Goal: Information Seeking & Learning: Check status

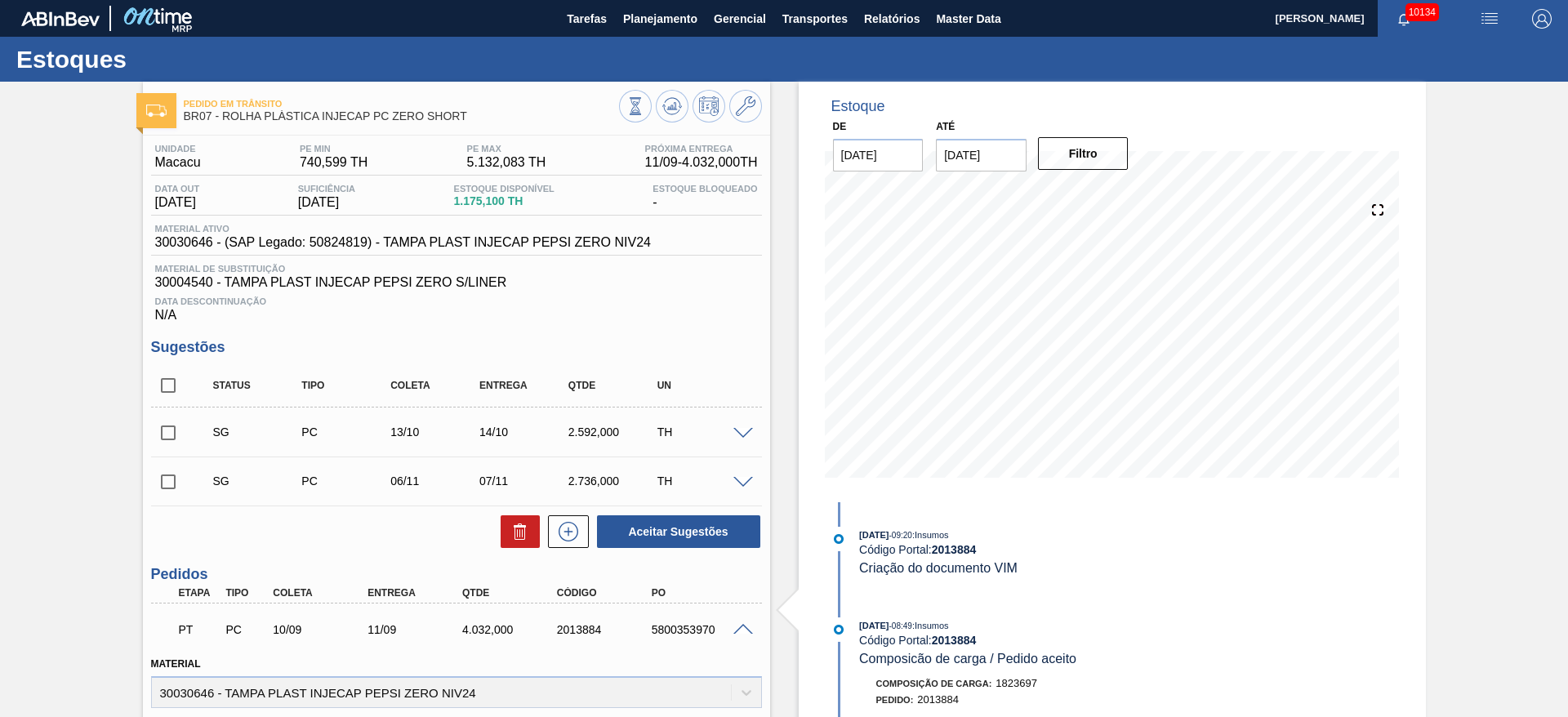
scroll to position [64, 0]
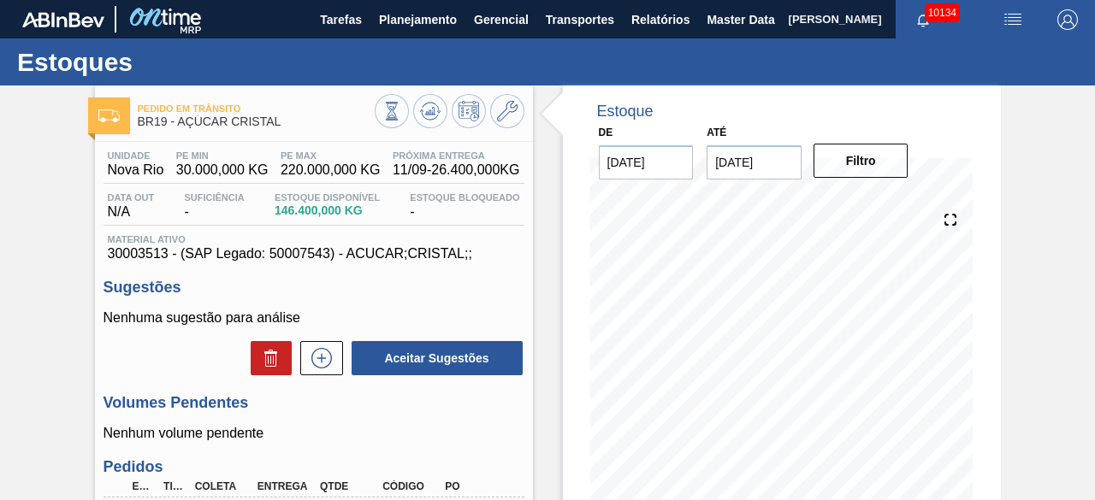
scroll to position [67, 0]
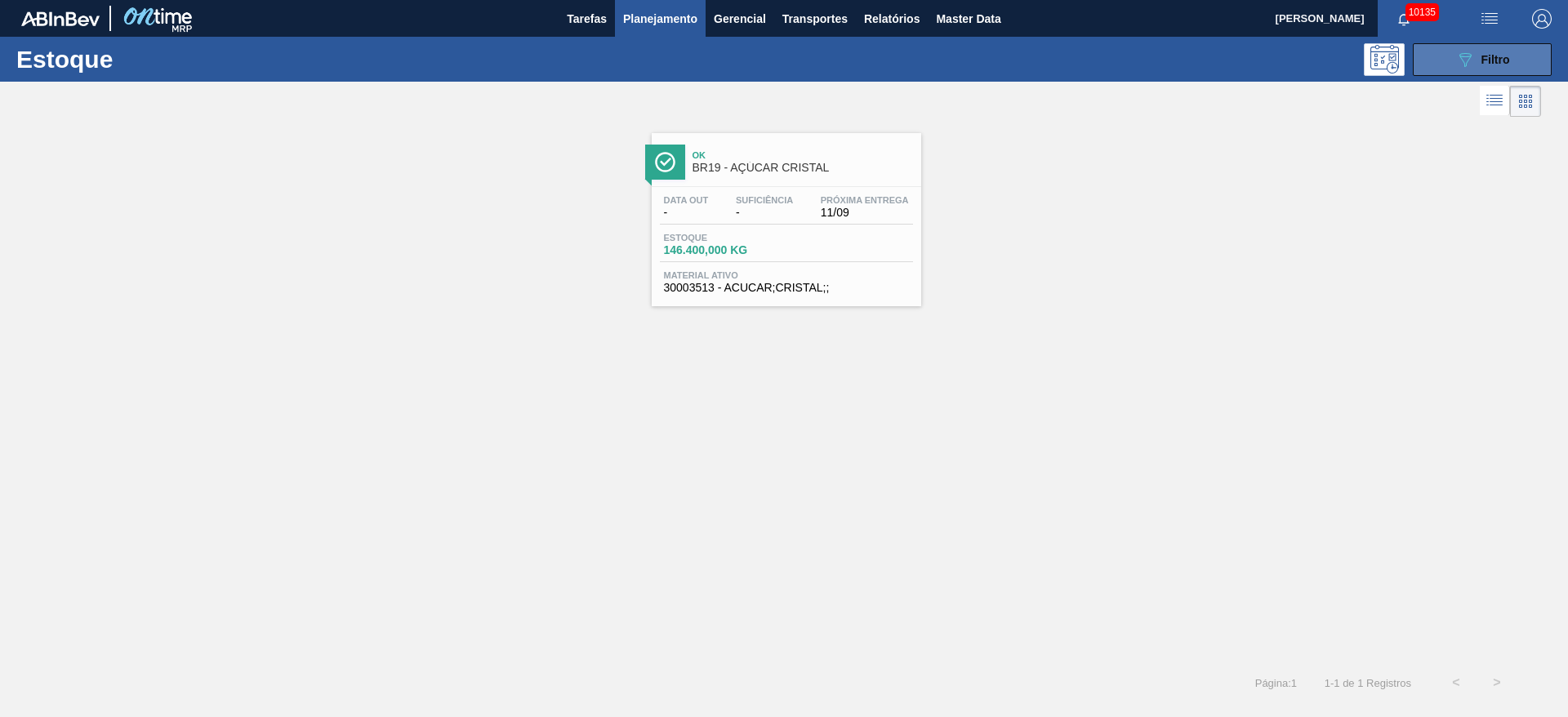
click at [1045, 59] on button "089F7B8B-B2A5-4AFE-B5C0-19BA573D28AC Filtro" at bounding box center [1482, 59] width 138 height 32
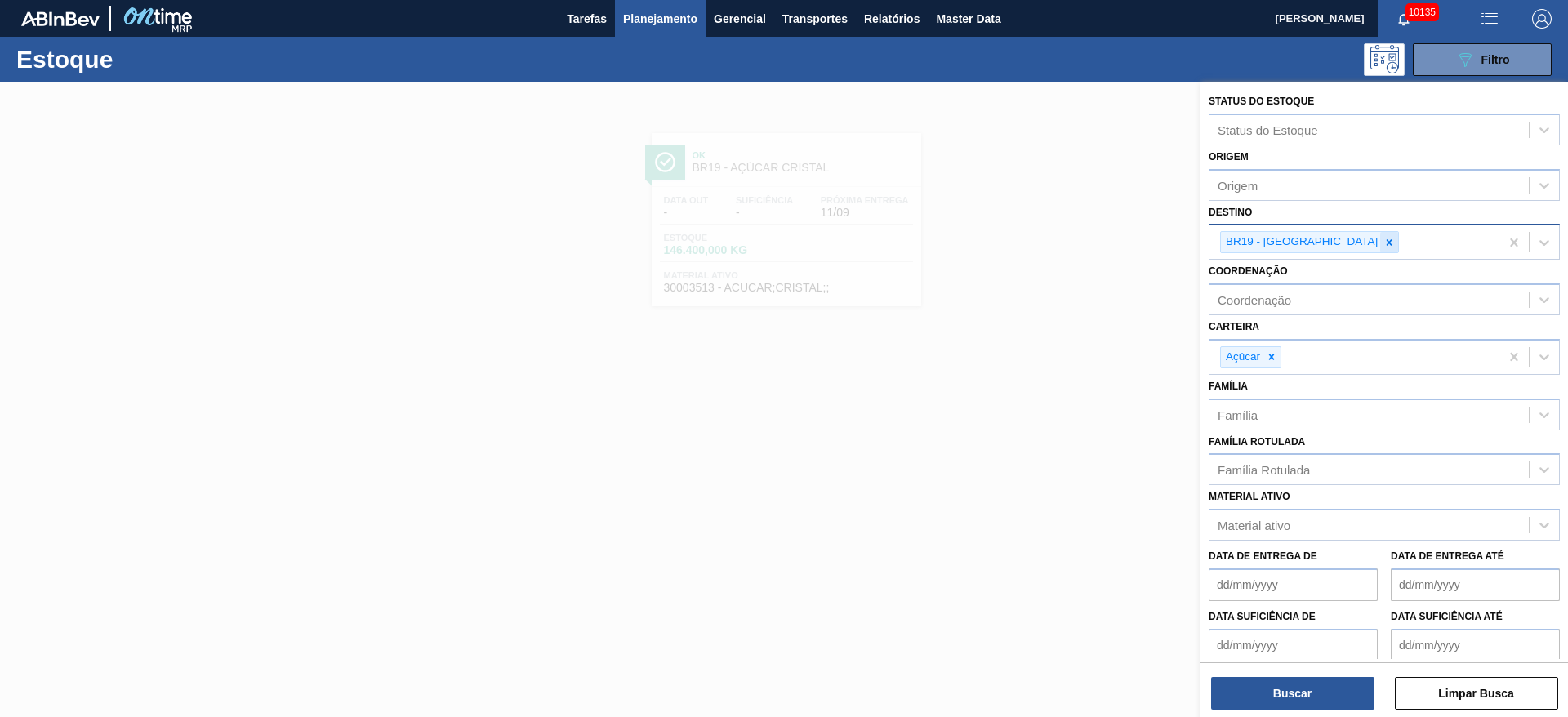
click at [1045, 241] on div at bounding box center [1389, 242] width 18 height 20
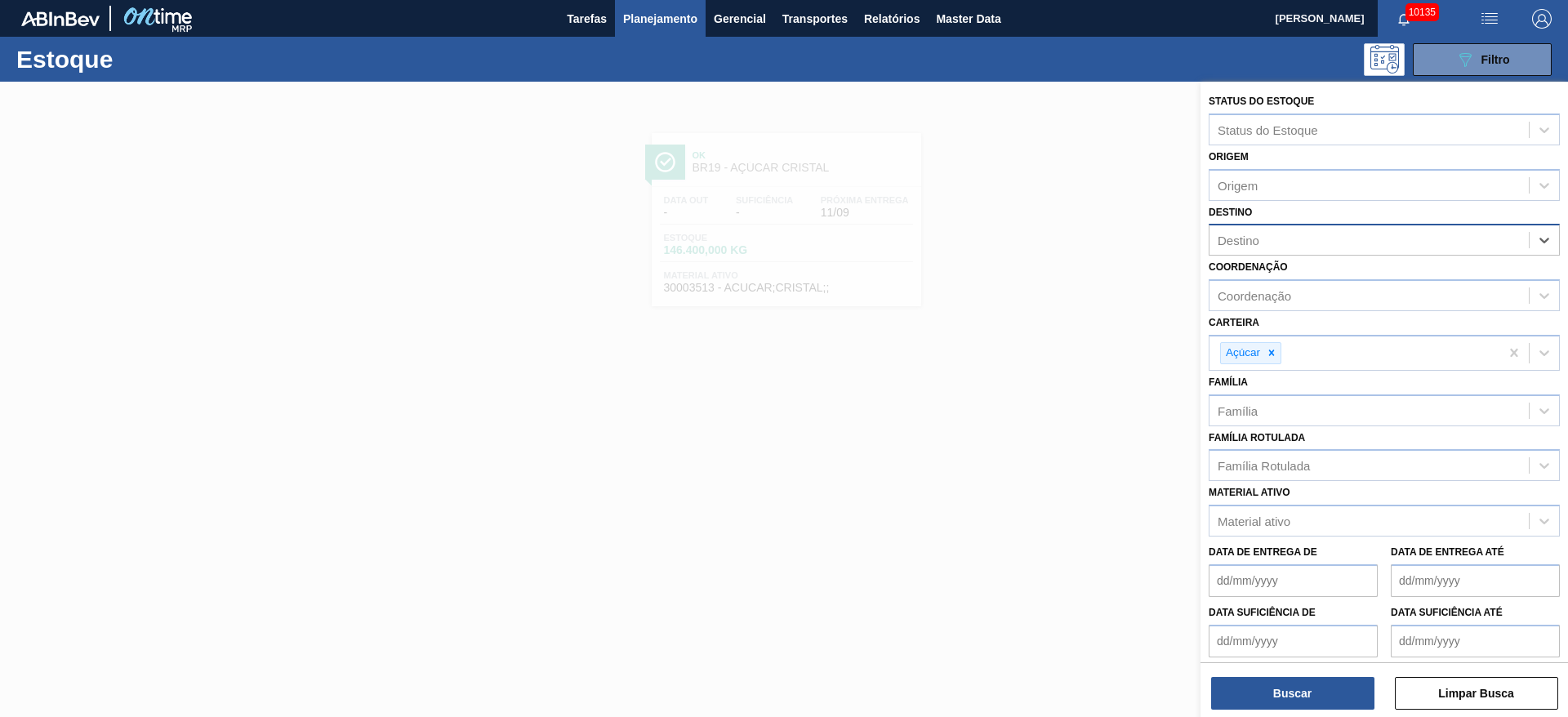
type input "12"
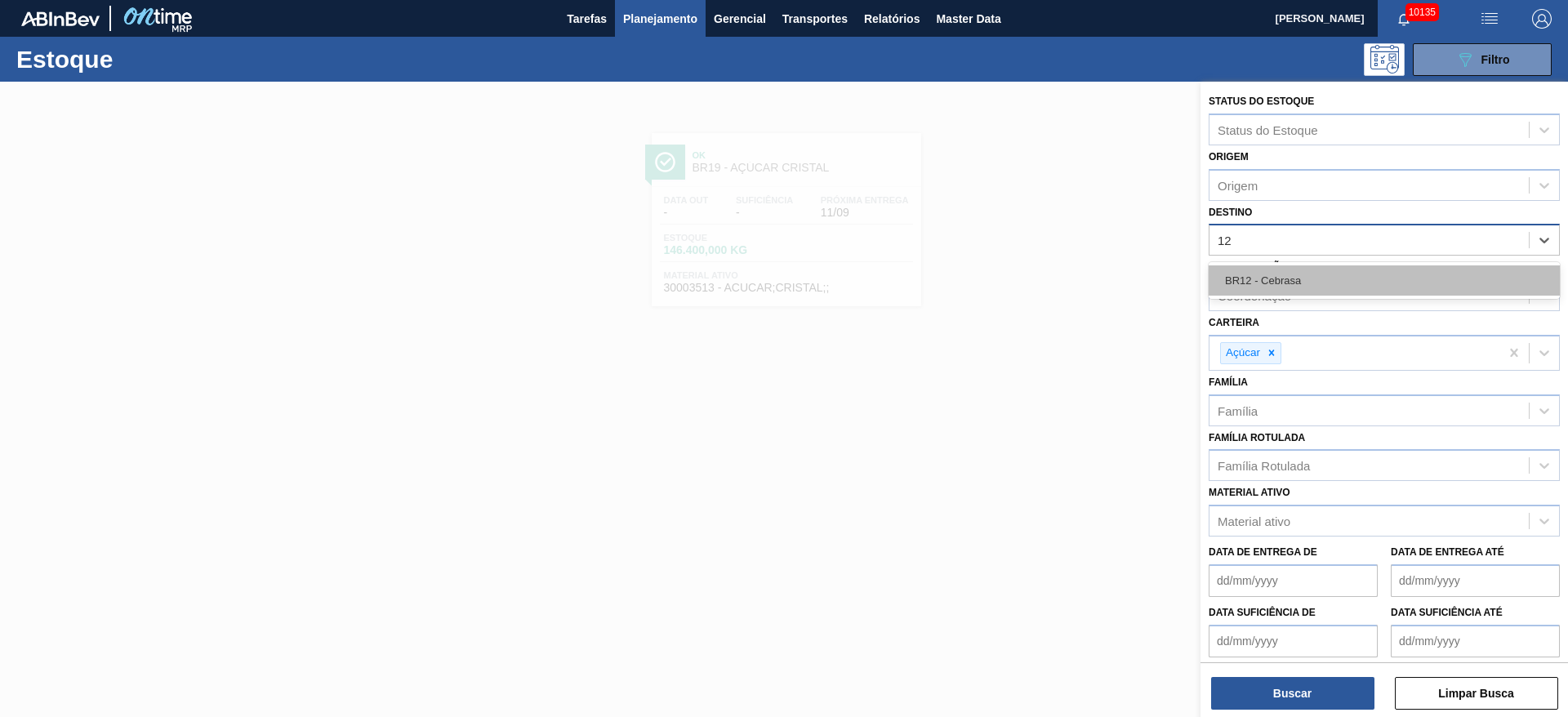
click at [1045, 274] on div "BR12 - Cebrasa" at bounding box center [1385, 281] width 351 height 31
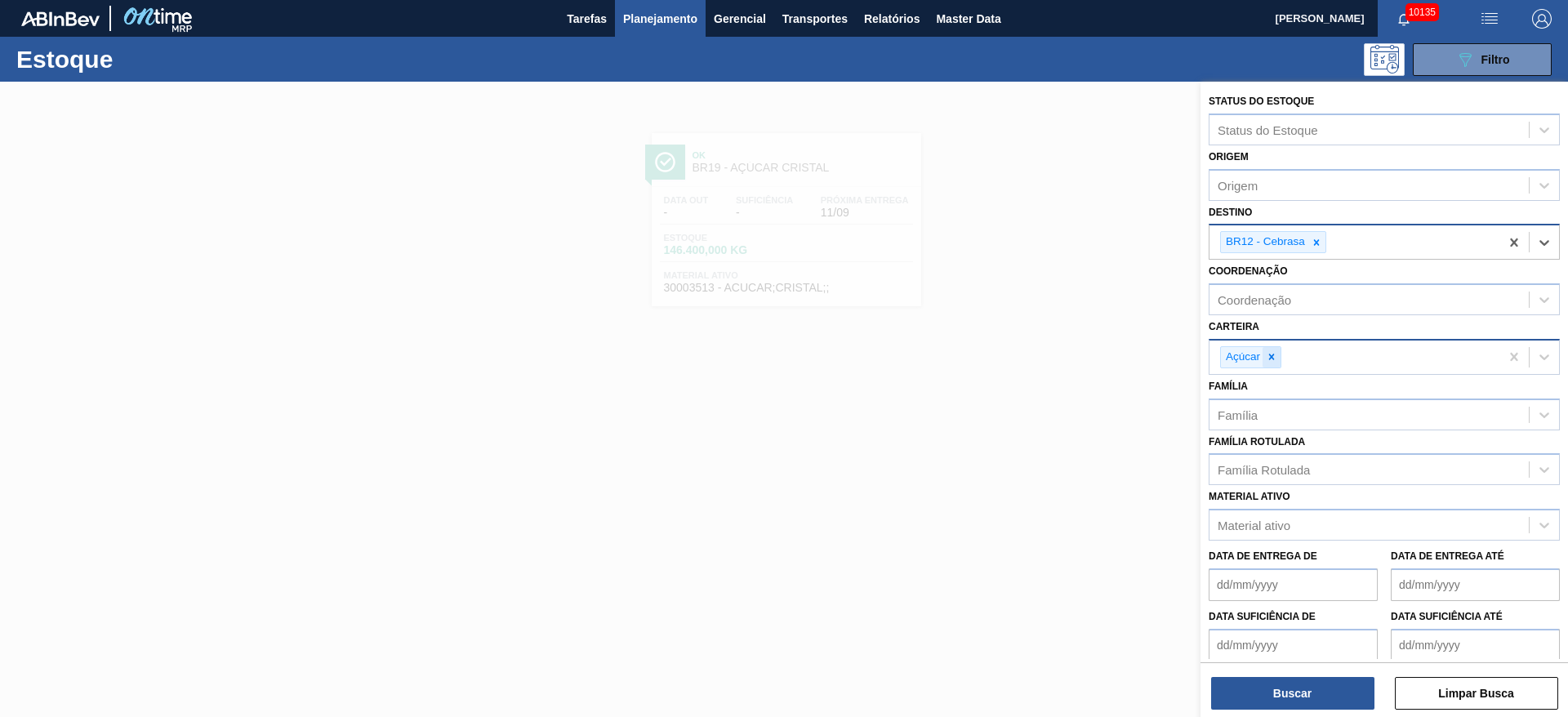
click at [1045, 353] on icon at bounding box center [1272, 357] width 11 height 11
click at [1045, 353] on div "Açúcar" at bounding box center [1355, 357] width 290 height 33
click at [1045, 365] on div "Carteira" at bounding box center [1369, 354] width 319 height 24
click at [1045, 364] on div "Carteira" at bounding box center [1369, 354] width 319 height 24
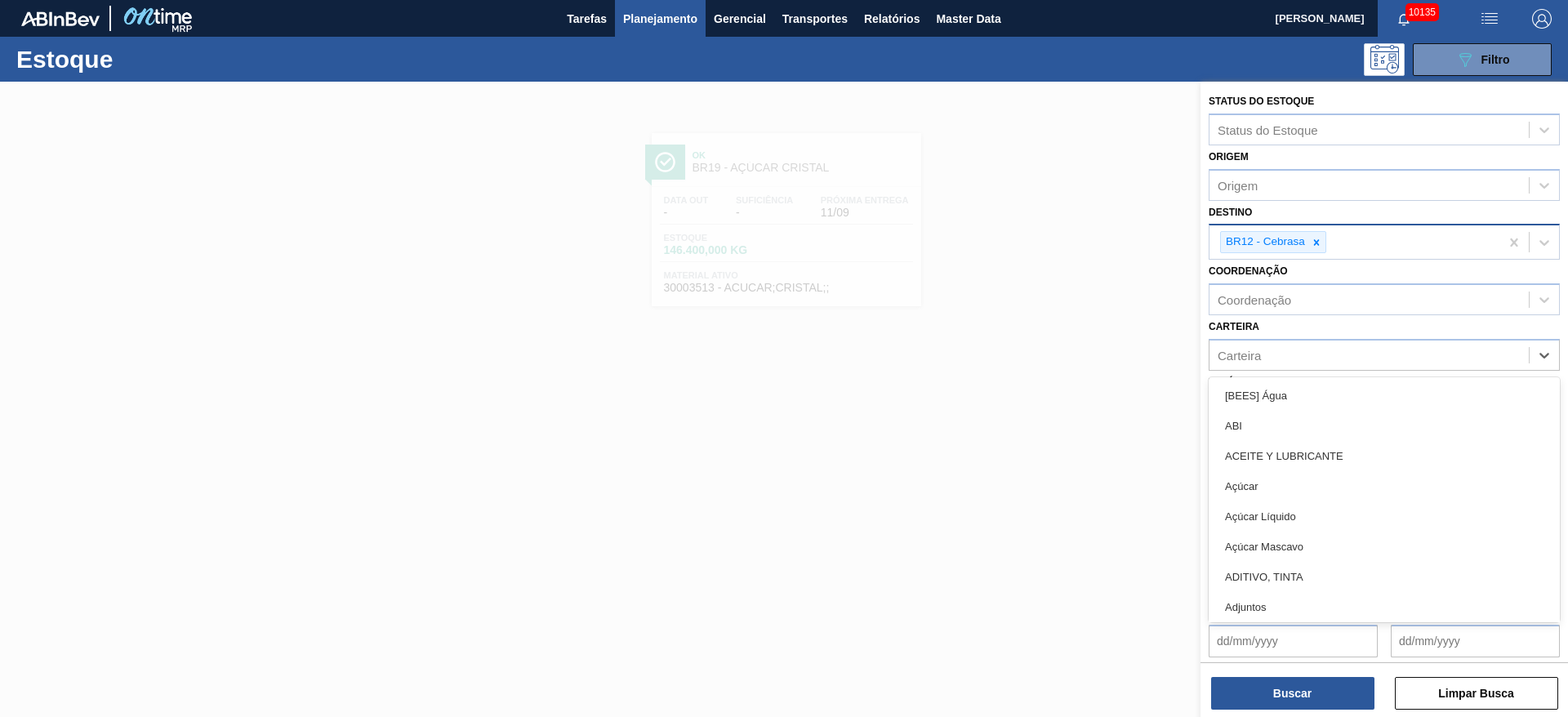
click at [1045, 477] on div "Adjuntos" at bounding box center [1385, 607] width 351 height 31
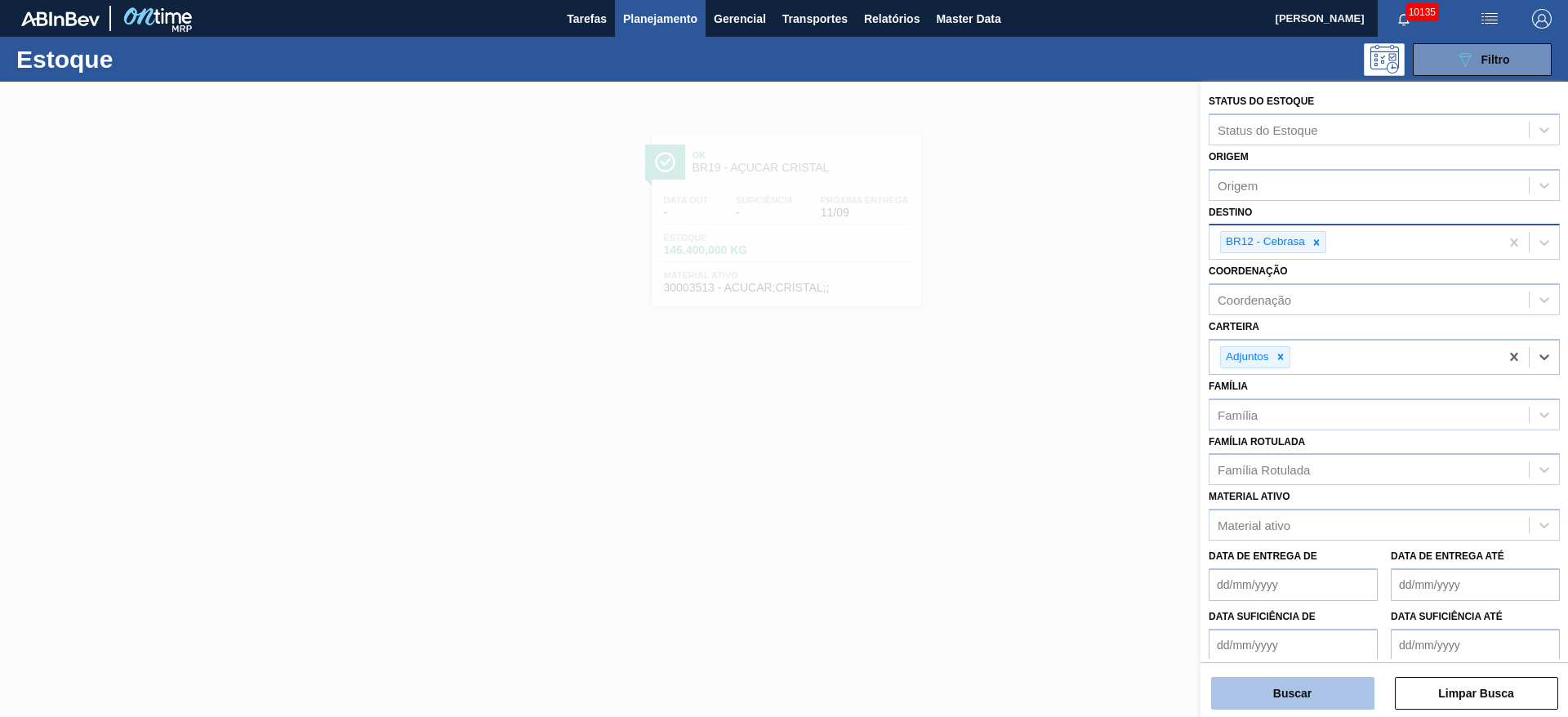
click at [1045, 477] on button "Buscar" at bounding box center [1293, 693] width 163 height 32
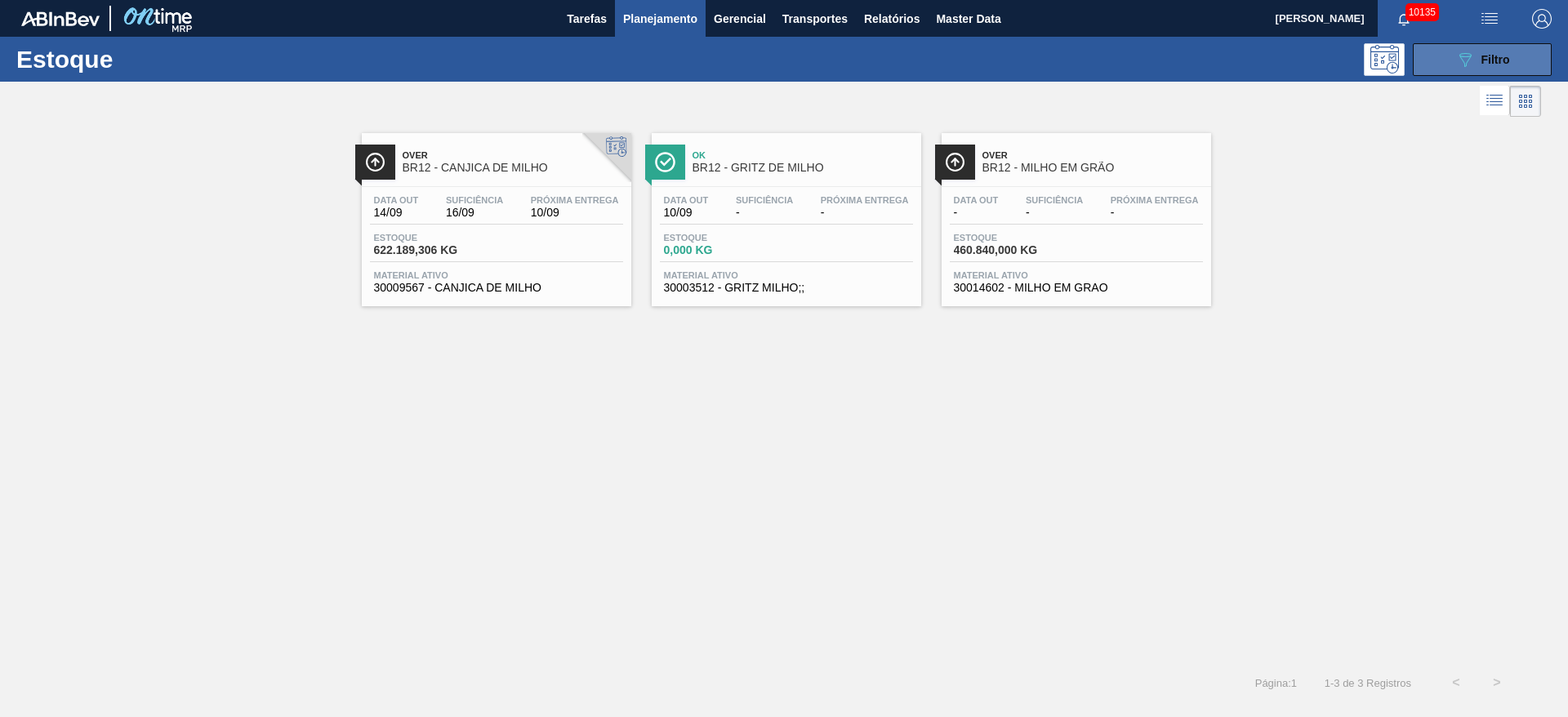
click at [1045, 60] on span "Filtro" at bounding box center [1496, 60] width 29 height 13
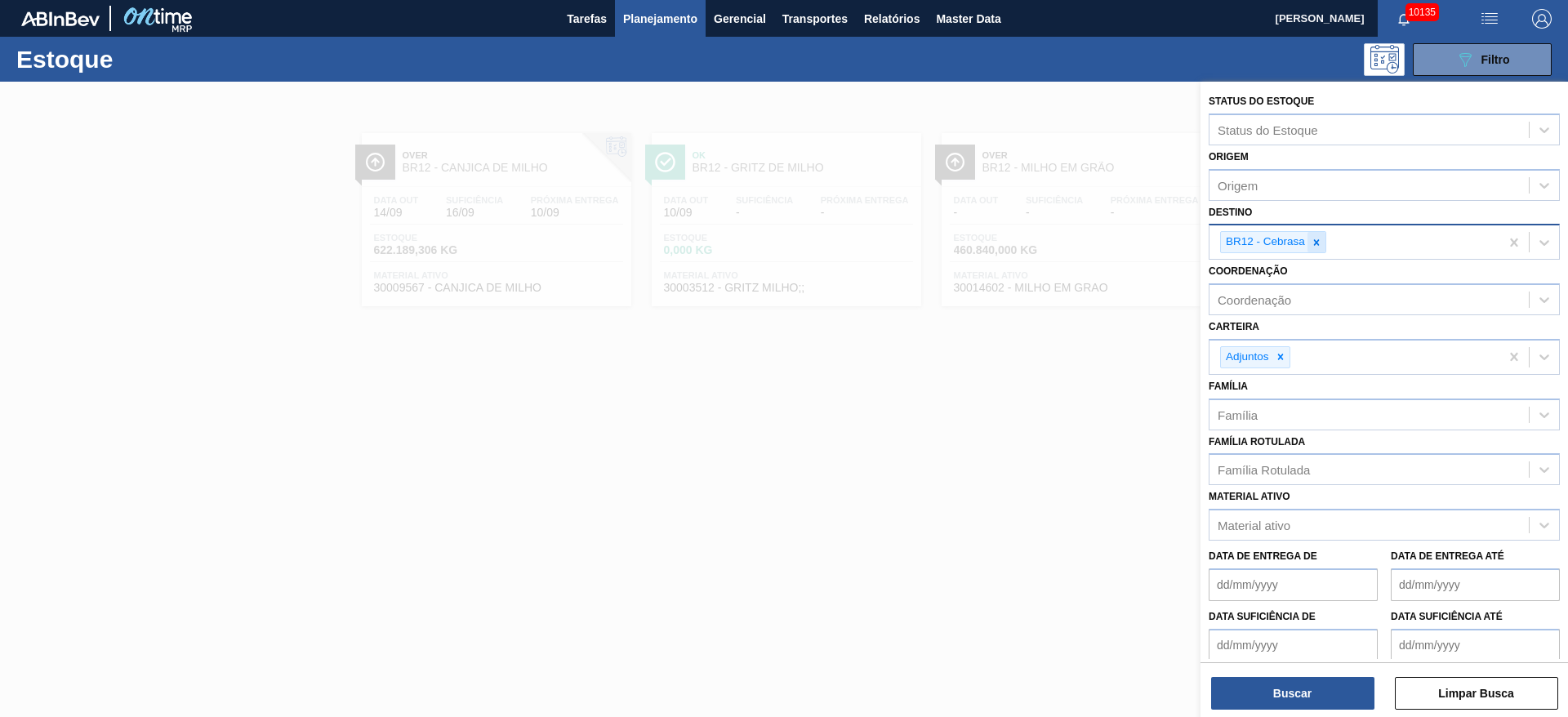
click at [1045, 251] on div "BR12 - Cebrasa" at bounding box center [1273, 242] width 106 height 22
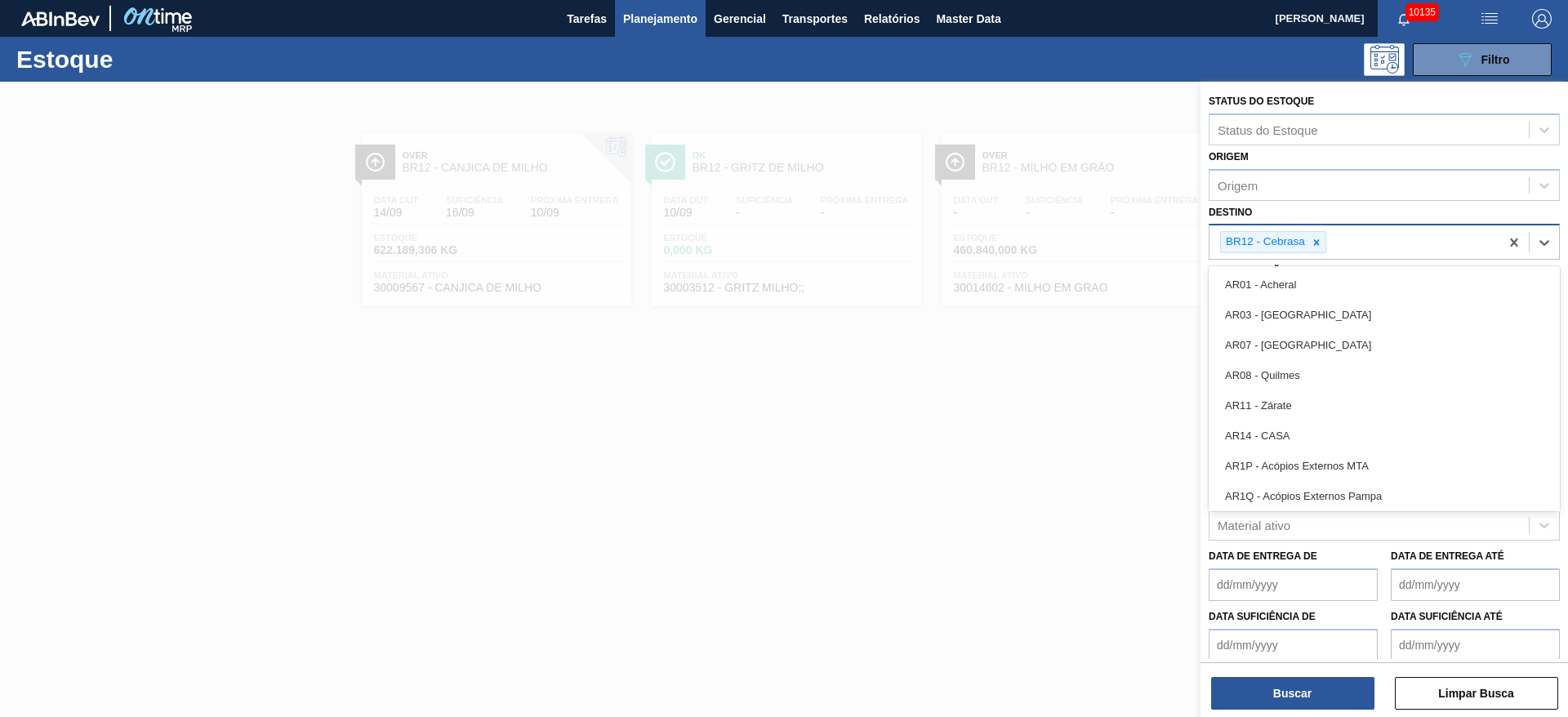
click at [1045, 250] on div at bounding box center [1317, 242] width 18 height 20
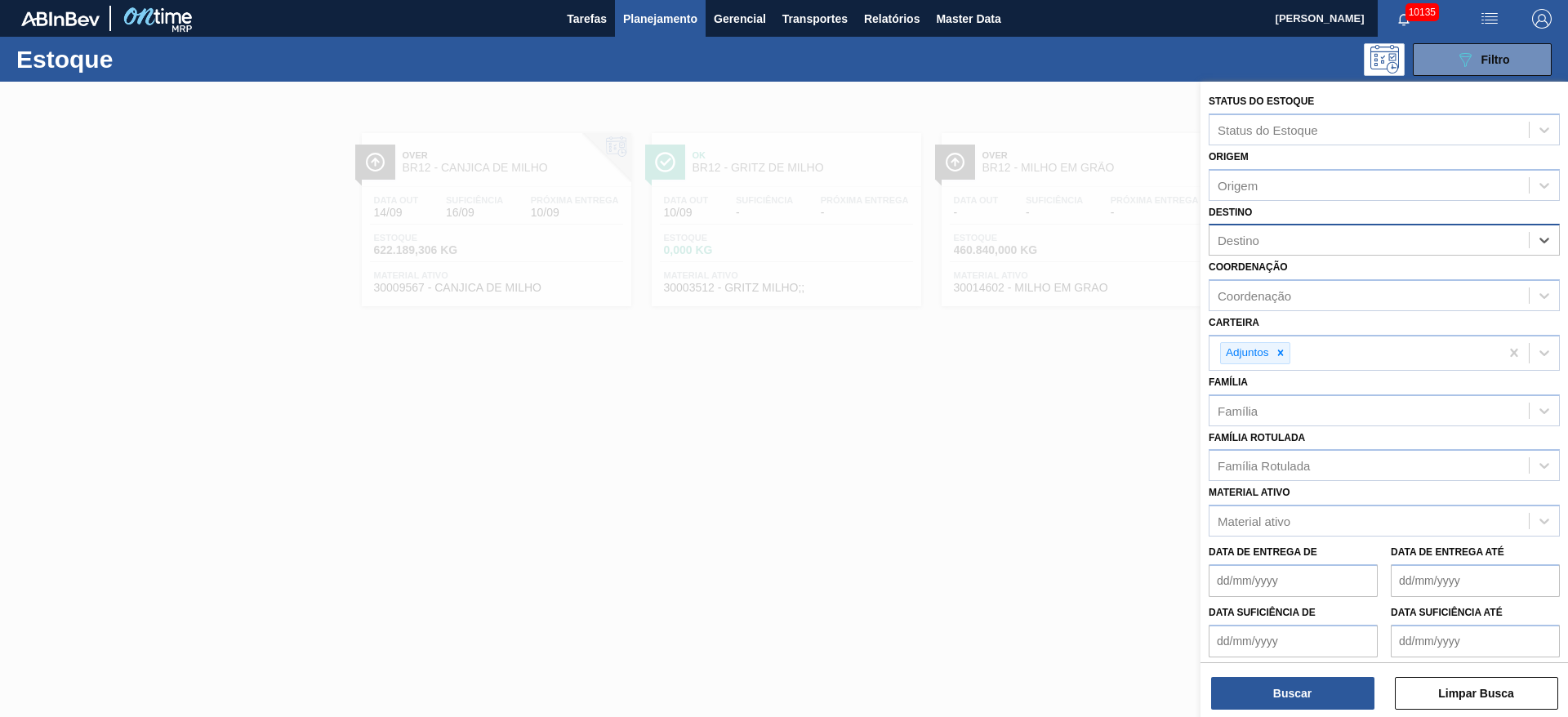
click at [1045, 250] on div "Destino" at bounding box center [1369, 241] width 319 height 24
click at [1045, 238] on div "Destino" at bounding box center [1369, 241] width 319 height 24
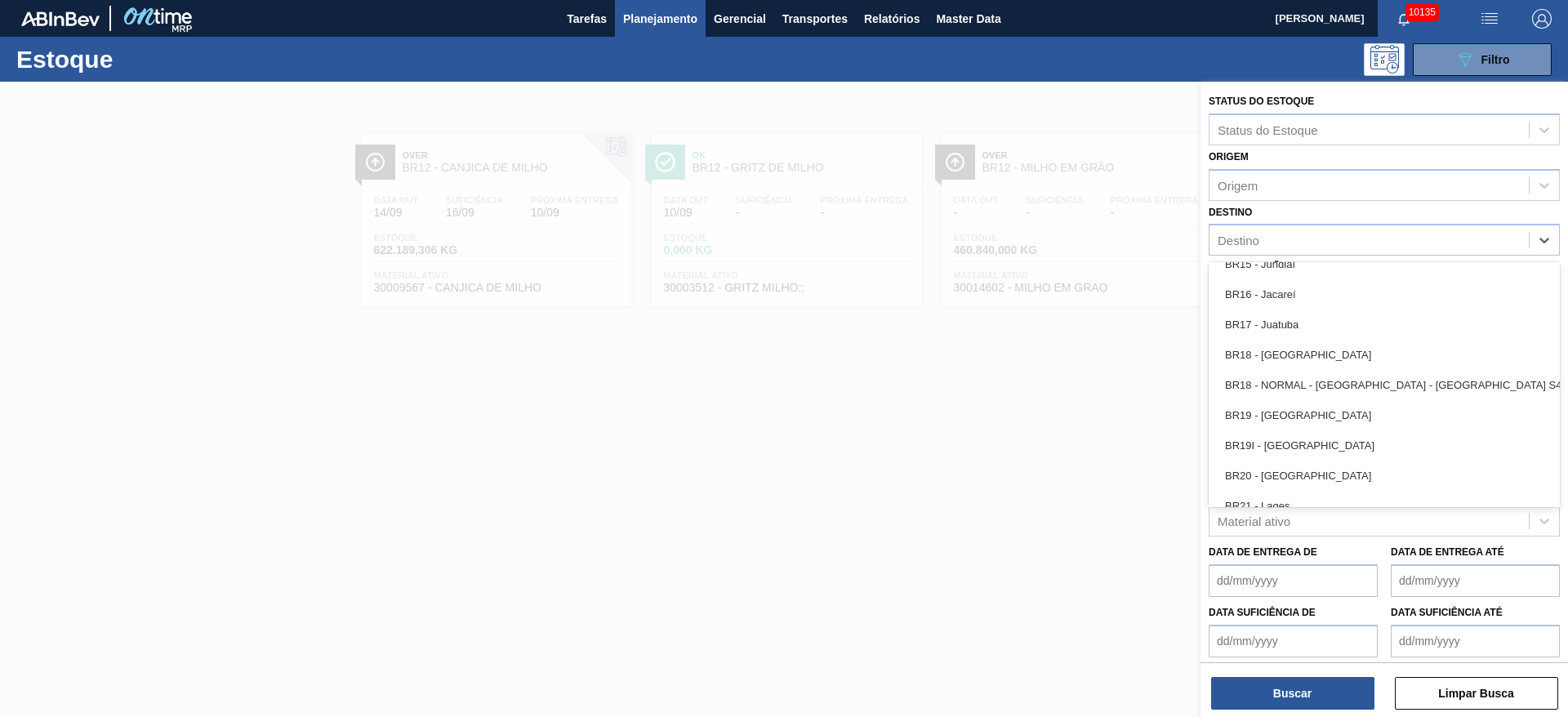
scroll to position [1348, 0]
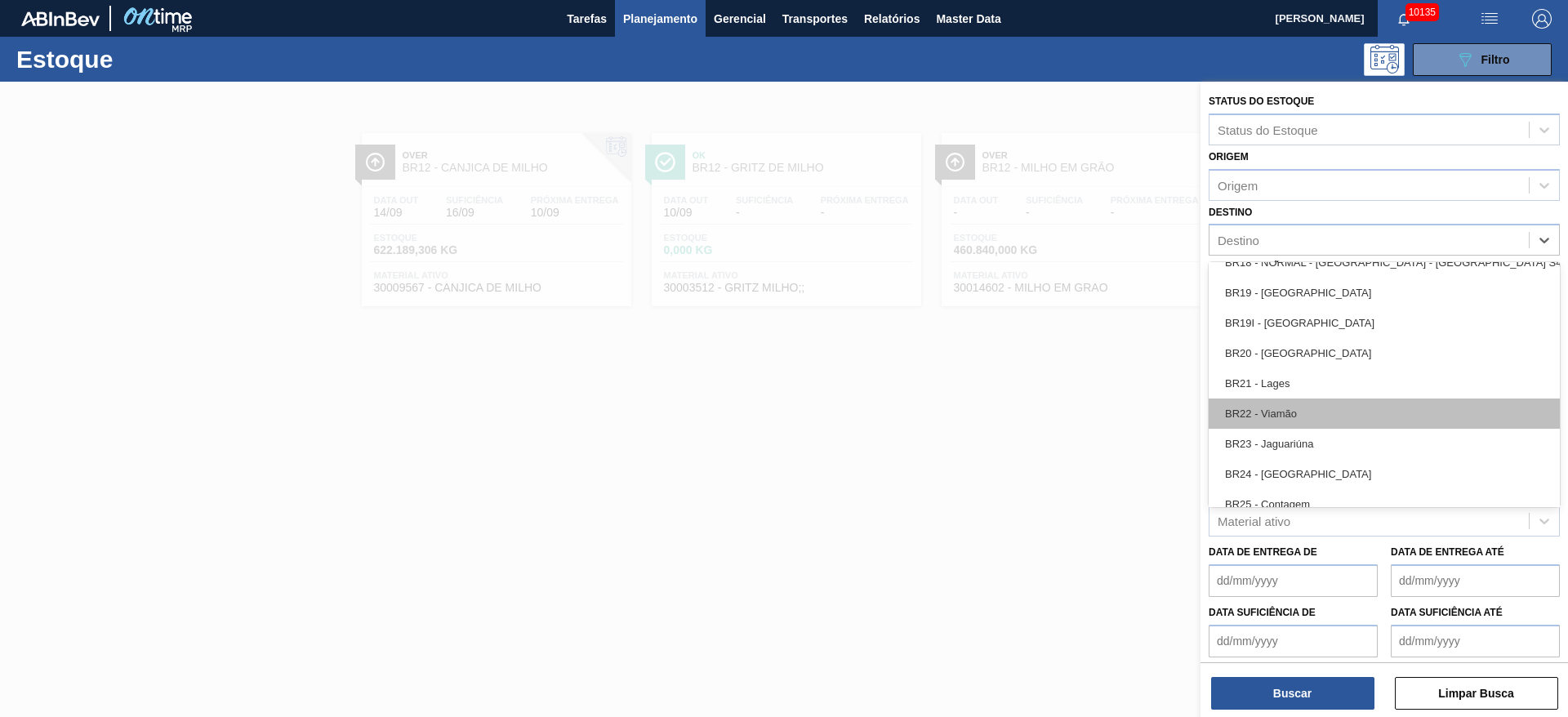
click at [1045, 411] on div "BR22 - Viamão" at bounding box center [1385, 413] width 351 height 31
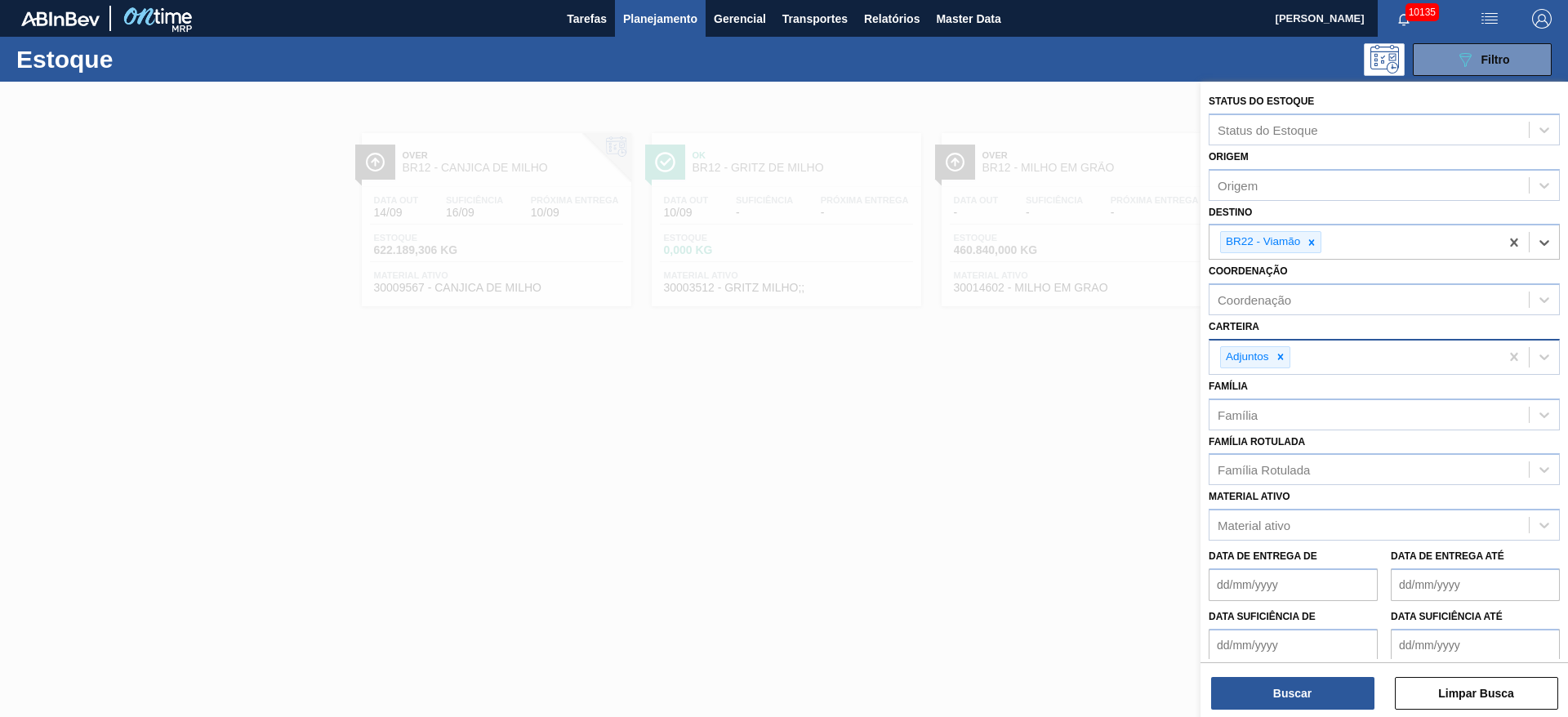
click at [1045, 360] on div "Adjuntos" at bounding box center [1256, 357] width 71 height 22
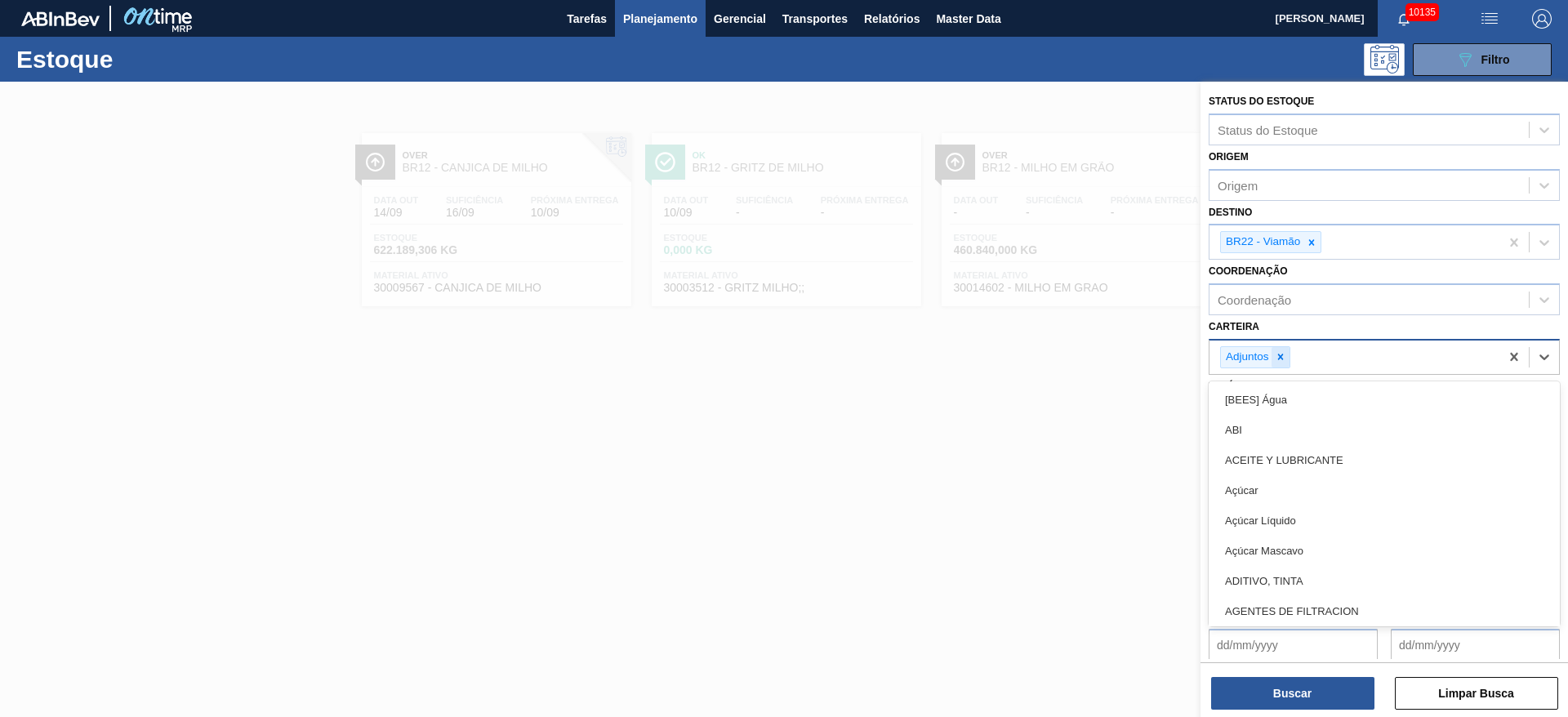
drag, startPoint x: 1290, startPoint y: 360, endPoint x: 1281, endPoint y: 359, distance: 9.1
click at [1045, 362] on div "Adjuntos" at bounding box center [1256, 357] width 71 height 22
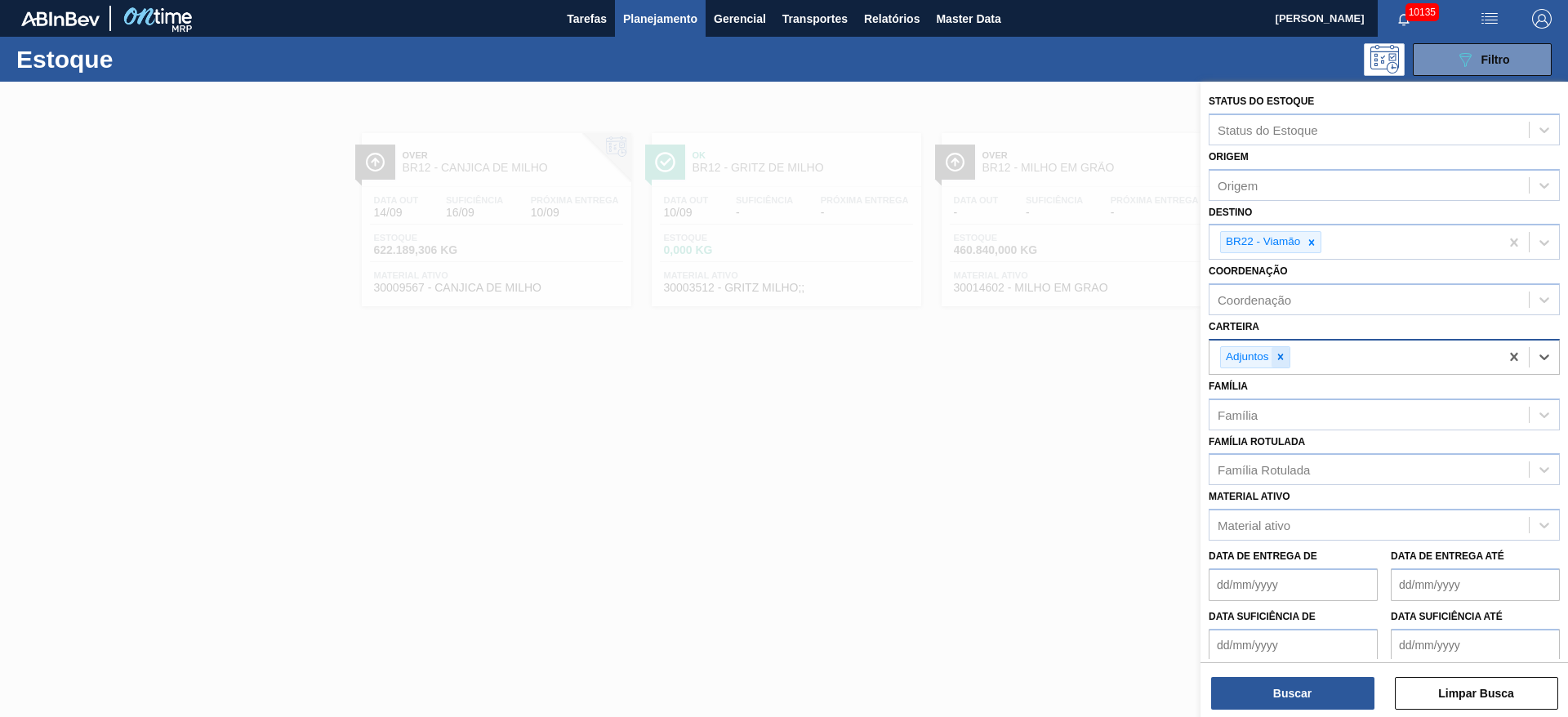
click at [1045, 359] on icon at bounding box center [1281, 357] width 11 height 11
click at [1045, 358] on div "Carteira" at bounding box center [1369, 354] width 319 height 24
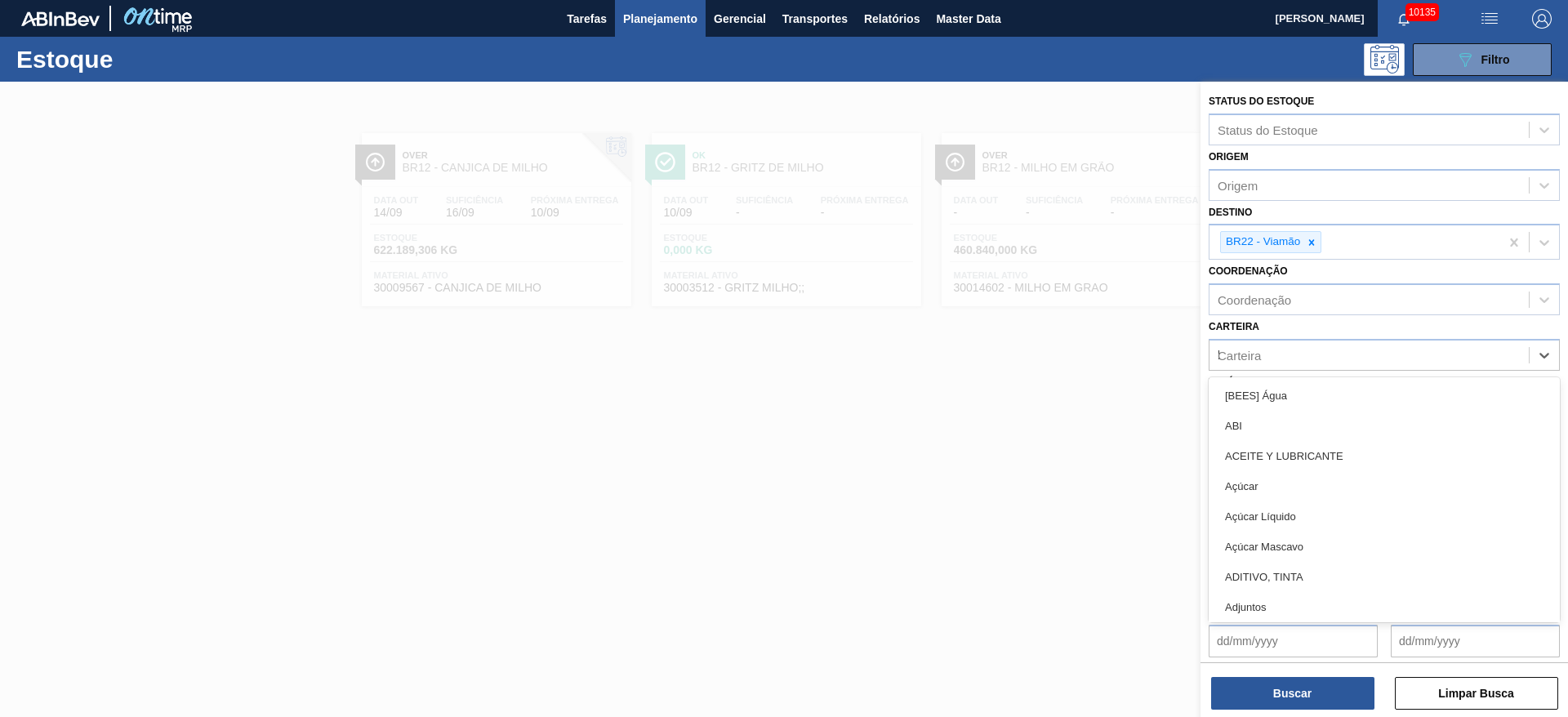
type input "ki"
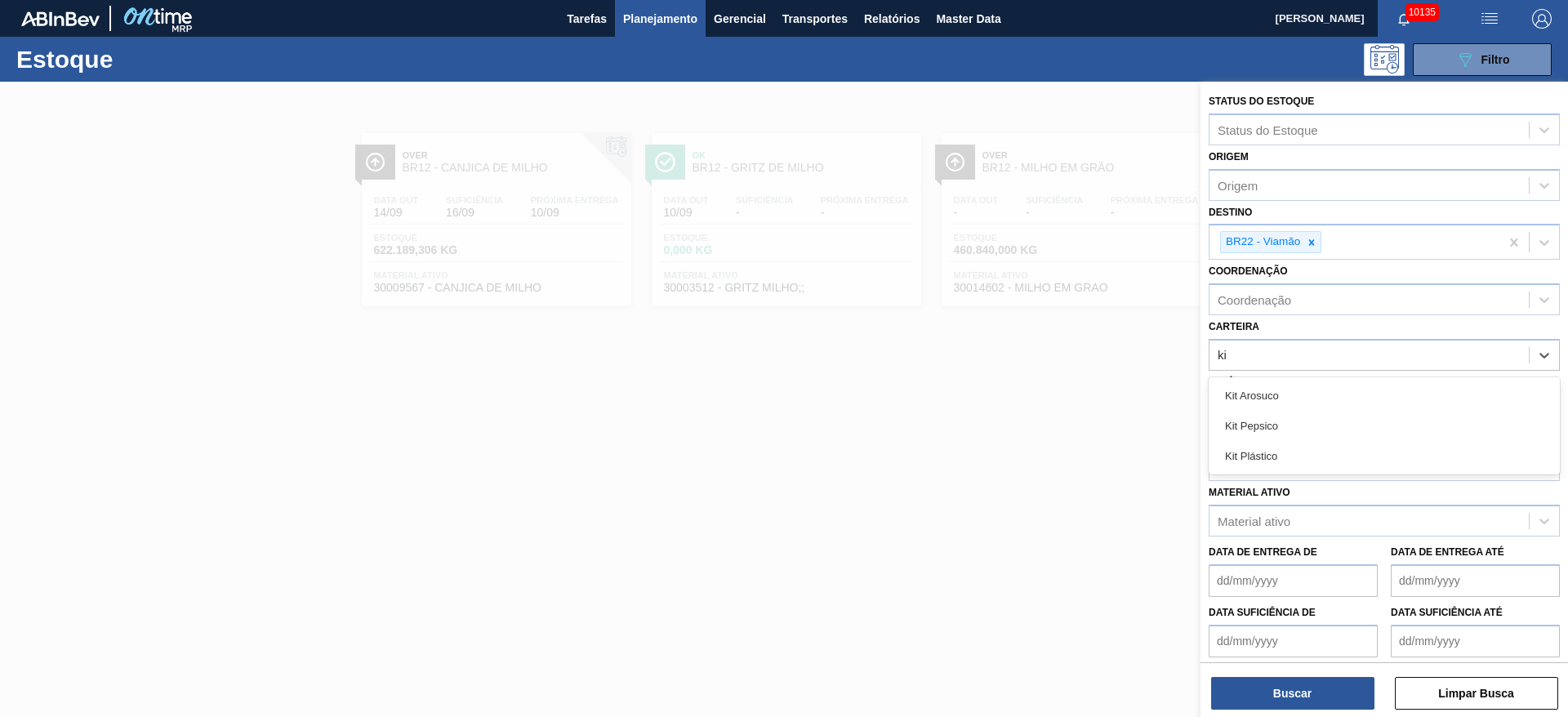
drag, startPoint x: 1295, startPoint y: 412, endPoint x: 1303, endPoint y: 406, distance: 10.0
click at [1045, 412] on div "Kit Pepsico" at bounding box center [1385, 426] width 351 height 31
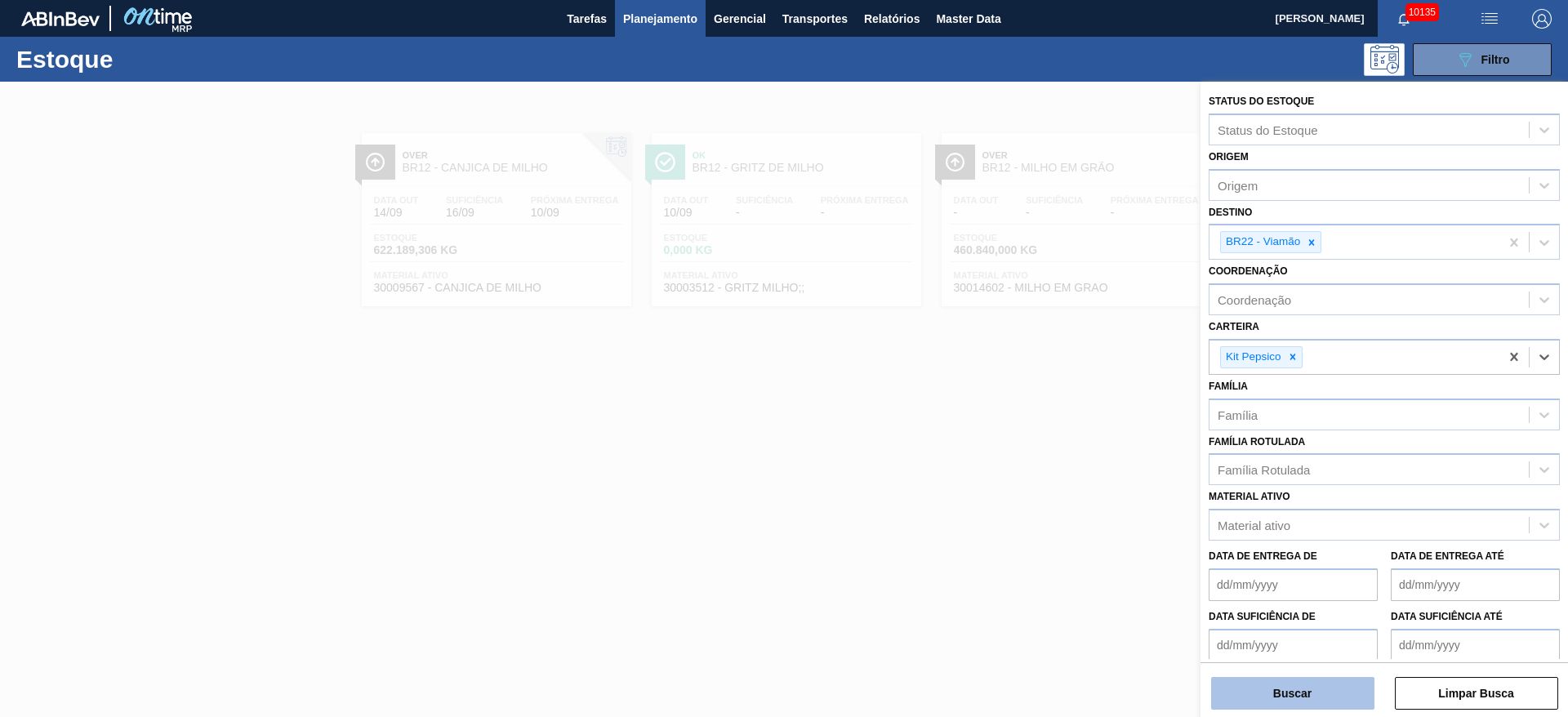
click at [1045, 477] on button "Buscar" at bounding box center [1293, 693] width 163 height 32
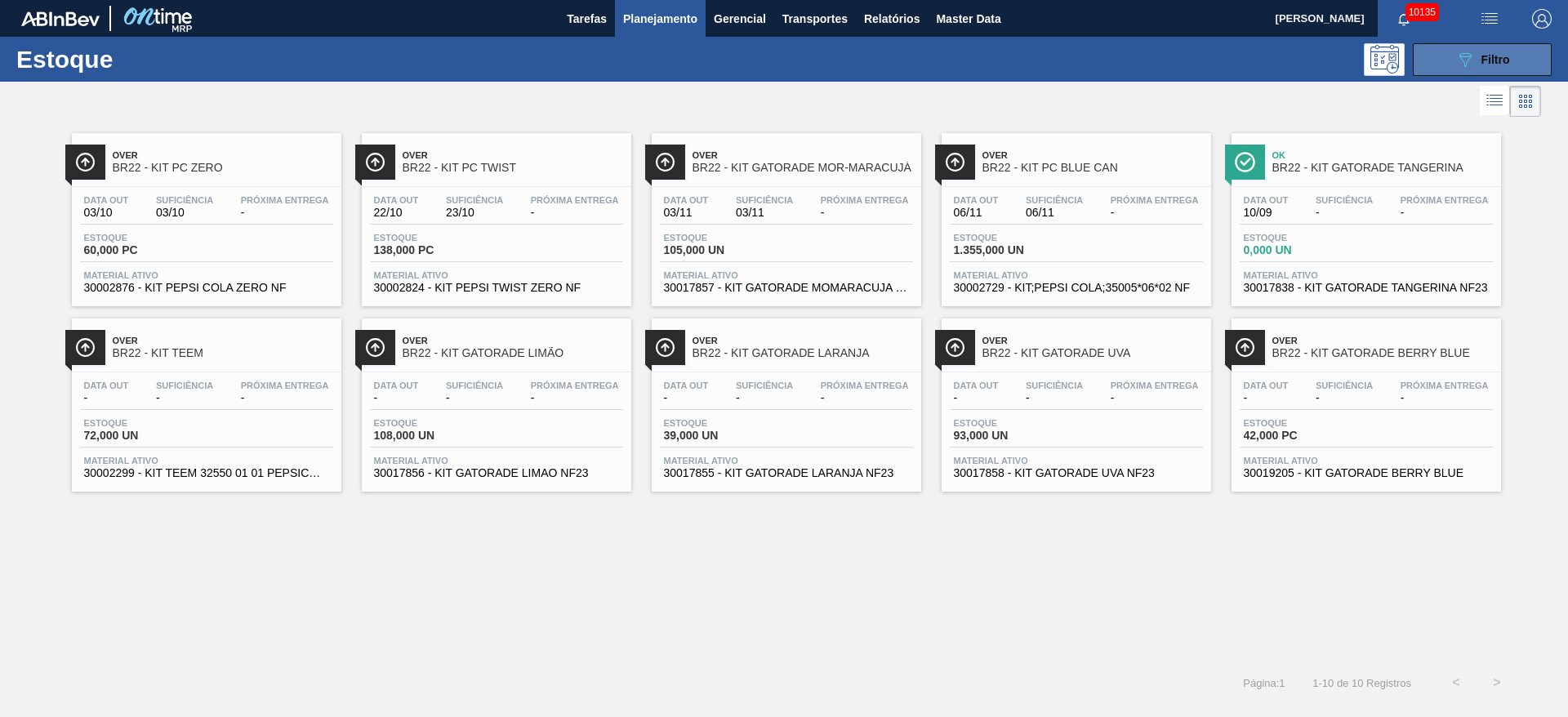
click at [1045, 64] on button "089F7B8B-B2A5-4AFE-B5C0-19BA573D28AC Filtro" at bounding box center [1482, 59] width 138 height 32
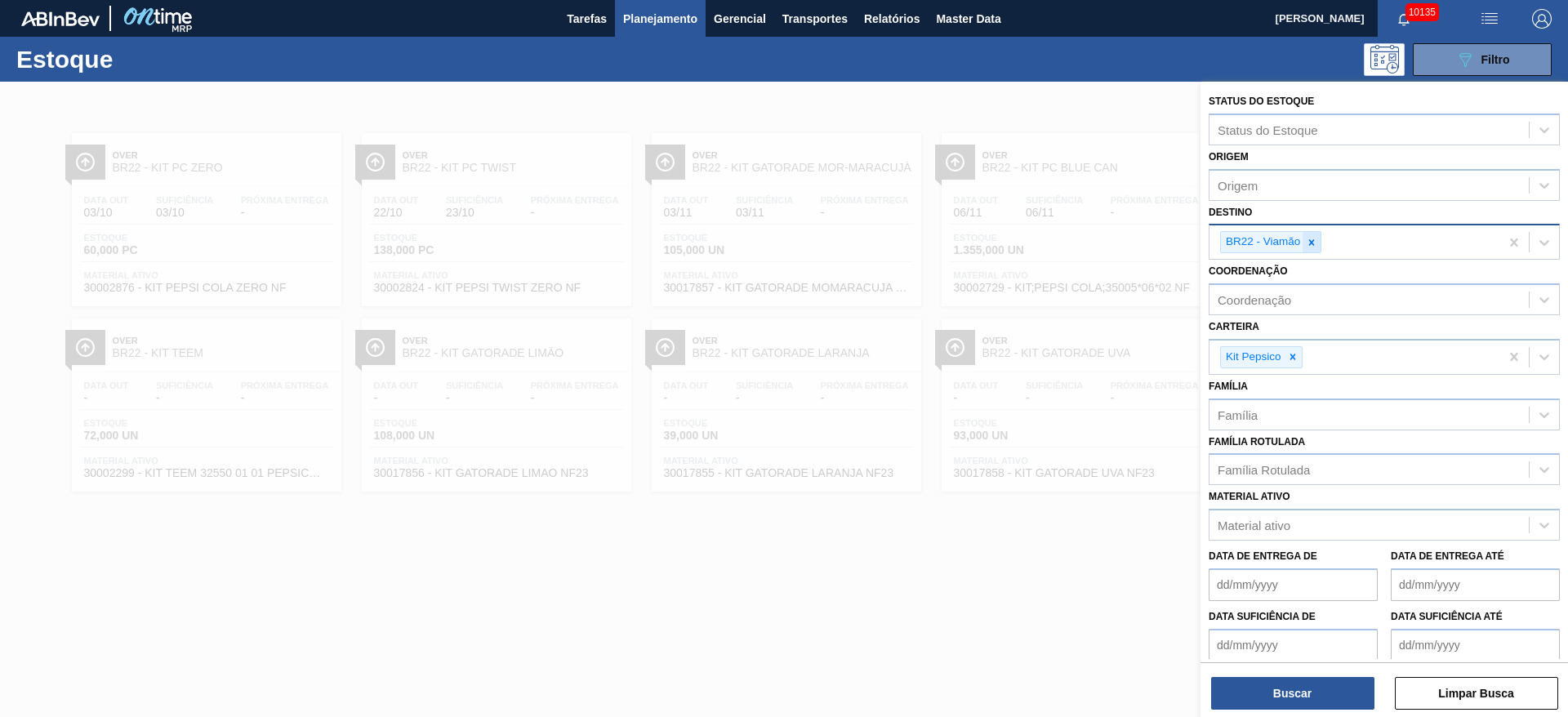
click at [1045, 241] on icon at bounding box center [1312, 243] width 6 height 6
type input "2"
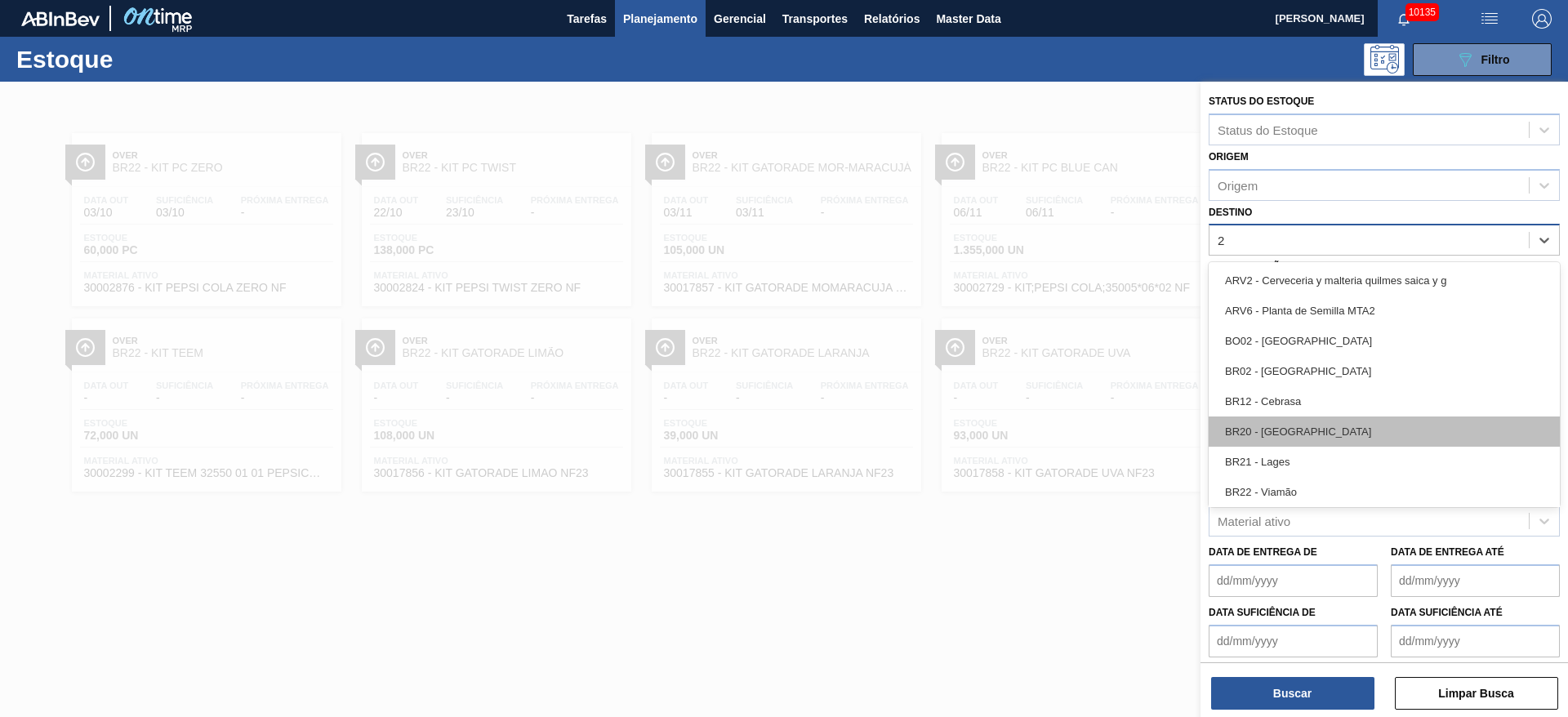
click at [1045, 444] on div "BR20 - Sapucaia" at bounding box center [1385, 432] width 351 height 31
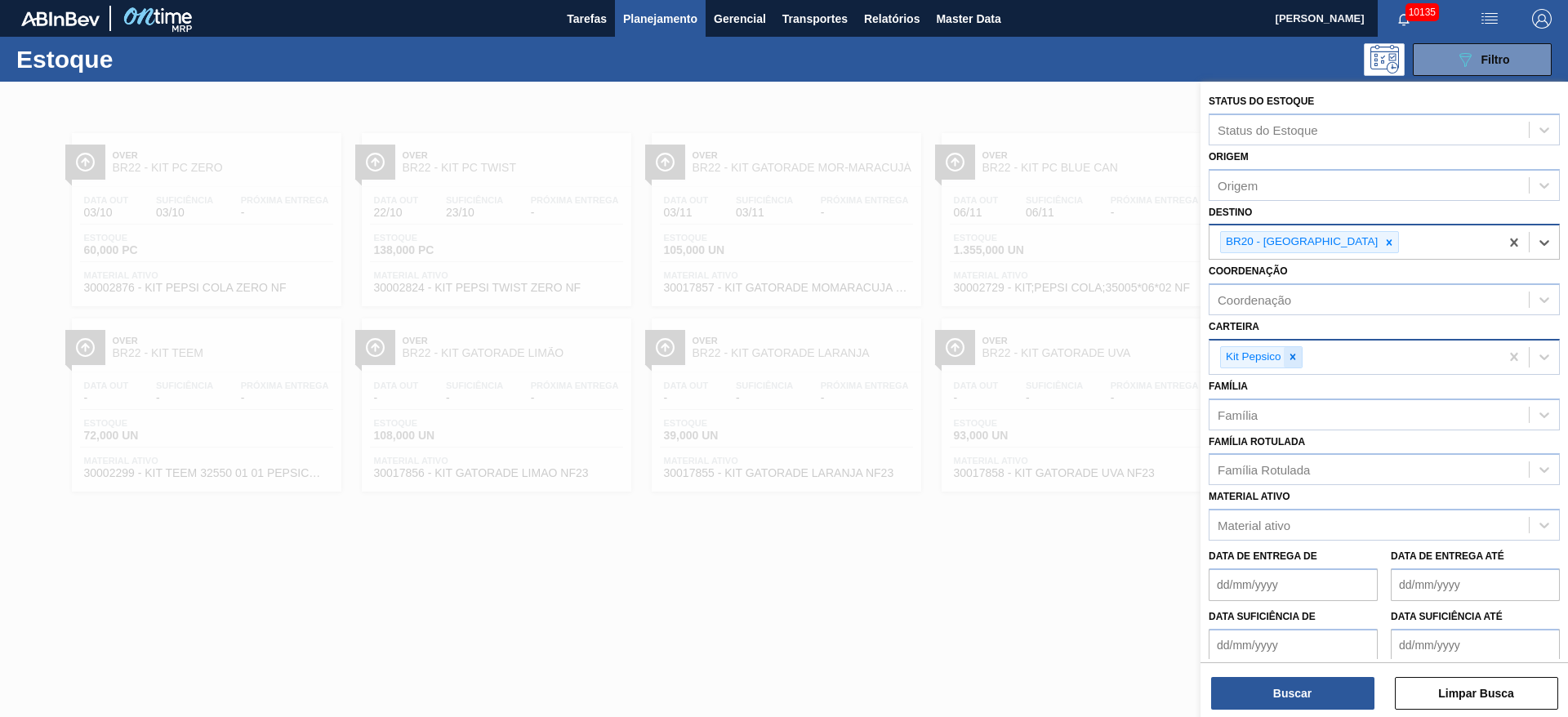
click at [1045, 354] on icon at bounding box center [1293, 357] width 6 height 6
click at [1045, 354] on div "Kit Pepsico" at bounding box center [1355, 357] width 290 height 33
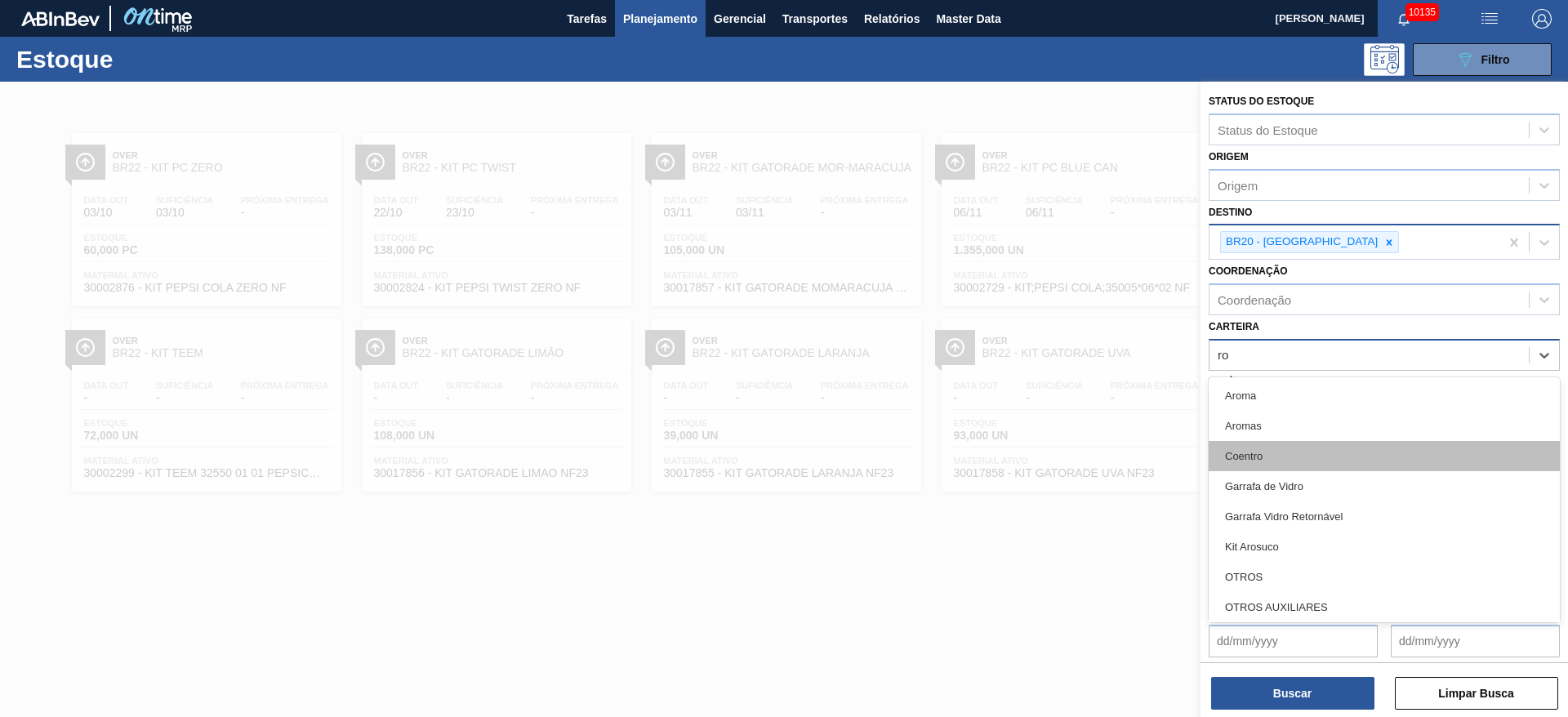
type input "rol"
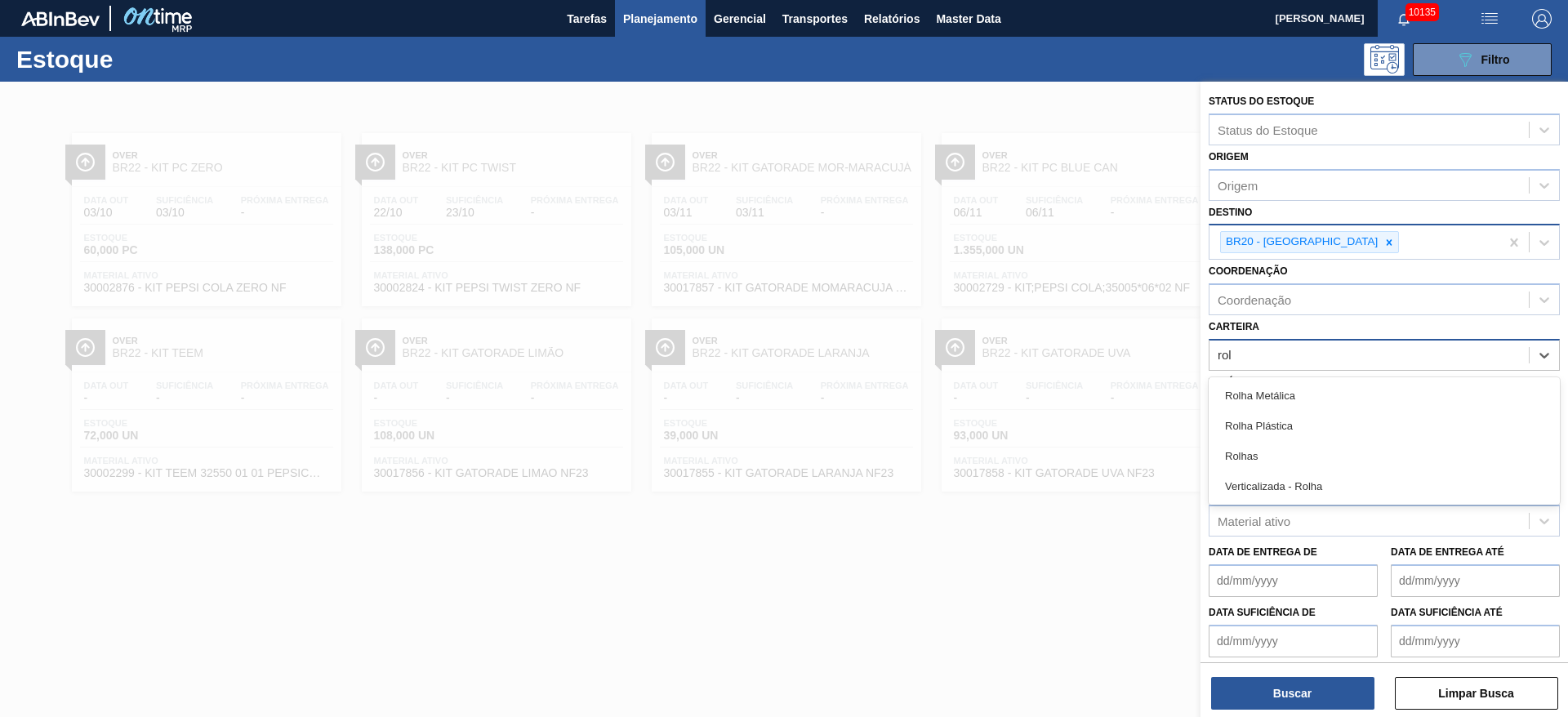
click at [1045, 466] on div "Rolhas" at bounding box center [1385, 456] width 351 height 31
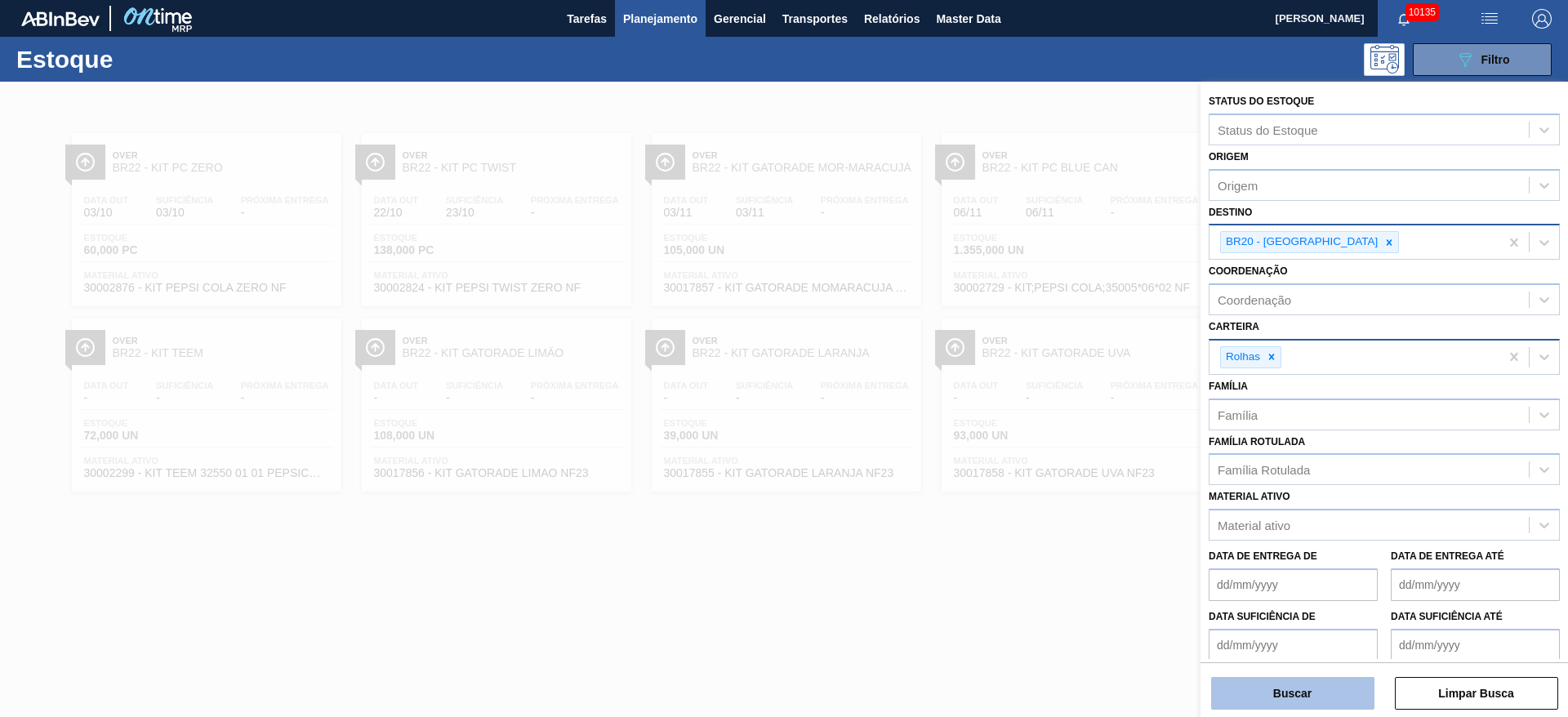
click at [1045, 477] on button "Buscar" at bounding box center [1293, 693] width 163 height 32
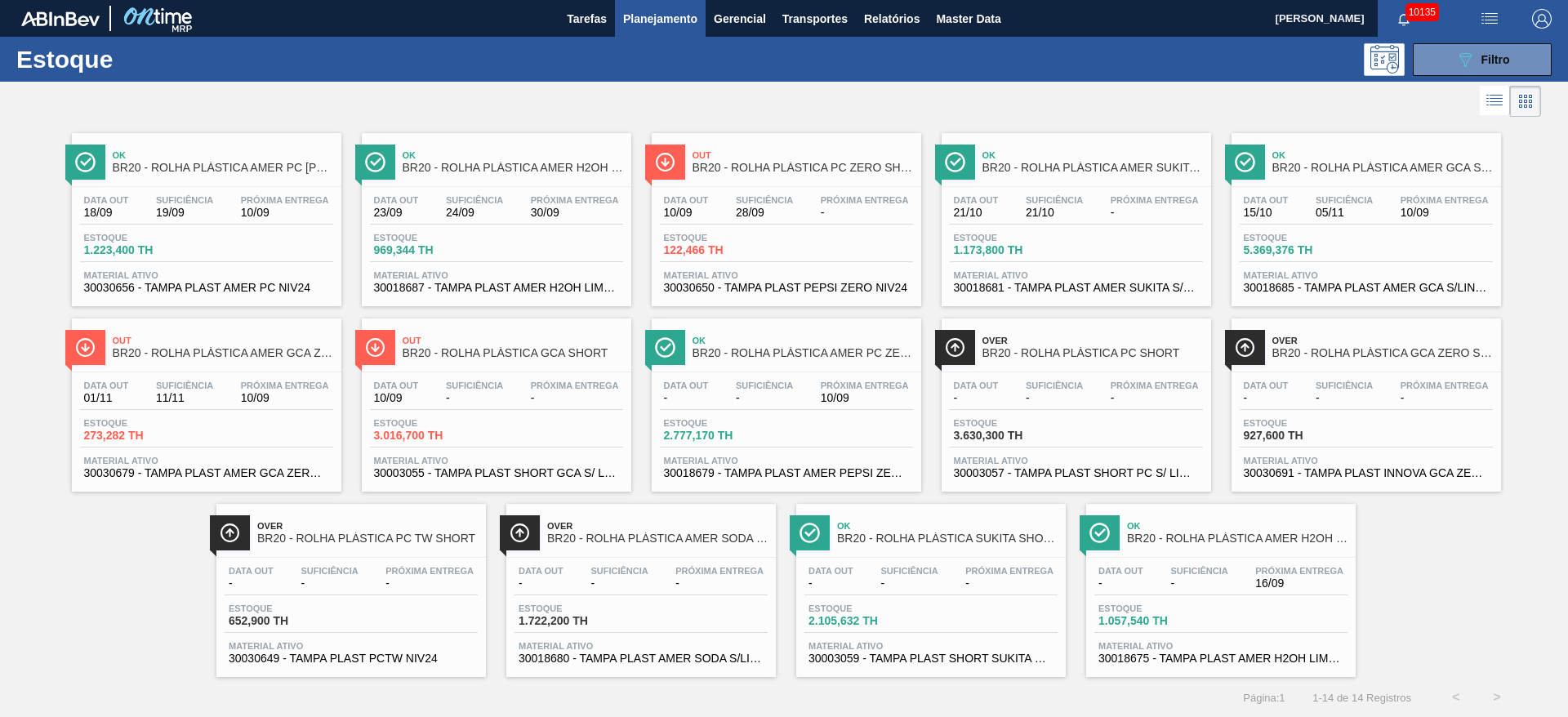
drag, startPoint x: 1441, startPoint y: 53, endPoint x: 1438, endPoint y: 76, distance: 23.2
click at [1045, 52] on button "089F7B8B-B2A5-4AFE-B5C0-19BA573D28AC Filtro" at bounding box center [1482, 59] width 138 height 32
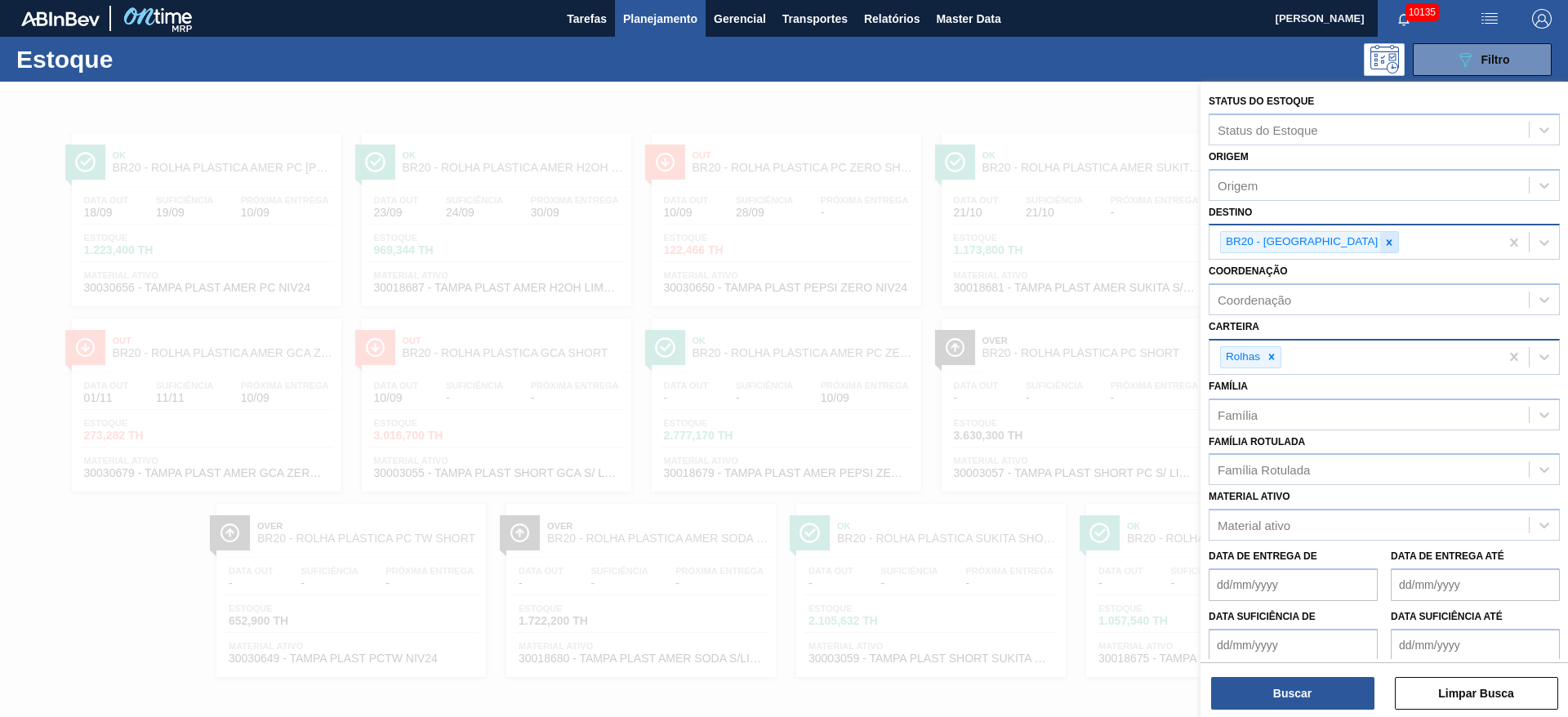
click at [1045, 247] on div at bounding box center [1389, 242] width 18 height 20
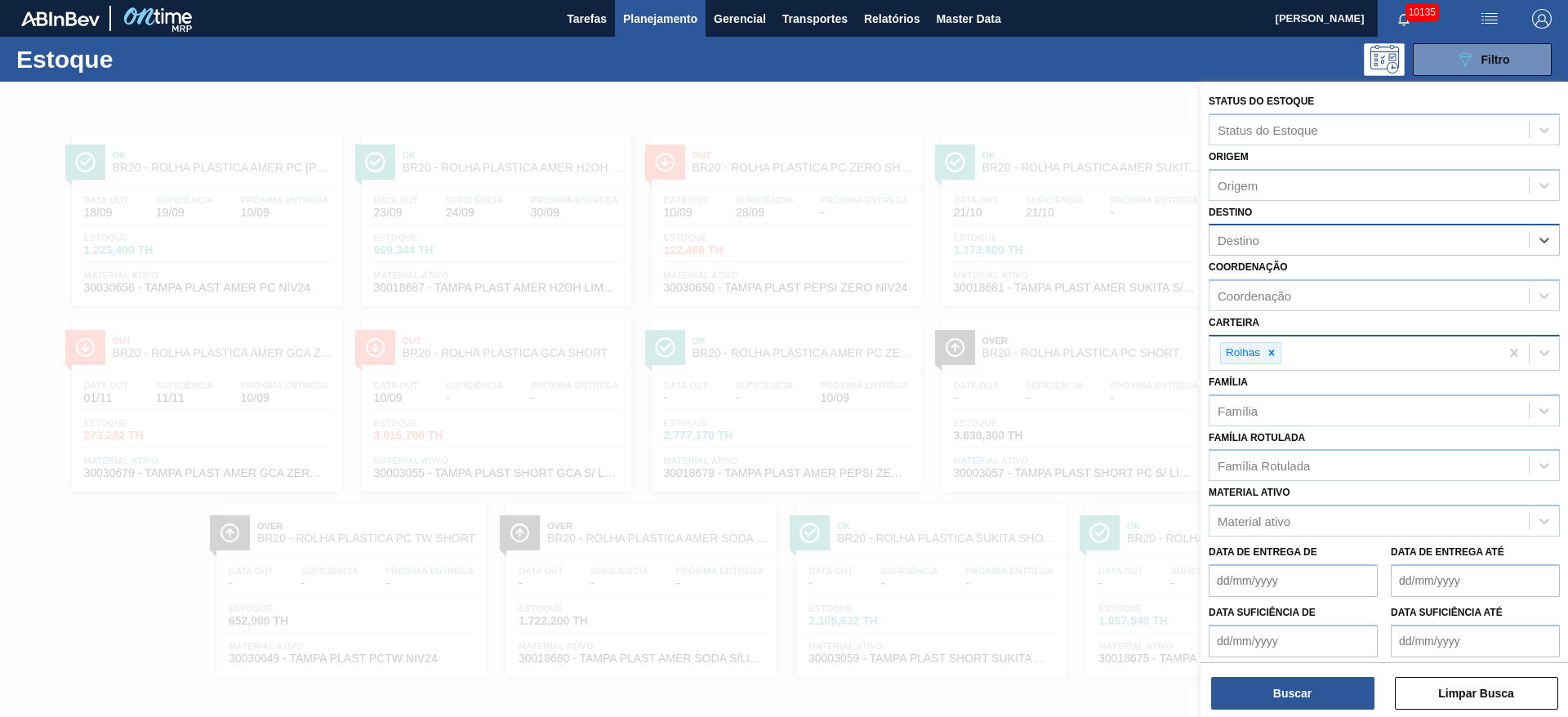
type input "22"
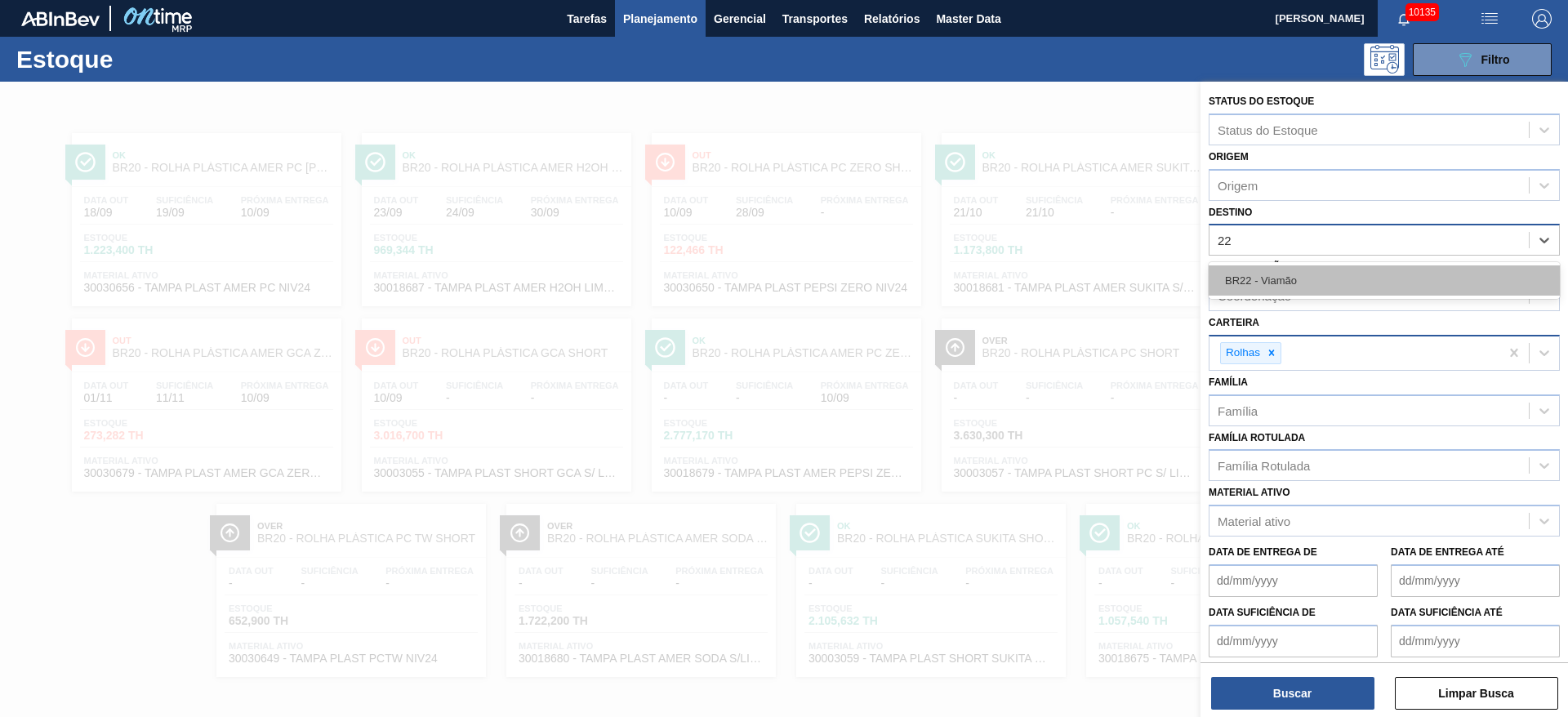
drag, startPoint x: 1308, startPoint y: 280, endPoint x: 1285, endPoint y: 341, distance: 65.2
click at [1045, 280] on div "BR22 - Viamão" at bounding box center [1385, 281] width 351 height 31
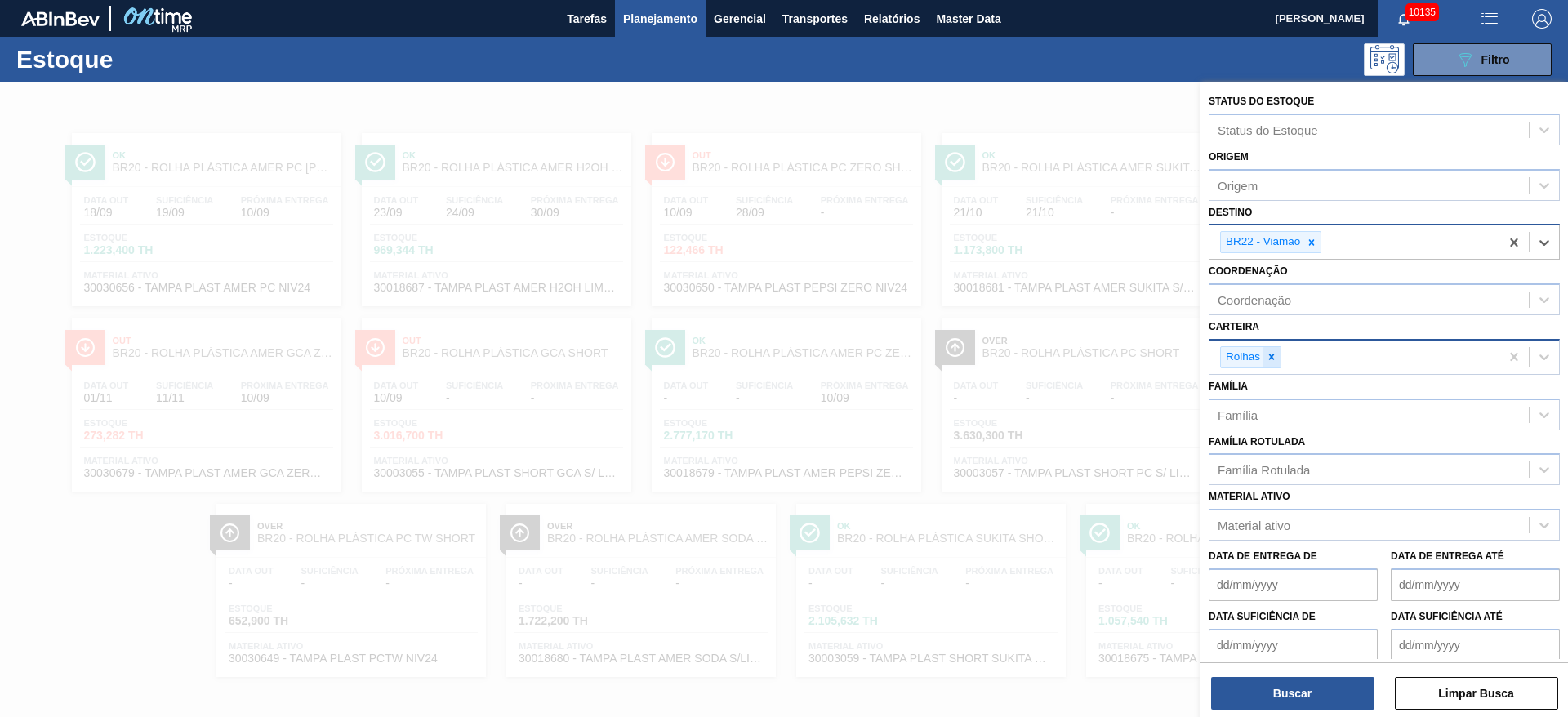
click at [1045, 356] on icon at bounding box center [1272, 357] width 11 height 11
click at [1045, 356] on div "Carteira" at bounding box center [1369, 354] width 319 height 24
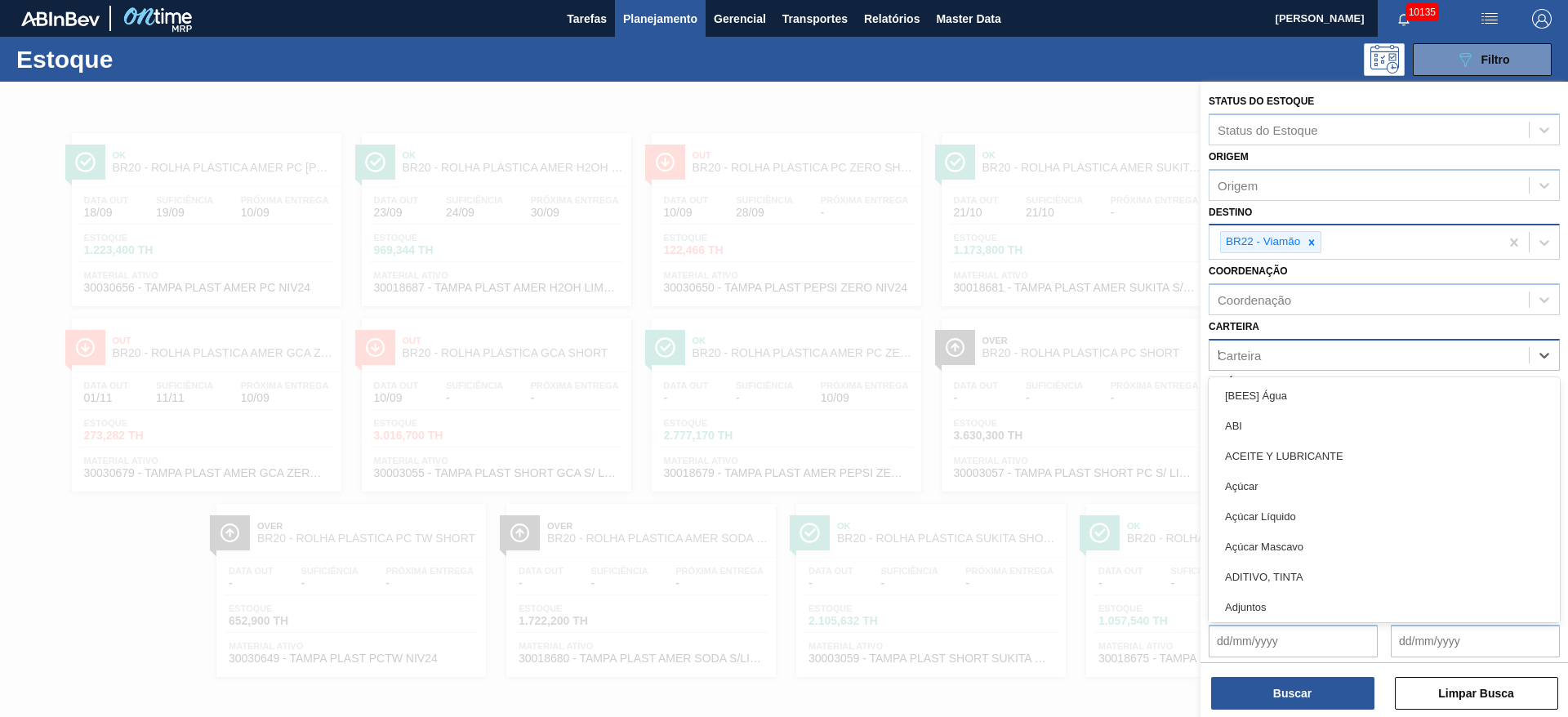
type input "ki"
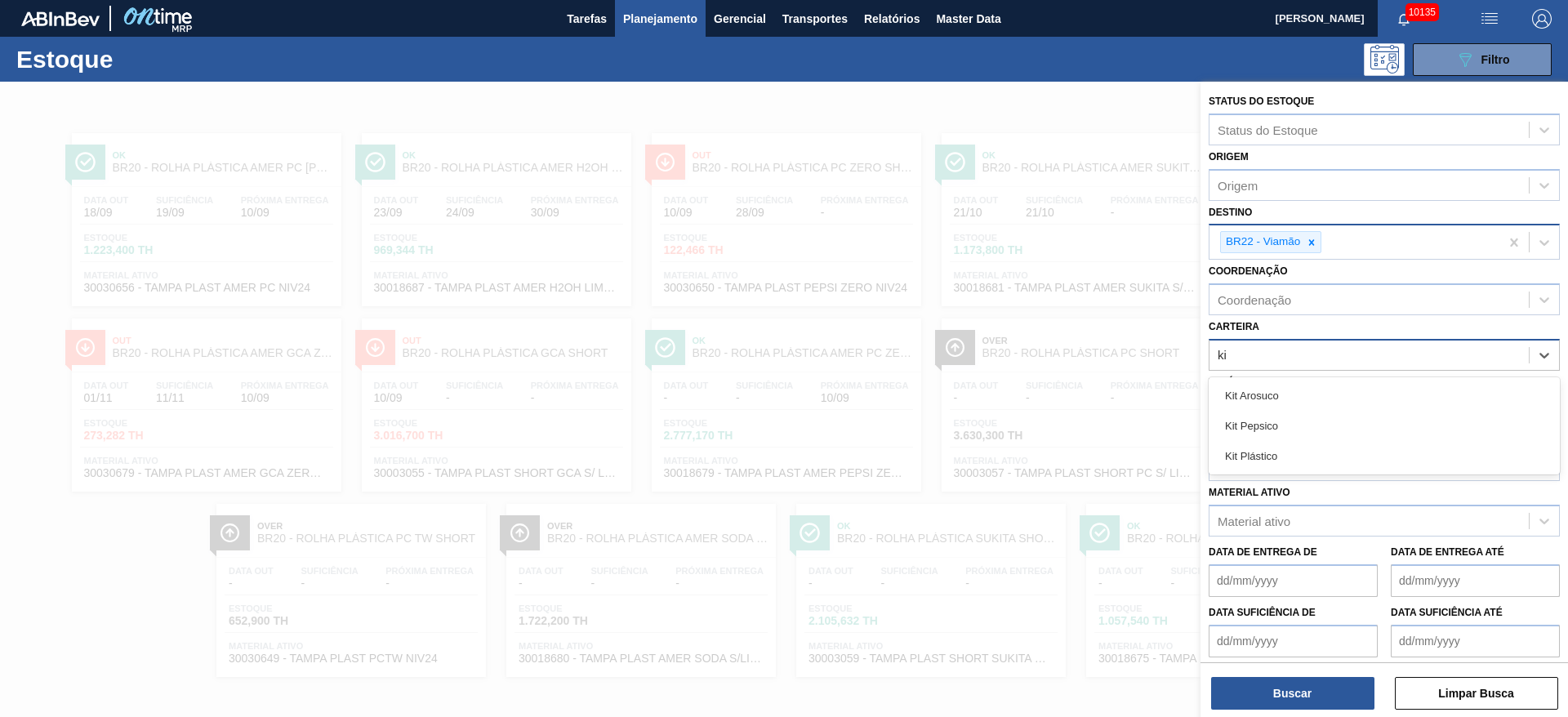
click at [1045, 435] on div "Kit Pepsico" at bounding box center [1385, 426] width 351 height 31
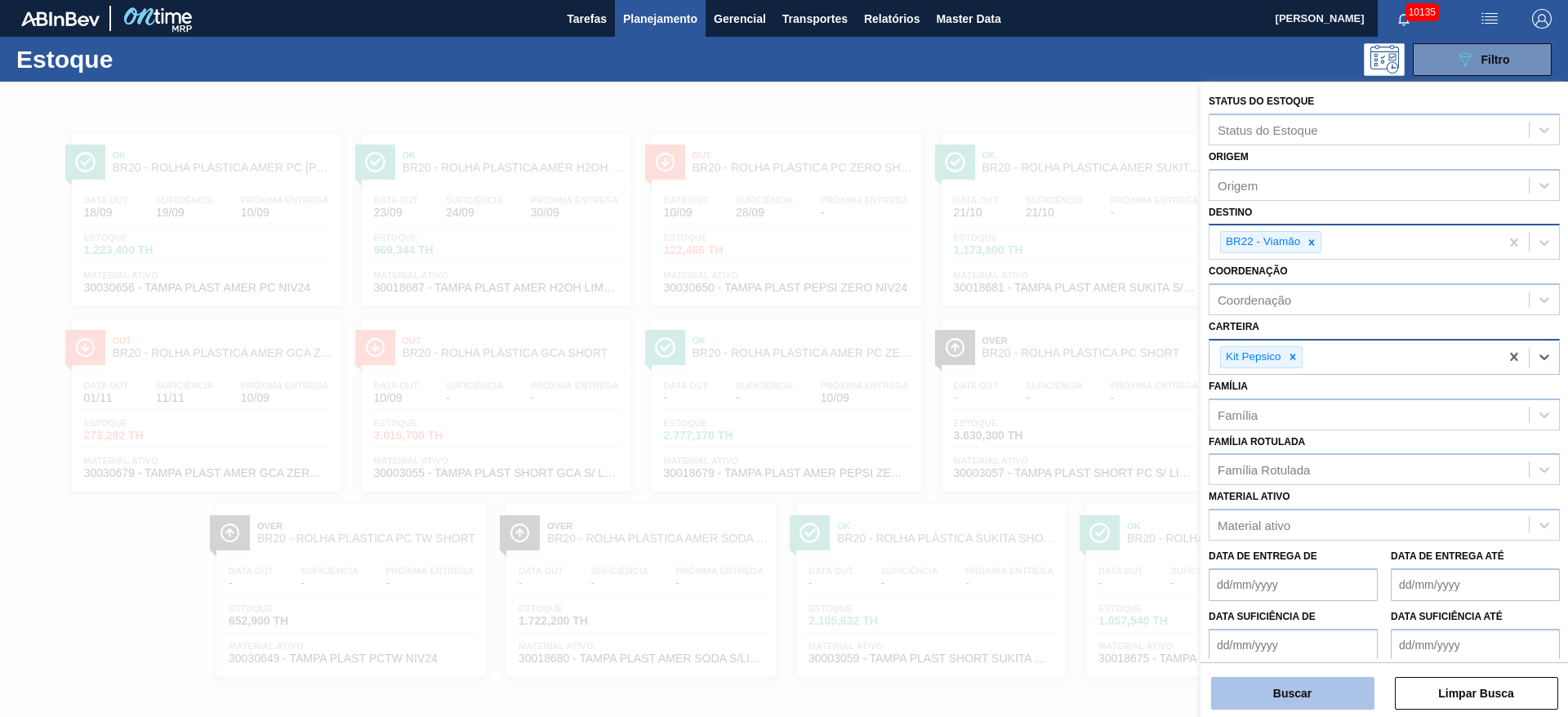
click at [1045, 477] on button "Buscar" at bounding box center [1293, 693] width 163 height 32
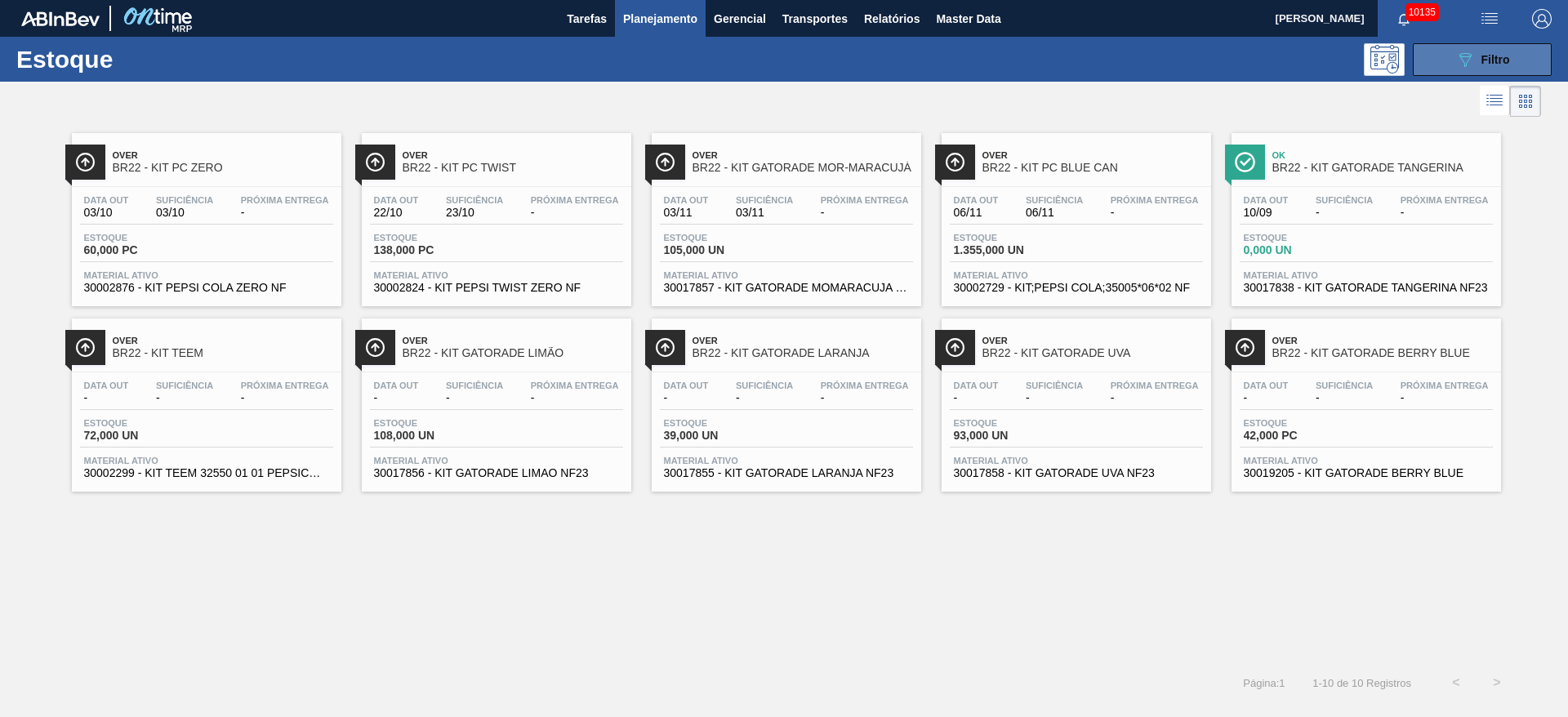
click at [1045, 71] on button "089F7B8B-B2A5-4AFE-B5C0-19BA573D28AC Filtro" at bounding box center [1482, 59] width 138 height 32
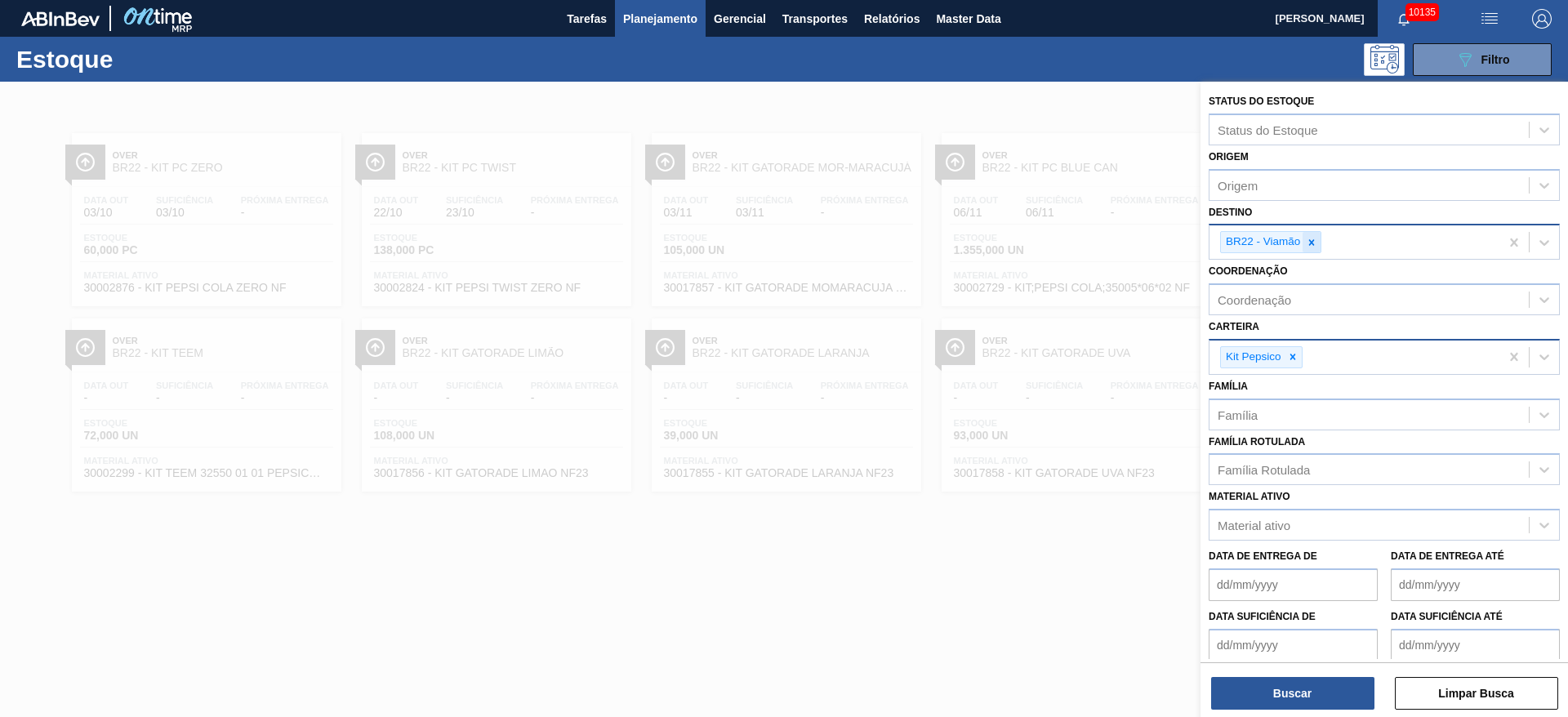
click at [1045, 242] on icon at bounding box center [1312, 243] width 11 height 11
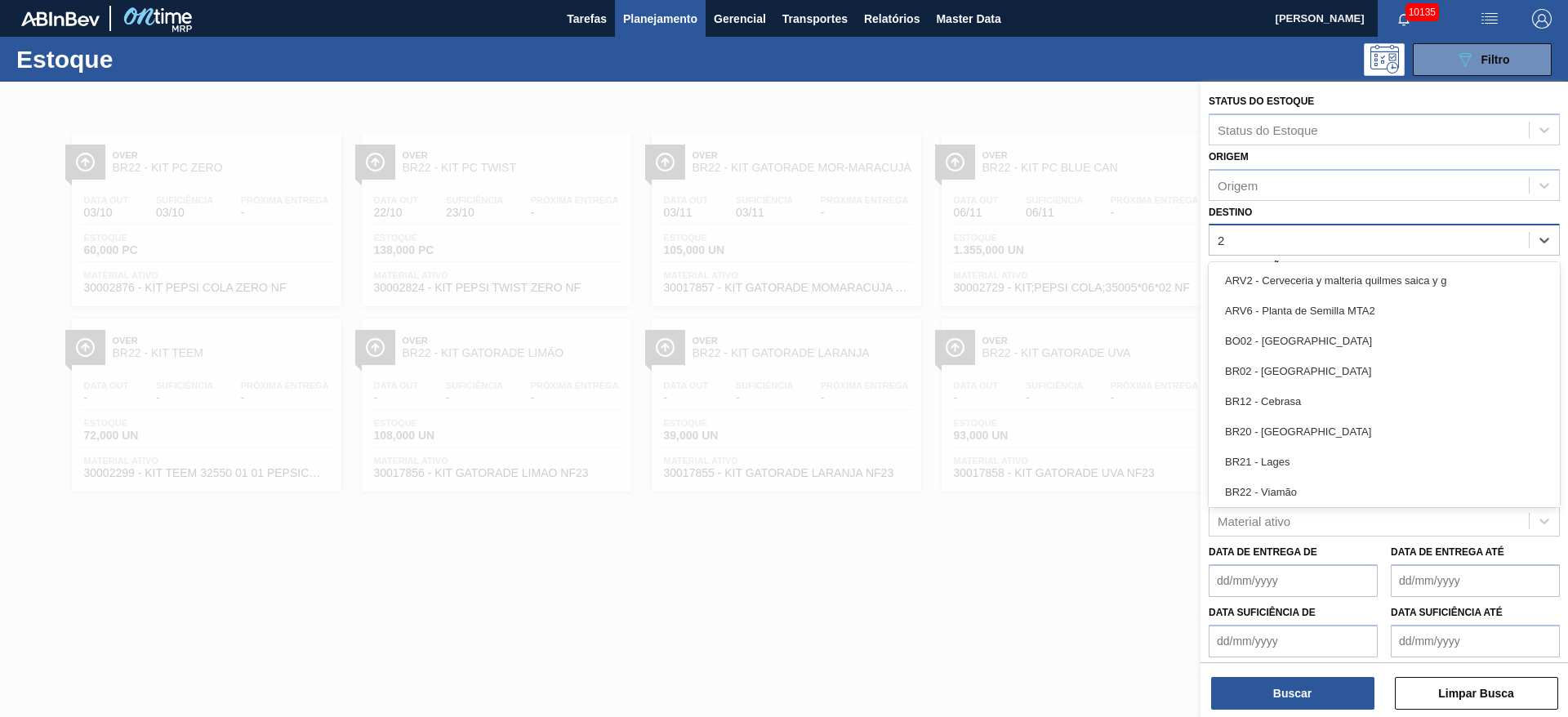
type input "27"
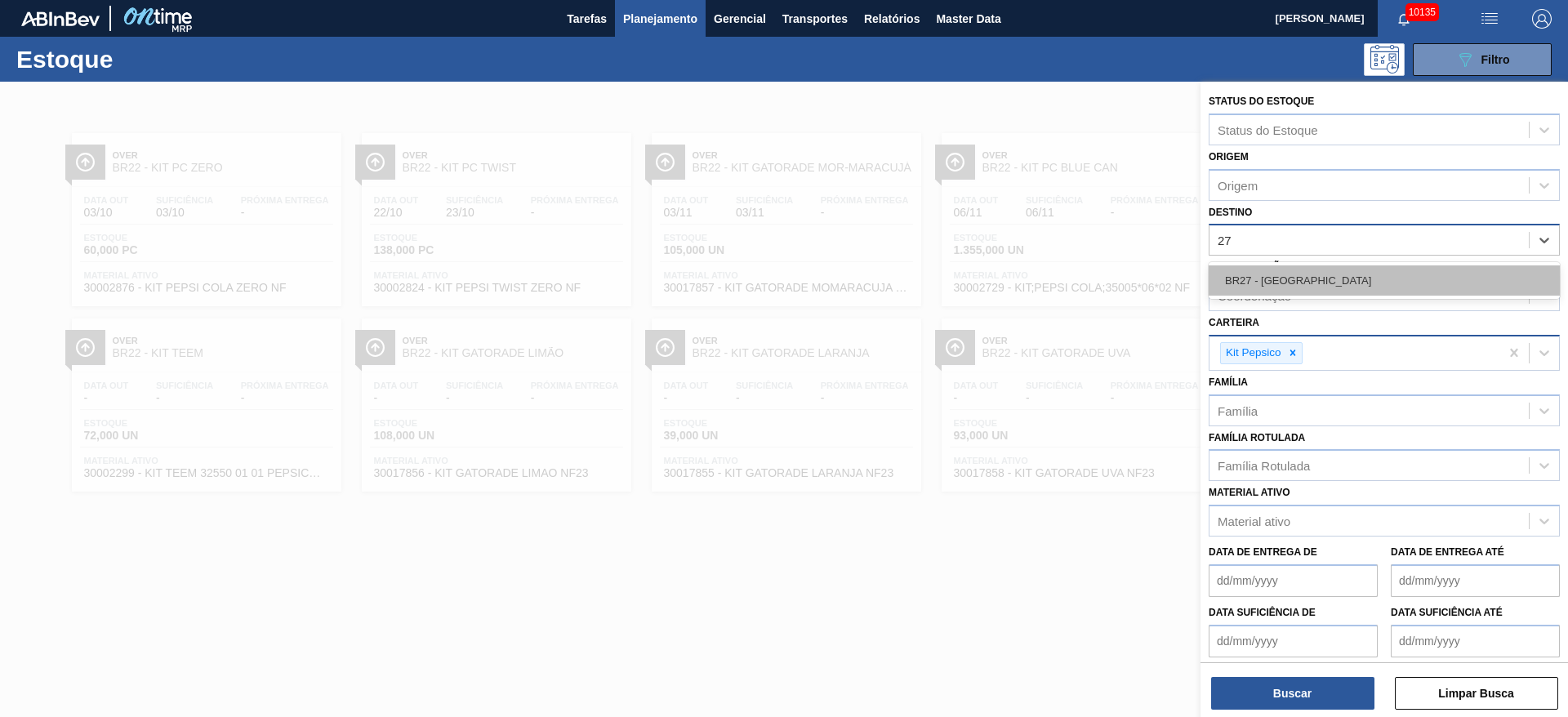
click at [1045, 277] on div "BR27 - Nova Minas" at bounding box center [1385, 281] width 351 height 31
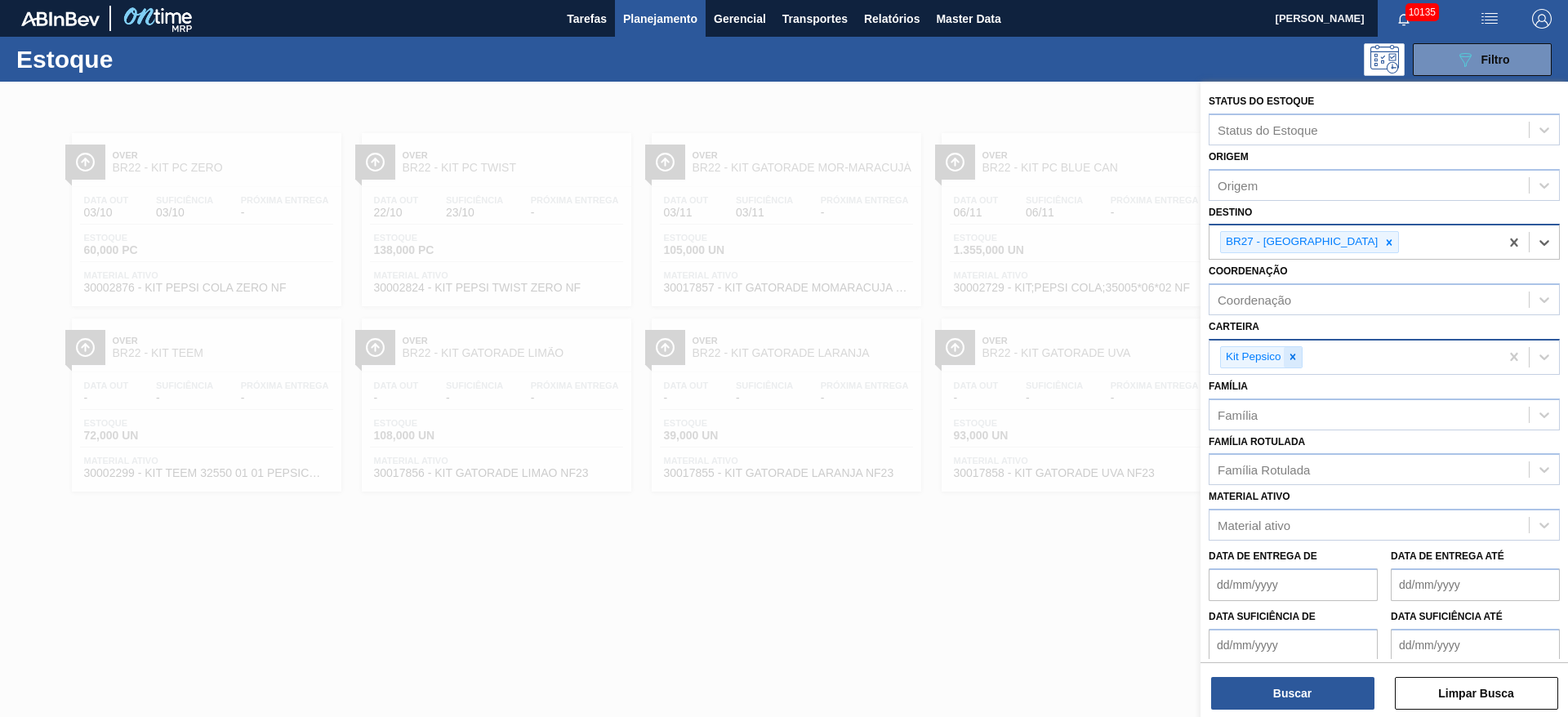
click at [1045, 365] on div at bounding box center [1293, 357] width 18 height 20
click at [1045, 365] on div "Carteira" at bounding box center [1369, 354] width 319 height 24
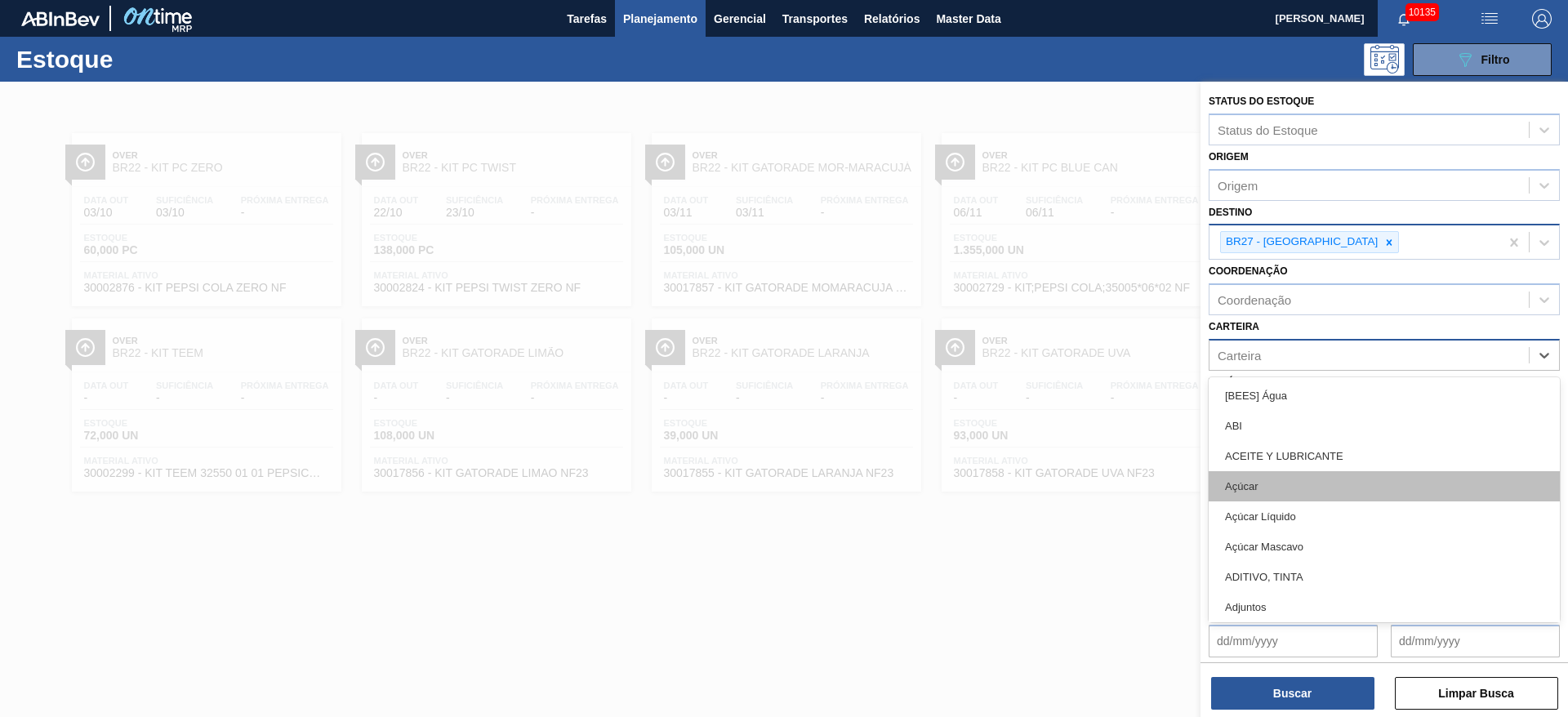
click at [1045, 477] on div "Açúcar" at bounding box center [1385, 487] width 351 height 31
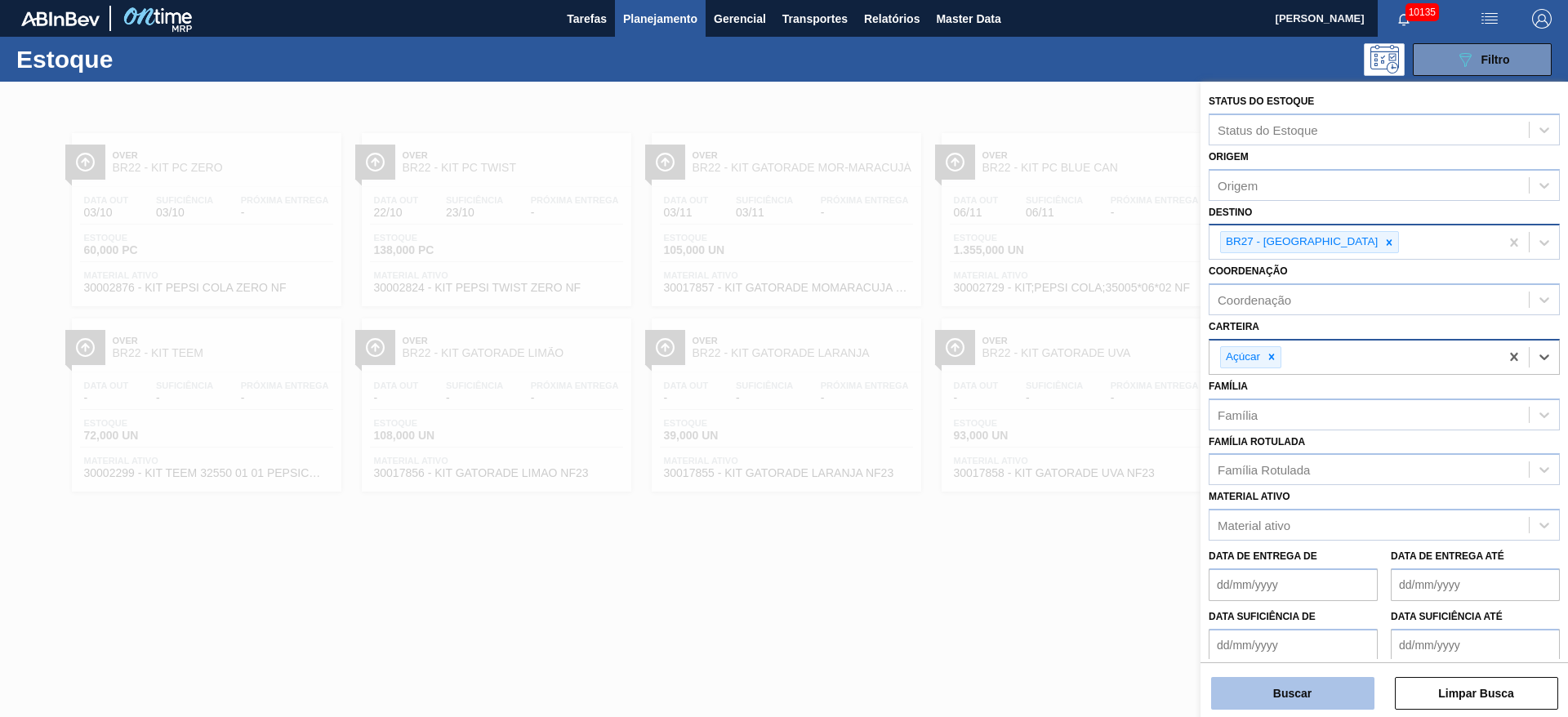
click at [1045, 477] on button "Buscar" at bounding box center [1293, 693] width 163 height 32
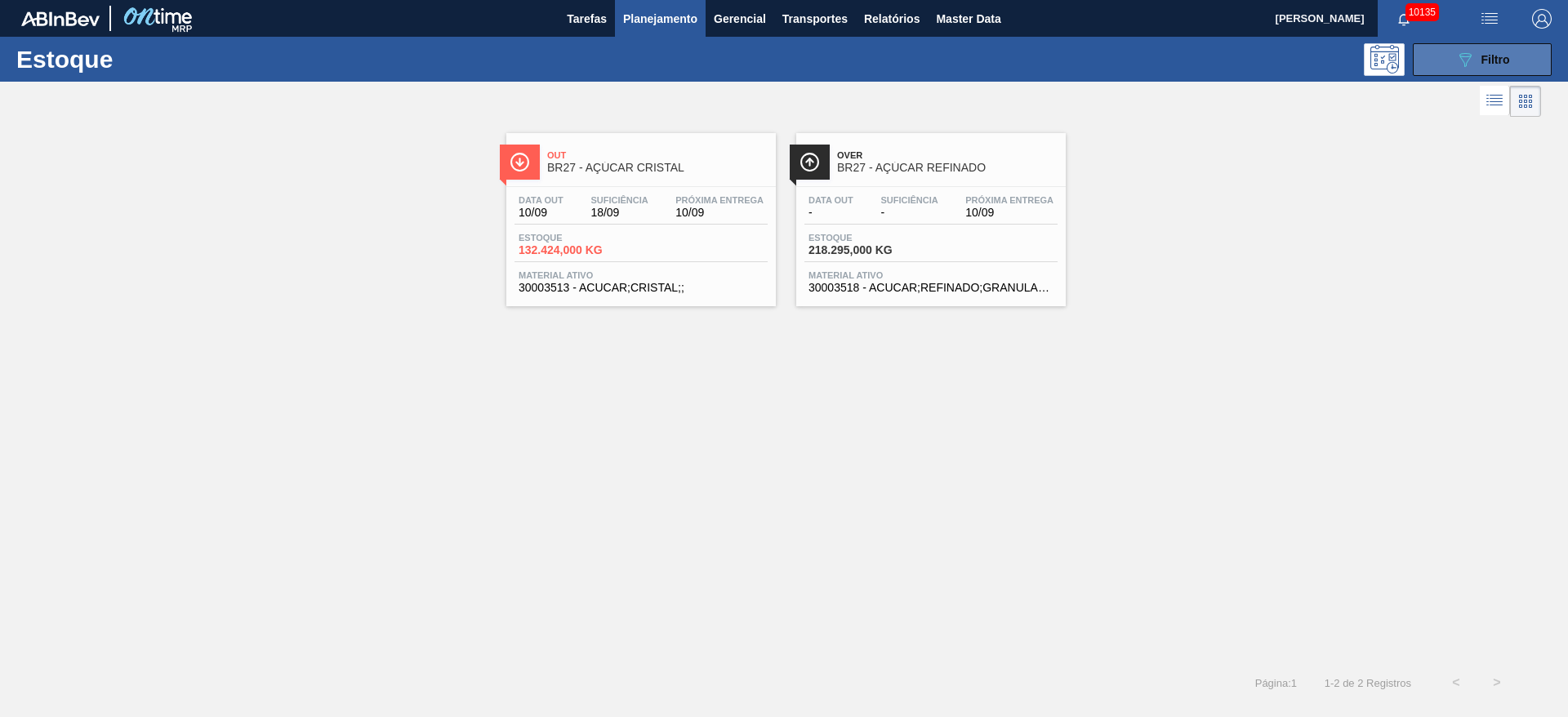
drag, startPoint x: 1434, startPoint y: 51, endPoint x: 1438, endPoint y: 59, distance: 8.9
click at [1045, 52] on button "089F7B8B-B2A5-4AFE-B5C0-19BA573D28AC Filtro" at bounding box center [1482, 59] width 138 height 32
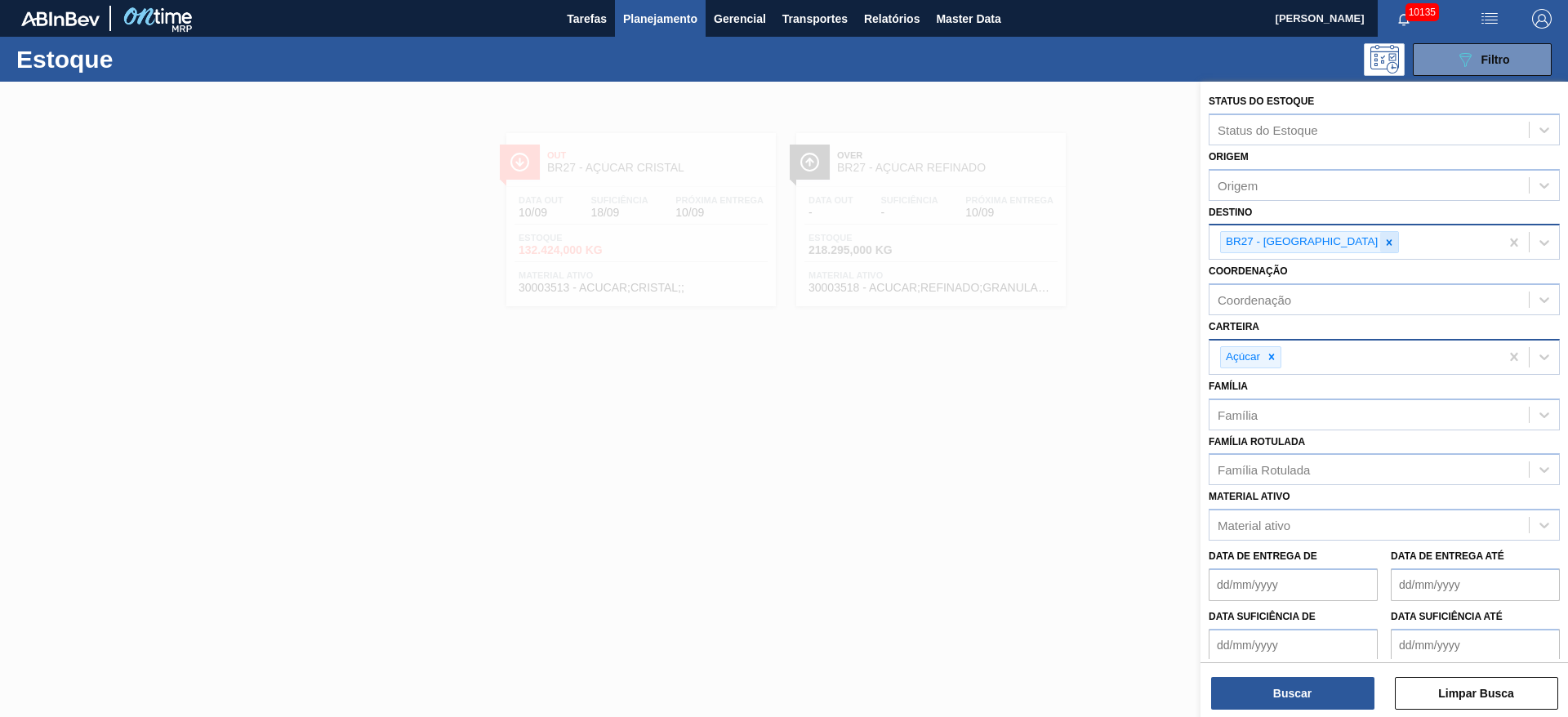
click at [1045, 237] on icon at bounding box center [1389, 243] width 11 height 11
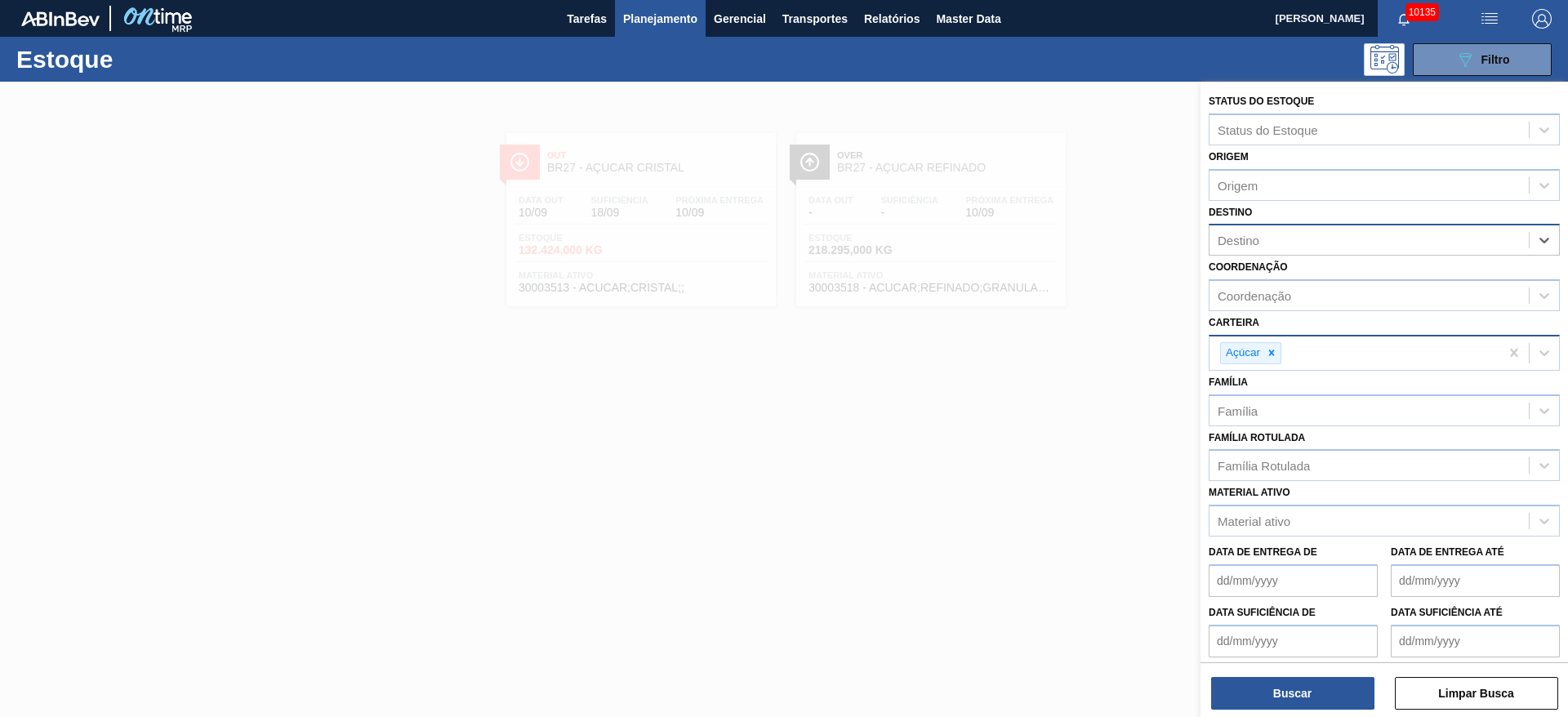
click at [1045, 236] on div "Destino" at bounding box center [1369, 241] width 319 height 24
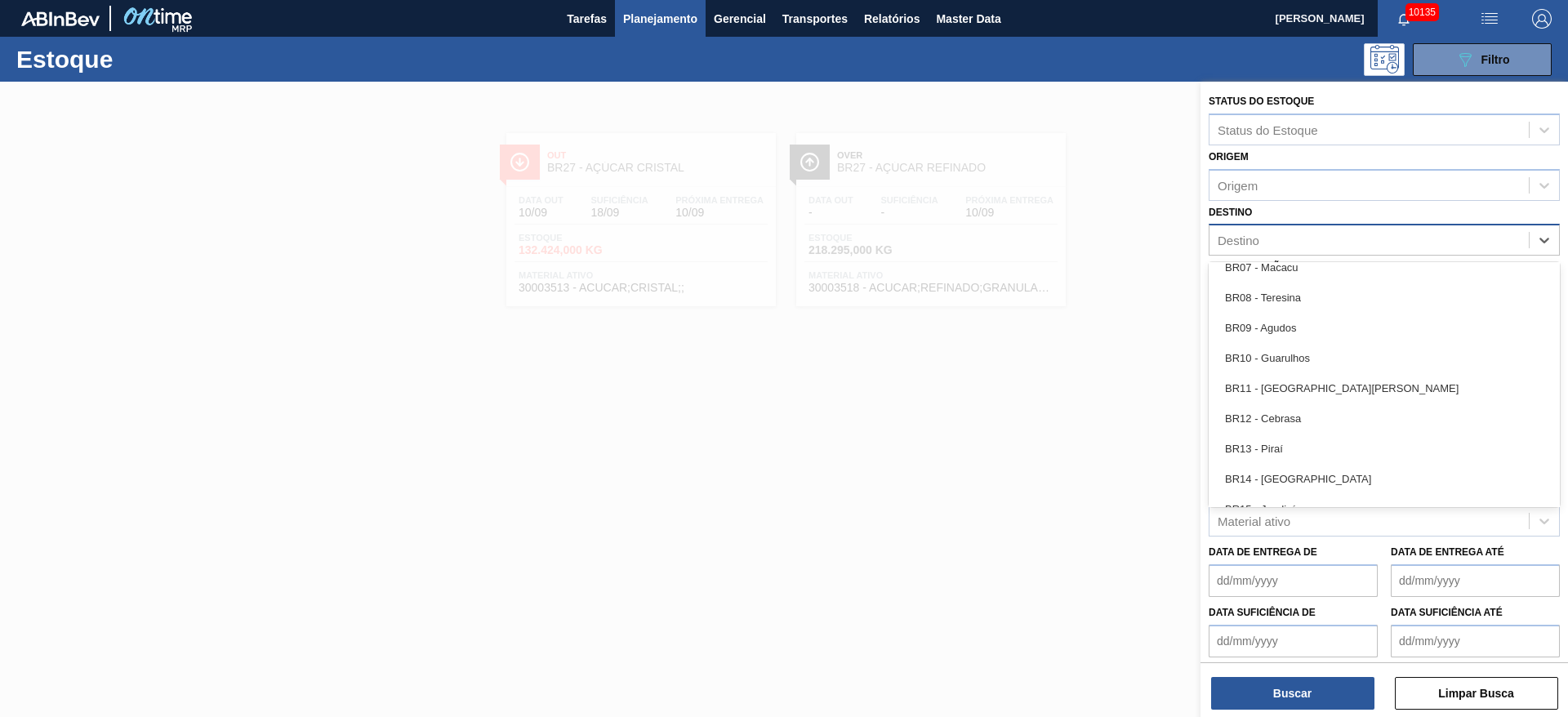
scroll to position [1470, 0]
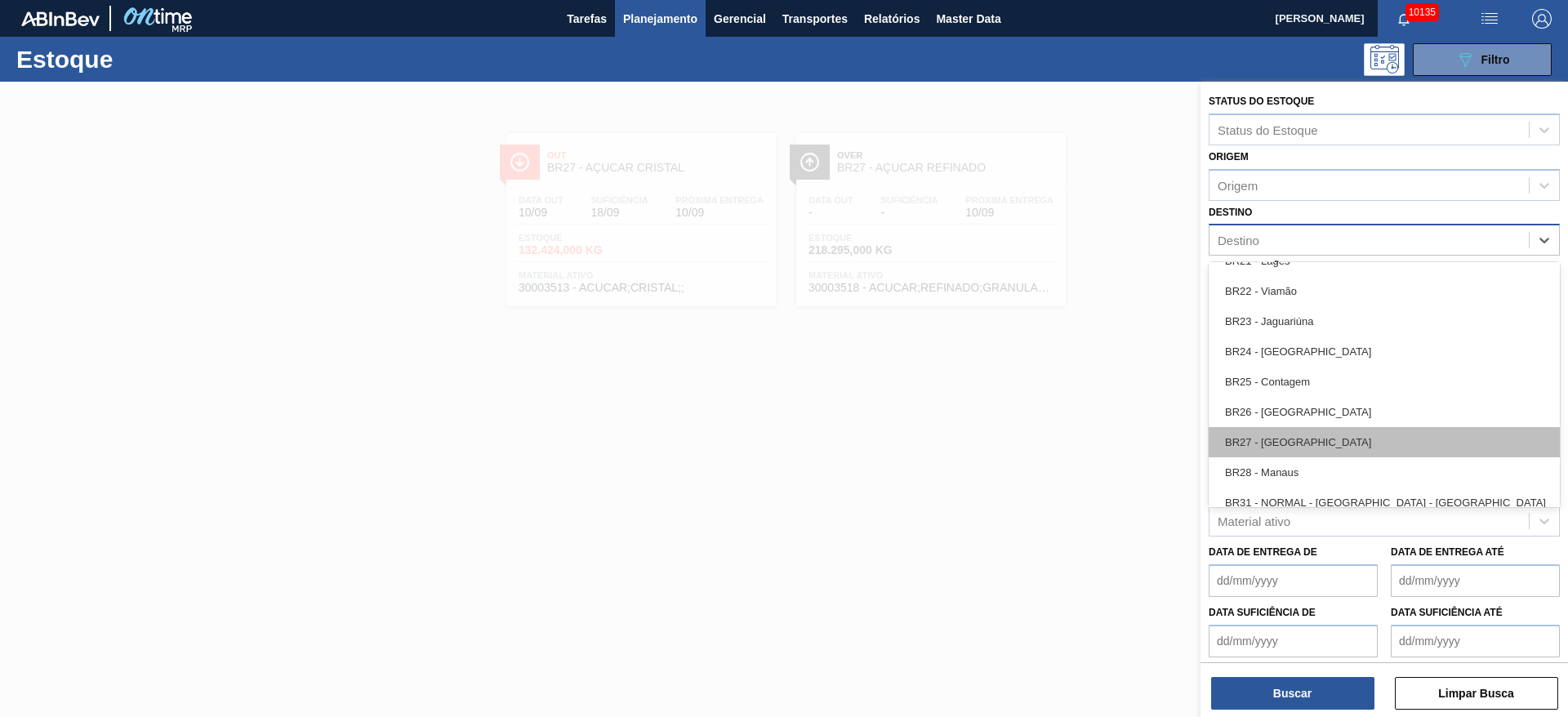
click at [1045, 438] on div "BR27 - Nova Minas" at bounding box center [1385, 442] width 351 height 31
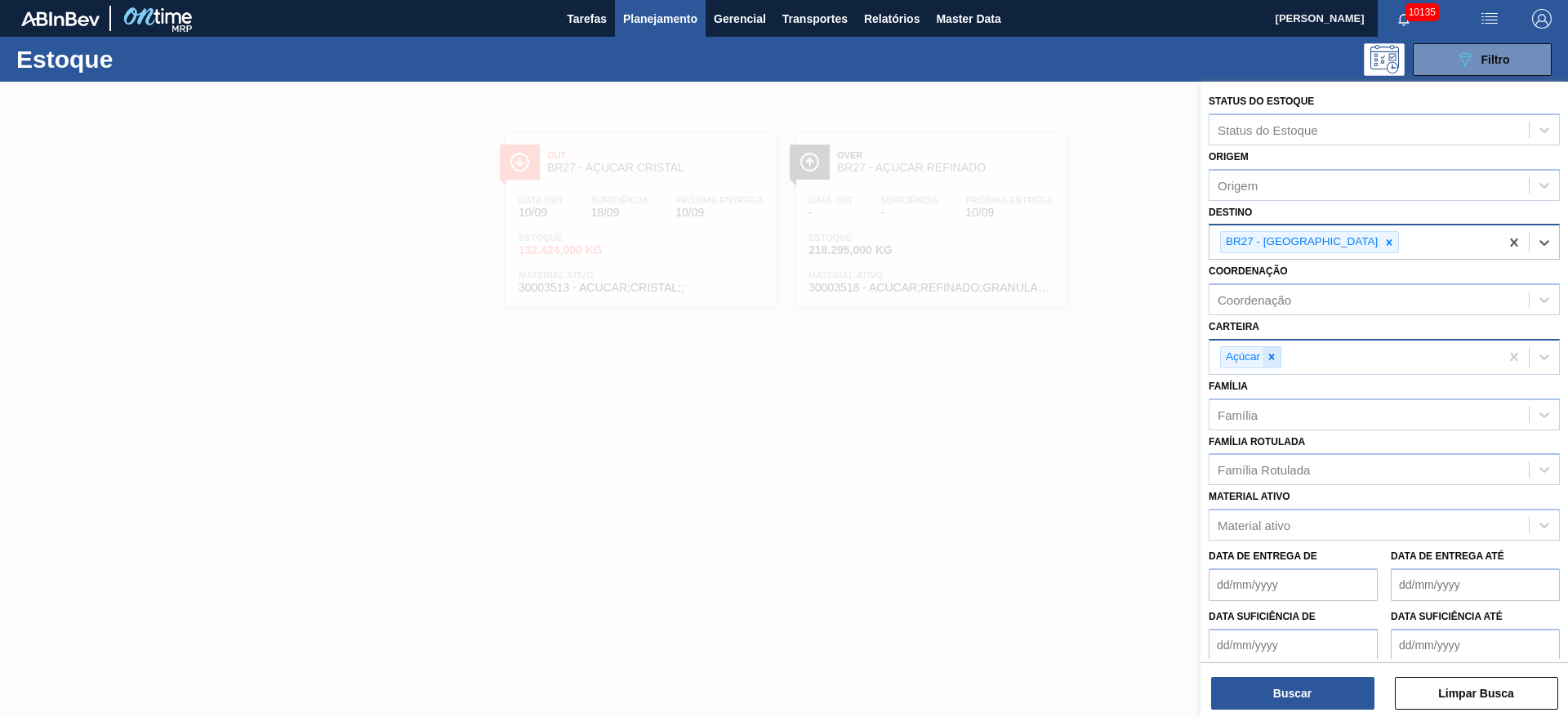
click at [1045, 353] on icon at bounding box center [1272, 357] width 11 height 11
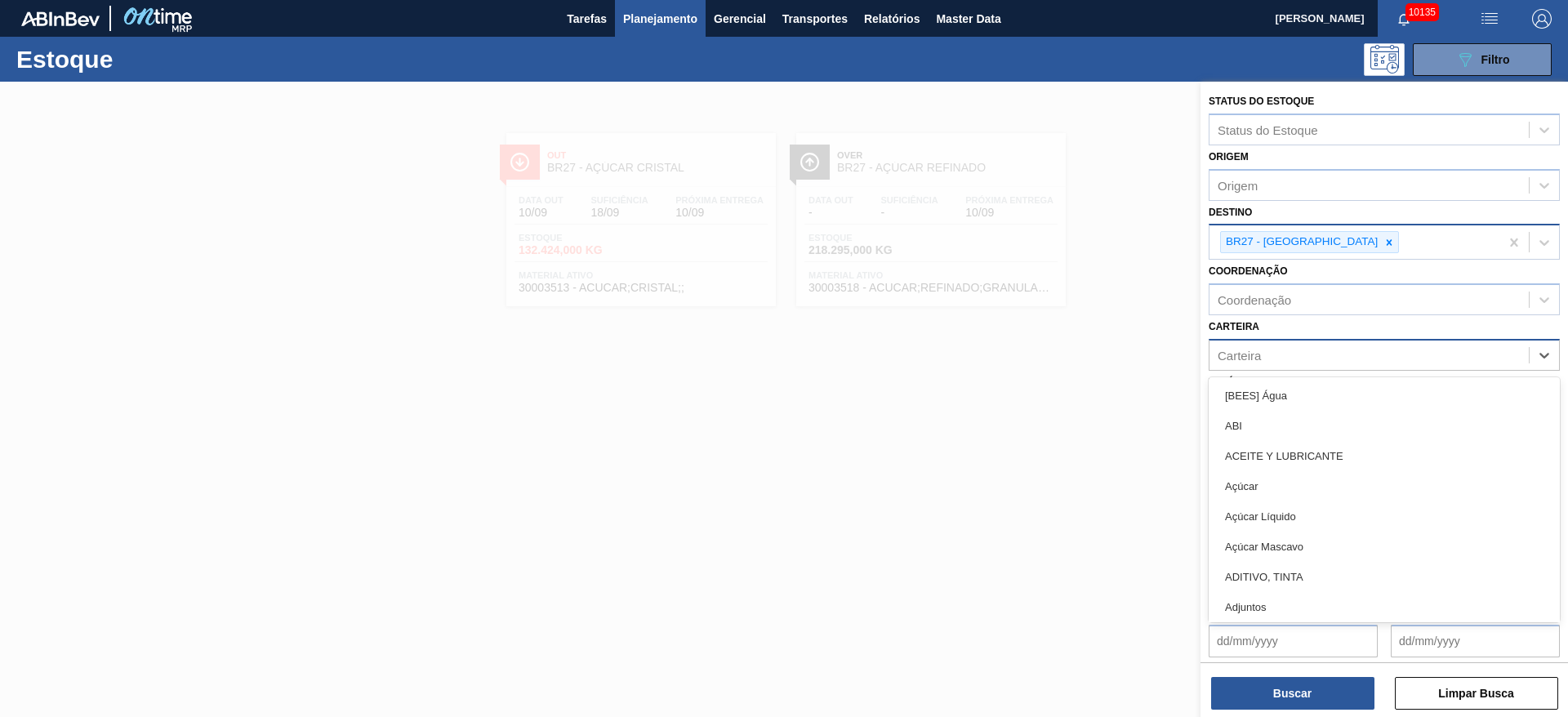
click at [1045, 353] on div "Carteira" at bounding box center [1369, 354] width 319 height 24
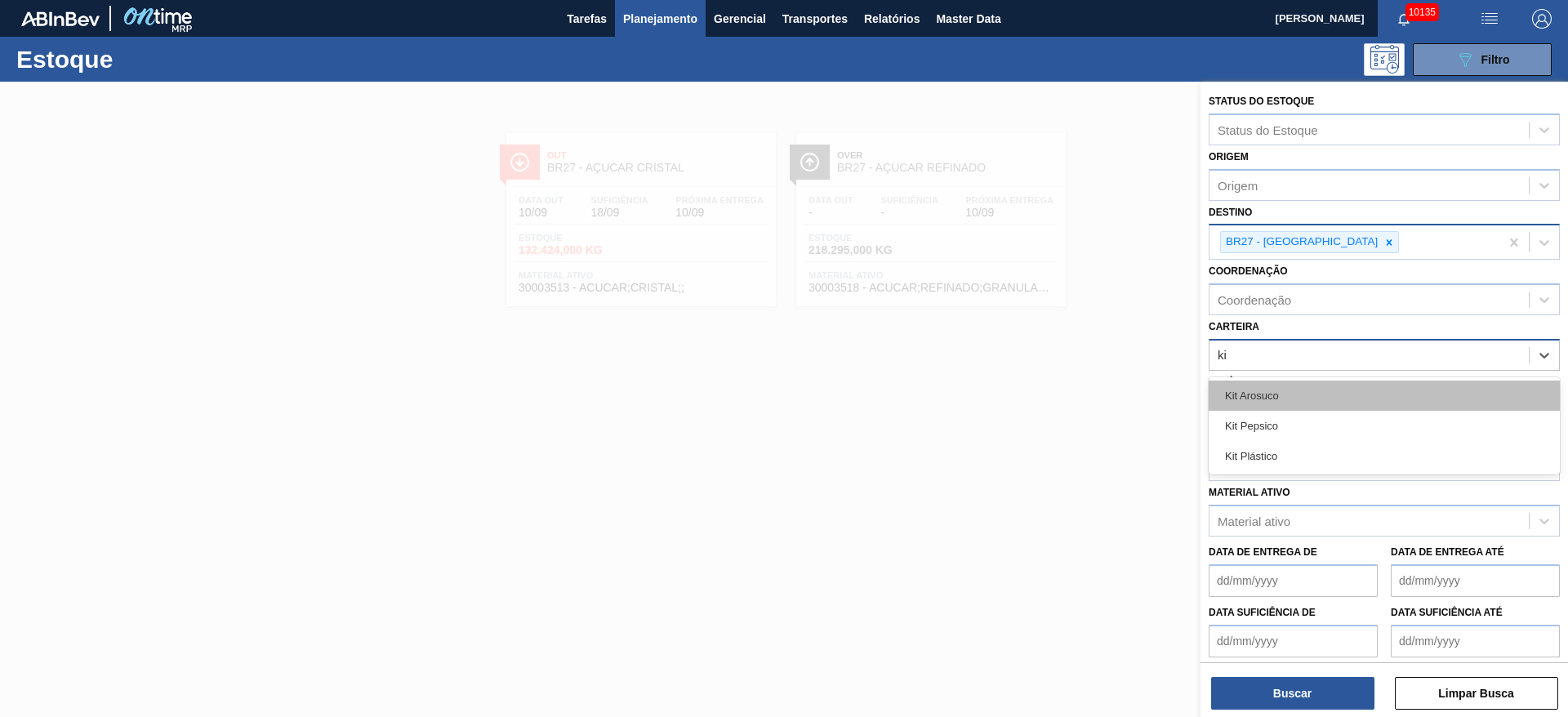
type input "kit"
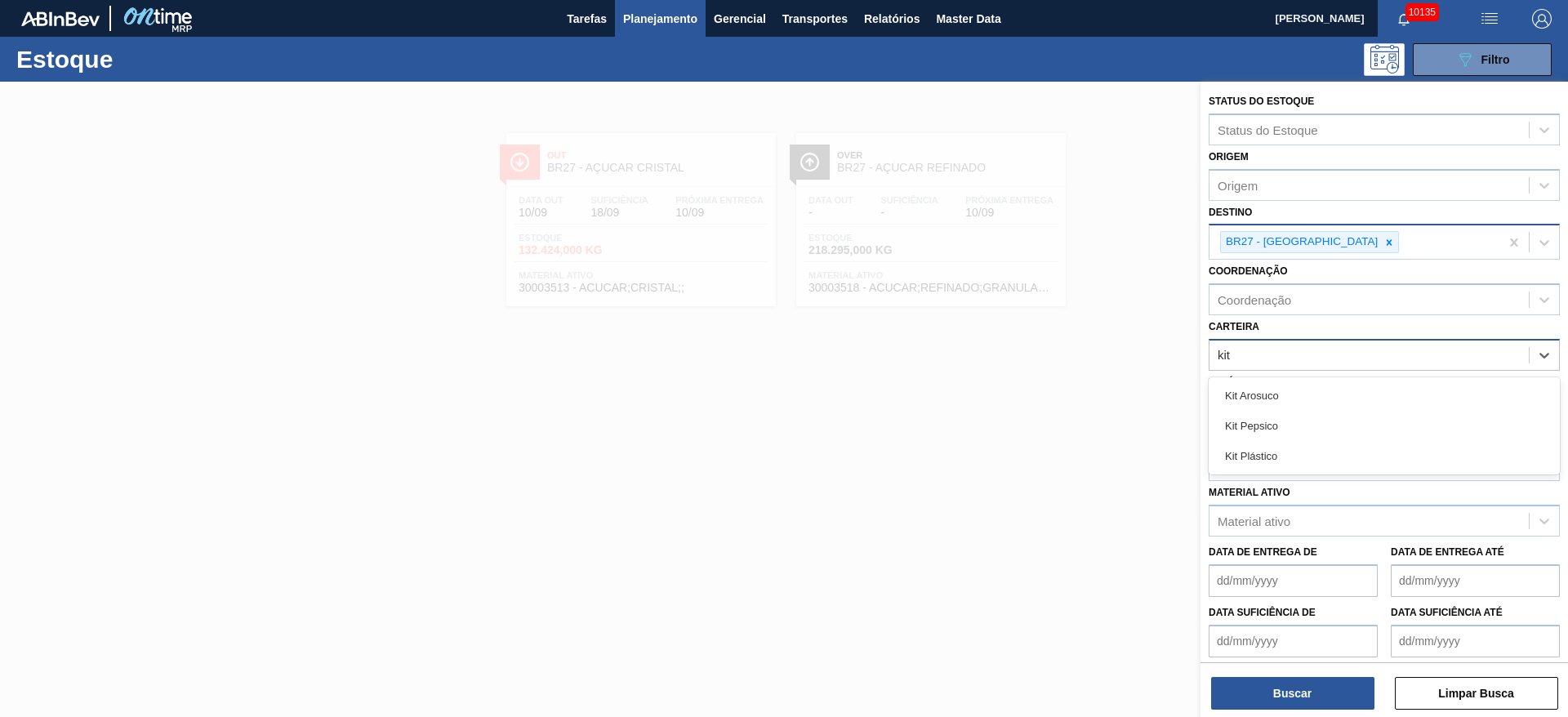
click at [1045, 430] on div "Kit Pepsico" at bounding box center [1385, 426] width 351 height 31
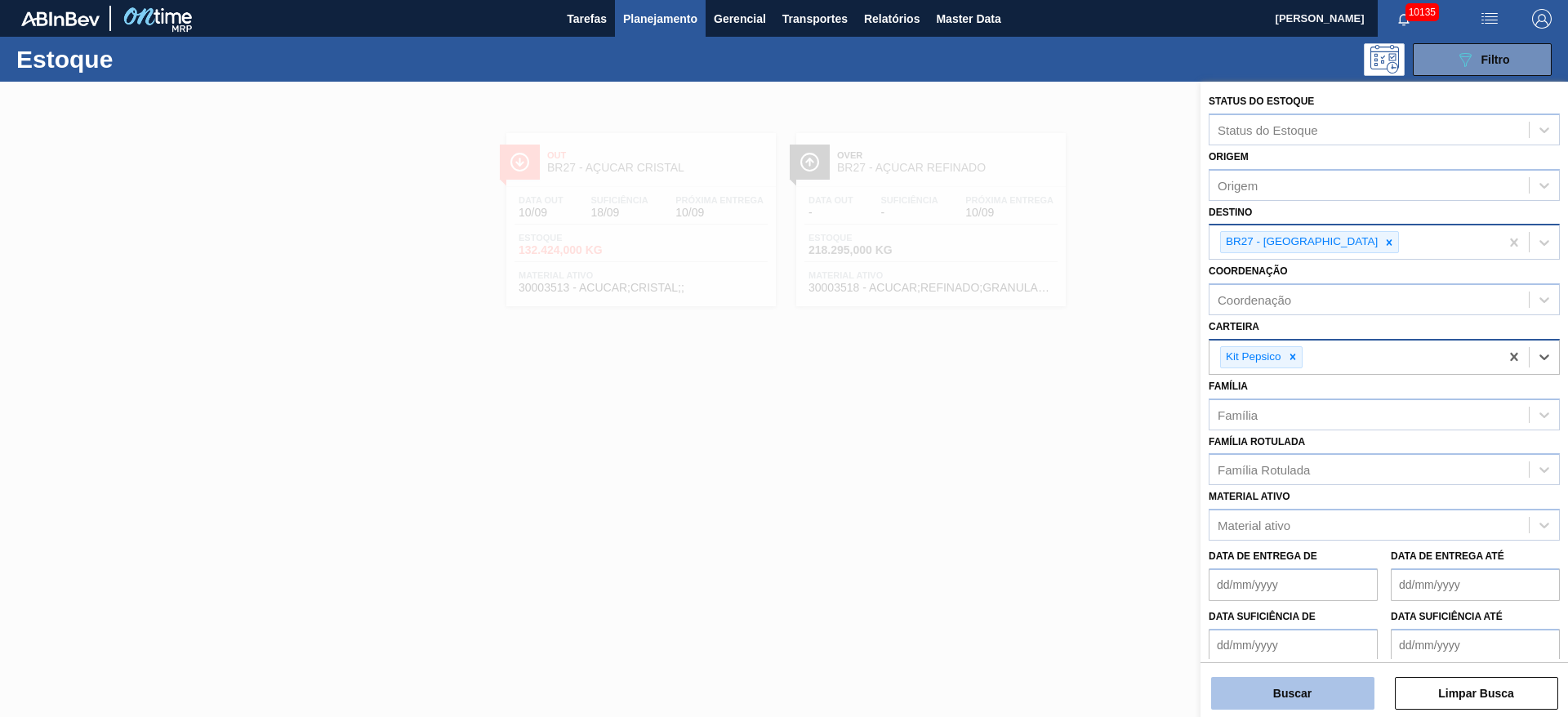
click at [1045, 477] on button "Buscar" at bounding box center [1293, 693] width 163 height 32
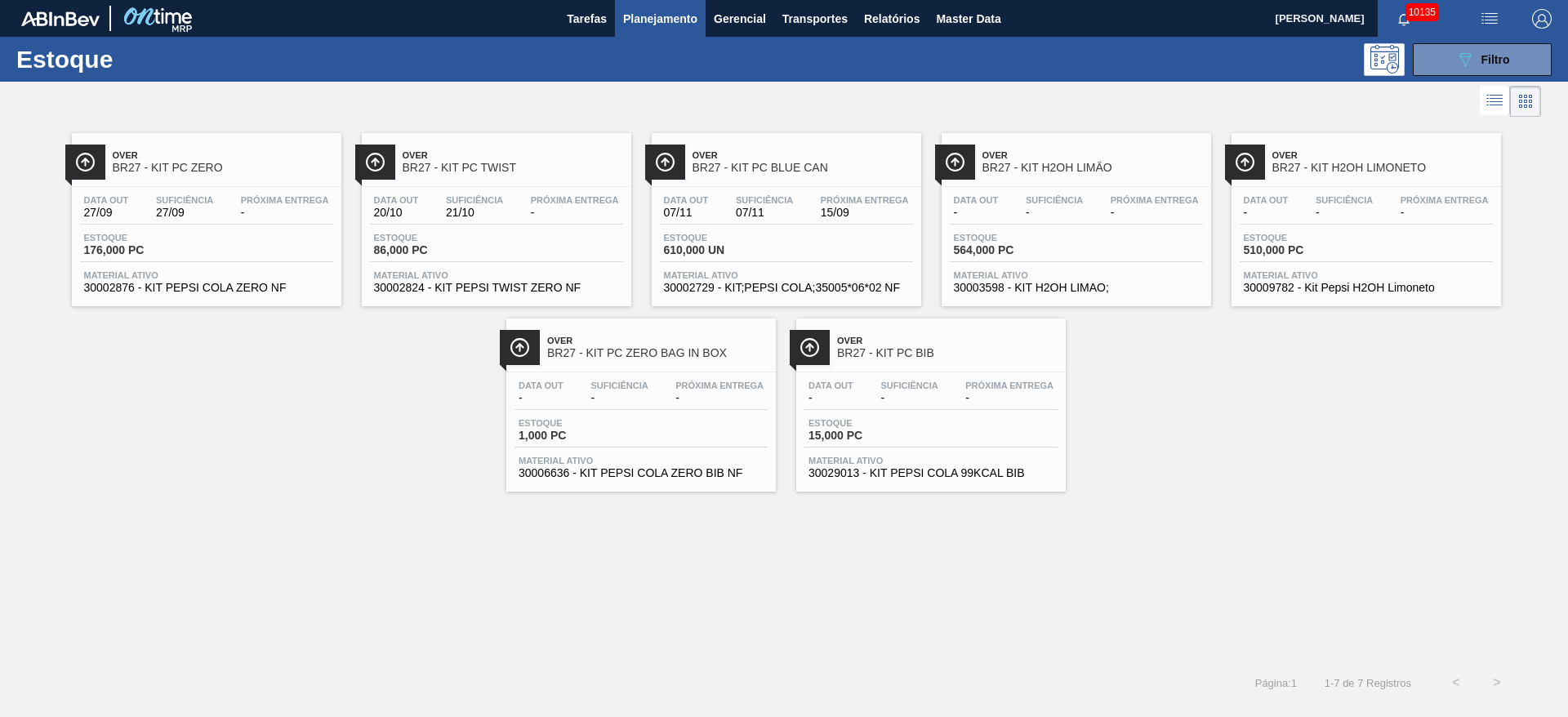
drag, startPoint x: 1478, startPoint y: 48, endPoint x: 1401, endPoint y: 125, distance: 108.9
click at [1045, 48] on button "089F7B8B-B2A5-4AFE-B5C0-19BA573D28AC Filtro" at bounding box center [1482, 59] width 138 height 32
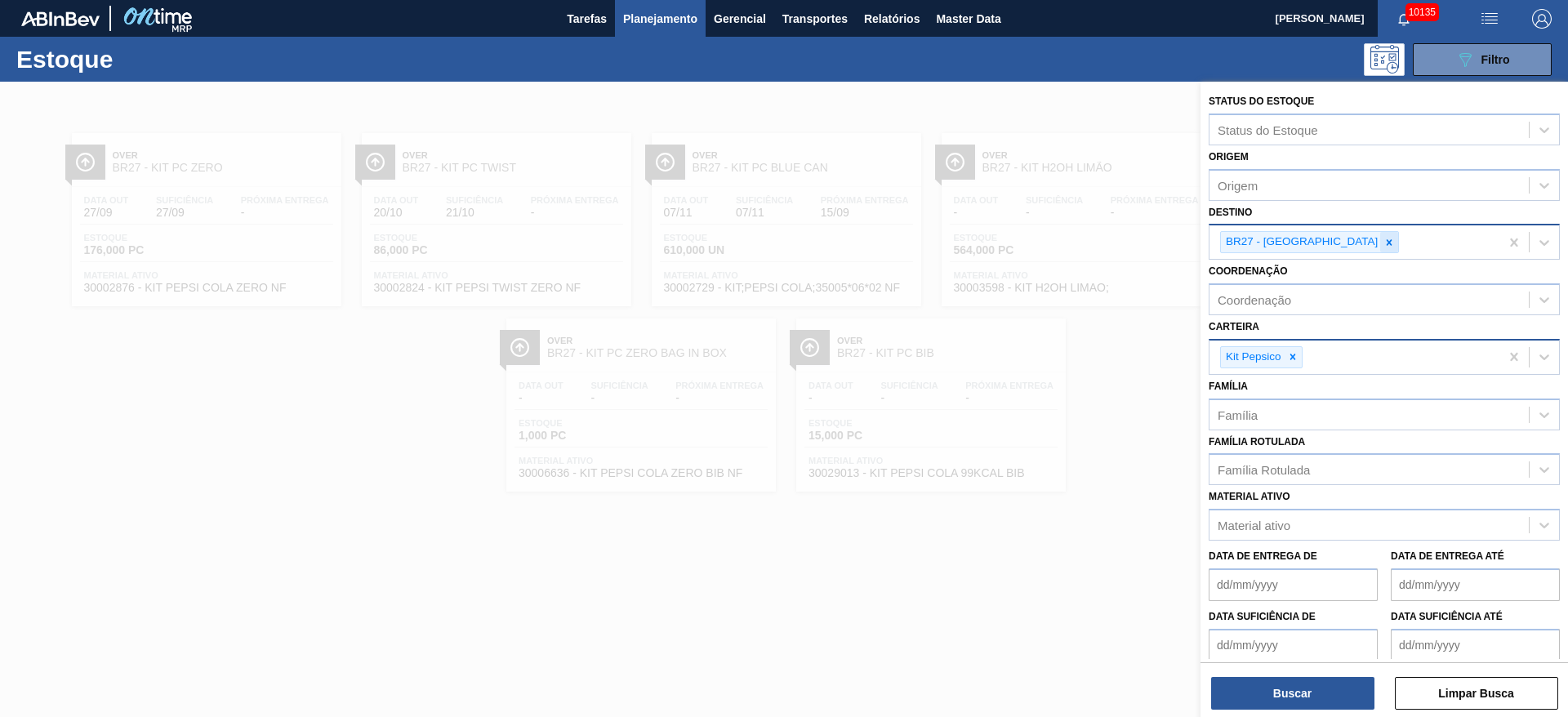
click at [1045, 233] on div at bounding box center [1389, 242] width 18 height 20
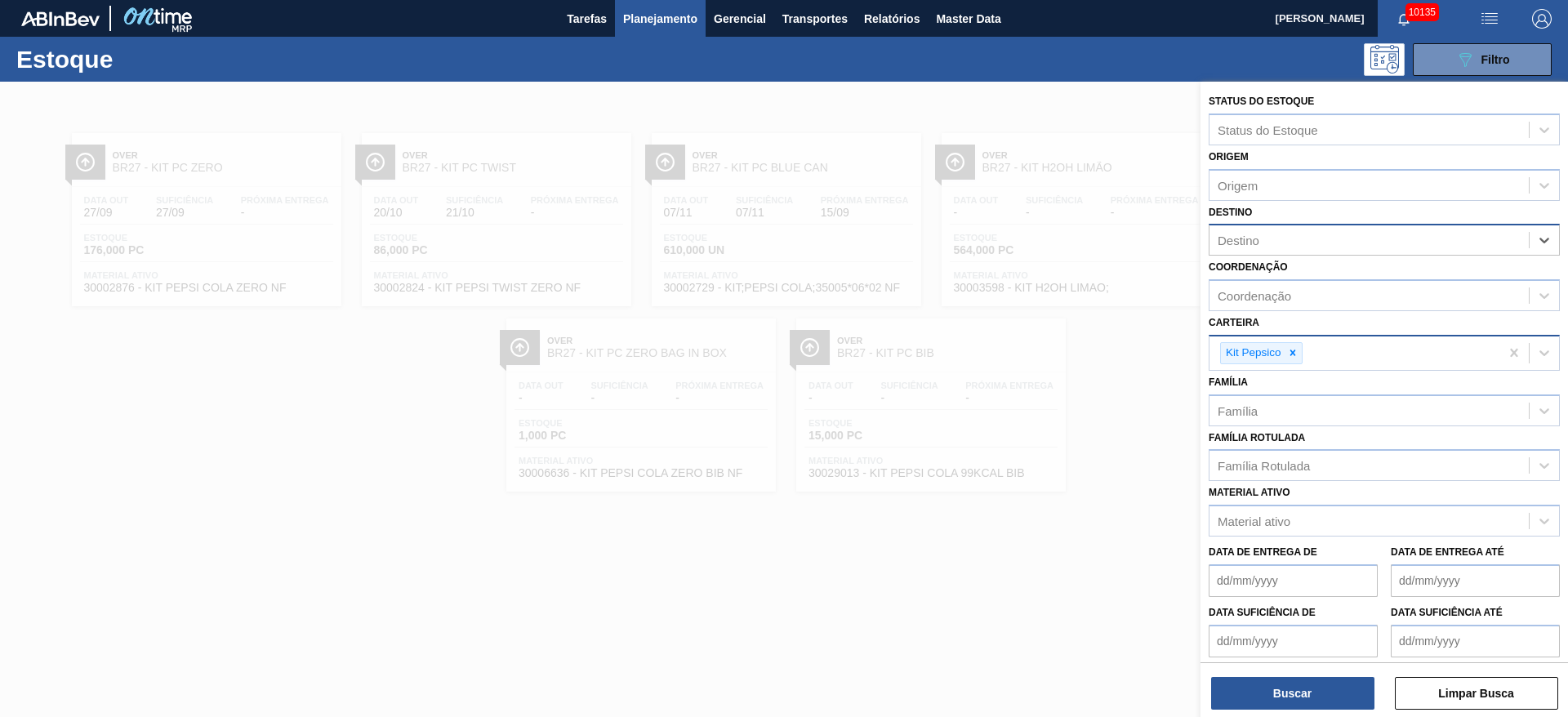
type input "7"
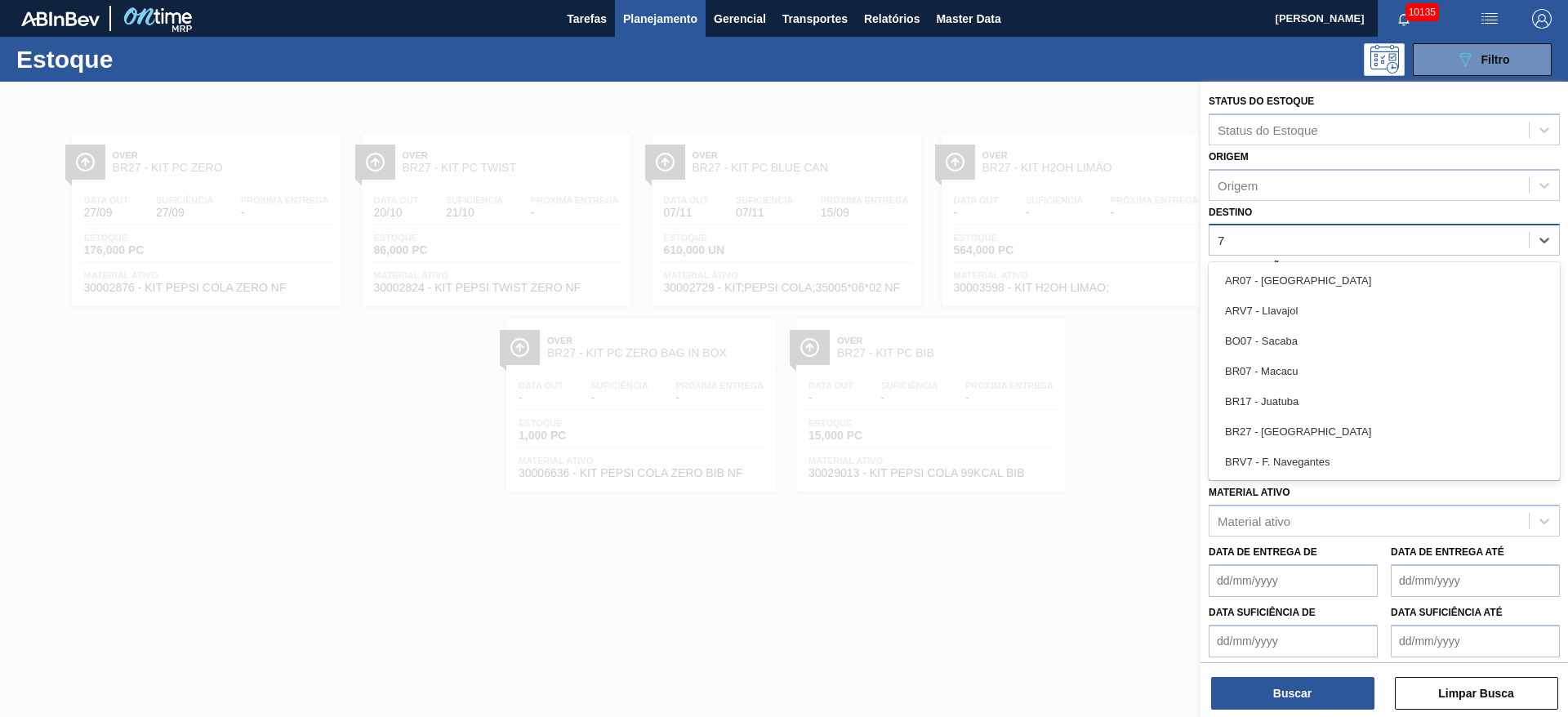
drag, startPoint x: 1283, startPoint y: 373, endPoint x: 1282, endPoint y: 432, distance: 59.0
click at [1045, 376] on div "BR07 - Macacu" at bounding box center [1385, 371] width 351 height 31
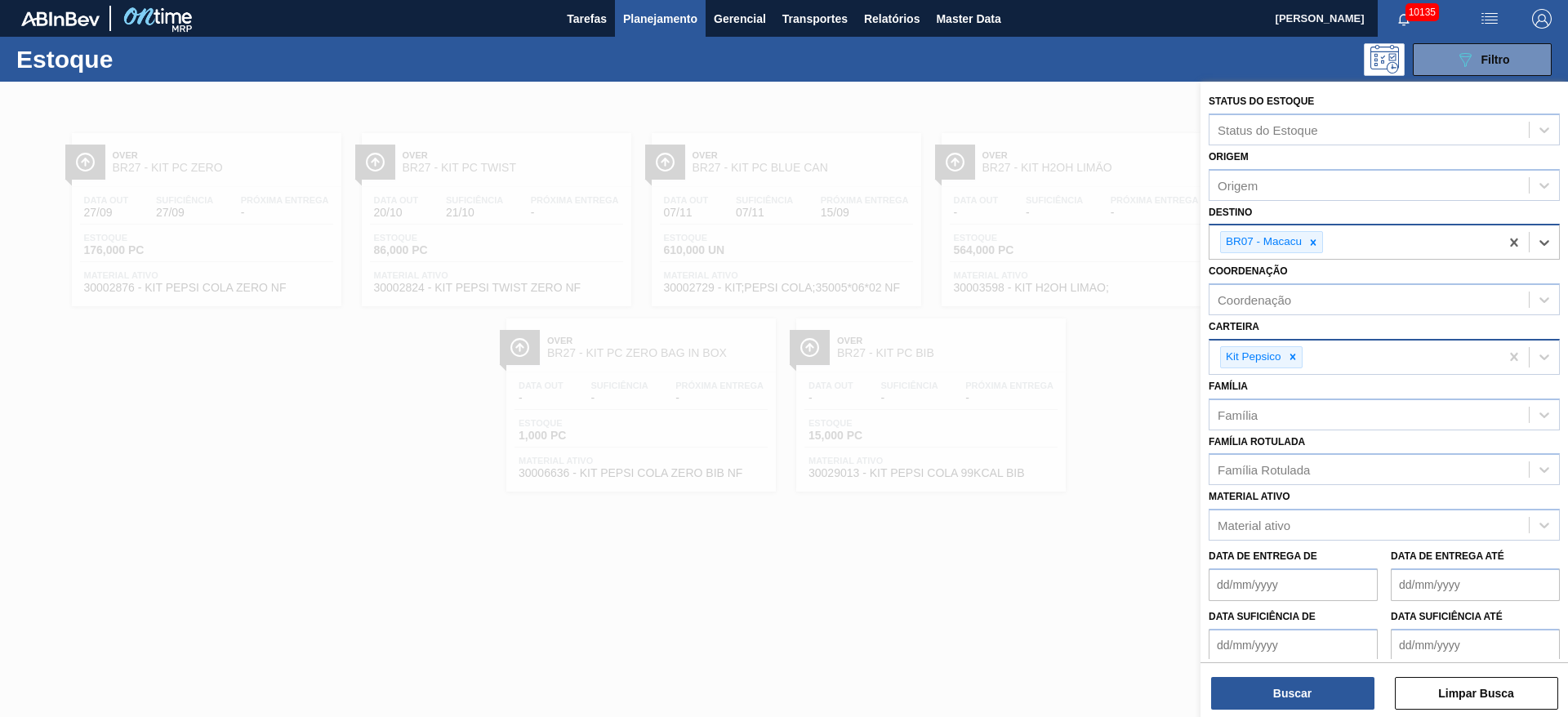
click at [1045, 359] on icon at bounding box center [1293, 357] width 6 height 6
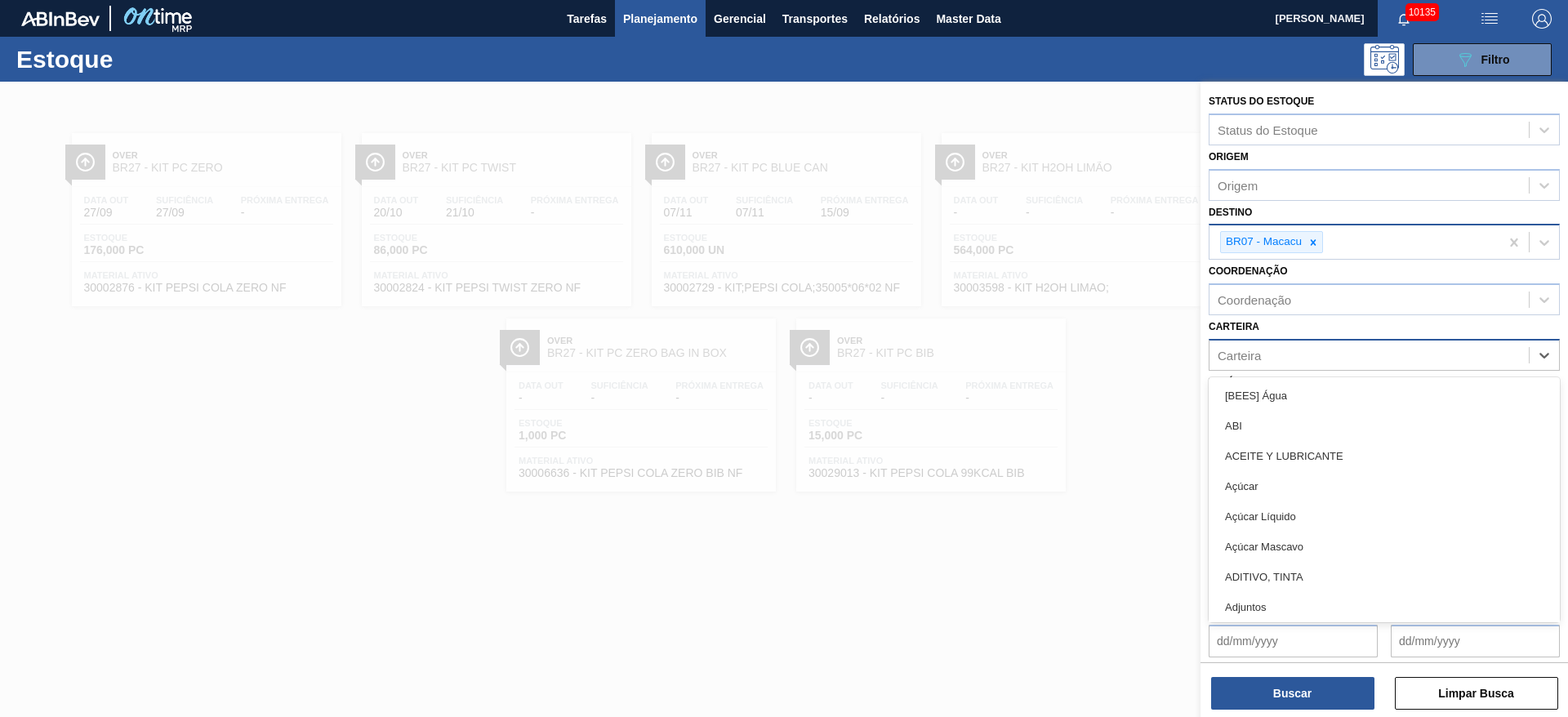
click at [1045, 353] on div "Carteira" at bounding box center [1369, 354] width 319 height 24
type input "rol"
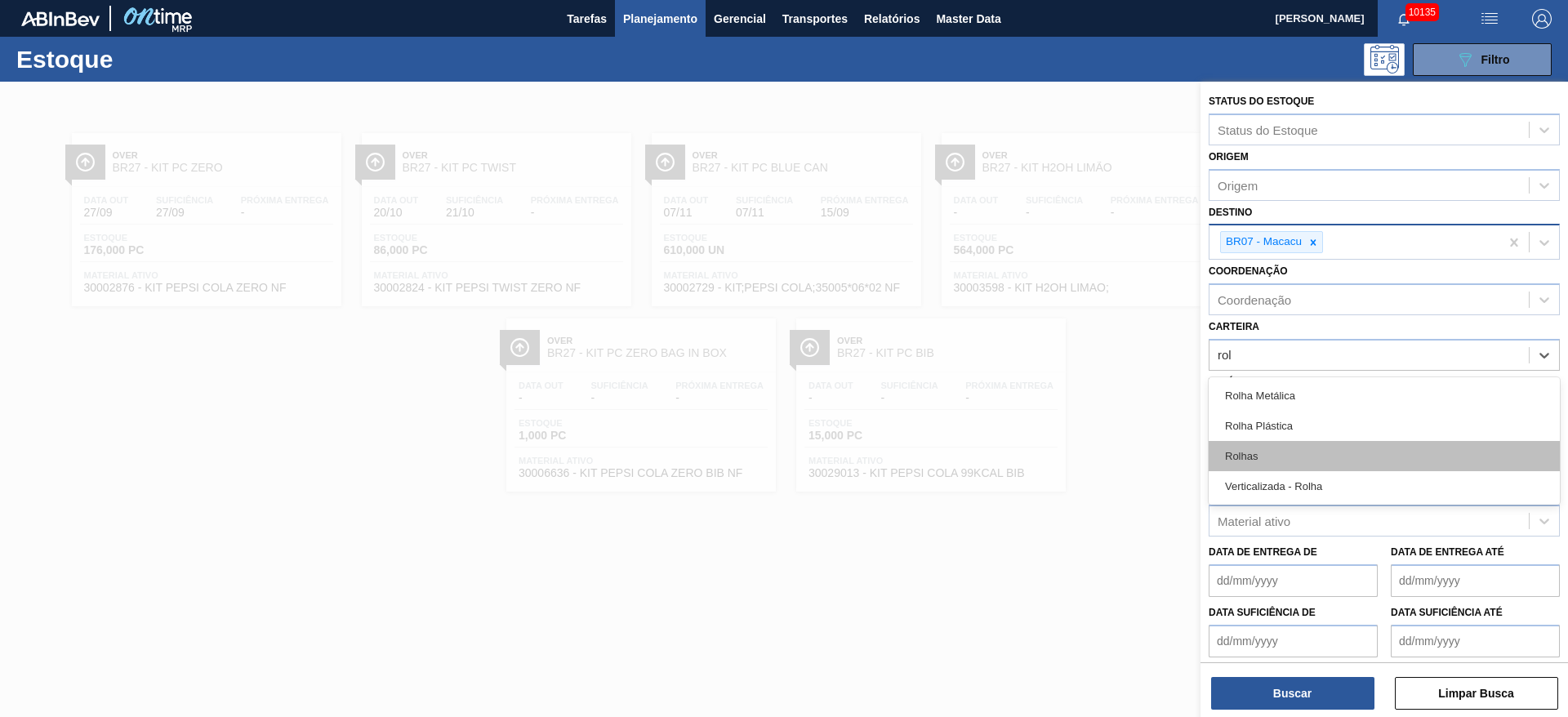
click at [1045, 456] on div "Rolhas" at bounding box center [1385, 456] width 351 height 31
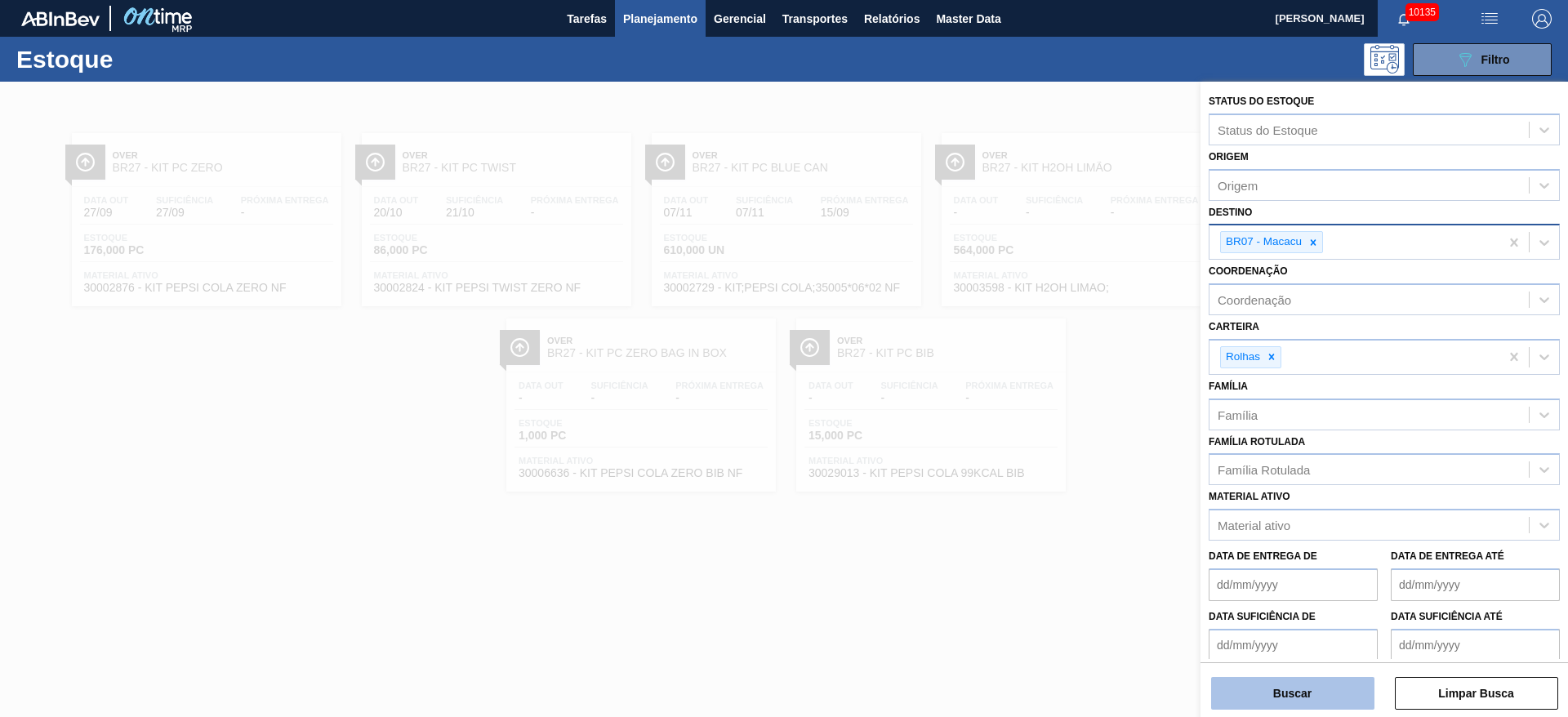
click at [1045, 477] on button "Buscar" at bounding box center [1293, 693] width 163 height 32
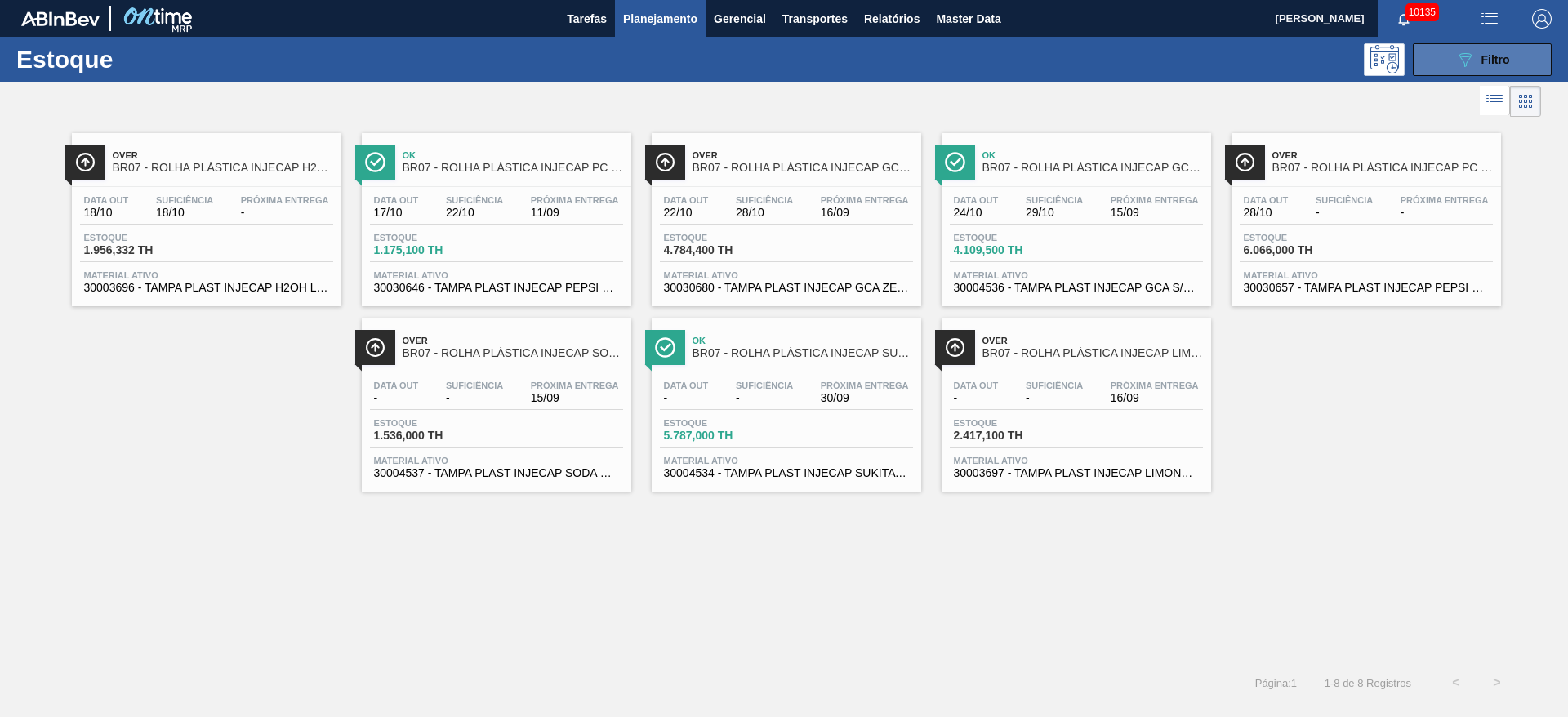
click at [1045, 60] on button "089F7B8B-B2A5-4AFE-B5C0-19BA573D28AC Filtro" at bounding box center [1482, 59] width 138 height 32
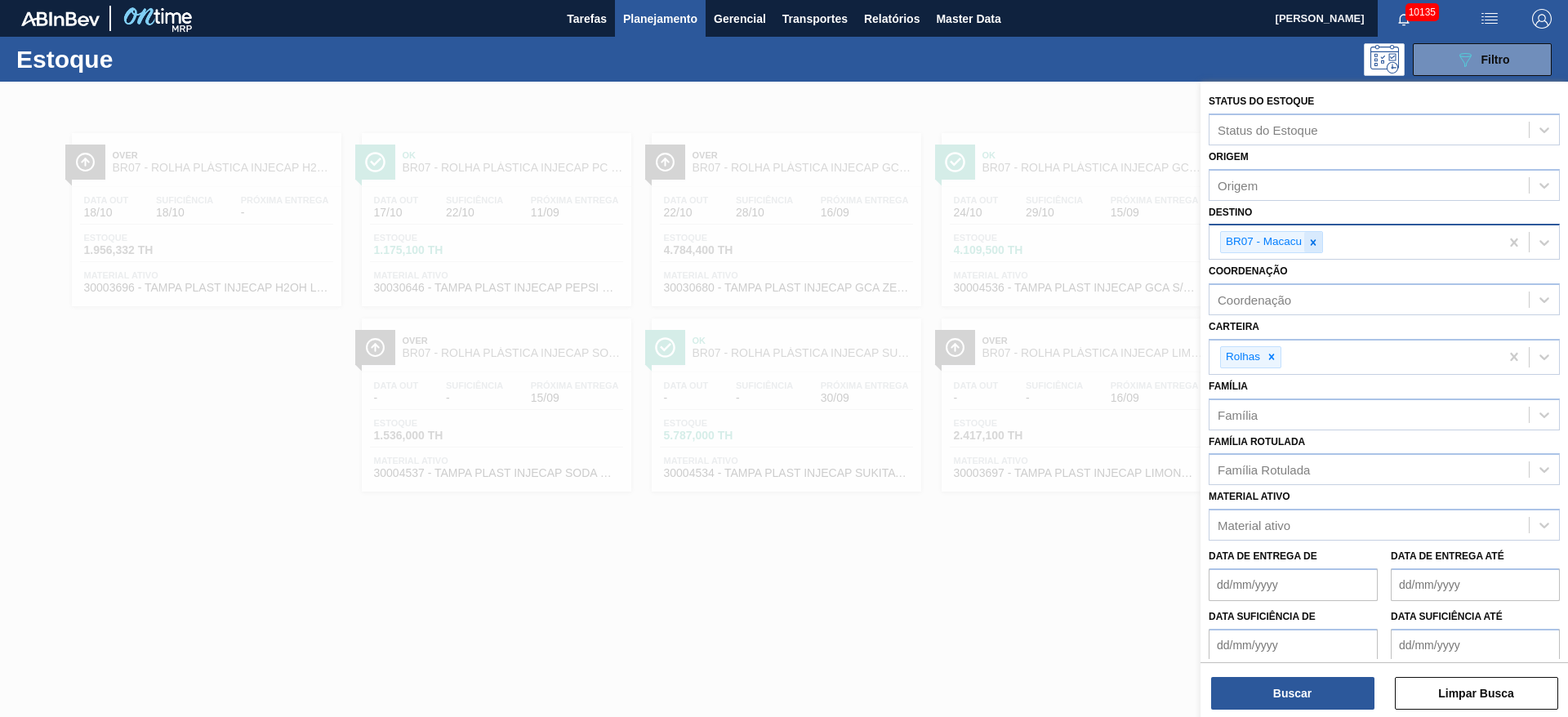
click at [1045, 240] on icon at bounding box center [1314, 243] width 11 height 11
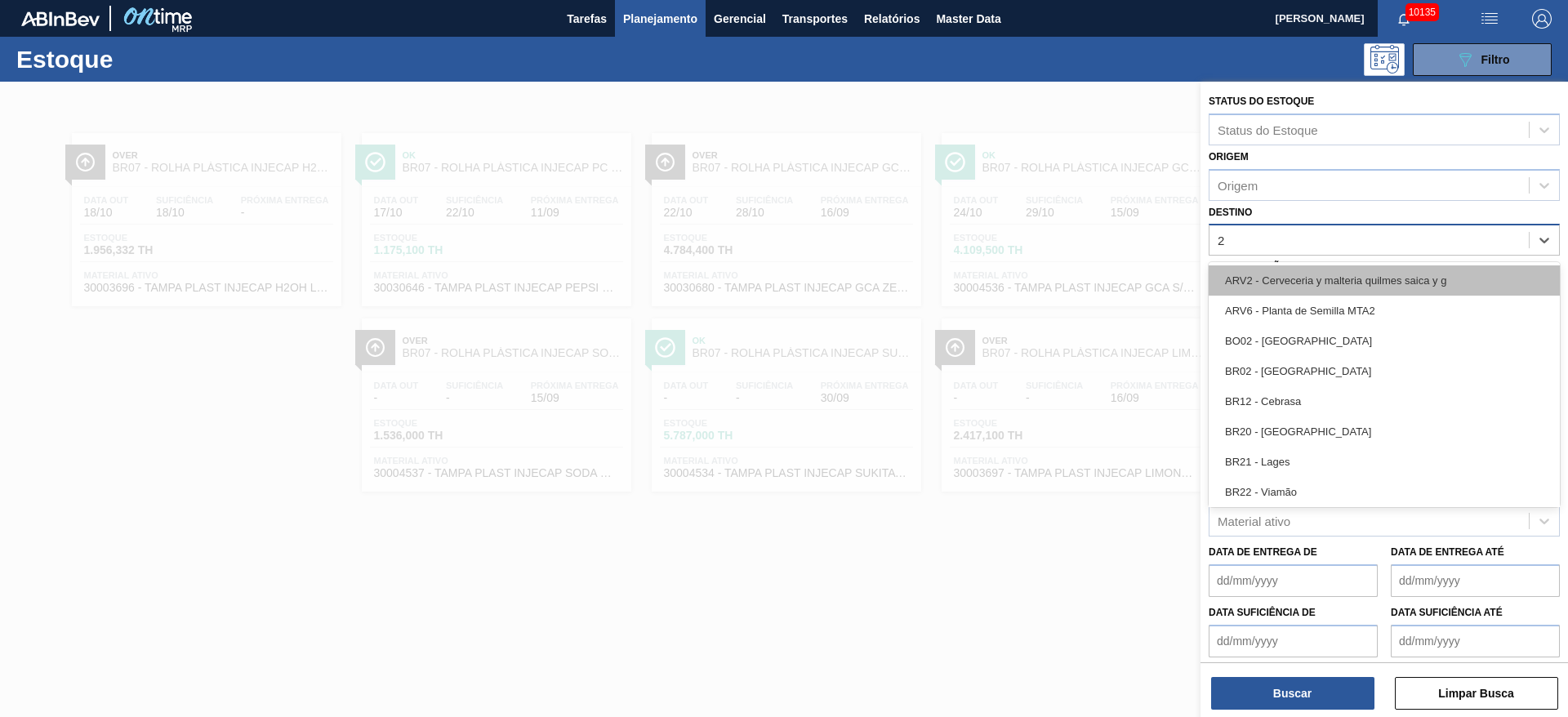
type input "20"
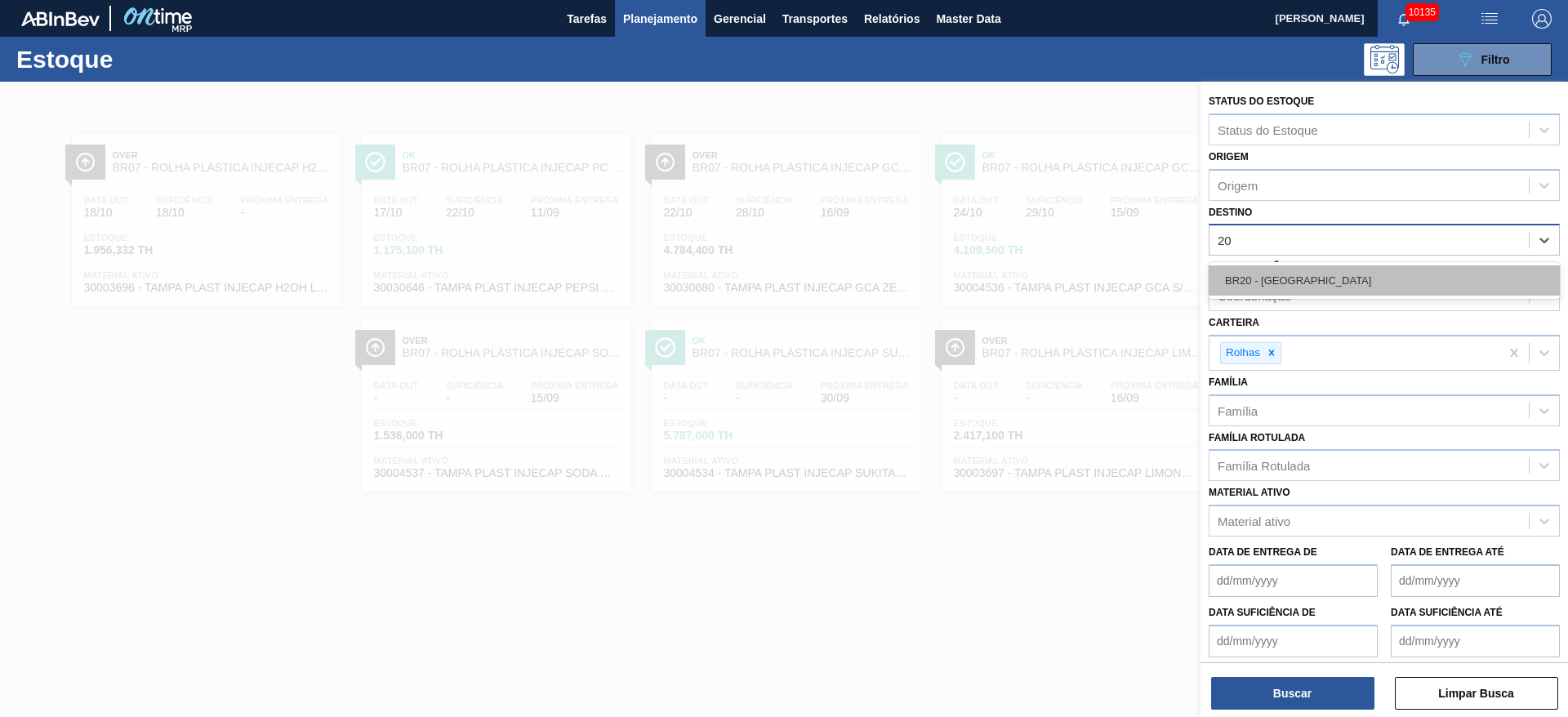
click at [1045, 285] on div "BR20 - Sapucaia" at bounding box center [1385, 281] width 351 height 31
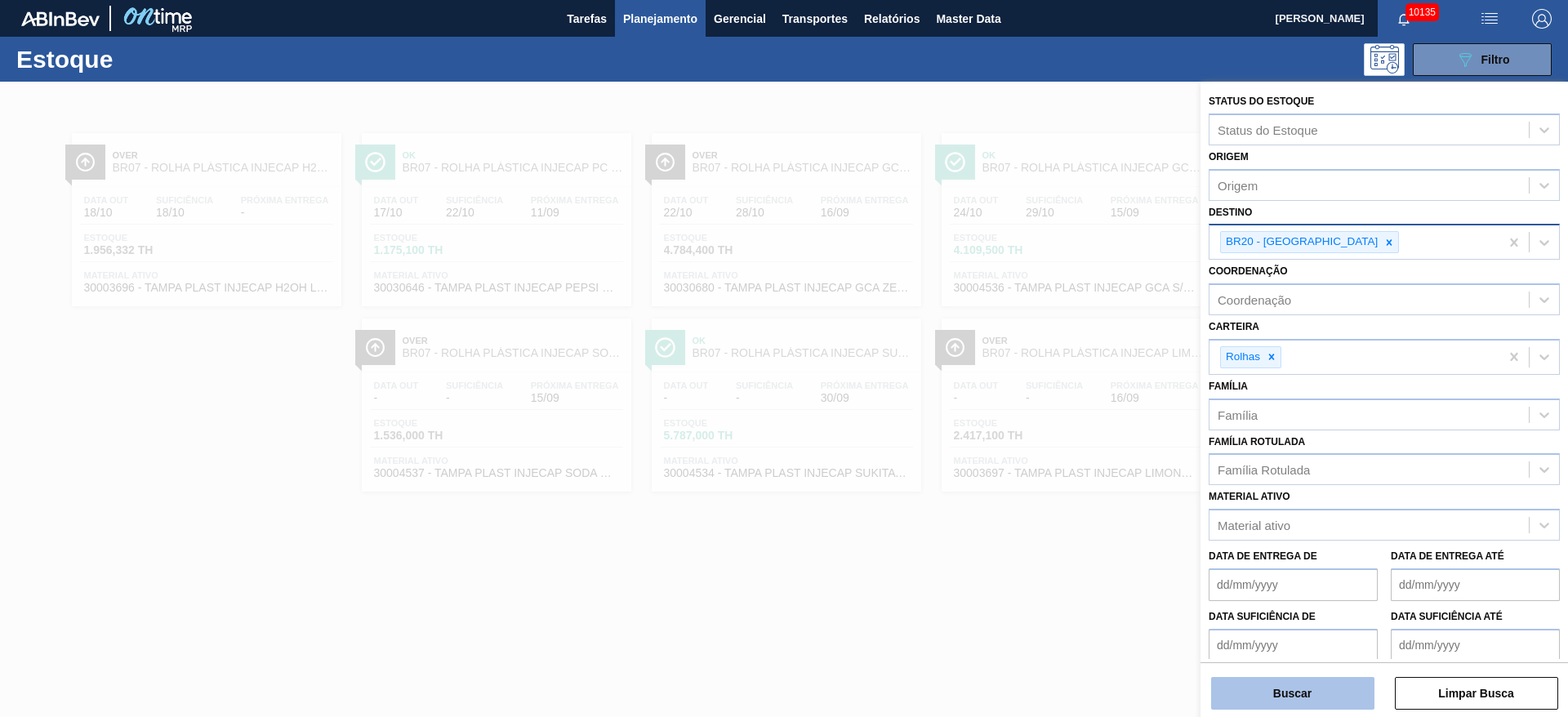
click at [1045, 477] on button "Buscar" at bounding box center [1293, 693] width 163 height 32
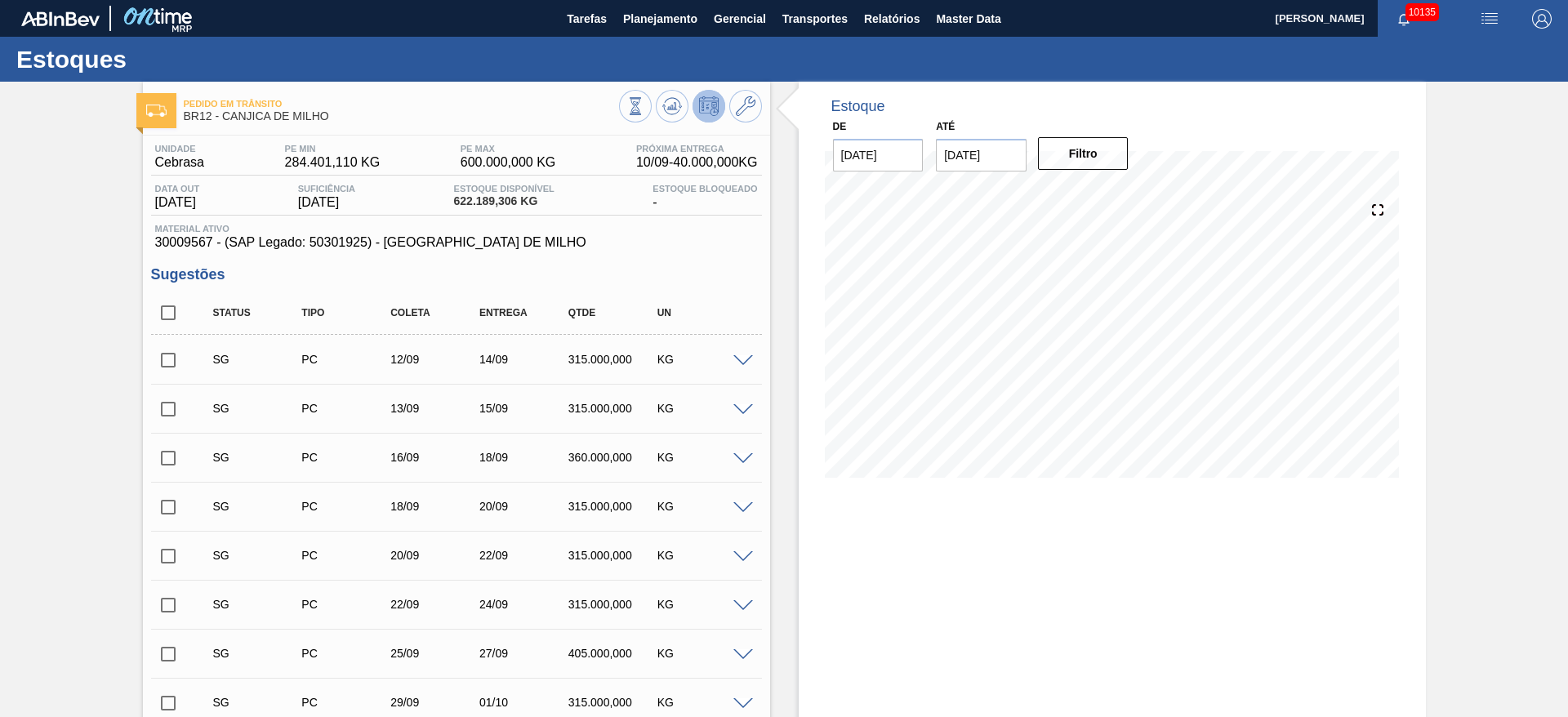
click at [742, 359] on span at bounding box center [743, 361] width 20 height 12
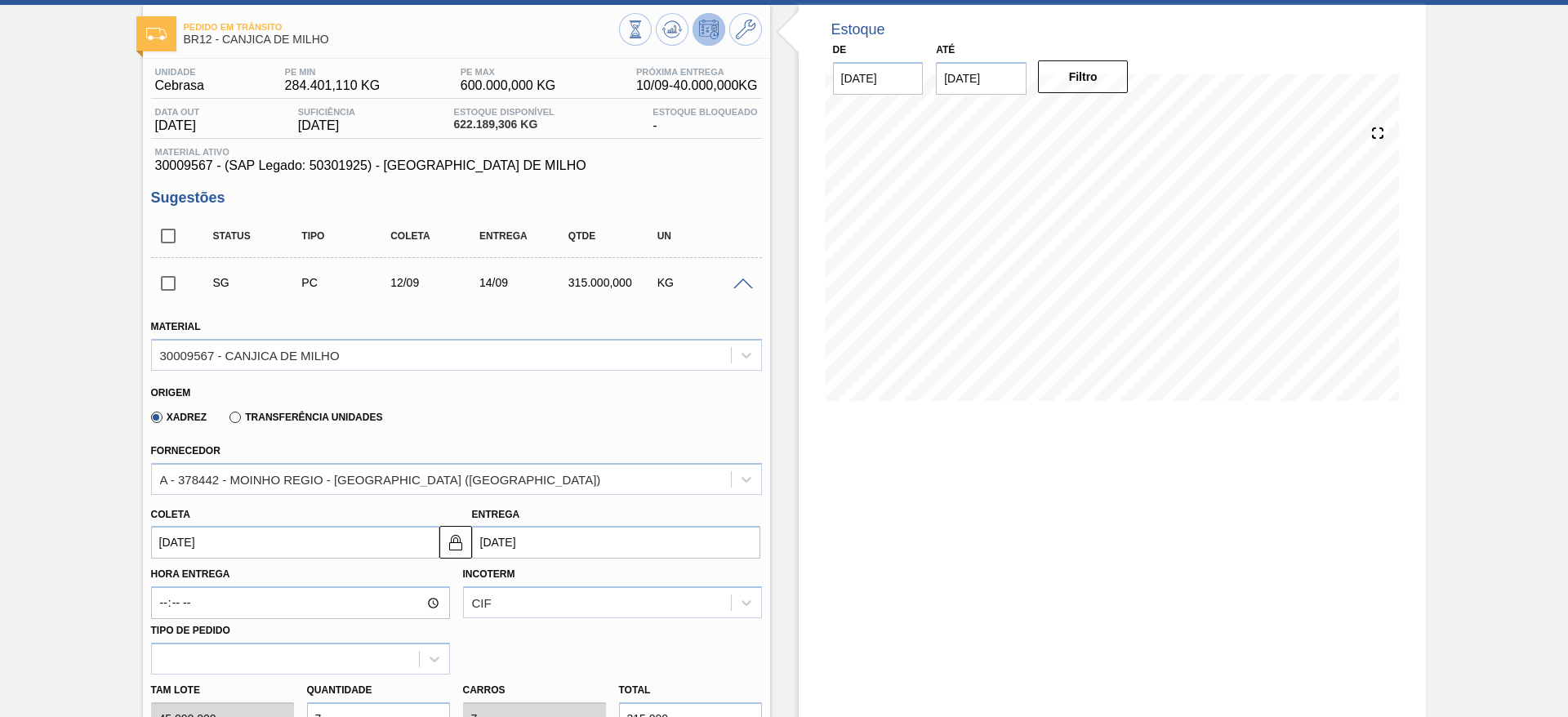
scroll to position [122, 0]
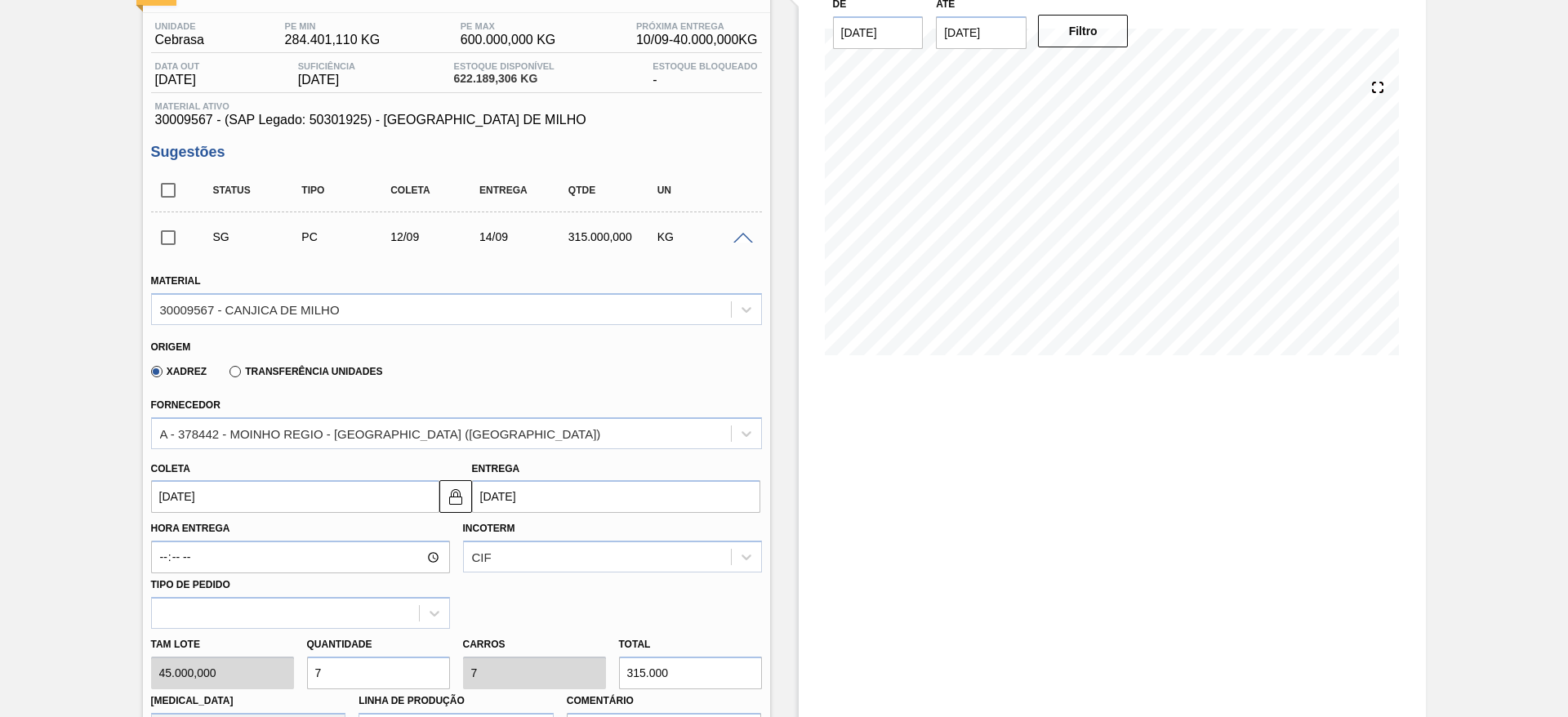
click at [275, 676] on div "Tam lote 45.000,000 Quantidade 7 Carros 7 Total 315.000 Doca N/A Linha de Produ…" at bounding box center [456, 687] width 625 height 116
type input "3"
type input "135.000"
type input "3"
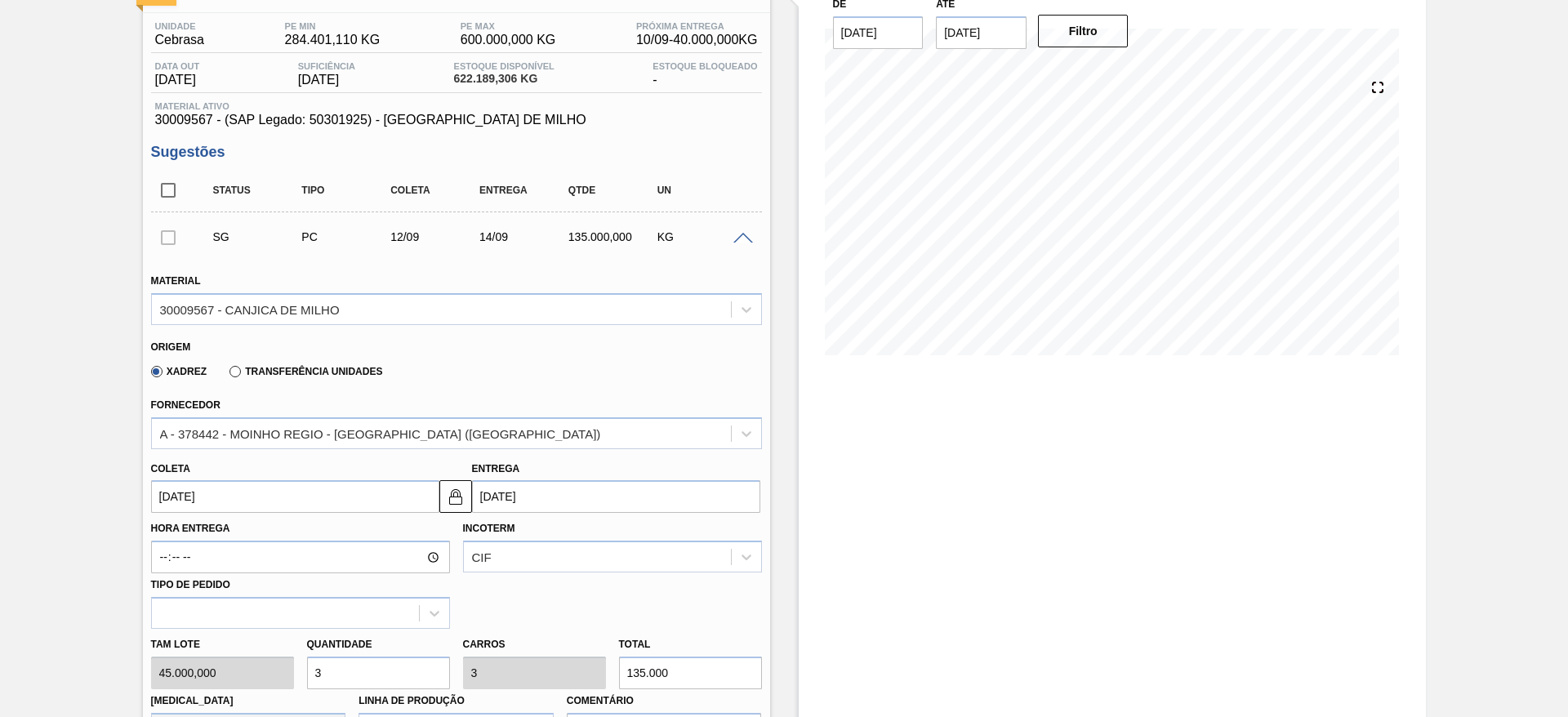
click at [201, 501] on input "12/09/2025" at bounding box center [295, 496] width 288 height 32
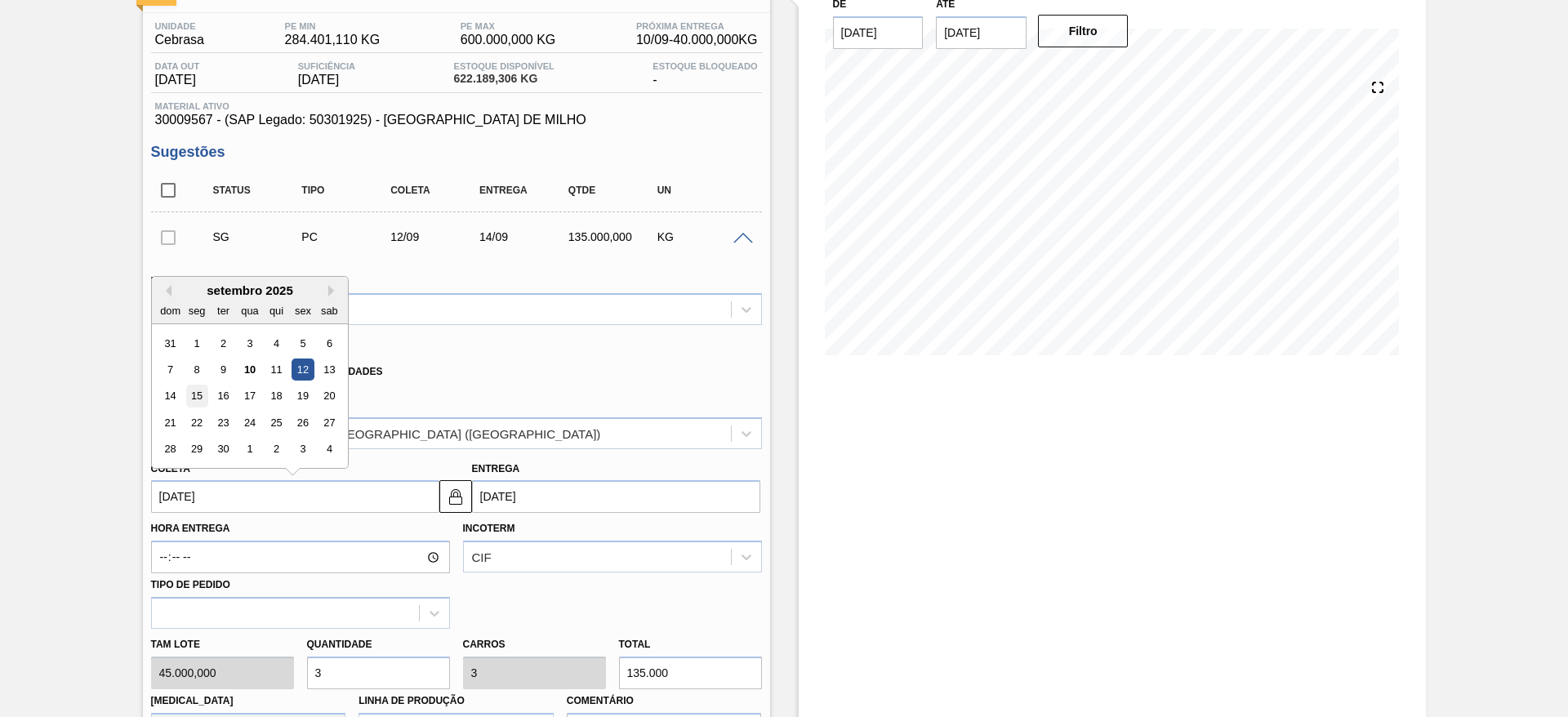
click at [194, 401] on div "15" at bounding box center [196, 396] width 22 height 22
type input "[DATE]"
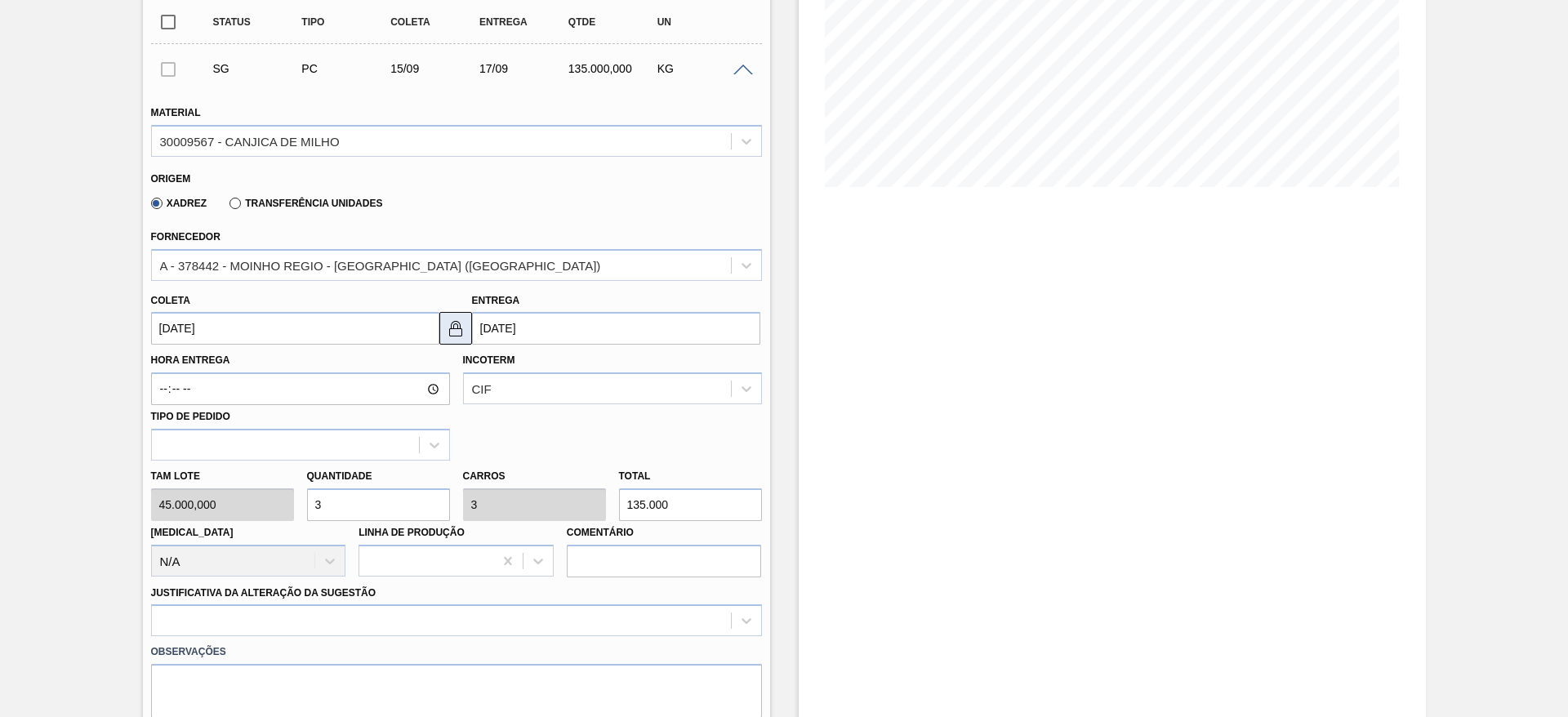
scroll to position [245, 0]
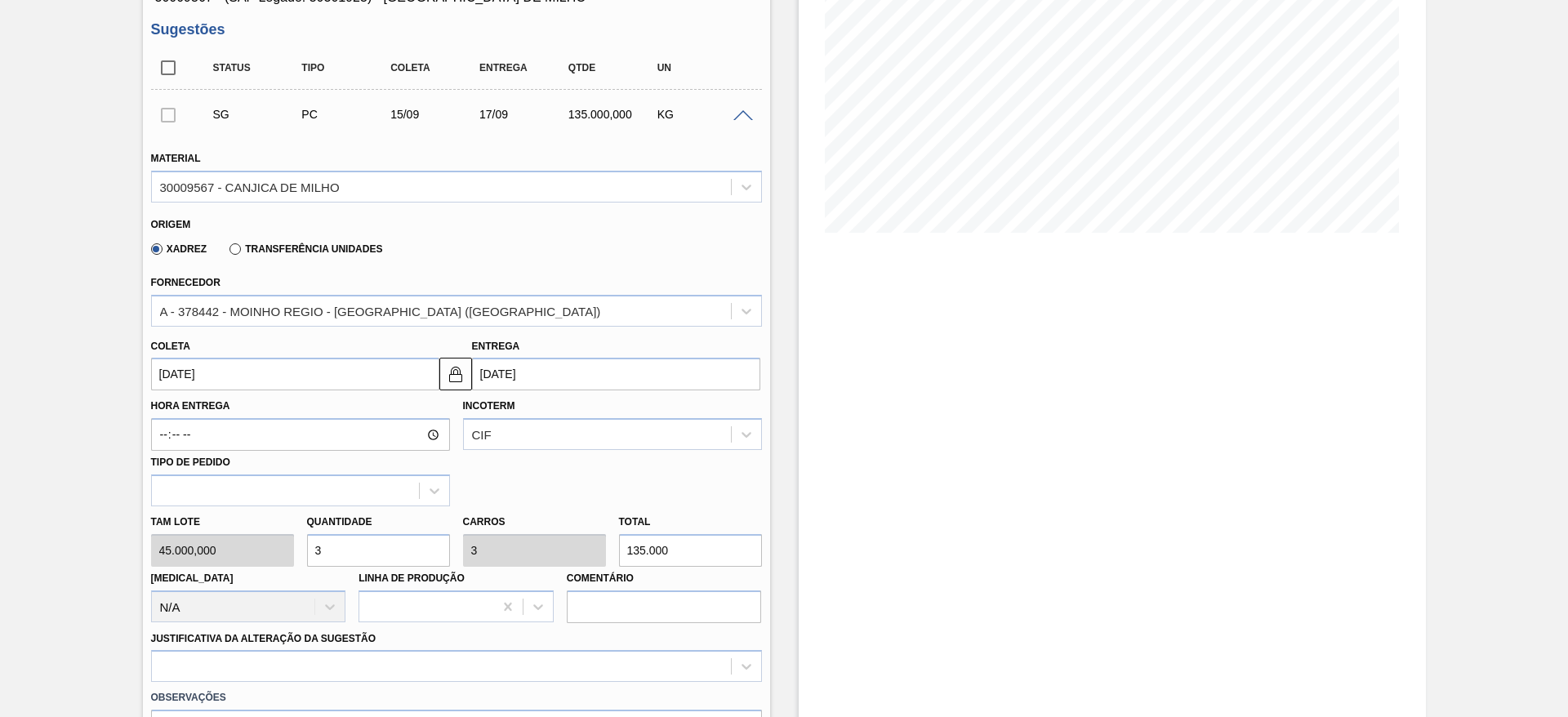
click at [287, 557] on div "Tam lote 45.000,000 Quantidade 3 Carros 3 Total 135.000 Doca N/A Linha de Produ…" at bounding box center [456, 564] width 625 height 116
type input "4"
type input "180.000"
type input "4"
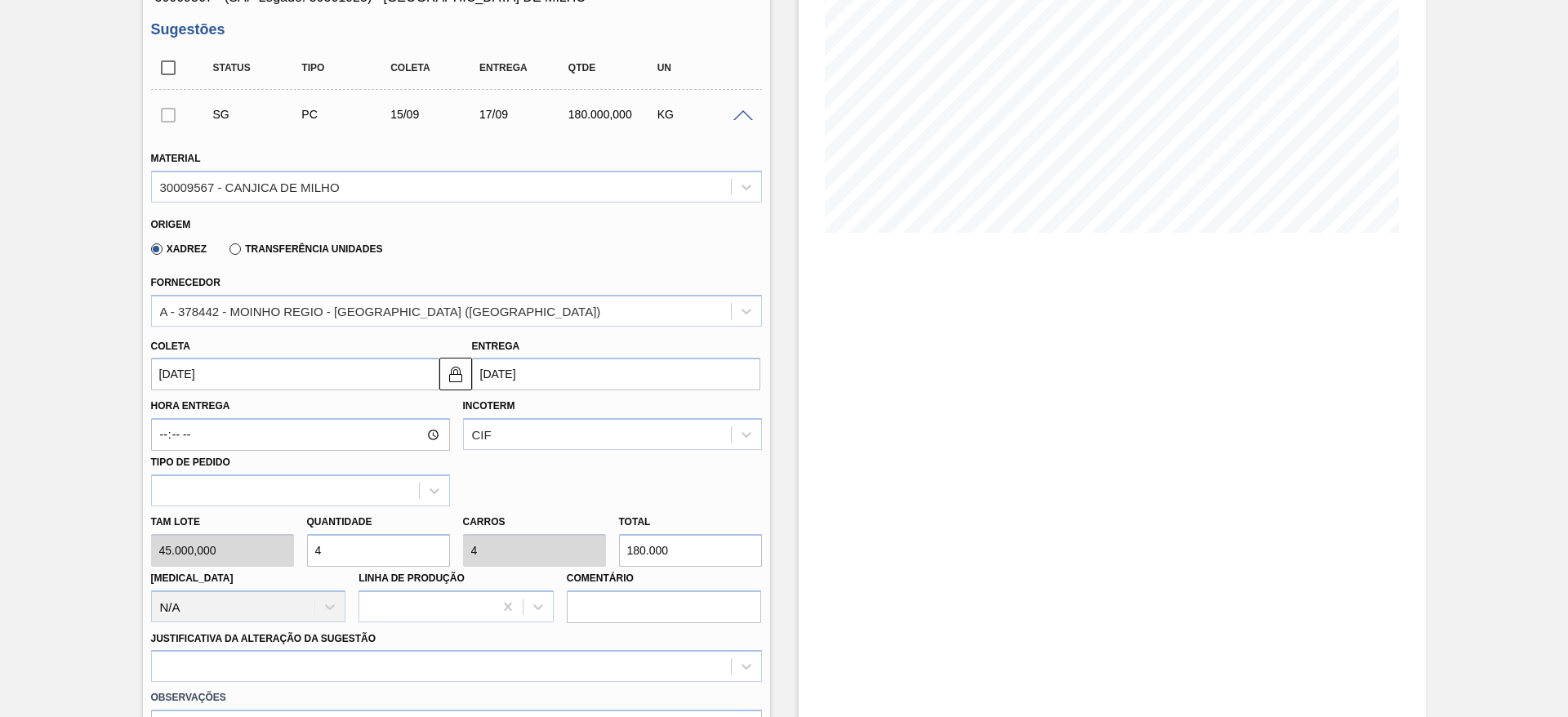
click at [201, 365] on input "[DATE]" at bounding box center [295, 374] width 288 height 32
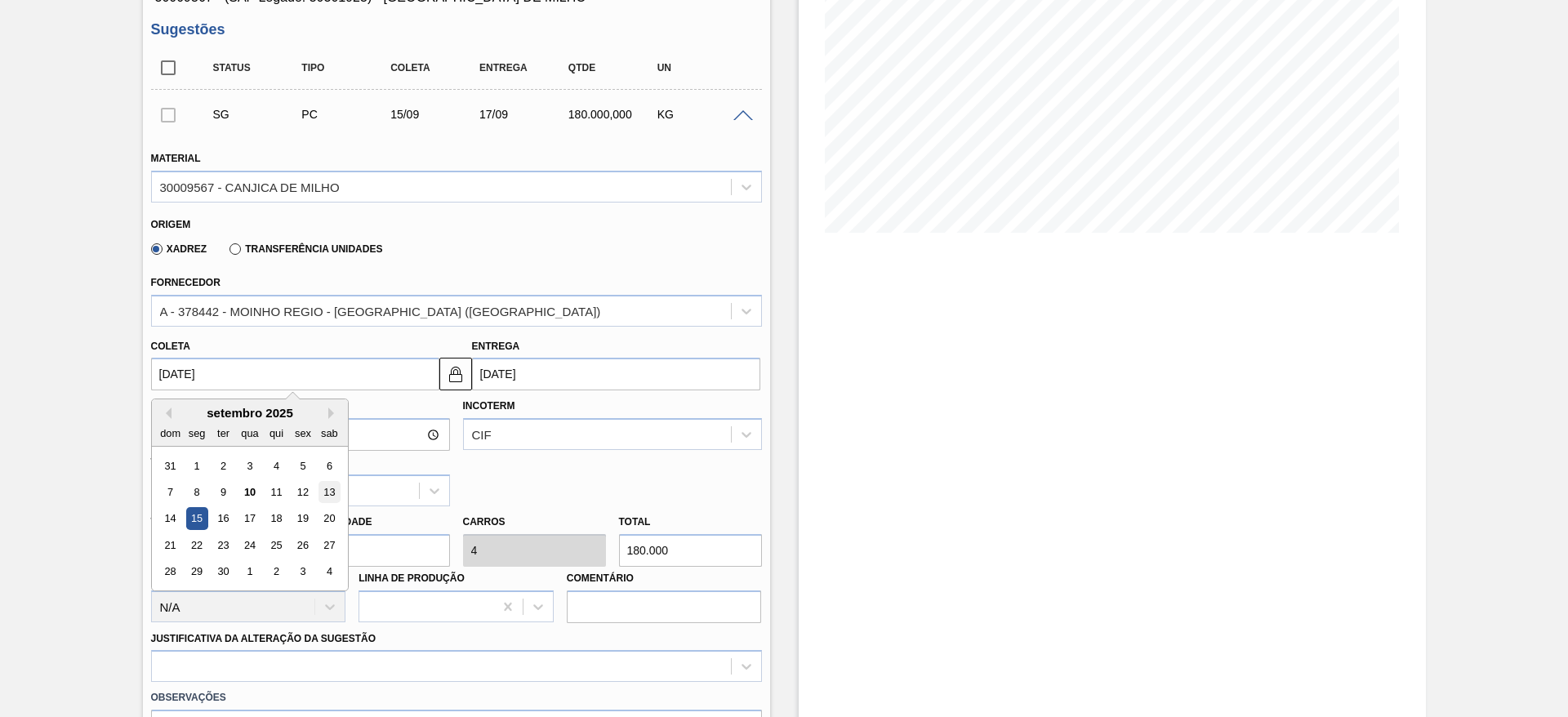
click at [320, 491] on div "13" at bounding box center [328, 492] width 22 height 22
type input "[DATE]"
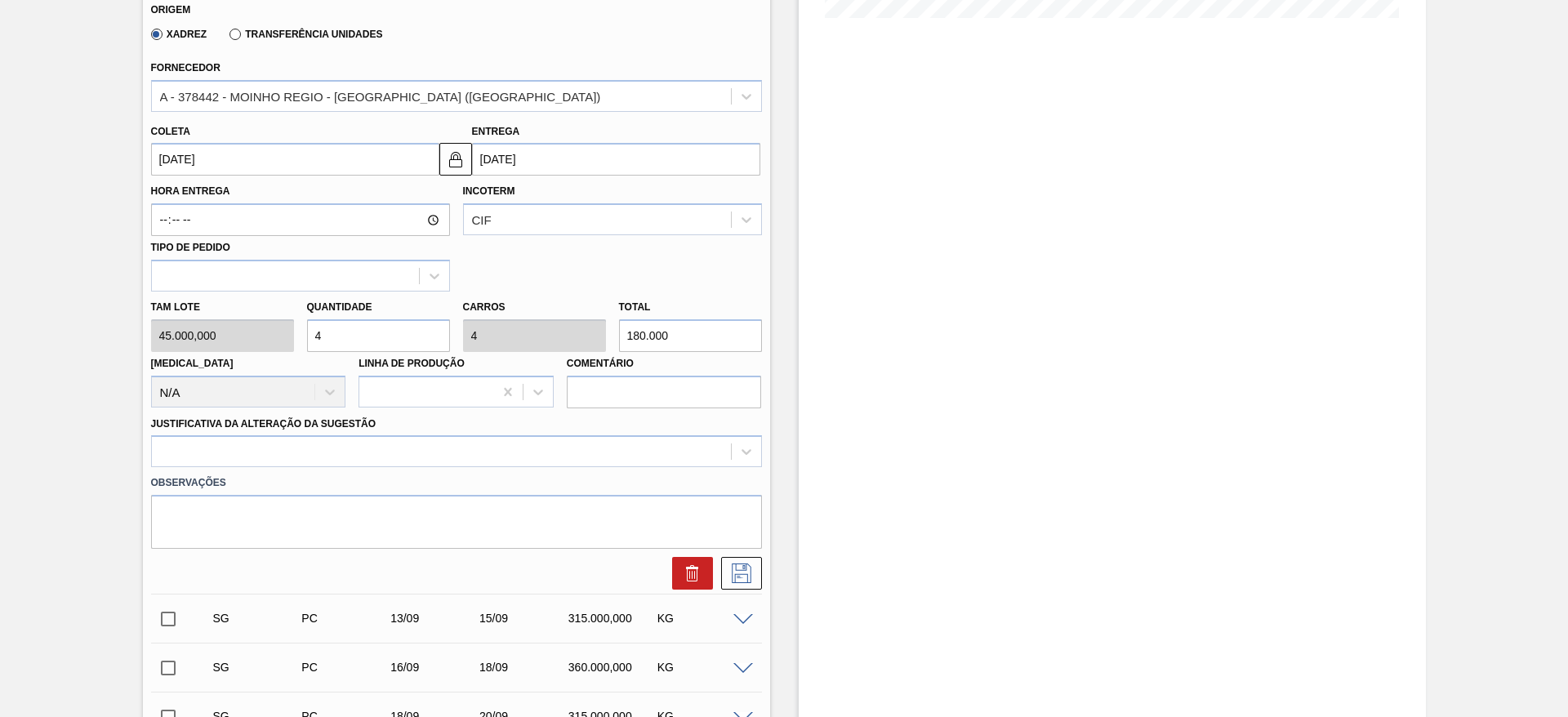
scroll to position [490, 0]
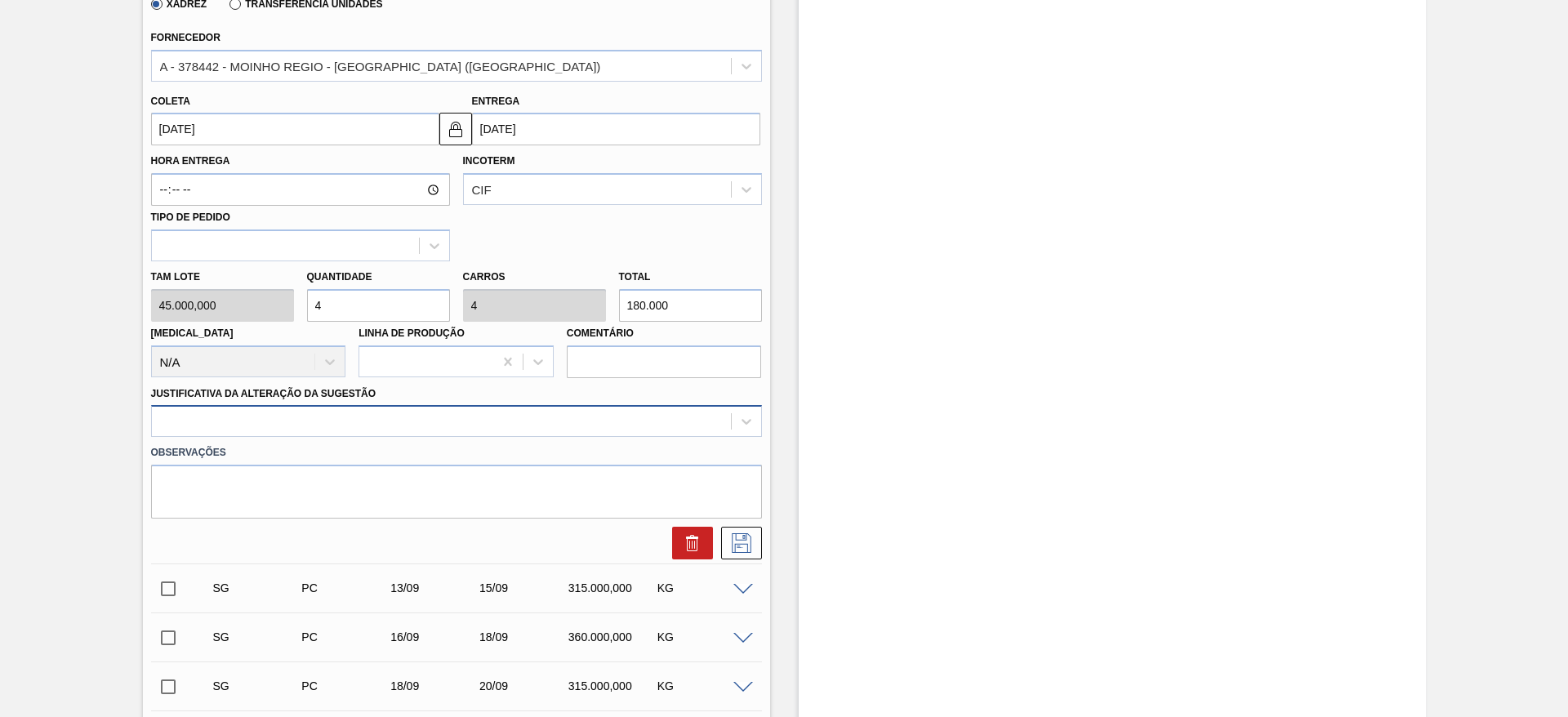
click at [508, 422] on div at bounding box center [441, 421] width 580 height 24
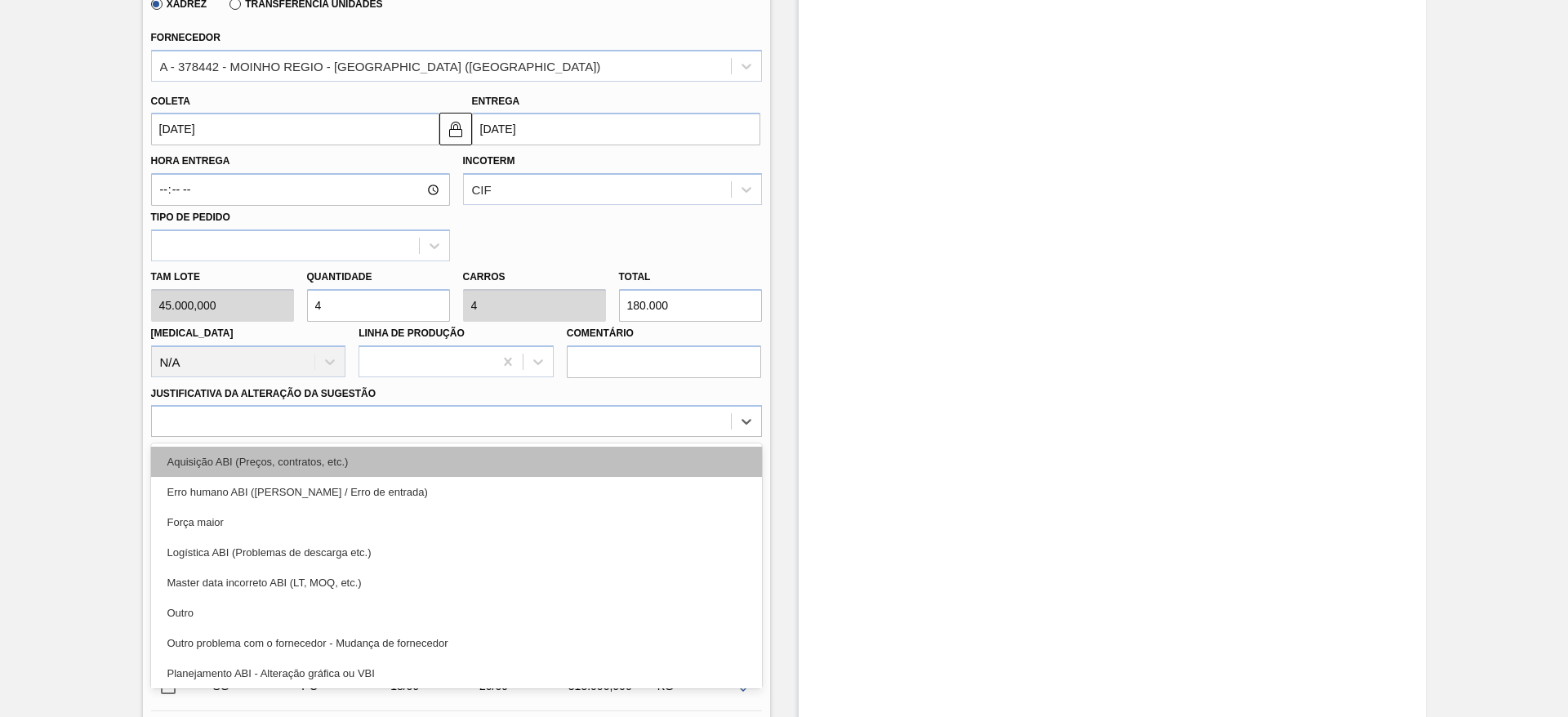
click at [501, 459] on div "Aquisição ABI (Preços, contratos, etc.)" at bounding box center [456, 462] width 611 height 31
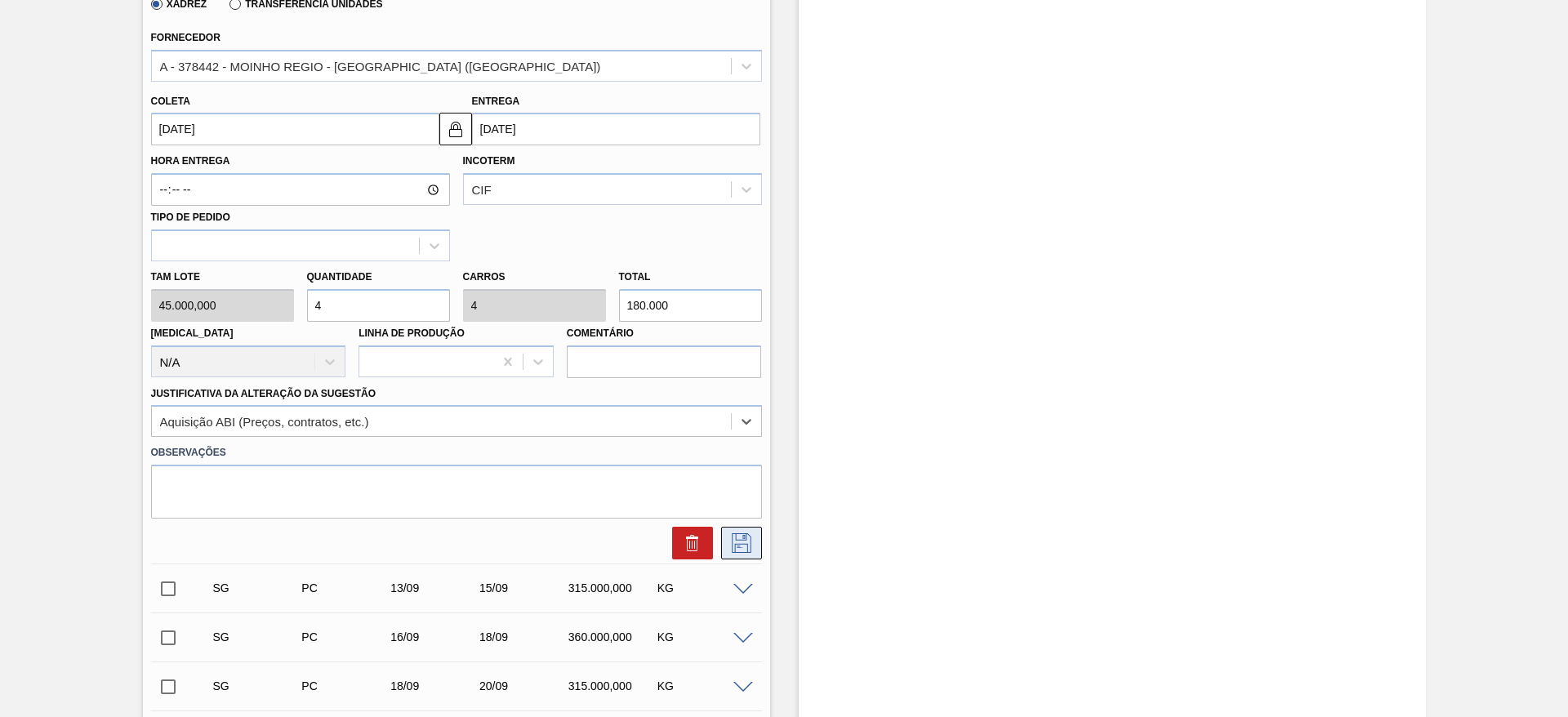
click at [734, 536] on icon at bounding box center [741, 543] width 20 height 20
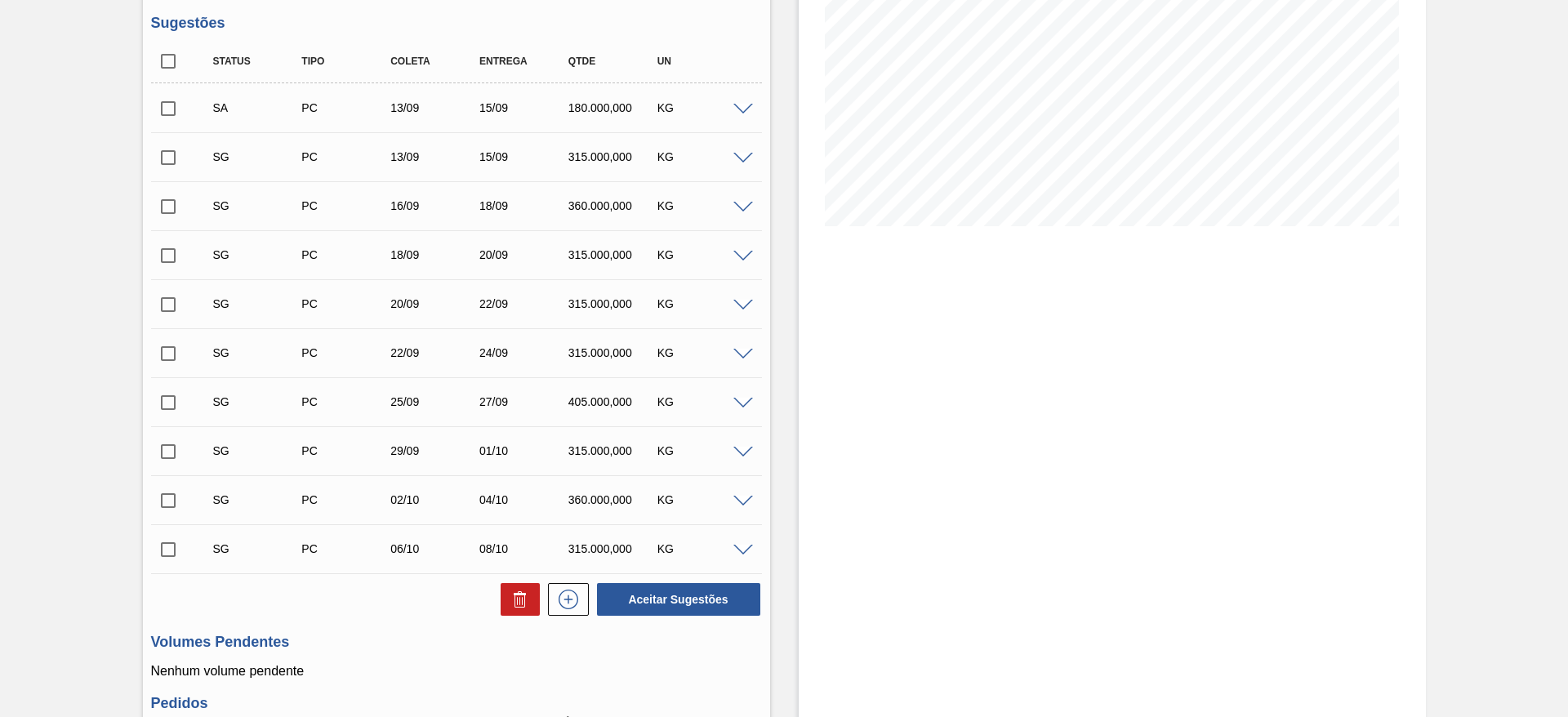
scroll to position [122, 0]
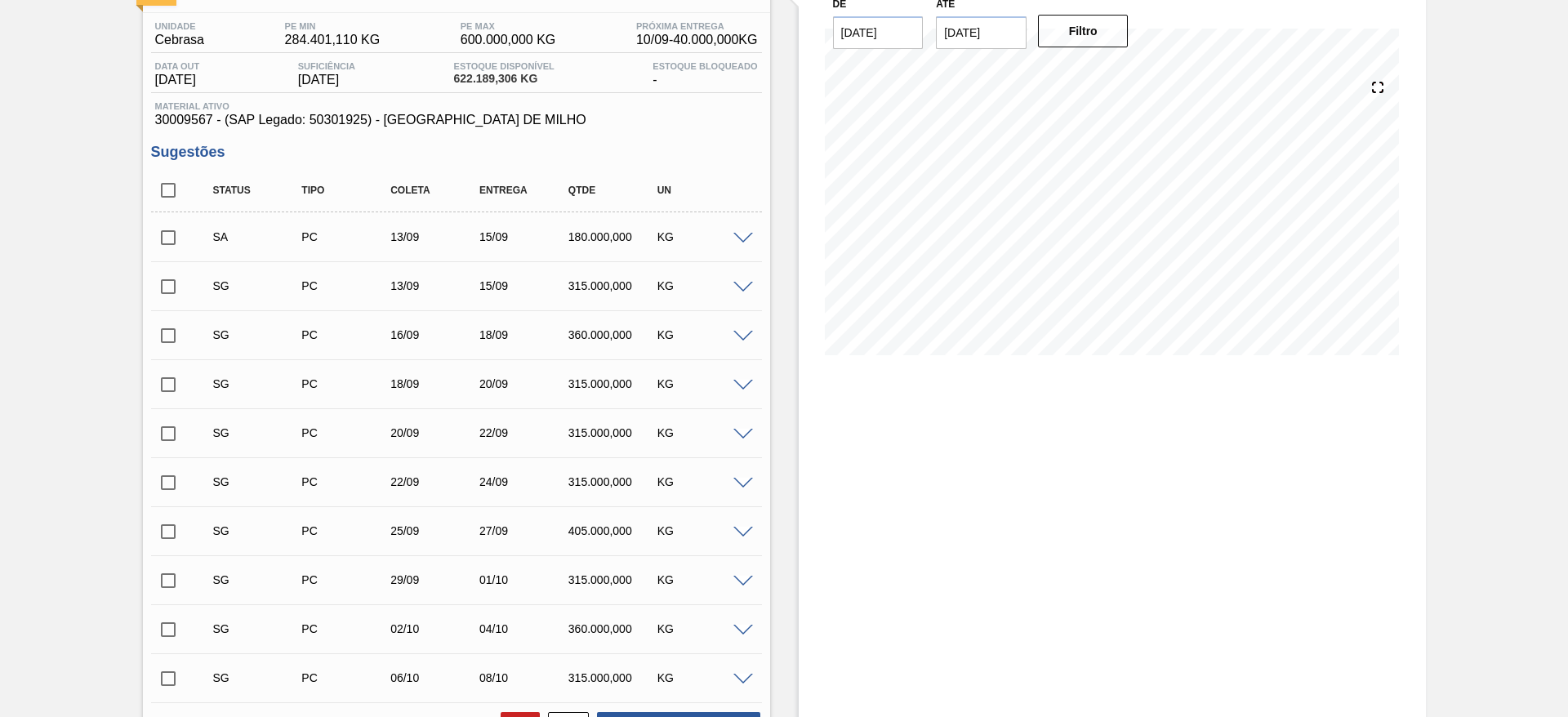
click at [749, 290] on span at bounding box center [743, 287] width 20 height 12
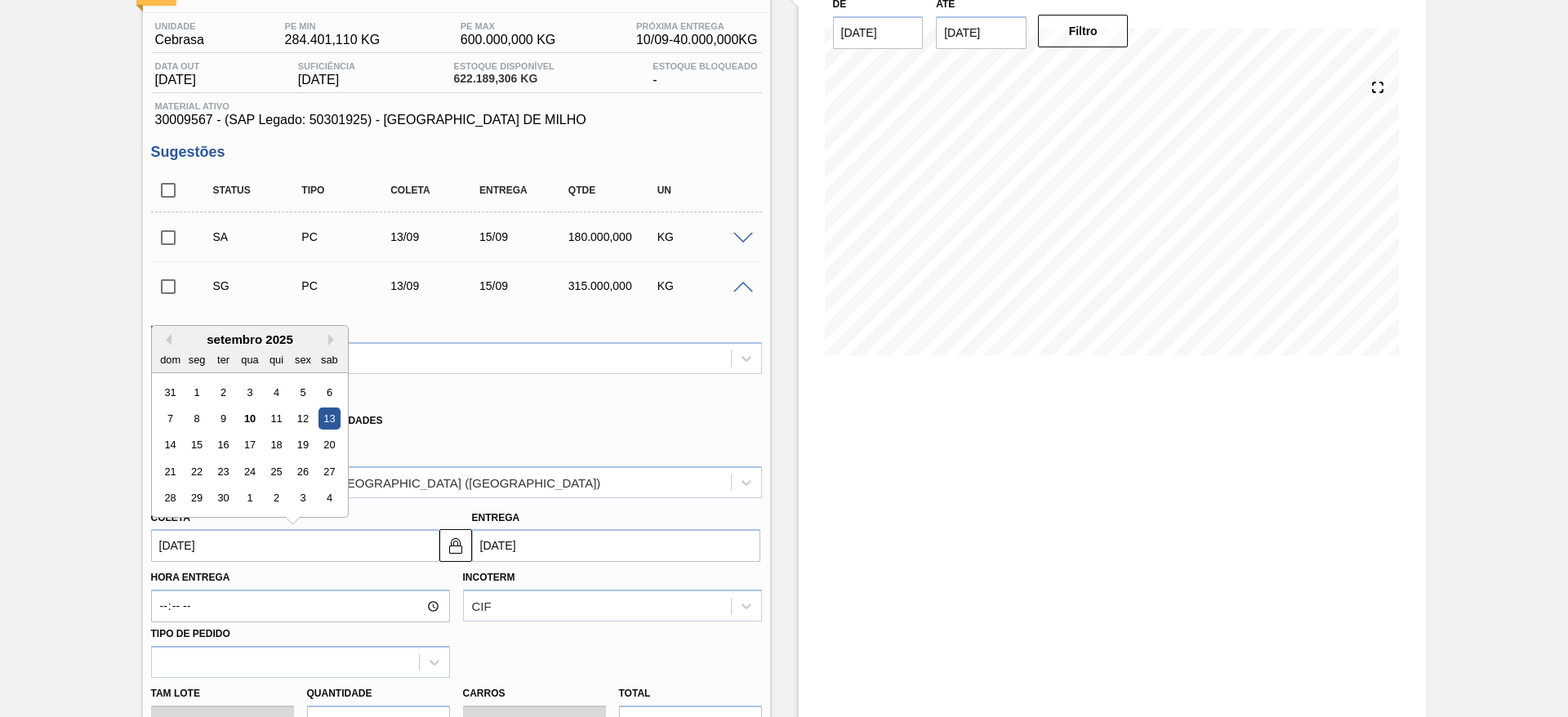
click at [201, 545] on input "13/09/2025" at bounding box center [295, 545] width 288 height 32
click at [176, 445] on div "14" at bounding box center [170, 445] width 22 height 22
type input "14/09/2025"
type input "16/09/2025"
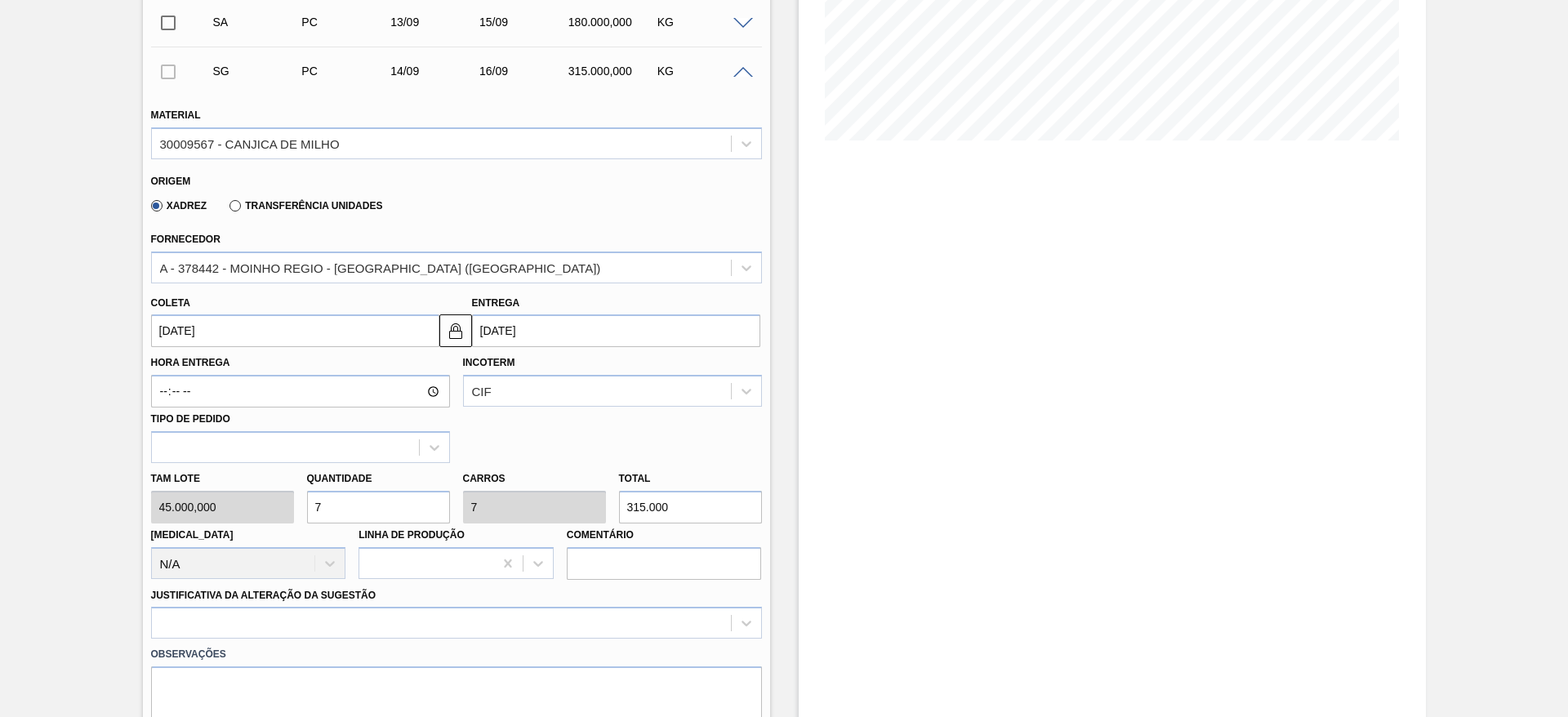
scroll to position [368, 0]
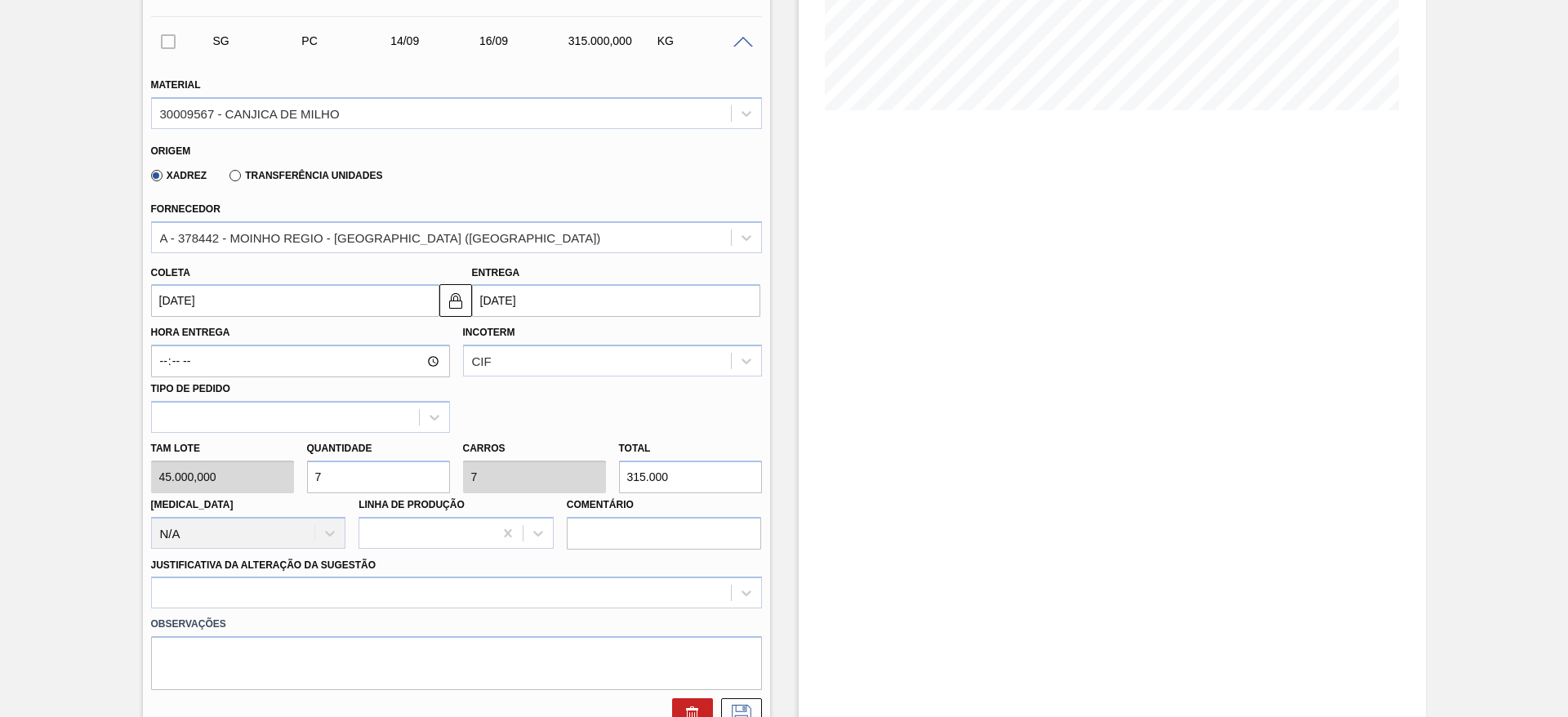
click at [251, 477] on div "Tam lote 45.000,000 Quantidade 7 Carros 7 Total 315.000 Doca N/A Linha de Produ…" at bounding box center [456, 491] width 625 height 116
type input "4"
type input "180.000"
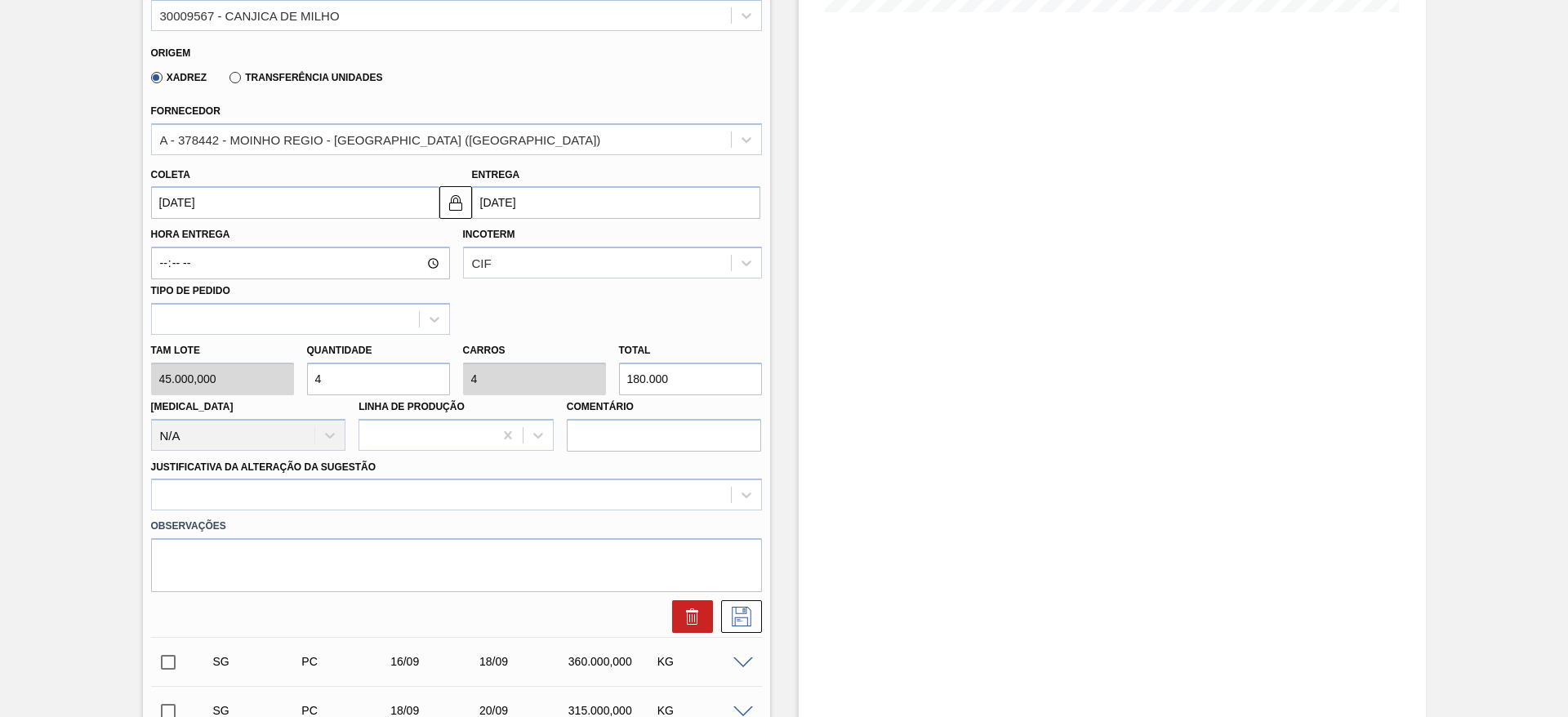
scroll to position [613, 0]
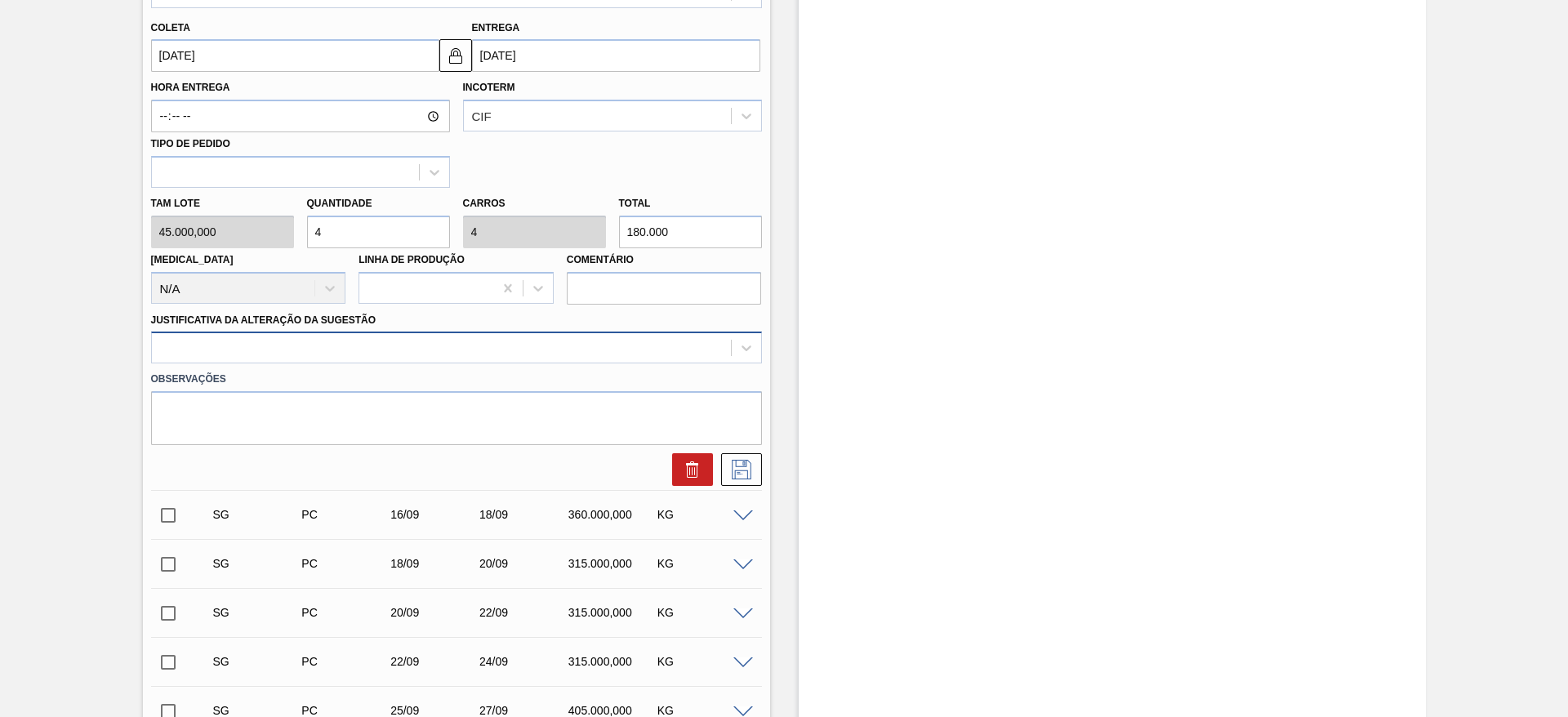
type input "4"
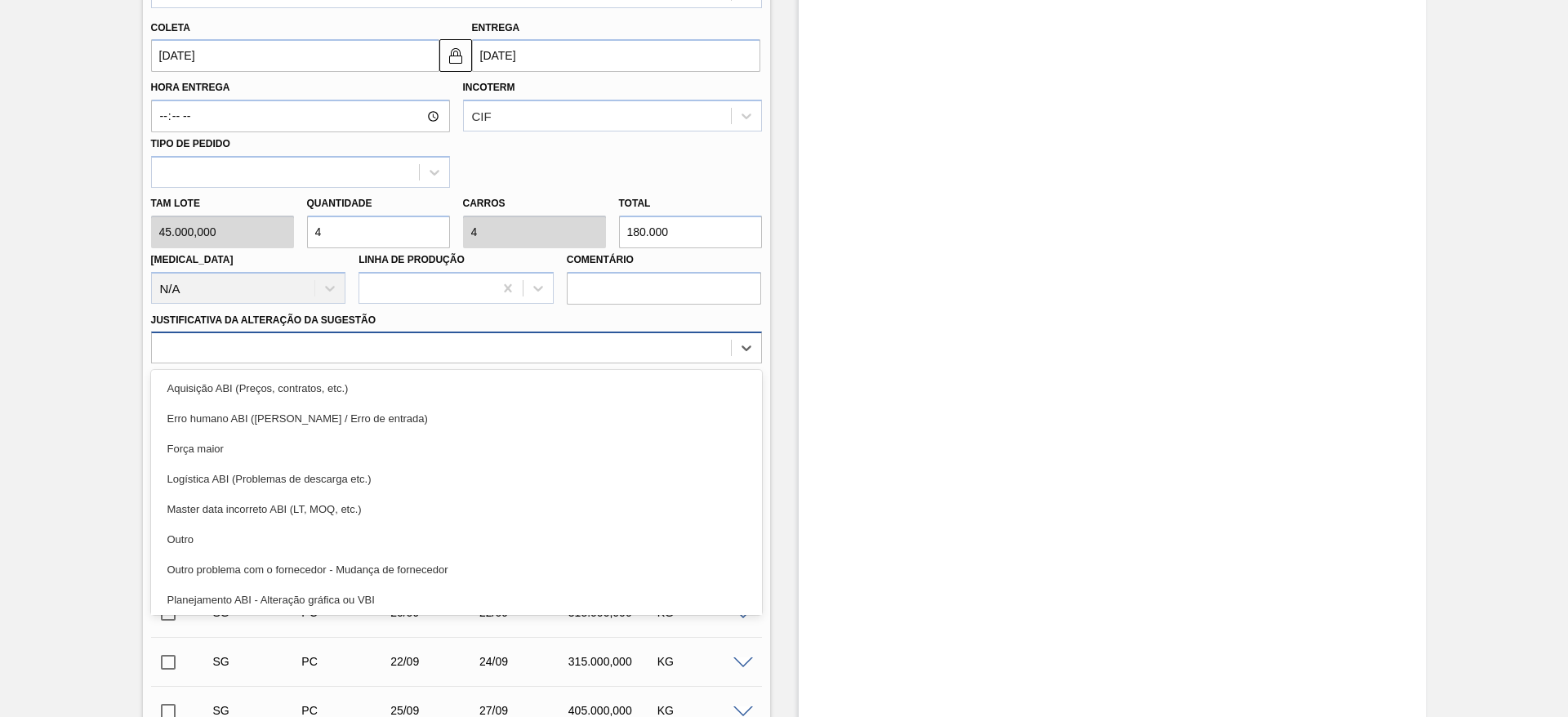
drag, startPoint x: 583, startPoint y: 355, endPoint x: 596, endPoint y: 394, distance: 41.1
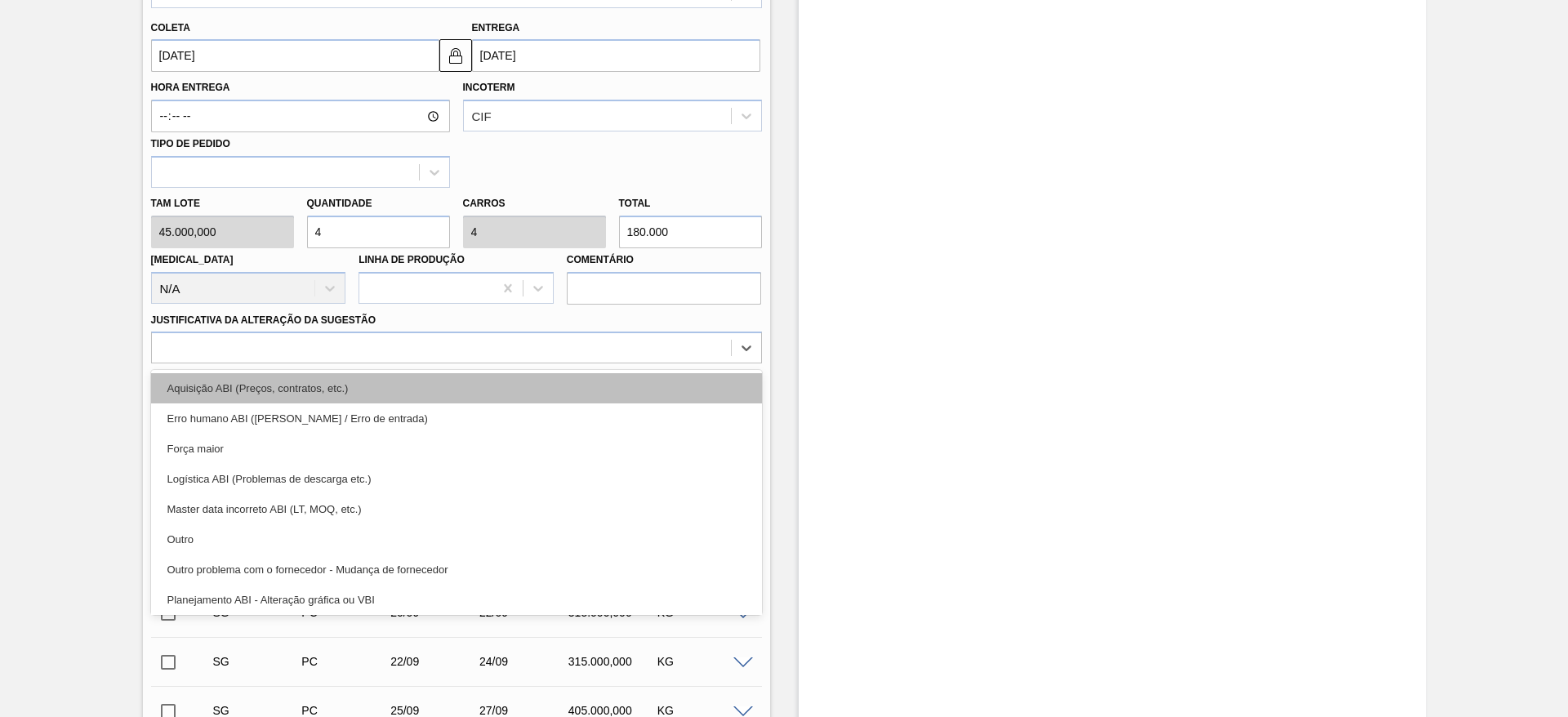
click at [583, 363] on div at bounding box center [456, 347] width 611 height 32
click at [596, 396] on div "Aquisição ABI (Preços, contratos, etc.)" at bounding box center [456, 389] width 611 height 31
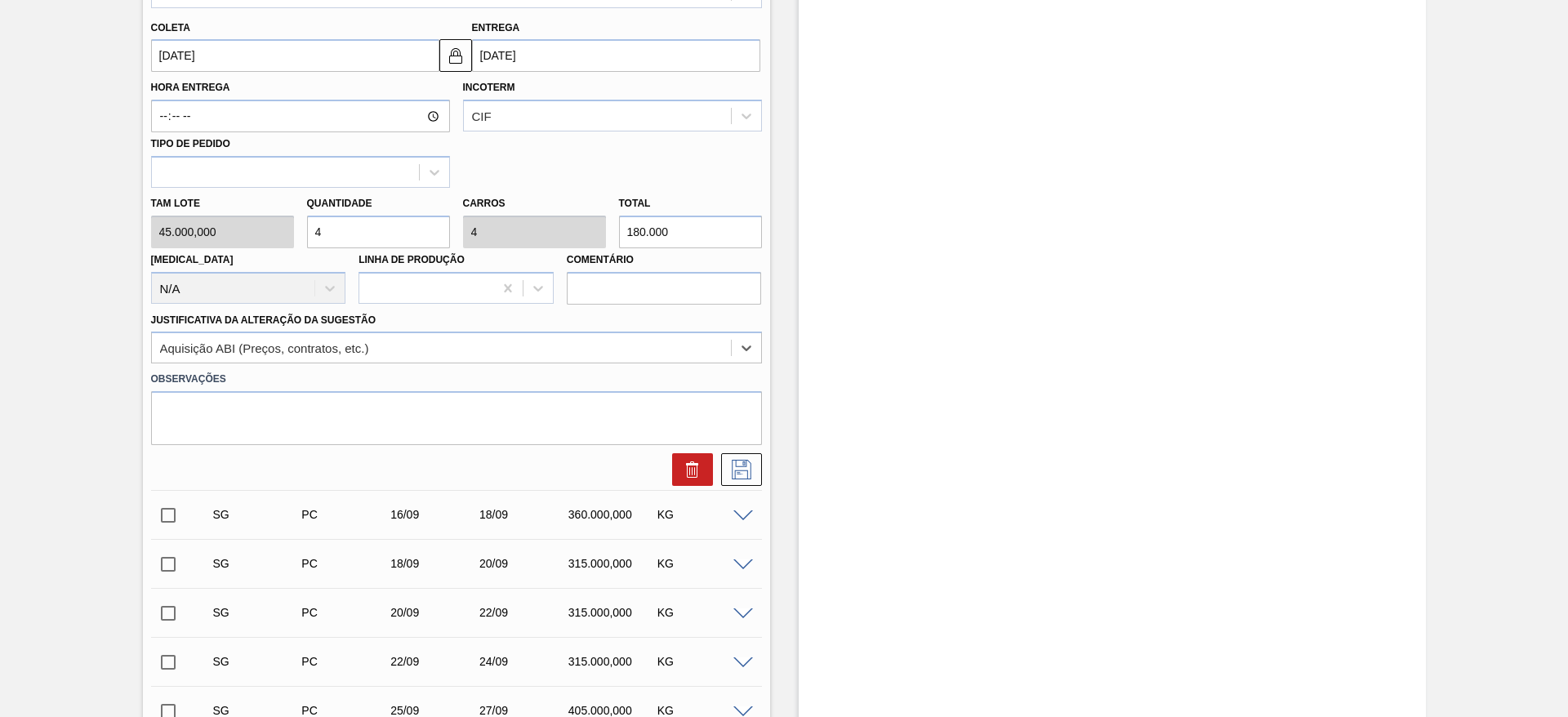
click at [715, 456] on div at bounding box center [737, 470] width 49 height 32
click at [724, 457] on button at bounding box center [741, 470] width 41 height 32
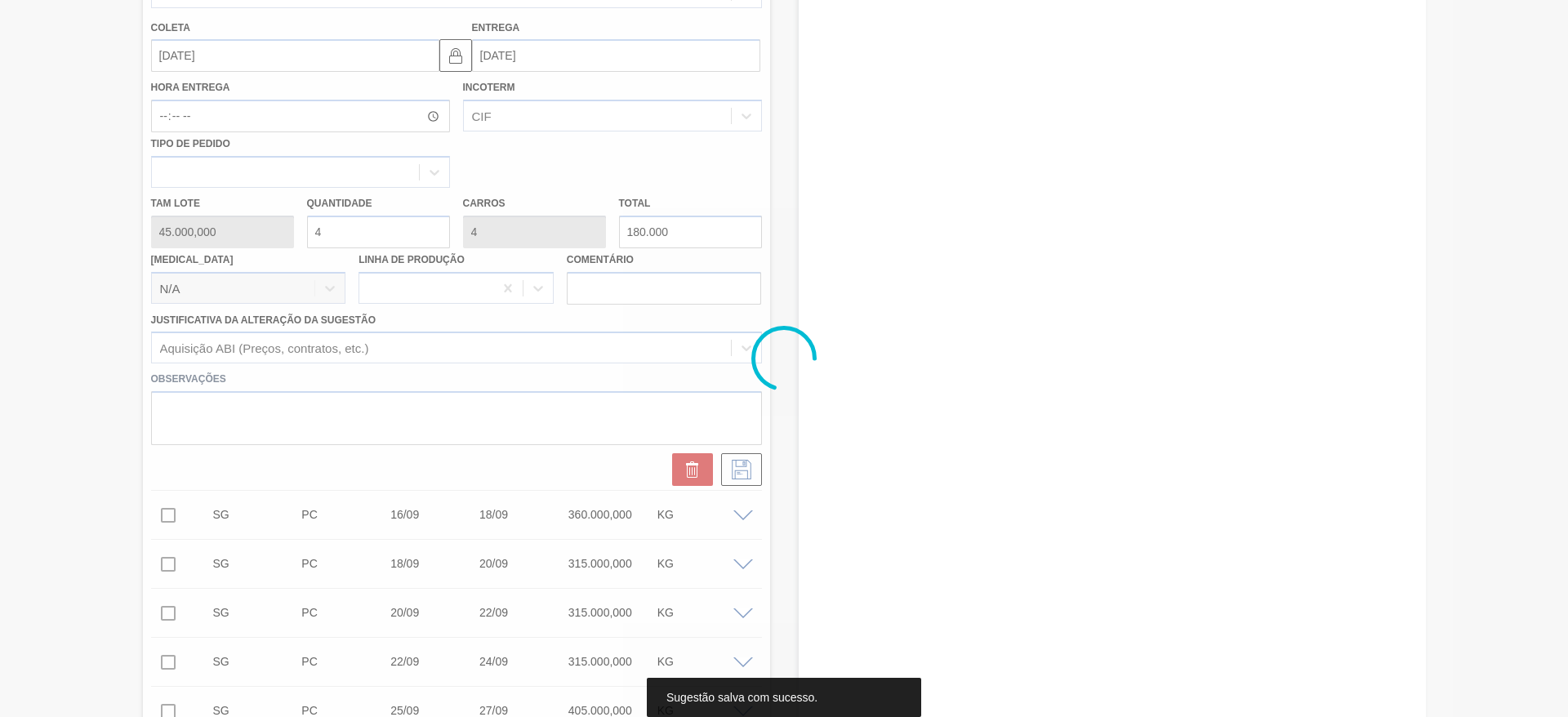
scroll to position [0, 0]
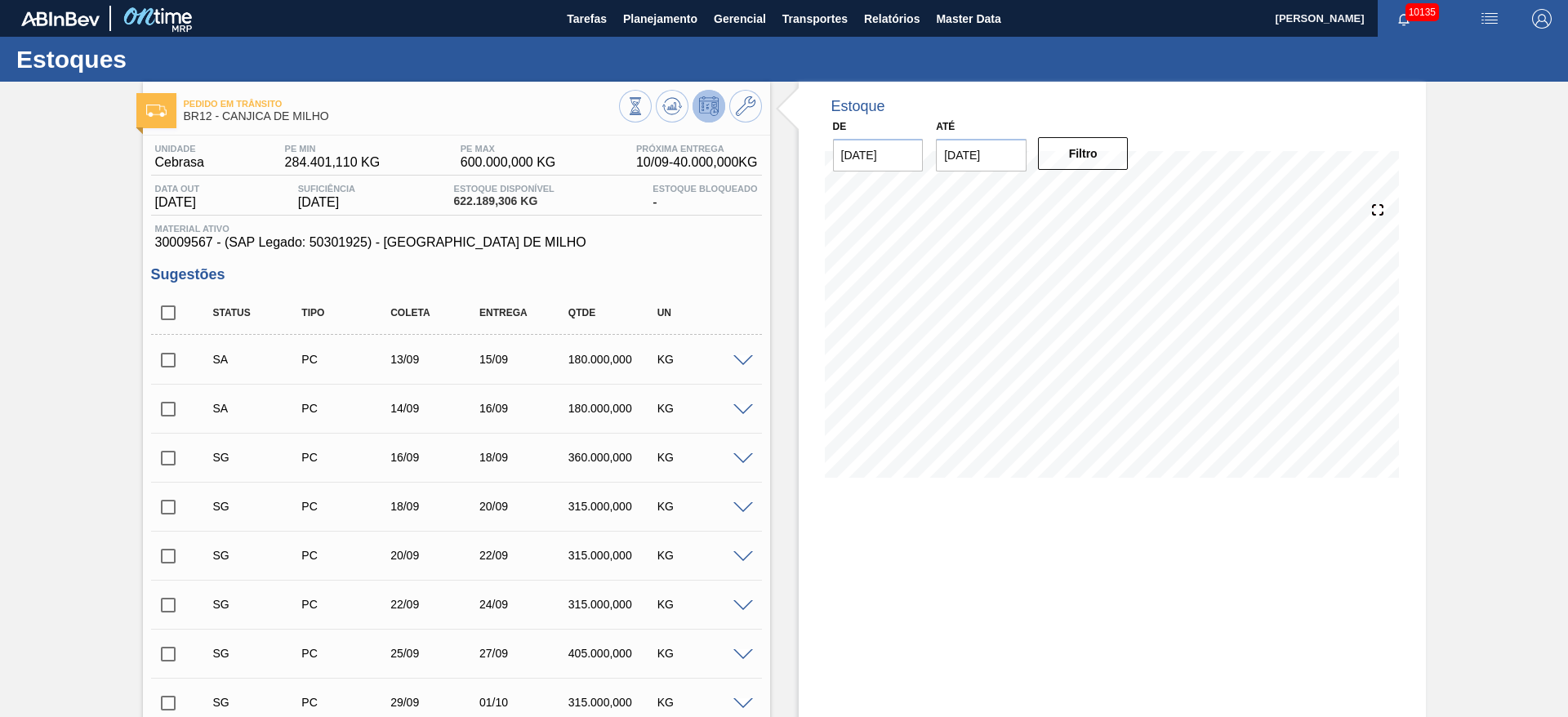
click at [743, 458] on span at bounding box center [743, 459] width 20 height 12
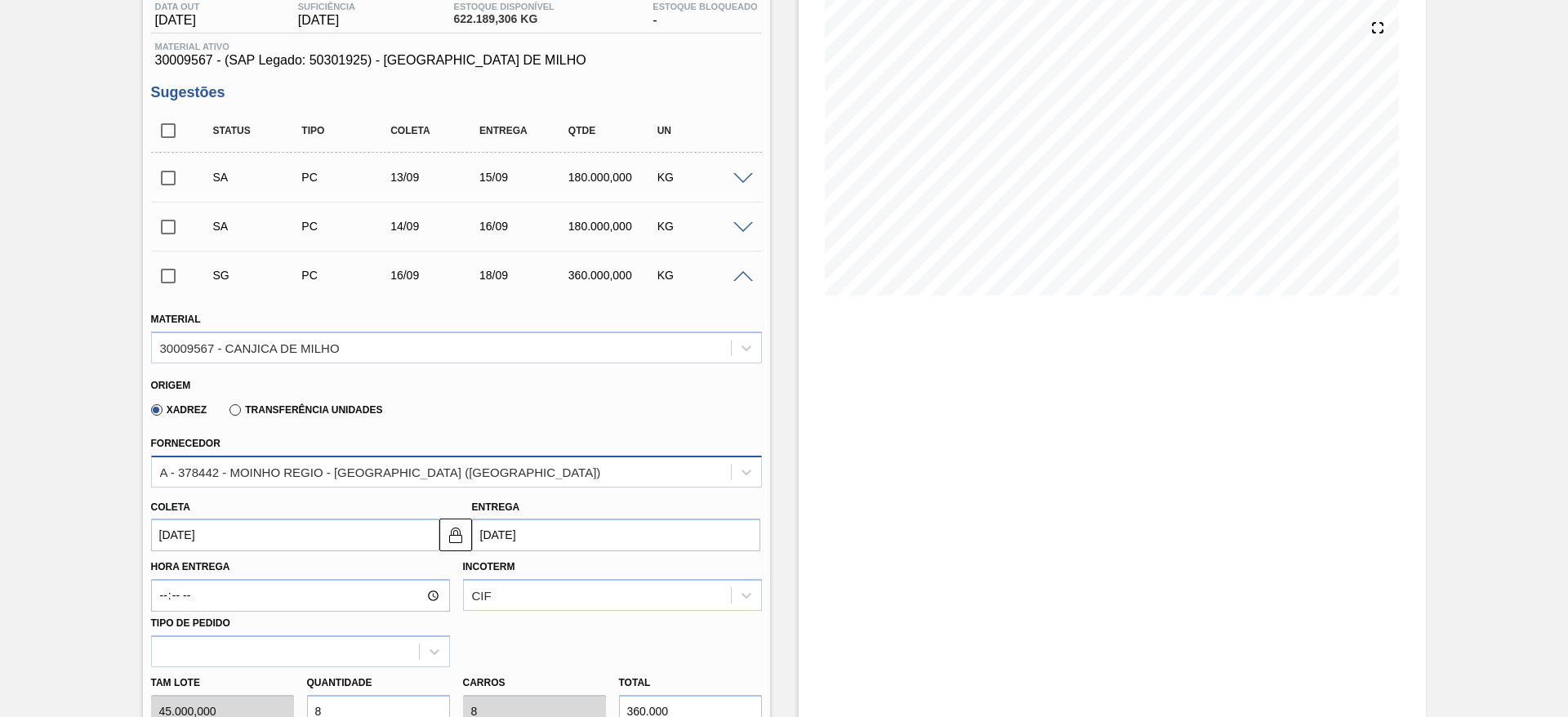
scroll to position [245, 0]
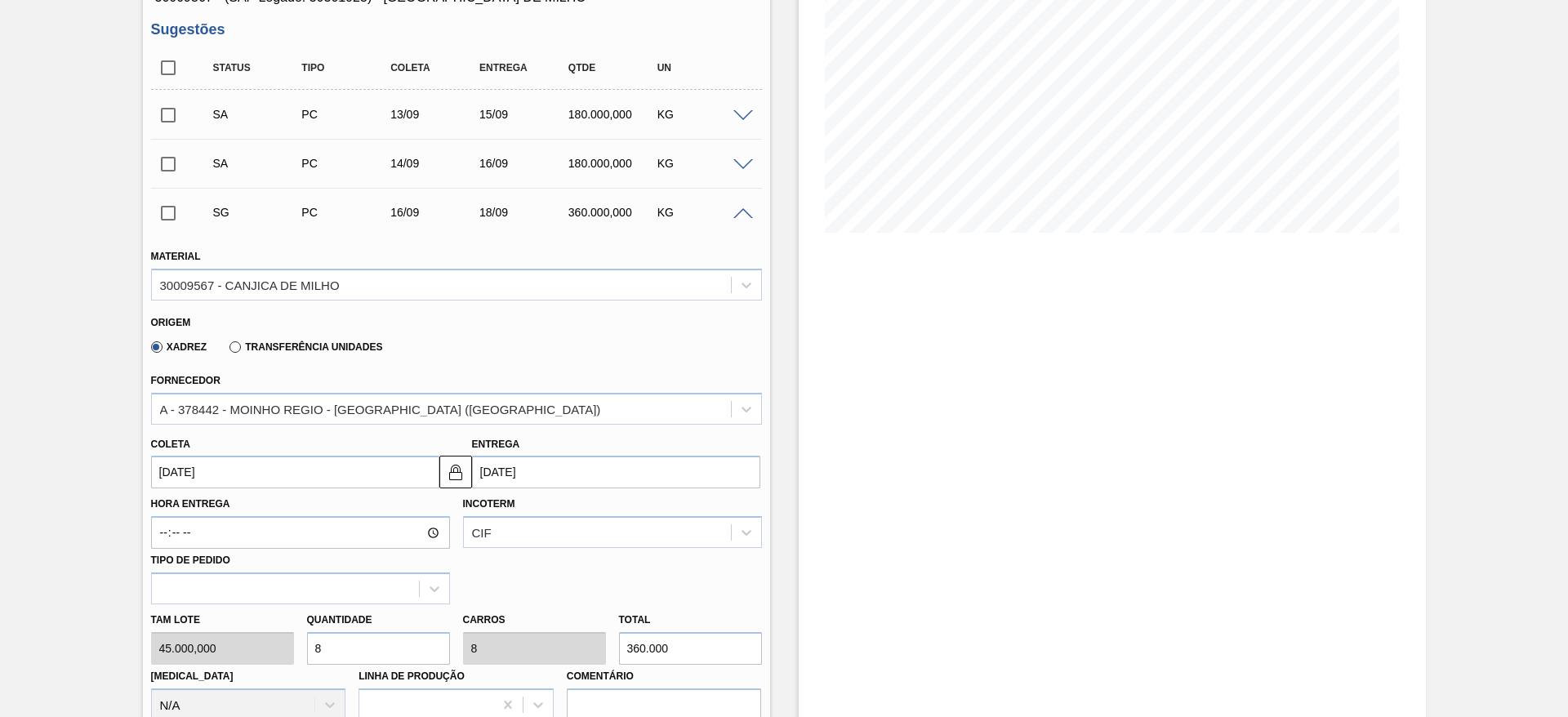
click at [281, 643] on div "Tam lote 45.000,000 Quantidade 8 Carros 8 Total 360.000 Doca N/A Linha de Produ…" at bounding box center [456, 663] width 625 height 116
type input "3"
type input "135.000"
type input "3"
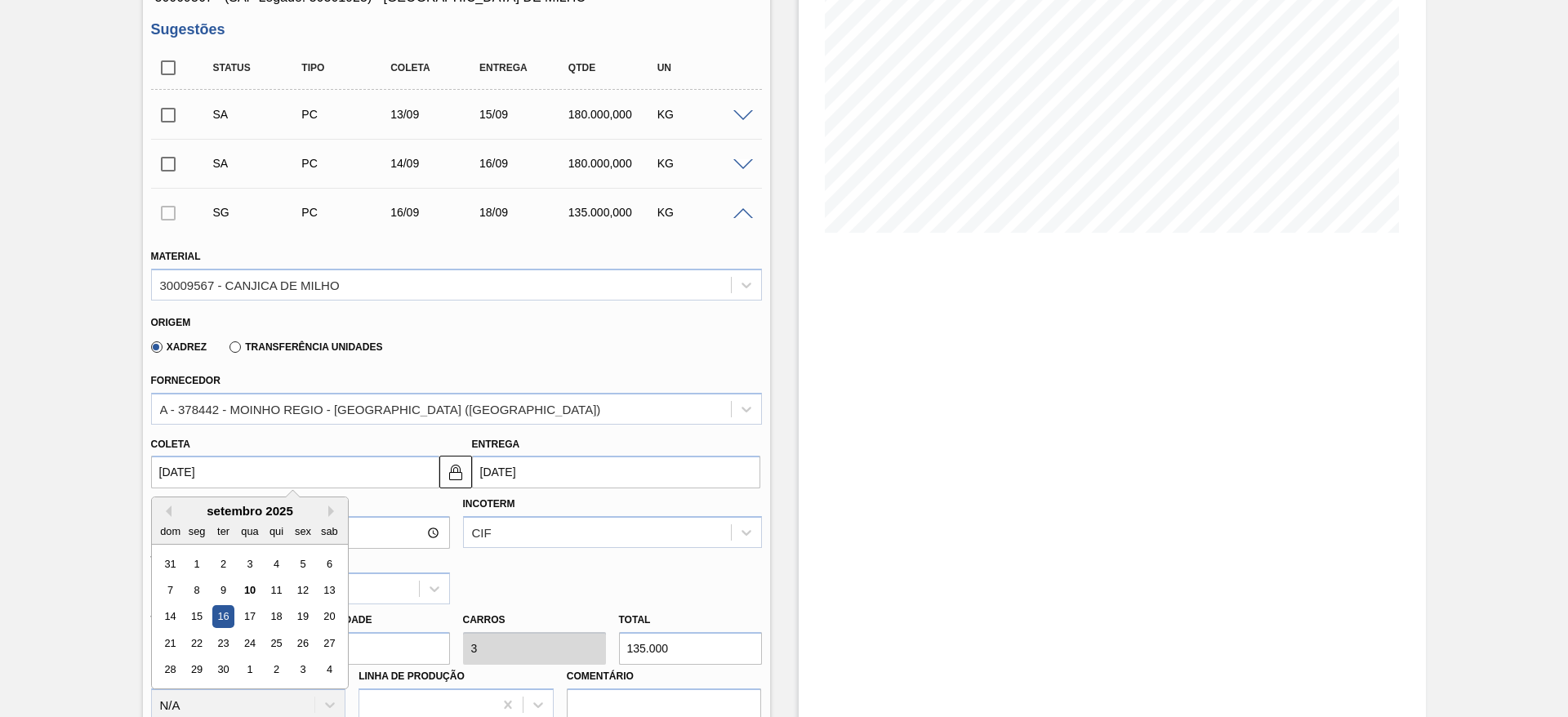
click at [186, 457] on input "16/09/2025" at bounding box center [295, 472] width 288 height 32
click at [187, 621] on div "15" at bounding box center [196, 617] width 22 height 22
type input "15/09/2025"
type input "17/09/2025"
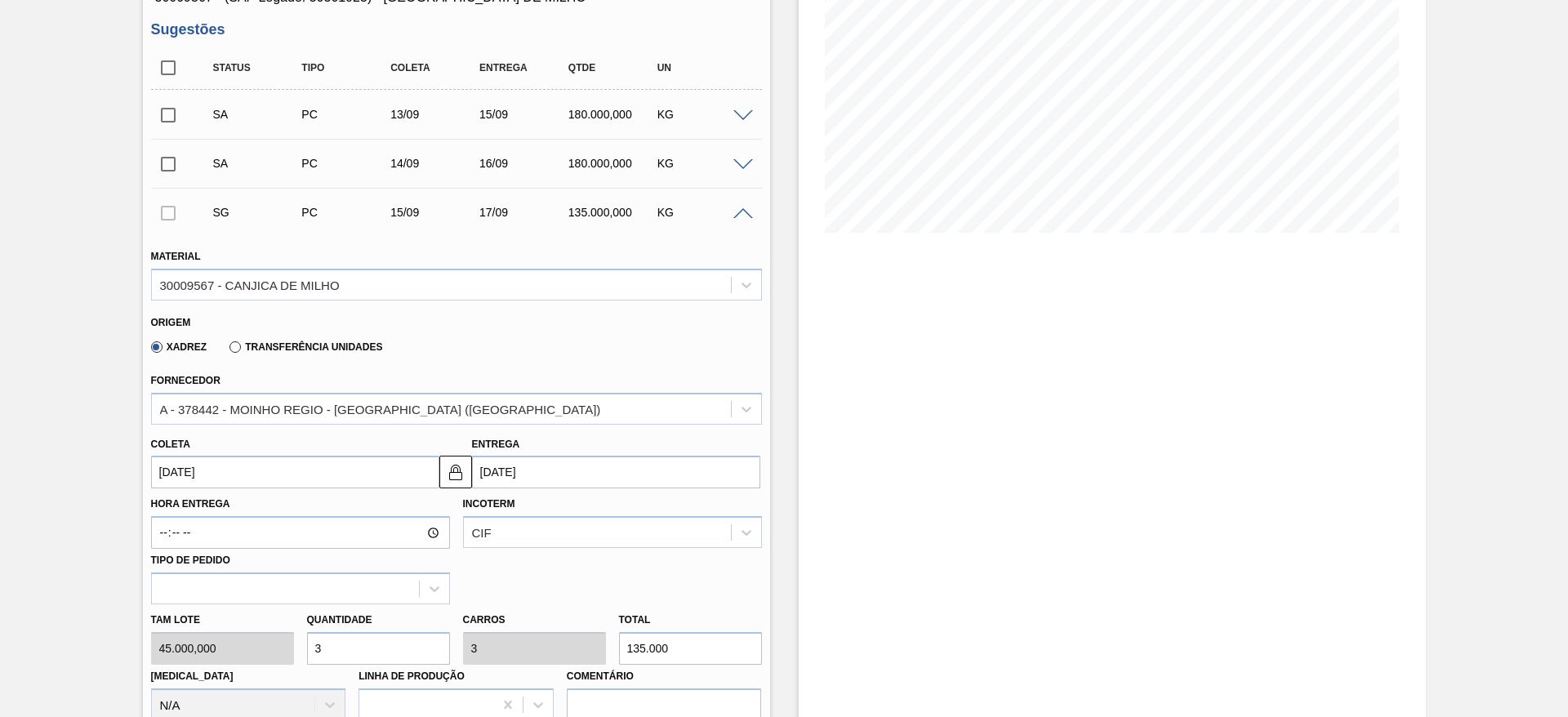
scroll to position [490, 0]
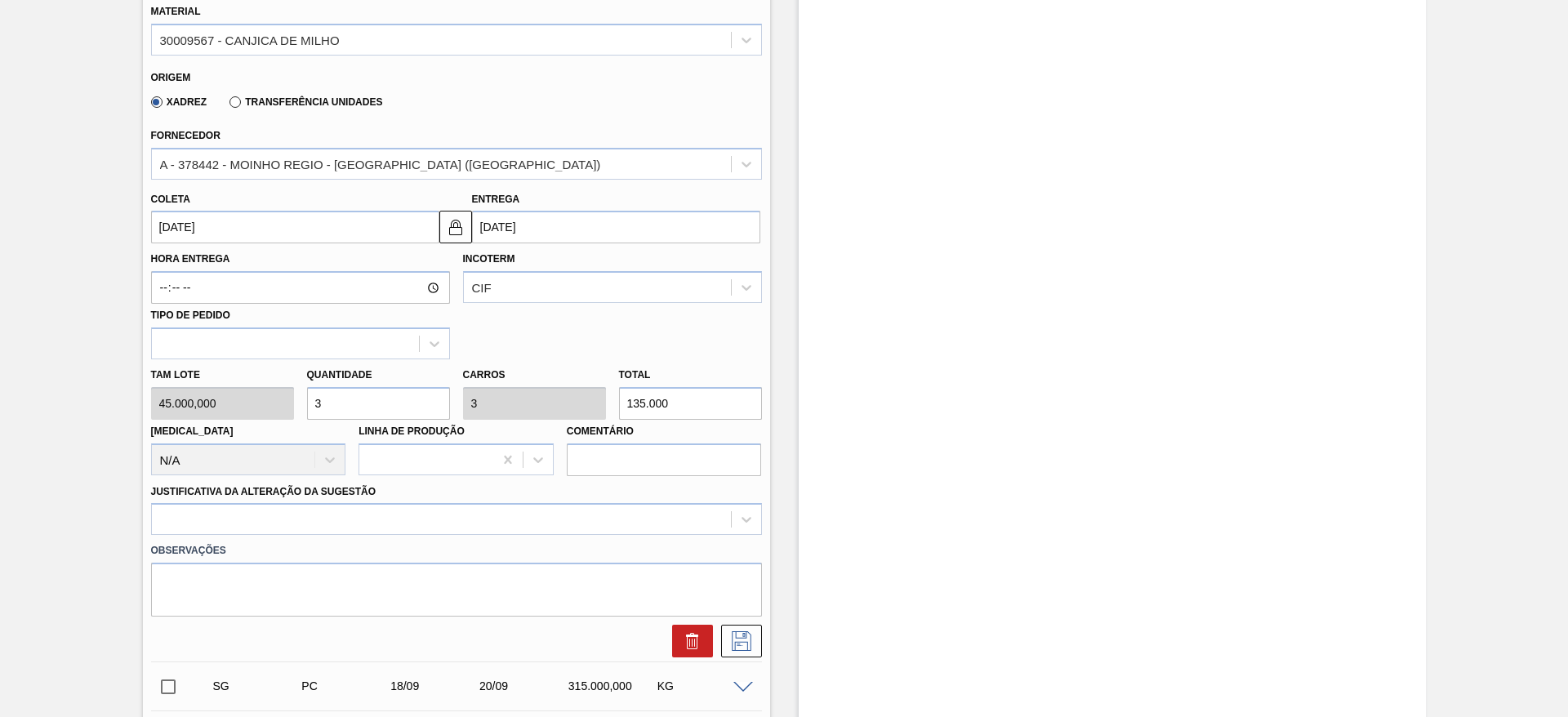
click at [561, 539] on label "Observações" at bounding box center [456, 551] width 611 height 24
click at [579, 530] on div at bounding box center [456, 518] width 611 height 32
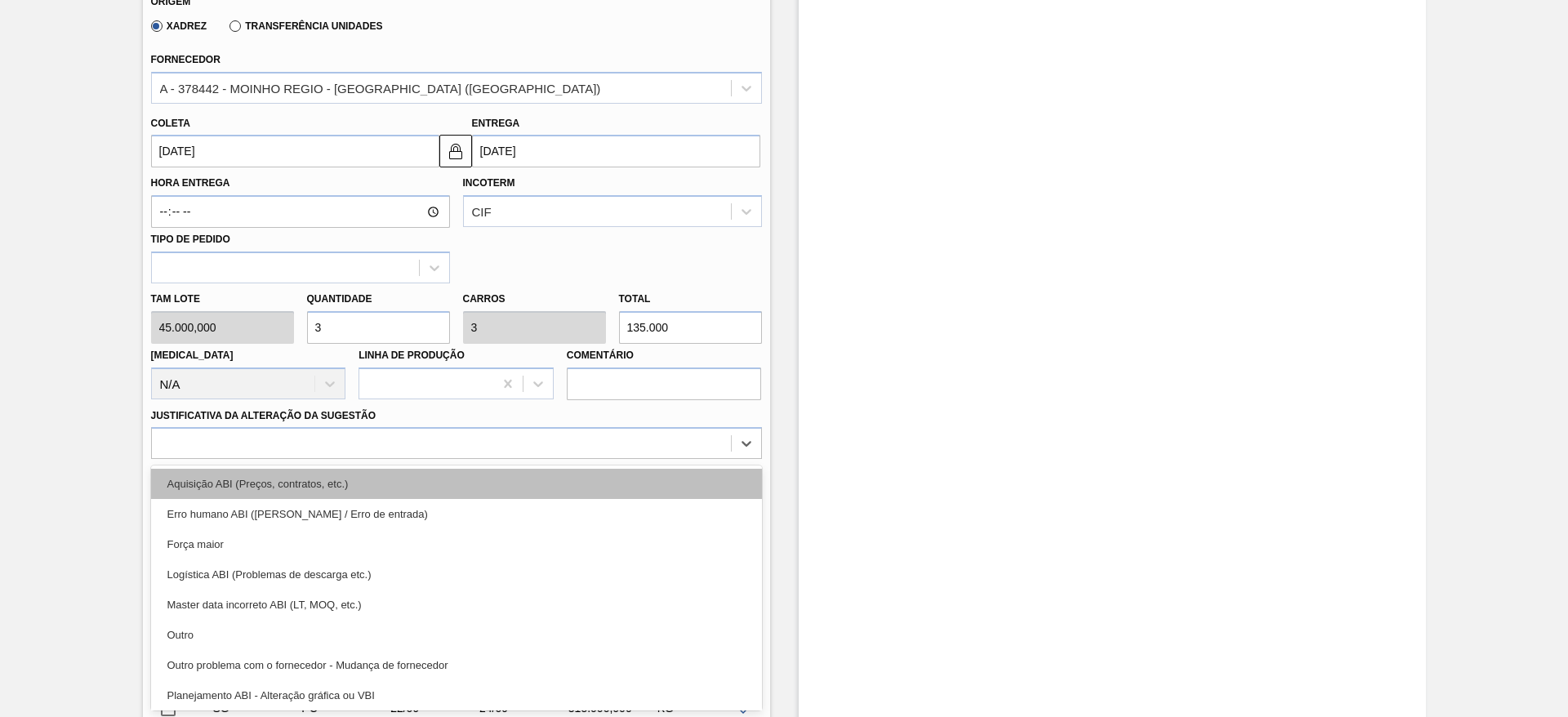
click at [581, 477] on div "Aquisição ABI (Preços, contratos, etc.)" at bounding box center [456, 484] width 611 height 31
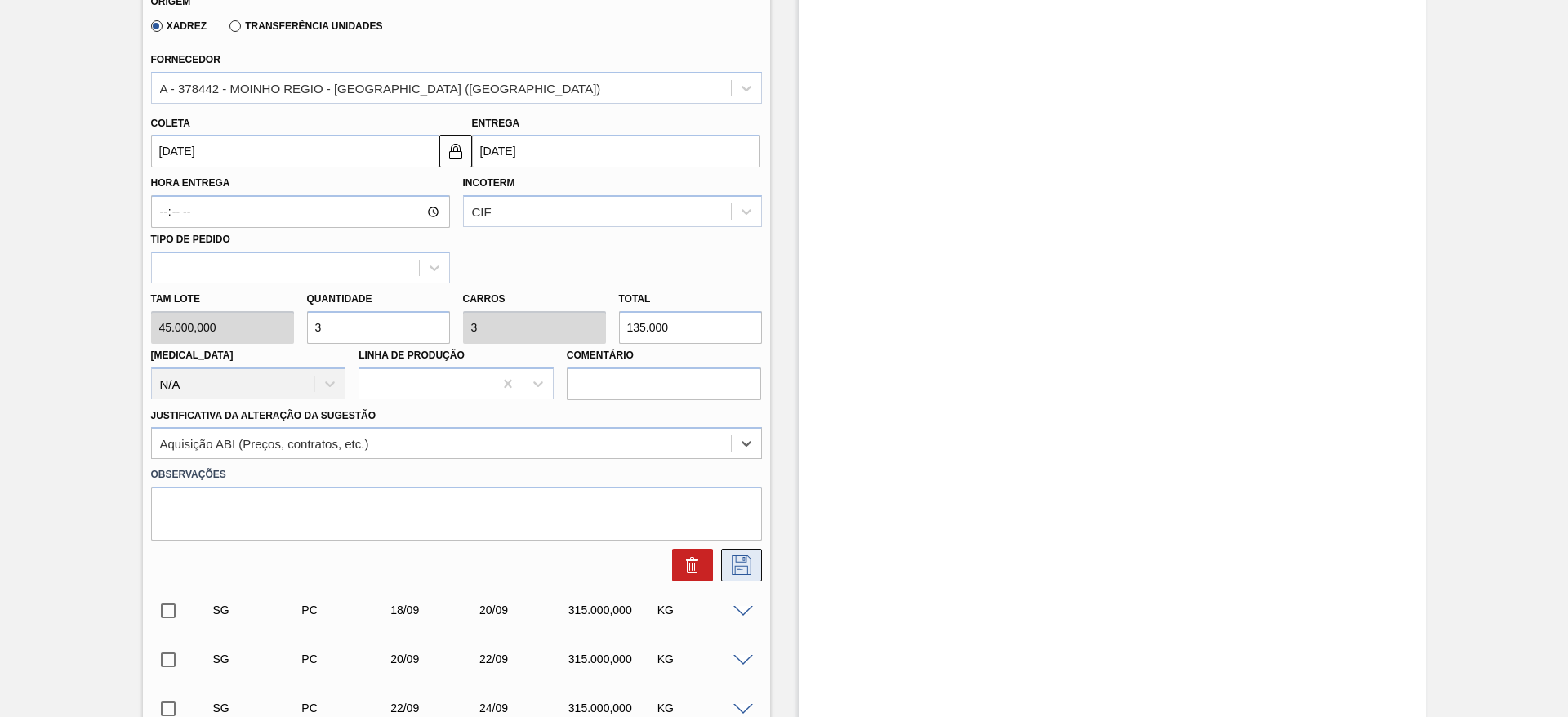
click at [749, 551] on button at bounding box center [741, 565] width 41 height 32
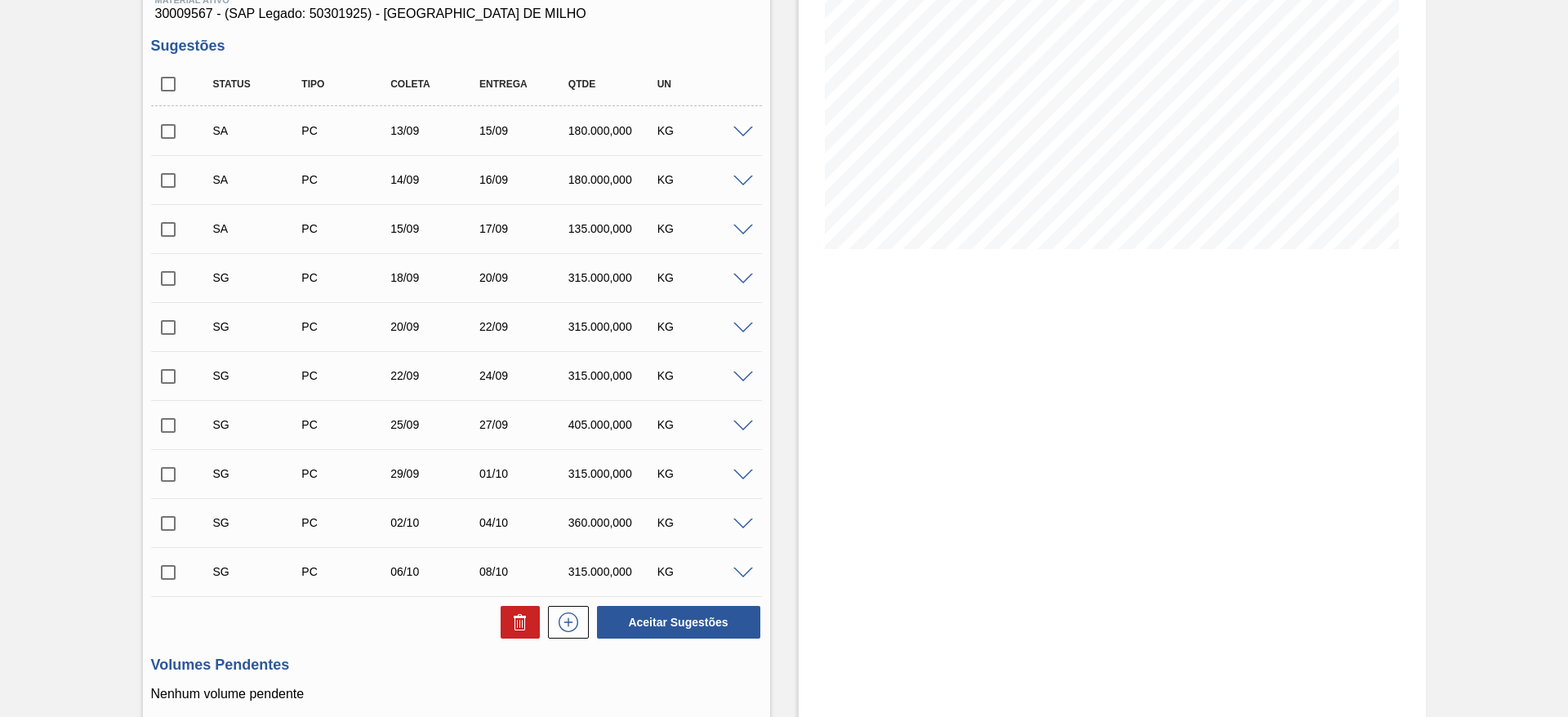
scroll to position [199, 0]
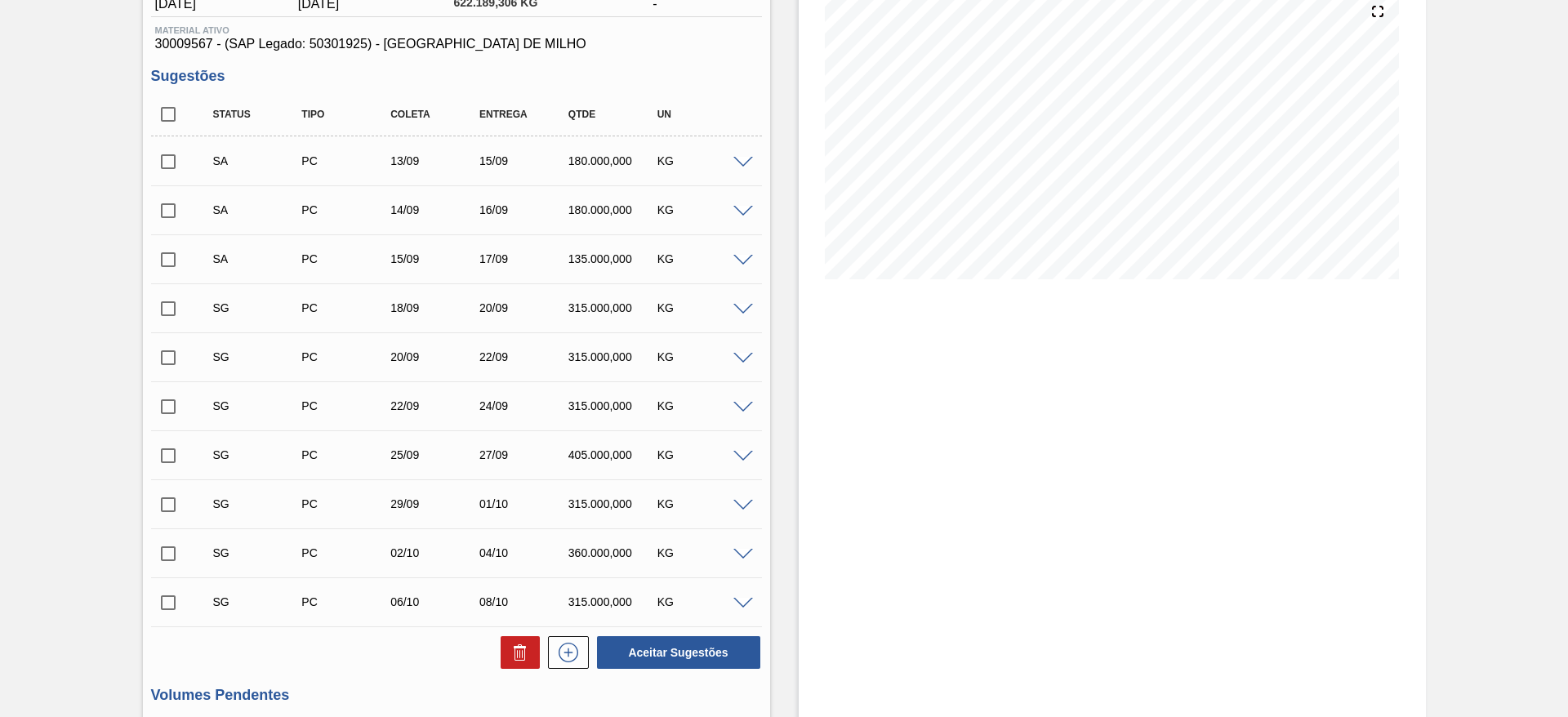
click at [741, 309] on span at bounding box center [743, 309] width 20 height 12
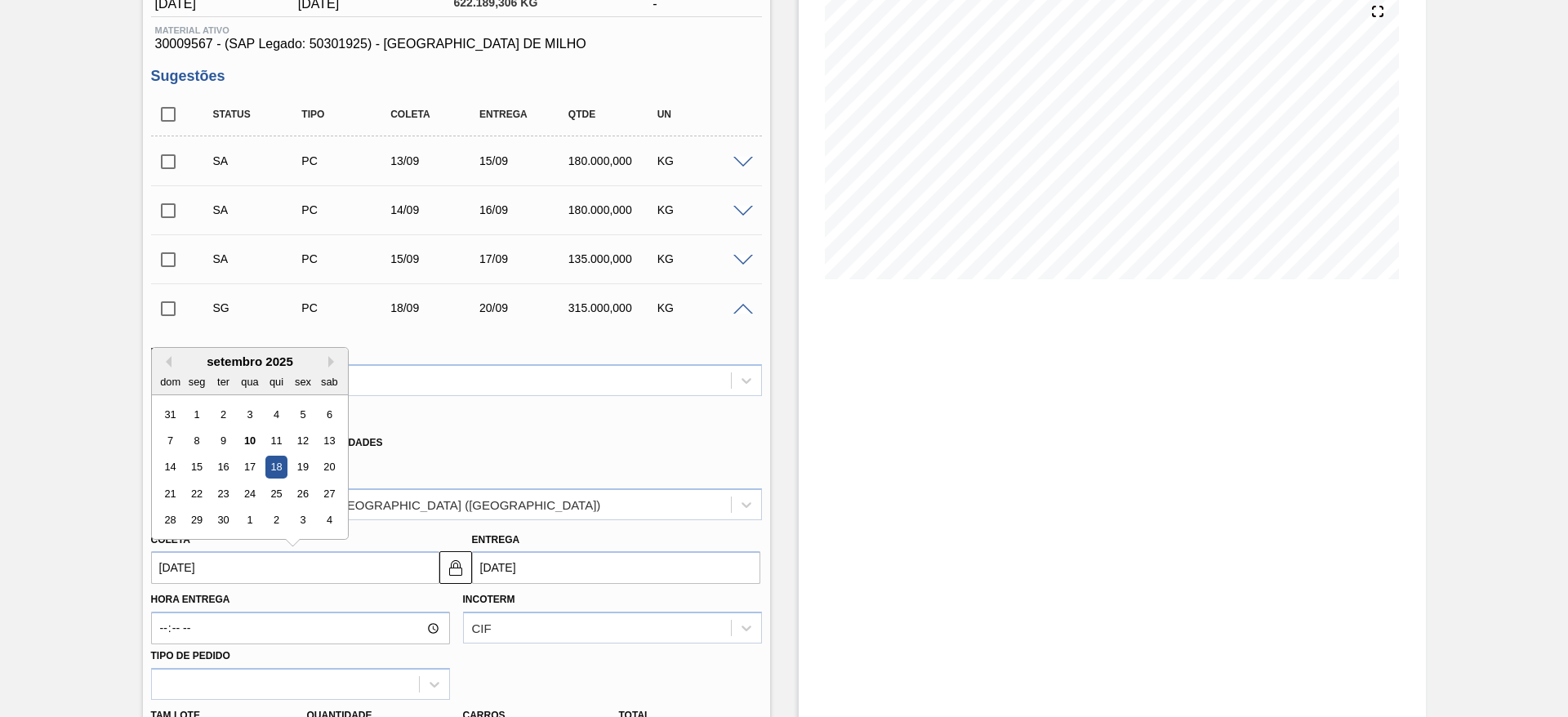
click at [207, 570] on input "18/09/2025" at bounding box center [295, 567] width 288 height 32
click at [229, 453] on div "7 8 9 10 11 12 13" at bounding box center [249, 440] width 185 height 26
click at [224, 475] on div "16" at bounding box center [222, 467] width 22 height 22
type input "[DATE]"
type input "18/09/2025"
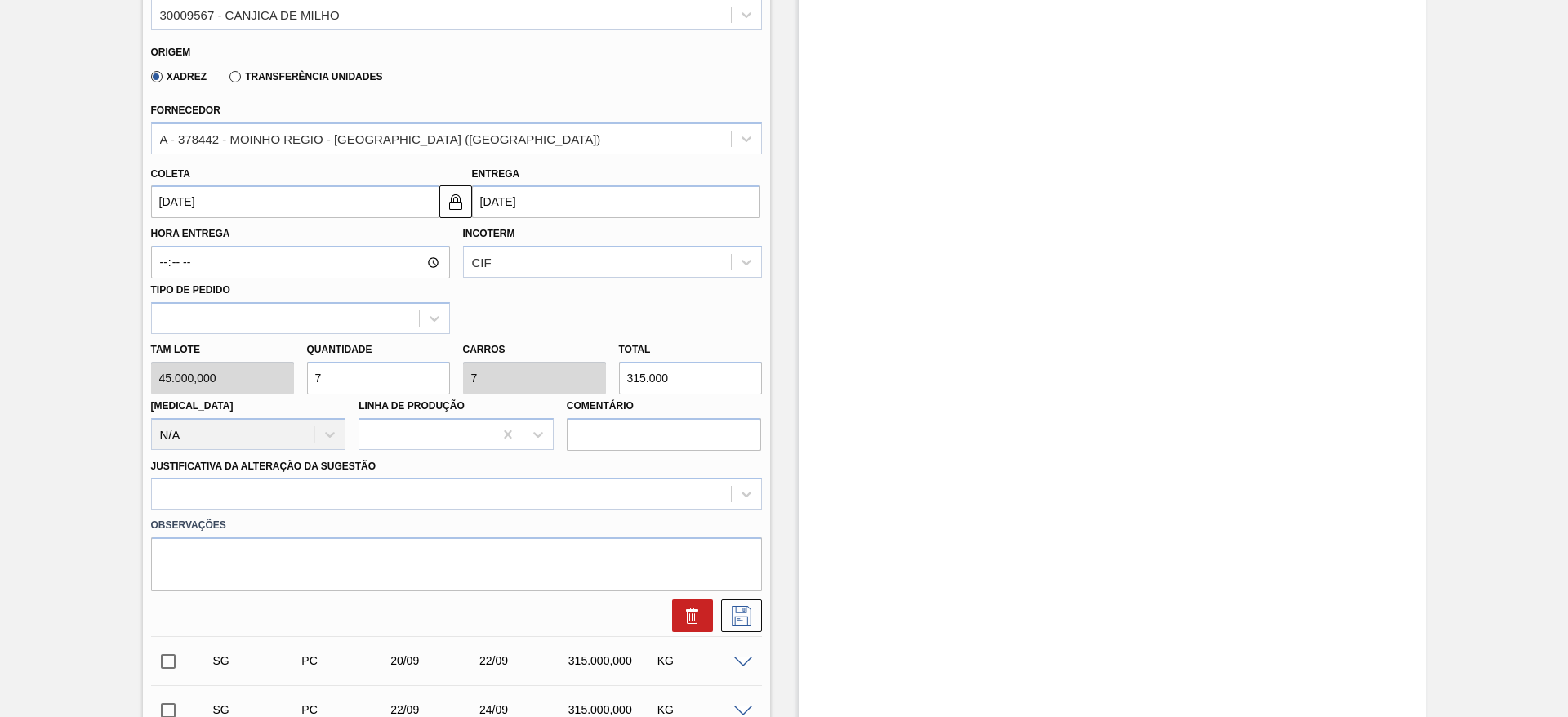
scroll to position [566, 0]
drag, startPoint x: 338, startPoint y: 373, endPoint x: 295, endPoint y: 371, distance: 43.0
click at [297, 371] on div "Tam lote 45.000,000 Quantidade 7 Carros 7 Total 315.000 Doca N/A Linha de Produ…" at bounding box center [456, 390] width 625 height 116
type input "3"
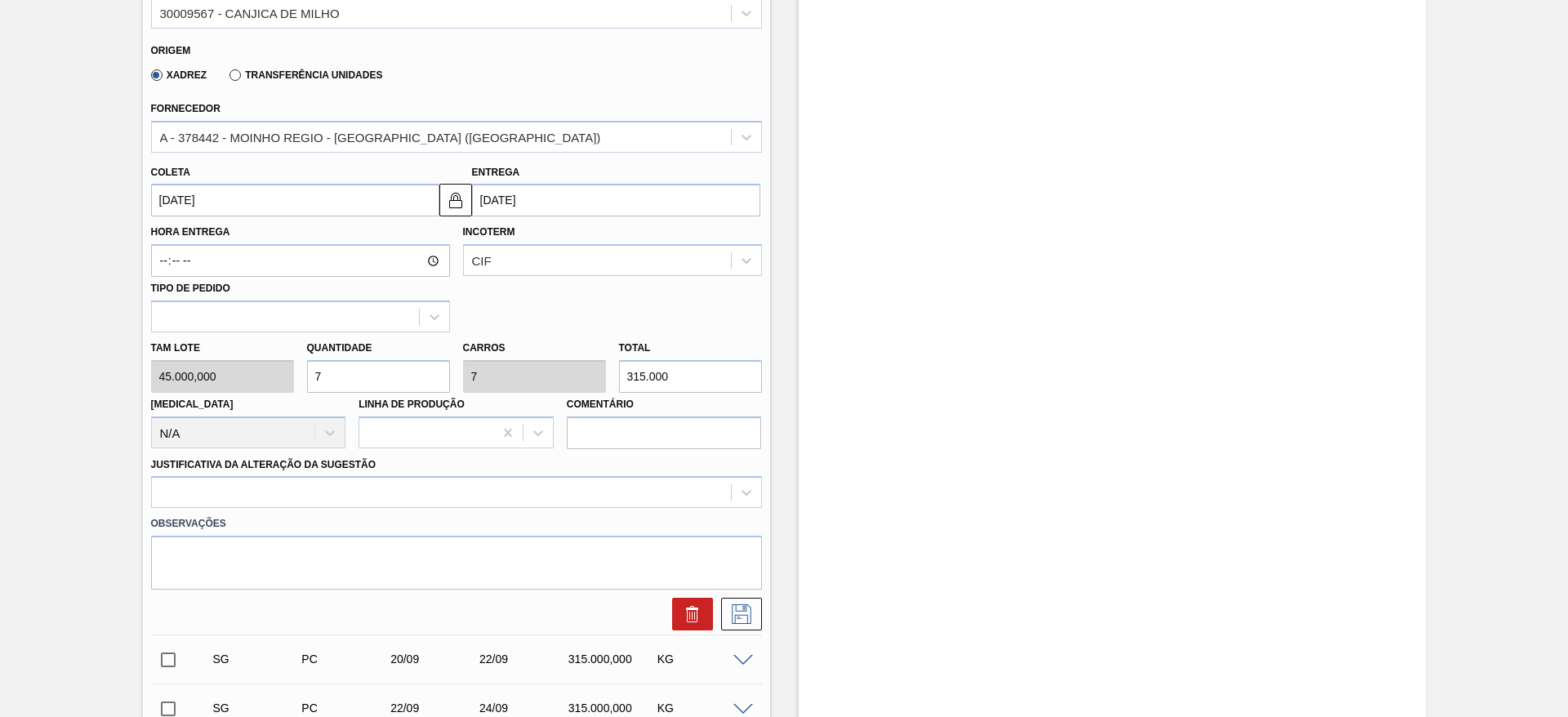
type input "135.000"
type input "3"
click at [621, 505] on div at bounding box center [456, 492] width 611 height 32
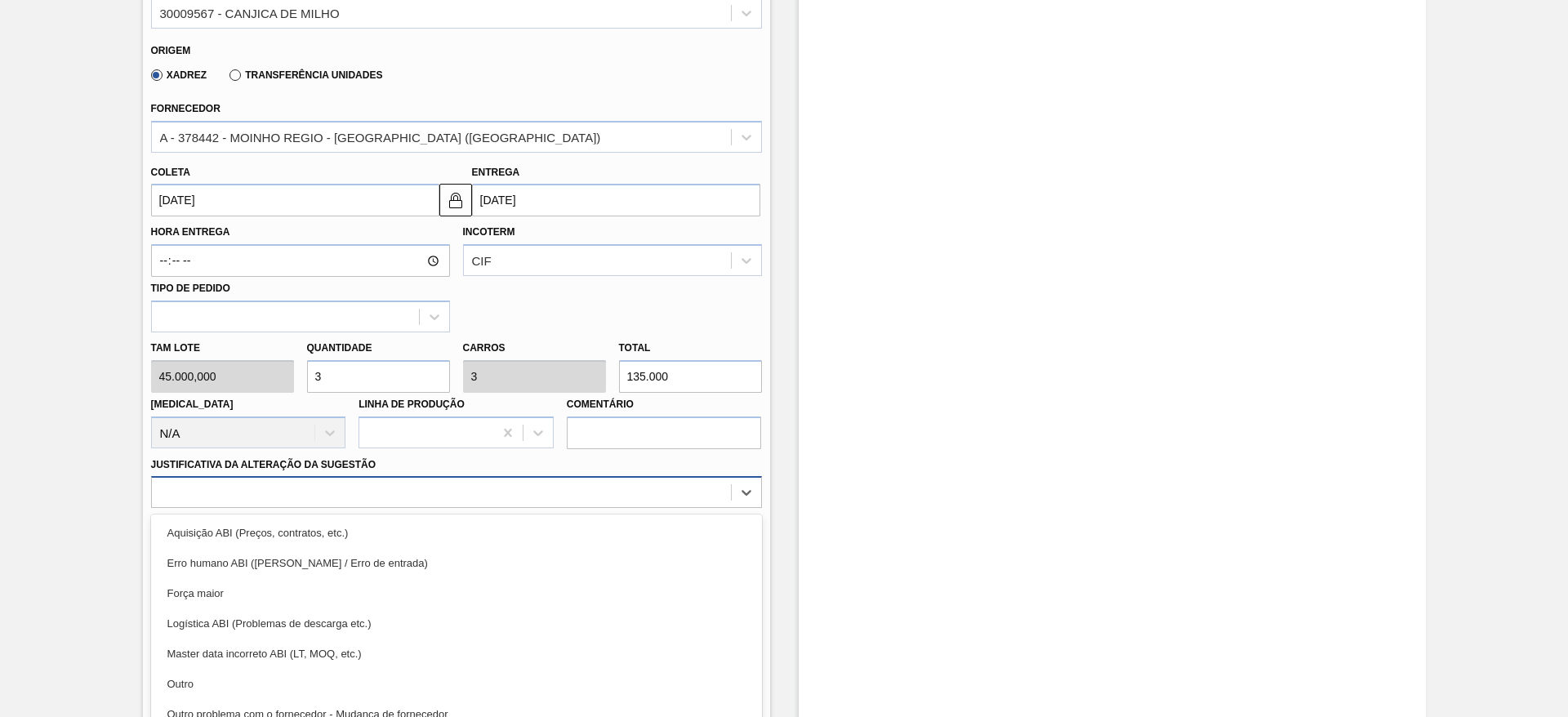
scroll to position [615, 0]
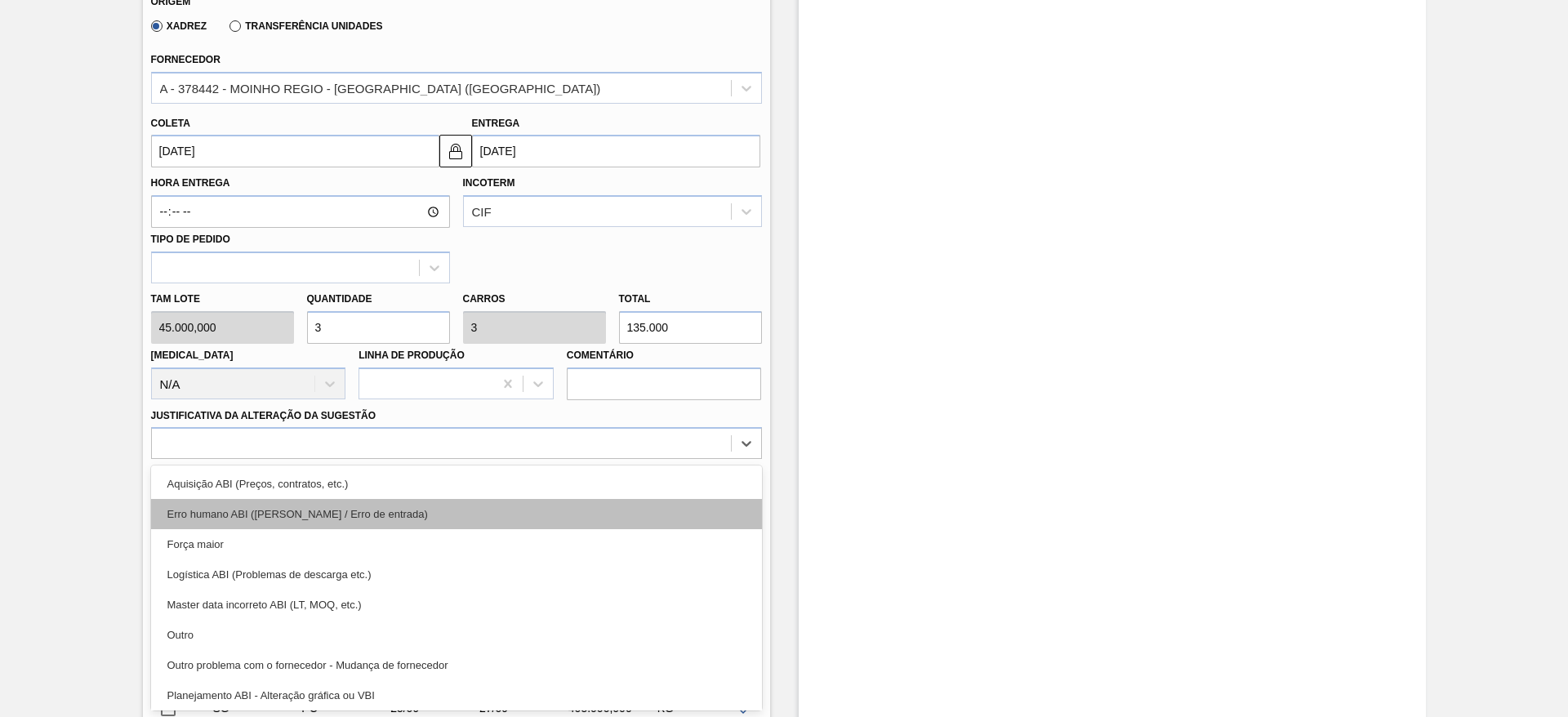
click at [628, 524] on div "Erro humano ABI (Cálculo / Erro de entrada)" at bounding box center [456, 515] width 611 height 31
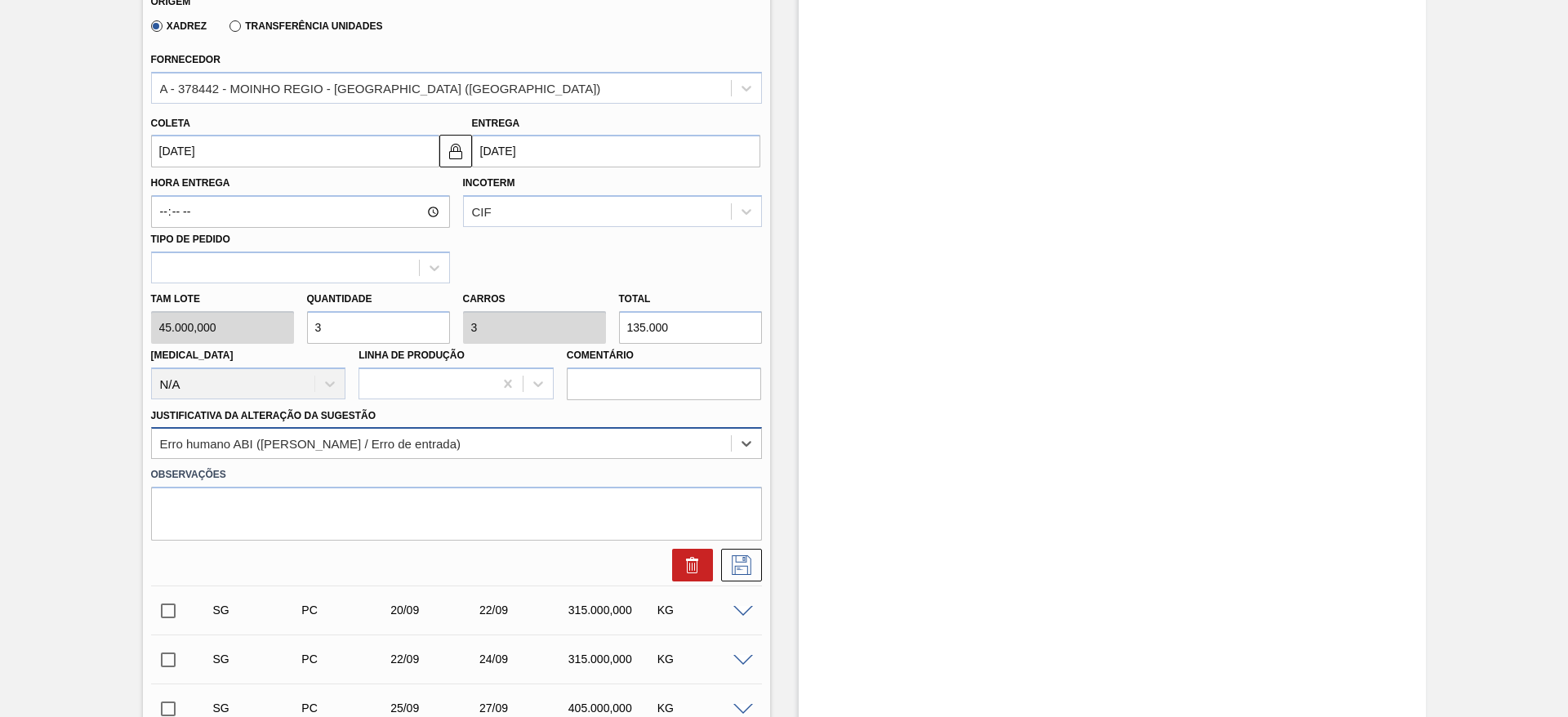
click at [660, 442] on div "Erro humano ABI (Cálculo / Erro de entrada)" at bounding box center [441, 444] width 580 height 24
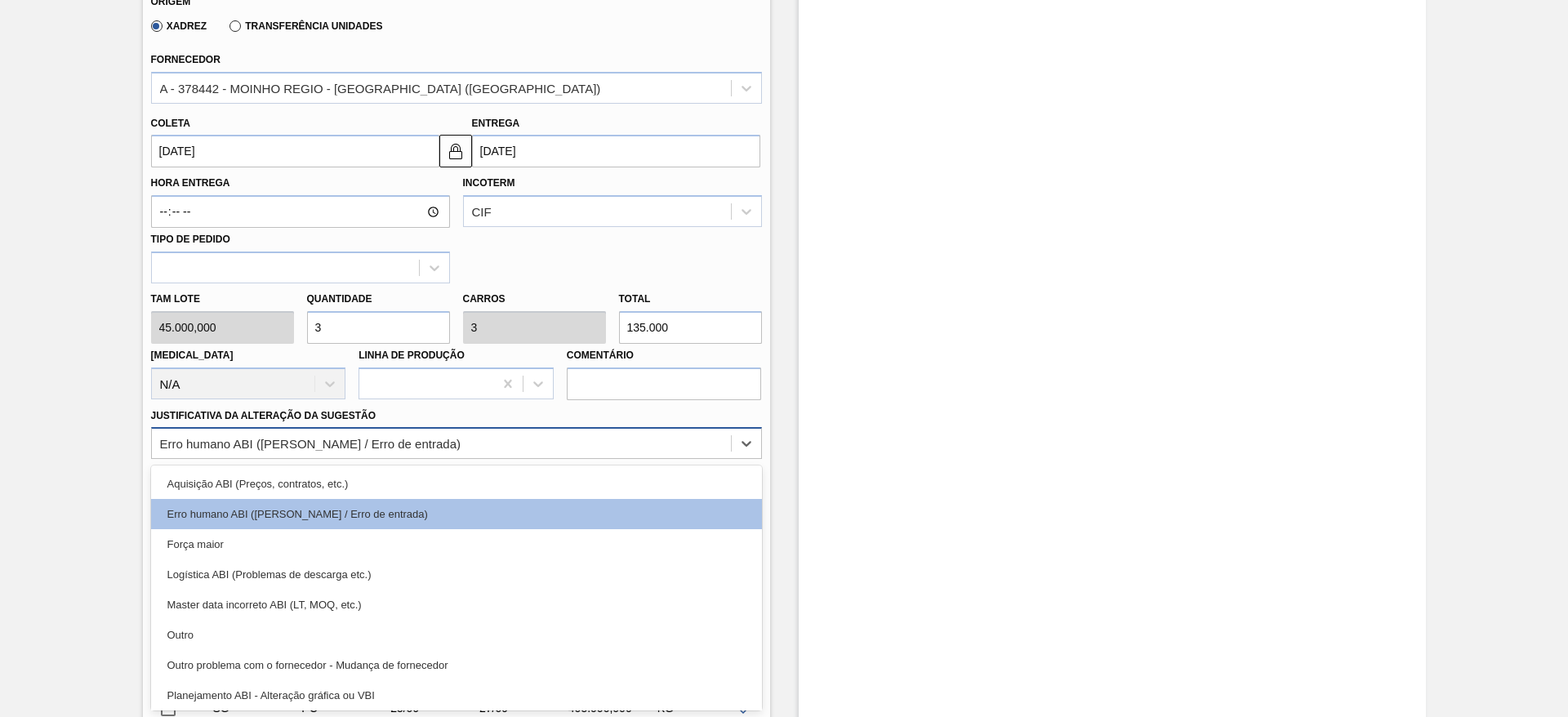
click at [660, 481] on div "Aquisição ABI (Preços, contratos, etc.)" at bounding box center [456, 484] width 611 height 31
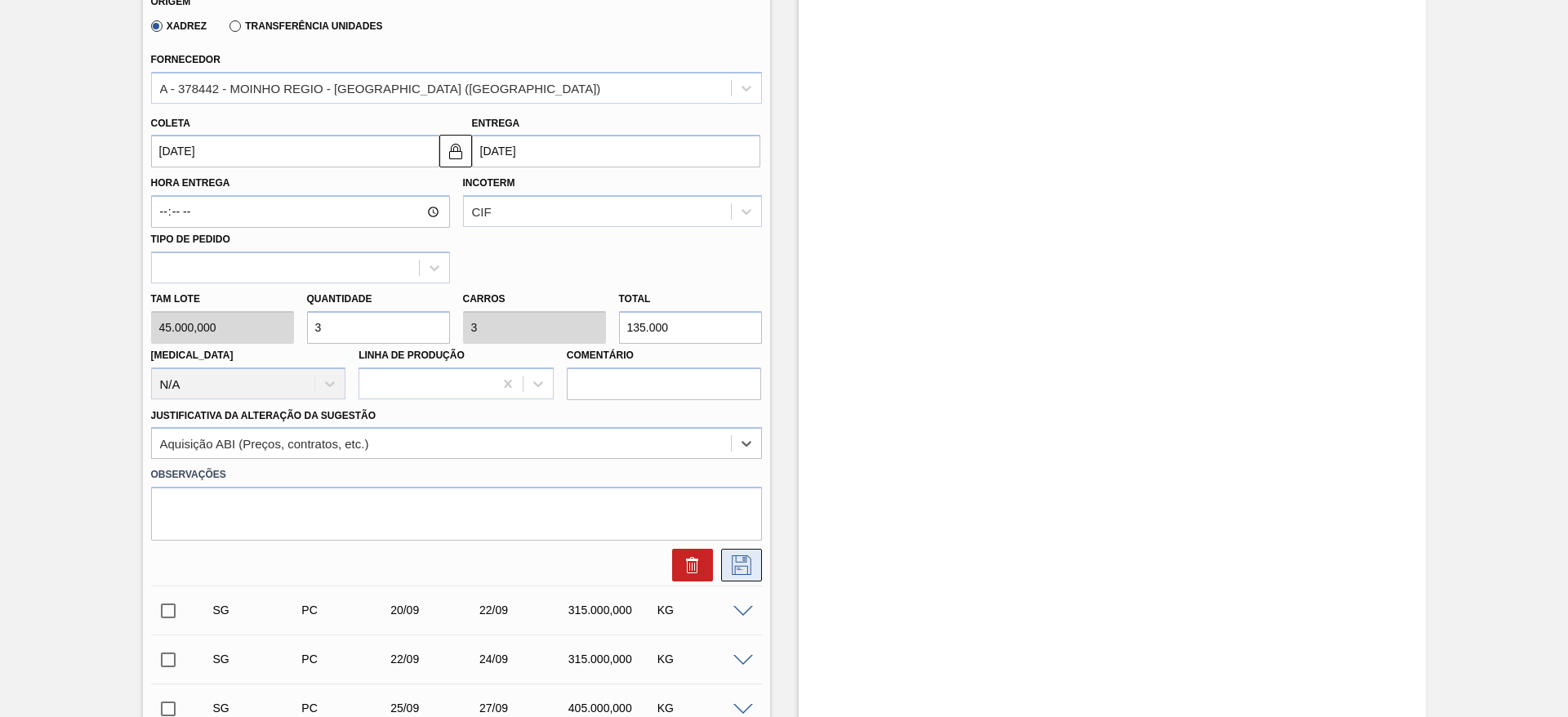
click at [743, 559] on icon at bounding box center [741, 563] width 9 height 13
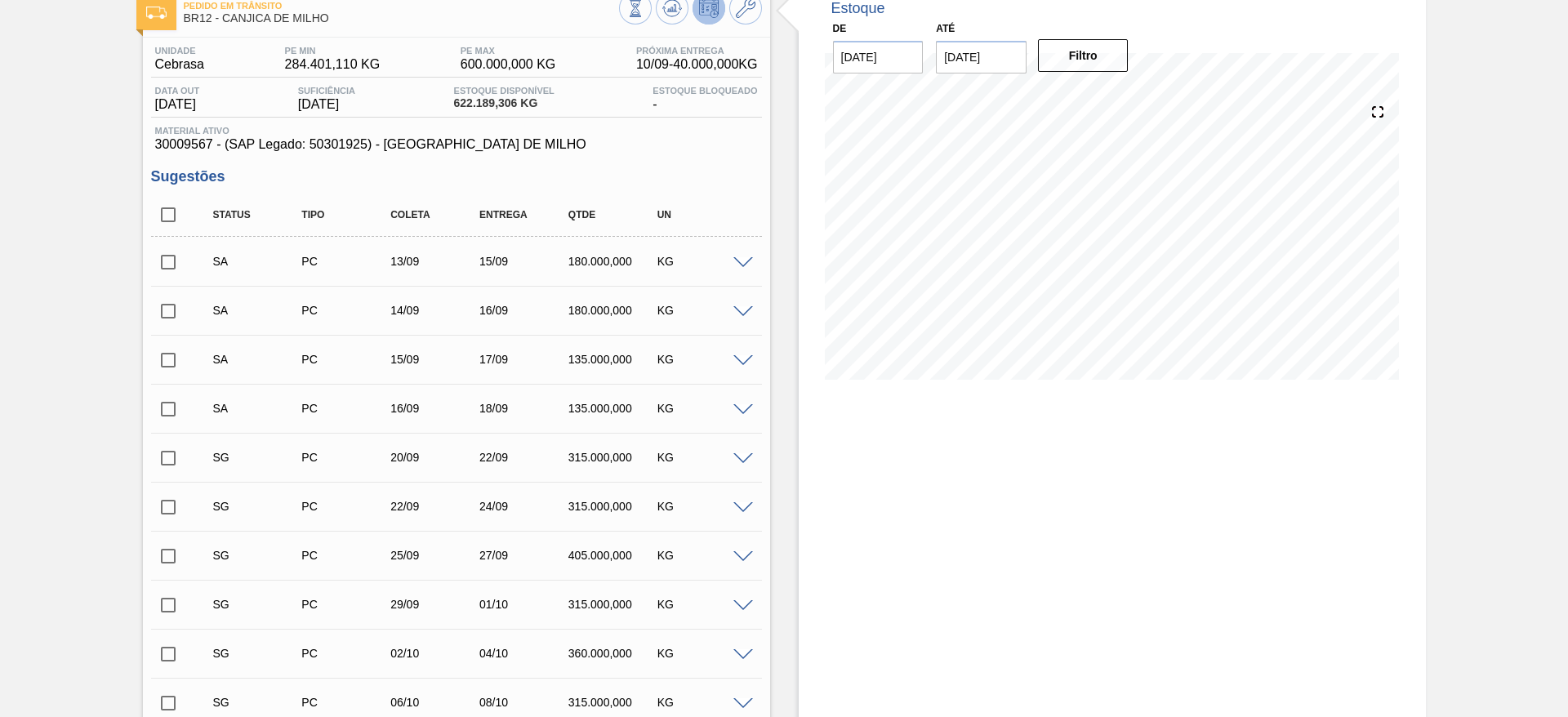
scroll to position [122, 0]
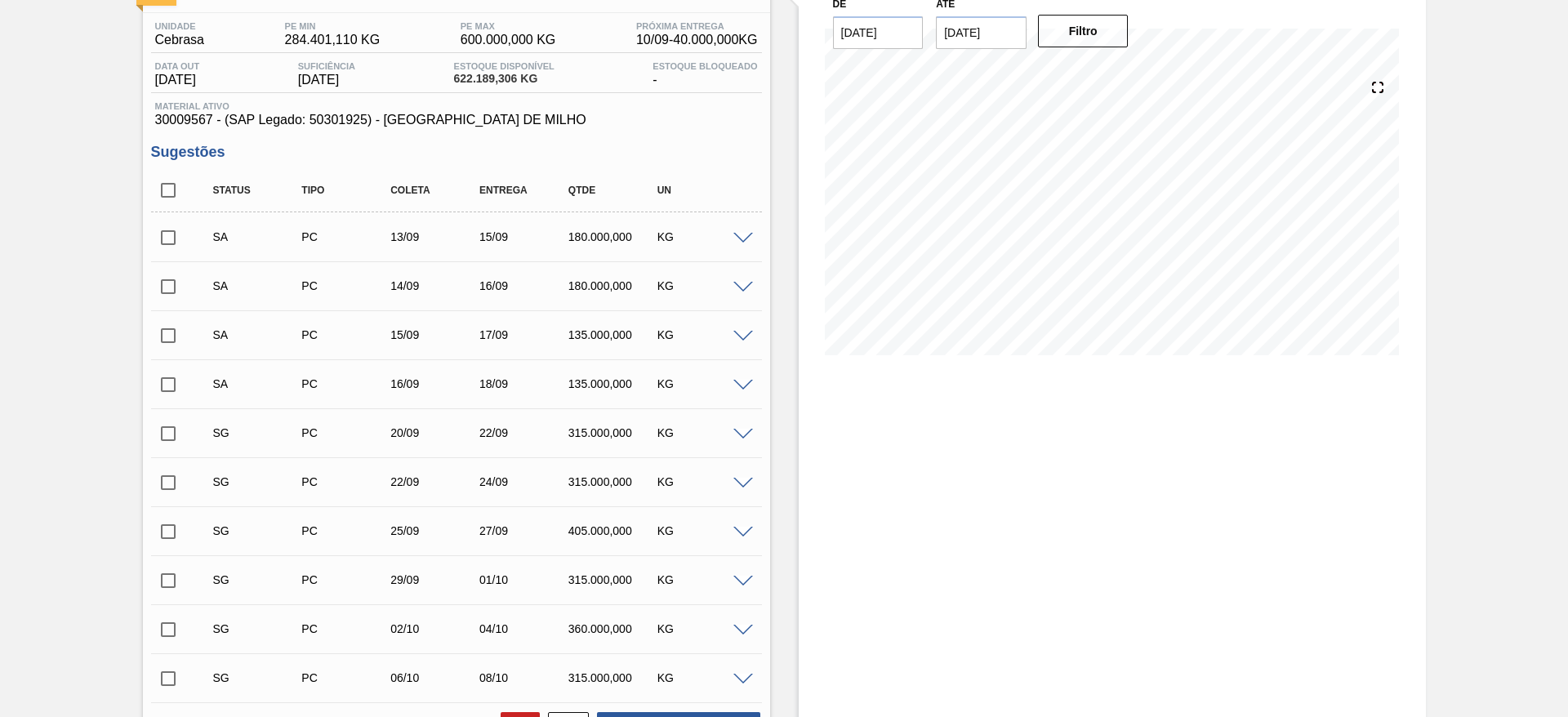
click at [746, 435] on span at bounding box center [743, 434] width 20 height 12
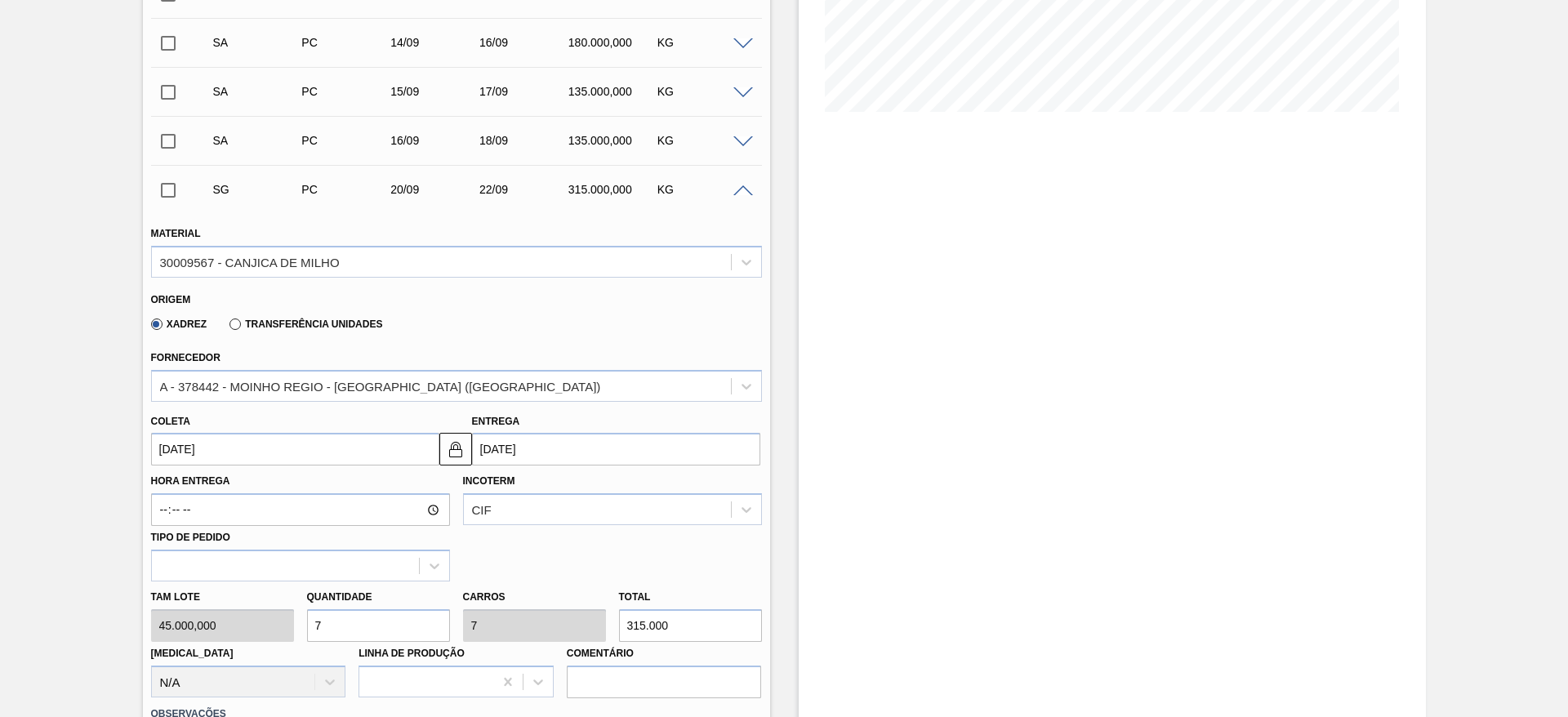
scroll to position [368, 0]
click at [256, 624] on div "Tam lote 45.000,000 Quantidade 7 Carros 7 Total 315.000 Doca N/A Linha de Produ…" at bounding box center [456, 638] width 625 height 116
type input "2"
type input "90.000"
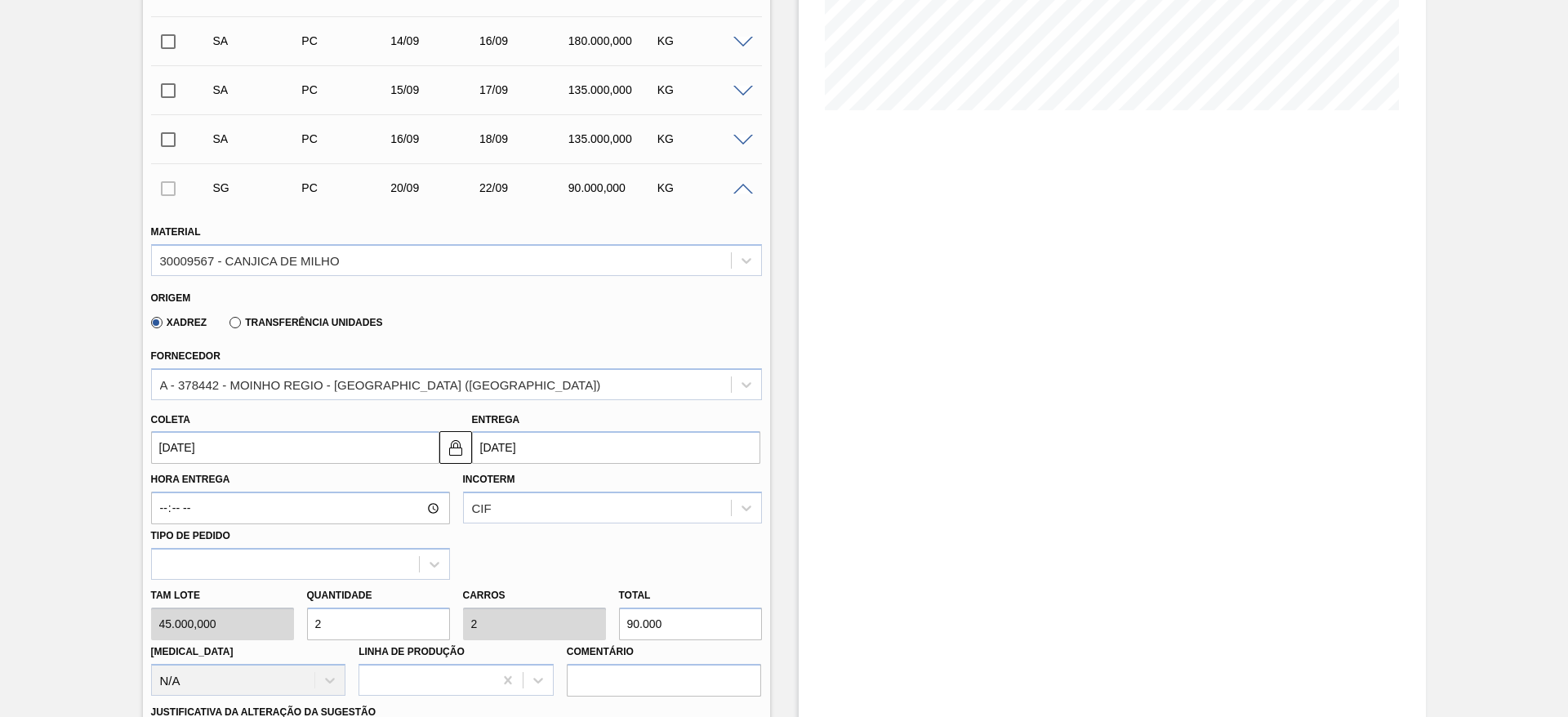
type input "2"
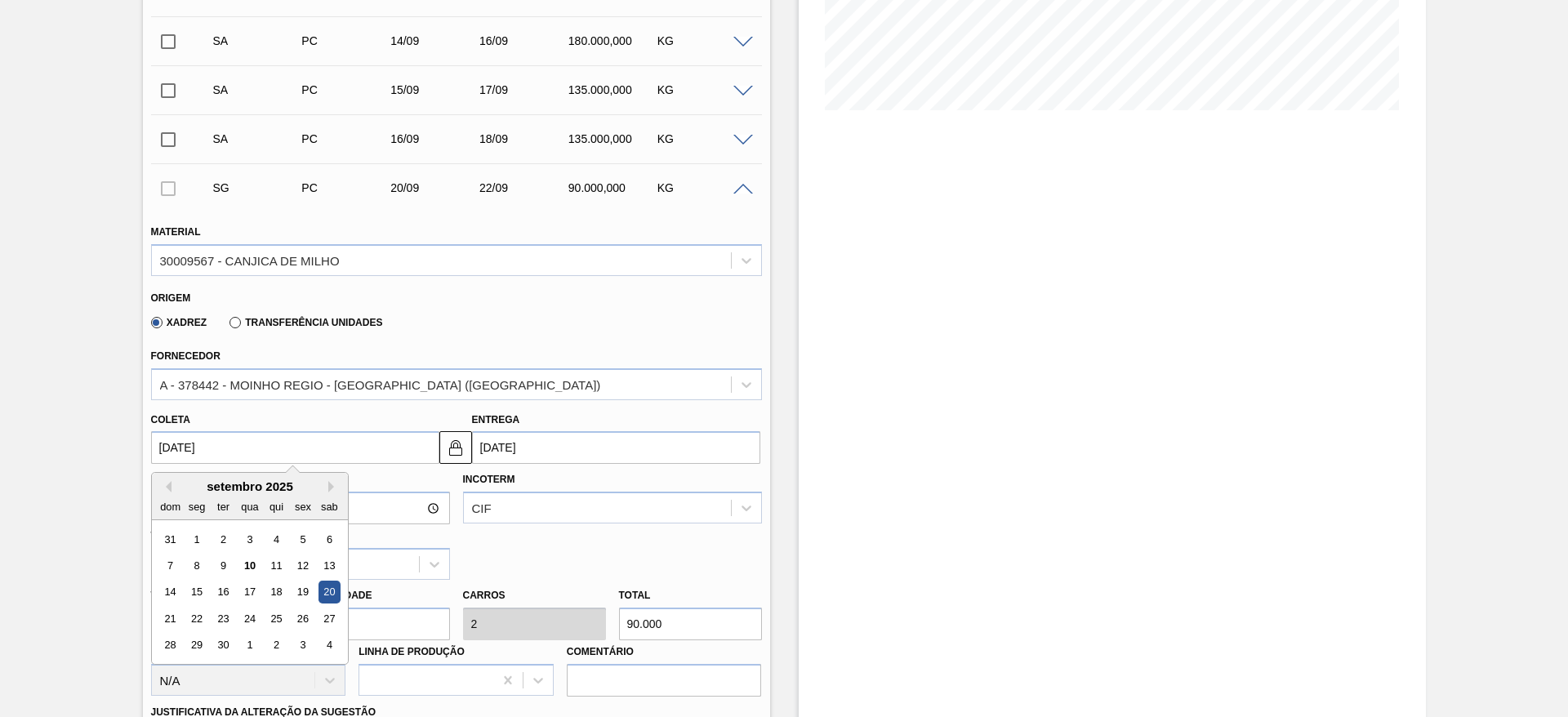
click at [200, 436] on input "20/09/2025" at bounding box center [295, 448] width 288 height 32
click at [247, 590] on div "17" at bounding box center [249, 592] width 22 height 22
type input "[DATE]"
type input "19/09/2025"
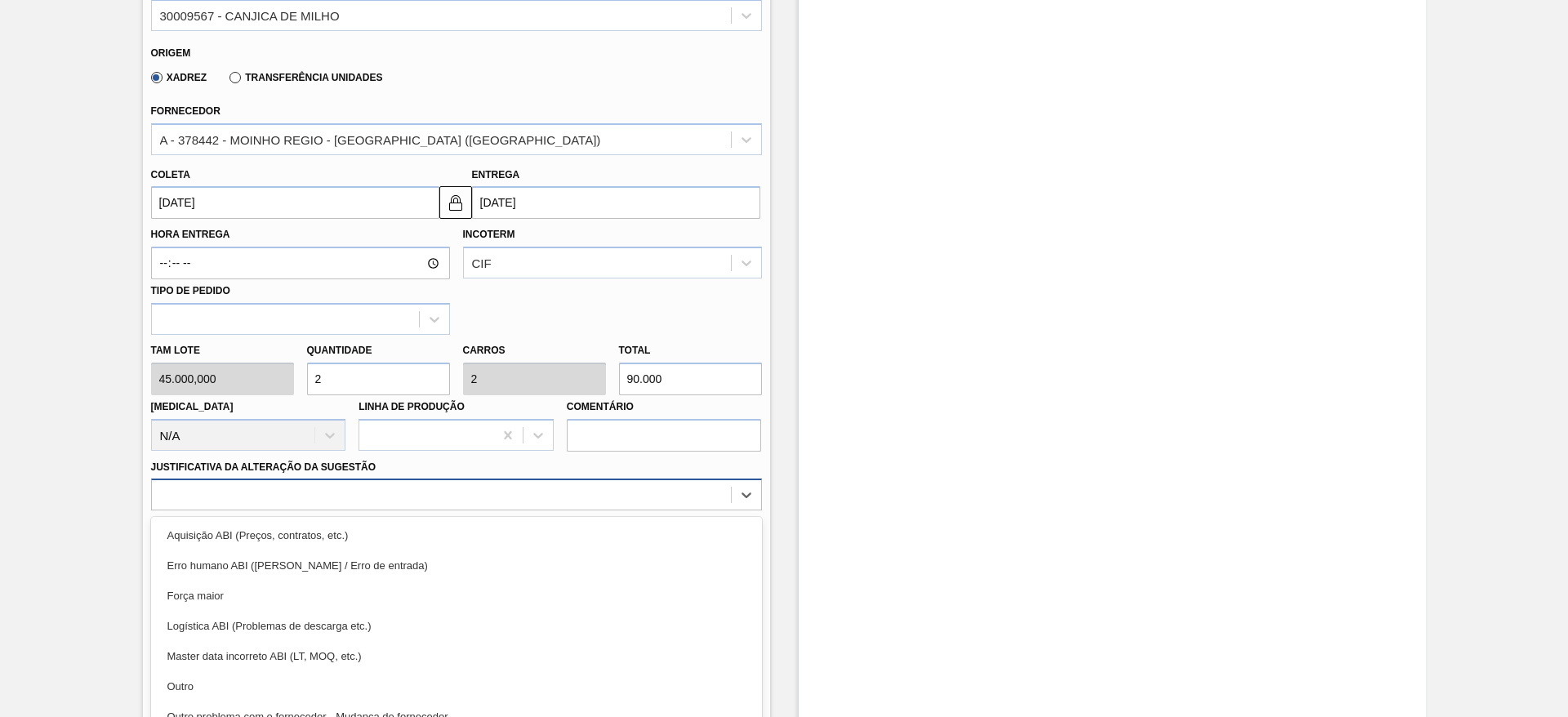
click at [536, 481] on div "option Aquisição ABI (Preços, contratos, etc.) focused, 1 of 18. 18 results ava…" at bounding box center [456, 494] width 611 height 32
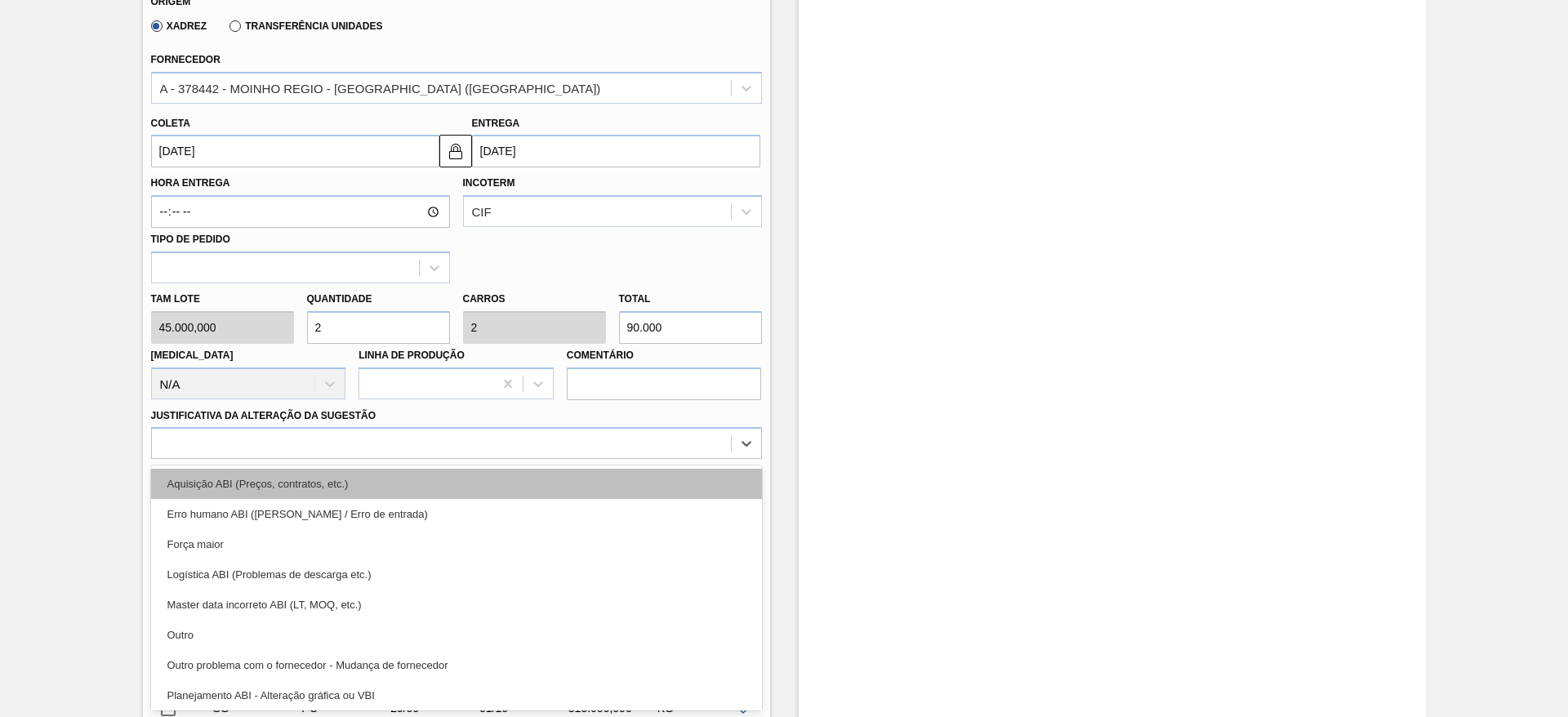
click at [558, 496] on div "Aquisição ABI (Preços, contratos, etc.)" at bounding box center [456, 484] width 611 height 31
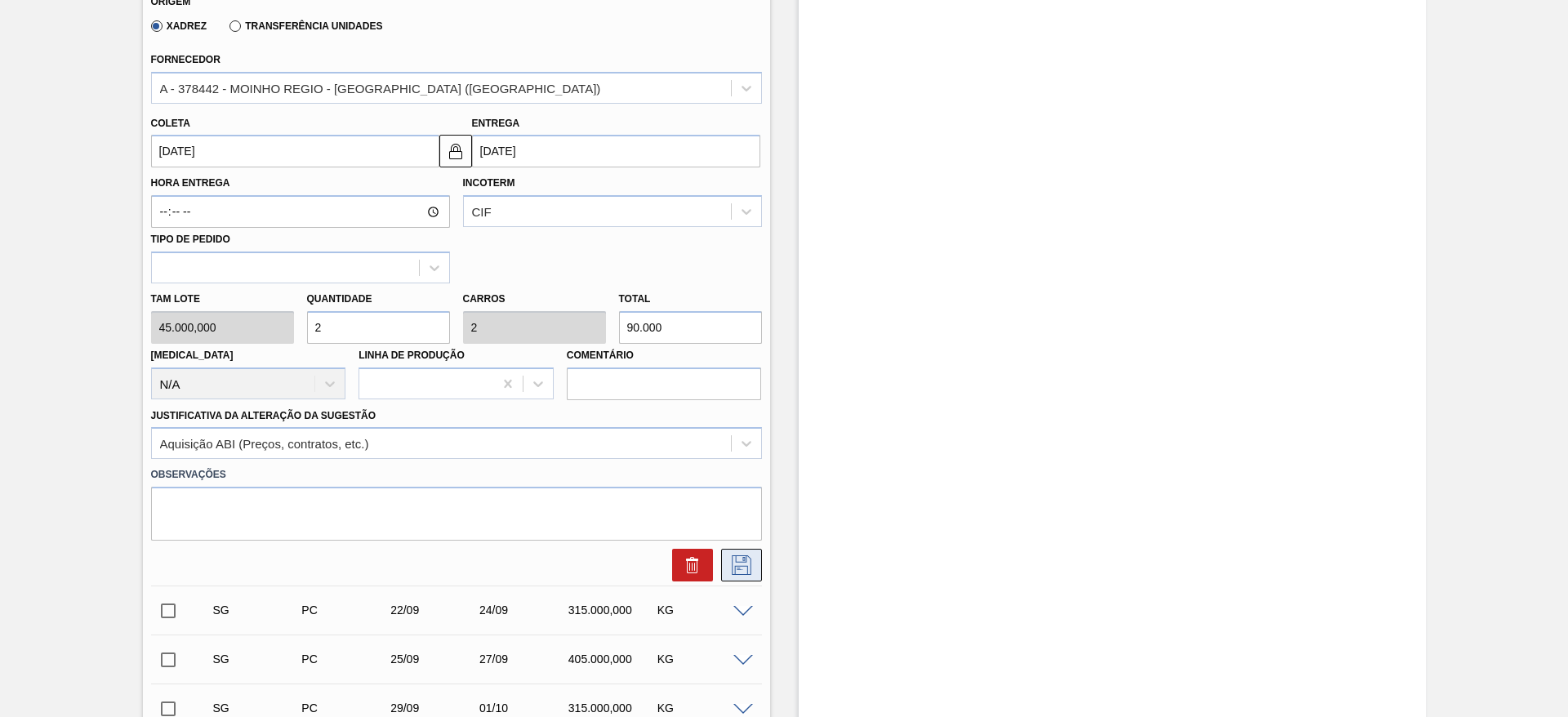
click at [731, 557] on icon at bounding box center [741, 565] width 26 height 20
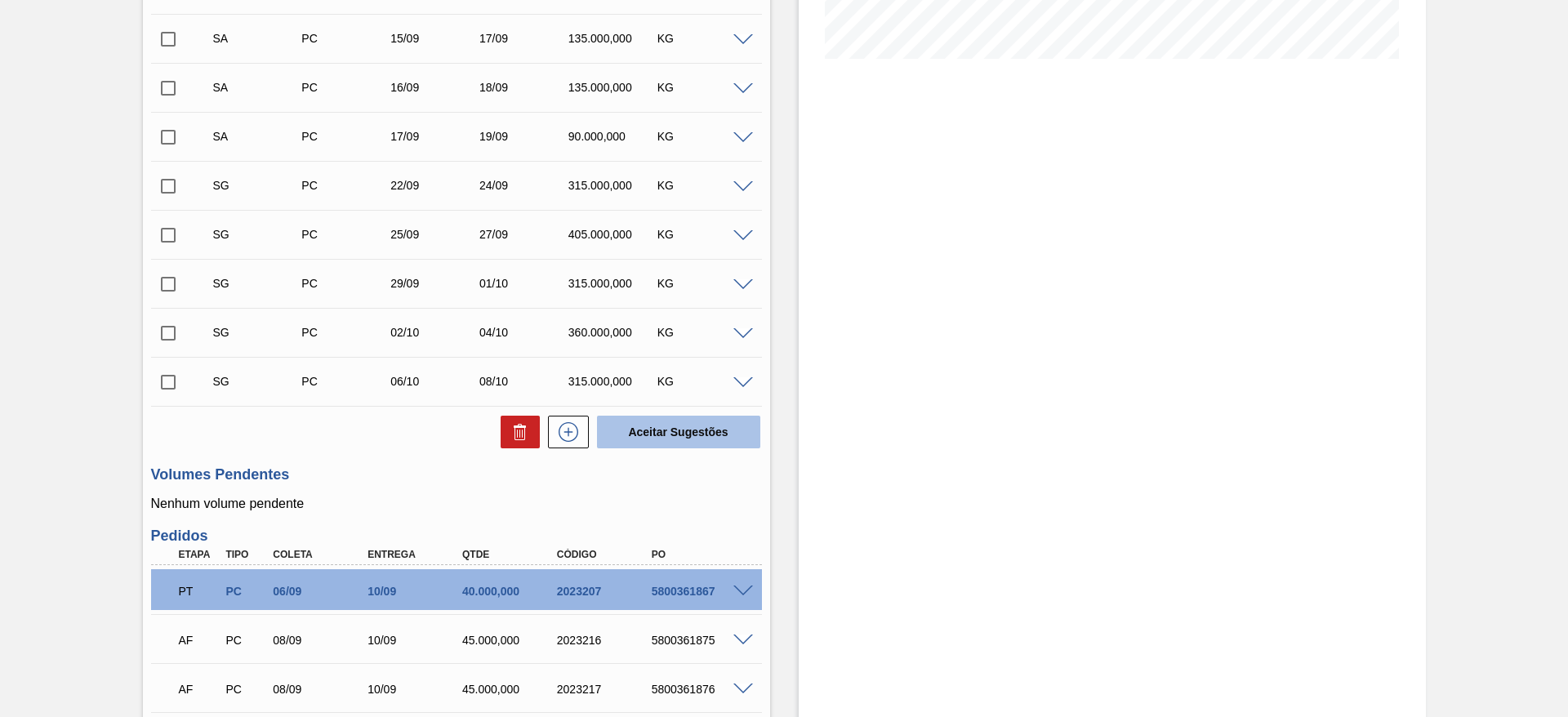
scroll to position [297, 0]
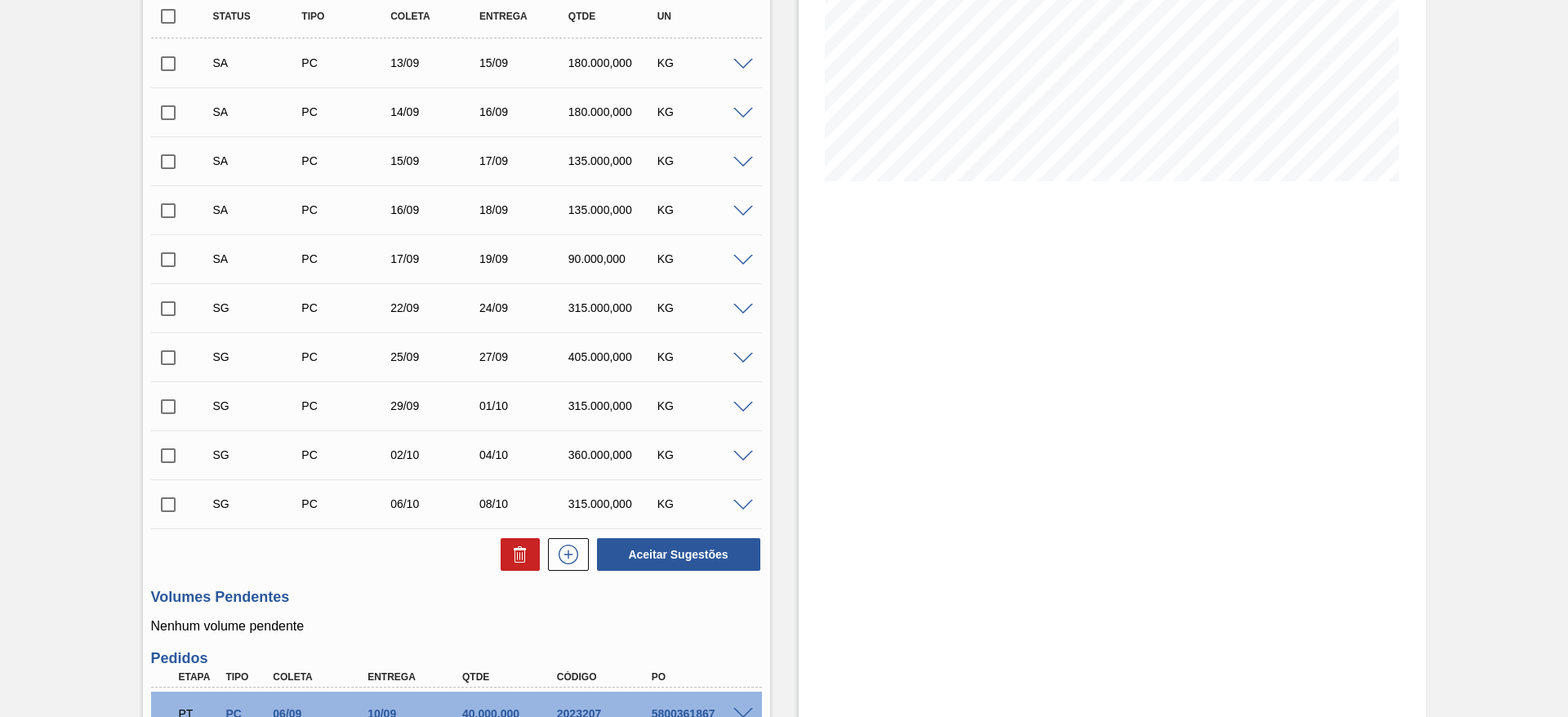
click at [740, 310] on span at bounding box center [743, 309] width 20 height 12
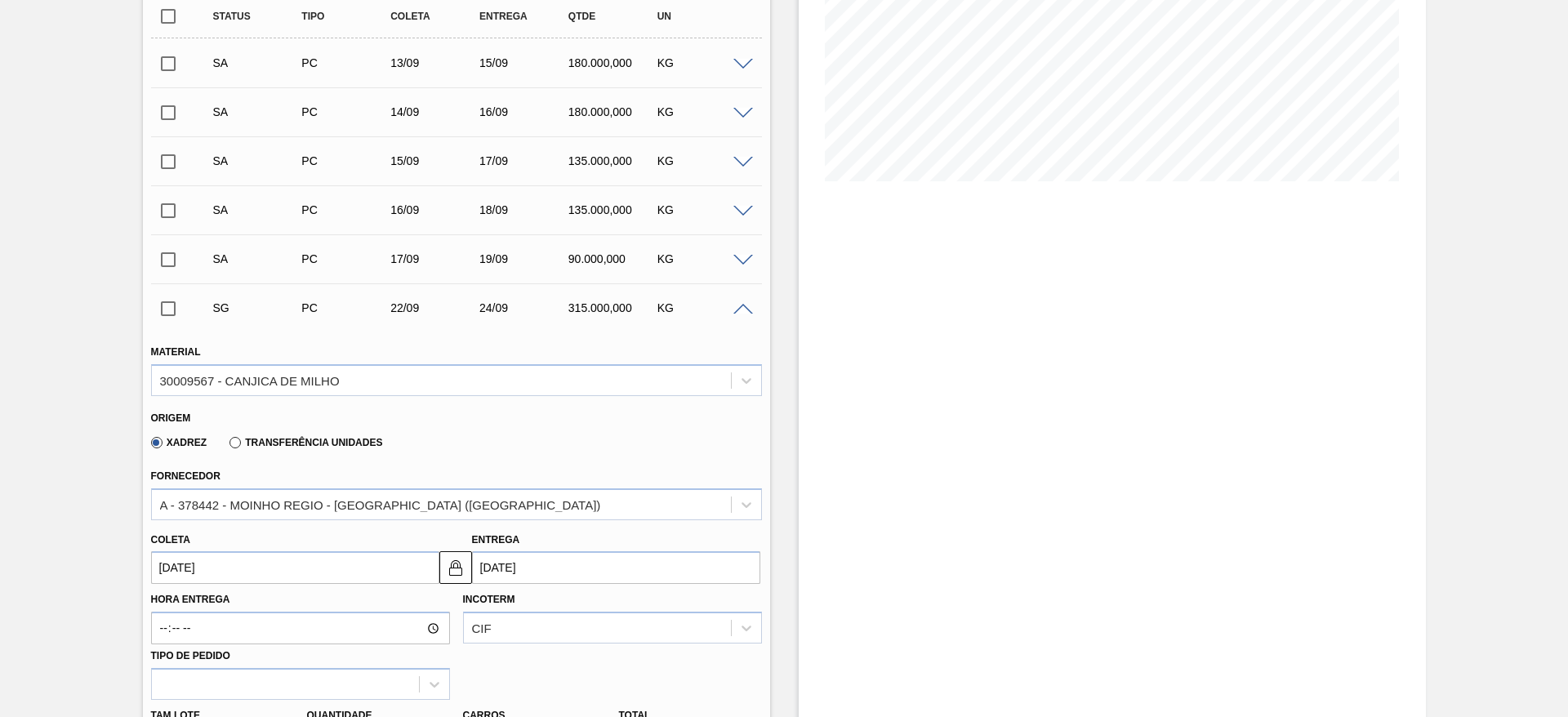
click at [218, 575] on input "22/09/2025" at bounding box center [295, 567] width 288 height 32
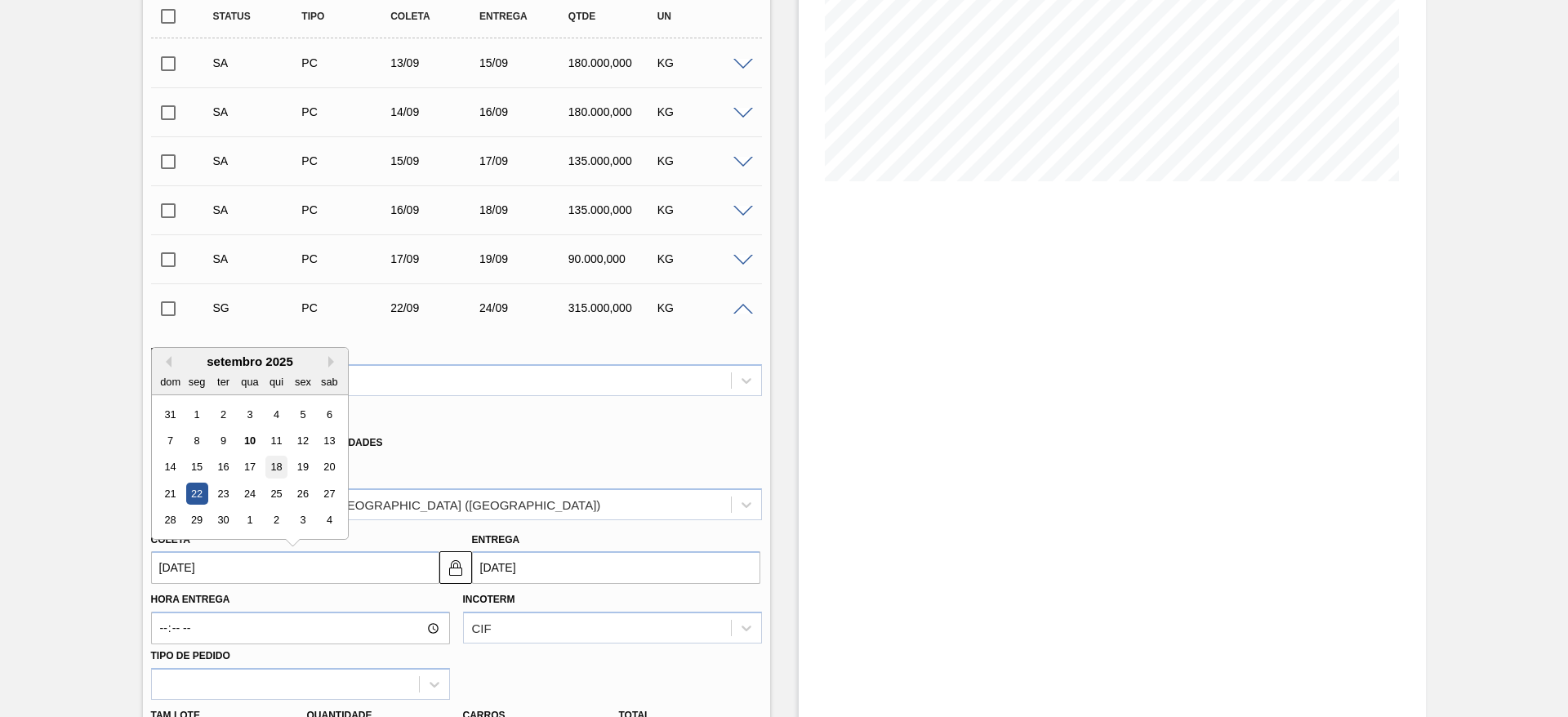
click at [278, 466] on div "18" at bounding box center [275, 467] width 22 height 22
type input "18/09/2025"
type input "20/09/2025"
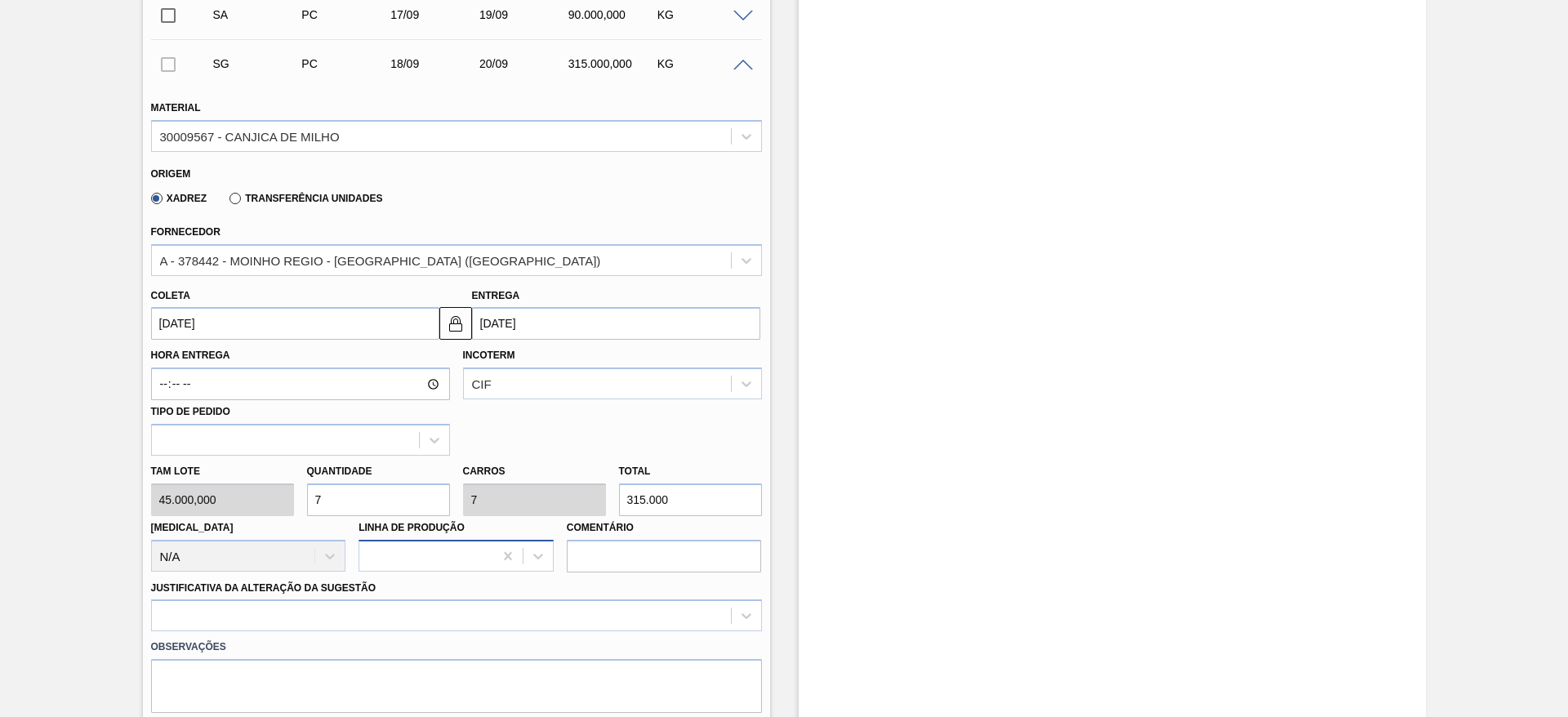
scroll to position [541, 0]
drag, startPoint x: 307, startPoint y: 513, endPoint x: 332, endPoint y: 503, distance: 26.9
click at [299, 513] on div "Tam lote 45.000,000 Quantidade 7 Carros 7 Total 315.000 Doca N/A Linha de Produ…" at bounding box center [456, 513] width 625 height 116
click at [370, 498] on input "7" at bounding box center [379, 499] width 143 height 32
click at [367, 498] on input "7" at bounding box center [379, 499] width 143 height 32
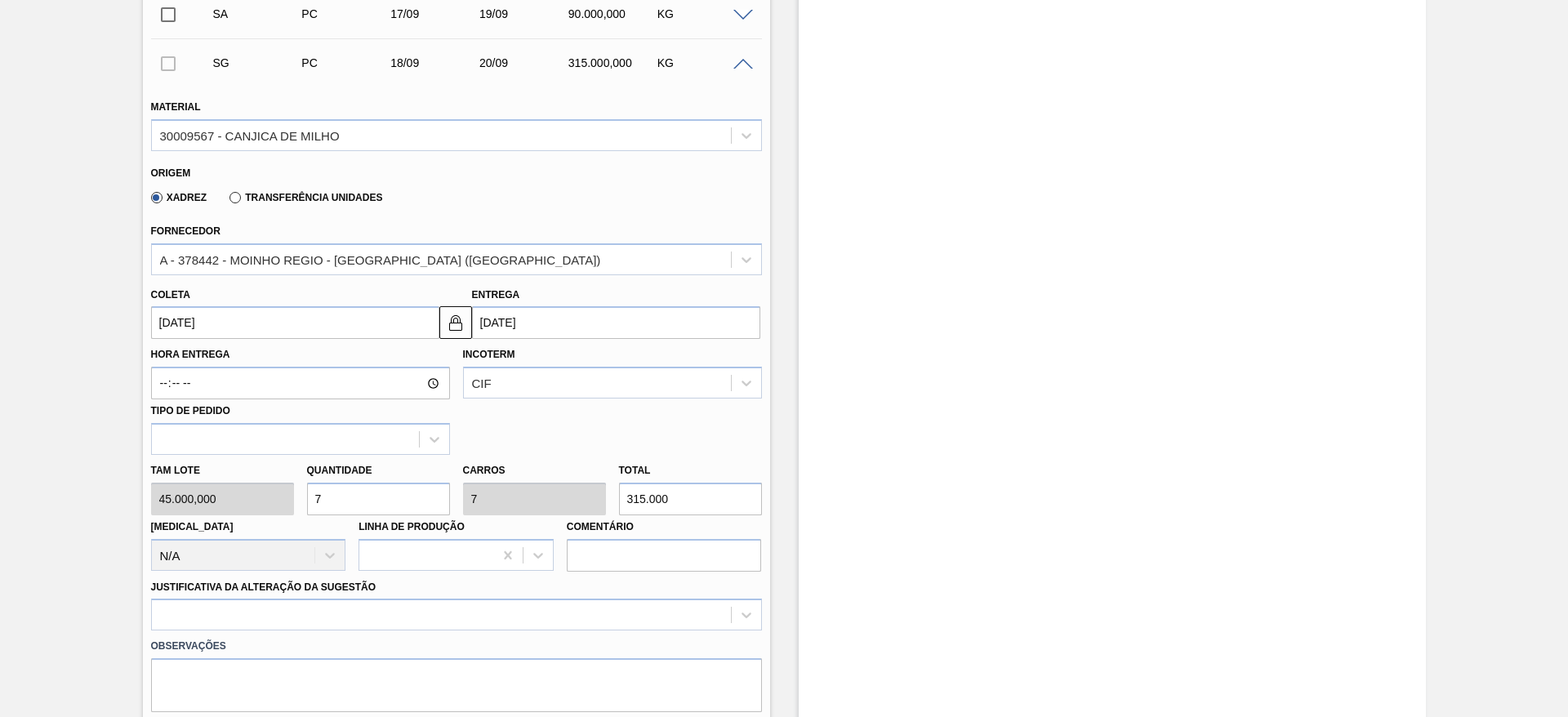
click at [367, 498] on input "7" at bounding box center [379, 499] width 143 height 32
type input "2"
type input "90.000"
type input "2"
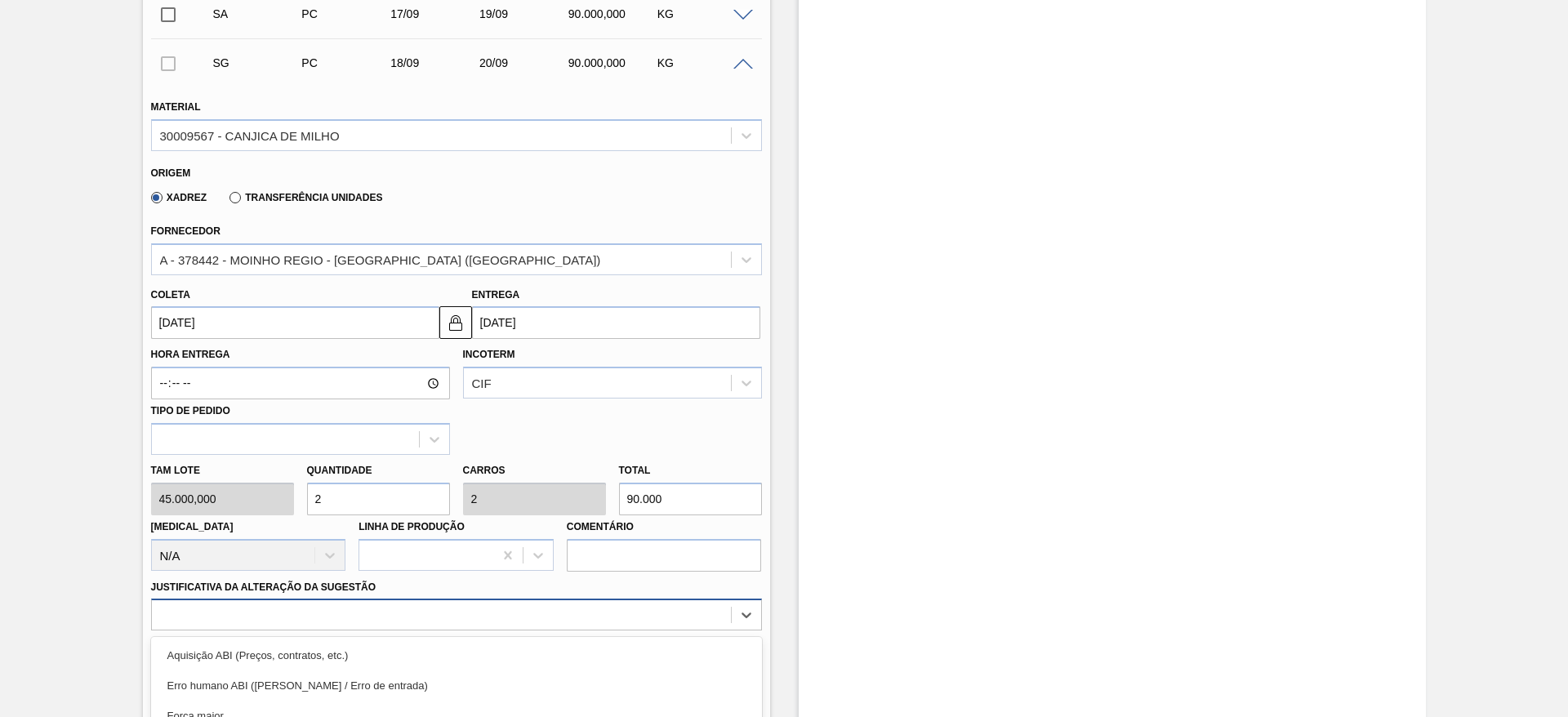
click at [528, 601] on div "option Master data incorreto ABI (LT, MOQ, etc.) focused, 5 of 18. 18 results a…" at bounding box center [456, 614] width 611 height 32
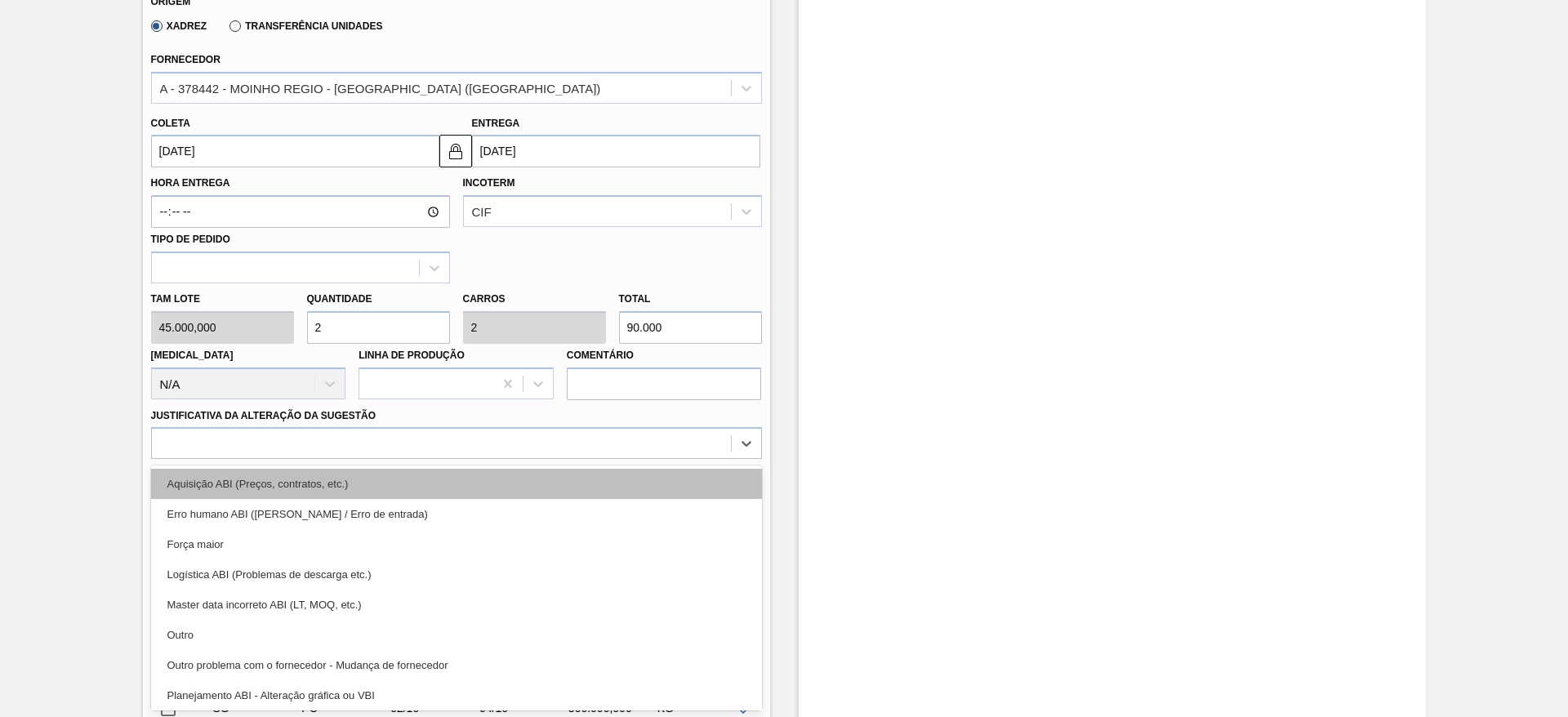
click at [540, 495] on div "Aquisição ABI (Preços, contratos, etc.)" at bounding box center [456, 484] width 611 height 31
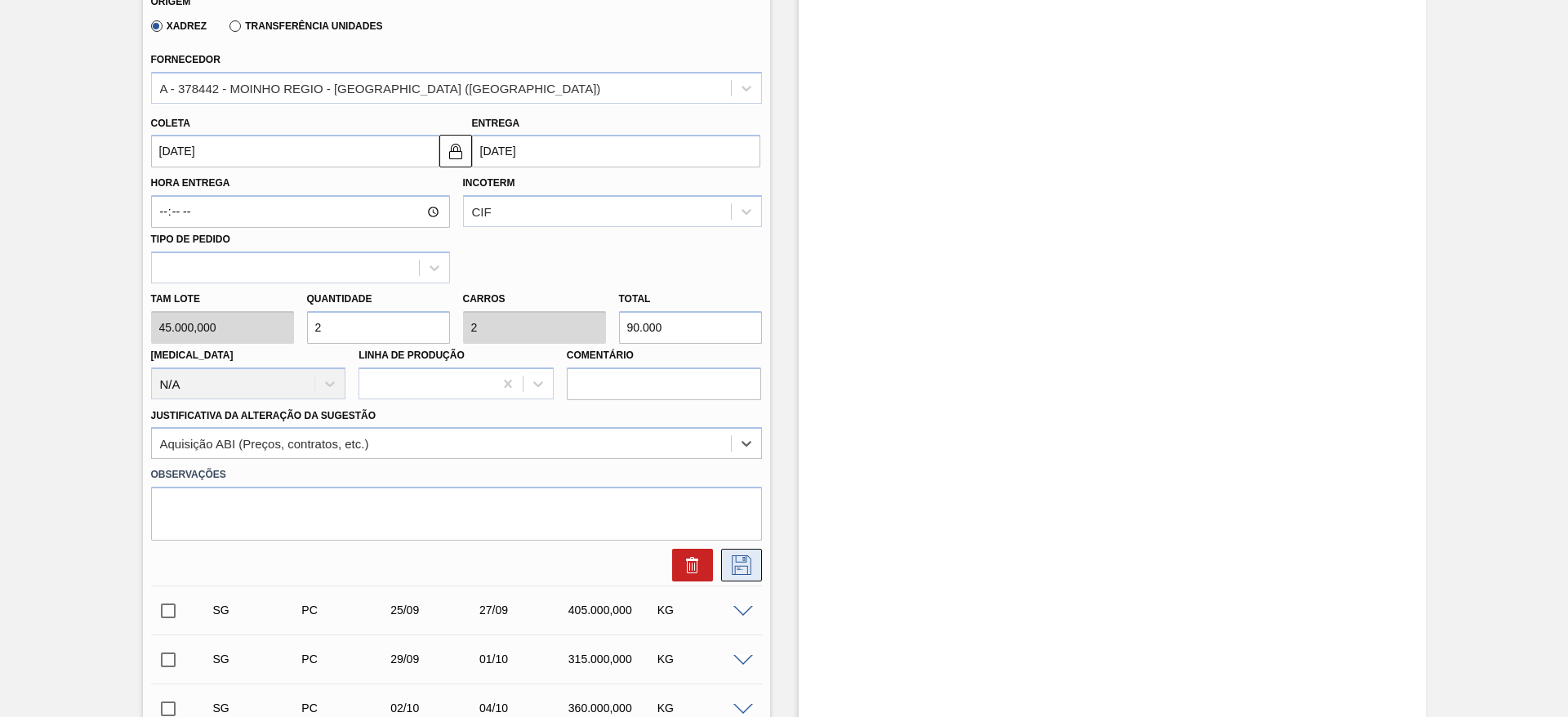
click at [737, 567] on icon at bounding box center [741, 565] width 26 height 20
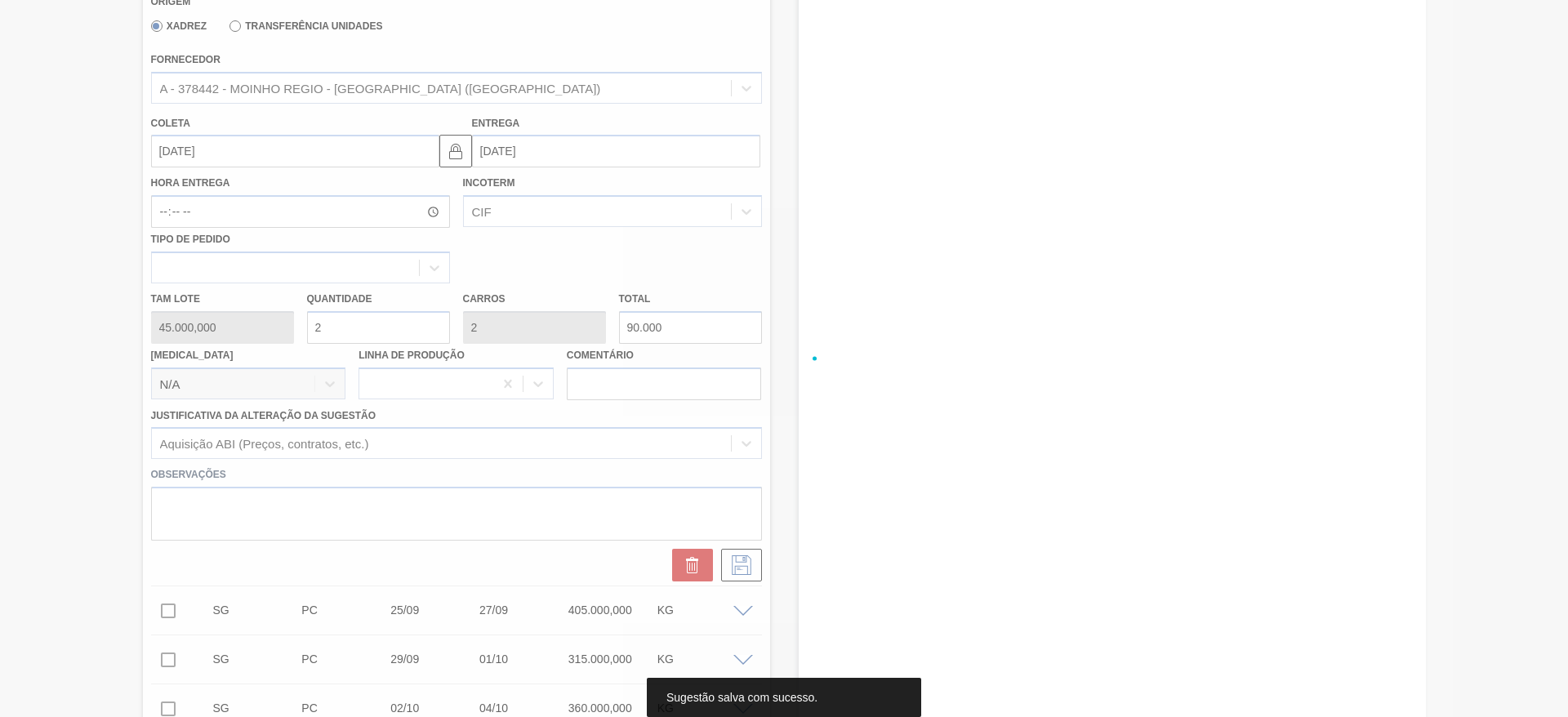
scroll to position [86, 0]
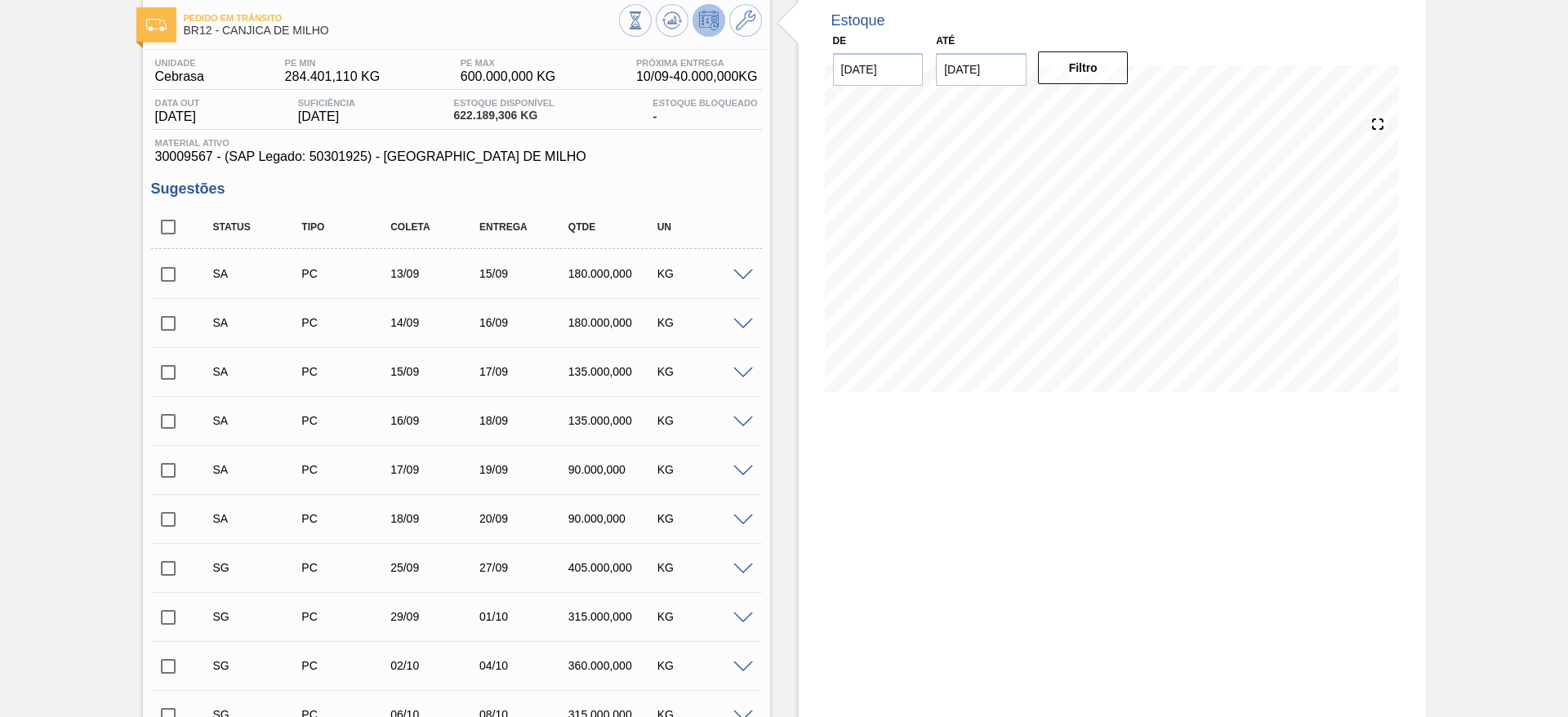
click at [180, 264] on input "checkbox" at bounding box center [168, 274] width 34 height 34
checkbox input "true"
click at [171, 323] on input "checkbox" at bounding box center [168, 324] width 34 height 34
checkbox input "true"
click at [171, 382] on input "checkbox" at bounding box center [168, 372] width 34 height 34
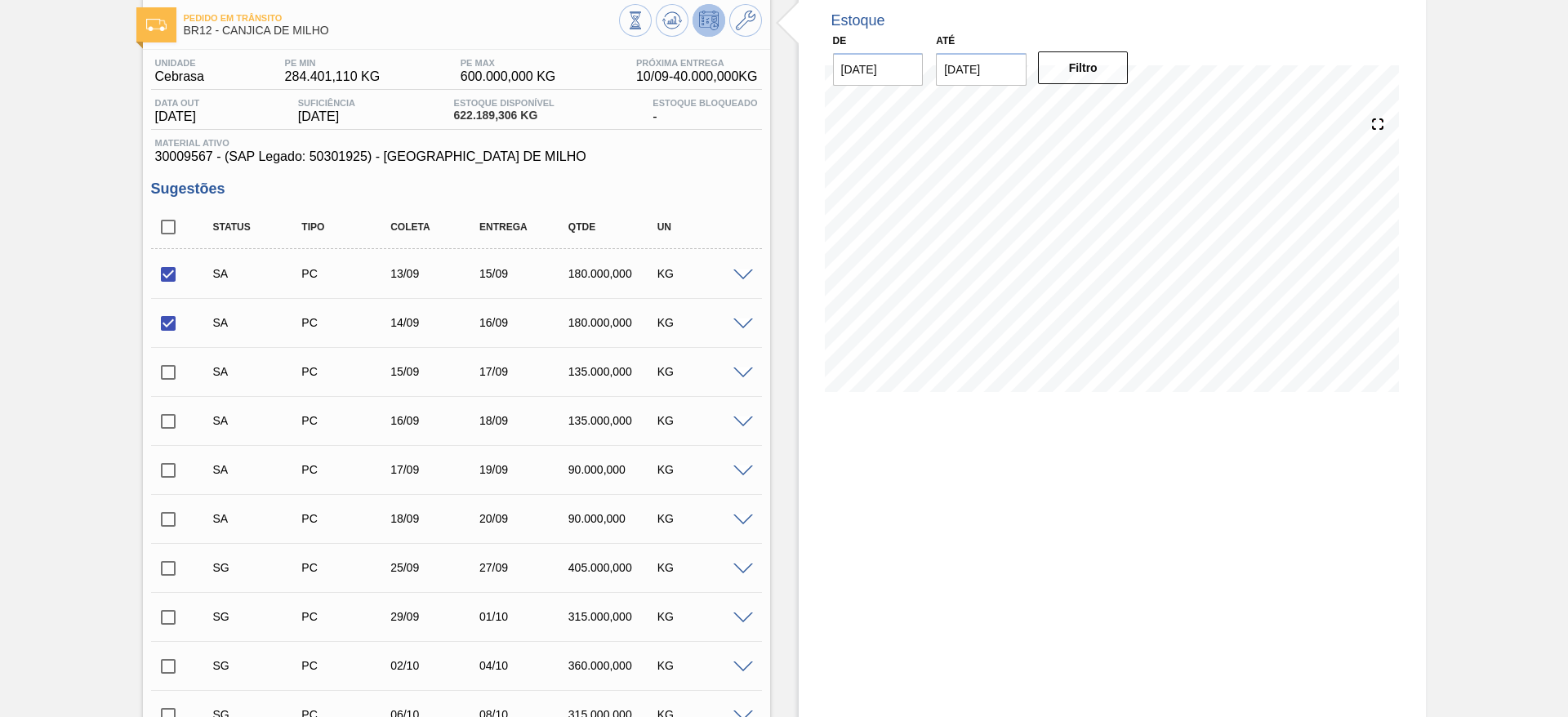
checkbox input "true"
click at [166, 418] on input "checkbox" at bounding box center [168, 421] width 34 height 34
checkbox input "true"
click at [164, 472] on input "checkbox" at bounding box center [168, 471] width 34 height 34
checkbox input "true"
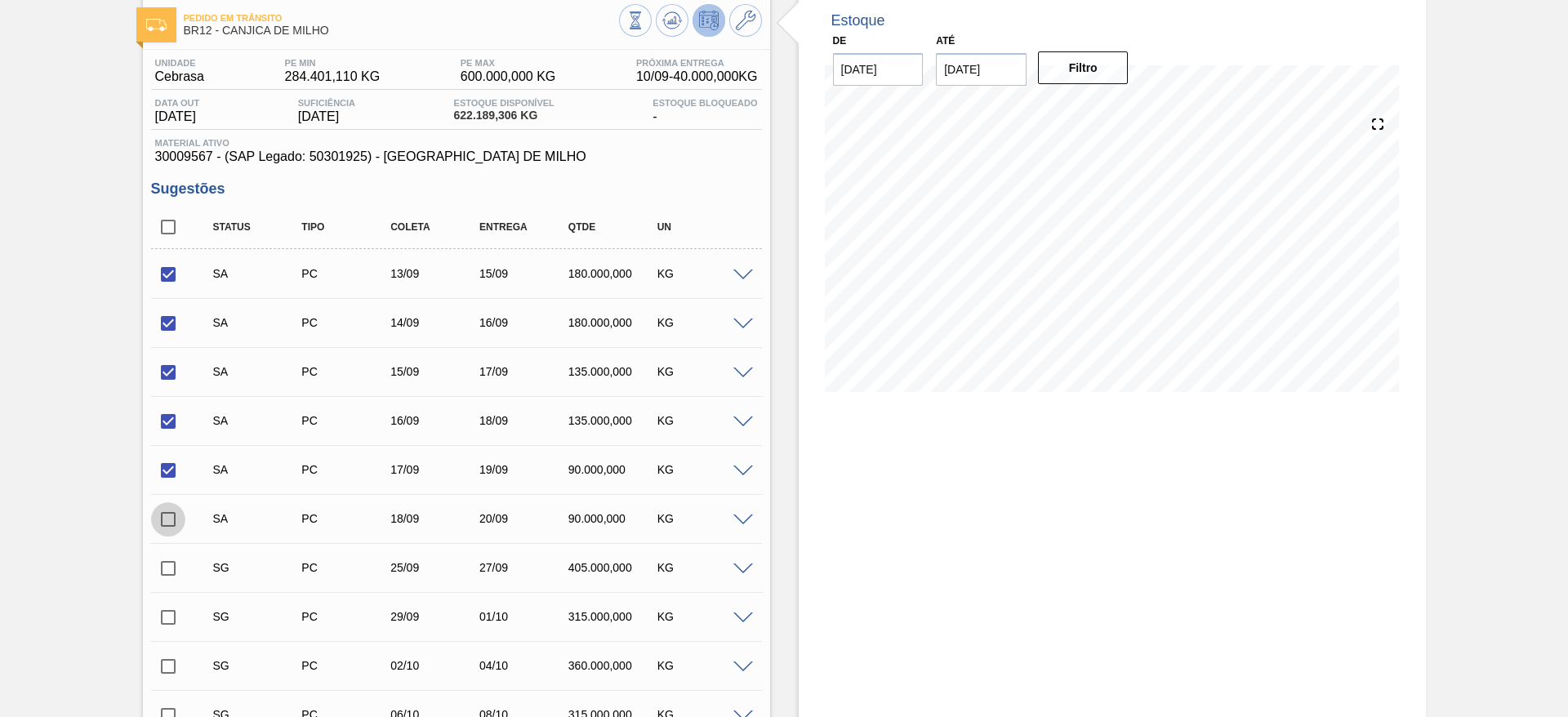
click at [168, 519] on input "checkbox" at bounding box center [168, 519] width 34 height 34
checkbox input "true"
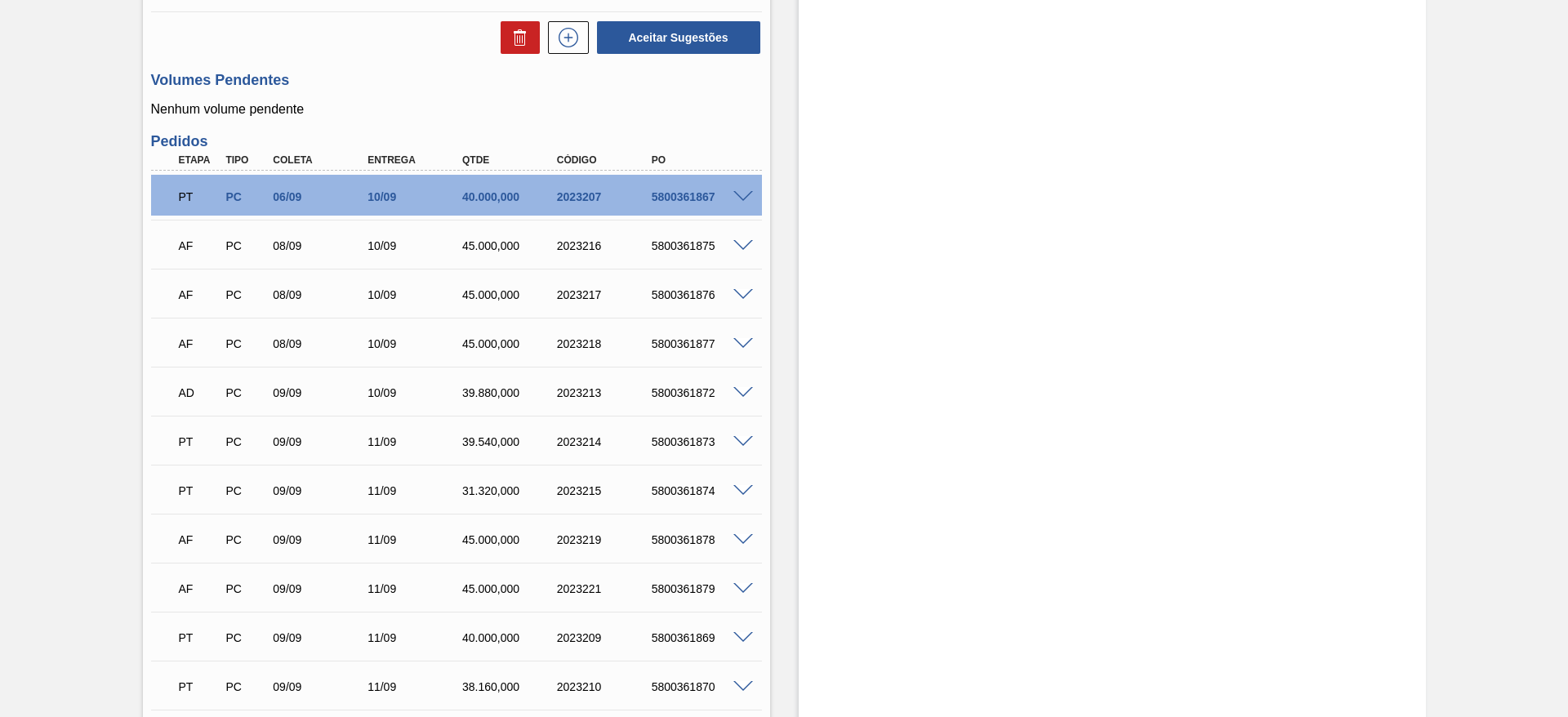
scroll to position [821, 0]
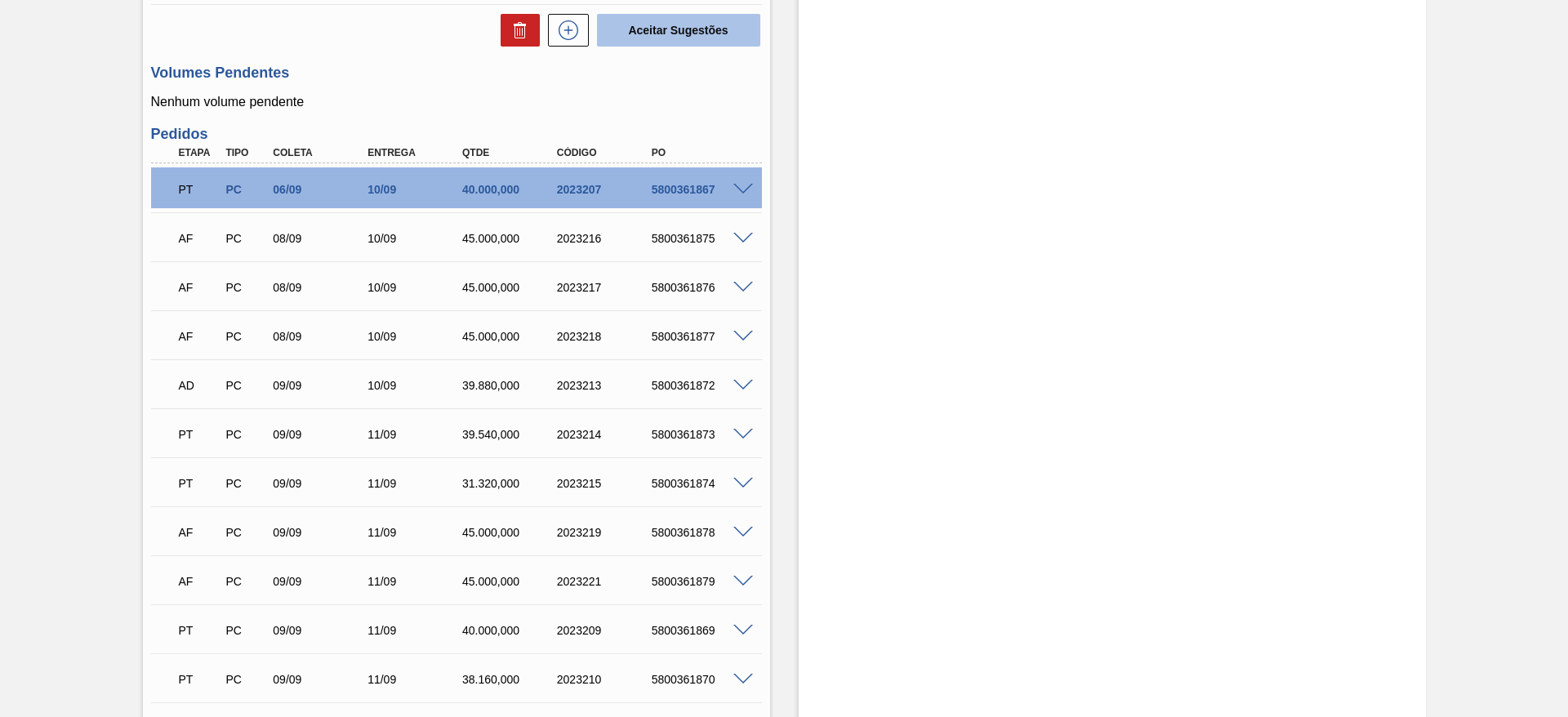
click at [714, 45] on button "Aceitar Sugestões" at bounding box center [678, 31] width 163 height 32
checkbox input "false"
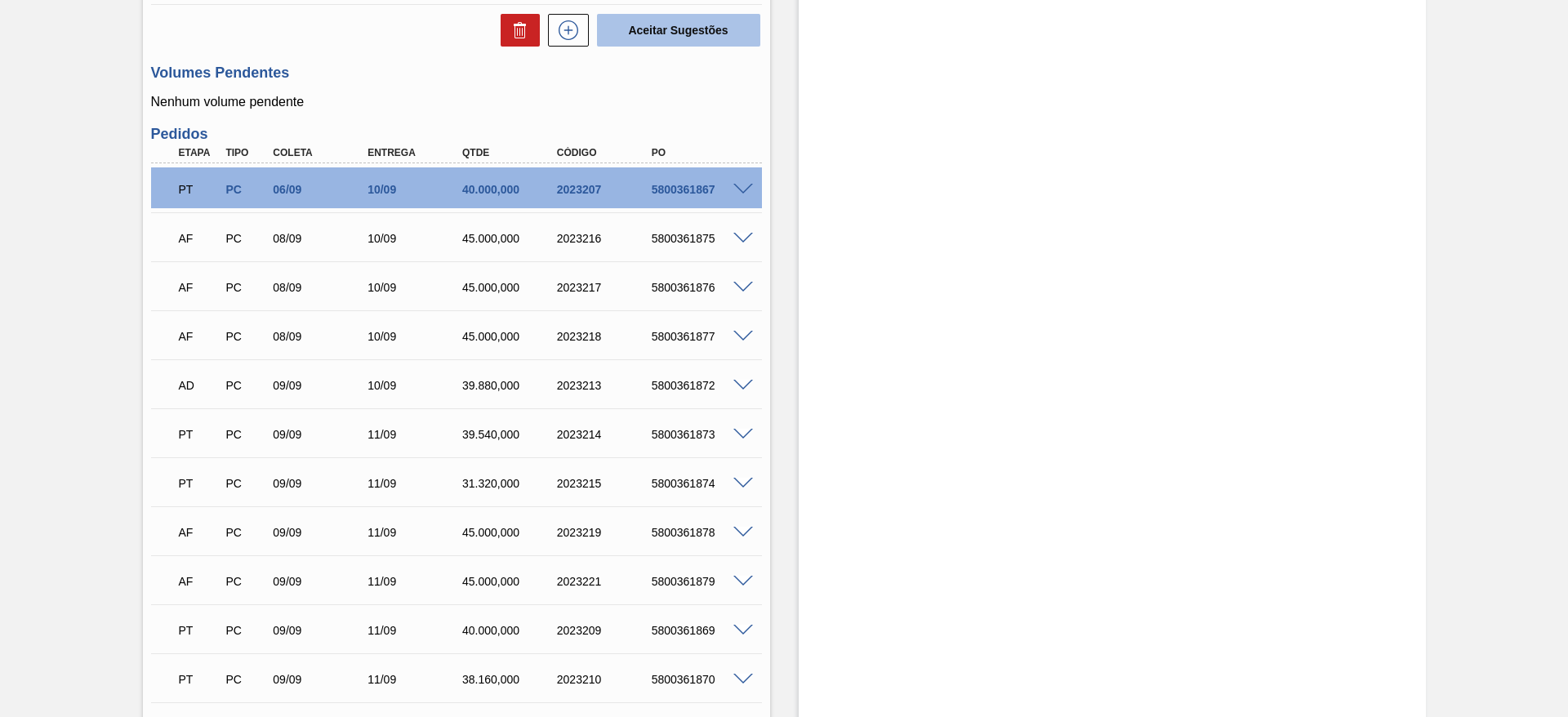
checkbox input "false"
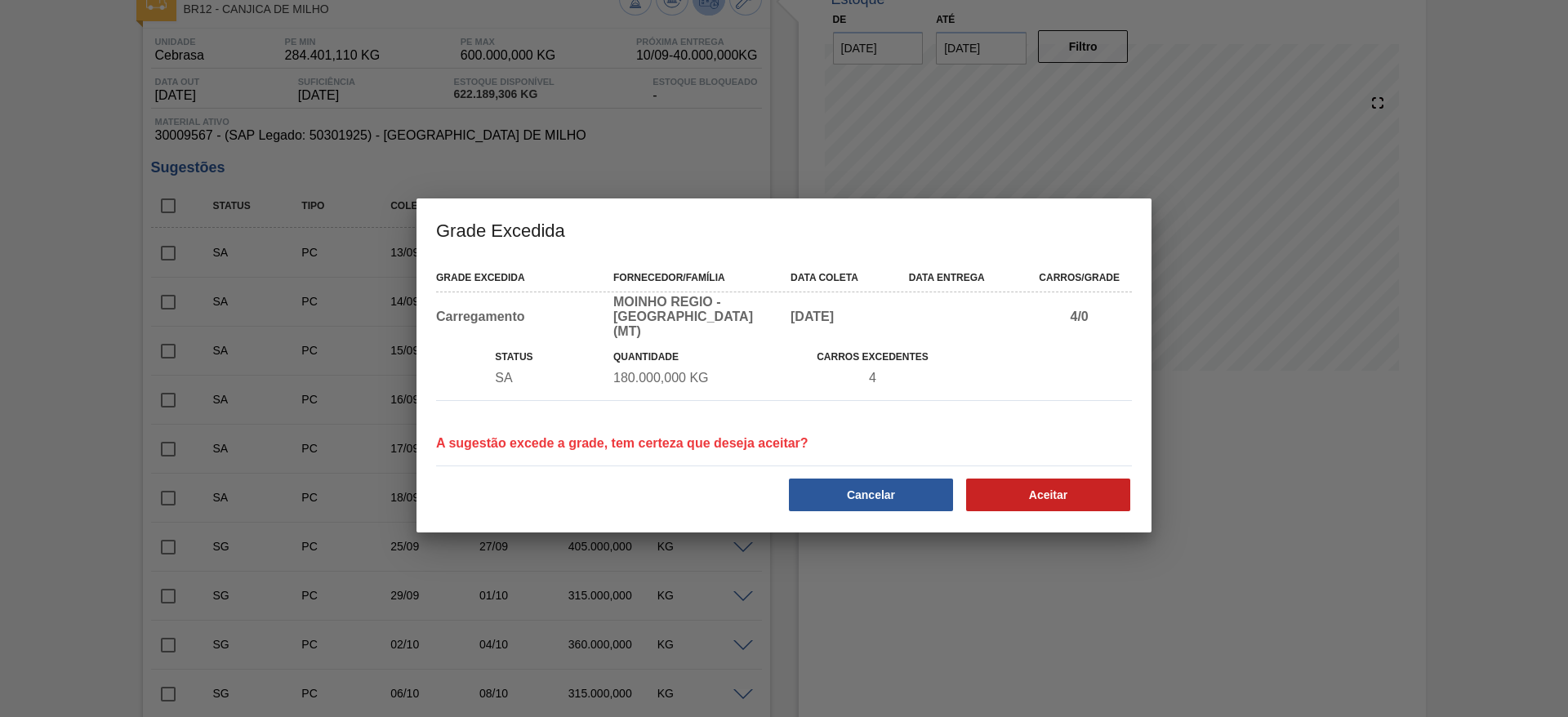
scroll to position [96, 0]
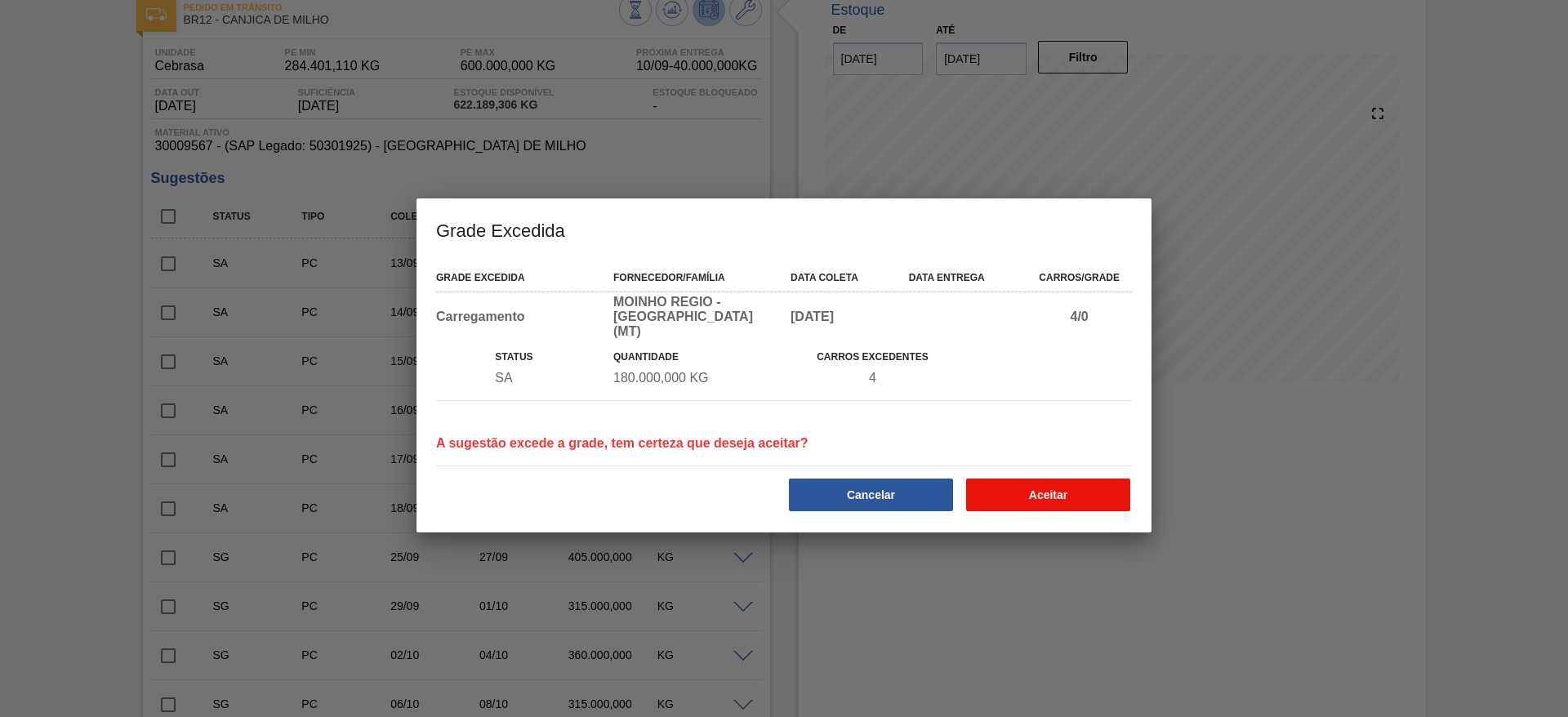
click at [1030, 494] on button "Aceitar" at bounding box center [1049, 495] width 164 height 32
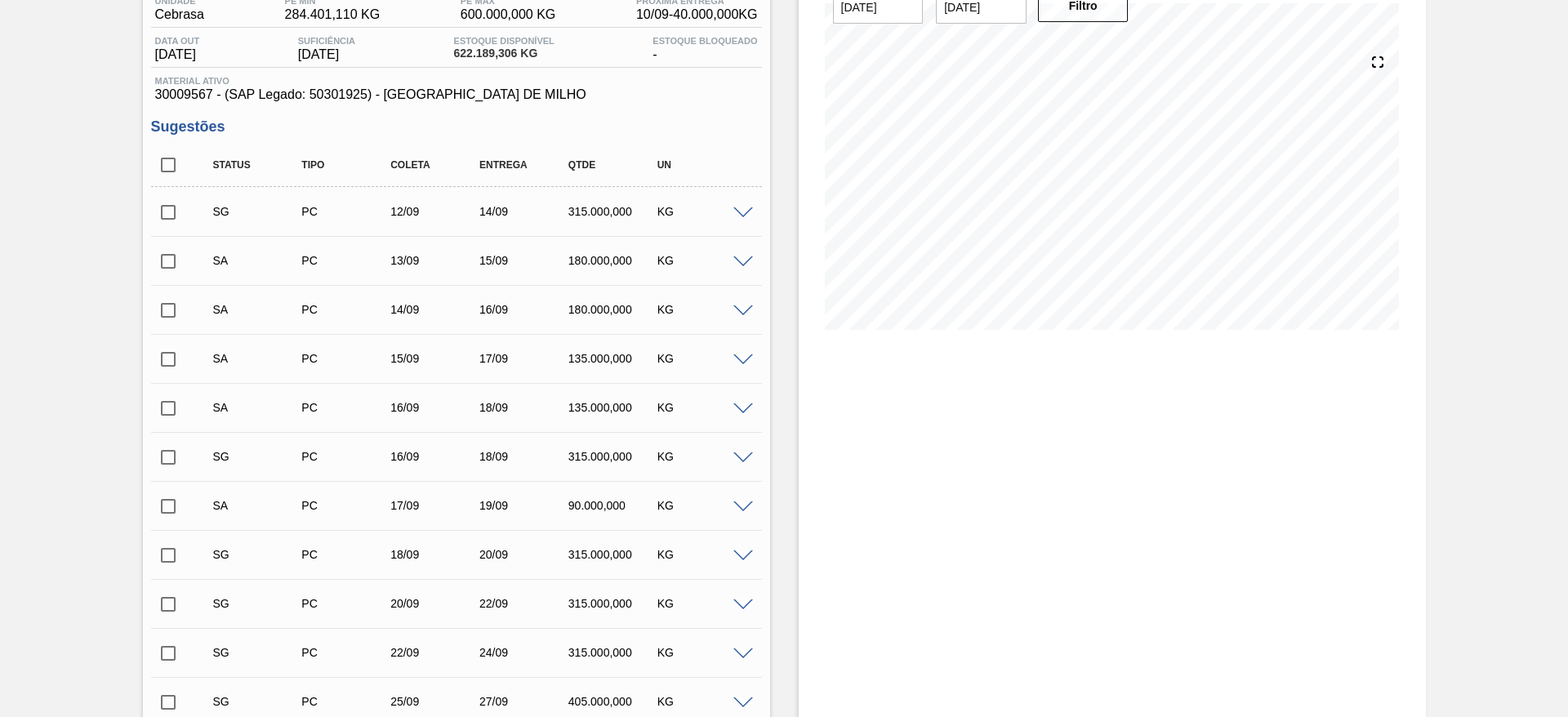
scroll to position [0, 0]
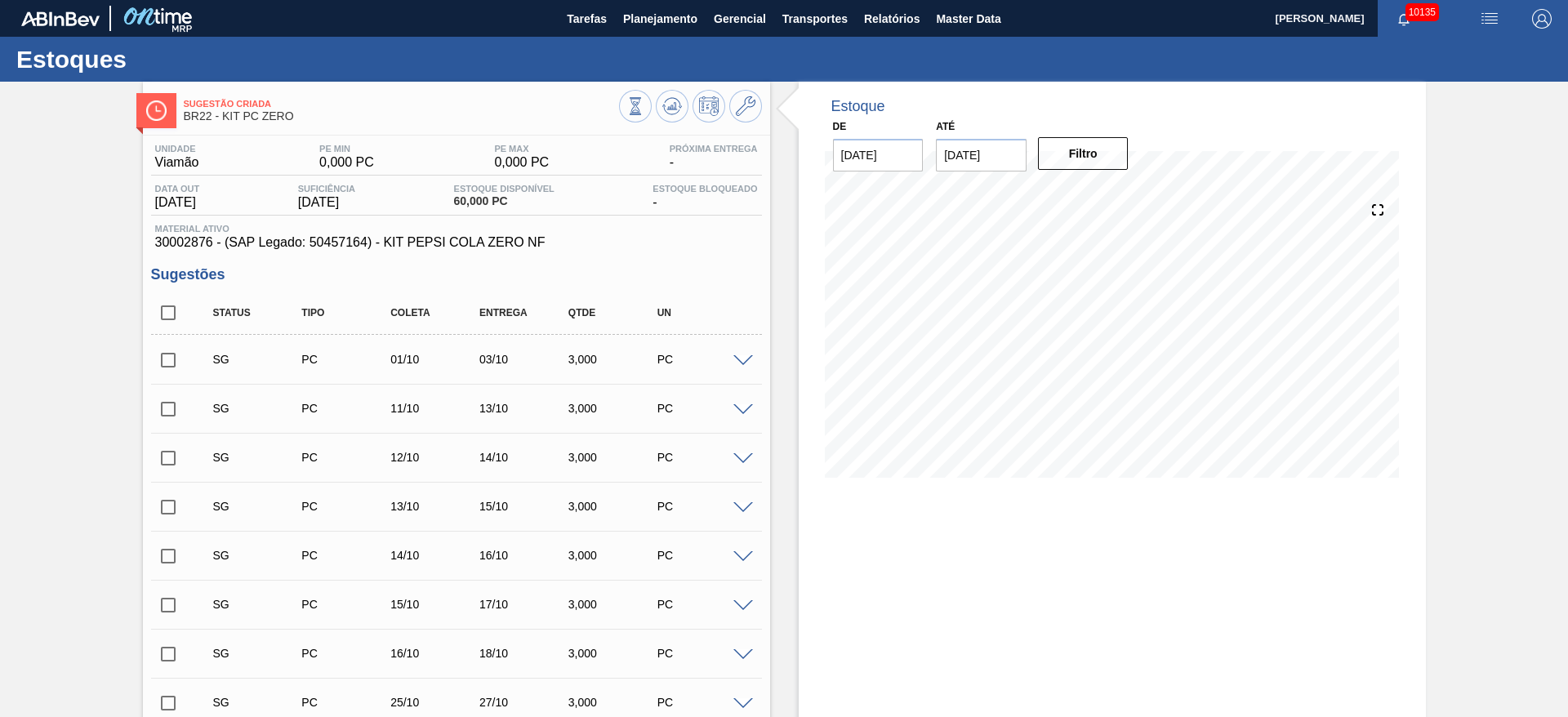
click at [189, 245] on span "30002876 - (SAP Legado: 50457164) - KIT PEPSI COLA ZERO NF" at bounding box center [456, 242] width 603 height 14
copy span "30002876"
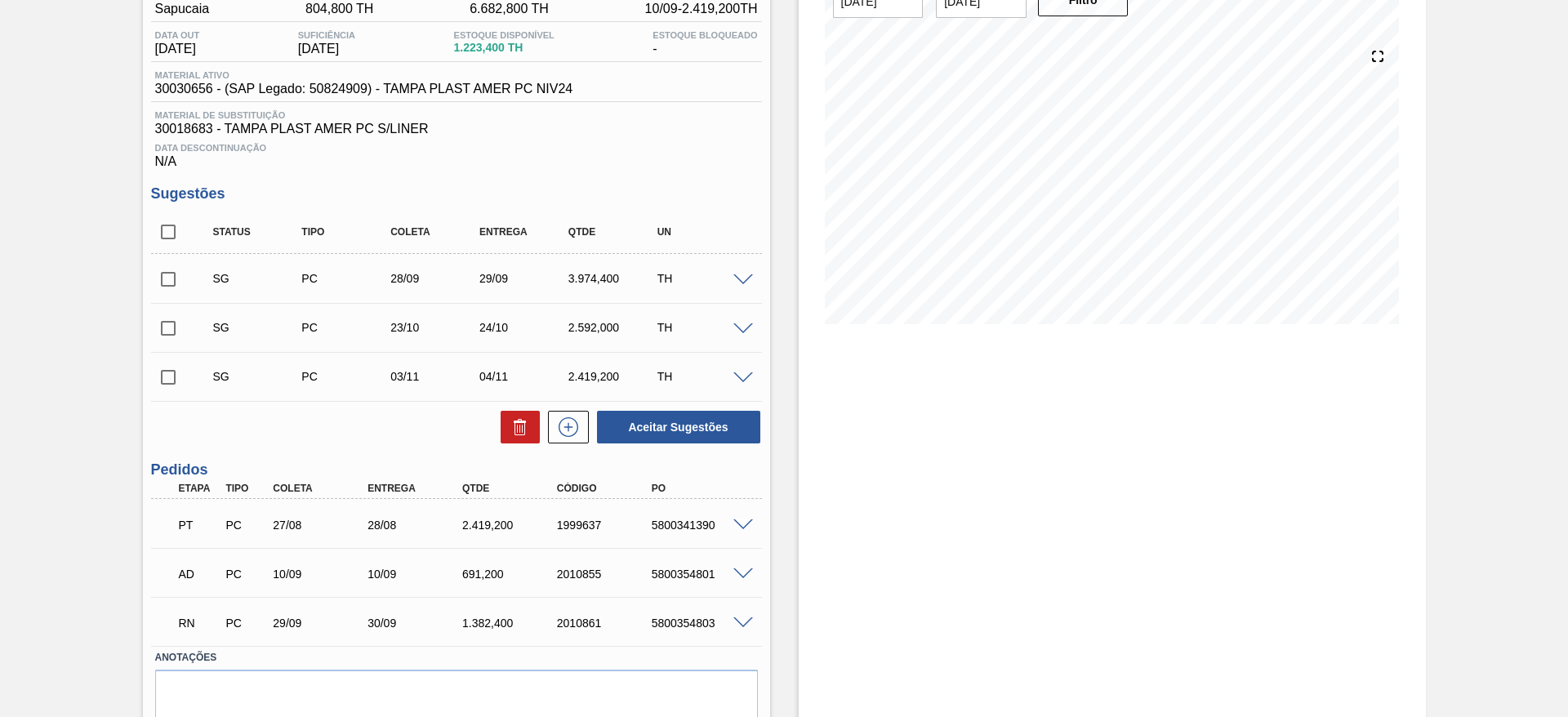
scroll to position [217, 0]
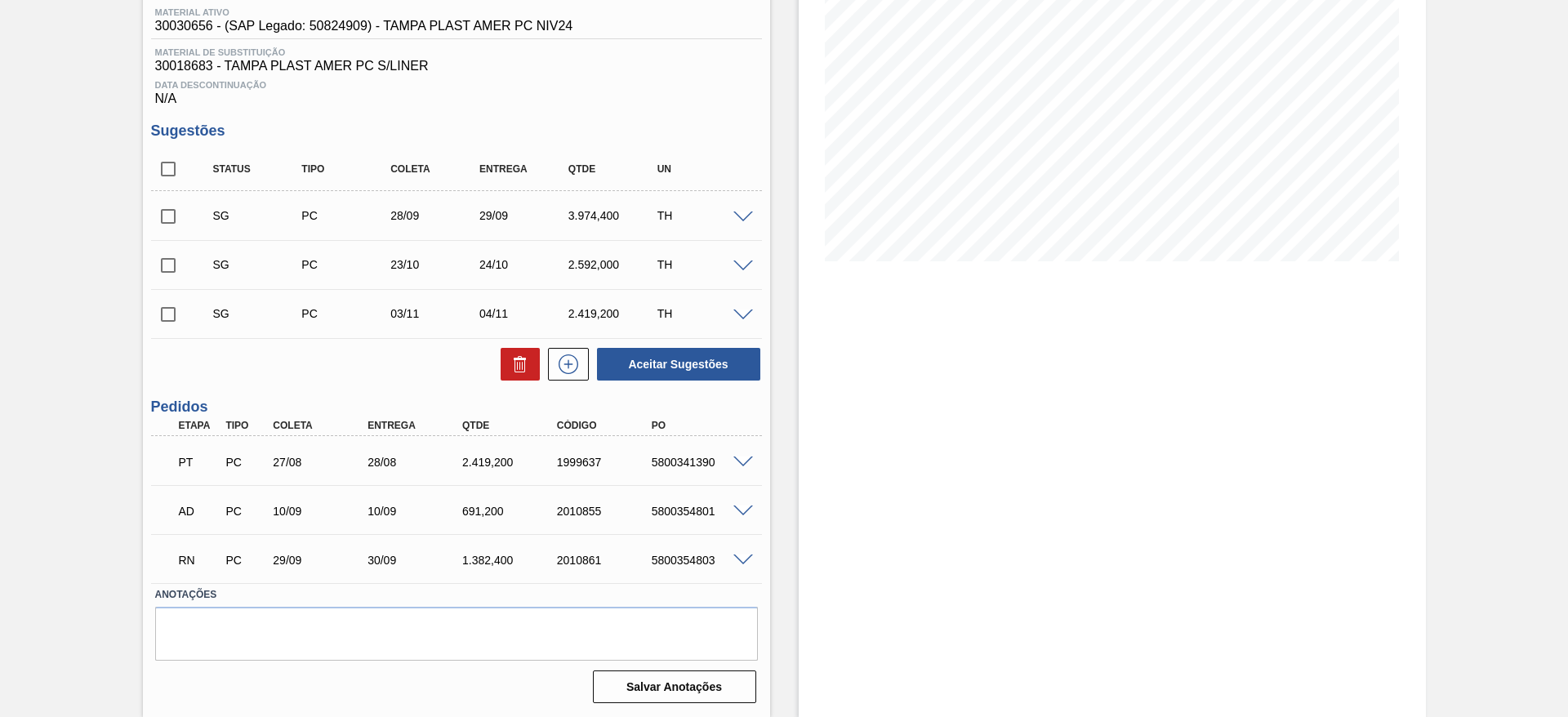
click at [678, 508] on div "5800354801" at bounding box center [700, 512] width 106 height 13
copy div "5800354801"
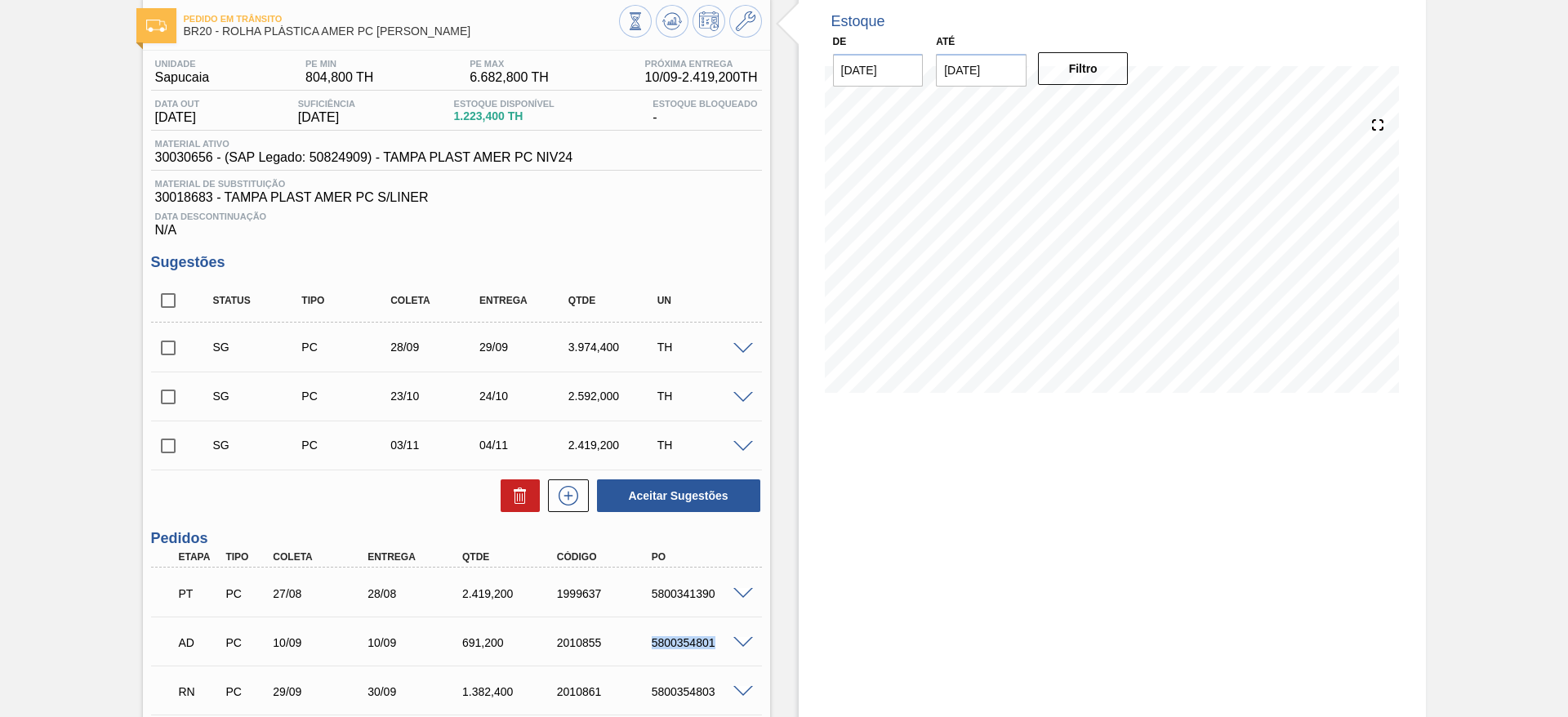
scroll to position [0, 0]
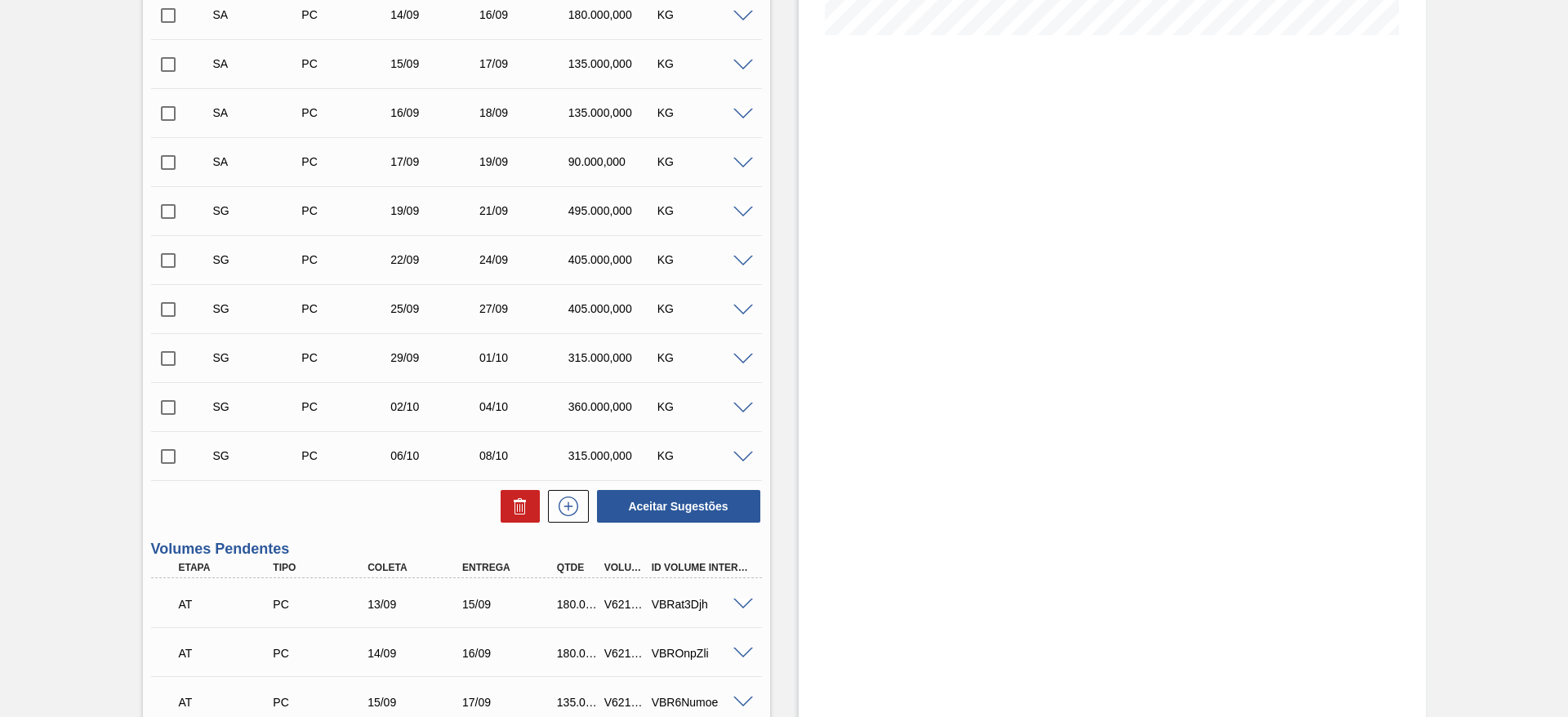
scroll to position [198, 0]
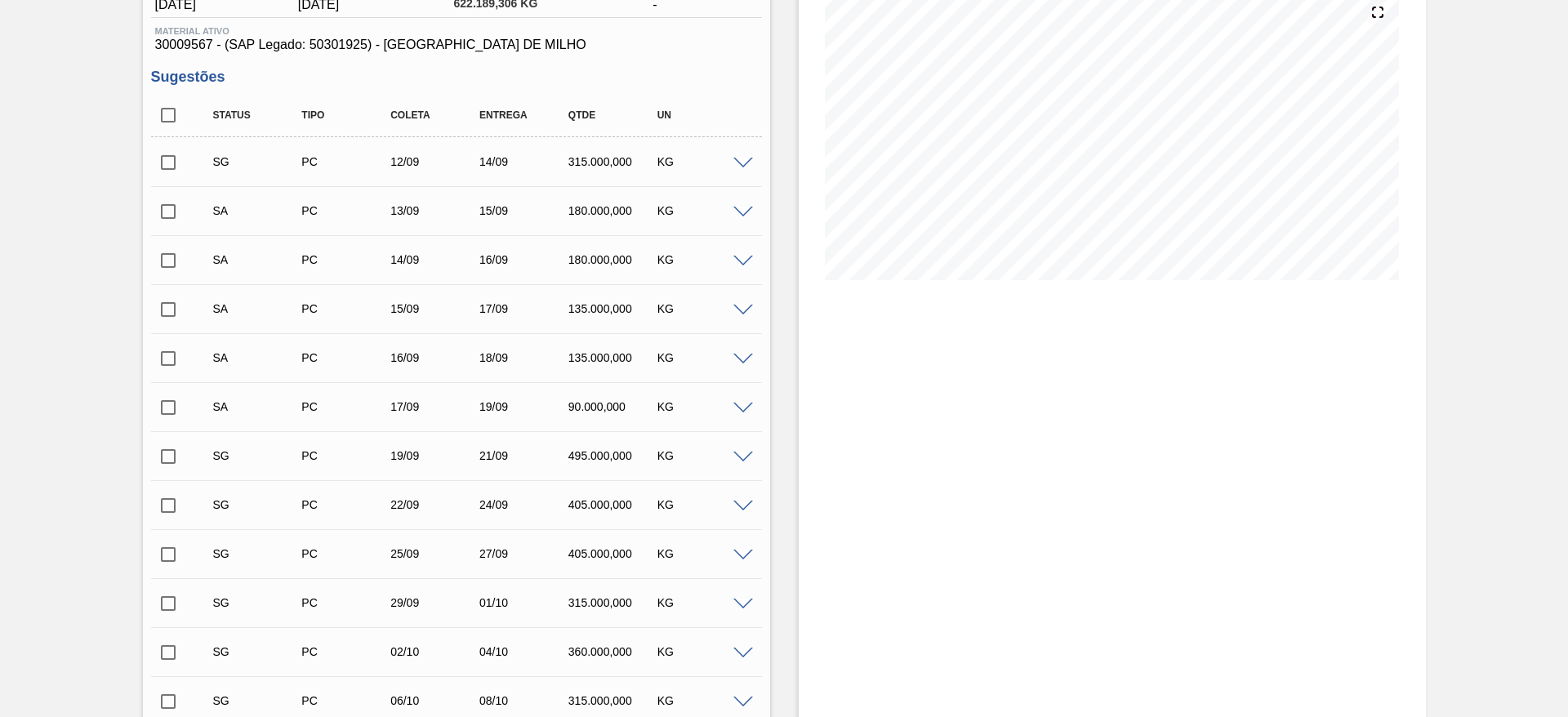
click at [743, 453] on span at bounding box center [743, 457] width 20 height 12
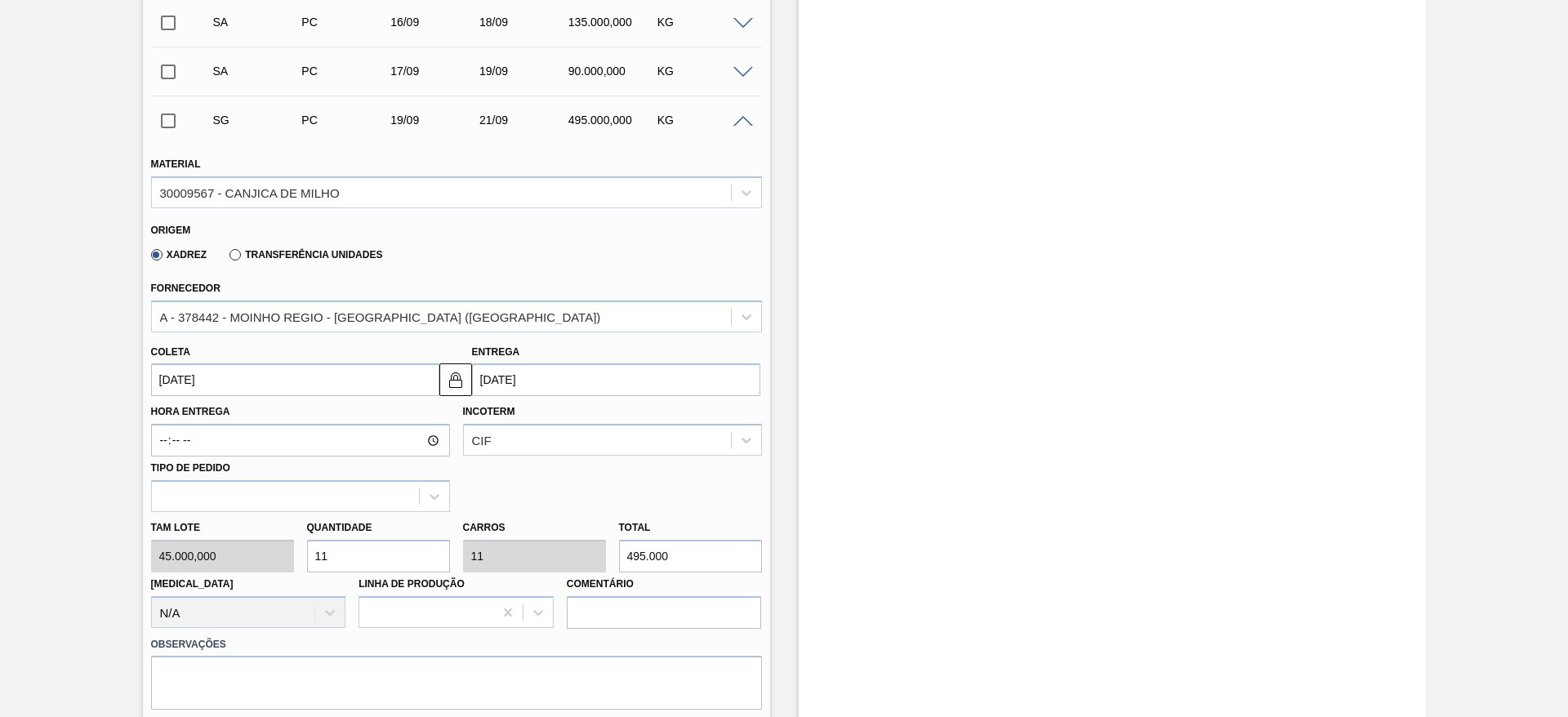
scroll to position [565, 0]
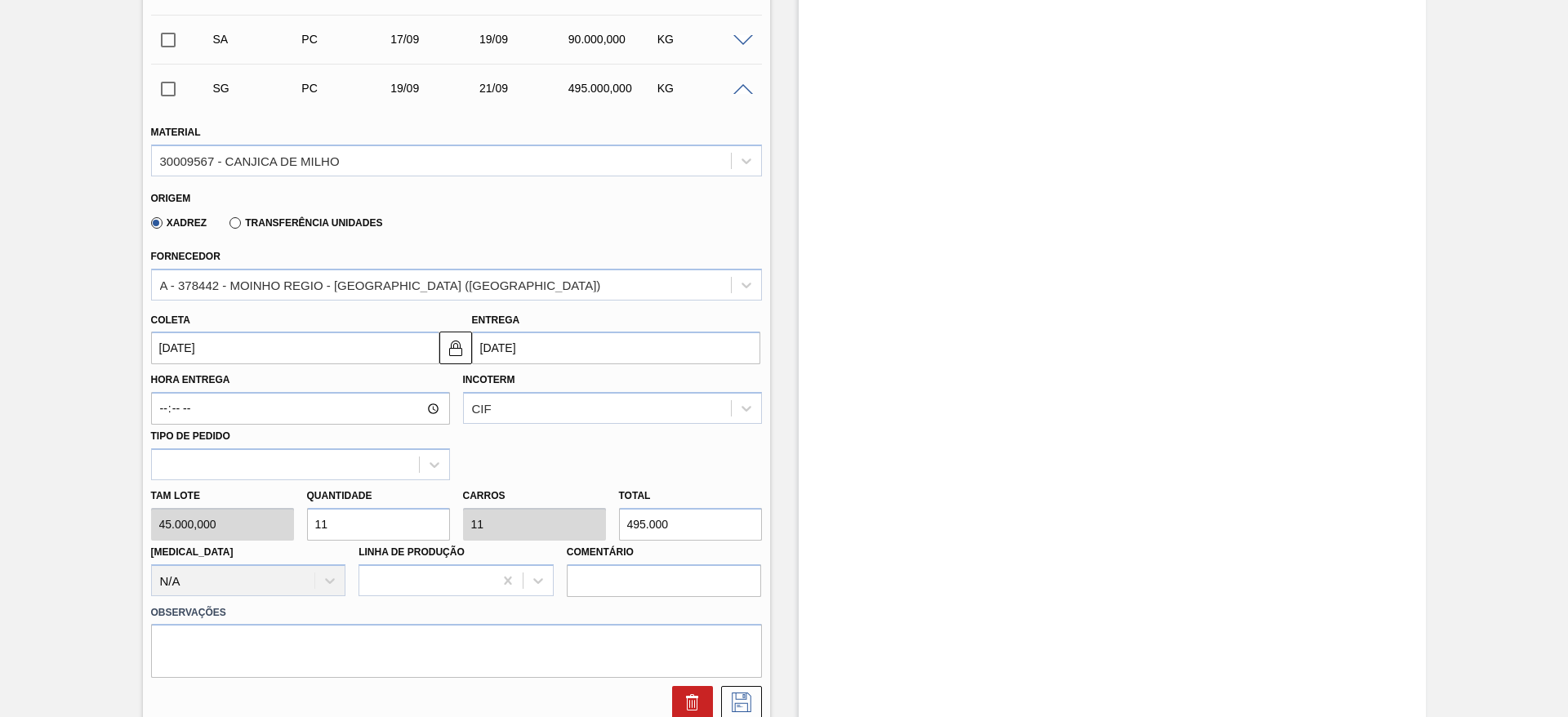
click at [284, 517] on div "Tam lote 45.000,000 Quantidade 11 Carros 11 Total 495.000 [MEDICAL_DATA] N/A Li…" at bounding box center [456, 538] width 625 height 116
type input "3"
type input "135.000"
type input "0"
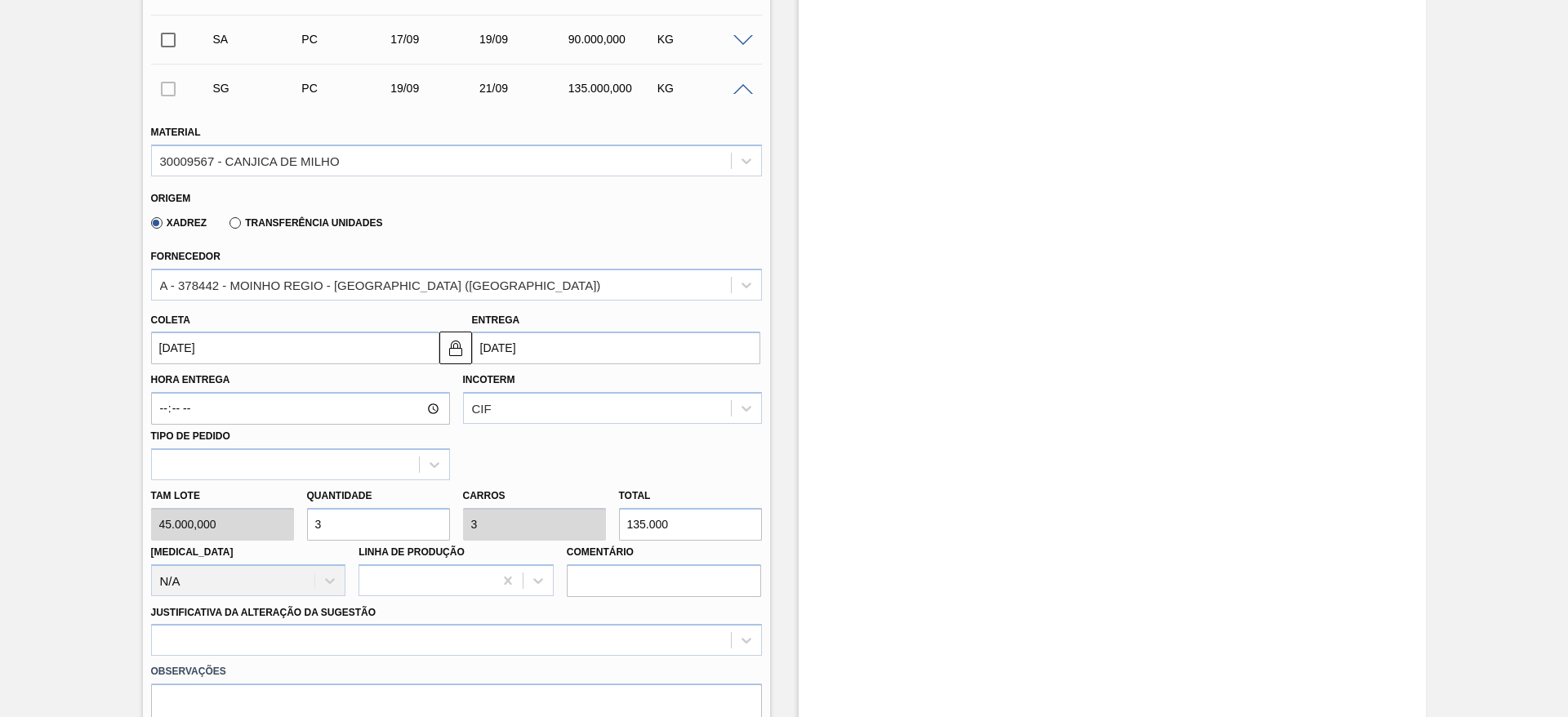
type input "0"
type input "2"
type input "90.000"
type input "2"
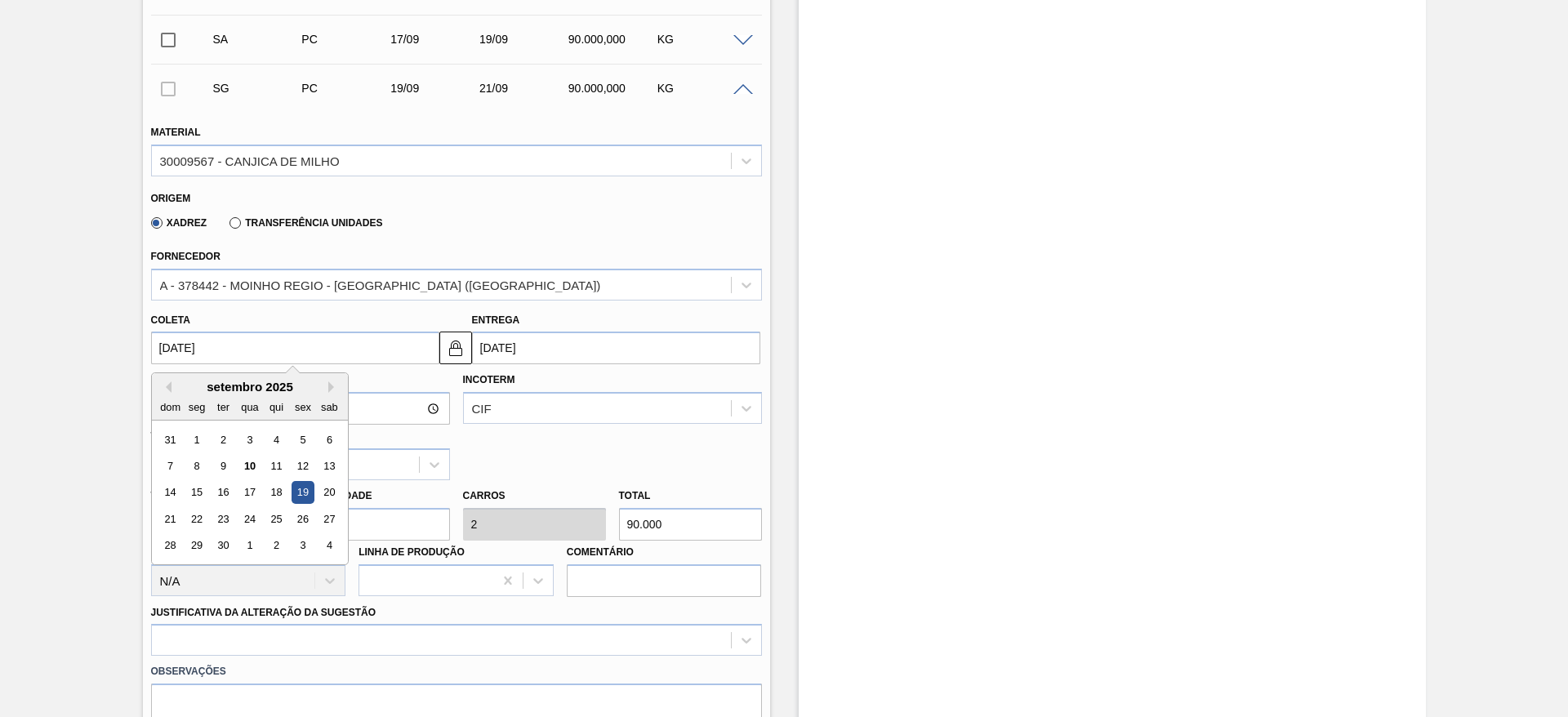
click at [178, 352] on input "[DATE]" at bounding box center [295, 348] width 288 height 32
click at [273, 487] on div "18" at bounding box center [275, 493] width 22 height 22
type input "[DATE]"
type input "20/09/2025"
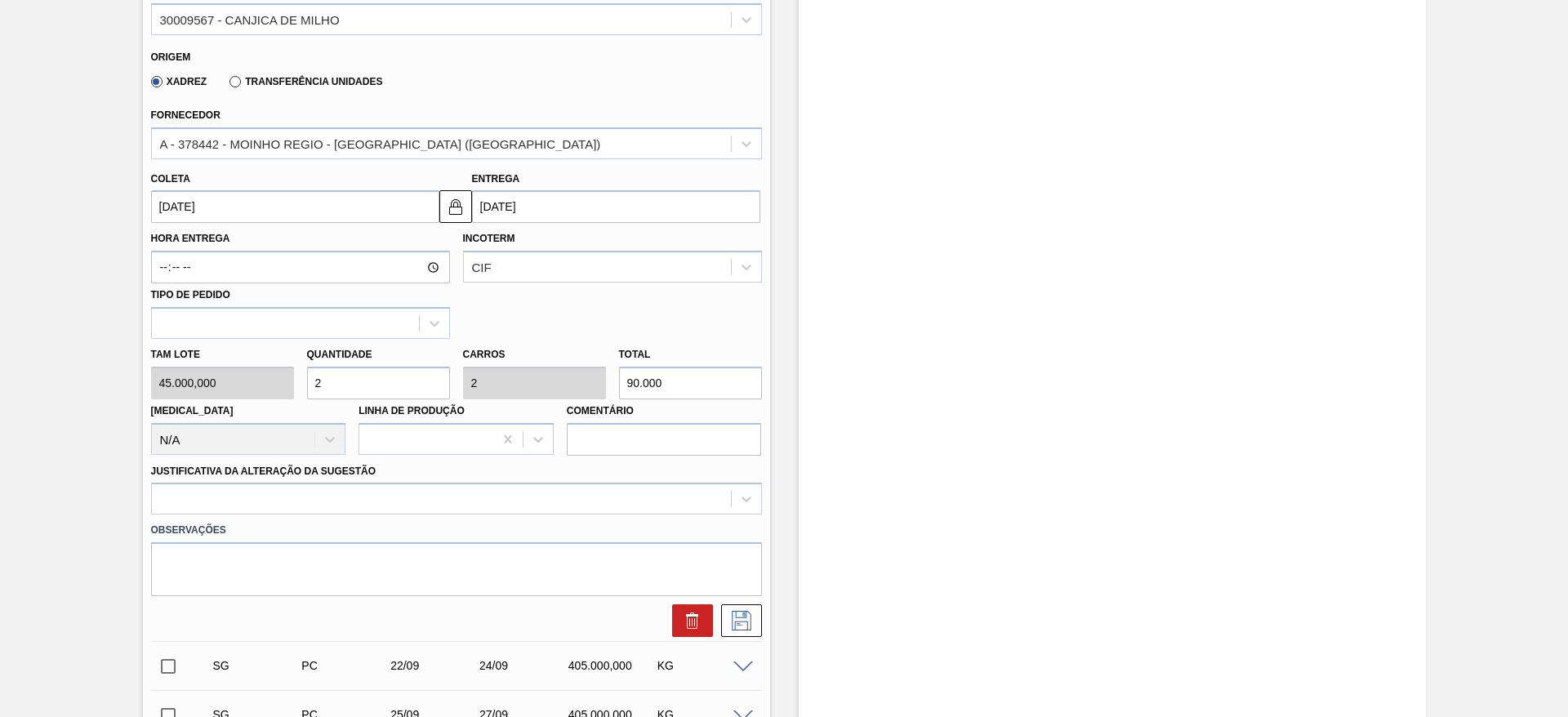
scroll to position [933, 0]
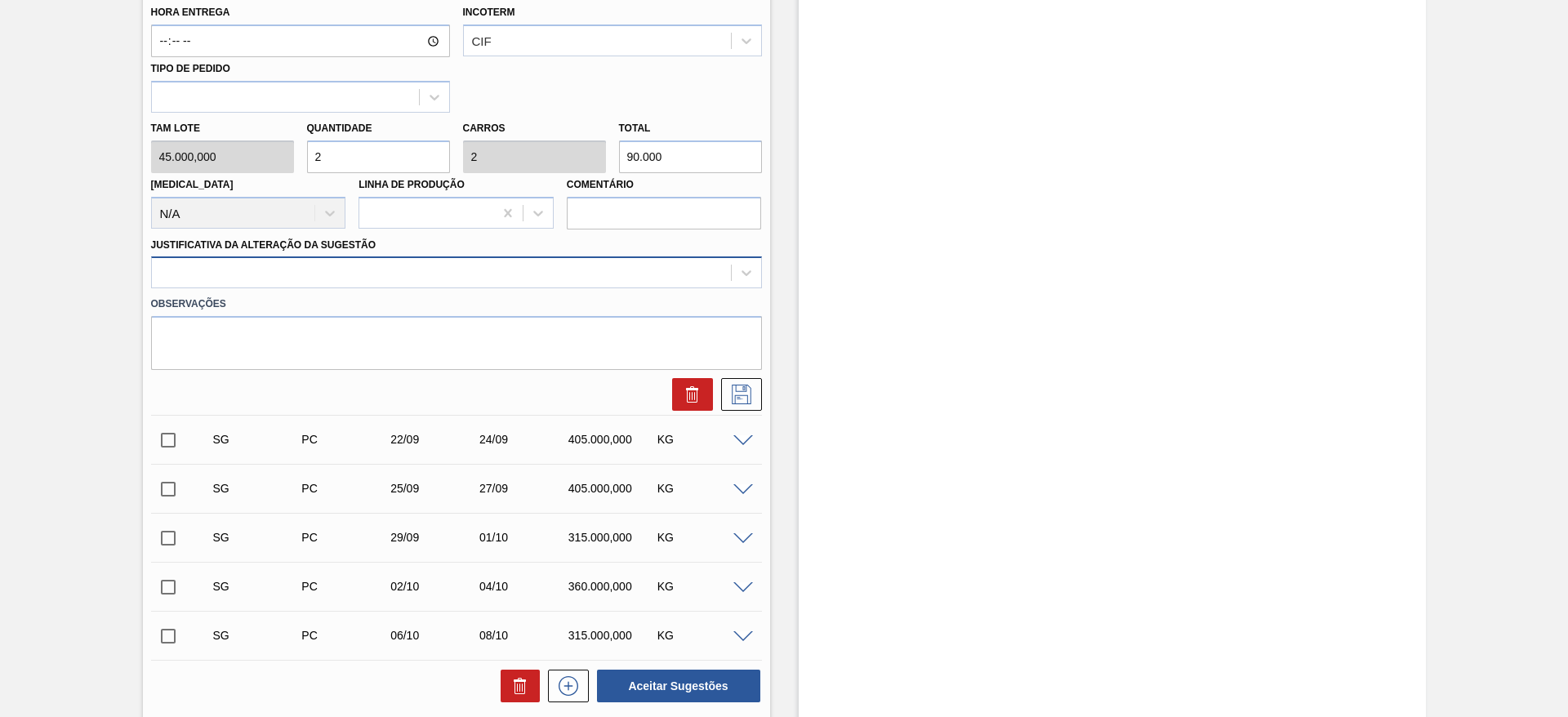
click at [625, 285] on div at bounding box center [441, 273] width 580 height 24
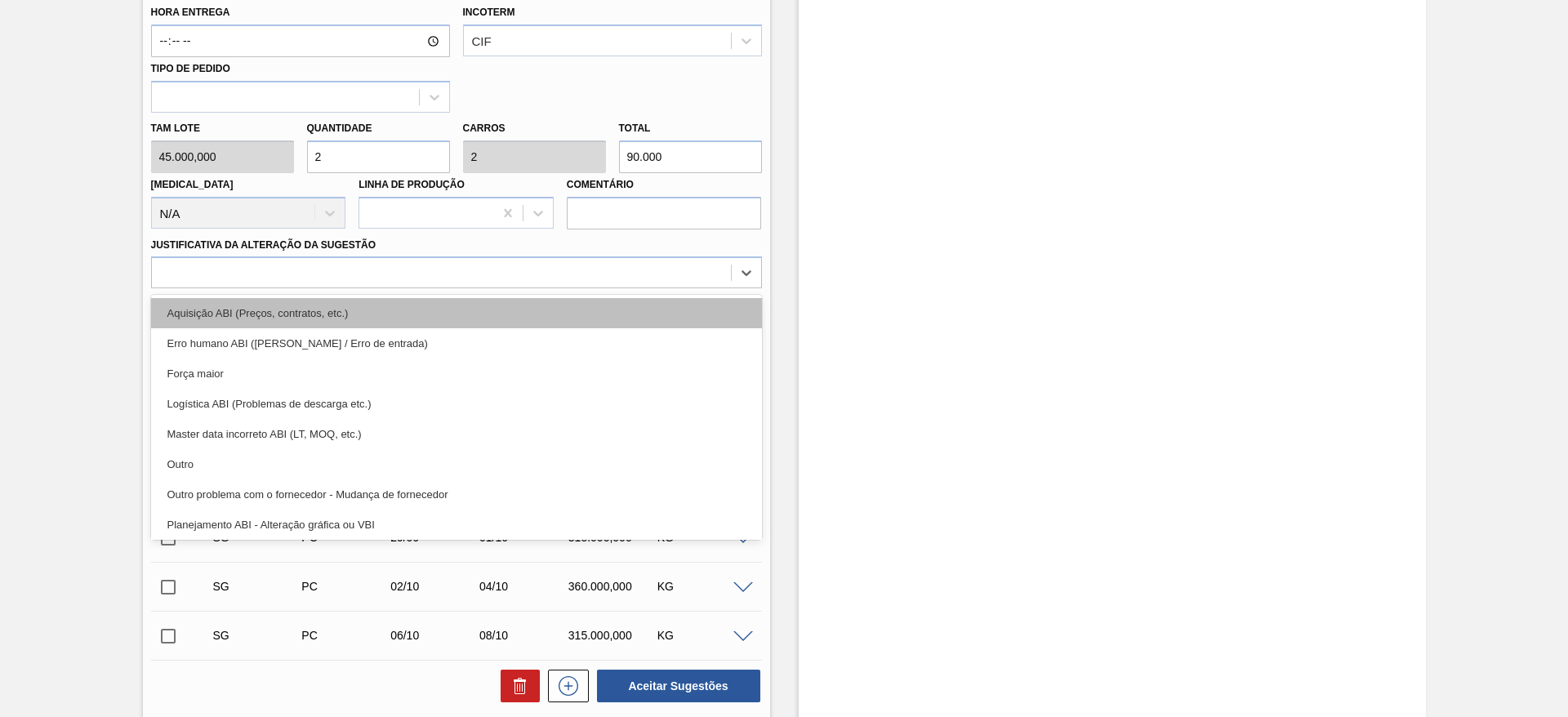
click at [607, 306] on div "Aquisição ABI (Preços, contratos, etc.)" at bounding box center [456, 313] width 611 height 31
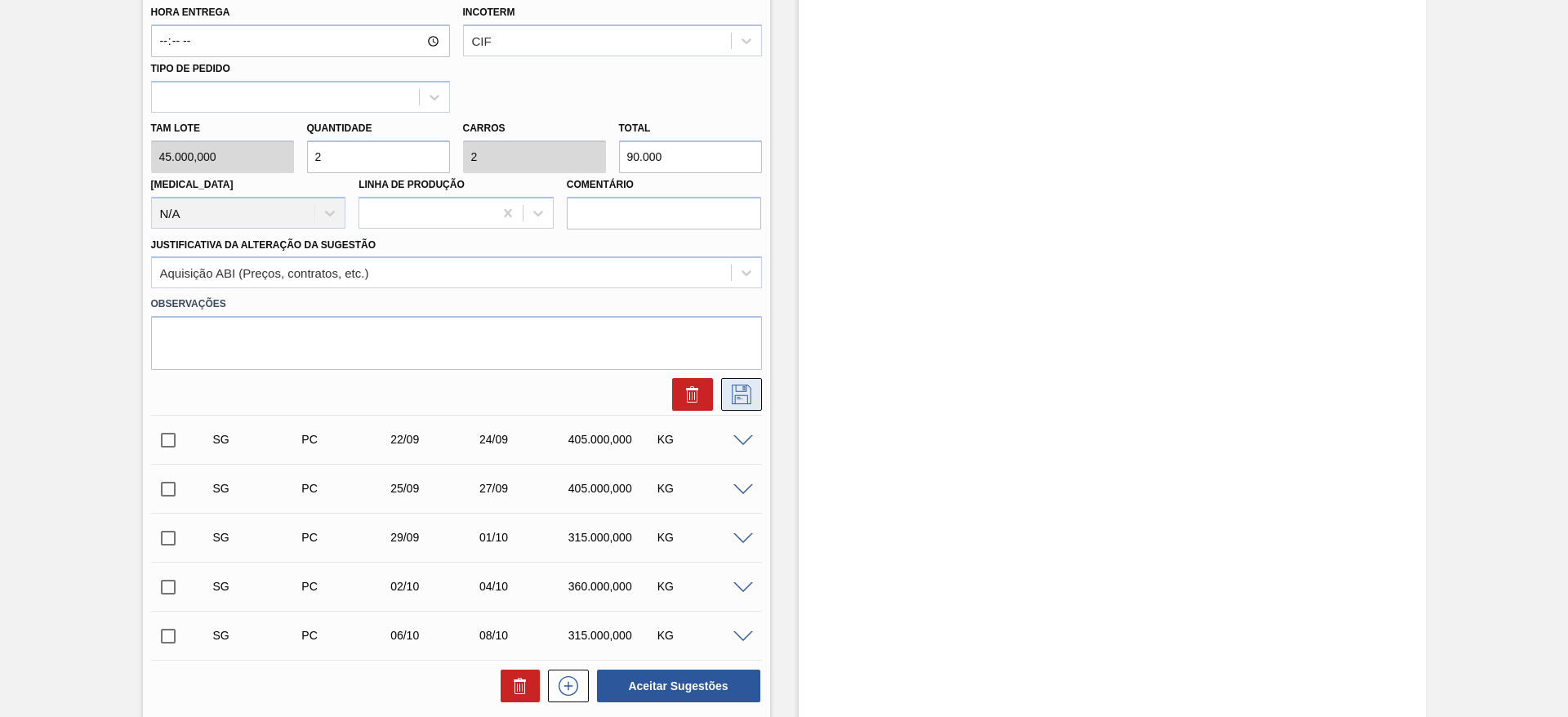
click at [750, 385] on icon at bounding box center [741, 394] width 26 height 20
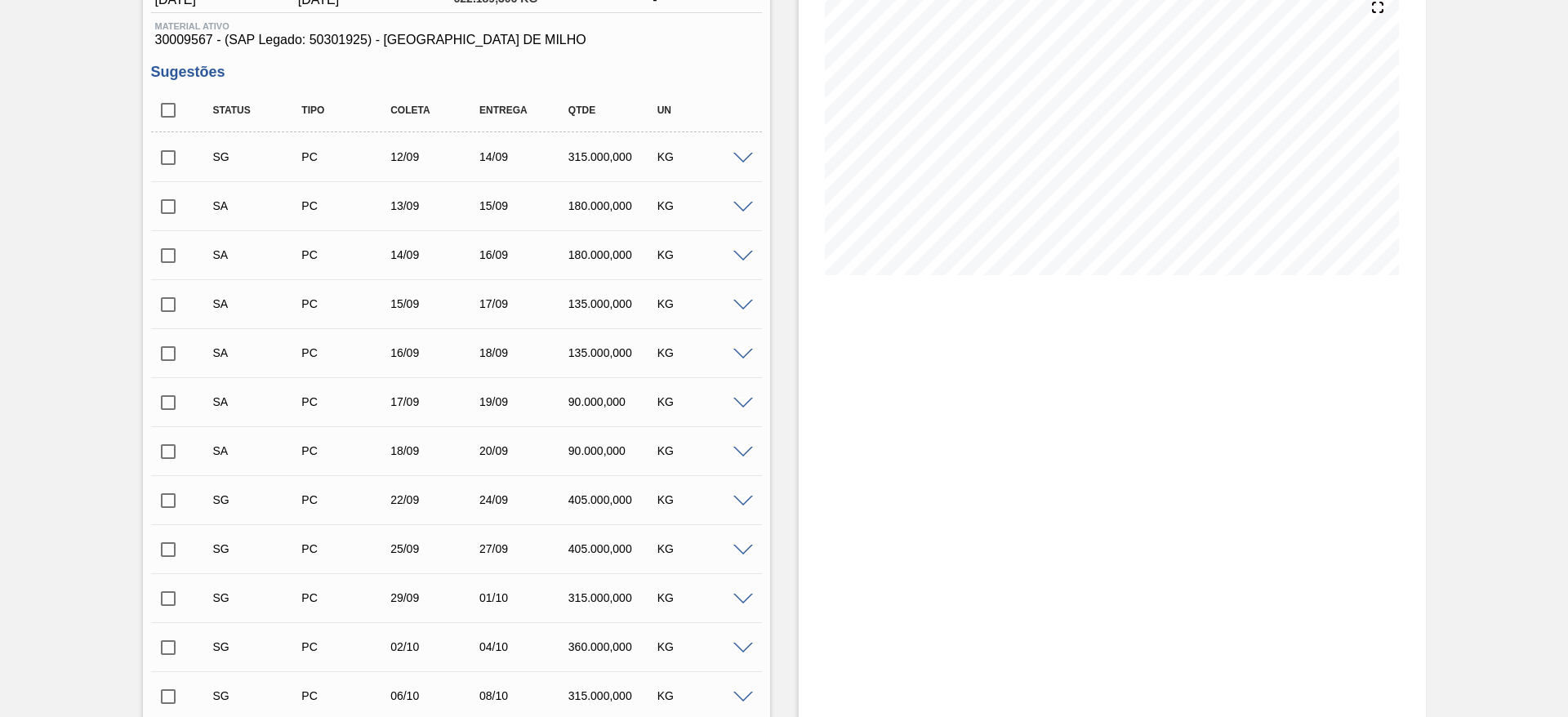
scroll to position [75, 0]
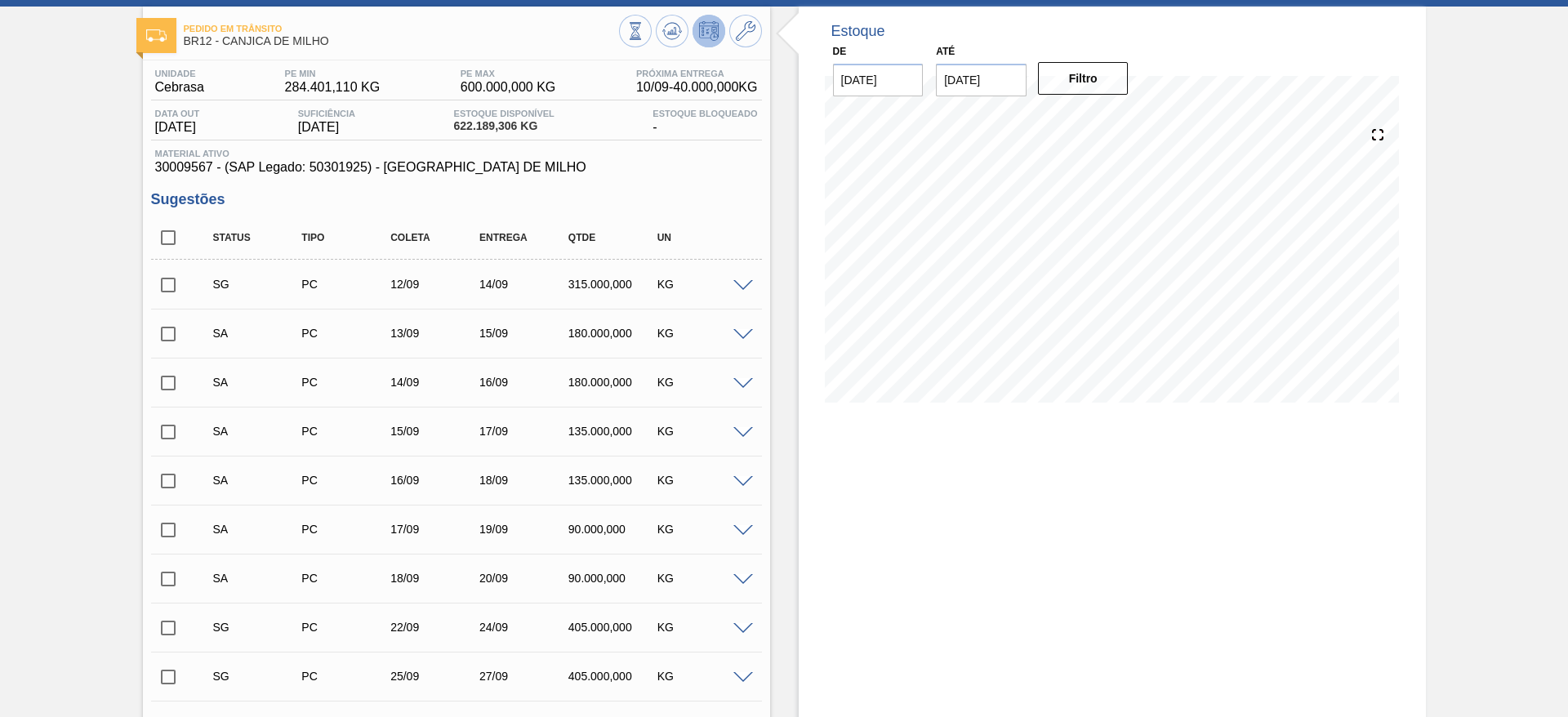
drag, startPoint x: 167, startPoint y: 571, endPoint x: 180, endPoint y: 573, distance: 13.2
click at [167, 571] on input "checkbox" at bounding box center [168, 580] width 34 height 34
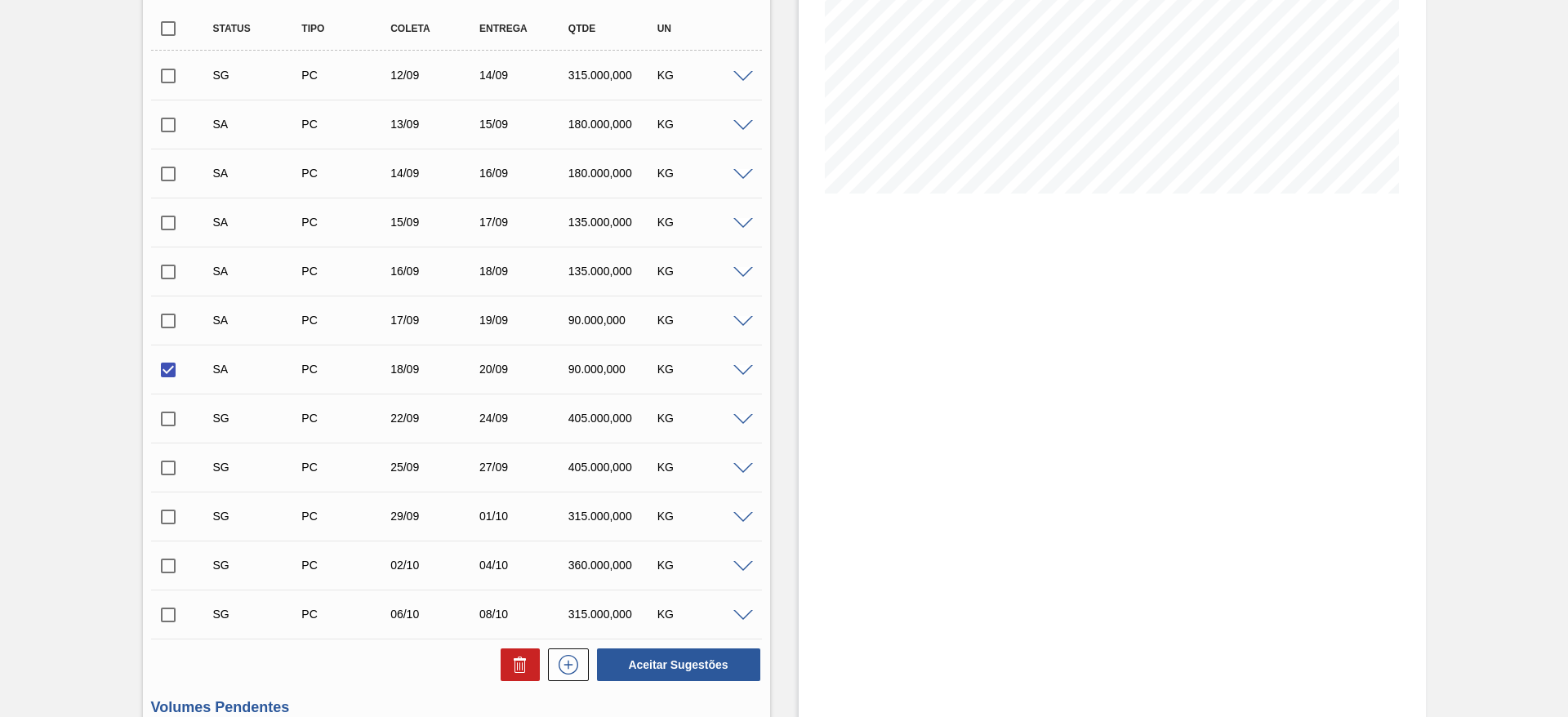
scroll to position [565, 0]
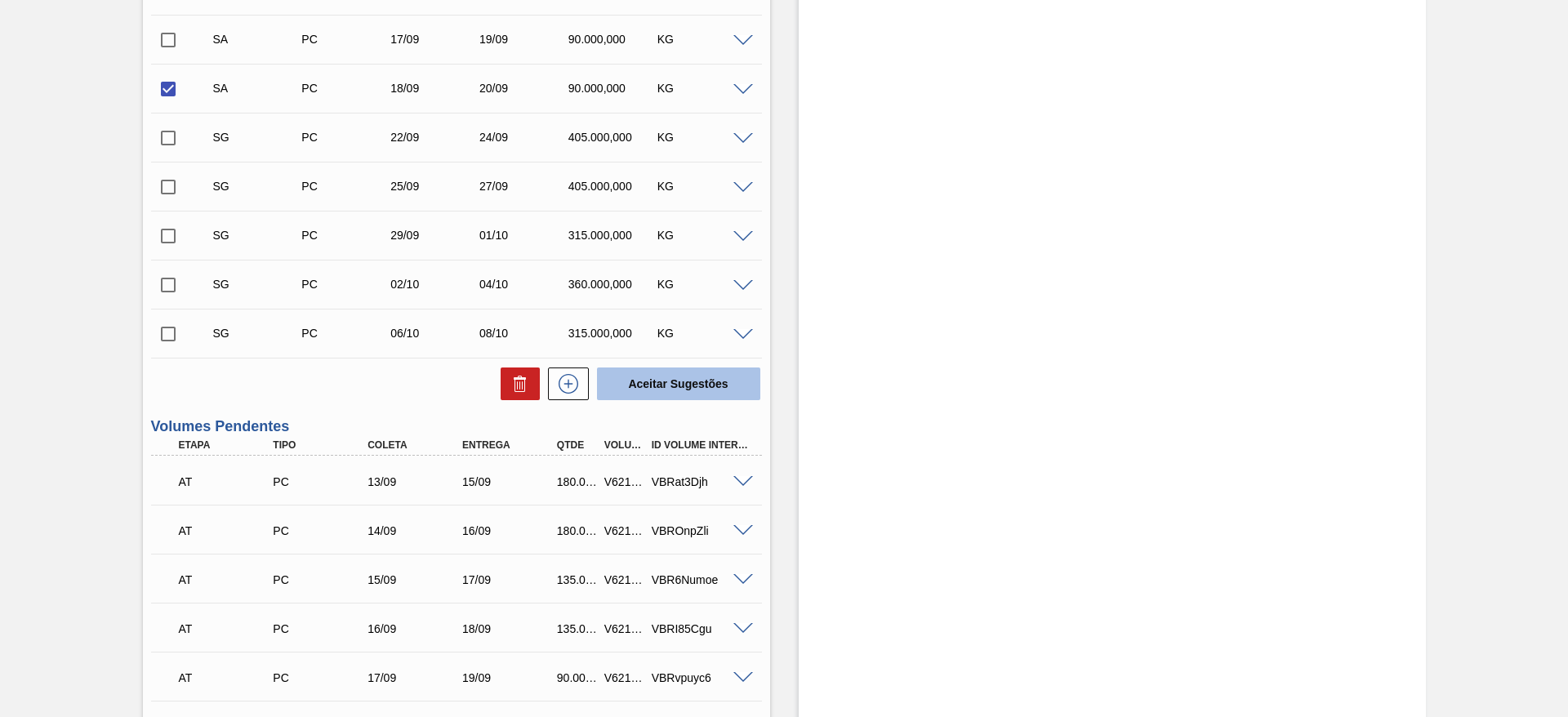
click at [677, 398] on button "Aceitar Sugestões" at bounding box center [678, 384] width 163 height 32
checkbox input "false"
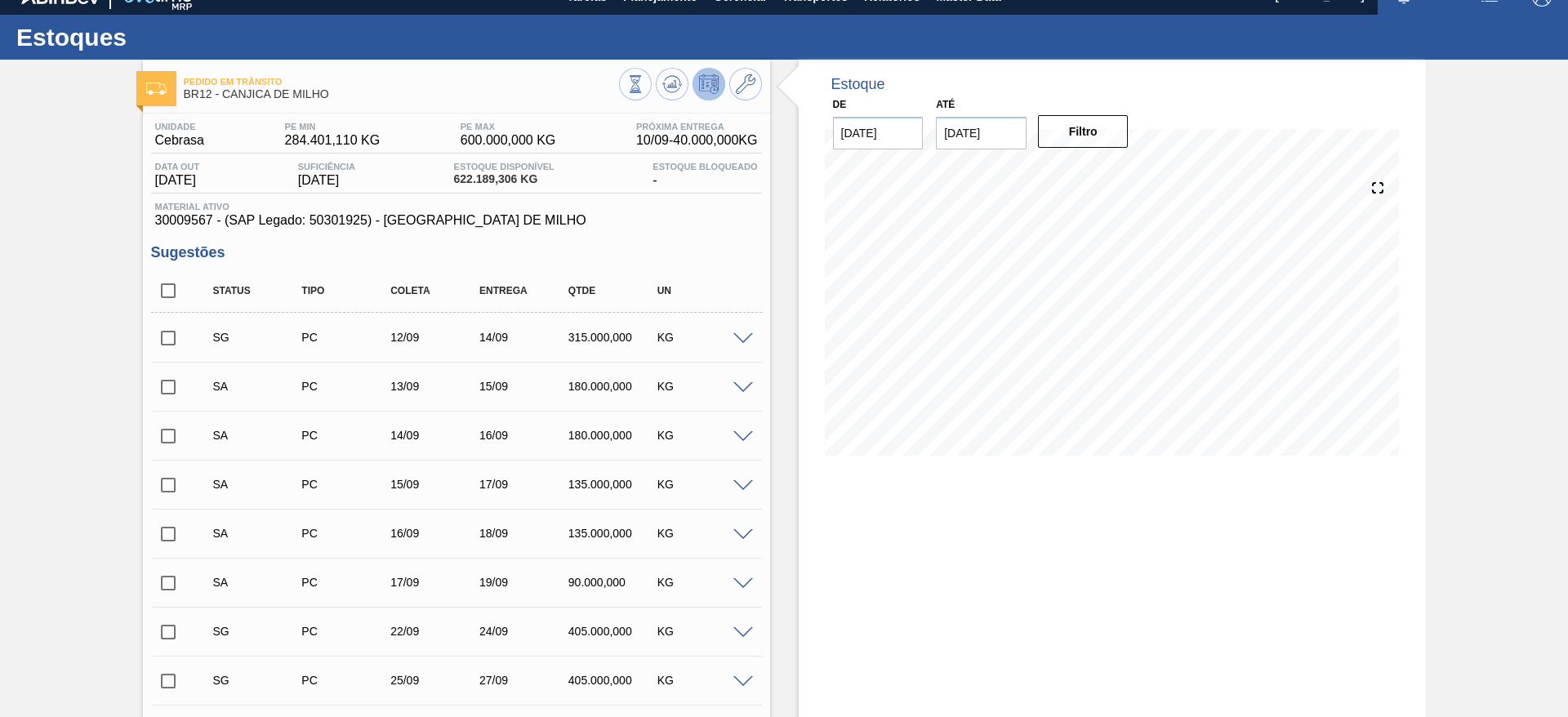
scroll to position [0, 0]
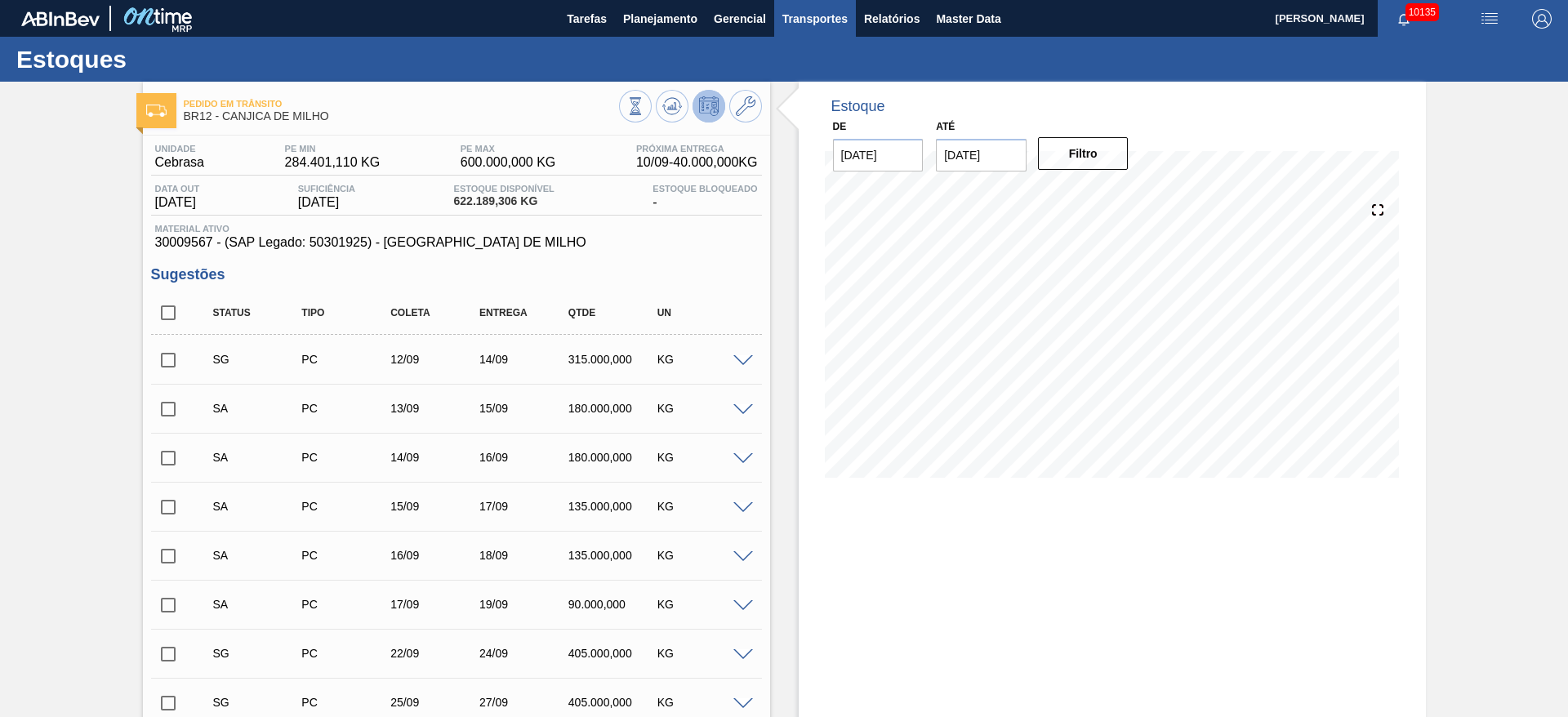
click at [818, 10] on span "Transportes" at bounding box center [816, 18] width 65 height 20
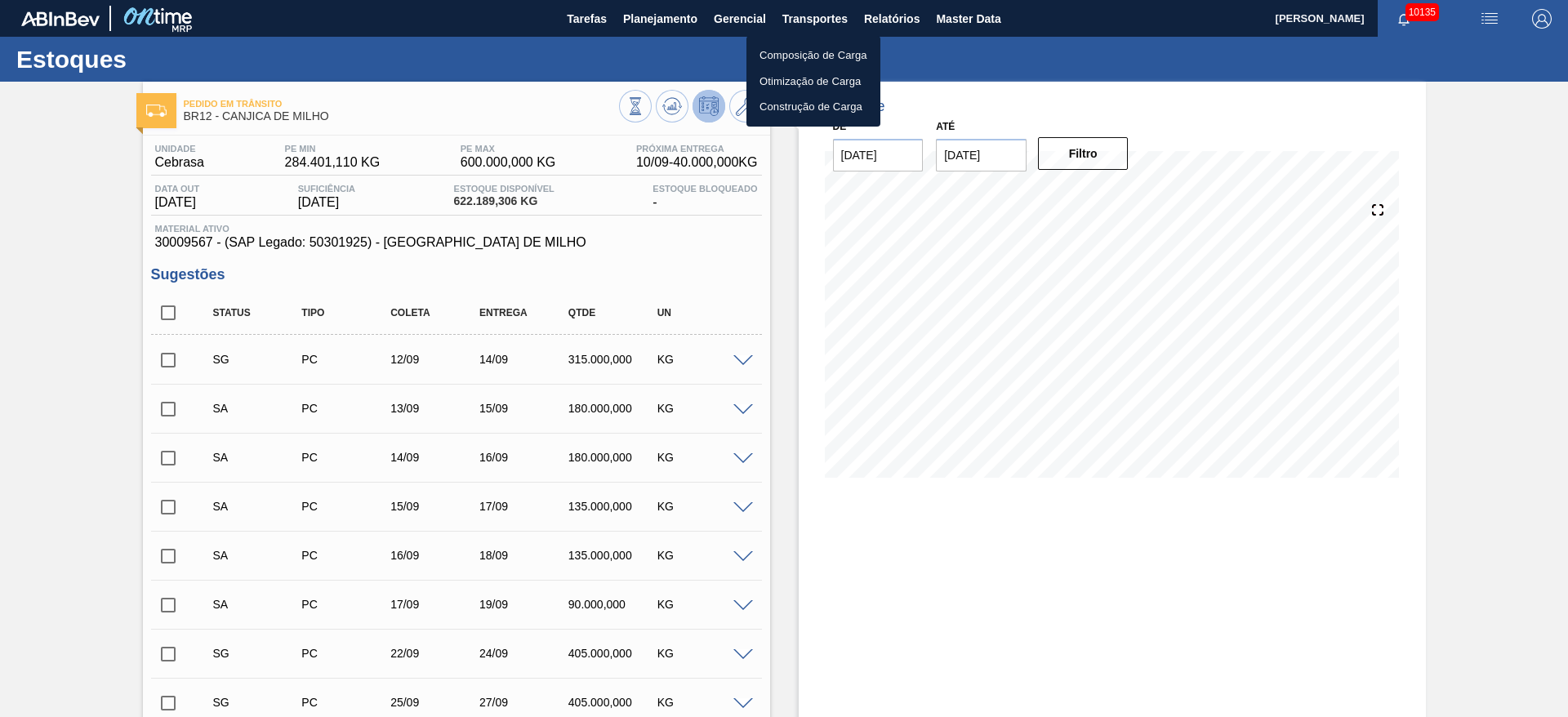
click at [795, 75] on li "Otimização de Carga" at bounding box center [814, 81] width 134 height 26
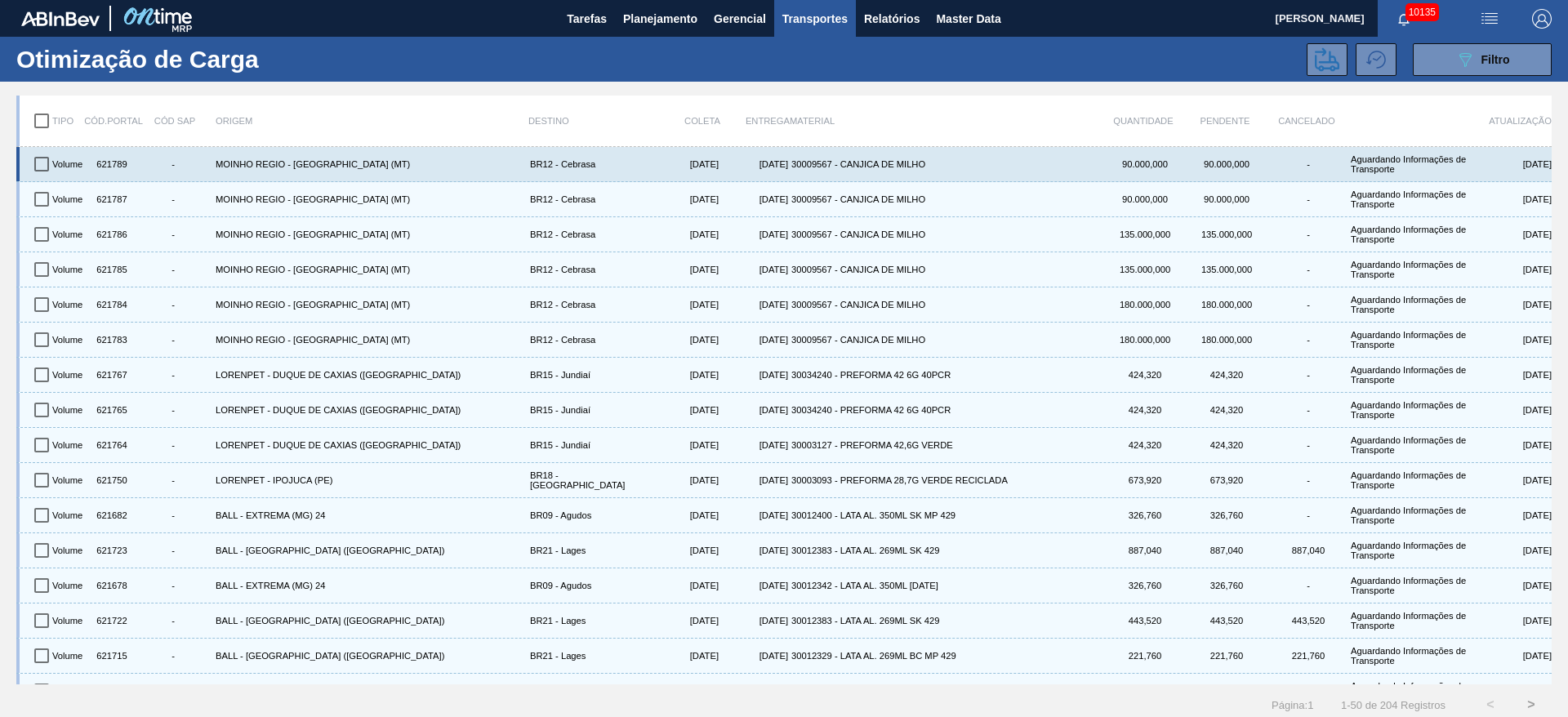
click at [32, 161] on input "checkbox" at bounding box center [42, 164] width 34 height 34
checkbox input "true"
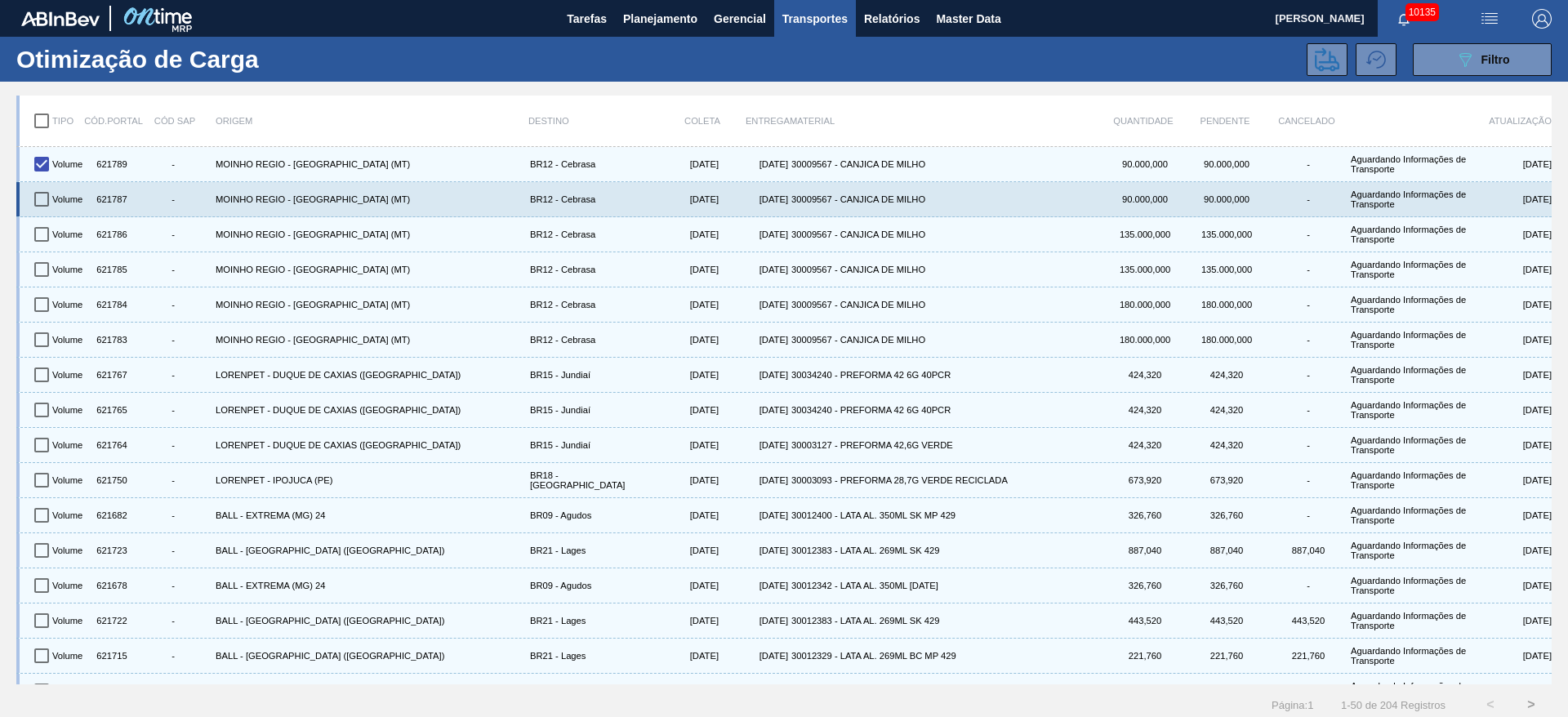
click at [36, 195] on input "checkbox" at bounding box center [42, 200] width 34 height 34
checkbox input "true"
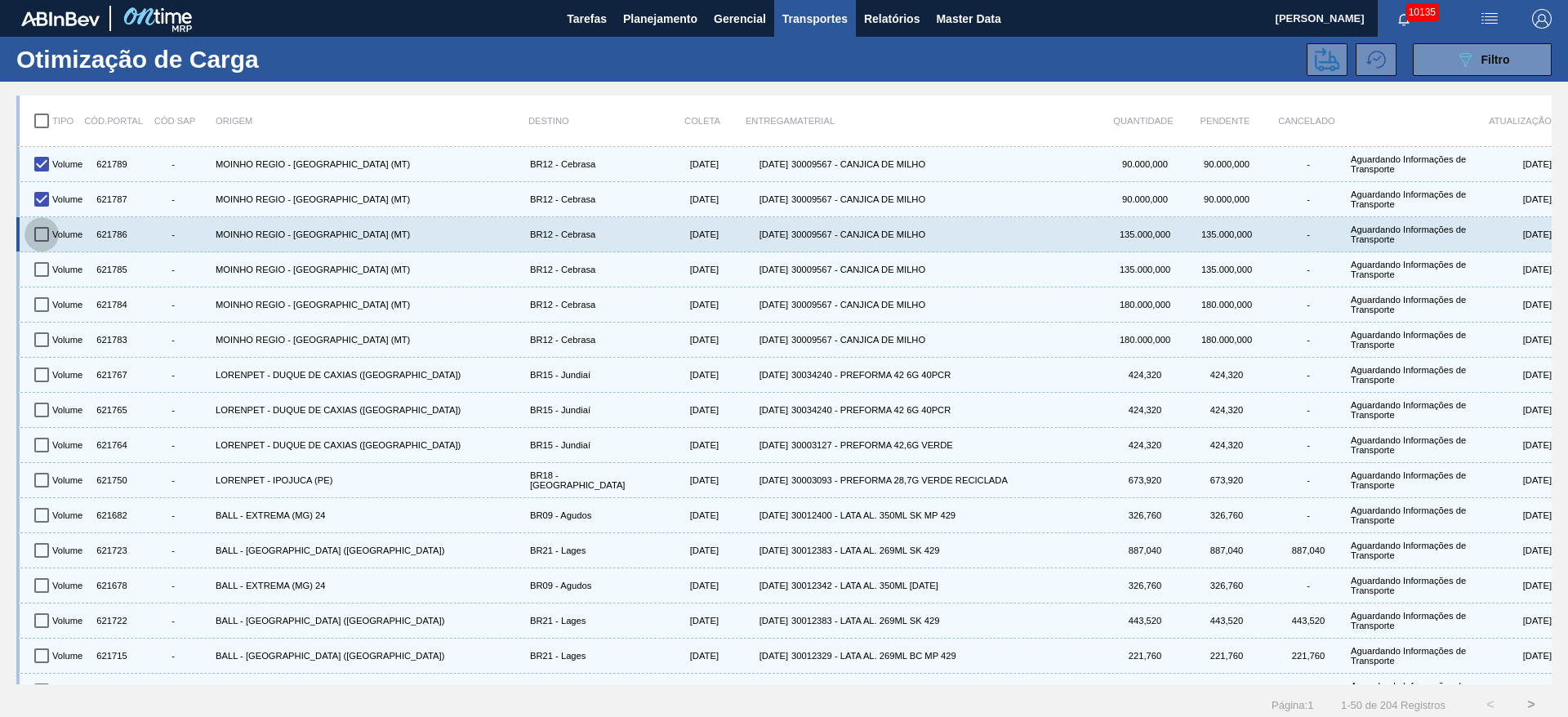
click at [42, 228] on input "checkbox" at bounding box center [42, 235] width 34 height 34
checkbox input "true"
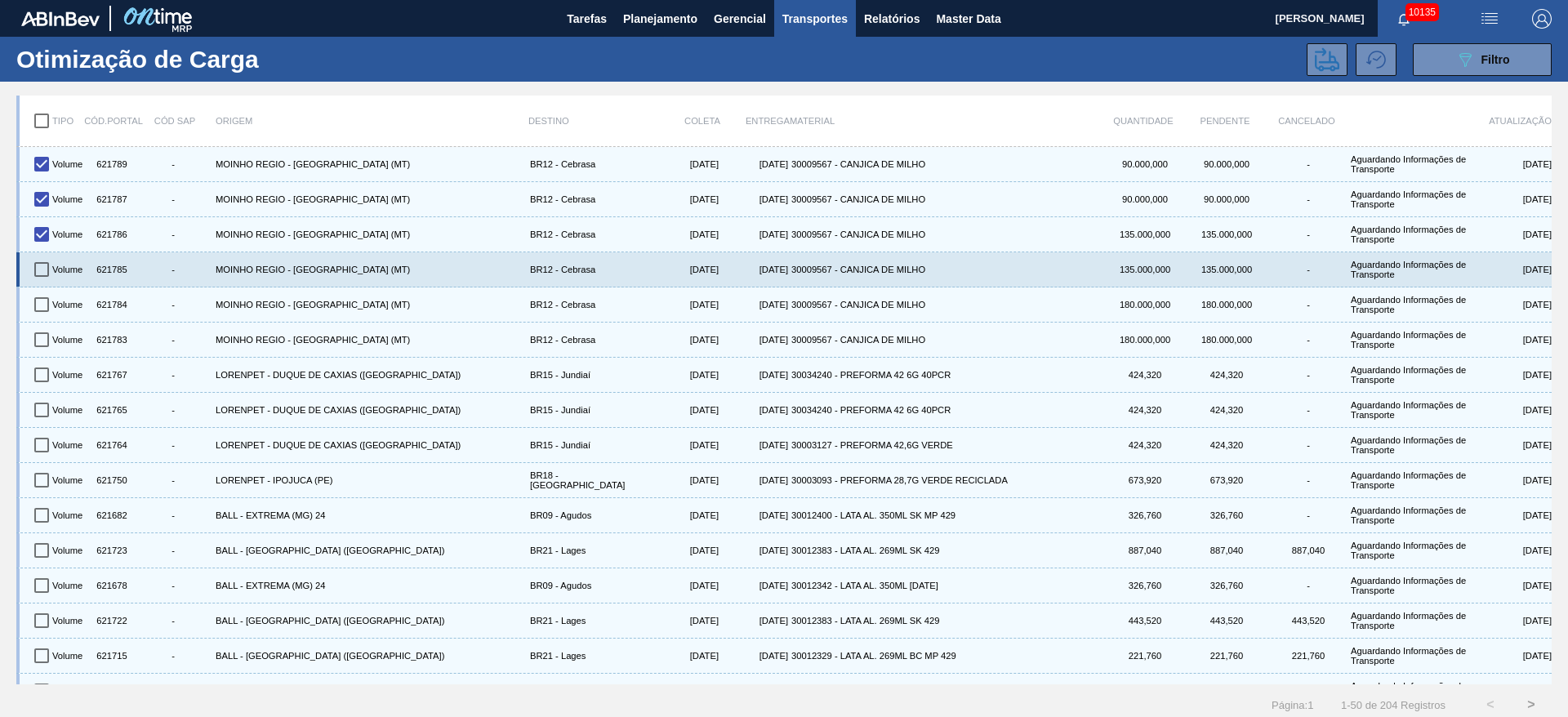
drag, startPoint x: 49, startPoint y: 263, endPoint x: 45, endPoint y: 280, distance: 17.5
click at [48, 263] on input "checkbox" at bounding box center [42, 269] width 34 height 34
checkbox input "true"
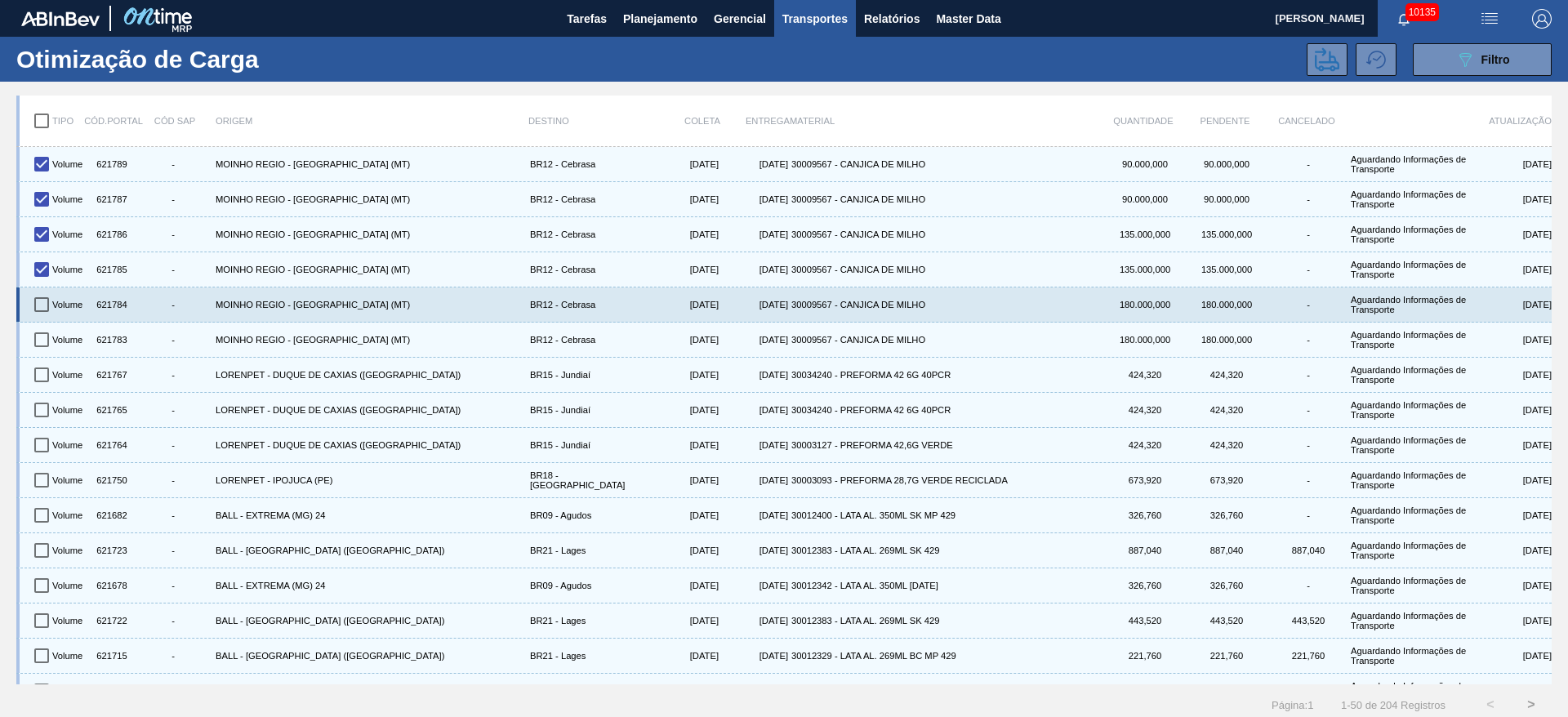
click at [45, 299] on input "checkbox" at bounding box center [42, 305] width 34 height 34
checkbox input "true"
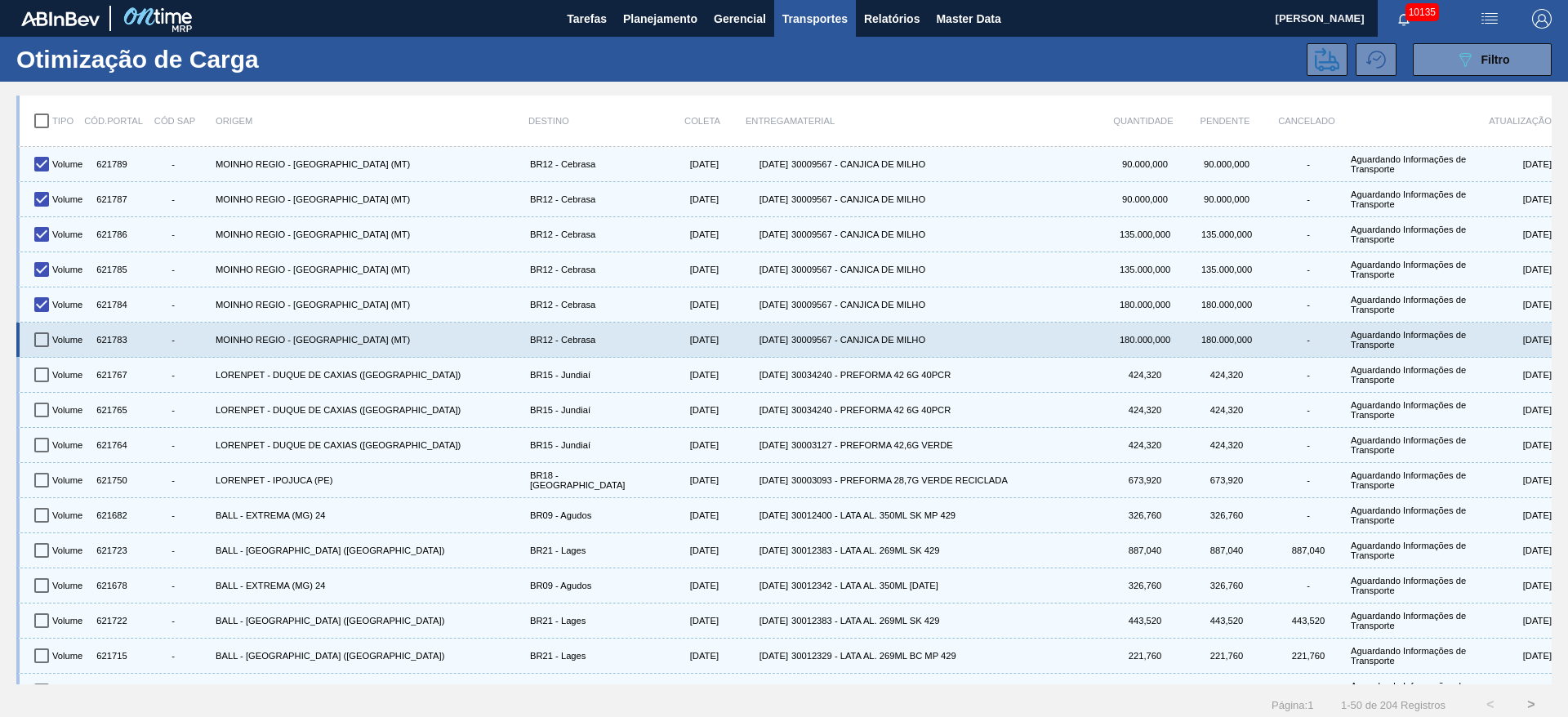
click at [45, 329] on input "checkbox" at bounding box center [42, 340] width 34 height 34
checkbox input "true"
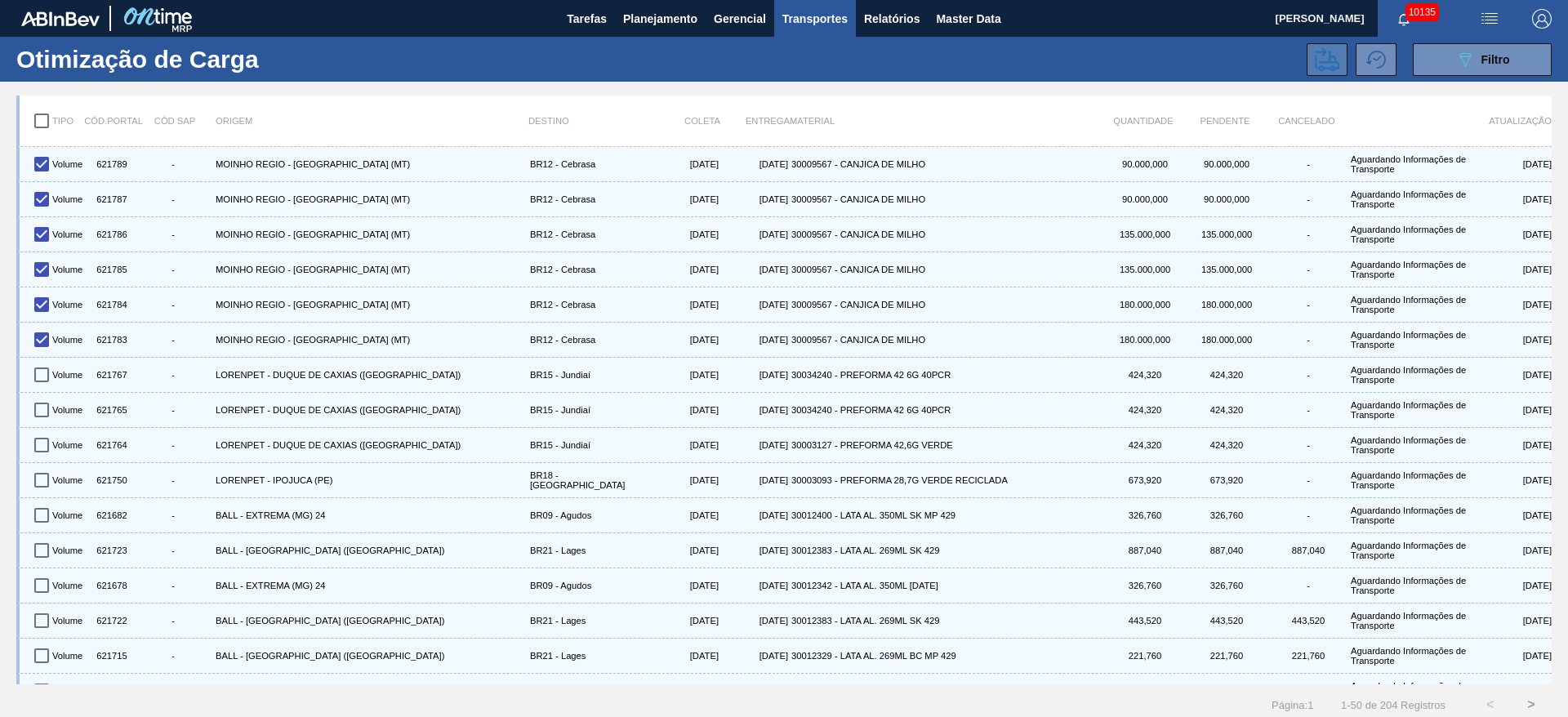
click at [1318, 55] on icon at bounding box center [1327, 60] width 25 height 25
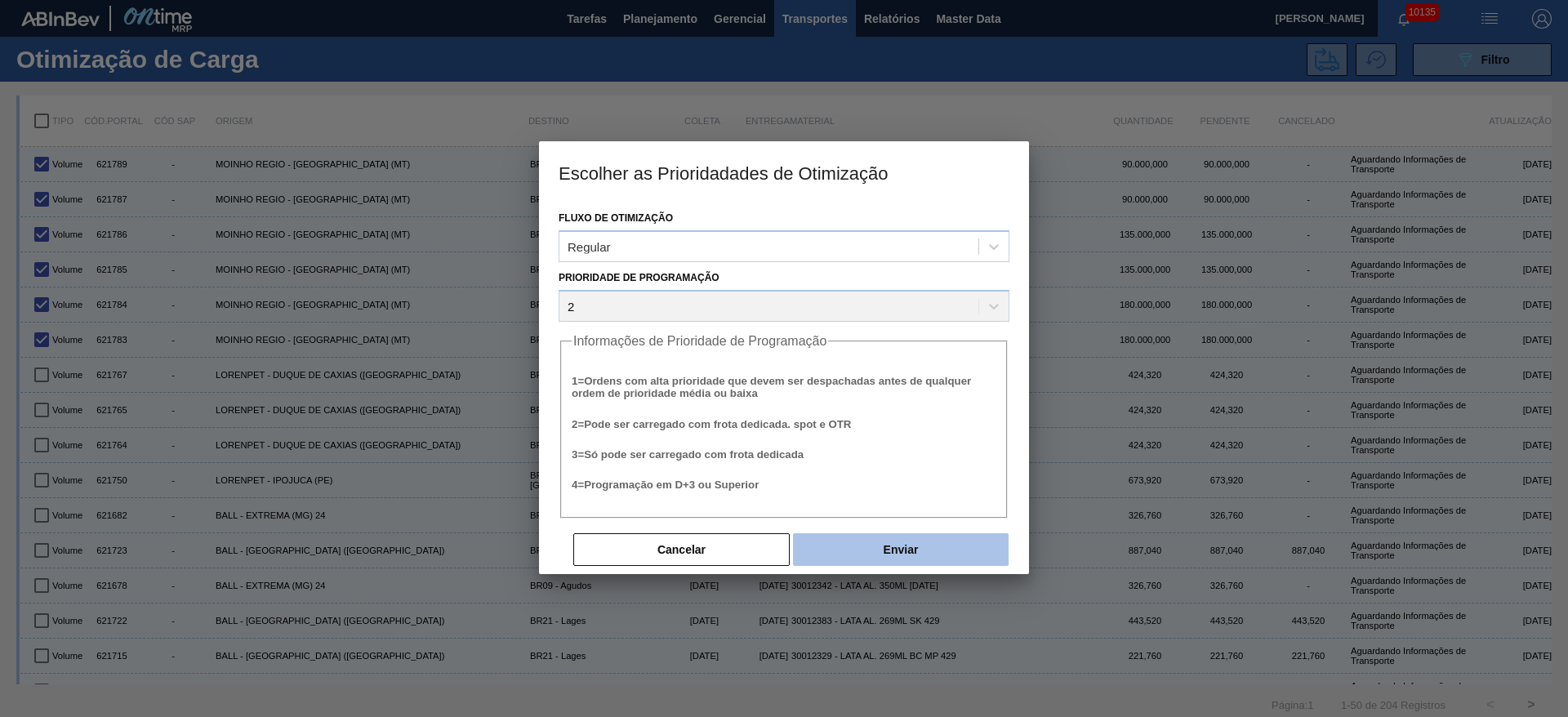
click at [873, 542] on button "Enviar" at bounding box center [901, 550] width 216 height 32
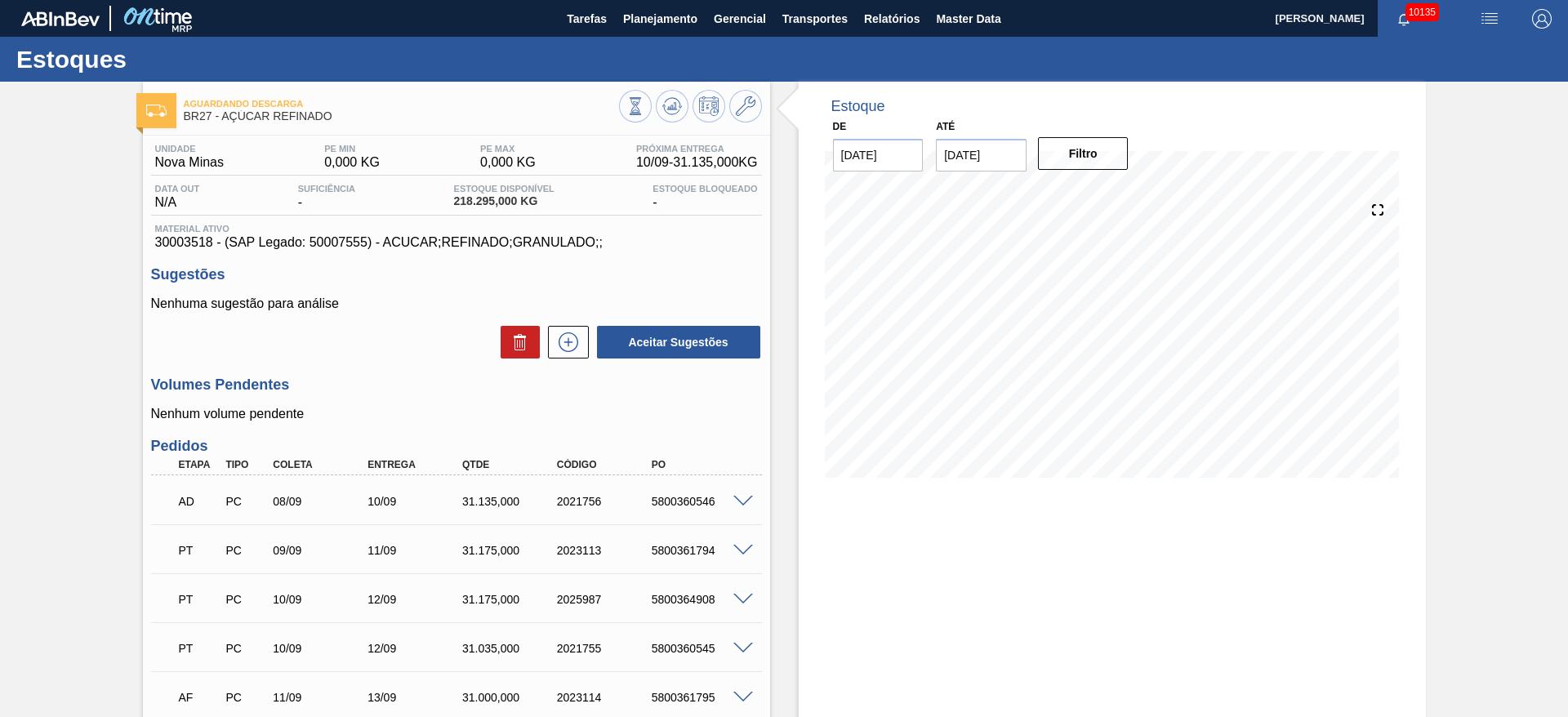
click at [182, 244] on span "30003518 - (SAP Legado: 50007555) - ACUCAR;REFINADO;GRANULADO;;" at bounding box center [456, 242] width 603 height 14
copy span "30003518"
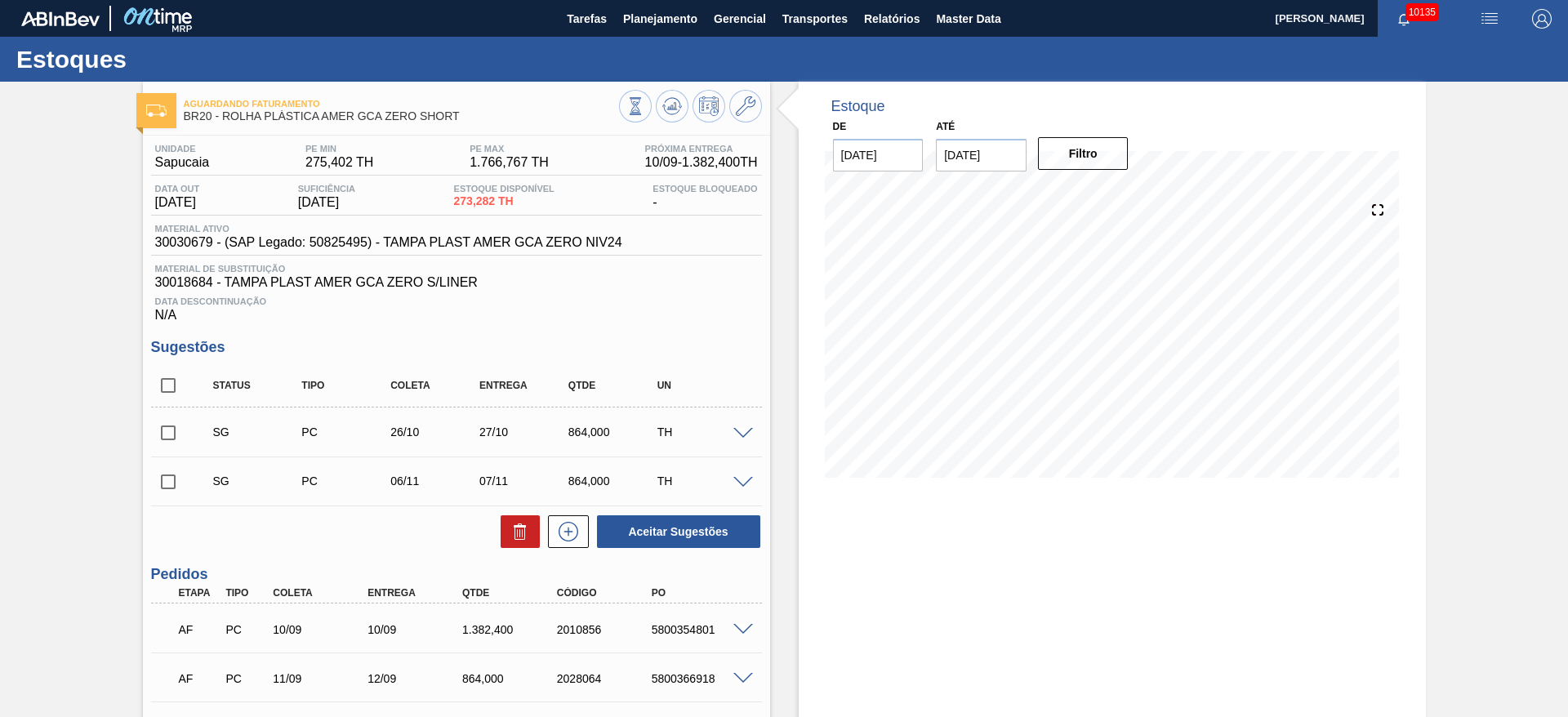
click at [179, 243] on span "30030679 - (SAP Legado: 50825495) - TAMPA PLAST AMER GCA ZERO NIV24" at bounding box center [389, 242] width 467 height 14
click at [178, 241] on span "30030679 - (SAP Legado: 50825495) - TAMPA PLAST AMER GCA ZERO NIV24" at bounding box center [389, 242] width 467 height 14
copy span "30030679"
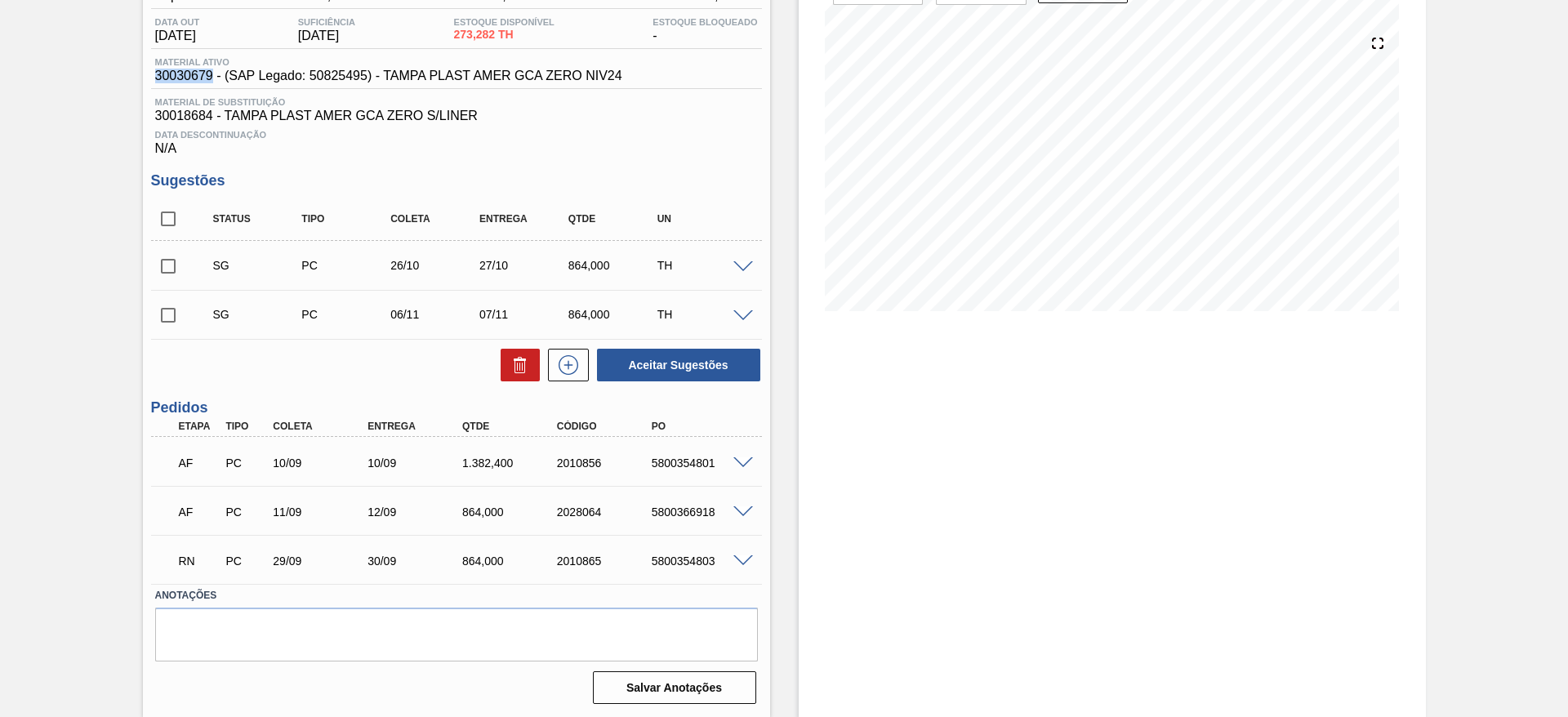
scroll to position [167, 0]
click at [667, 469] on div "AF PC 10/09 10/09 1.382,400 2010856 5800354801" at bounding box center [452, 460] width 568 height 32
copy div "5800354801"
click at [735, 452] on div "AF PC 10/09 10/09 1.382,400 2010856 5800354801" at bounding box center [456, 460] width 611 height 41
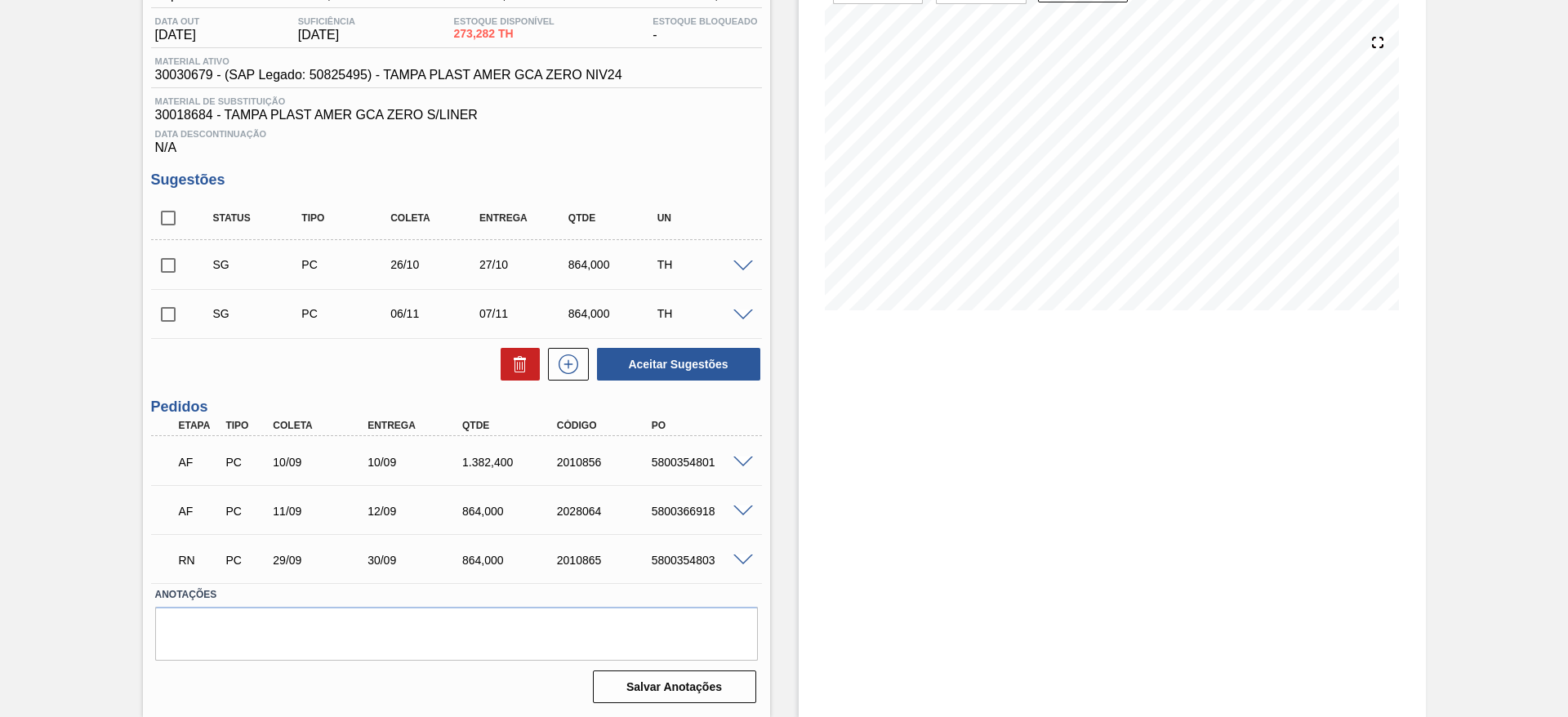
click at [739, 456] on span at bounding box center [743, 462] width 20 height 12
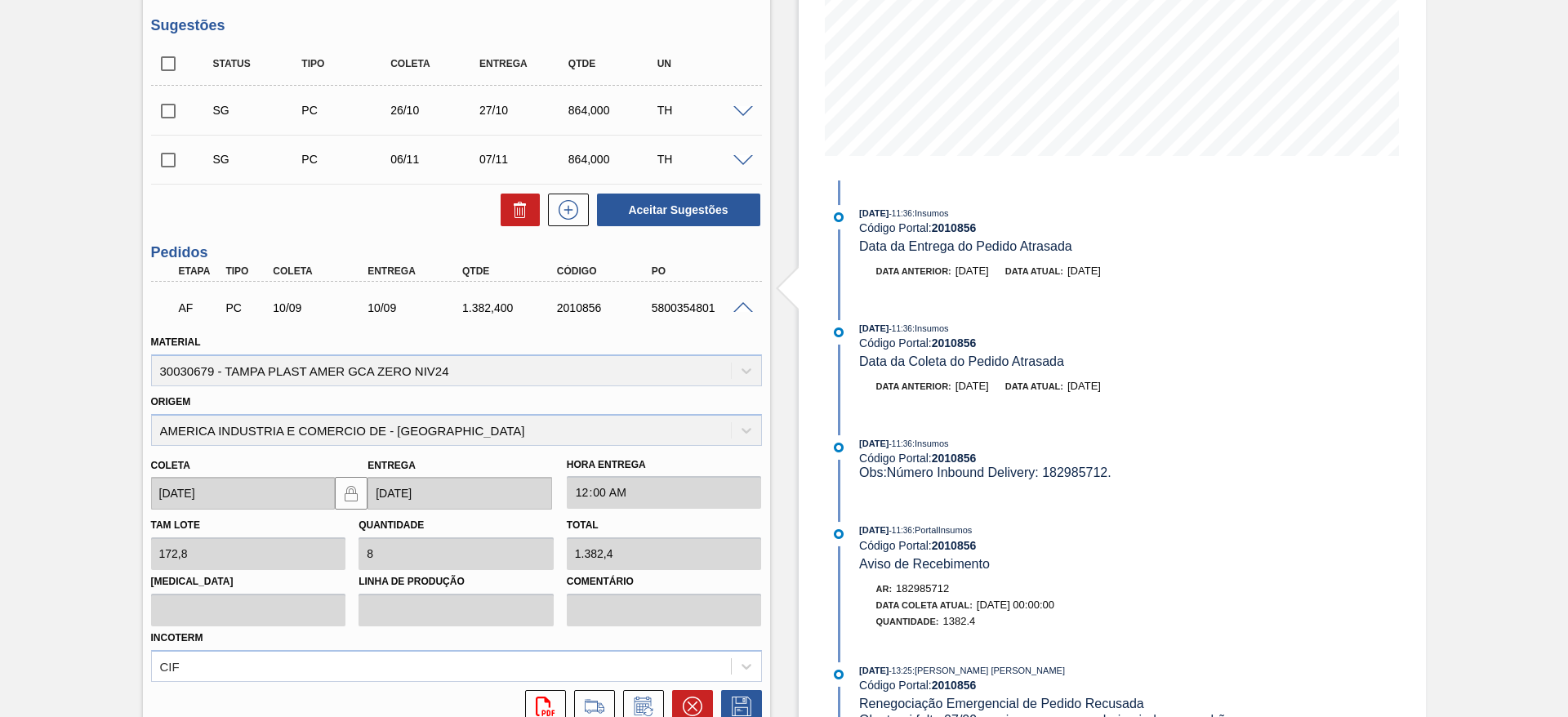
scroll to position [196, 0]
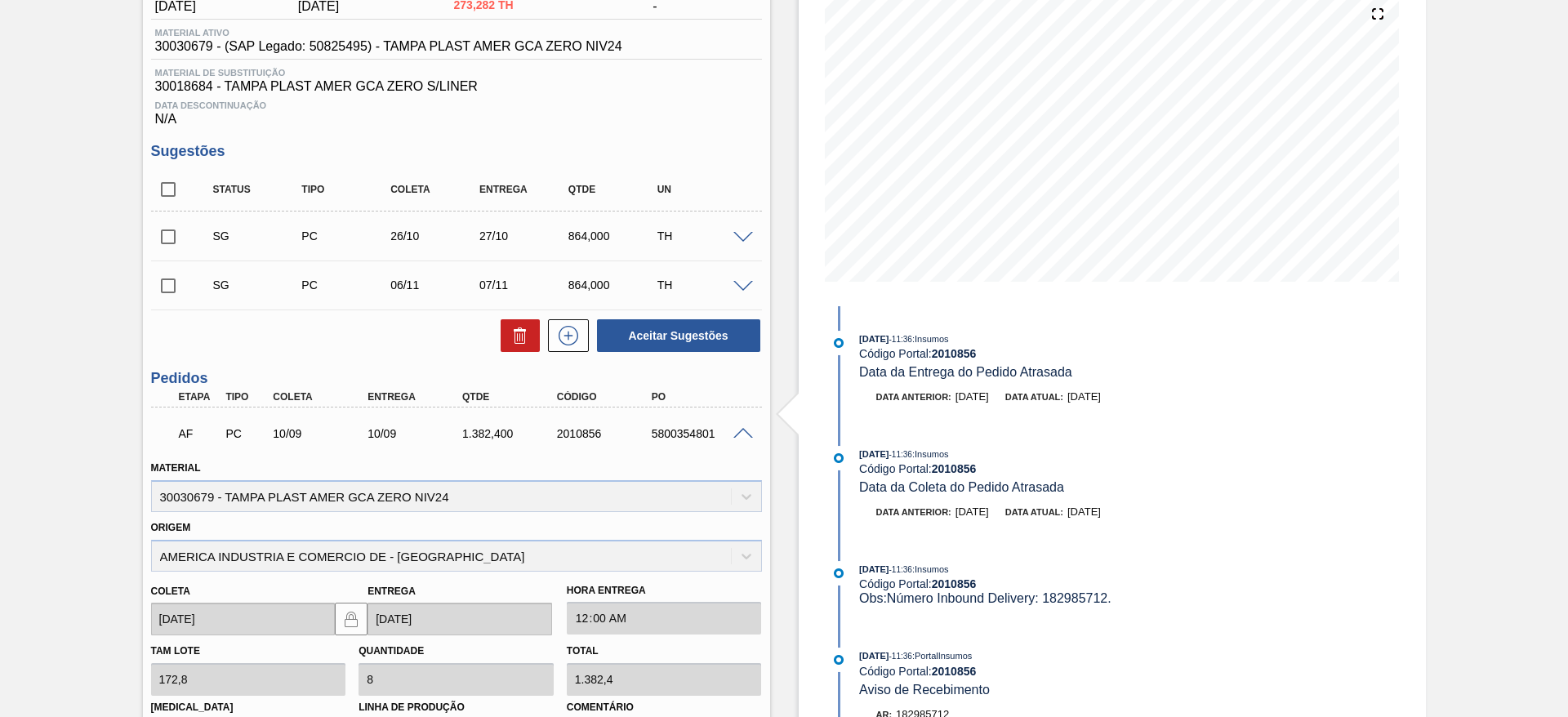
click at [692, 453] on div "Material 30030679 - TAMPA PLAST AMER GCA ZERO NIV24" at bounding box center [456, 482] width 625 height 59
click at [692, 438] on div "5800354801" at bounding box center [700, 433] width 106 height 13
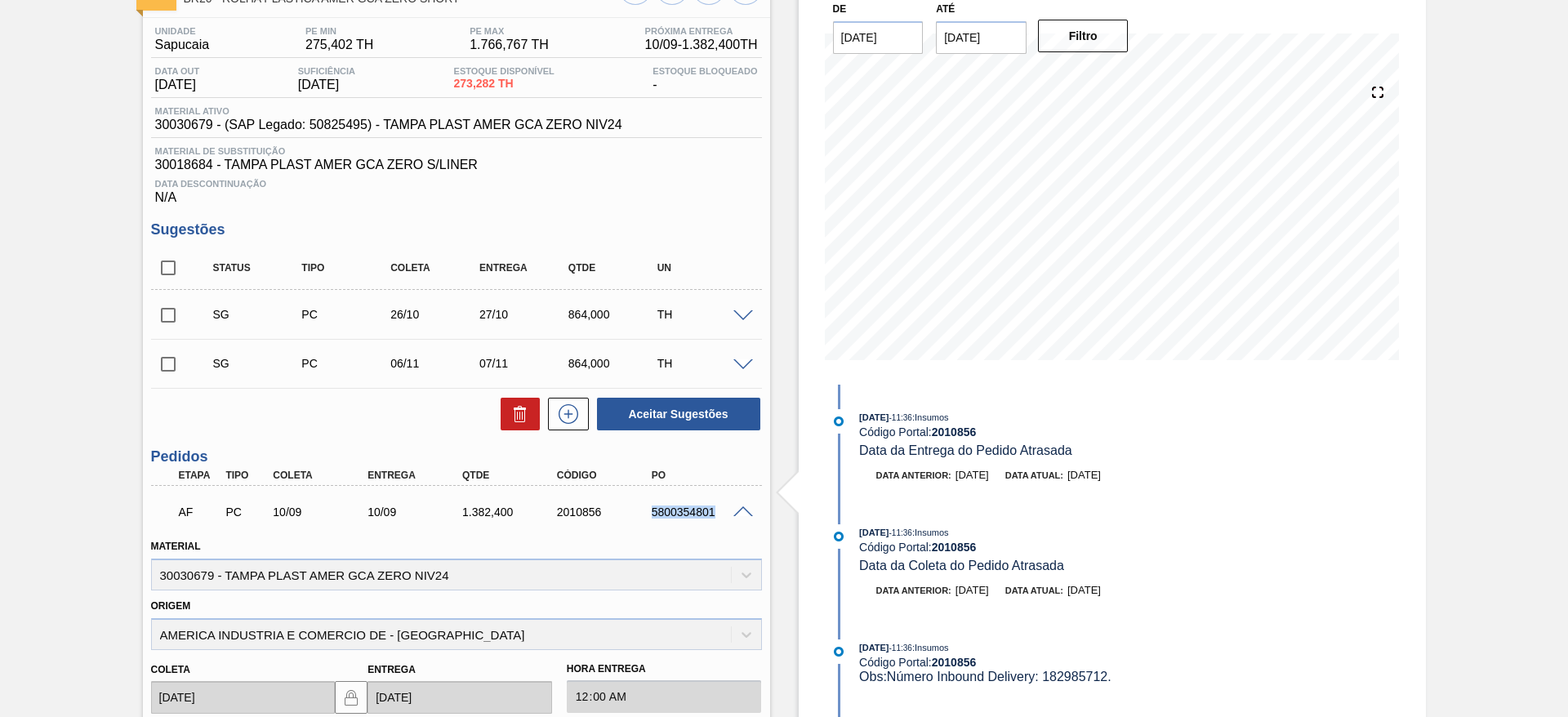
scroll to position [74, 0]
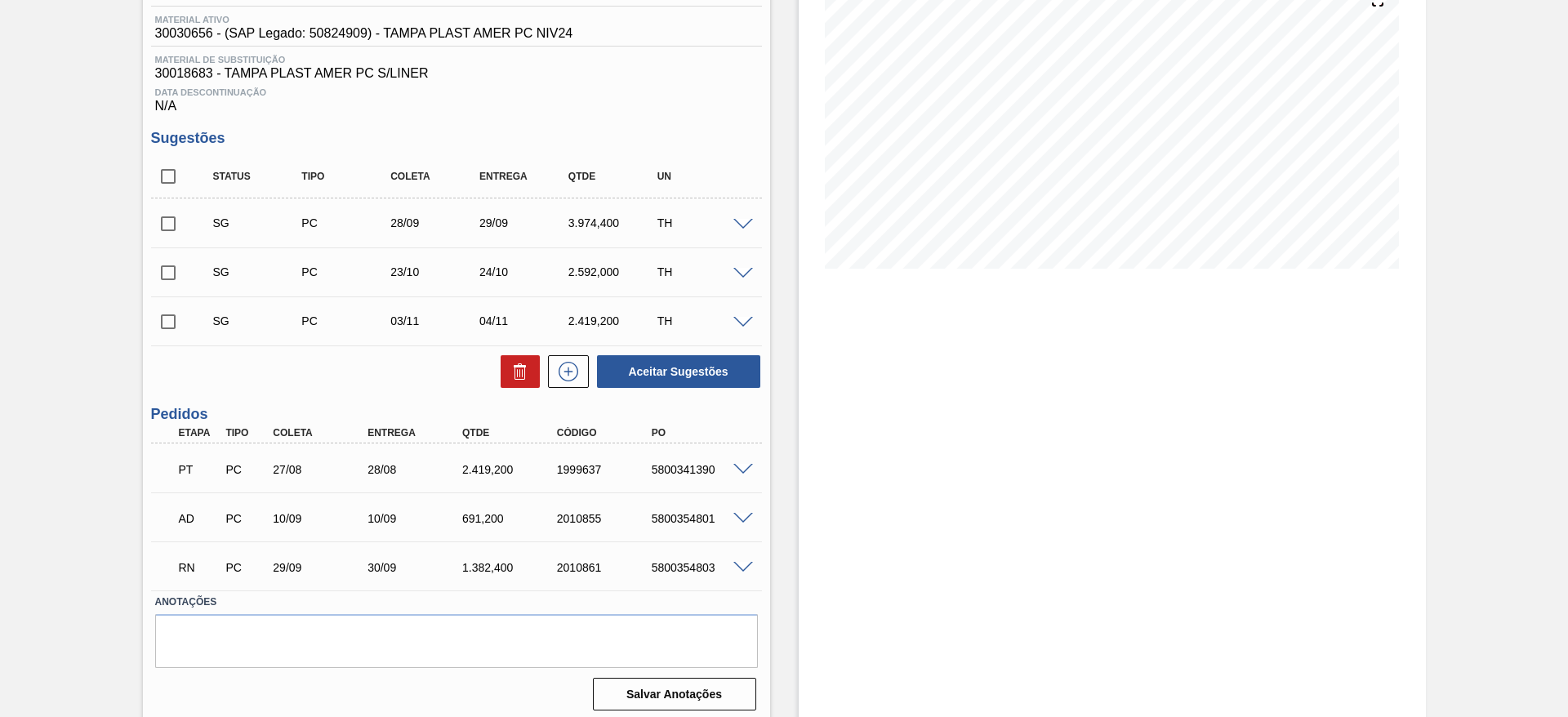
scroll to position [217, 0]
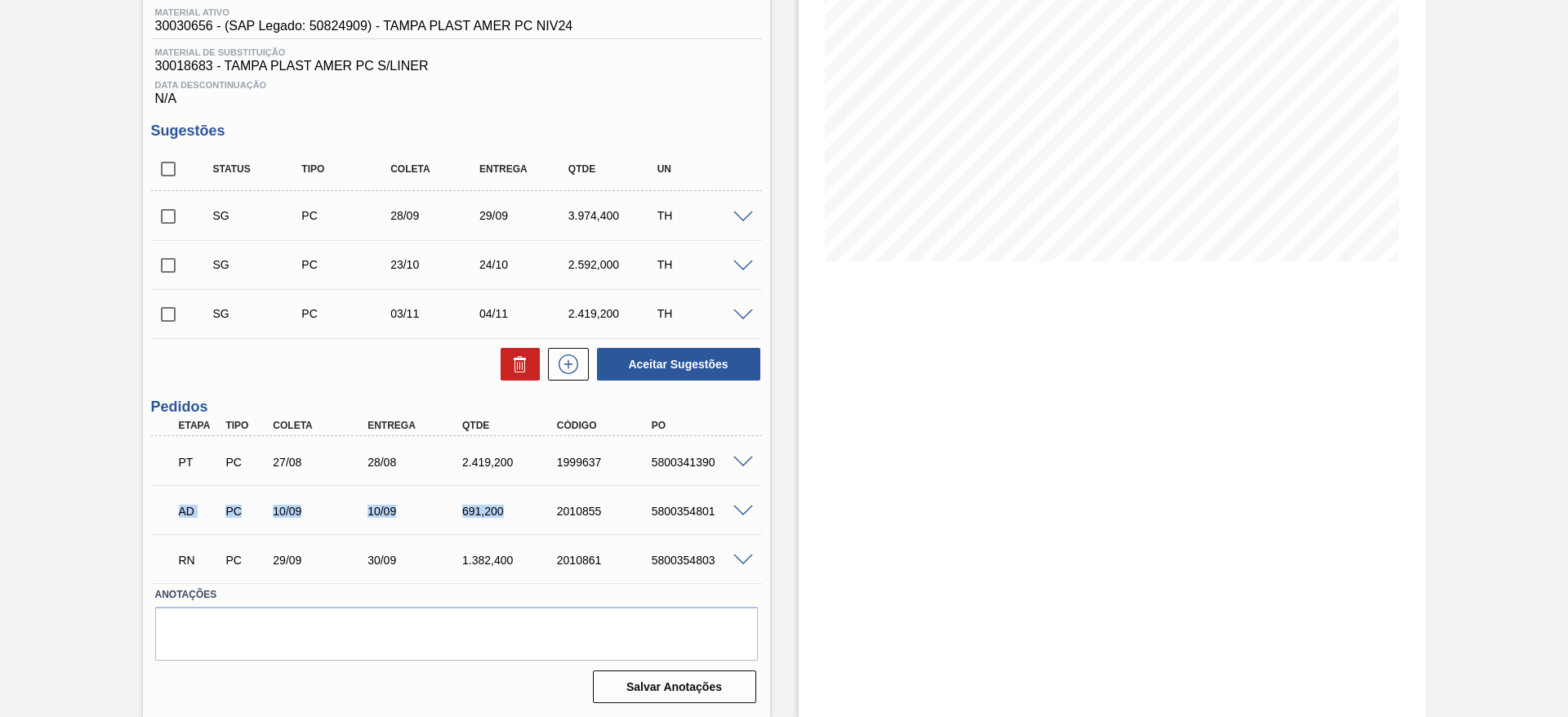
drag, startPoint x: 501, startPoint y: 504, endPoint x: 159, endPoint y: 511, distance: 342.1
click at [159, 511] on div "AD PC 10/09 10/09 691,[PHONE_NUMBER] 5800354801" at bounding box center [456, 509] width 611 height 41
click at [743, 516] on div "5800354801" at bounding box center [700, 512] width 106 height 13
click at [747, 510] on span at bounding box center [743, 512] width 20 height 12
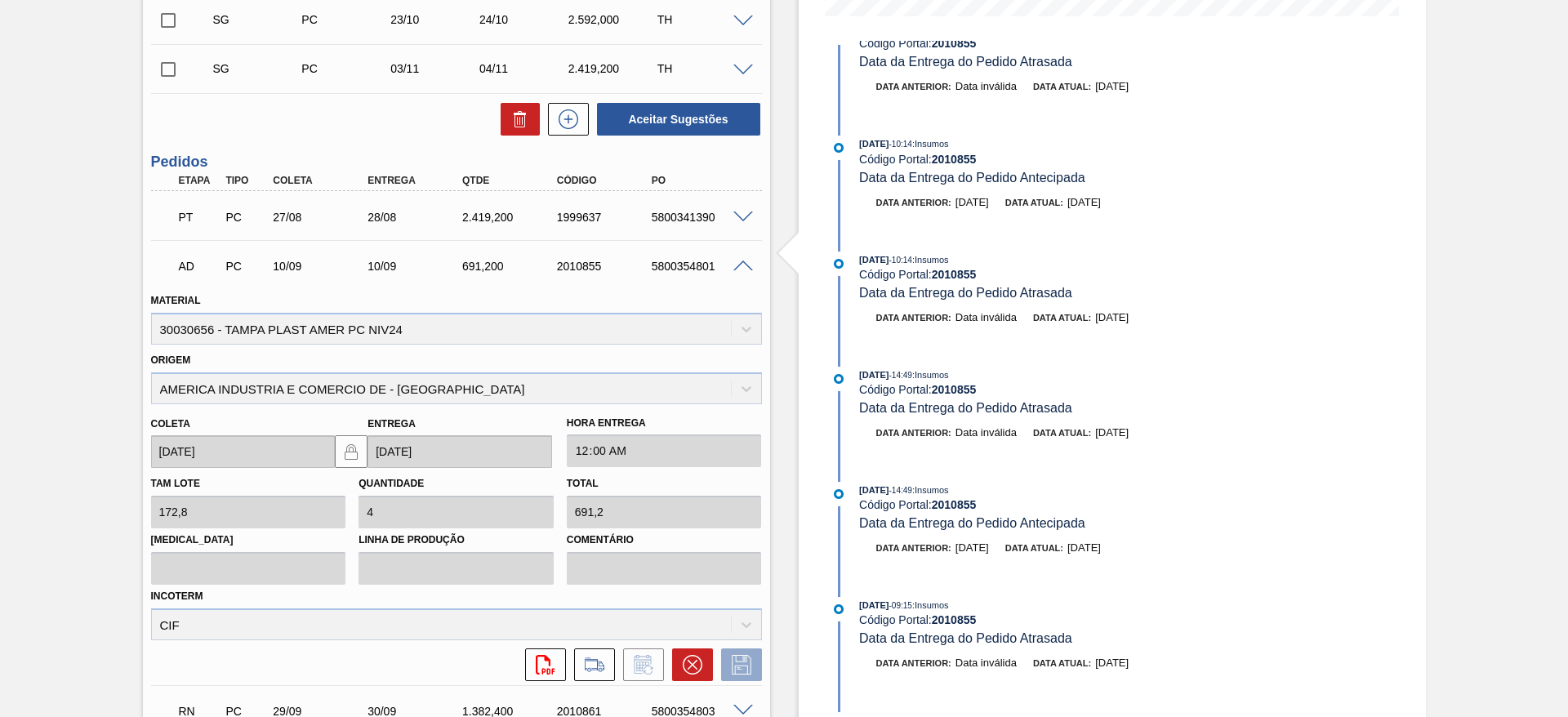
scroll to position [245, 0]
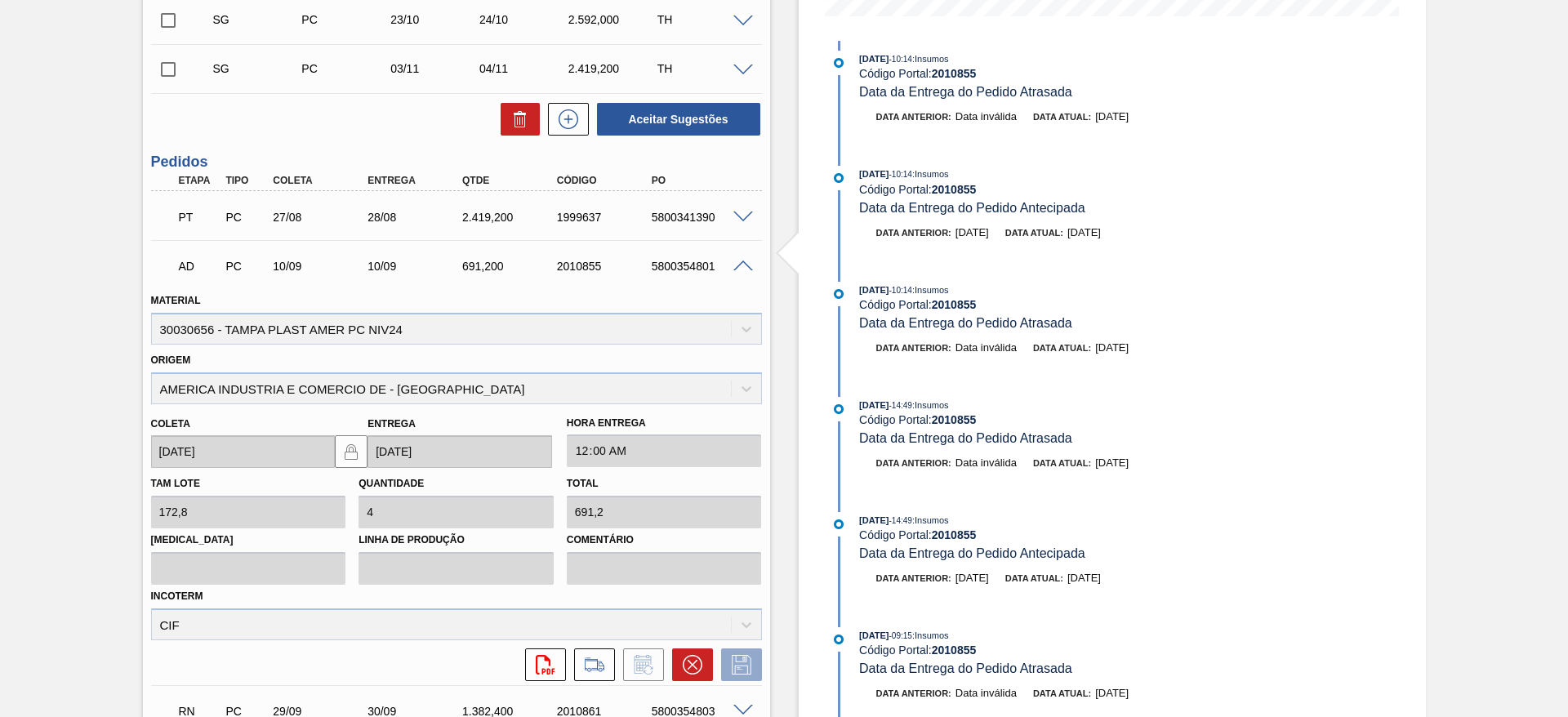
click at [678, 268] on div "5800354801" at bounding box center [700, 266] width 106 height 13
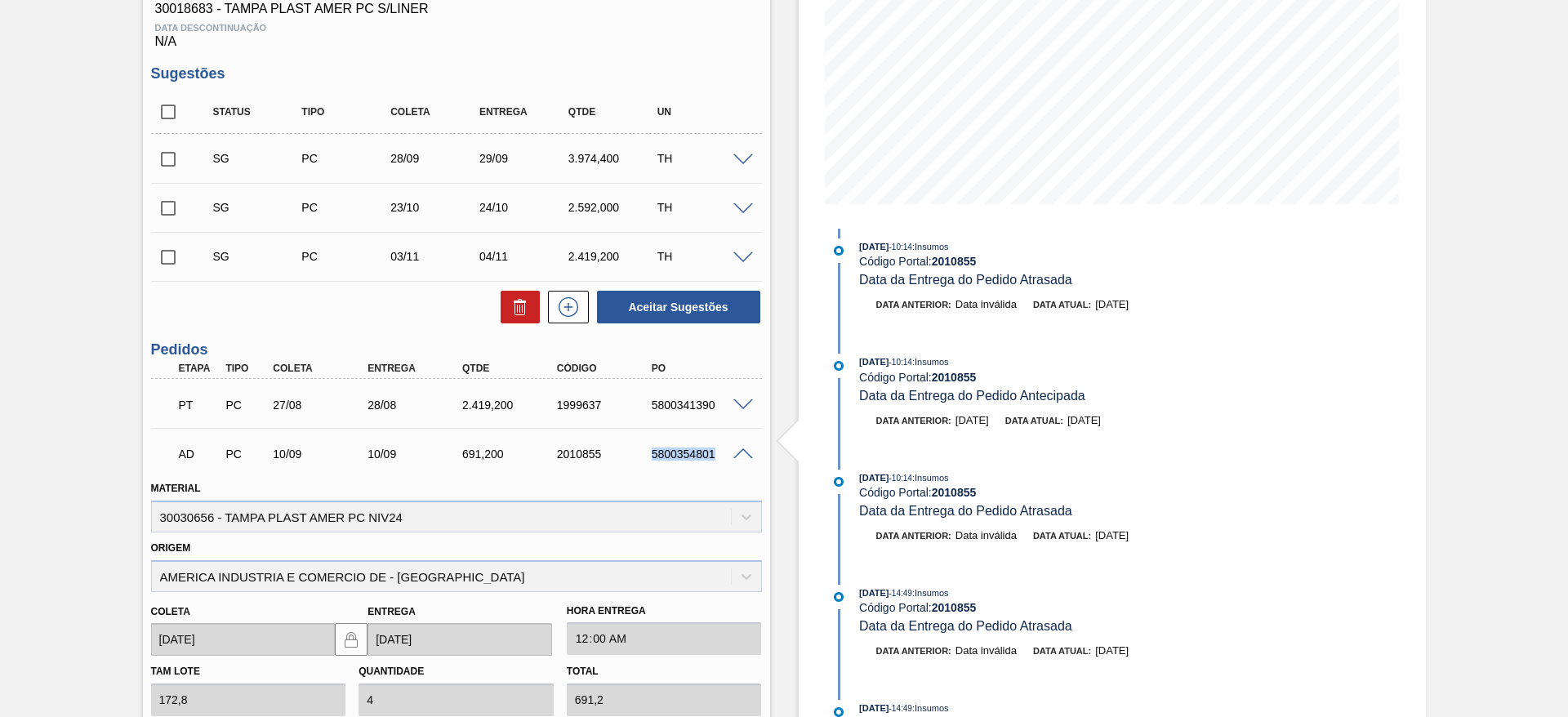
scroll to position [0, 0]
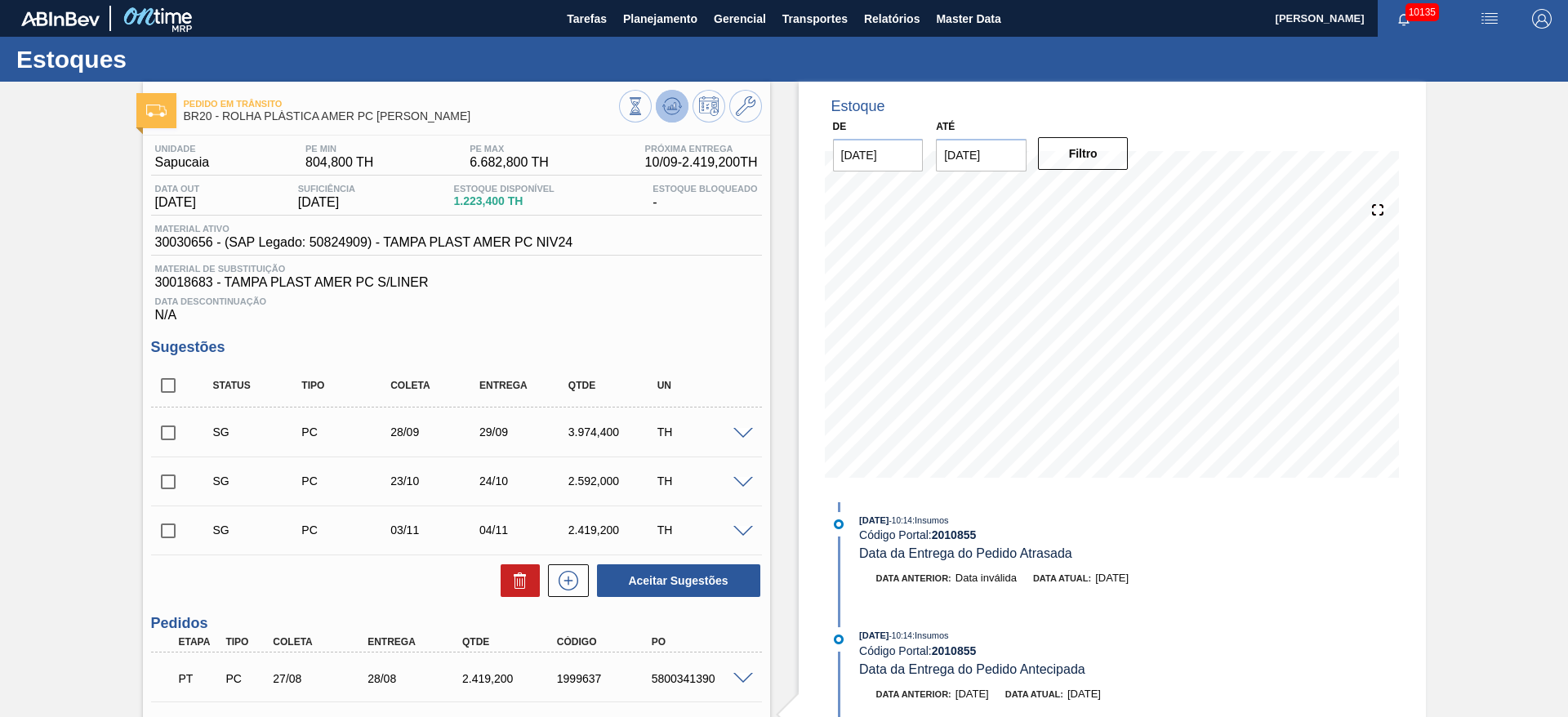
click at [674, 110] on icon at bounding box center [672, 106] width 20 height 20
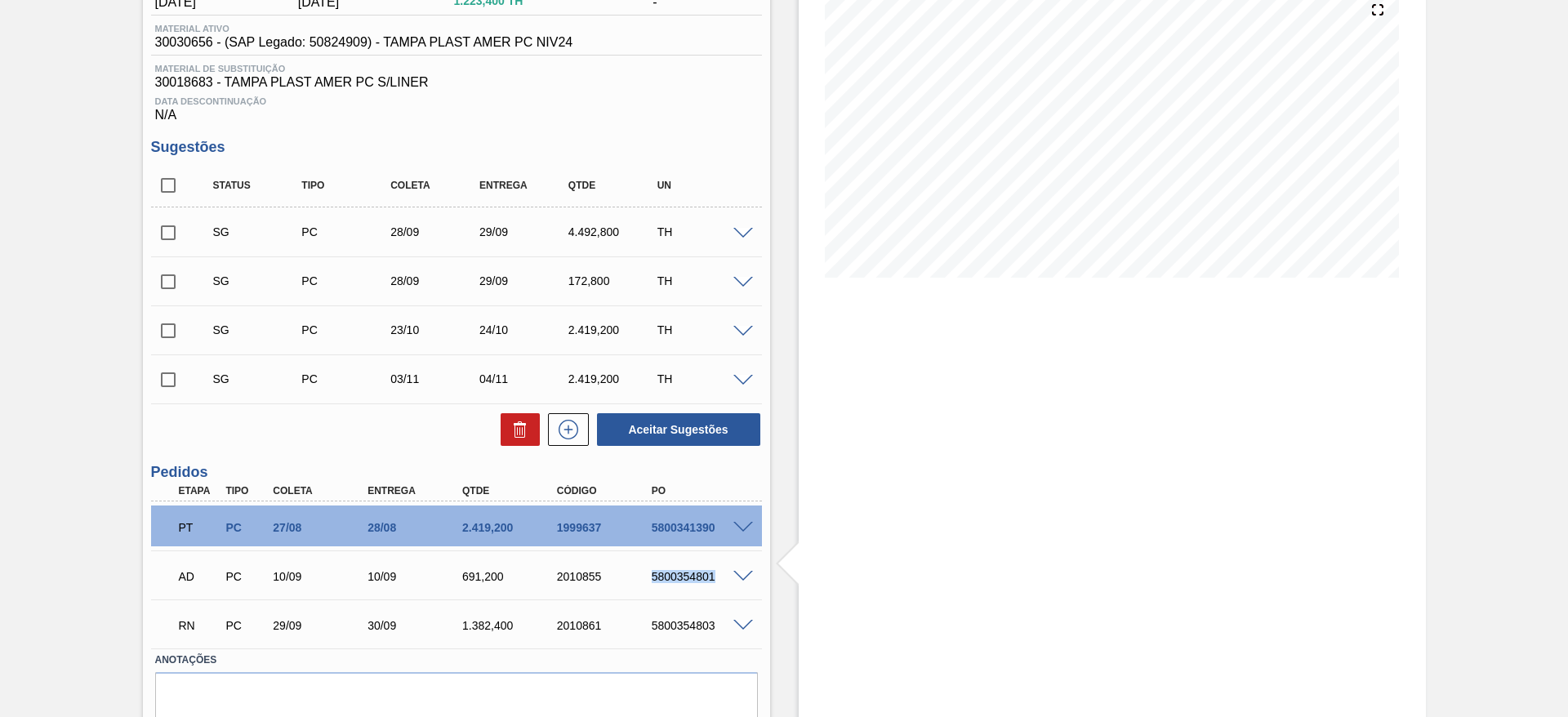
scroll to position [245, 0]
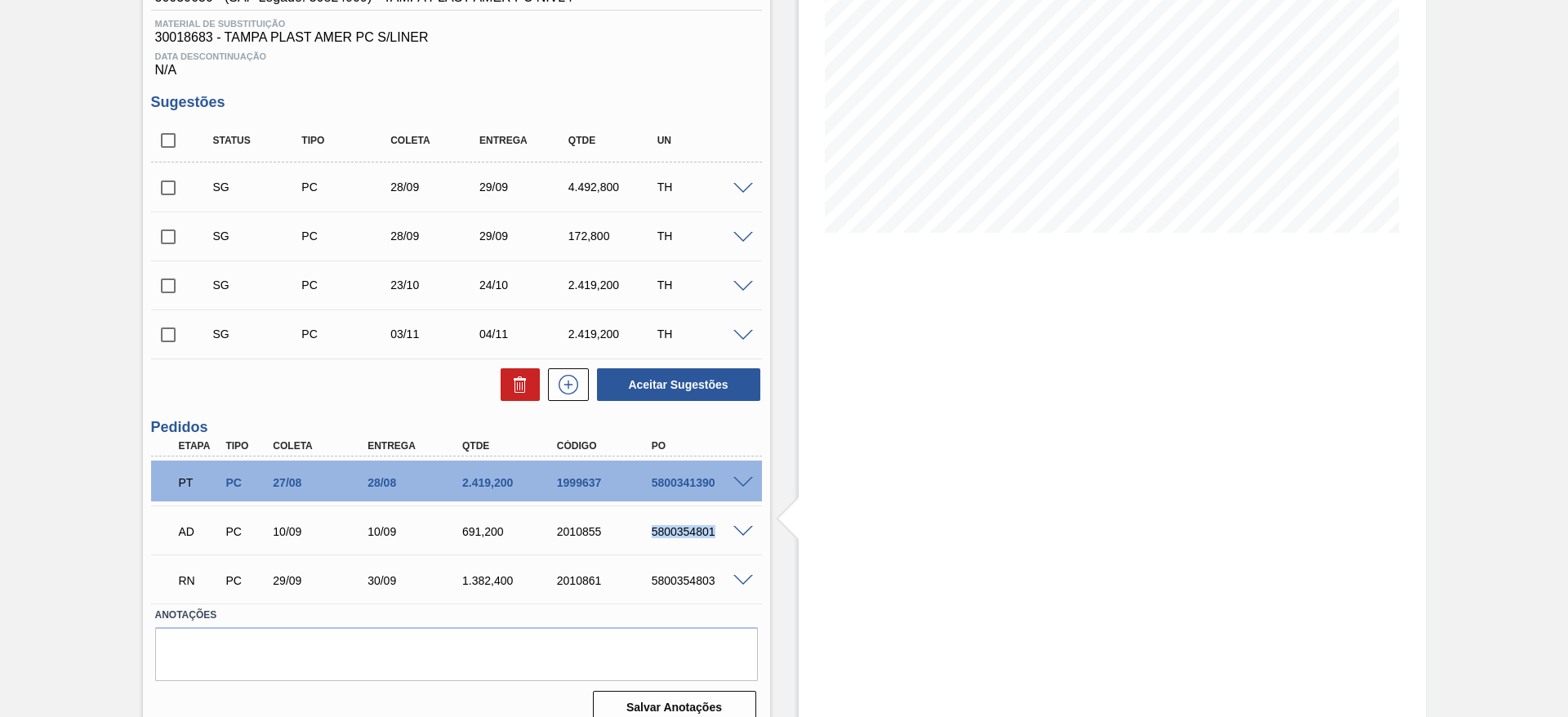
copy div "5800354801"
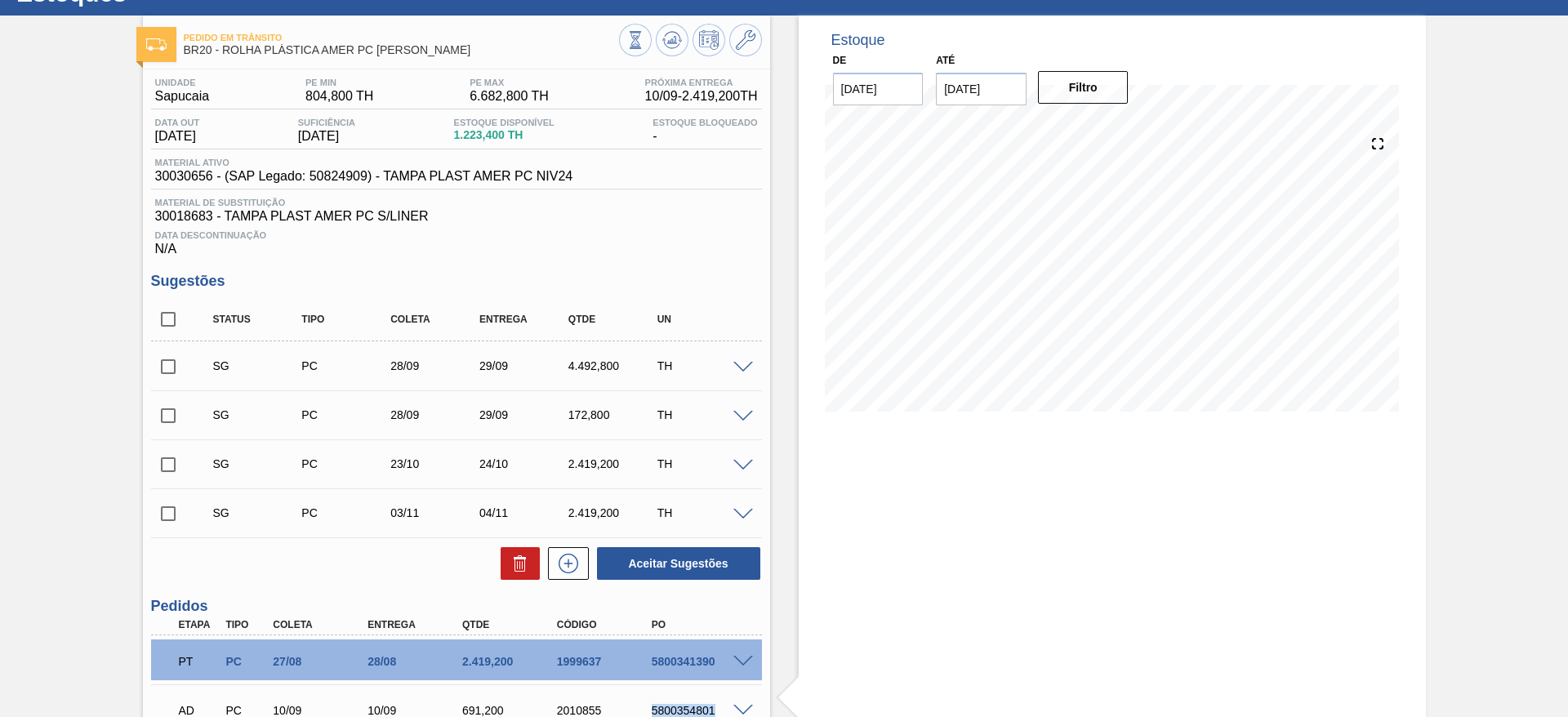
scroll to position [20, 0]
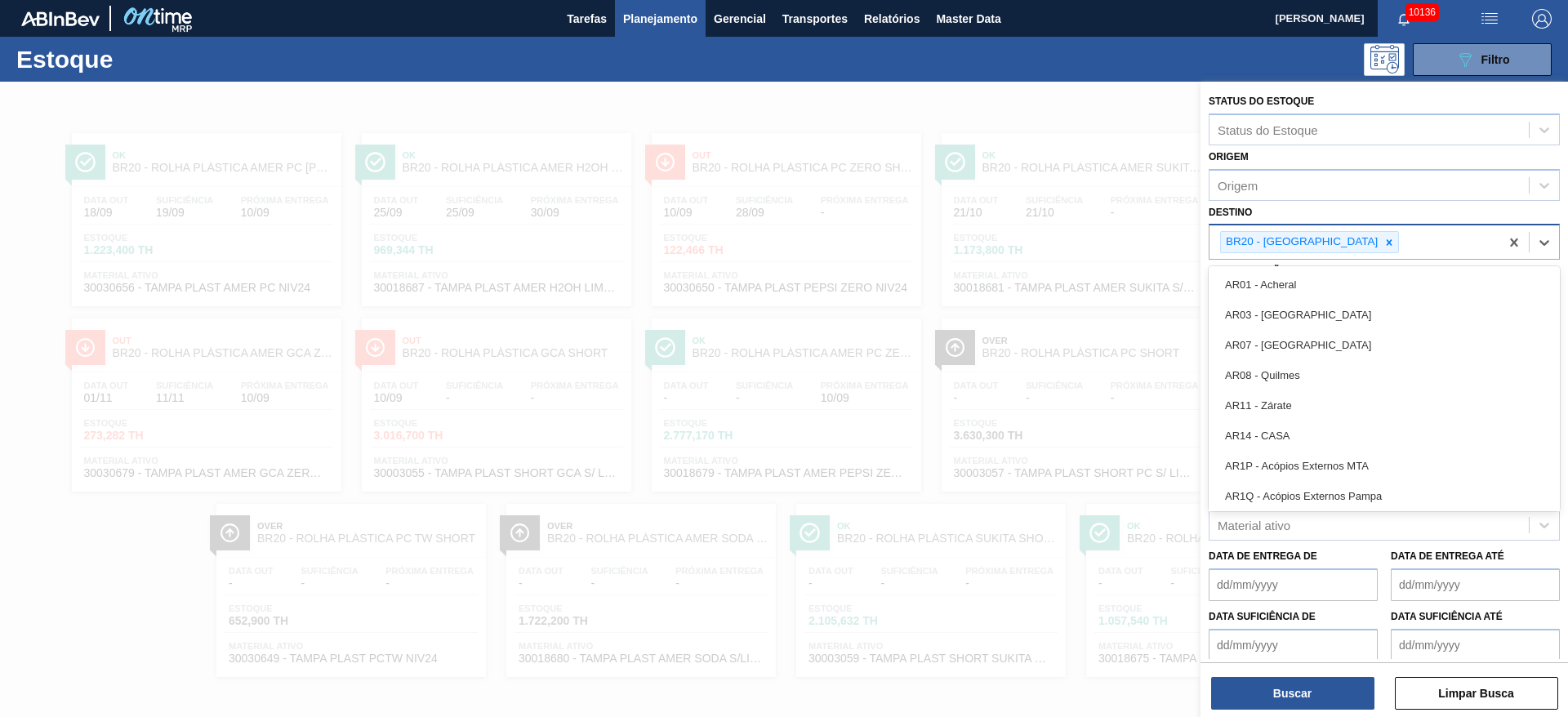
click at [1331, 239] on div "BR20 - [GEOGRAPHIC_DATA]" at bounding box center [1309, 242] width 179 height 22
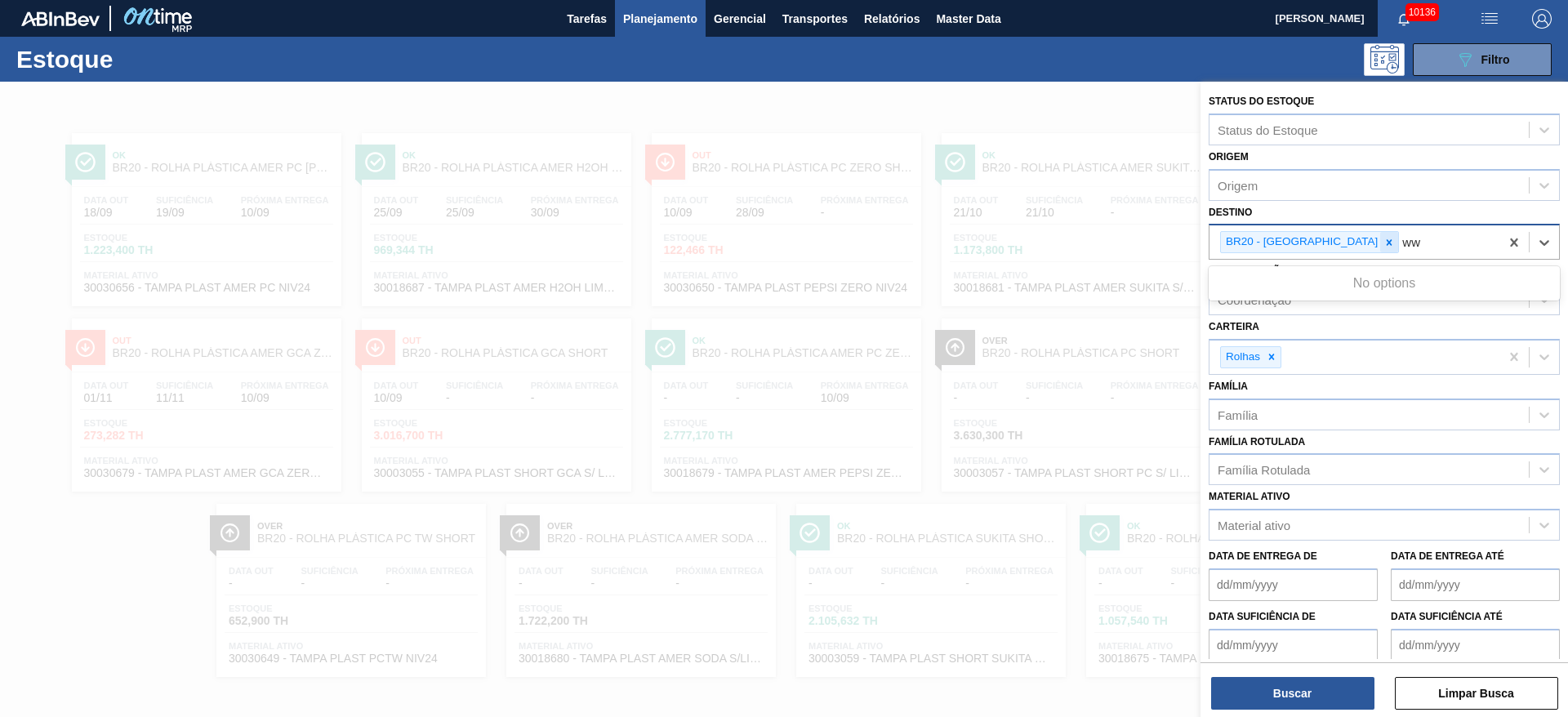
type input "w"
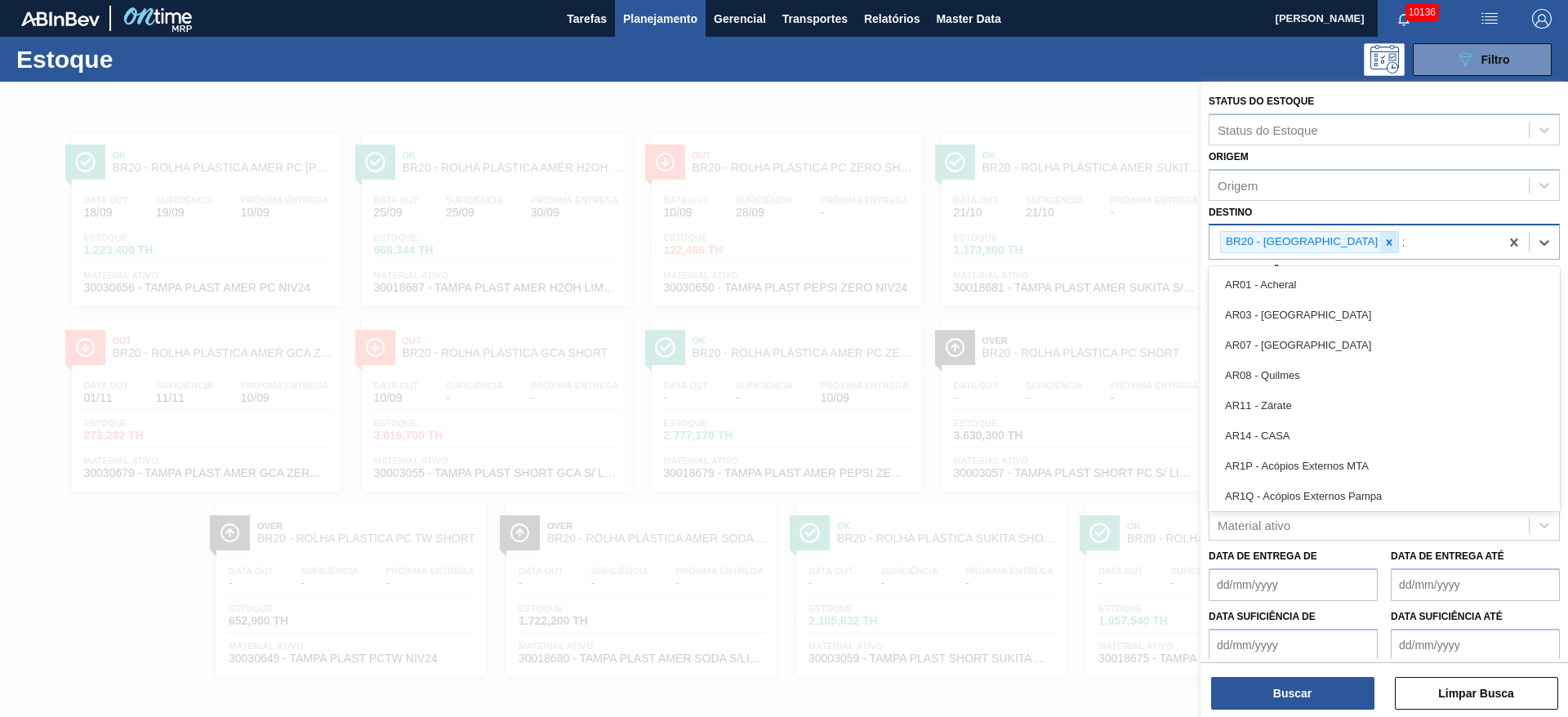
type input "22"
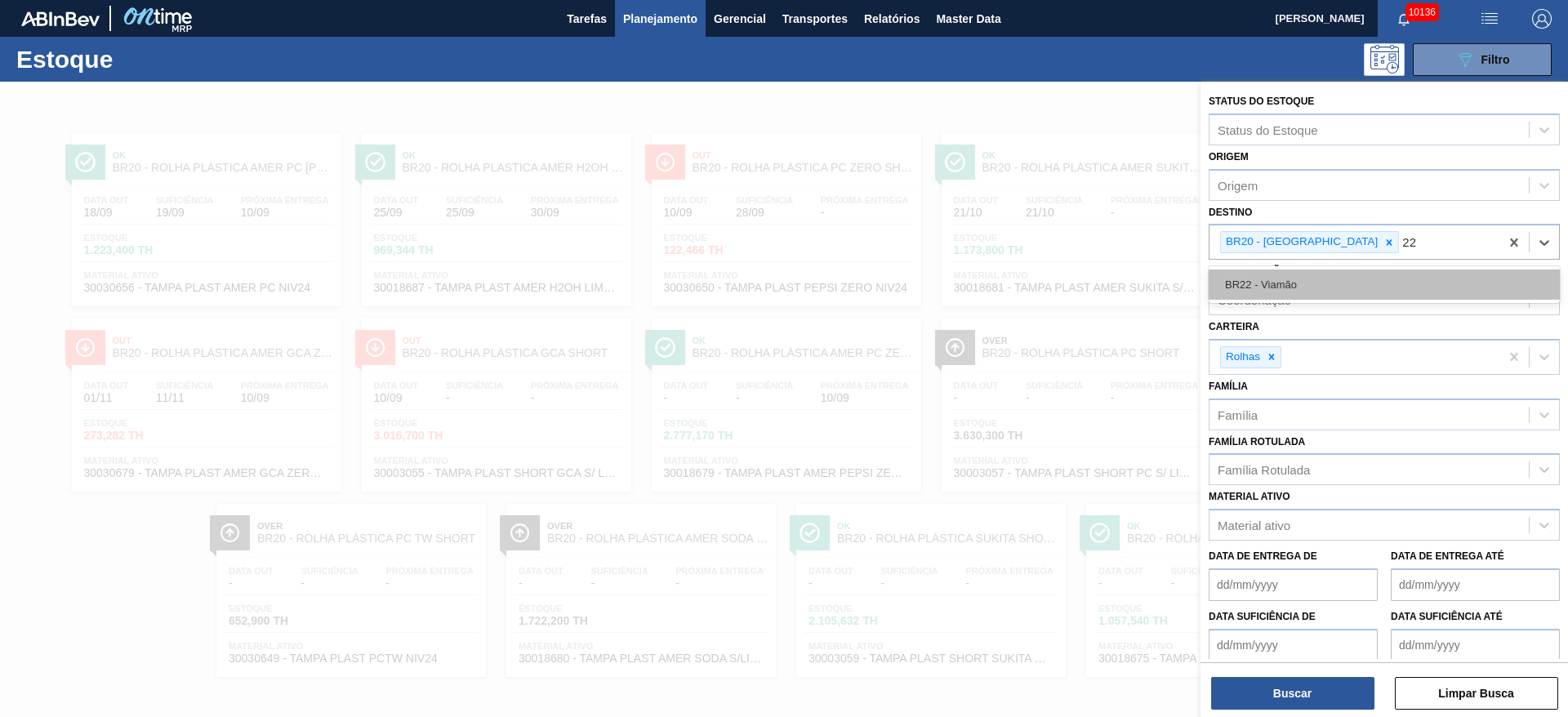
click at [1345, 279] on div "BR22 - Viamão" at bounding box center [1385, 285] width 351 height 31
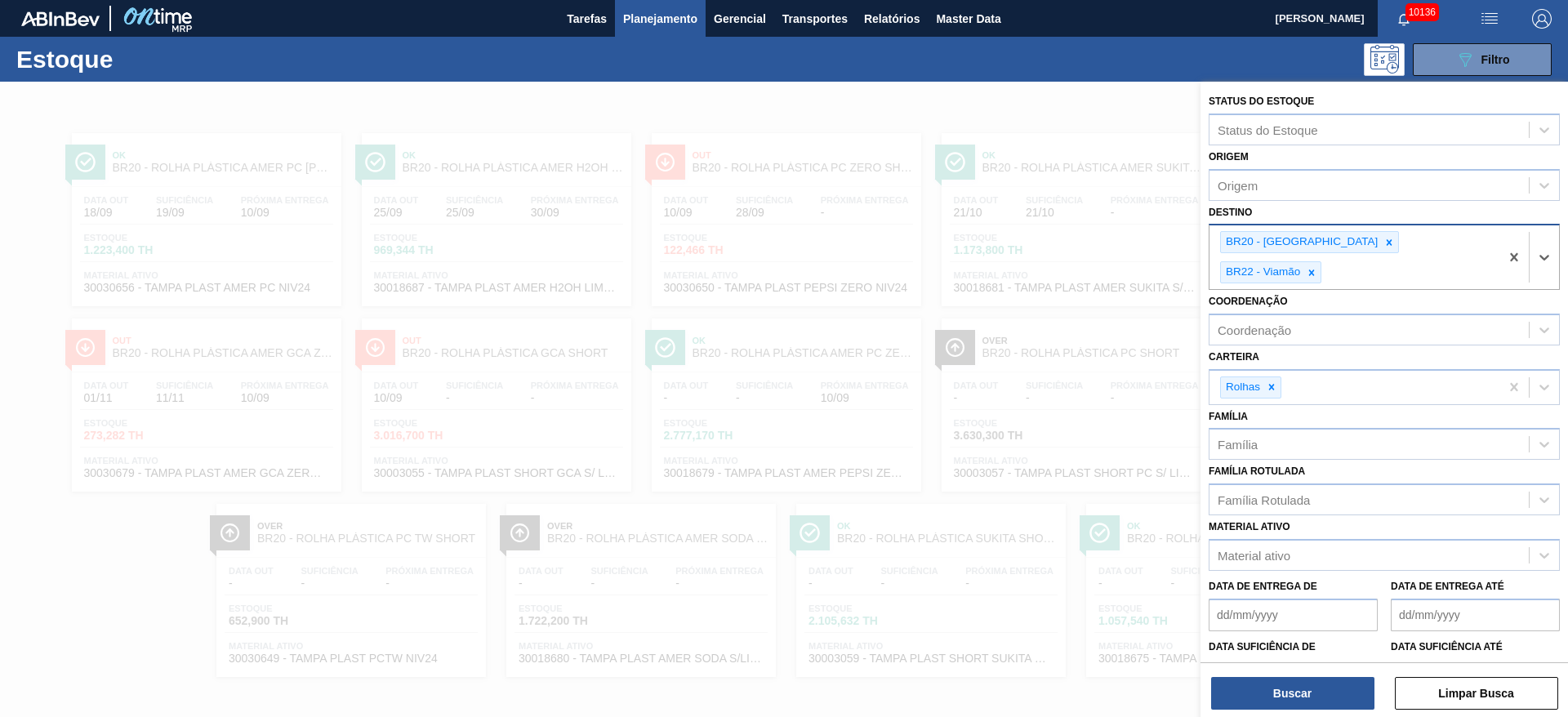
click at [1308, 252] on div "BR20 - Sapucaia" at bounding box center [1309, 242] width 179 height 22
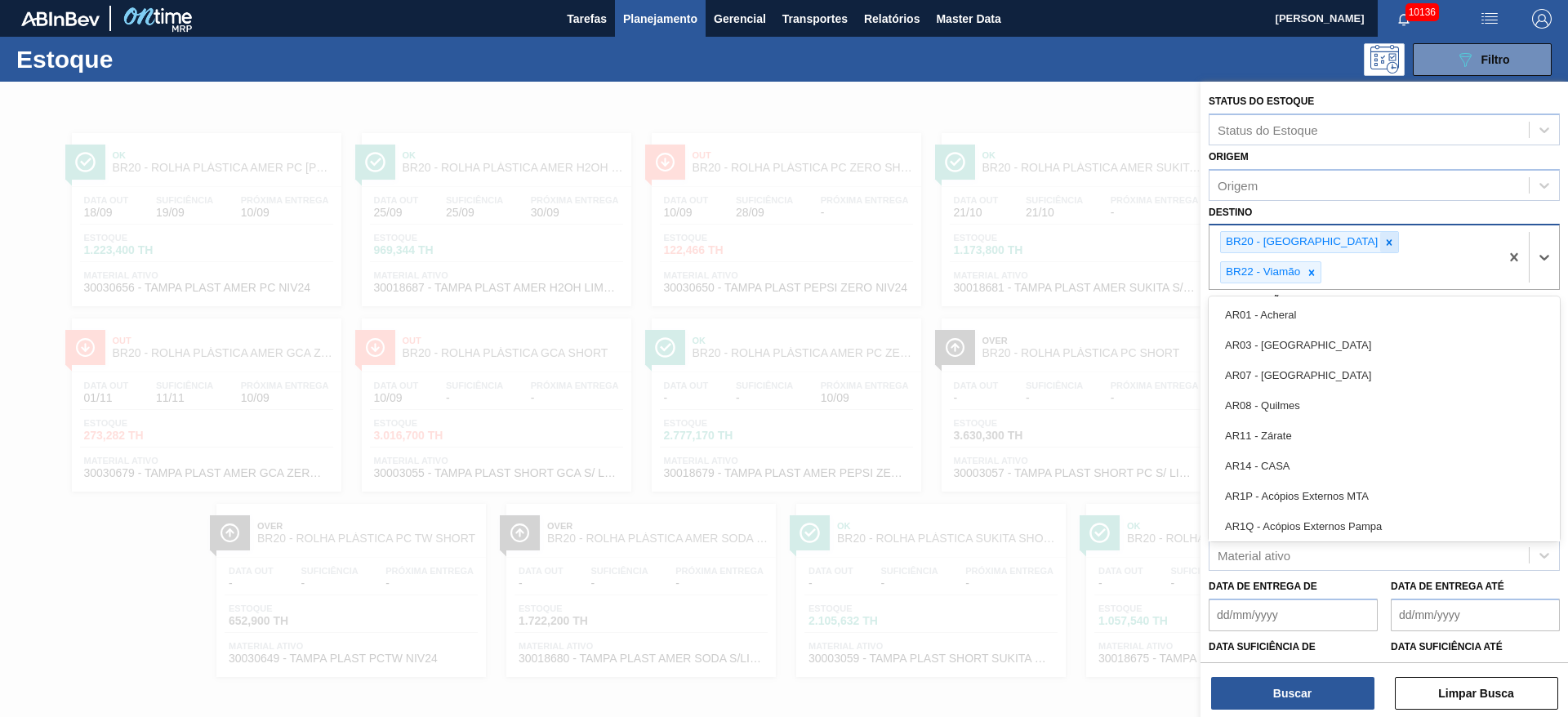
click at [1388, 243] on icon at bounding box center [1390, 243] width 6 height 6
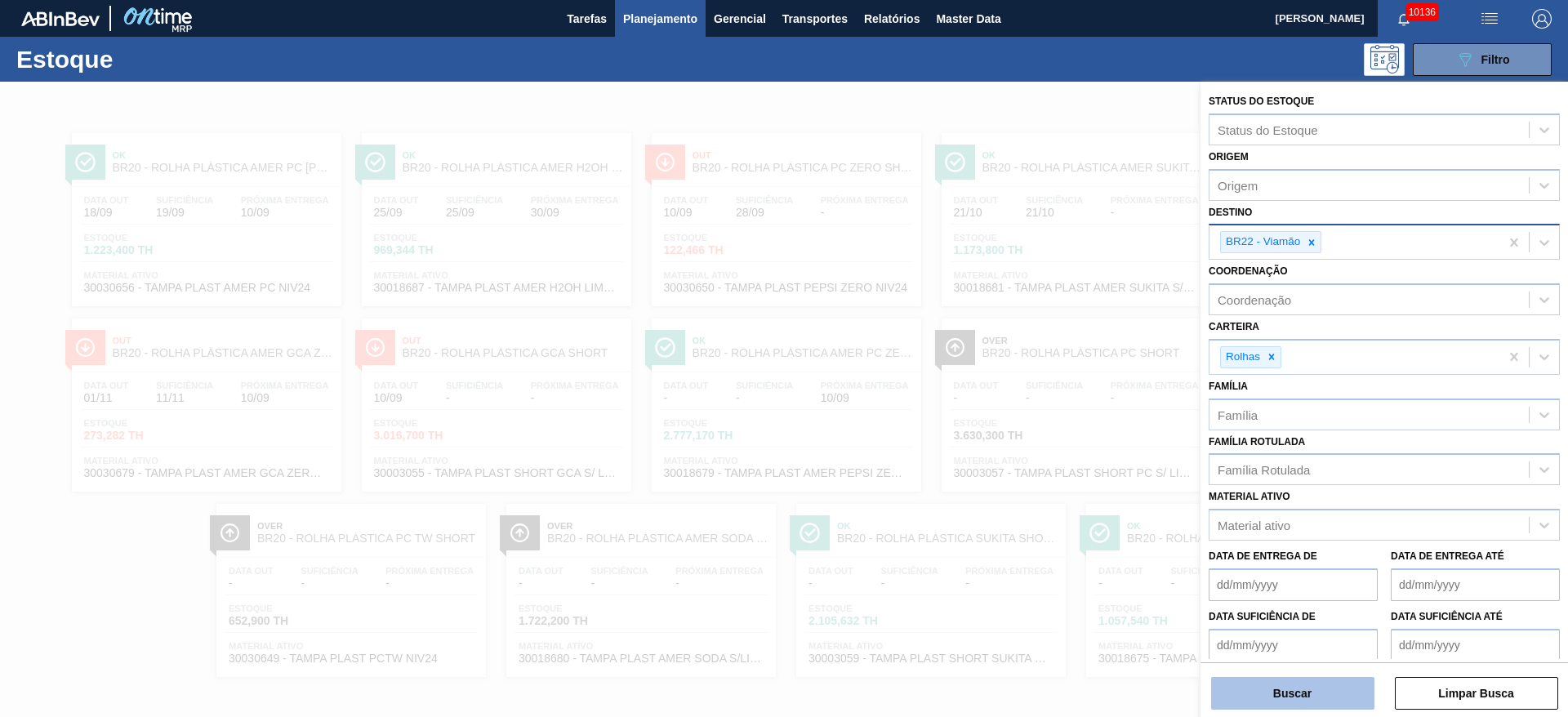
click at [1325, 687] on button "Buscar" at bounding box center [1293, 693] width 163 height 32
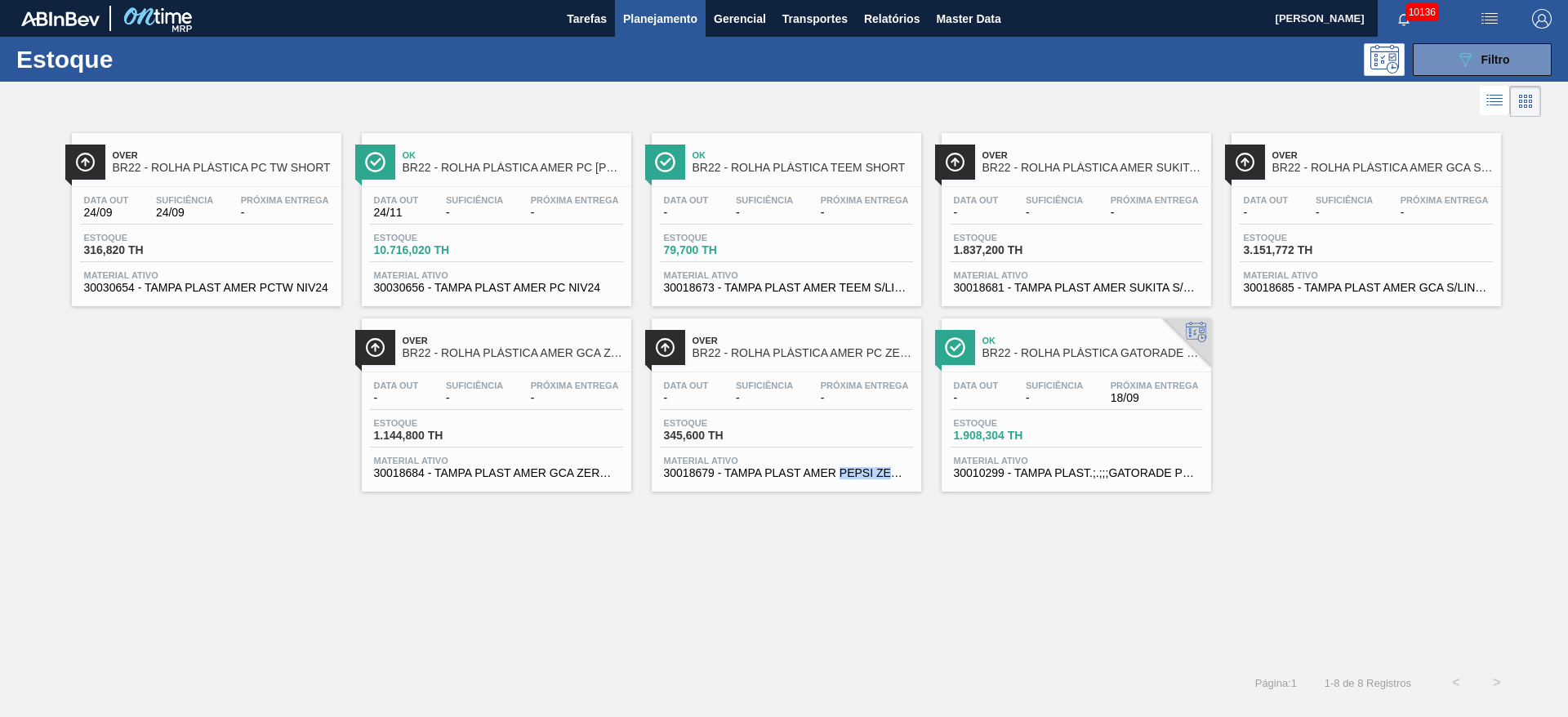
drag, startPoint x: 887, startPoint y: 551, endPoint x: 776, endPoint y: 515, distance: 116.7
click at [808, 524] on div "Over BR22 - ROLHA PLÁSTICA PC TW SHORT Data out 24/09 Suficiência 24/09 Próxima…" at bounding box center [784, 391] width 1568 height 541
click at [689, 568] on div "Over BR22 - ROLHA PLÁSTICA PC TW SHORT Data out 24/09 Suficiência 24/09 Próxima…" at bounding box center [784, 391] width 1568 height 541
click at [1468, 77] on div "Estoque 089F7B8B-B2A5-4AFE-B5C0-19BA573D28AC Filtro" at bounding box center [784, 58] width 1568 height 45
click at [1470, 70] on button "089F7B8B-B2A5-4AFE-B5C0-19BA573D28AC Filtro" at bounding box center [1482, 59] width 138 height 32
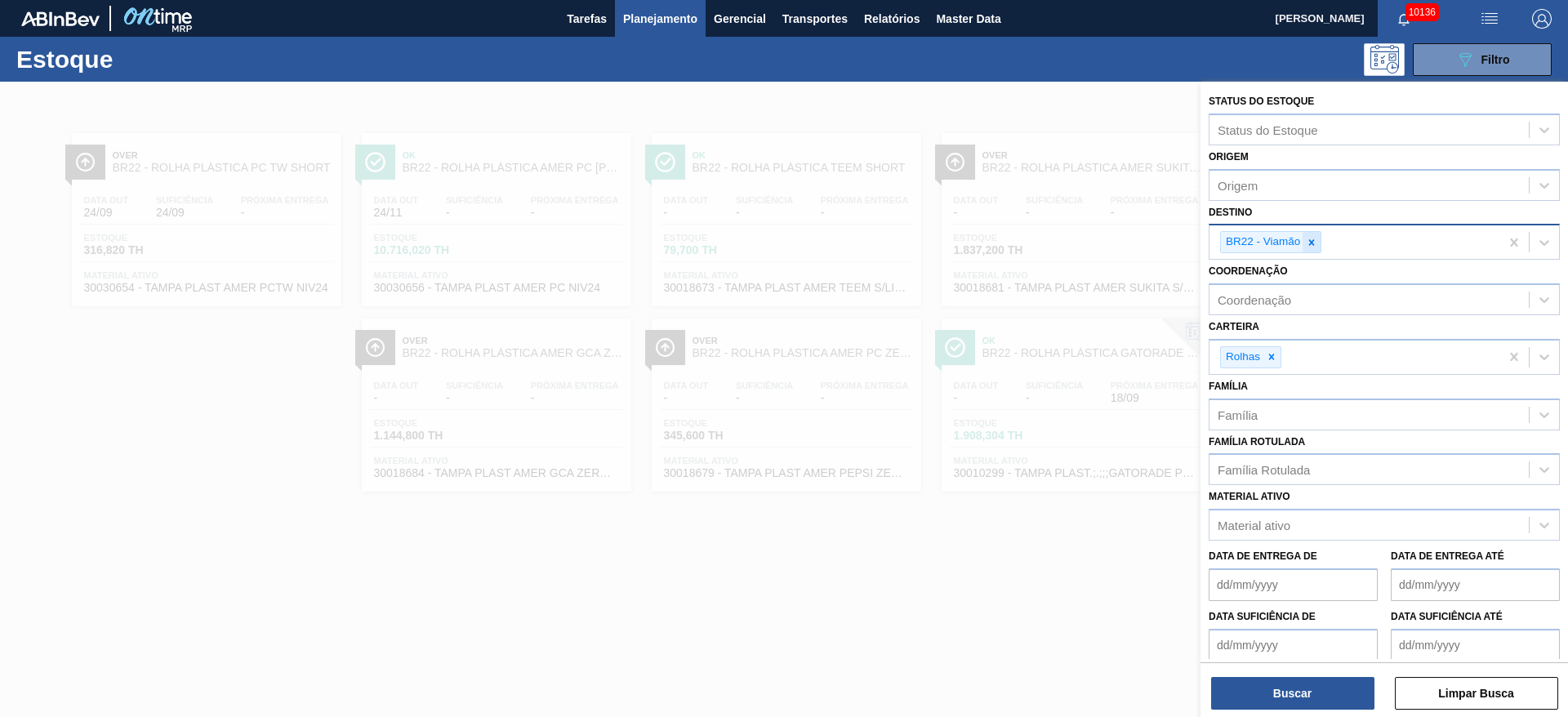
click at [1321, 246] on div "BR22 - Viamão" at bounding box center [1355, 242] width 290 height 33
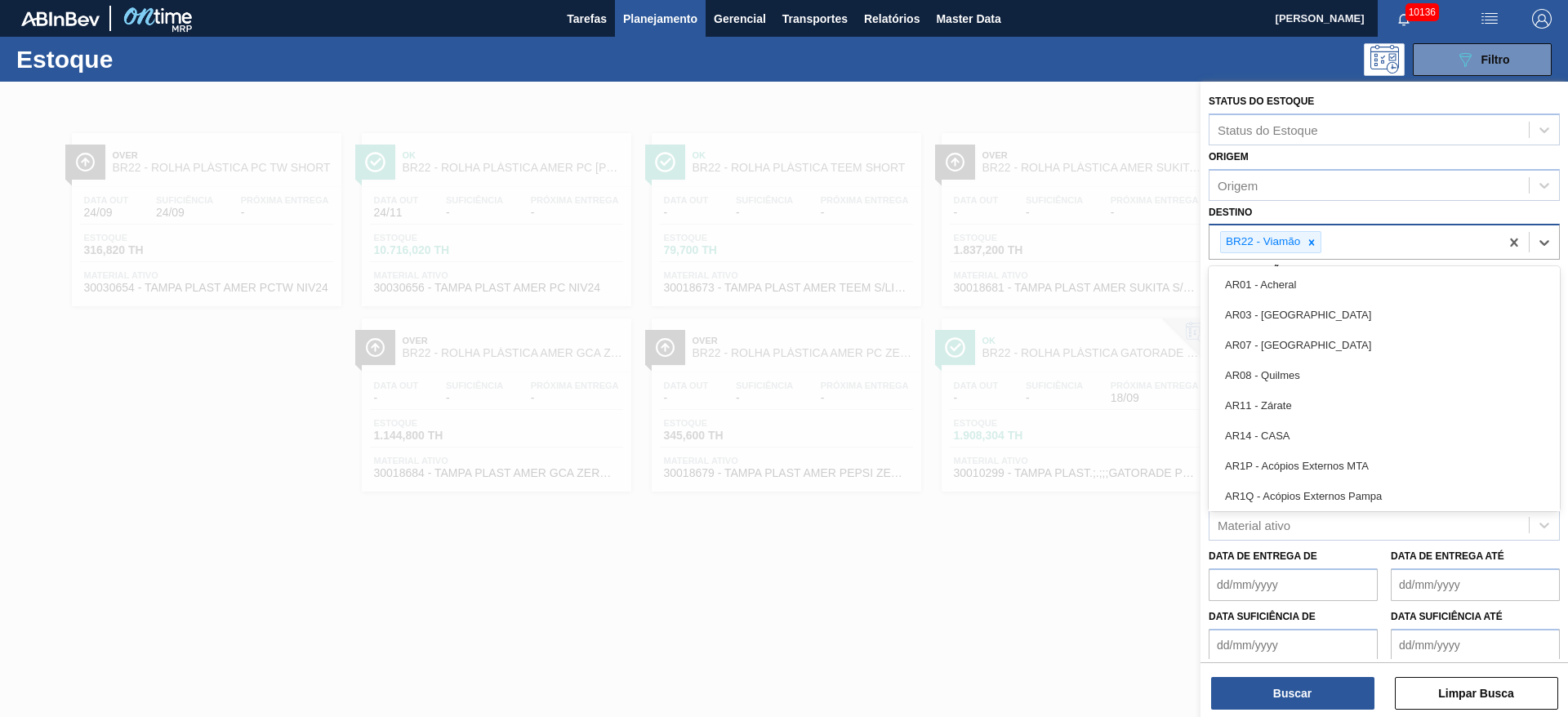
click at [1319, 246] on div at bounding box center [1311, 242] width 18 height 20
type input "5"
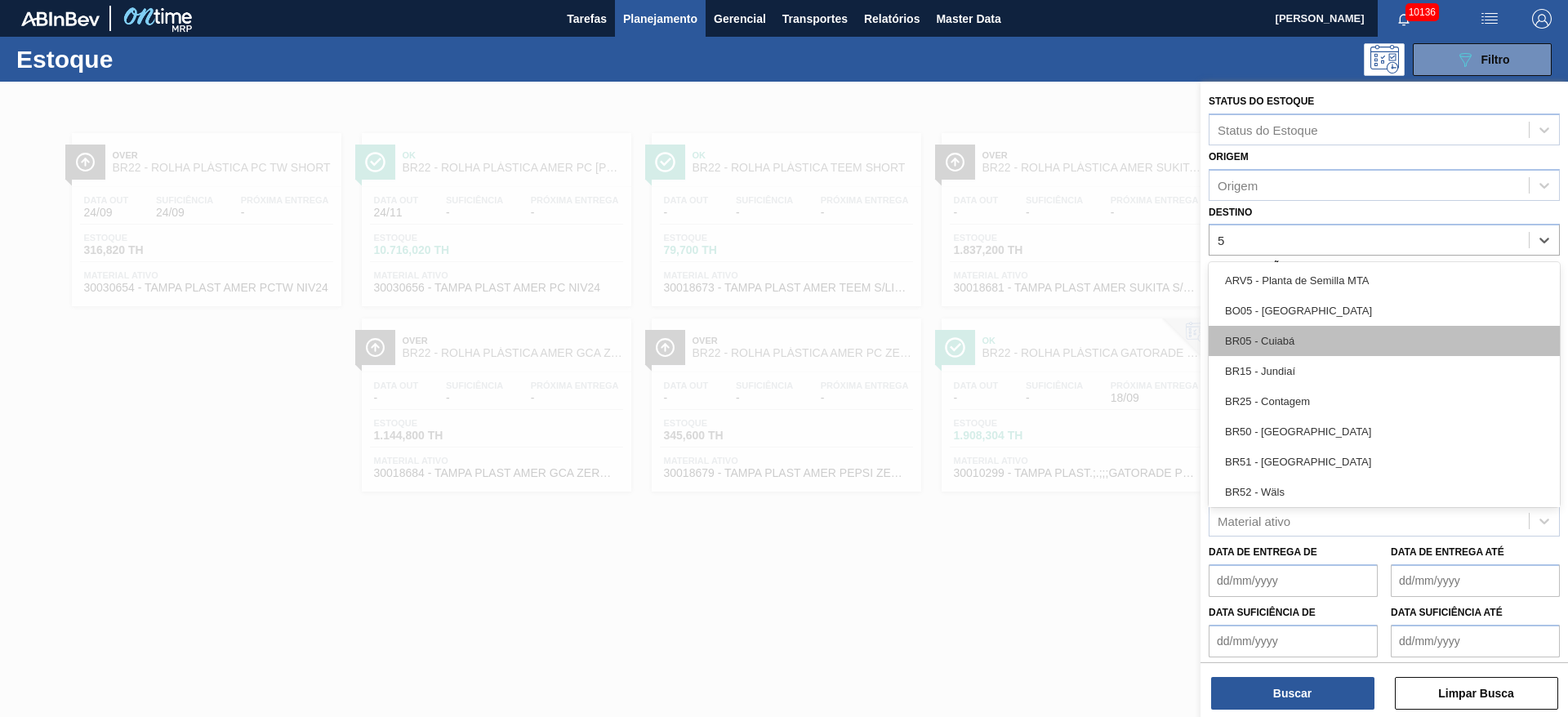
click at [1303, 343] on div "BR05 - Cuiabá" at bounding box center [1385, 341] width 351 height 31
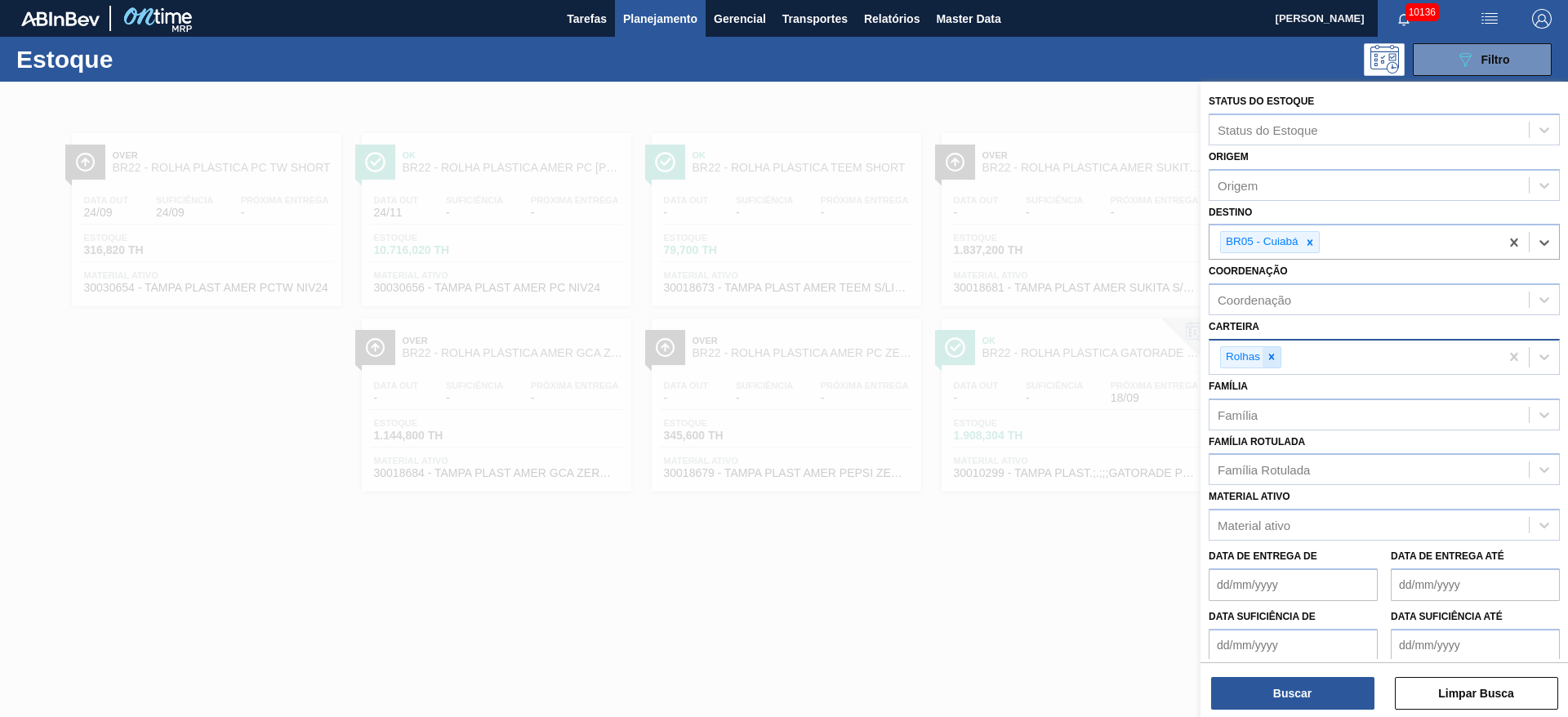
click at [1281, 359] on div at bounding box center [1272, 357] width 18 height 20
click at [1281, 359] on div "Carteira" at bounding box center [1369, 354] width 319 height 24
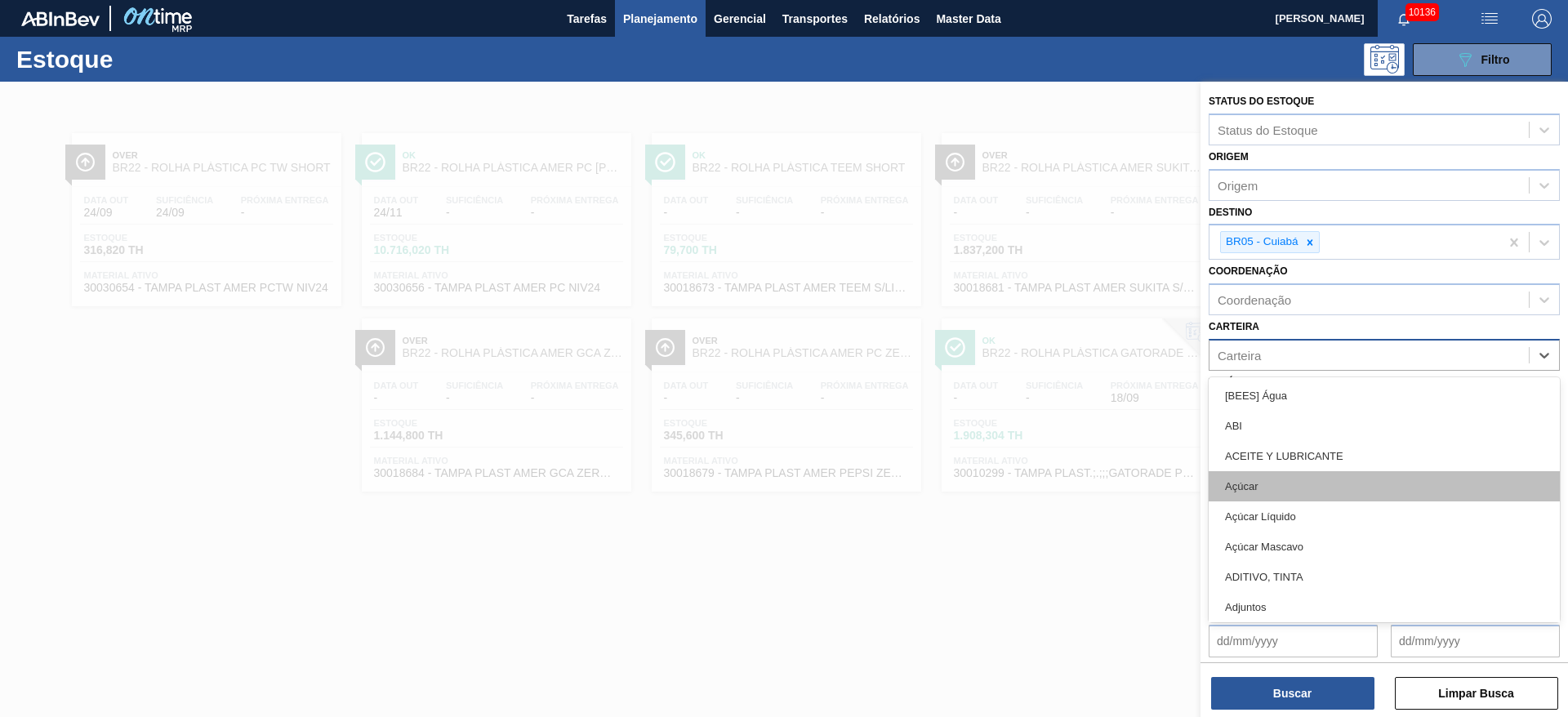
click at [1273, 472] on div "Açúcar" at bounding box center [1385, 487] width 351 height 31
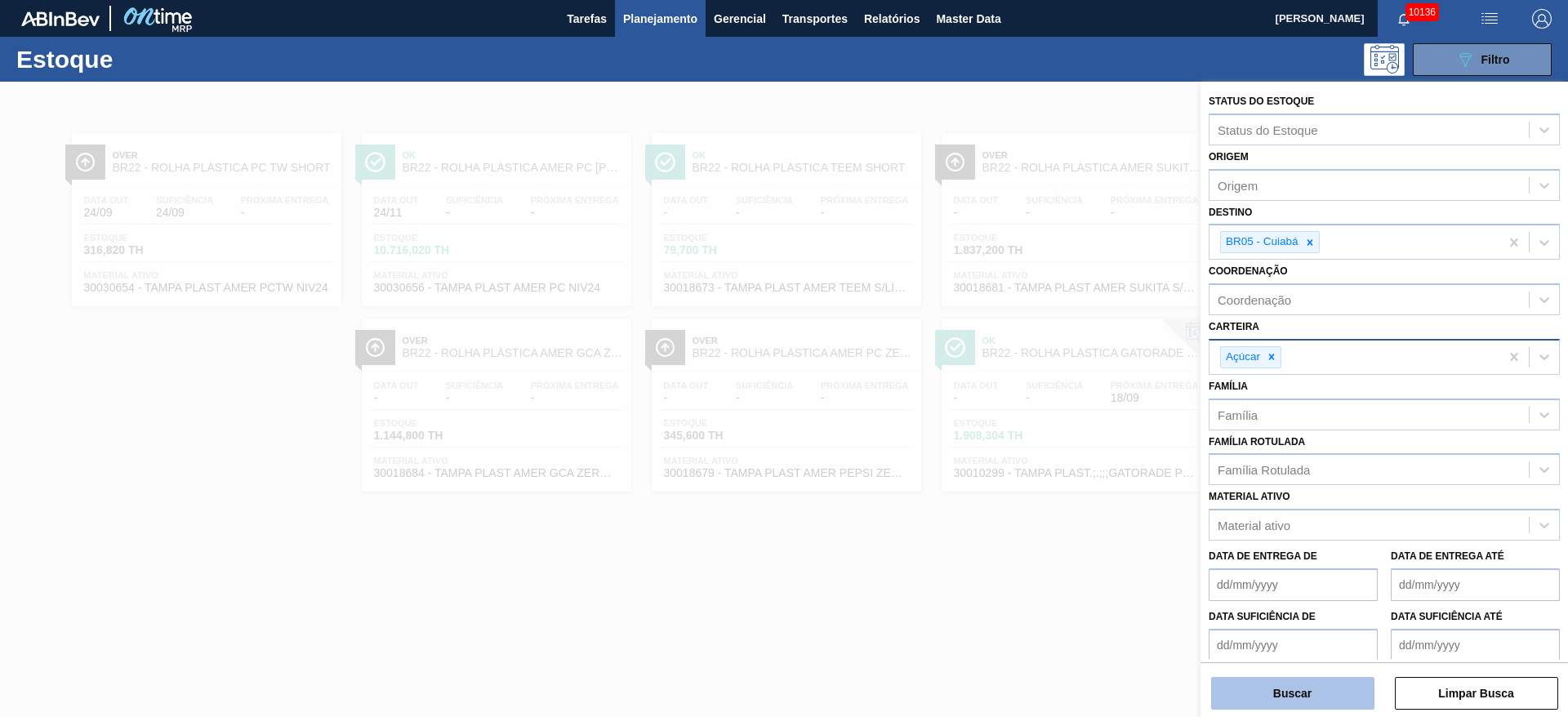
click at [1299, 686] on button "Buscar" at bounding box center [1293, 693] width 163 height 32
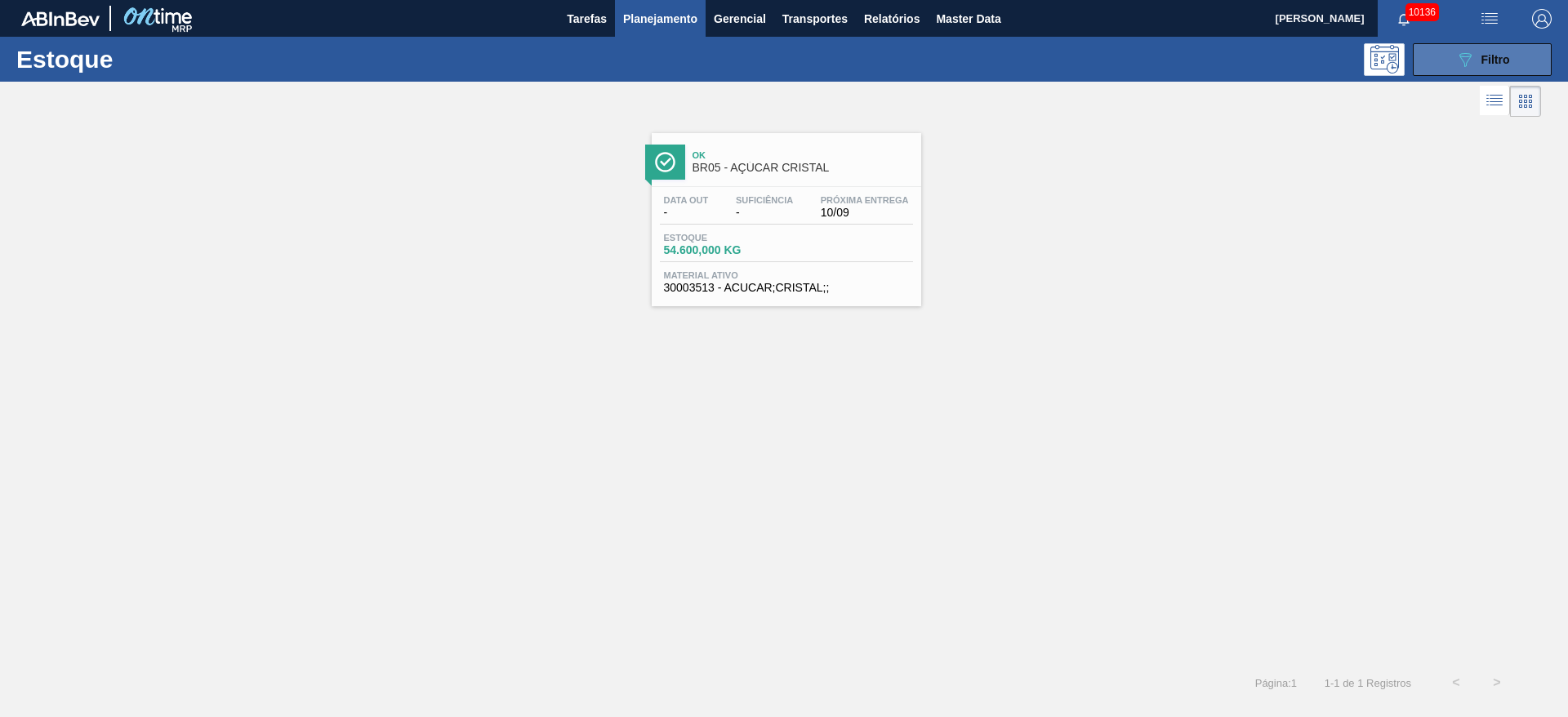
click at [1427, 53] on button "089F7B8B-B2A5-4AFE-B5C0-19BA573D28AC Filtro" at bounding box center [1482, 59] width 138 height 32
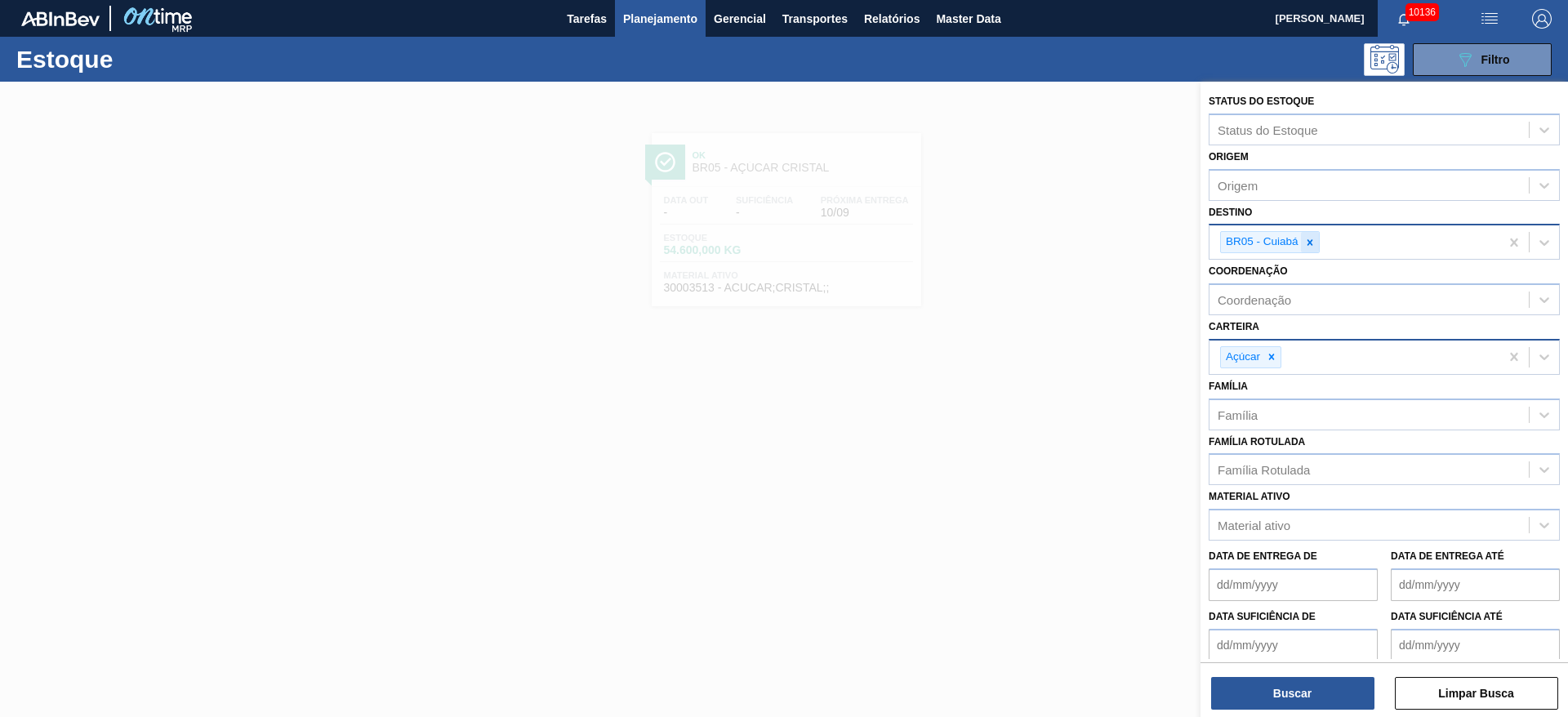
click at [1314, 241] on icon at bounding box center [1310, 243] width 11 height 11
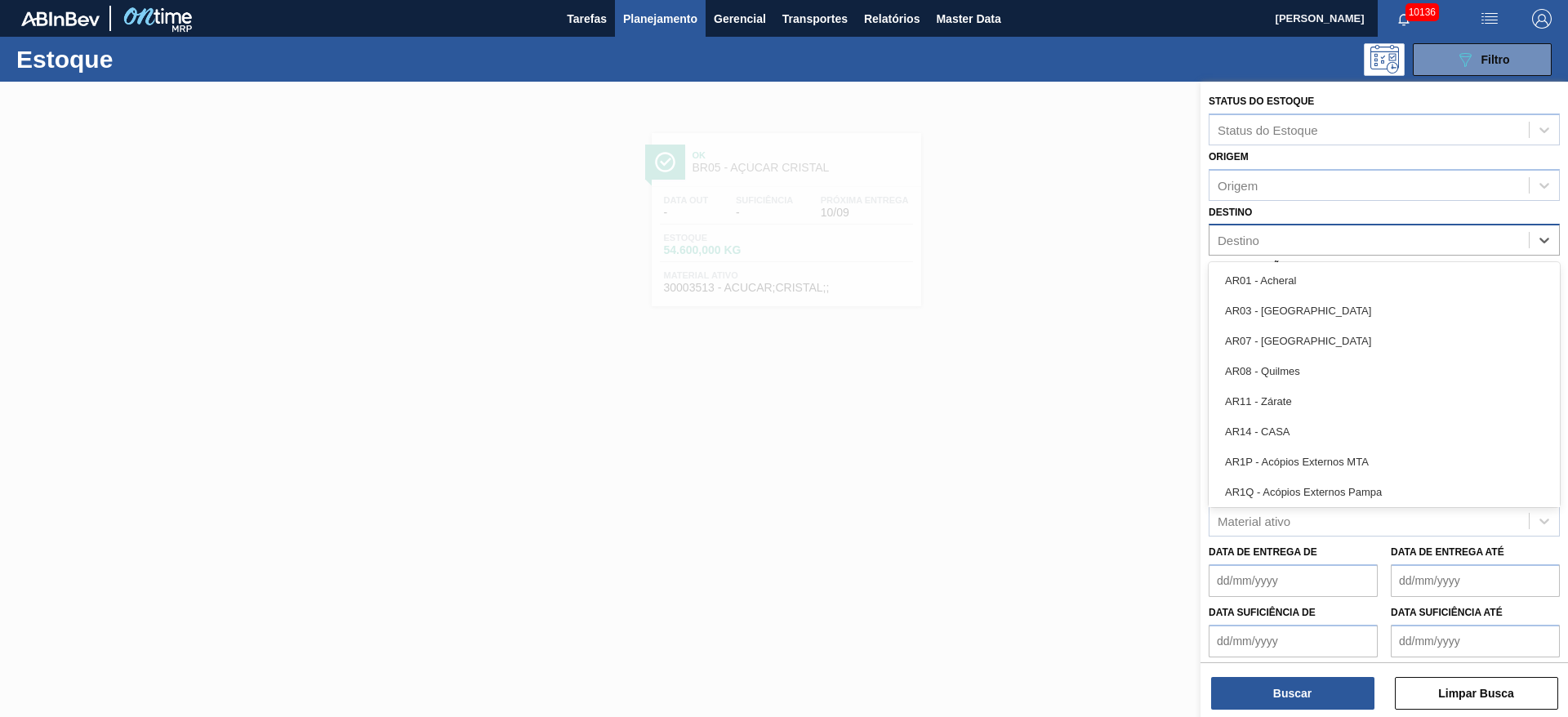
click at [1314, 241] on div "Destino" at bounding box center [1369, 241] width 319 height 24
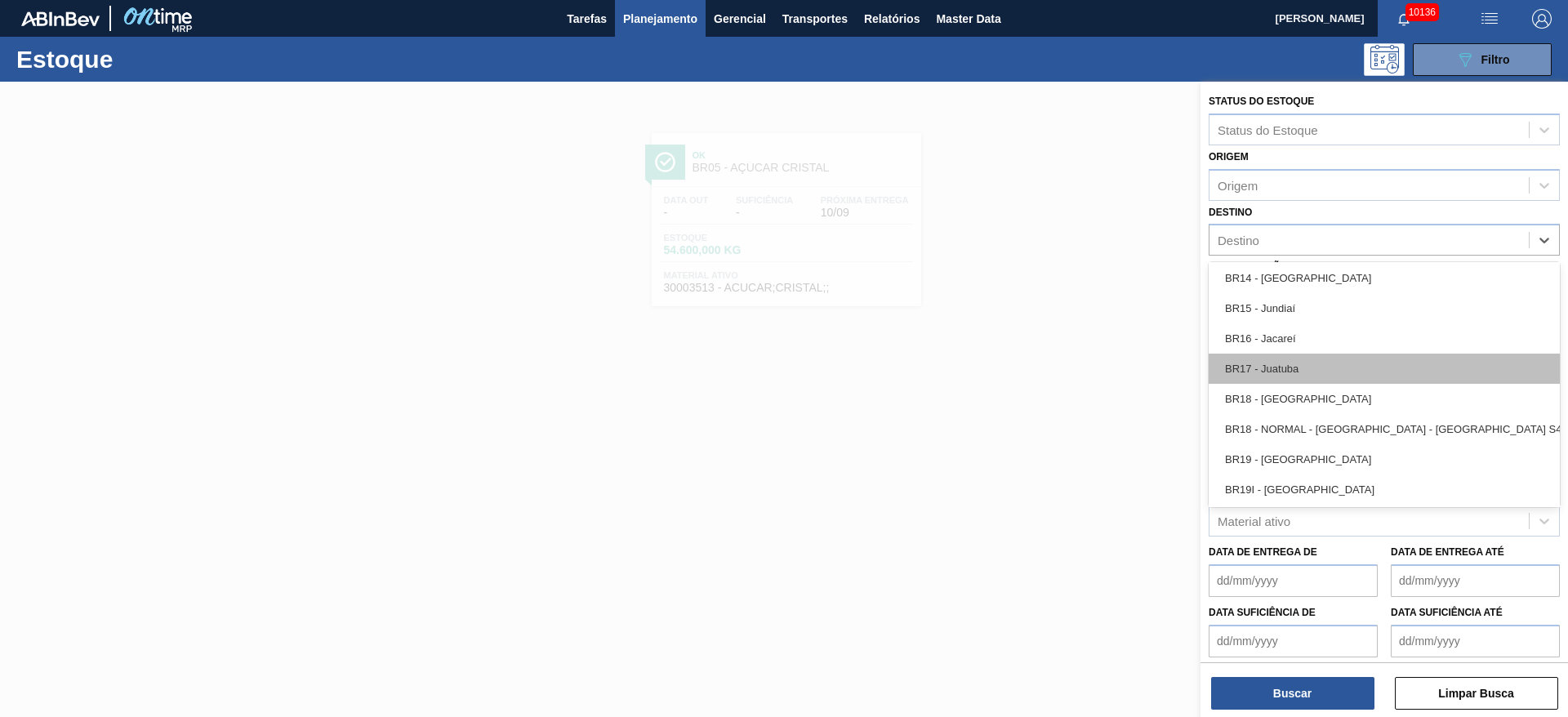
scroll to position [1225, 0]
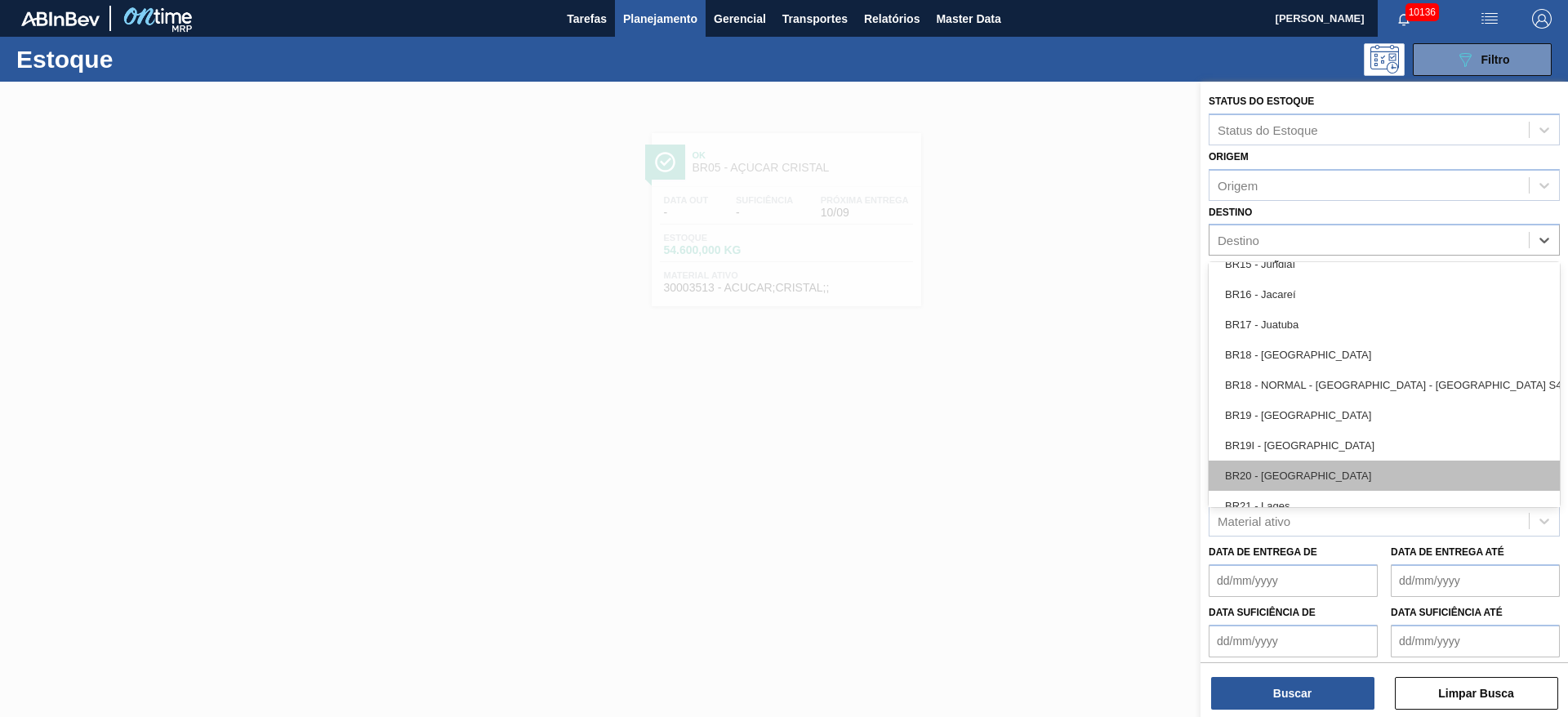
click at [1291, 461] on div "BR20 - Sapucaia" at bounding box center [1385, 475] width 351 height 31
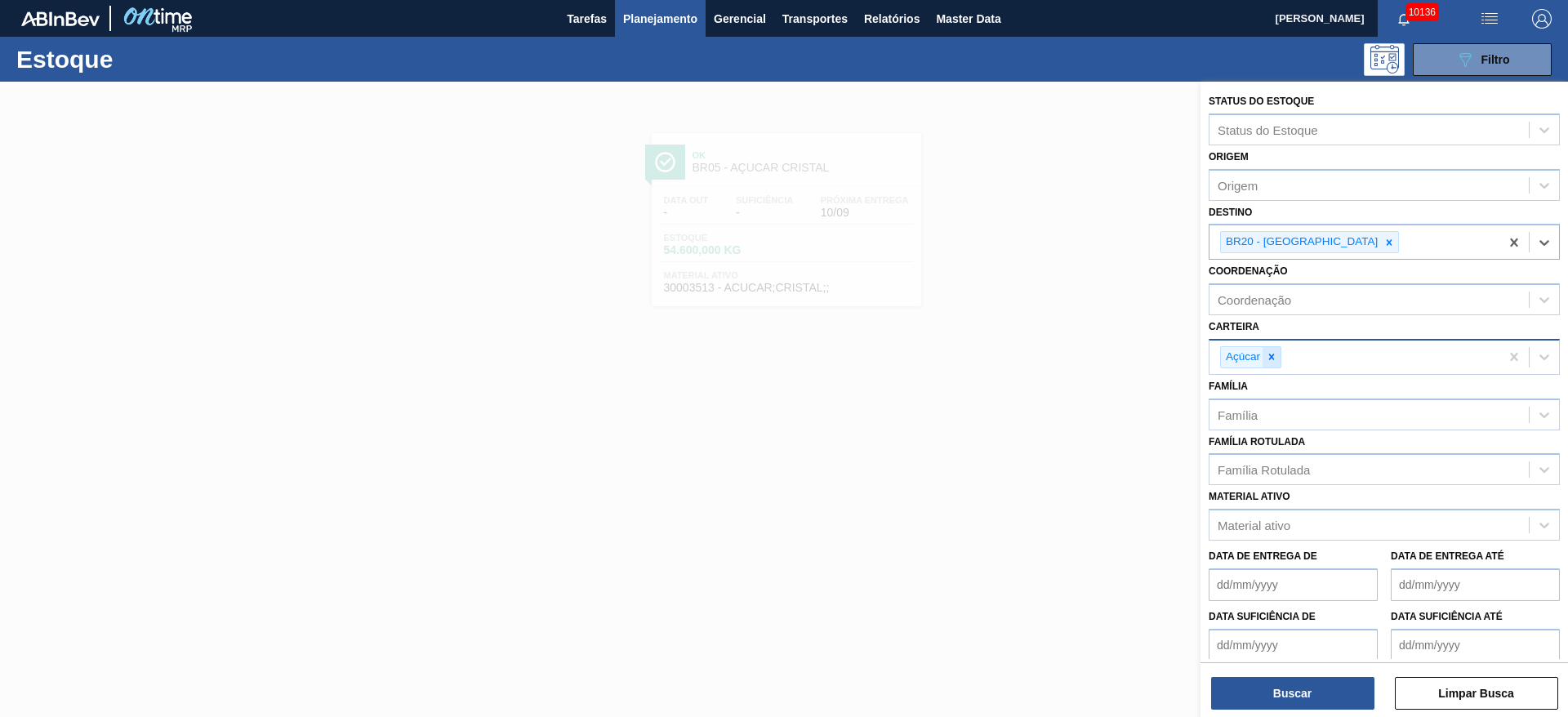
click at [1270, 359] on icon at bounding box center [1272, 357] width 6 height 6
click at [1270, 358] on div "Carteira" at bounding box center [1369, 354] width 319 height 24
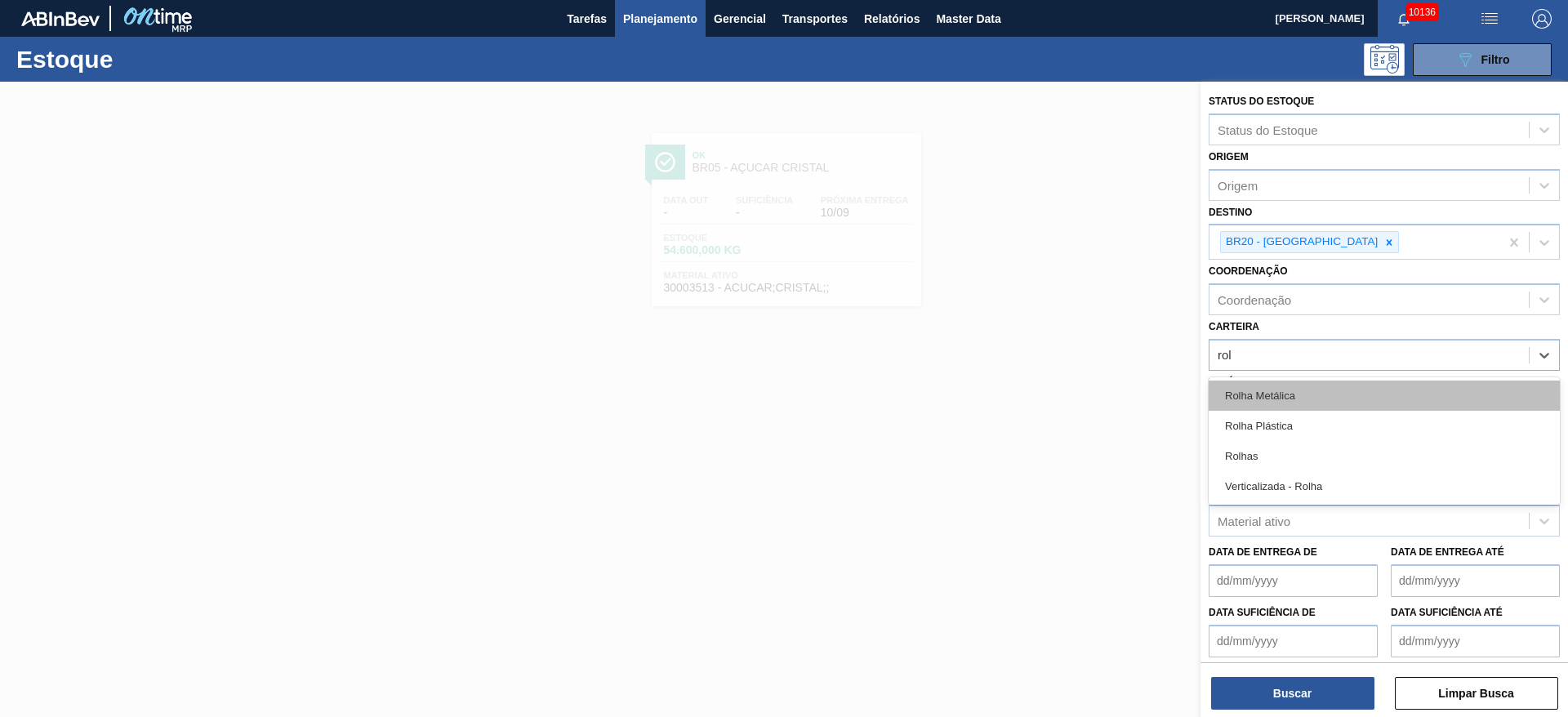
type input "rolh"
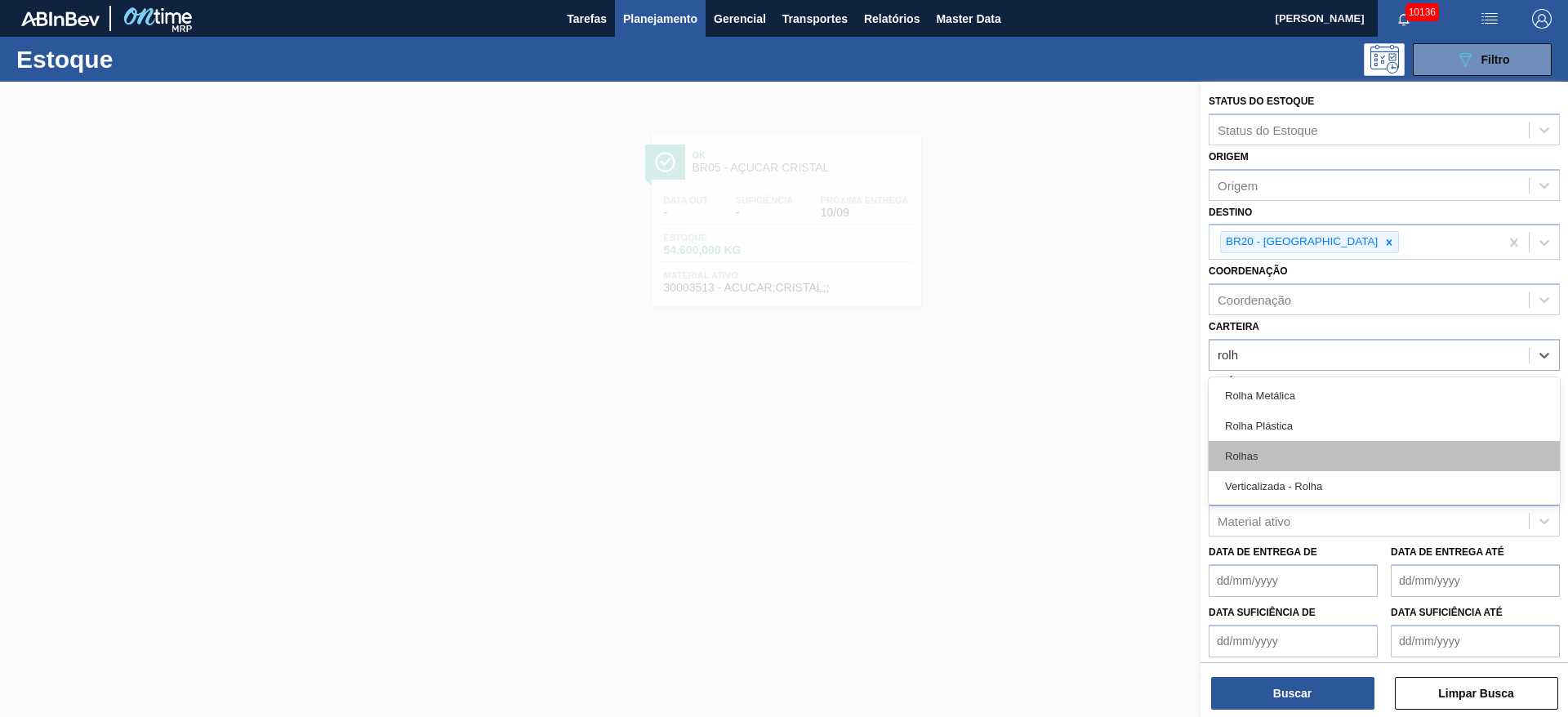
click at [1245, 470] on div "Rolhas" at bounding box center [1385, 456] width 351 height 31
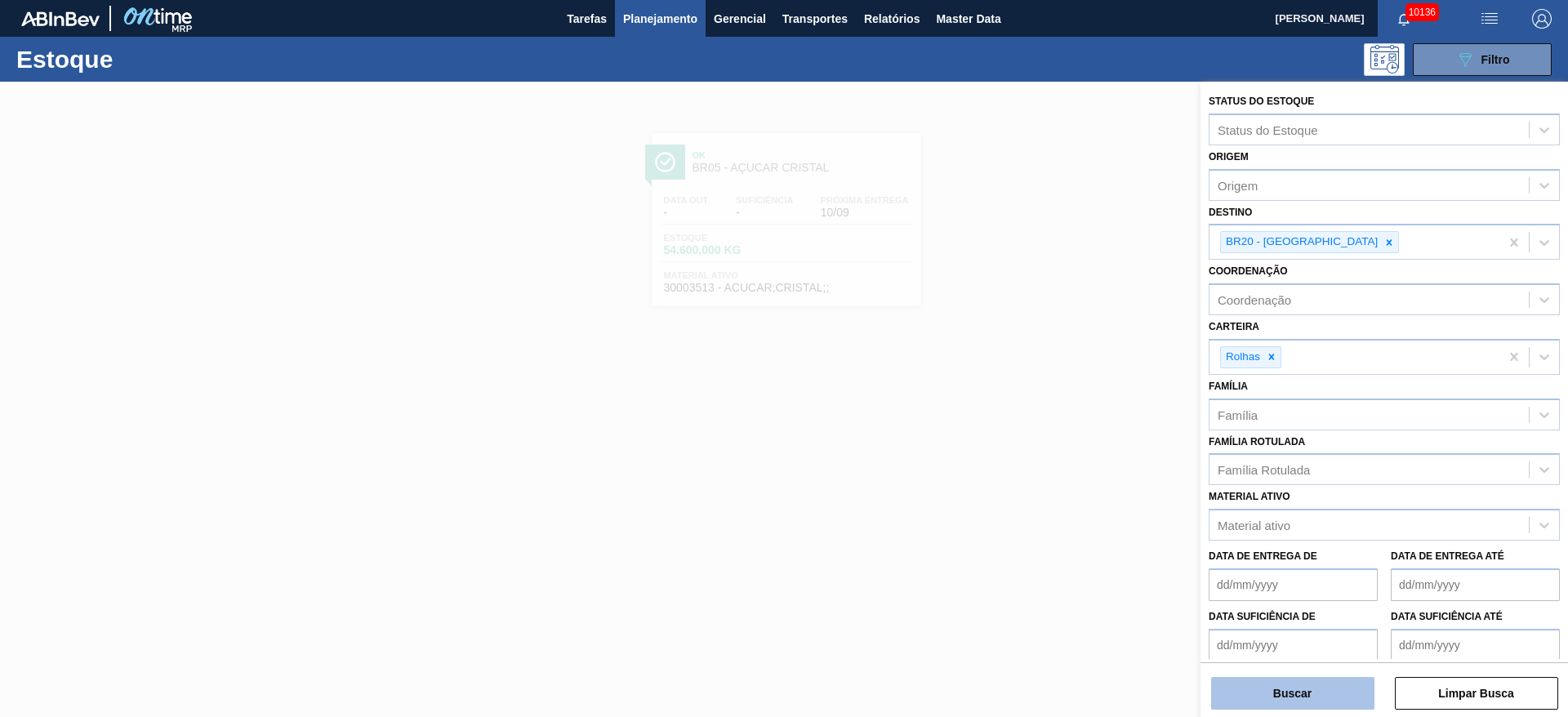
click at [1300, 682] on button "Buscar" at bounding box center [1293, 693] width 163 height 32
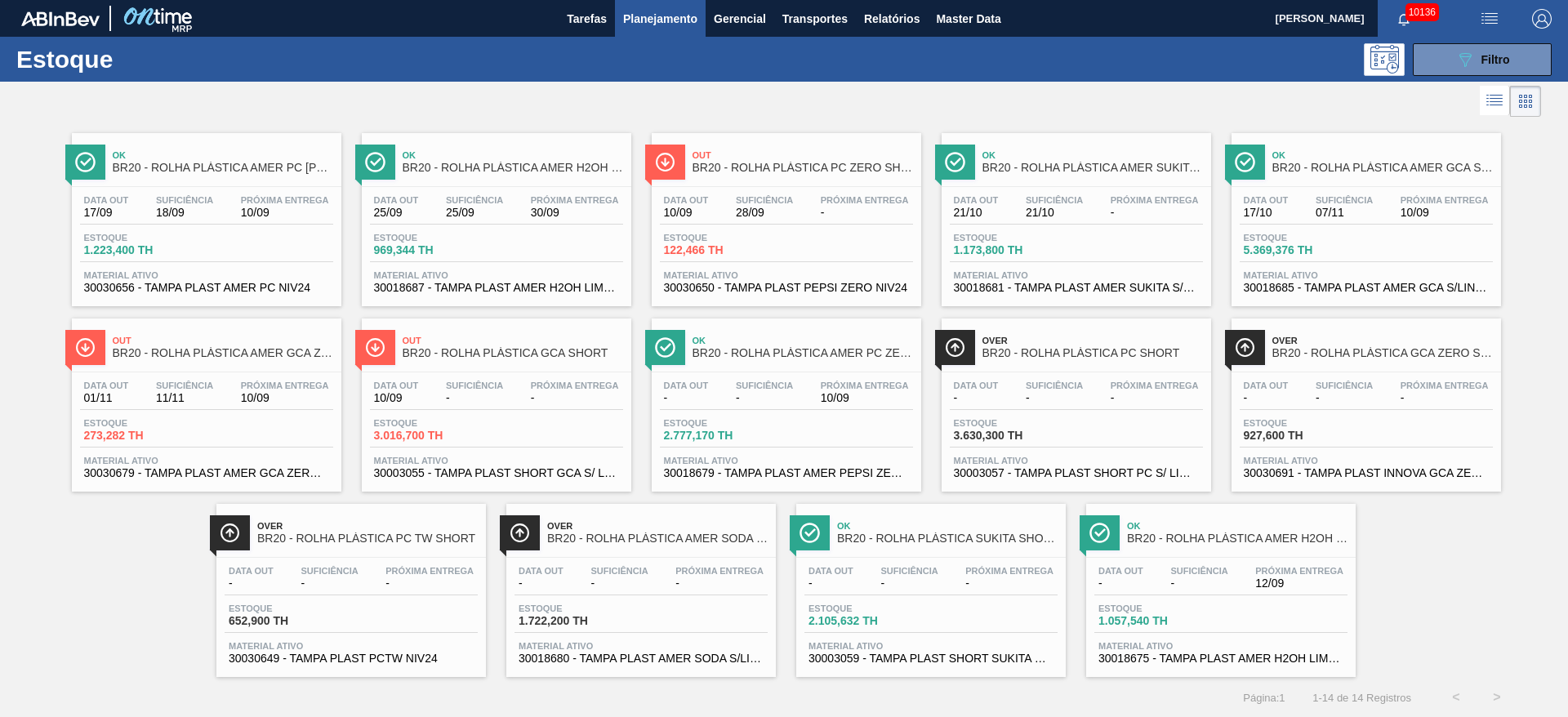
click at [1446, 36] on div "10136" at bounding box center [1421, 18] width 86 height 36
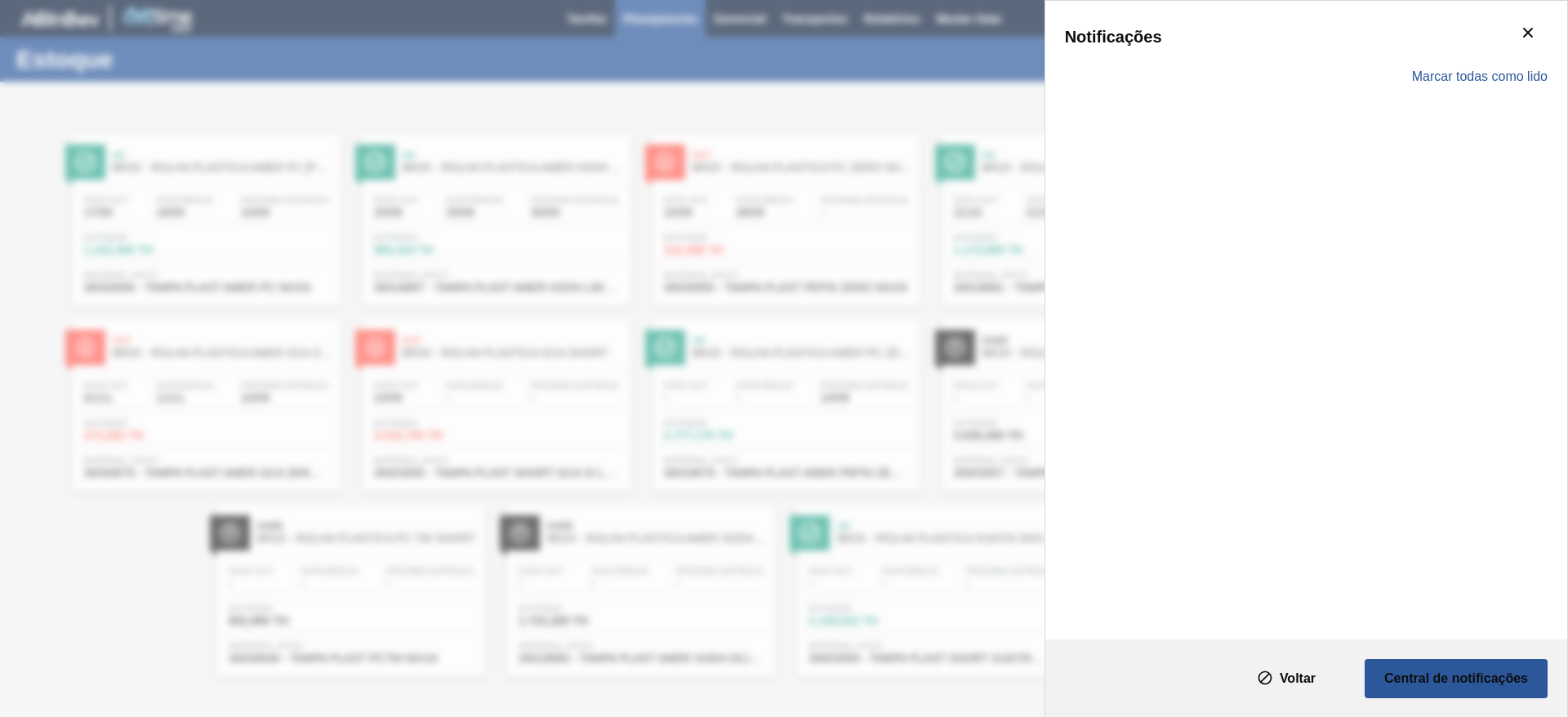
click at [1446, 53] on div "Marcar todas como lido" at bounding box center [1307, 77] width 483 height 48
click at [835, 92] on div "Notificações Marcar todas como lido" at bounding box center [784, 358] width 1568 height 717
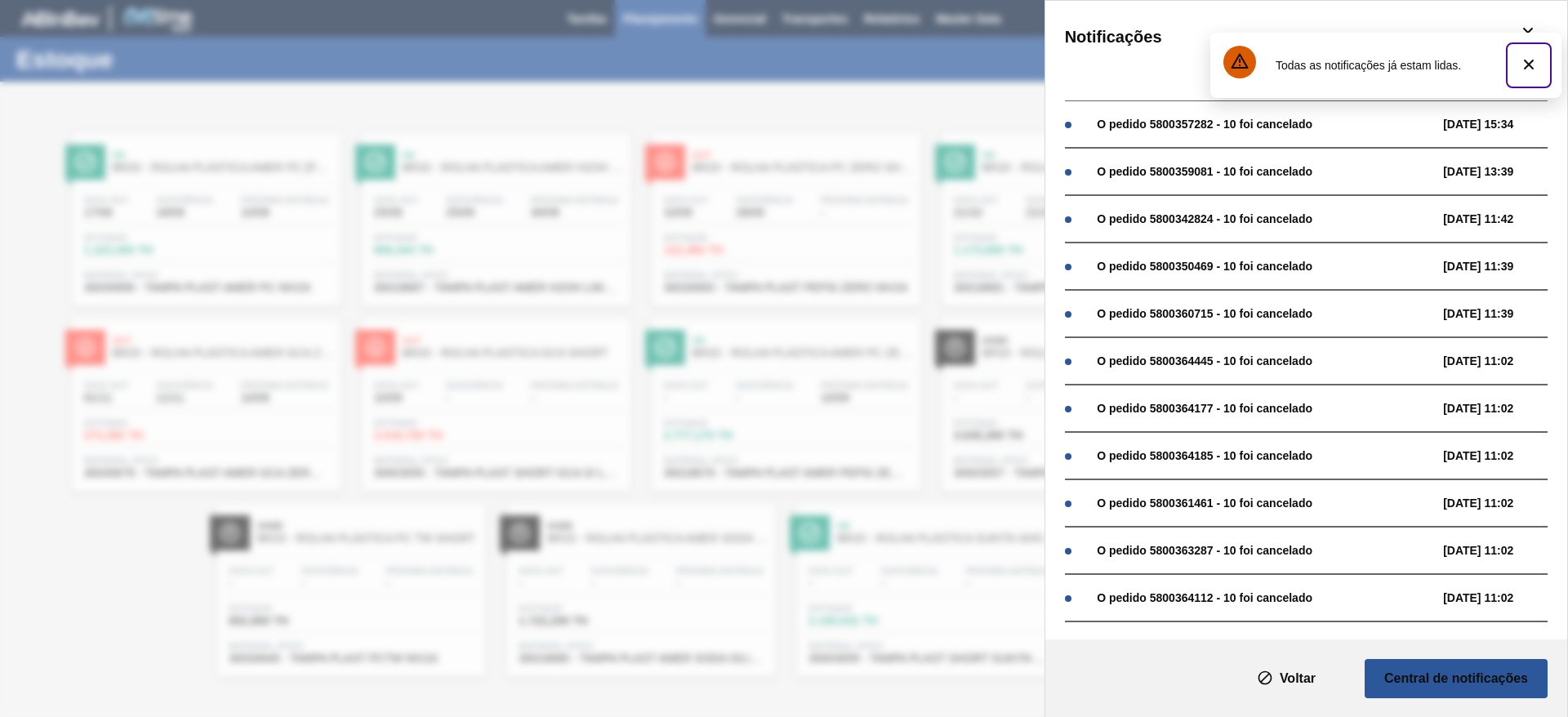
drag, startPoint x: 1526, startPoint y: 72, endPoint x: 1526, endPoint y: 58, distance: 14.0
click at [1526, 71] on icon "botão de ícone" at bounding box center [1529, 64] width 20 height 20
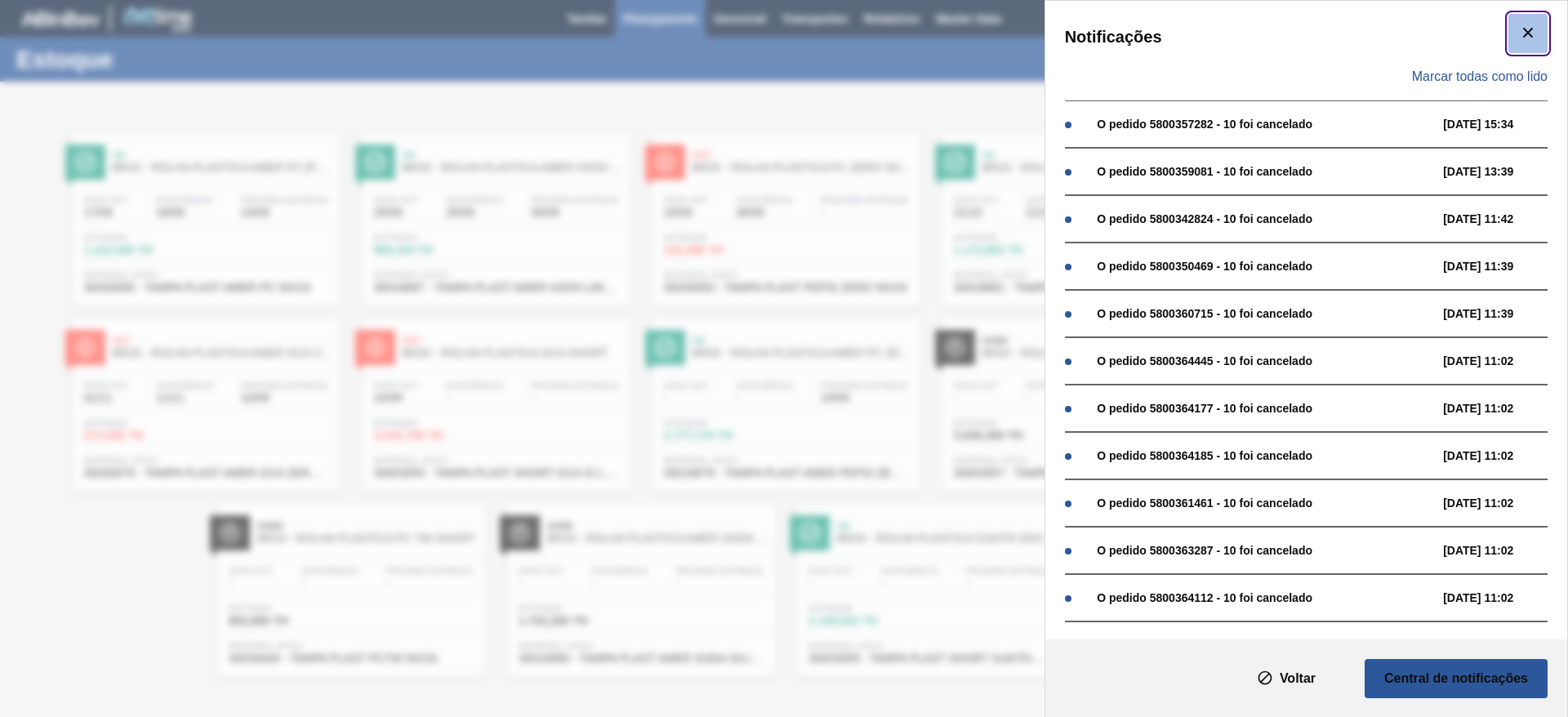
click at [1530, 27] on icon "botão de ícone" at bounding box center [1528, 32] width 20 height 20
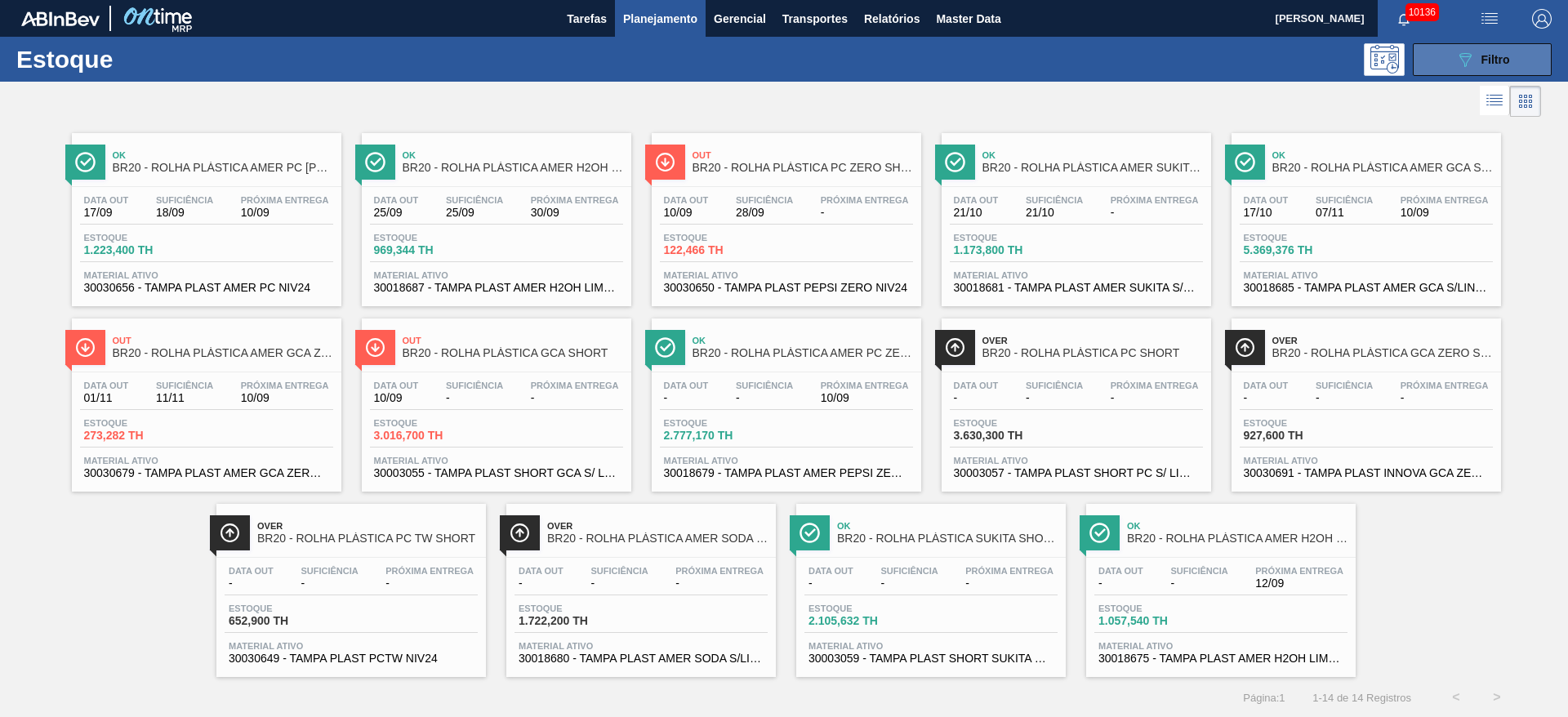
click at [1464, 53] on icon "089F7B8B-B2A5-4AFE-B5C0-19BA573D28AC" at bounding box center [1465, 59] width 20 height 20
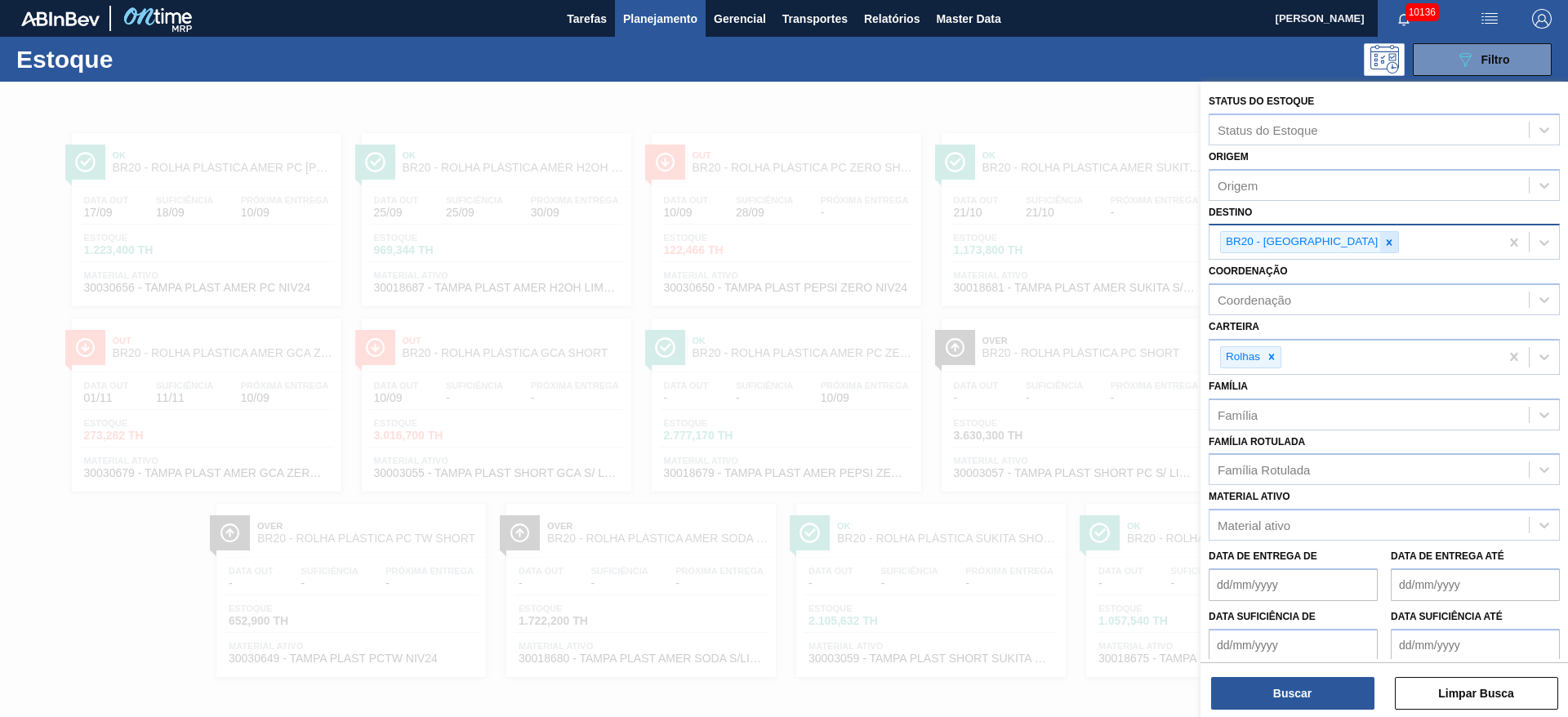
click at [1384, 242] on icon at bounding box center [1389, 243] width 11 height 11
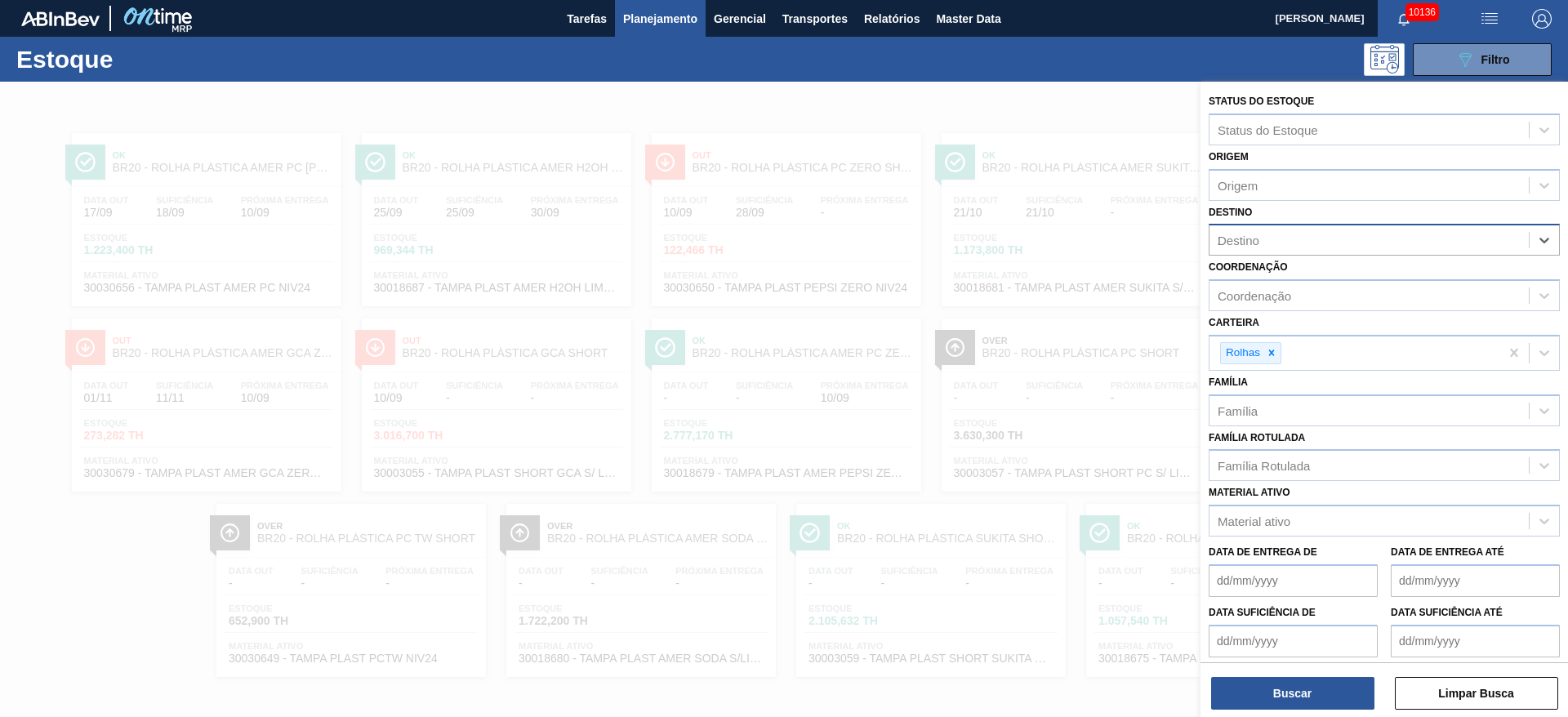
type input "27"
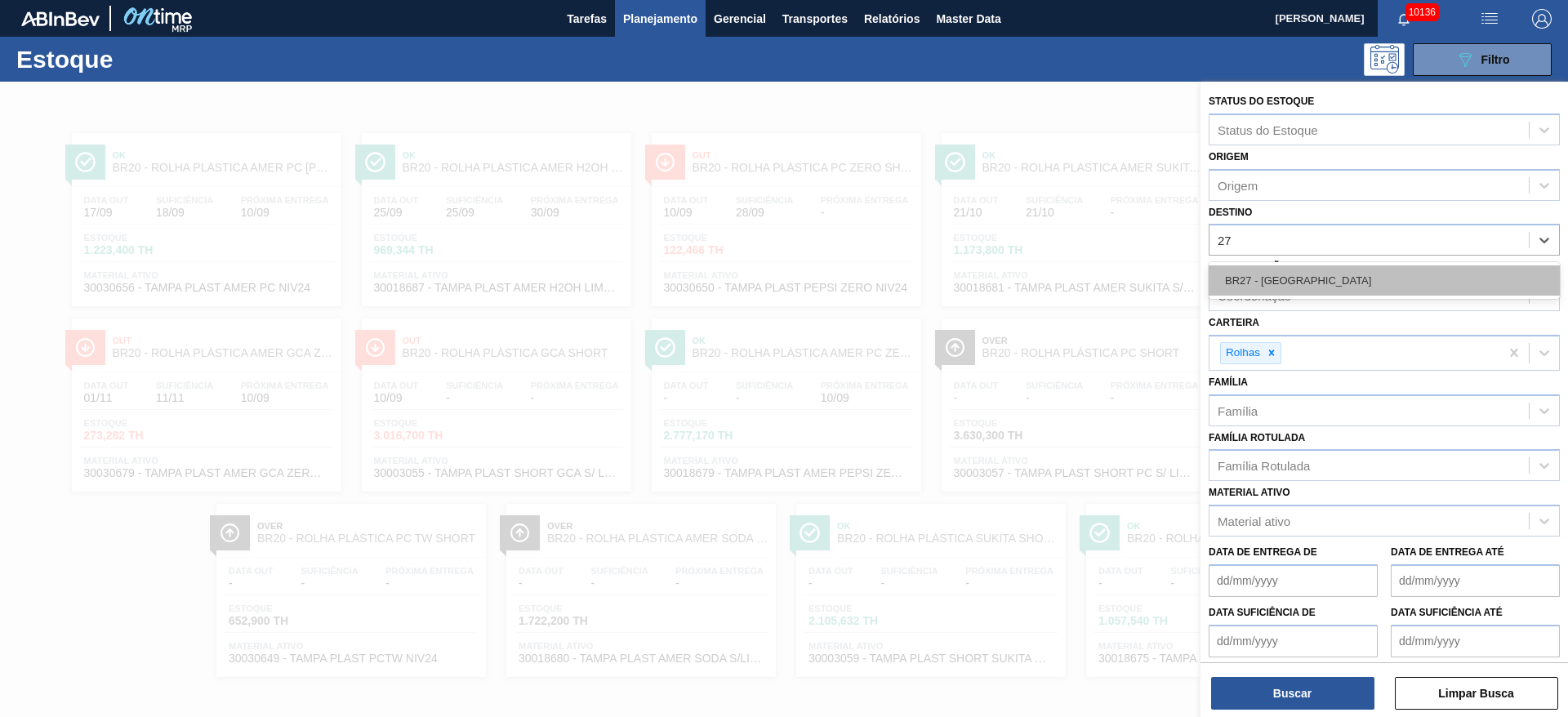
click at [1286, 282] on div "BR27 - Nova Minas" at bounding box center [1385, 281] width 351 height 31
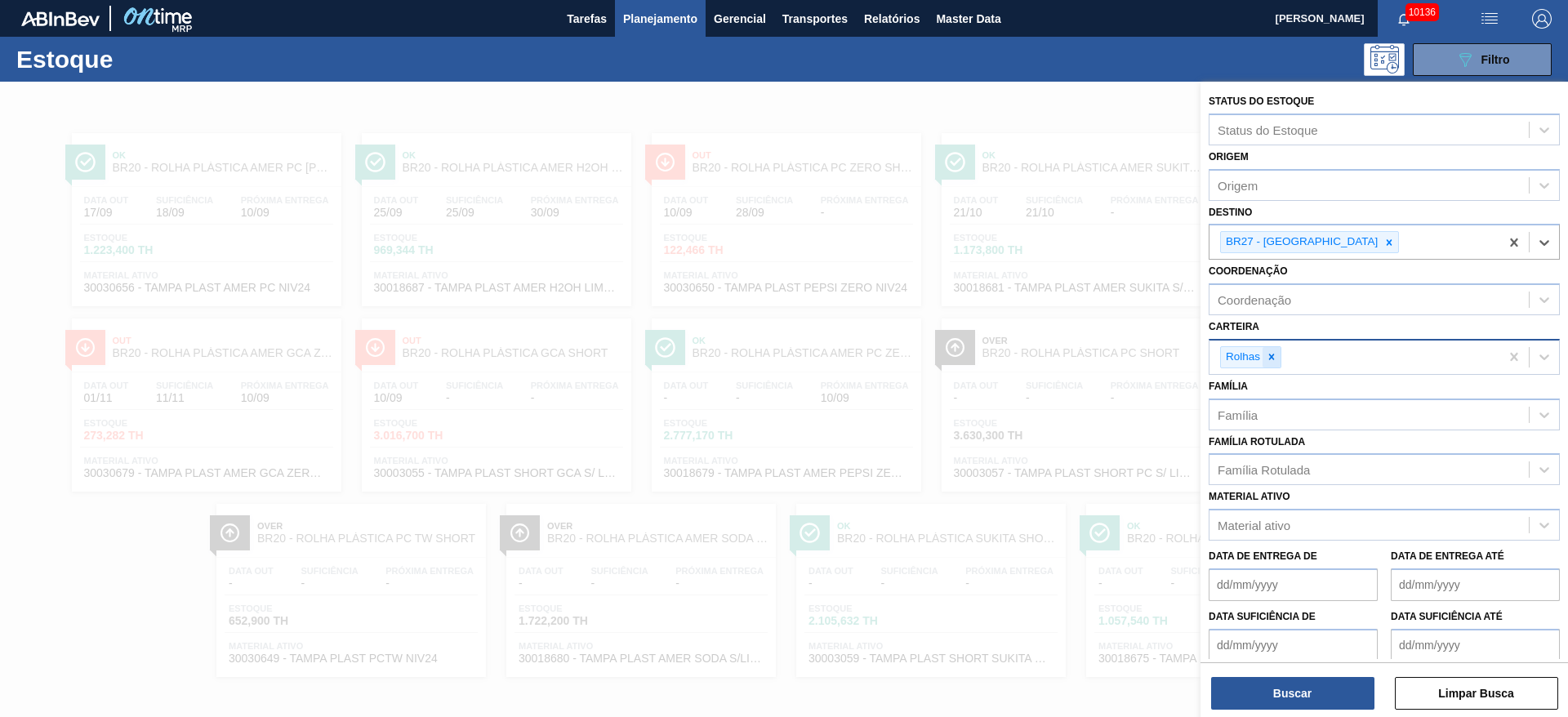
click at [1275, 357] on icon at bounding box center [1272, 357] width 11 height 11
click at [1275, 357] on div "Rolhas" at bounding box center [1355, 357] width 290 height 33
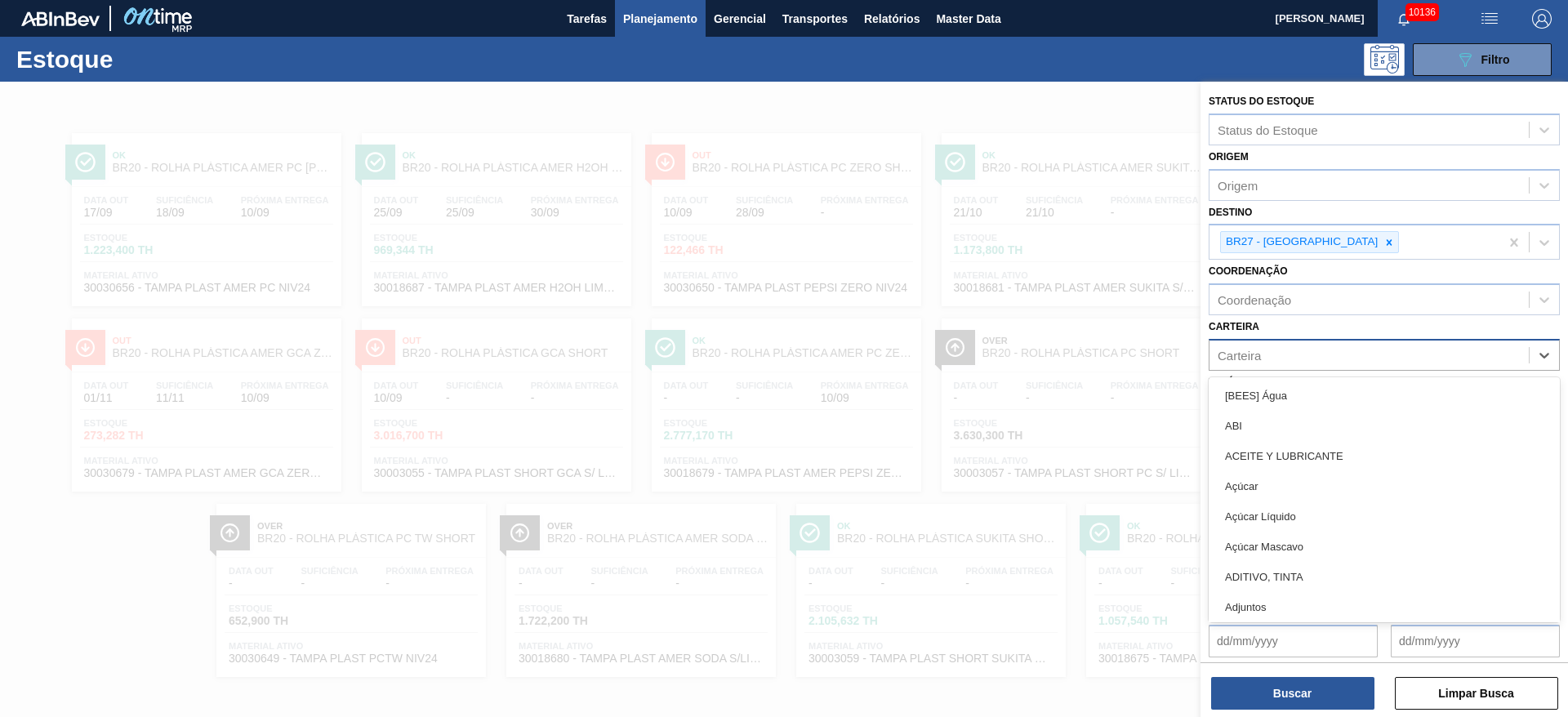
click at [1275, 357] on div "Carteira" at bounding box center [1369, 354] width 319 height 24
type input "a"
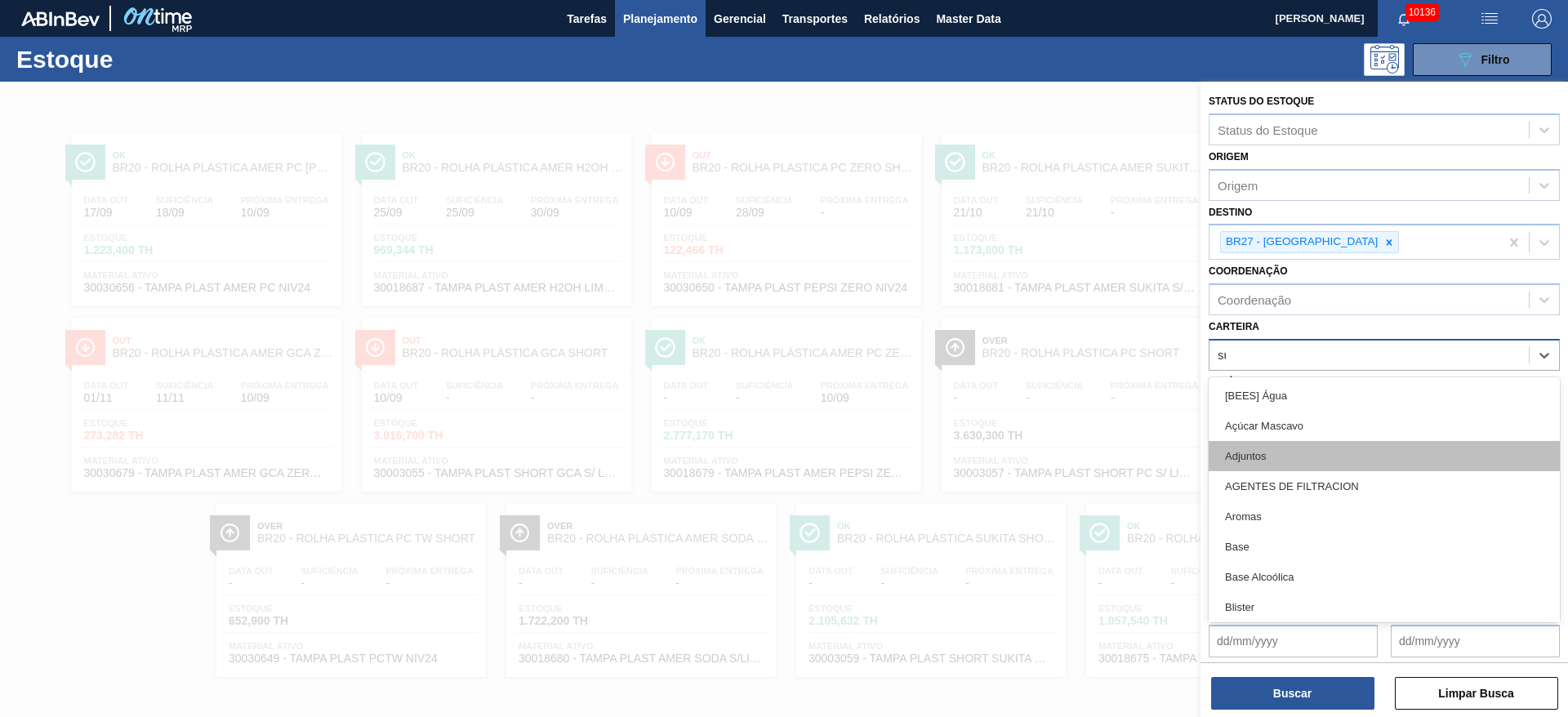
type input "suc"
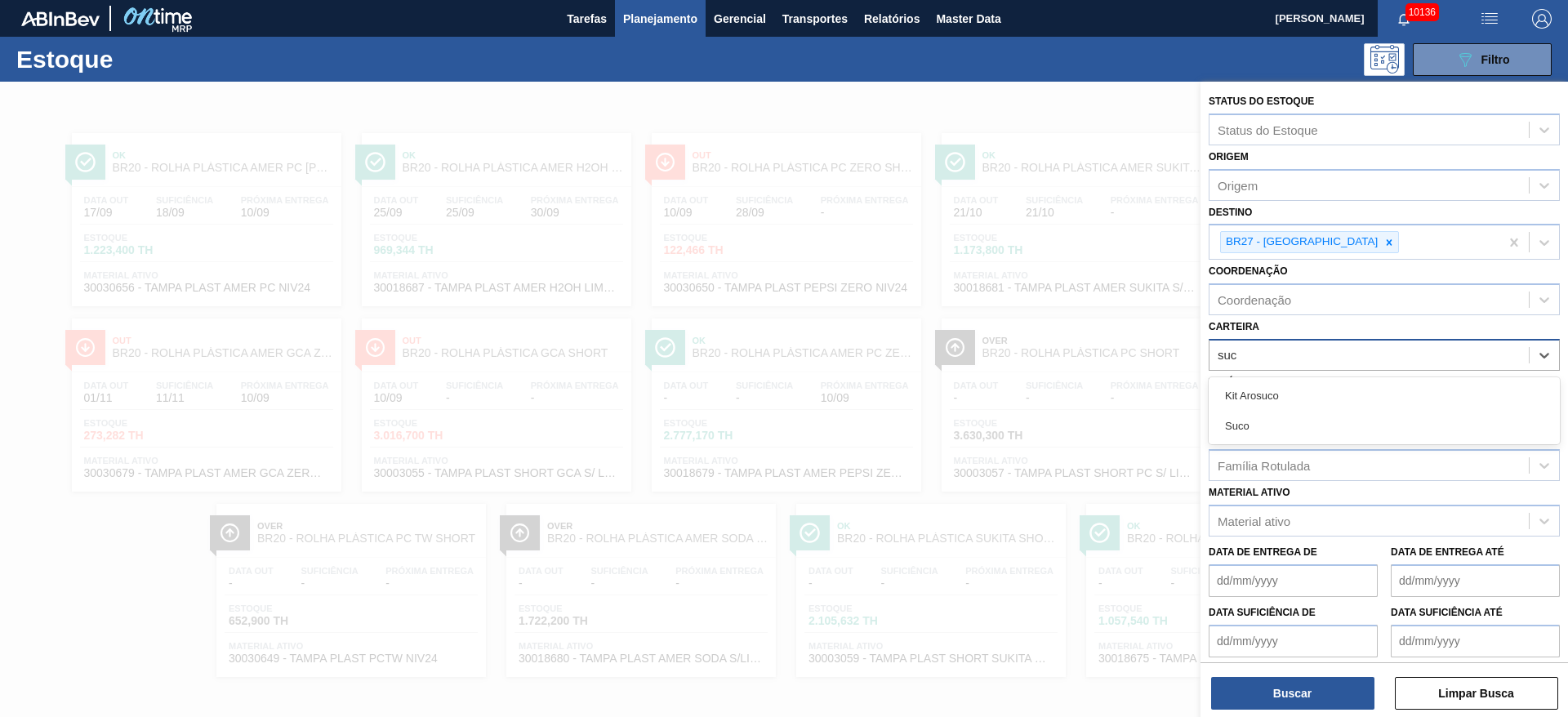
drag, startPoint x: 1279, startPoint y: 421, endPoint x: 1286, endPoint y: 420, distance: 7.1
click at [1286, 420] on div "Suco" at bounding box center [1385, 426] width 351 height 31
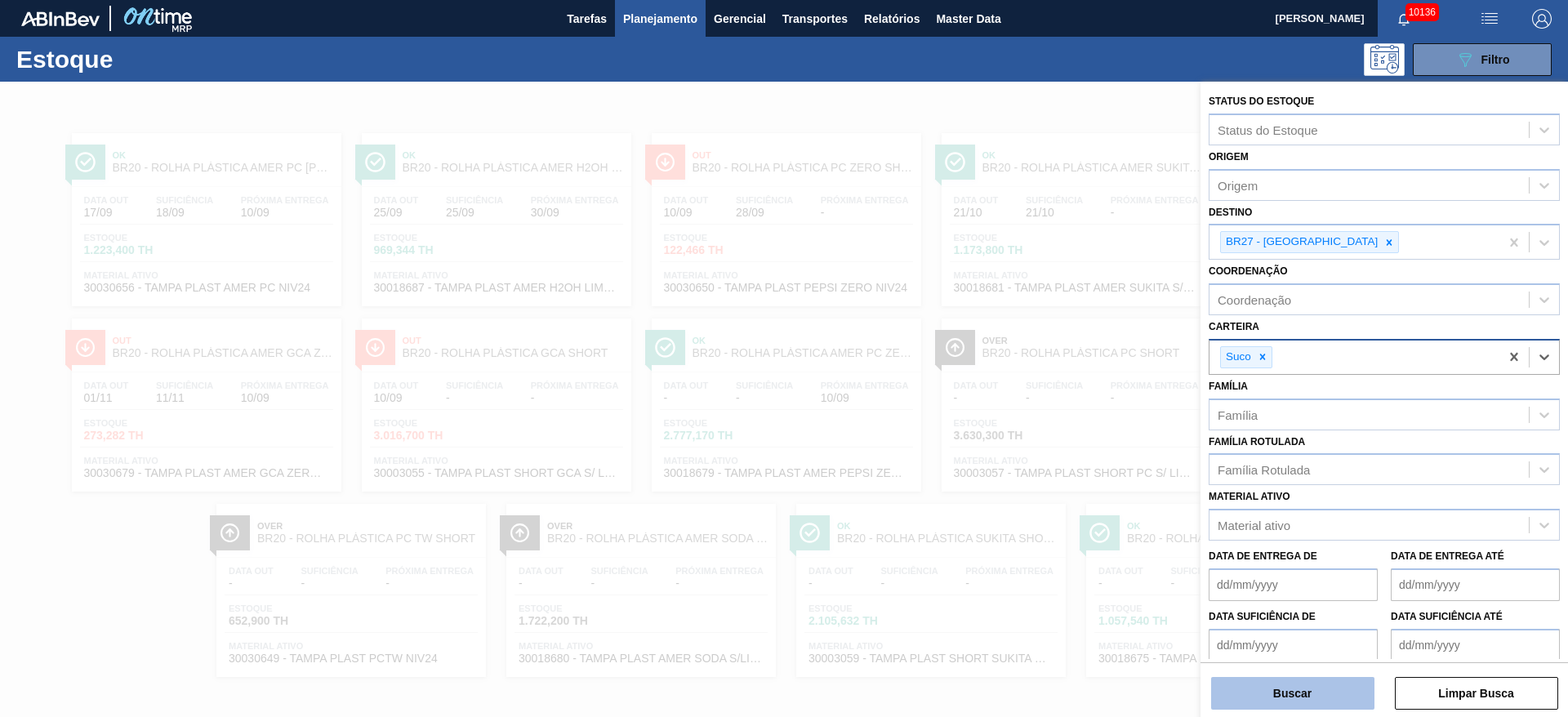
click at [1277, 703] on button "Buscar" at bounding box center [1293, 693] width 163 height 32
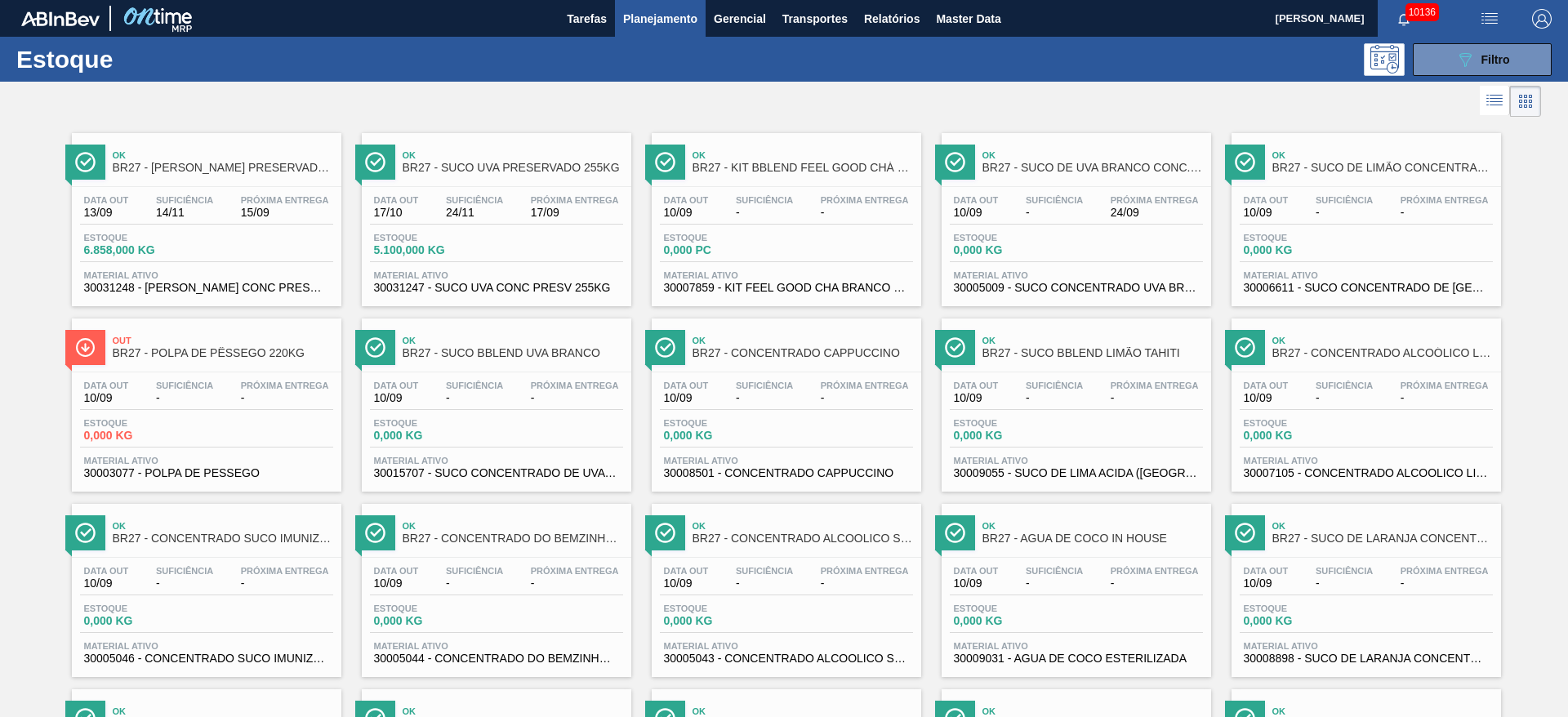
click at [1535, 13] on img "button" at bounding box center [1542, 18] width 20 height 20
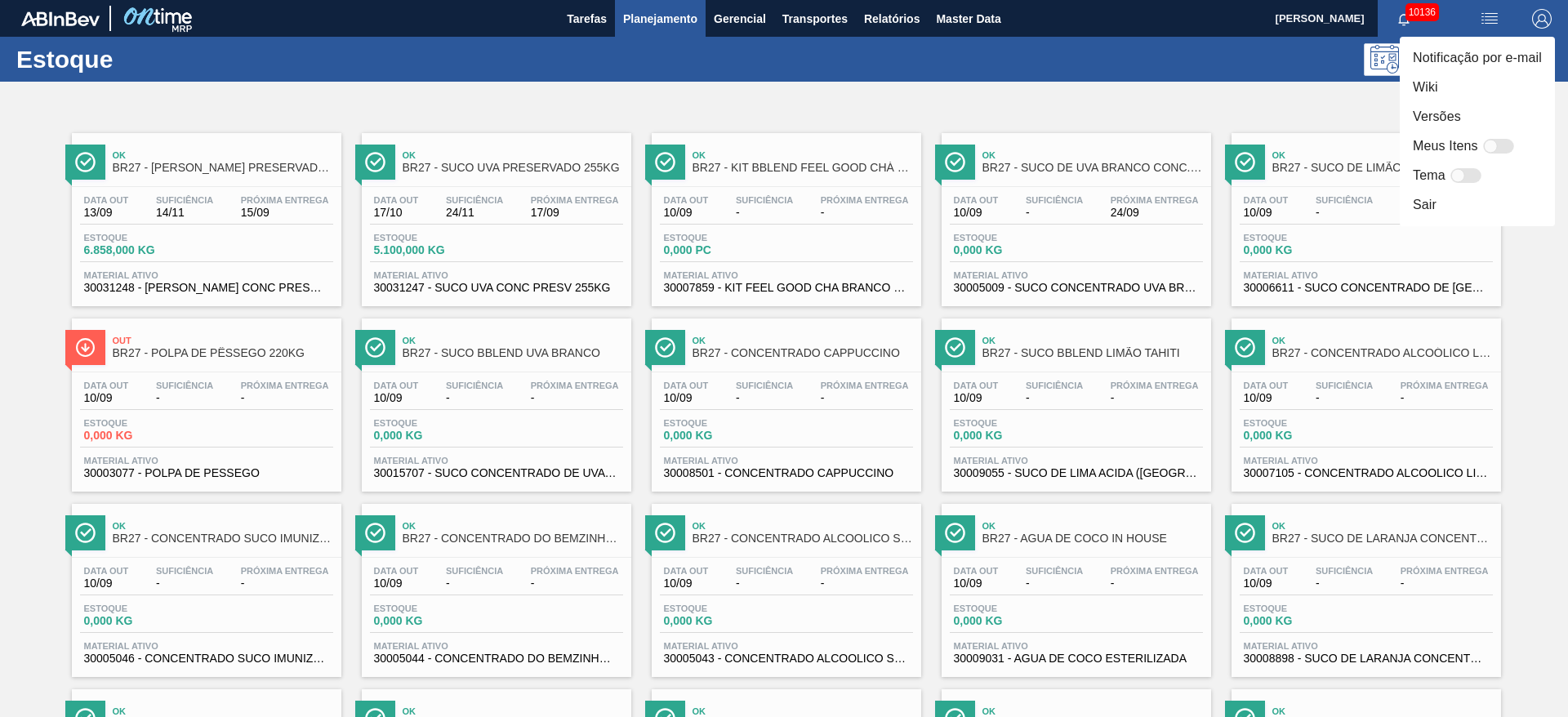
click at [1490, 140] on div at bounding box center [1491, 146] width 14 height 14
checkbox input "false"
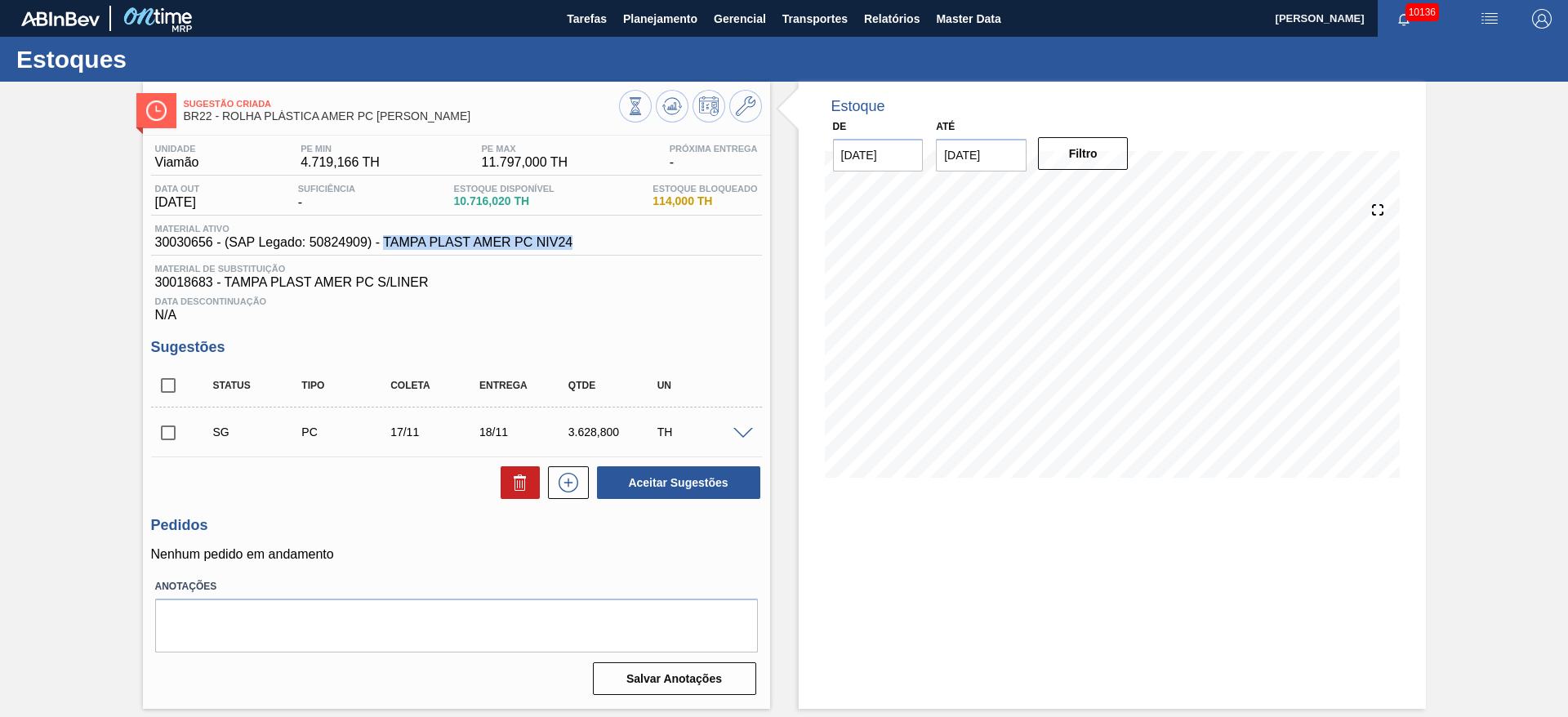
drag, startPoint x: 586, startPoint y: 238, endPoint x: 383, endPoint y: 248, distance: 203.2
click at [383, 248] on div "Material ativo 30030656 - (SAP Legado: 50824909) - TAMPA PLAST AMER PC NIV24" at bounding box center [456, 239] width 611 height 32
copy span "TAMPA PLAST AMER PC NIV24"
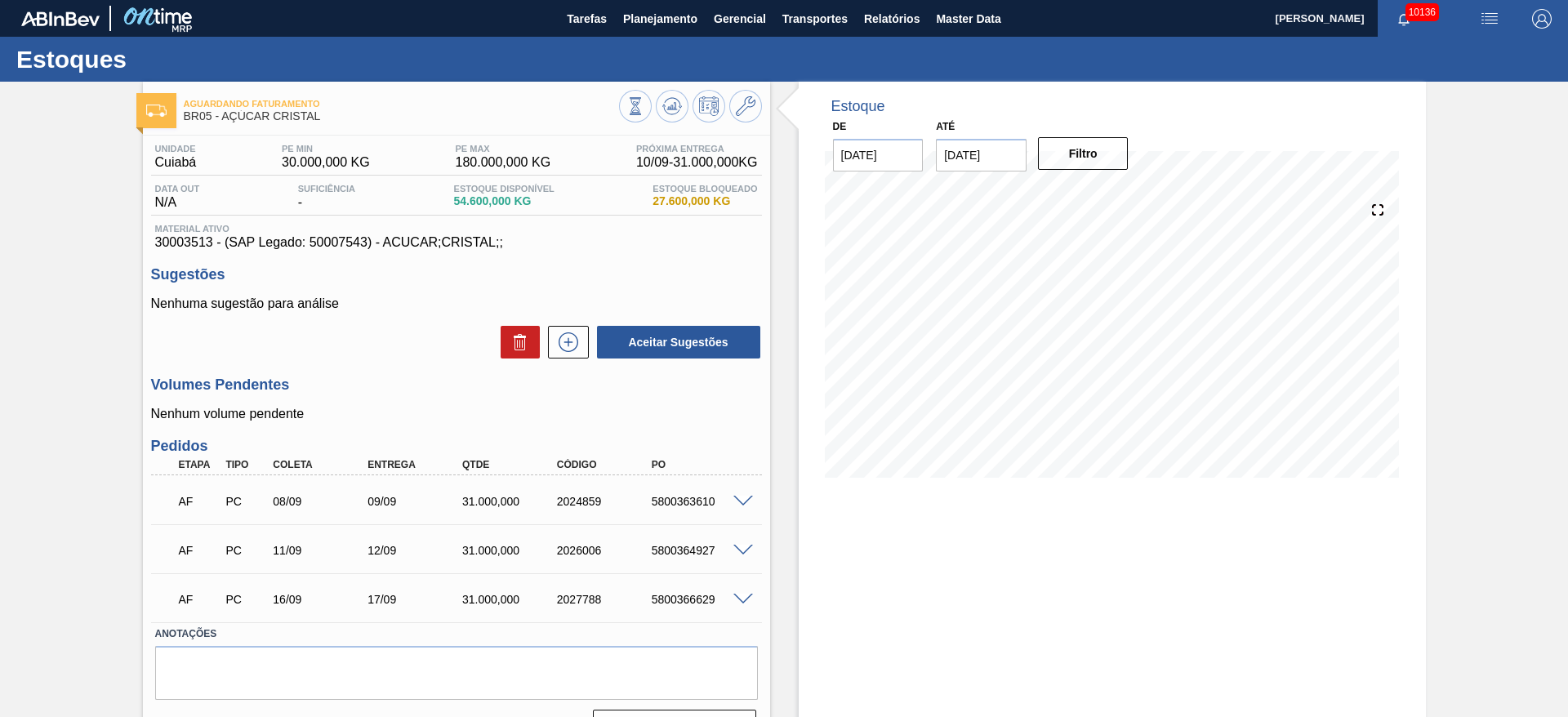
click at [669, 500] on div "5800363610" at bounding box center [700, 501] width 106 height 13
copy div "5800363610"
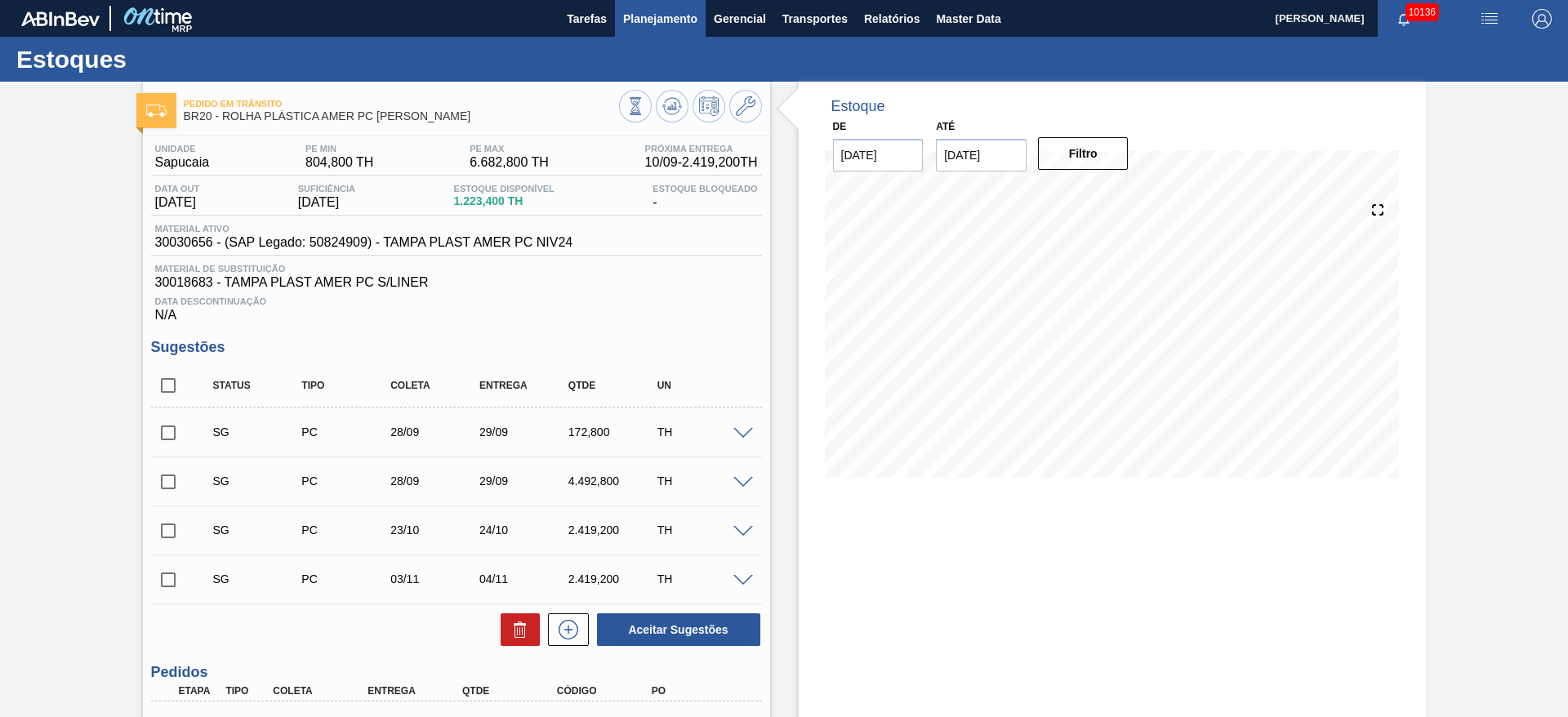
checkbox input "true"
click at [789, 18] on span "Transportes" at bounding box center [816, 18] width 65 height 20
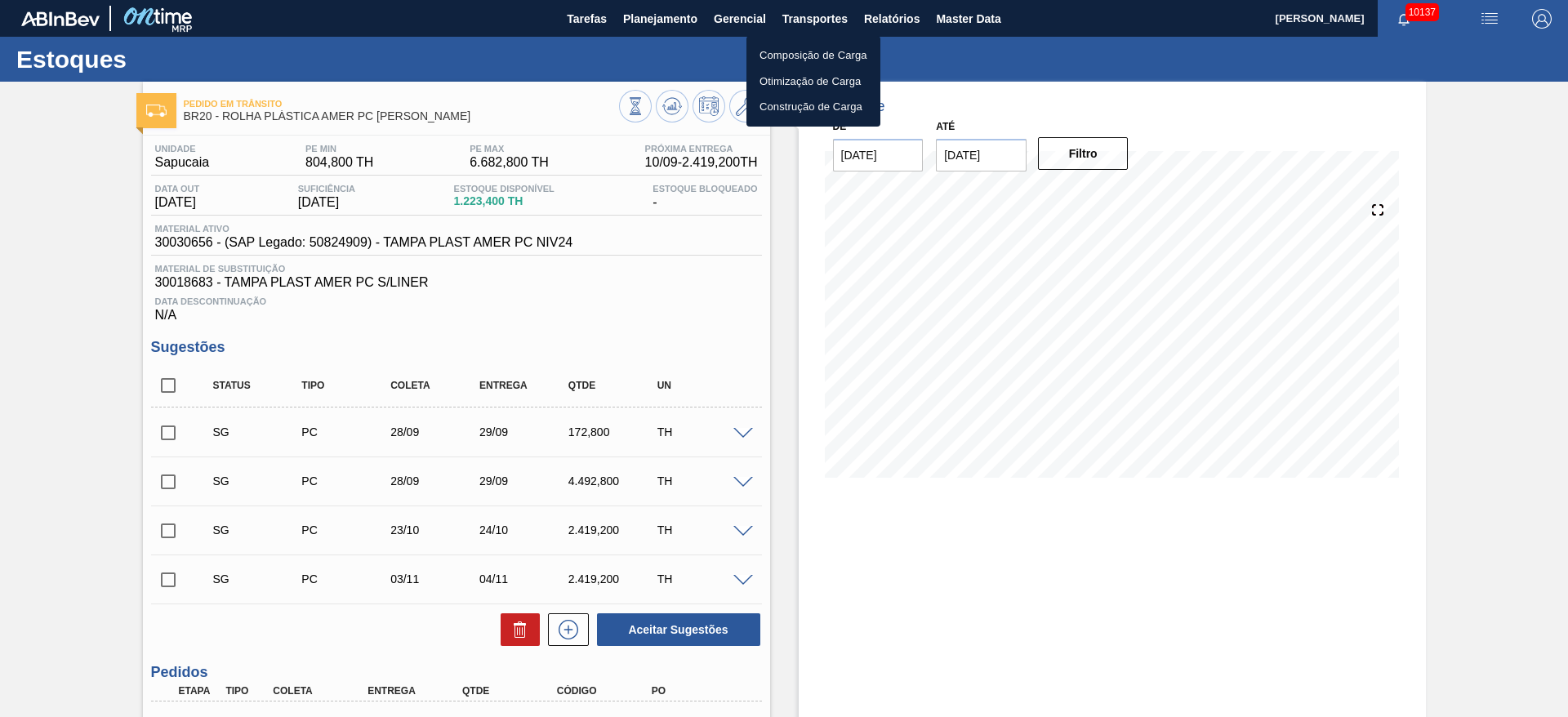
click at [824, 15] on div at bounding box center [784, 358] width 1568 height 717
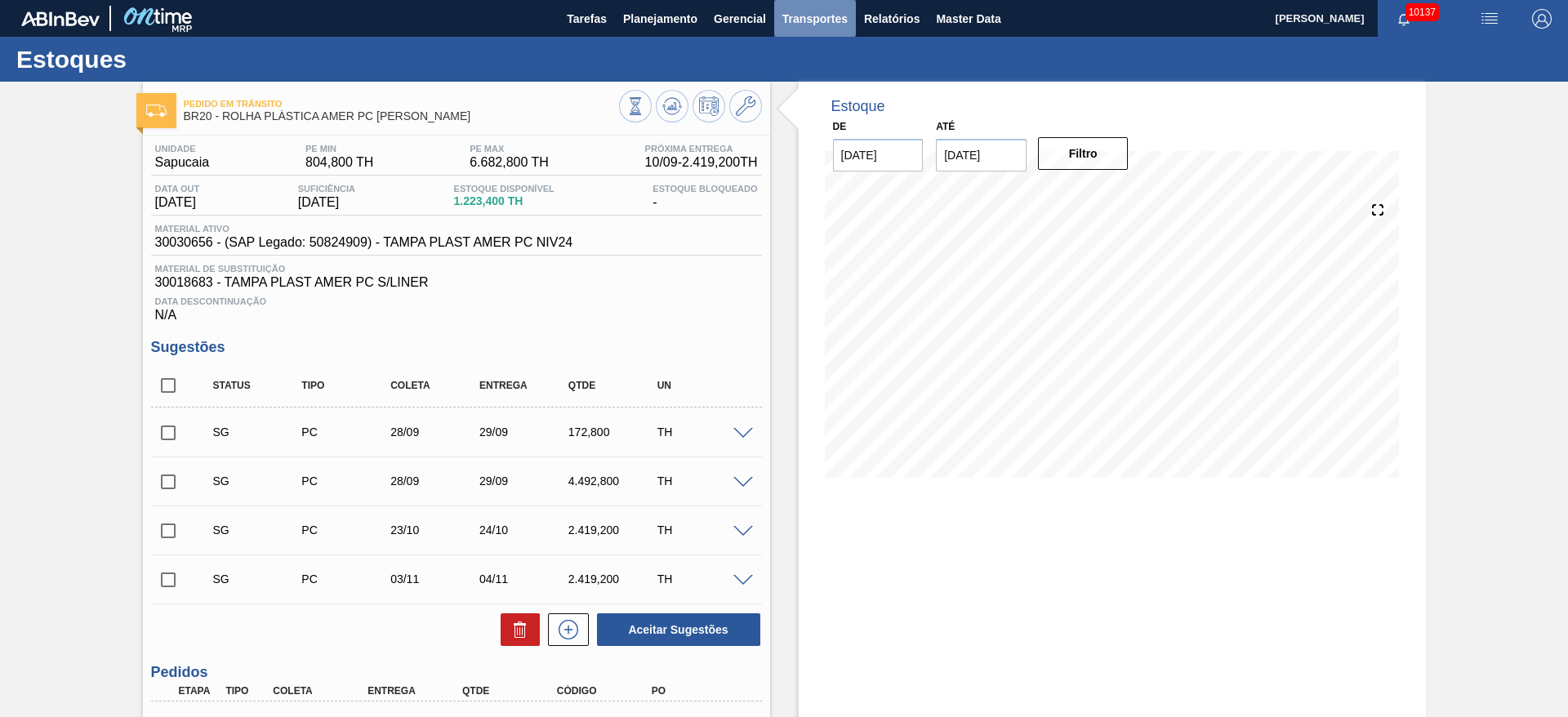
click at [824, 14] on span "Transportes" at bounding box center [816, 18] width 65 height 20
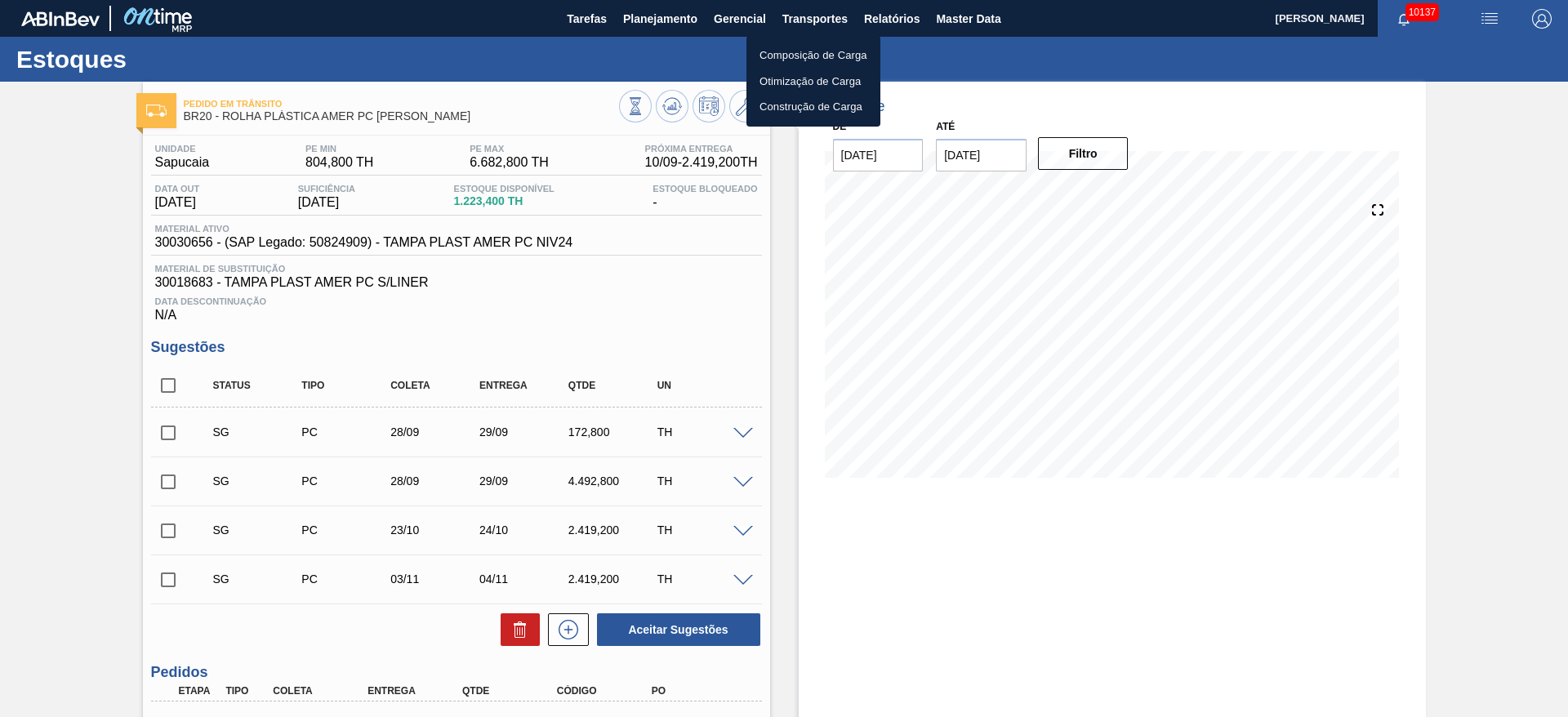
click at [884, 14] on div at bounding box center [784, 358] width 1568 height 717
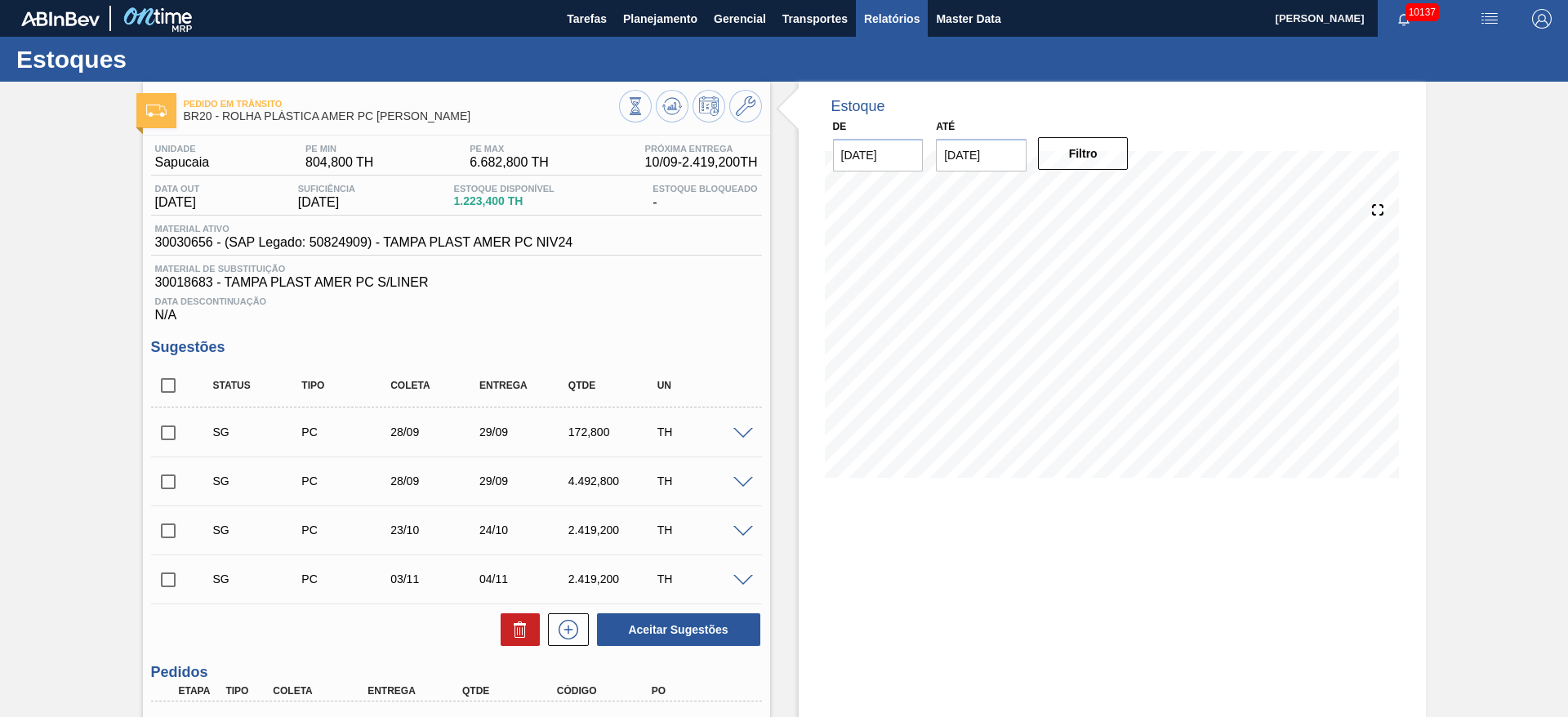
click at [884, 14] on span "Relatórios" at bounding box center [892, 18] width 55 height 20
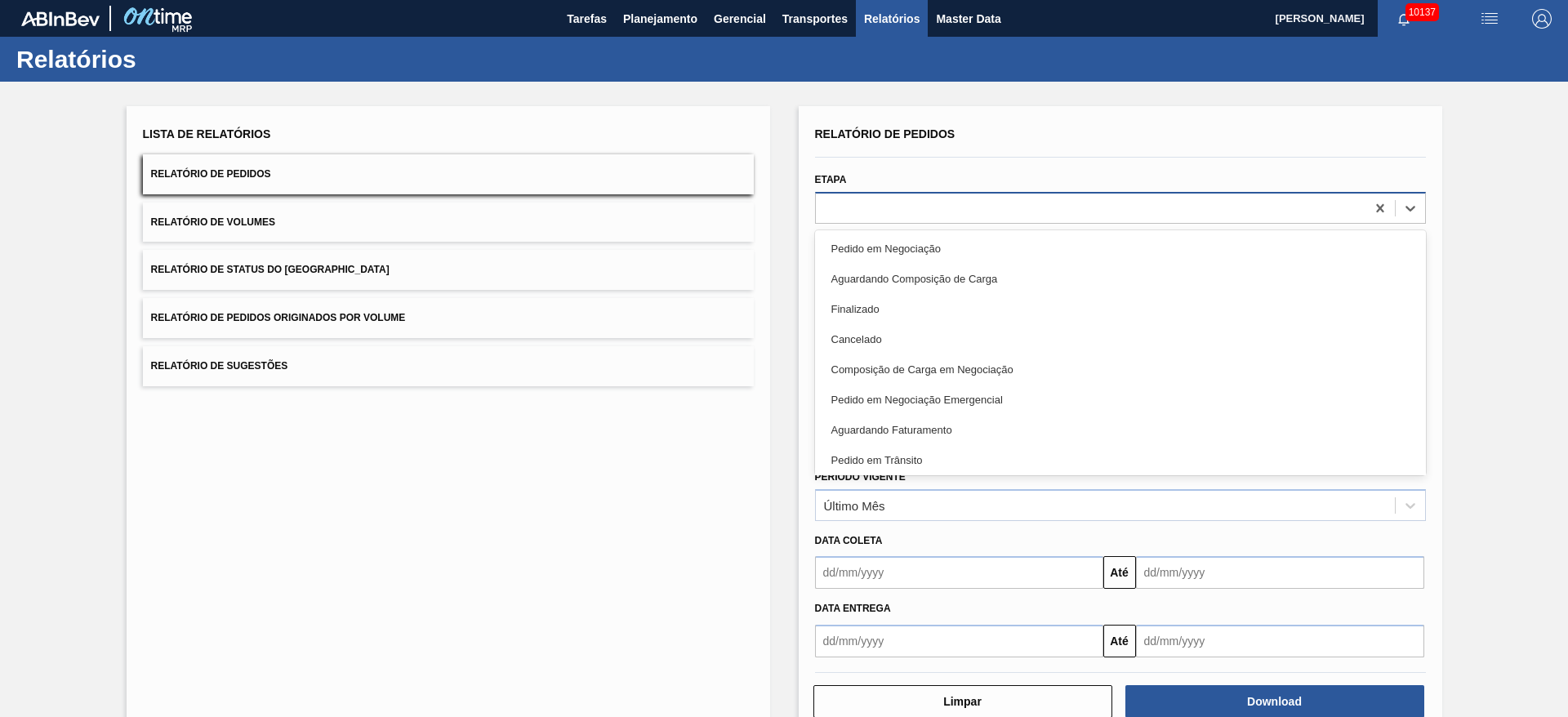
click at [868, 192] on div at bounding box center [1121, 207] width 611 height 32
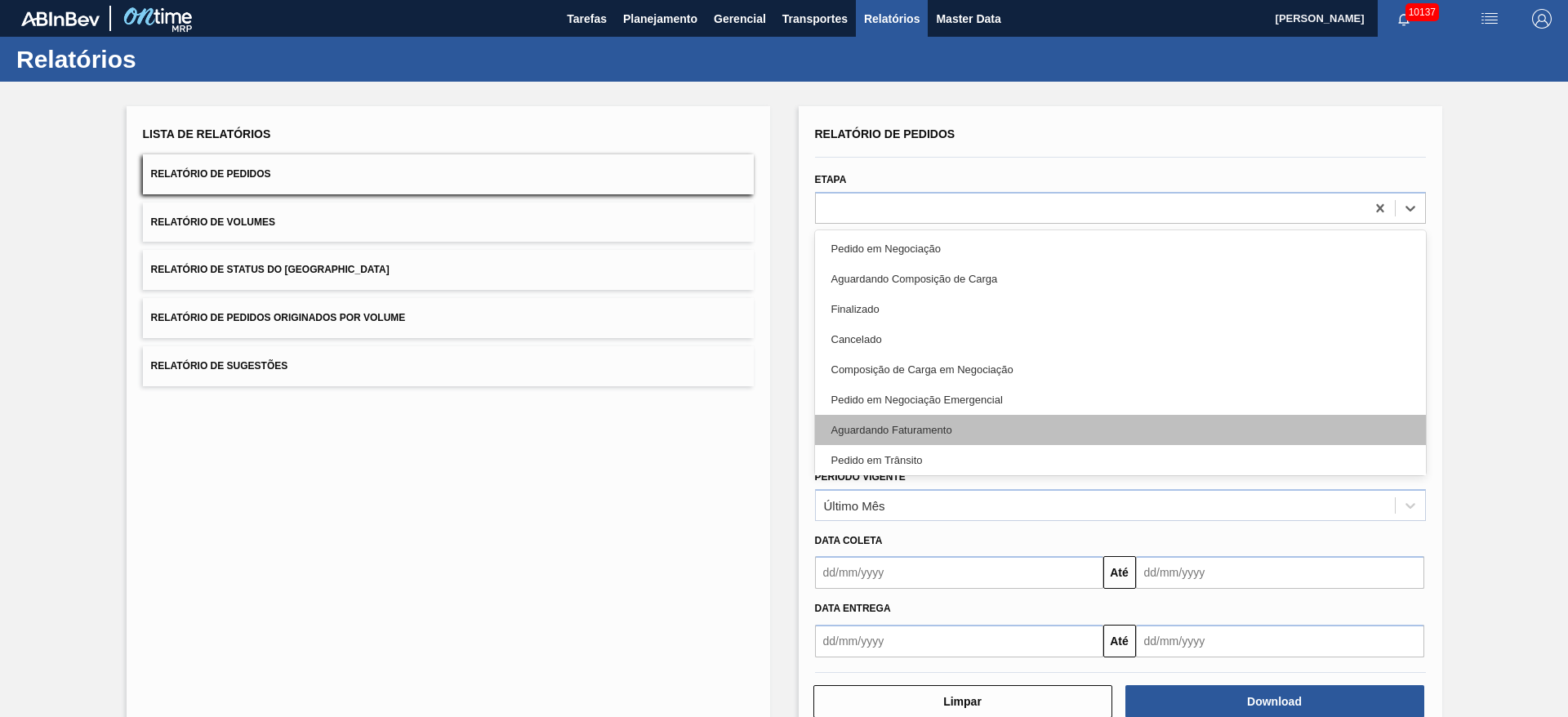
click at [928, 418] on div "Aguardando Faturamento" at bounding box center [1121, 431] width 611 height 31
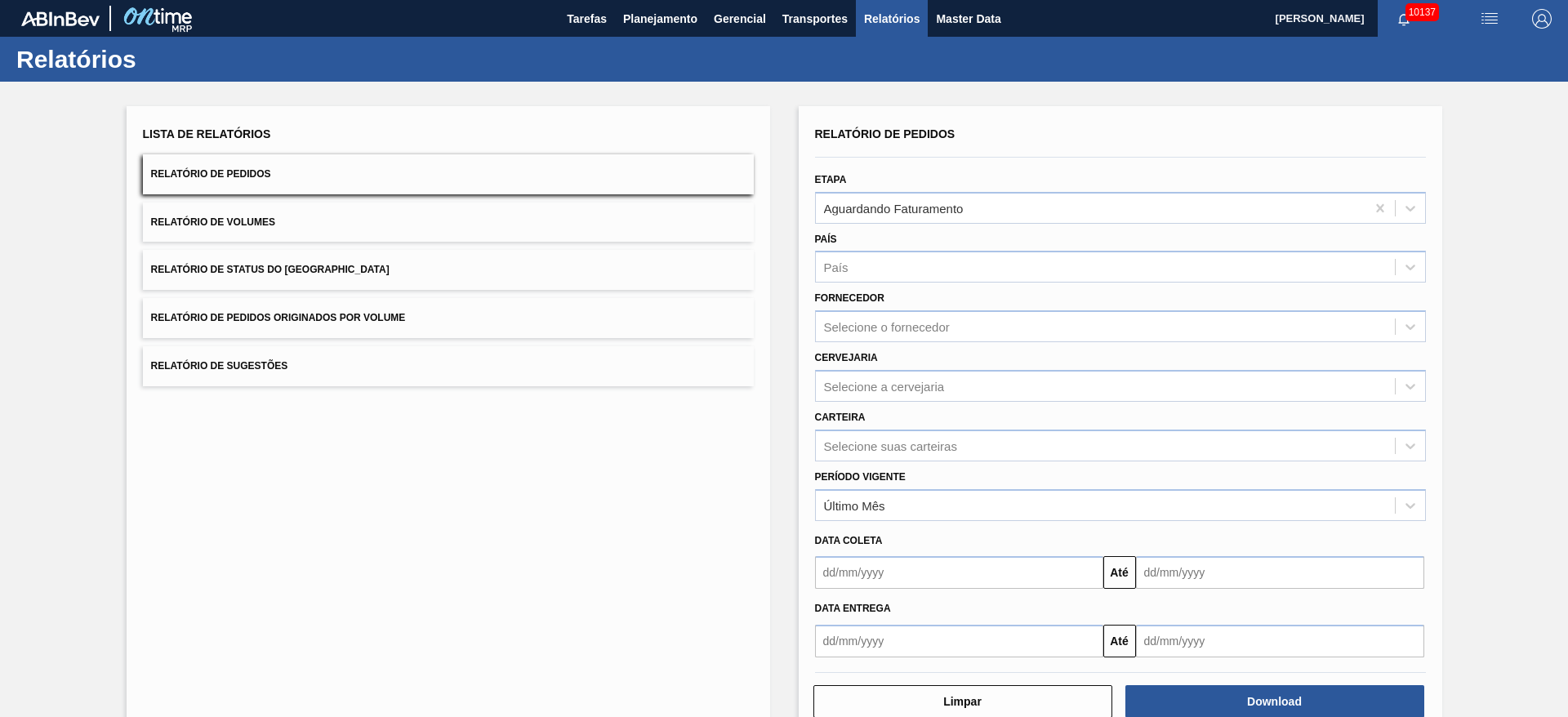
click at [885, 466] on div "Período Vigente Último Mês" at bounding box center [1121, 494] width 611 height 55
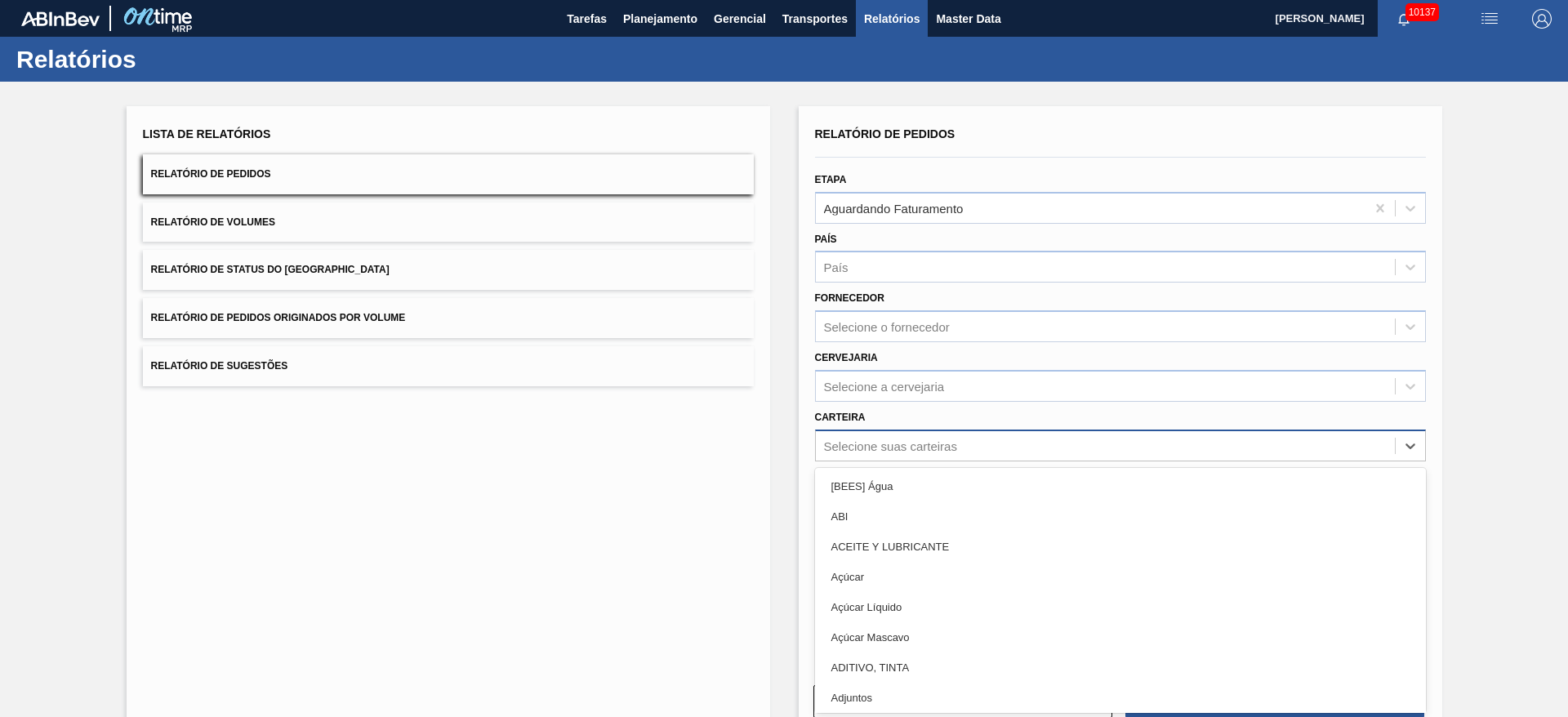
click at [885, 450] on div "Selecione suas carteiras" at bounding box center [890, 445] width 133 height 14
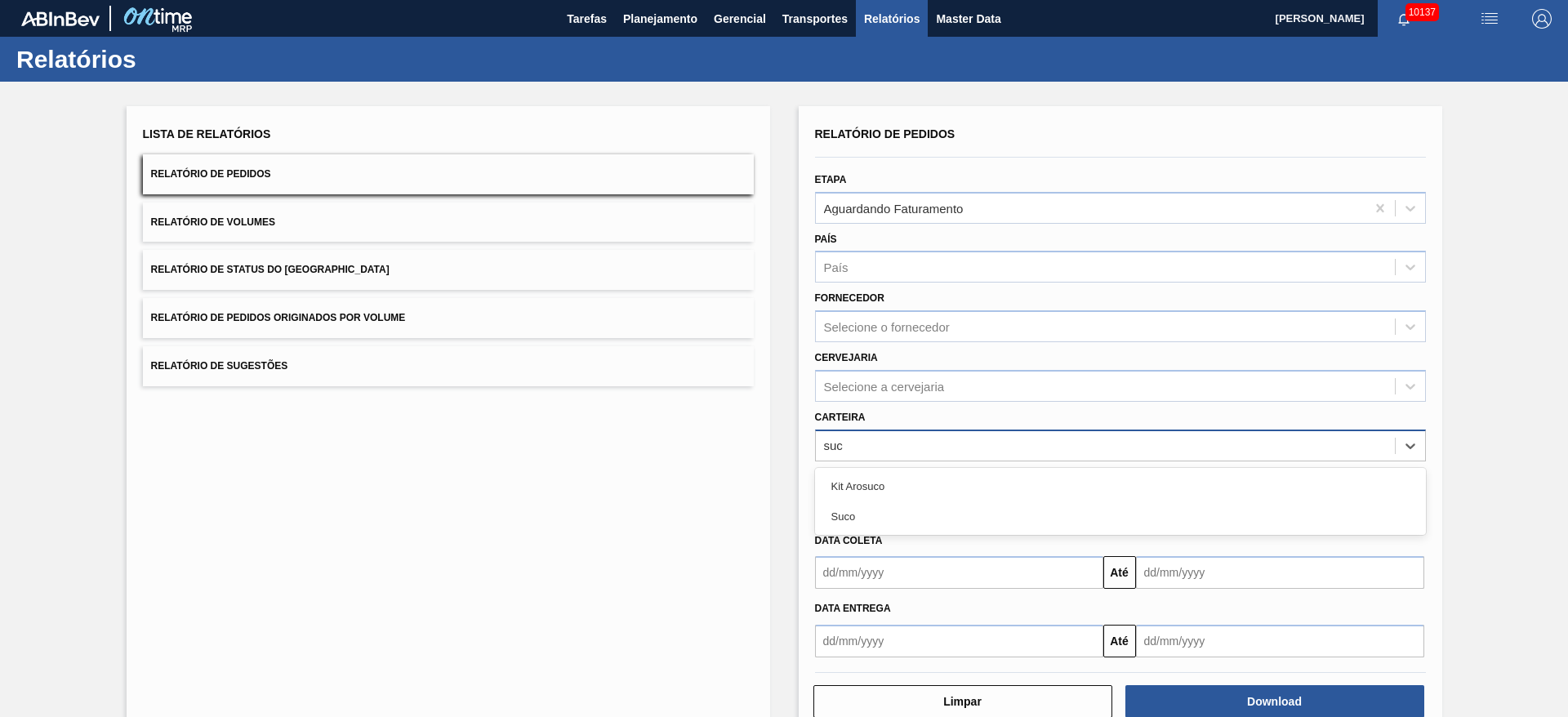
type input "suco"
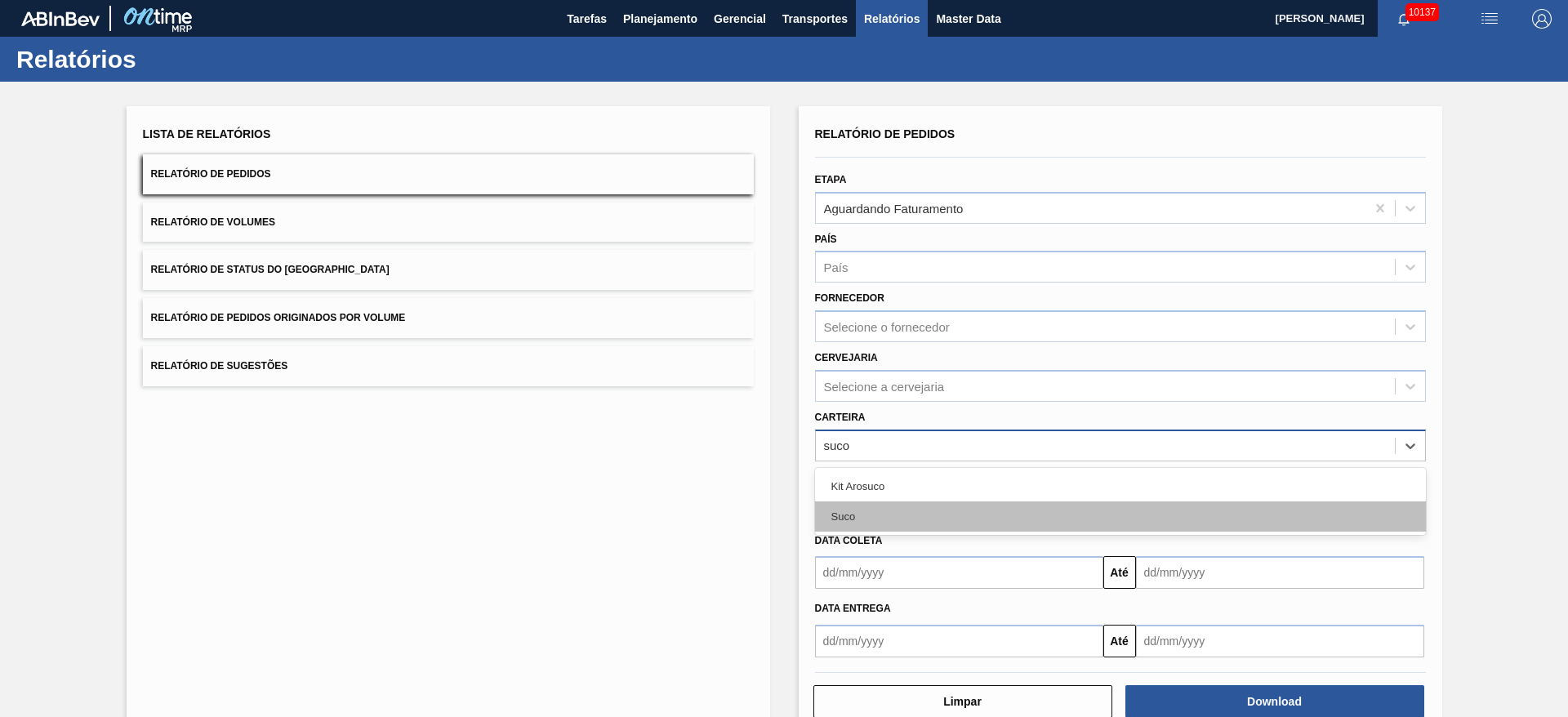
click at [881, 516] on div "Suco" at bounding box center [1121, 517] width 611 height 31
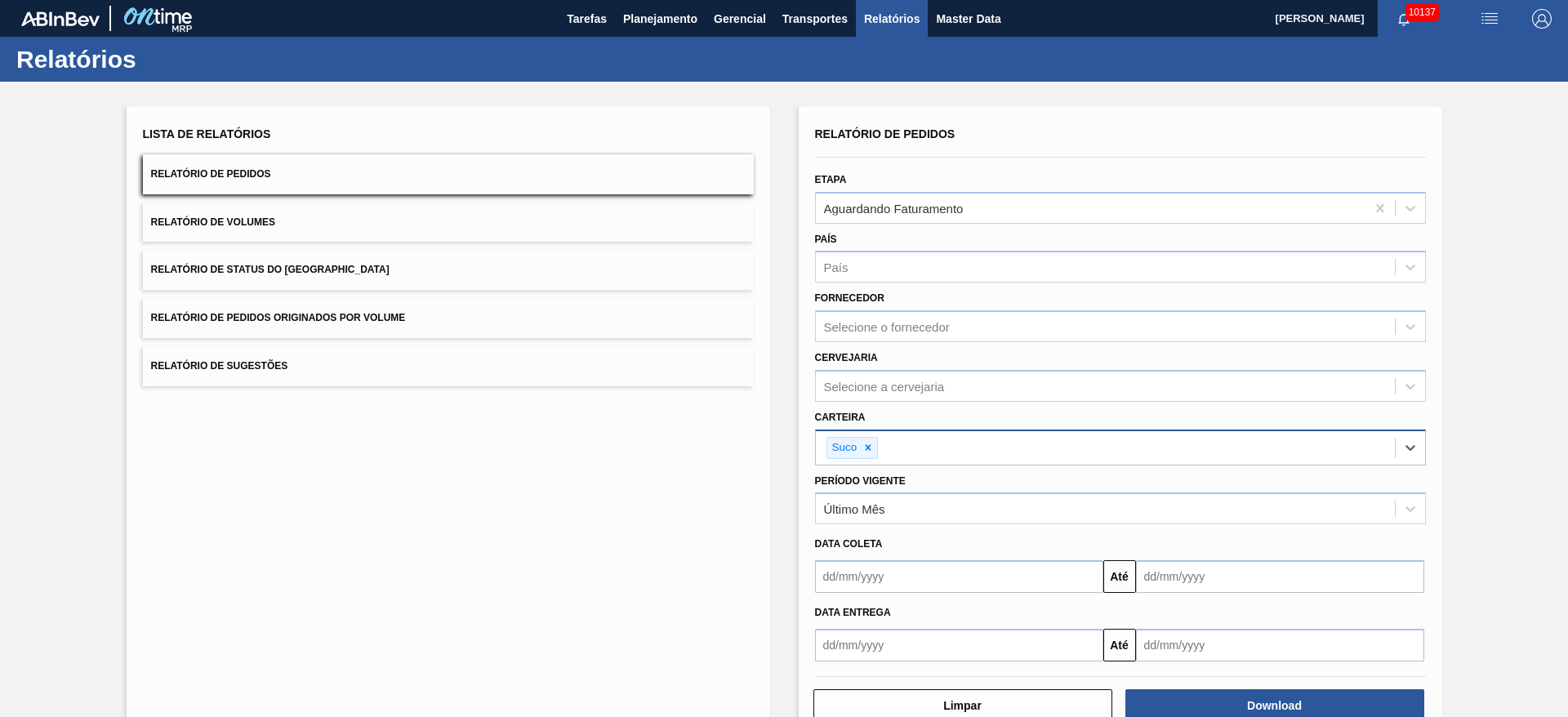
click at [890, 525] on div "Data coleta Até" at bounding box center [1121, 559] width 625 height 69
click at [894, 521] on div "Último Mês" at bounding box center [1121, 508] width 611 height 32
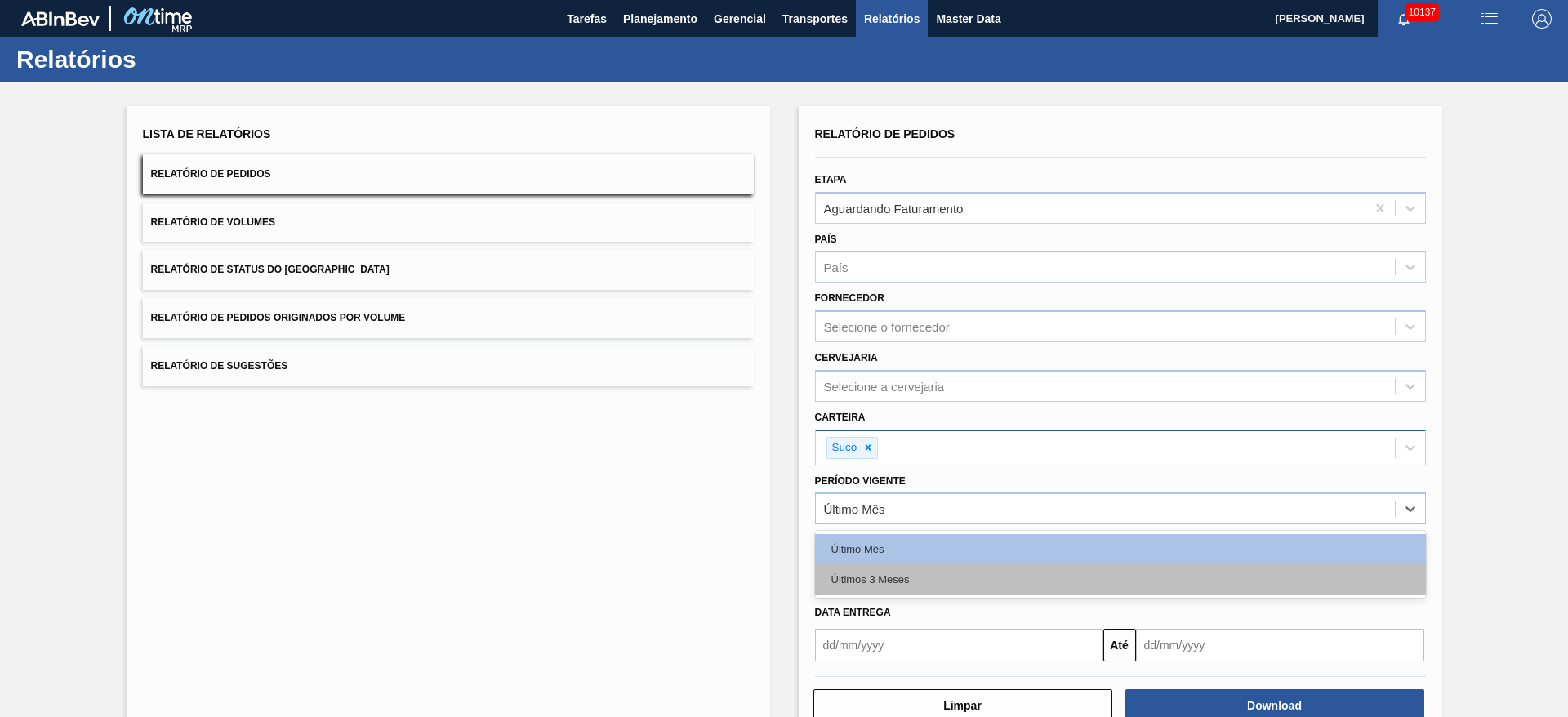
click at [920, 578] on div "Últimos 3 Meses" at bounding box center [1121, 580] width 611 height 31
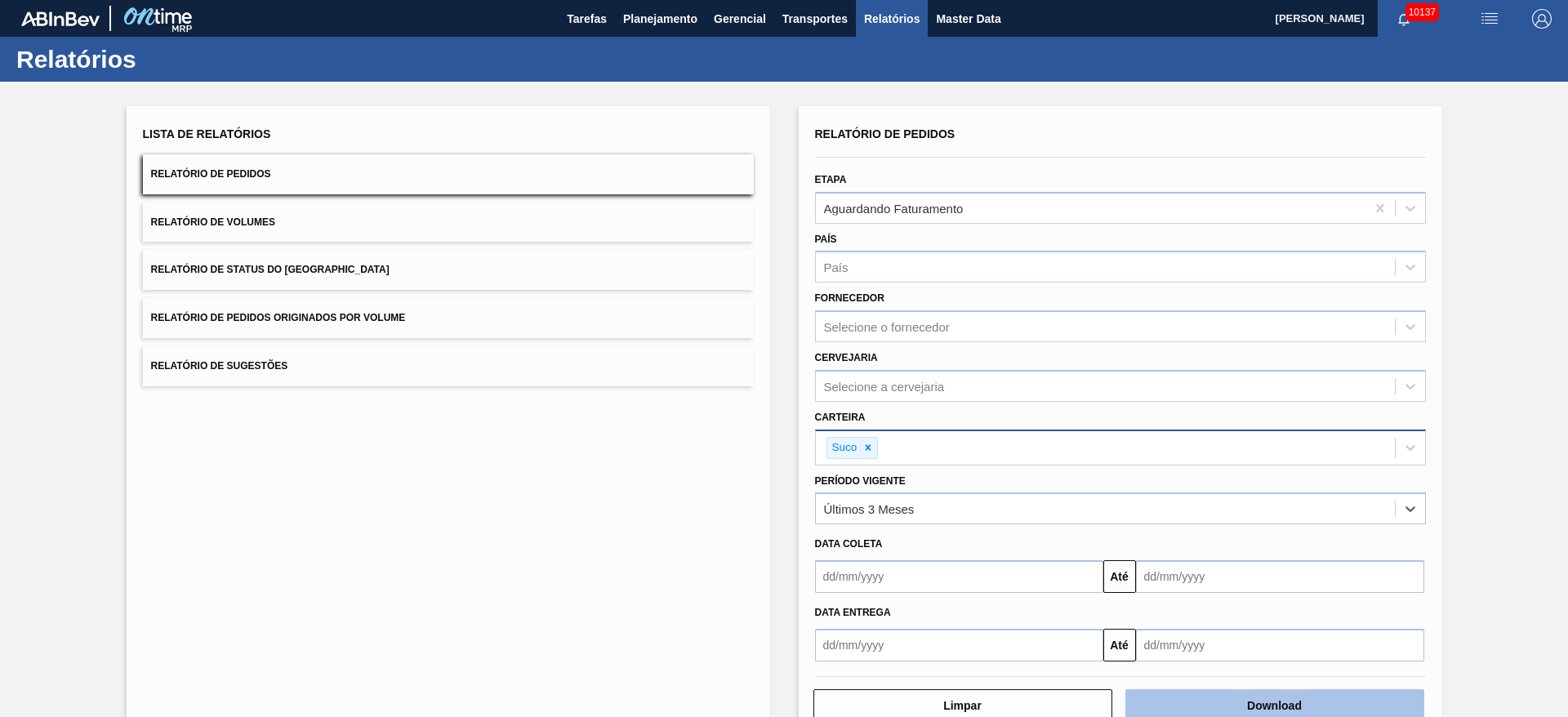
click at [1201, 699] on button "Download" at bounding box center [1275, 706] width 299 height 32
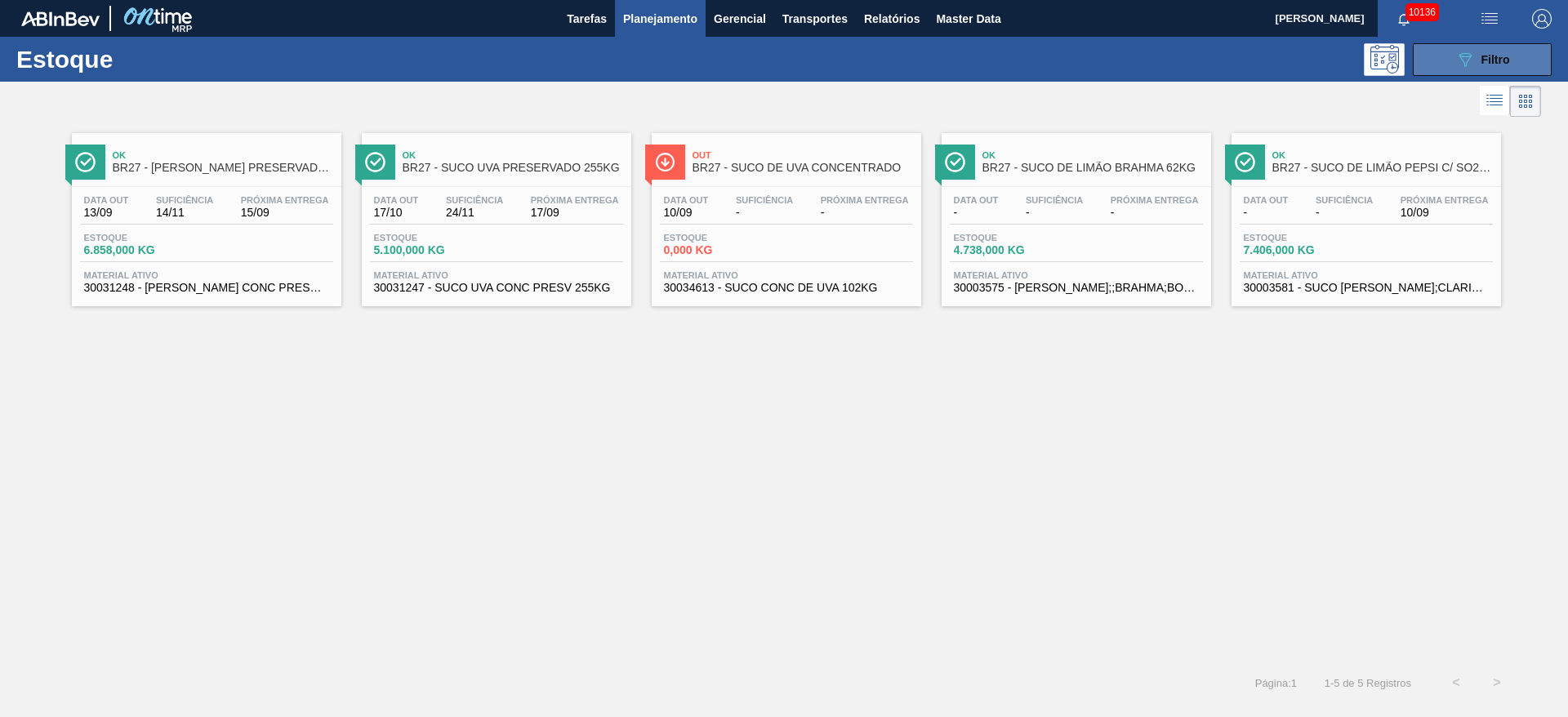
click at [1450, 65] on button "089F7B8B-B2A5-4AFE-B5C0-19BA573D28AC Filtro" at bounding box center [1482, 59] width 138 height 32
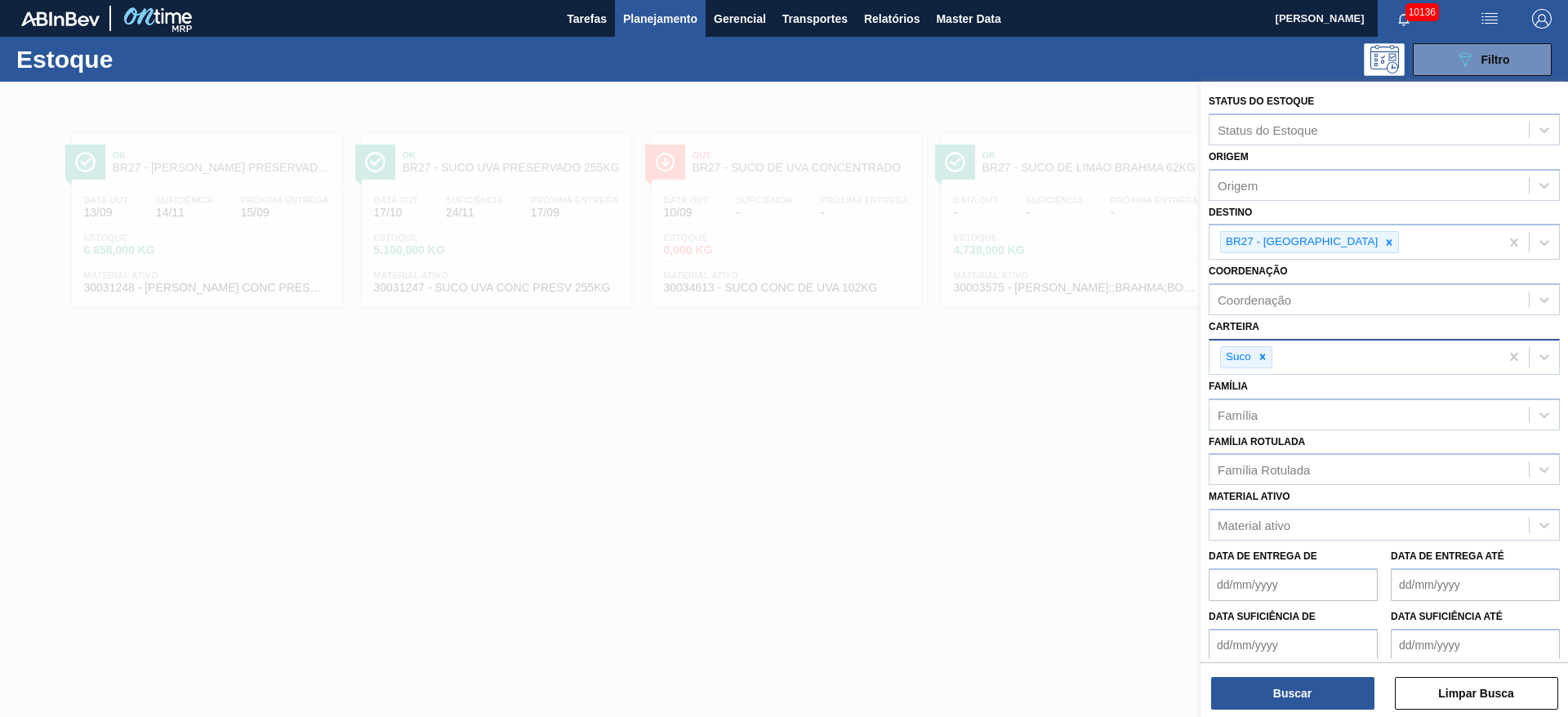
click at [1276, 350] on input "Carteira" at bounding box center [1277, 357] width 2 height 14
click at [1272, 353] on div "Suco" at bounding box center [1246, 357] width 53 height 22
drag, startPoint x: 1272, startPoint y: 353, endPoint x: 1263, endPoint y: 364, distance: 14.2
click at [1266, 362] on div "Suco" at bounding box center [1246, 357] width 53 height 22
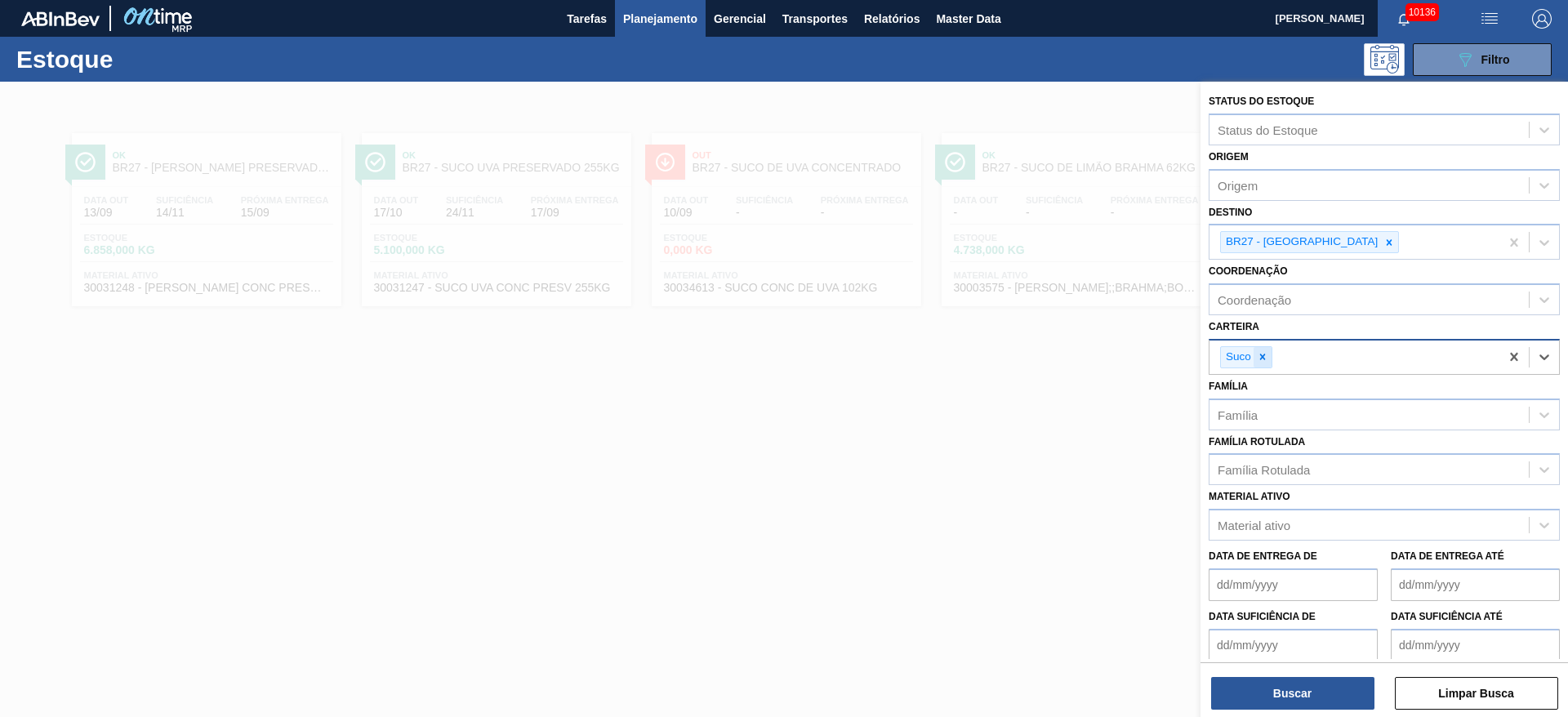
click at [1263, 364] on div at bounding box center [1262, 357] width 18 height 20
click at [1263, 364] on div "Suco" at bounding box center [1355, 357] width 290 height 33
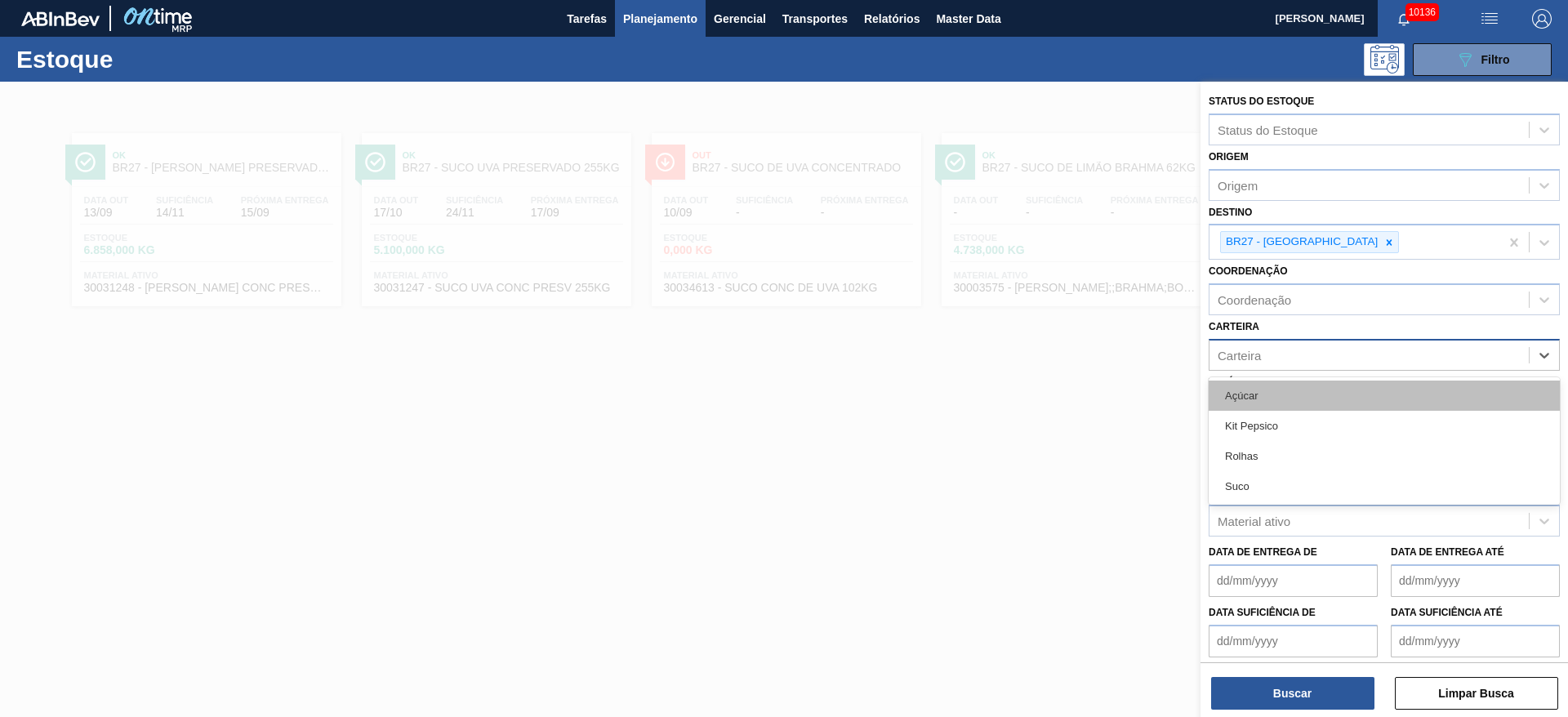
click at [1263, 382] on div "Açúcar" at bounding box center [1385, 396] width 351 height 31
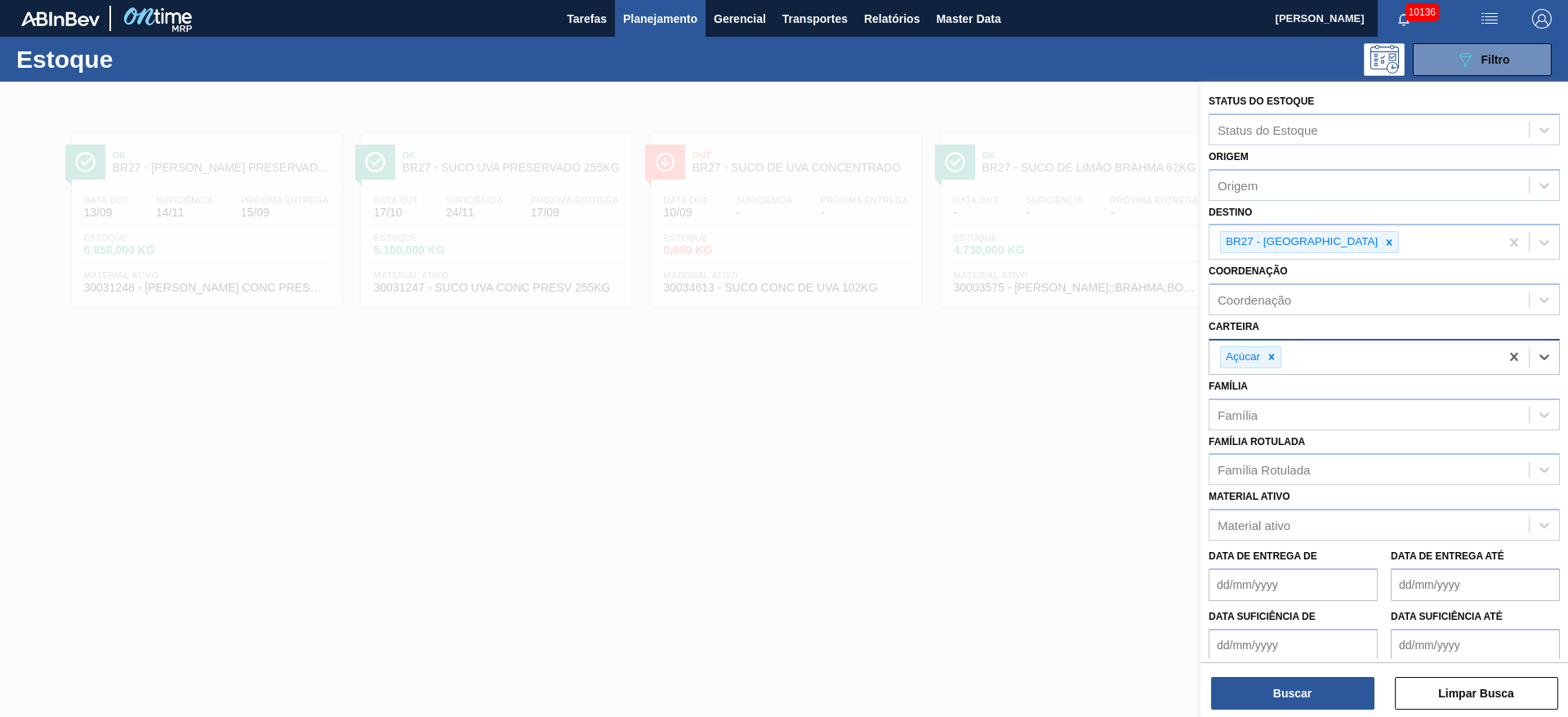
click at [1313, 713] on div "Status do Estoque Status do Estoque Origem Origem Destino BR27 - Nova Minas Coo…" at bounding box center [1385, 401] width 368 height 639
click at [1297, 694] on button "Buscar" at bounding box center [1293, 693] width 163 height 32
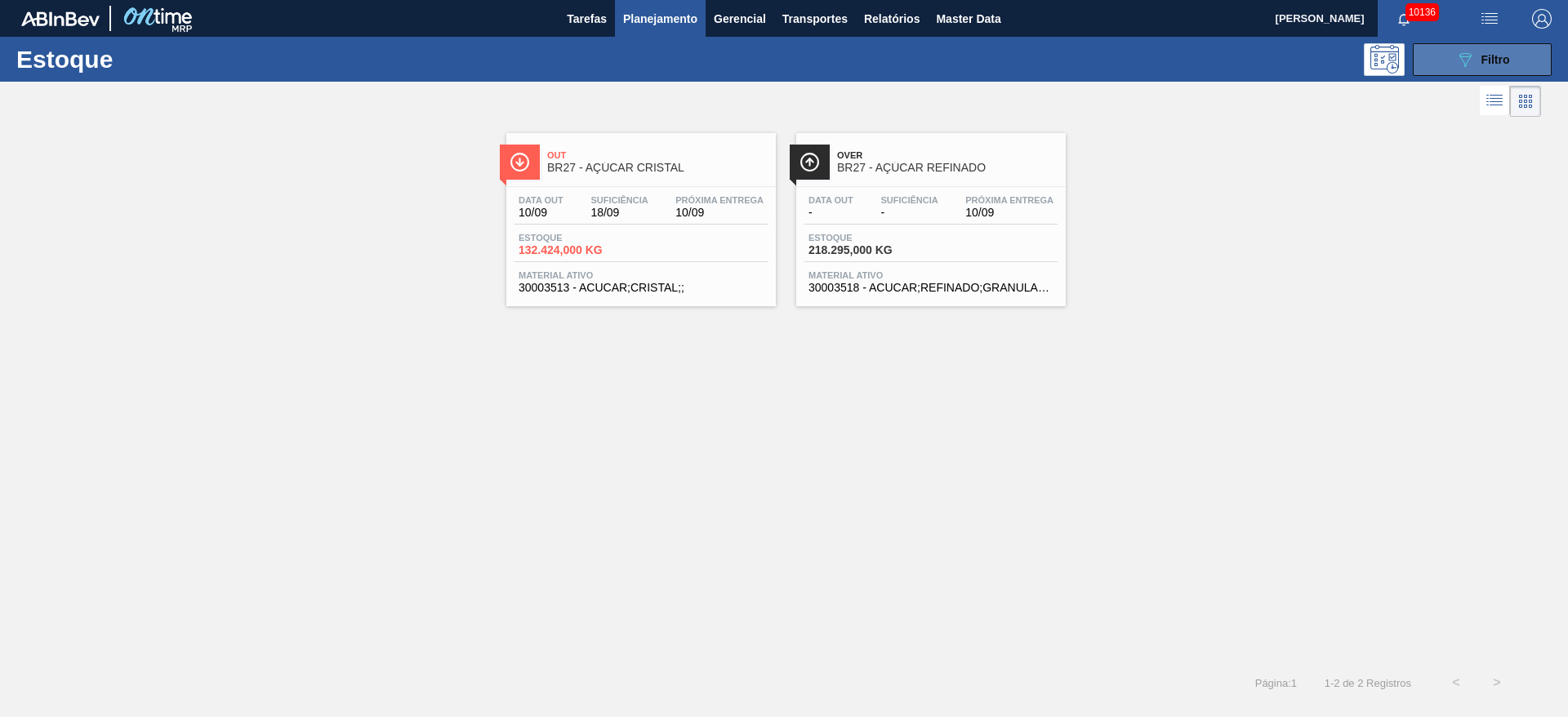
click at [1473, 52] on icon "089F7B8B-B2A5-4AFE-B5C0-19BA573D28AC" at bounding box center [1465, 59] width 20 height 20
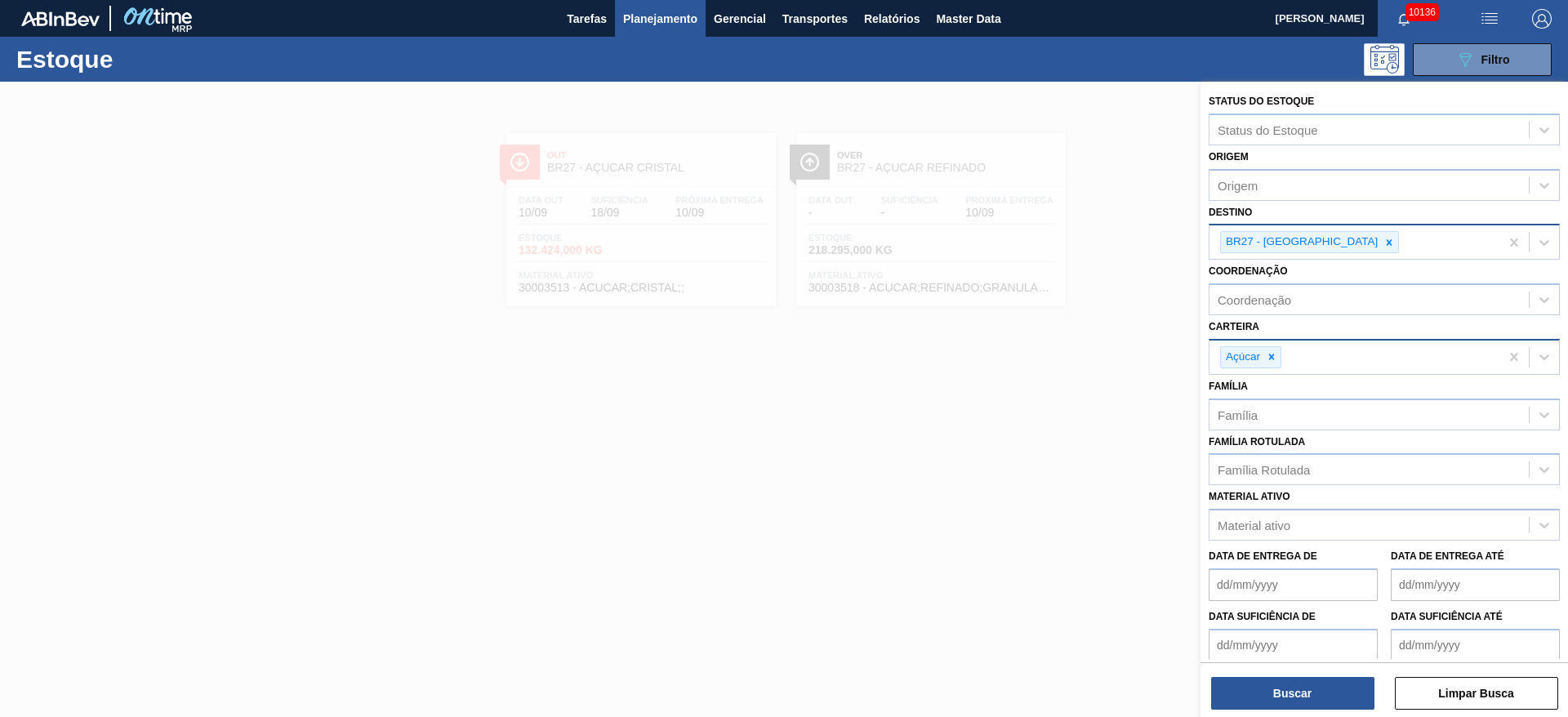
click at [1381, 234] on div at bounding box center [1389, 242] width 18 height 20
click at [1334, 235] on div "BR27 - Nova Minas" at bounding box center [1355, 242] width 290 height 33
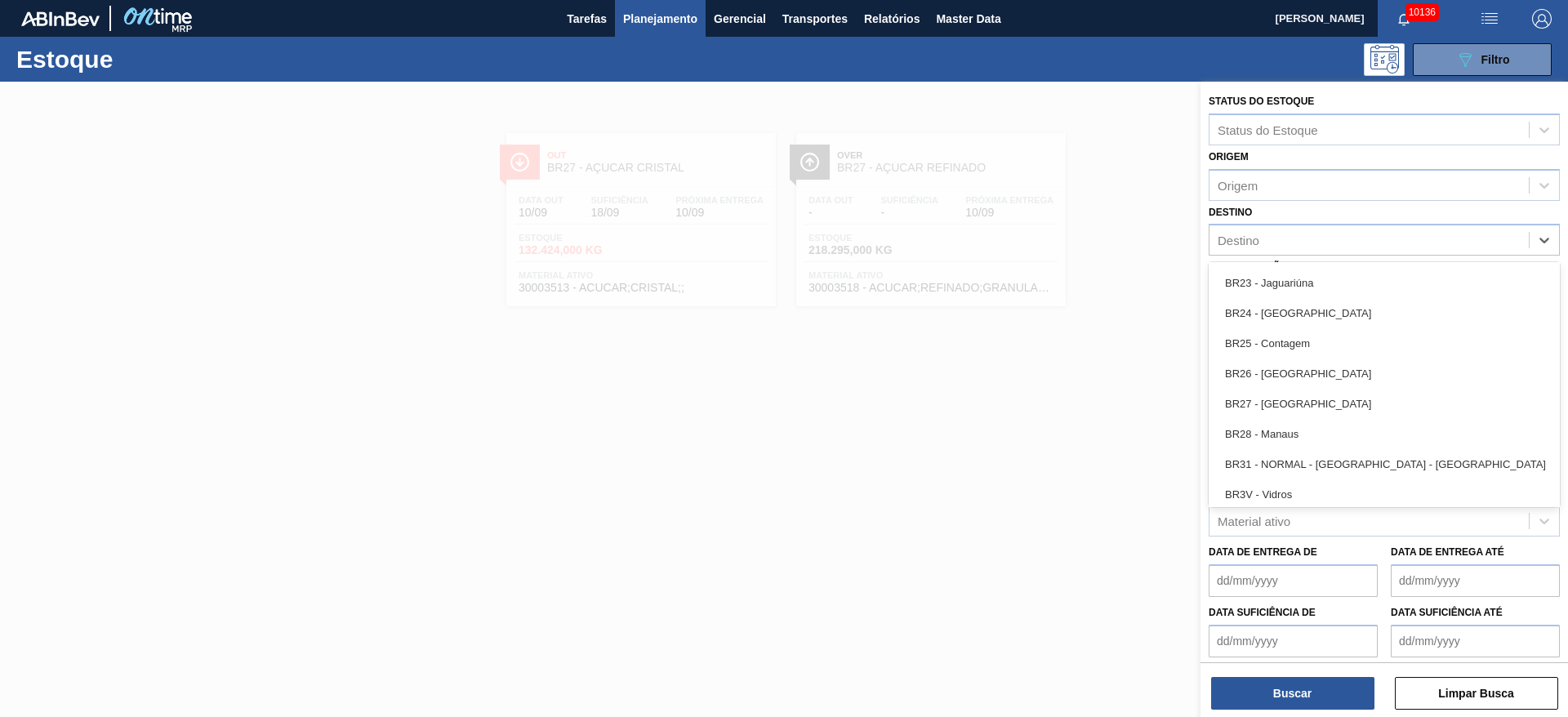
scroll to position [1470, 0]
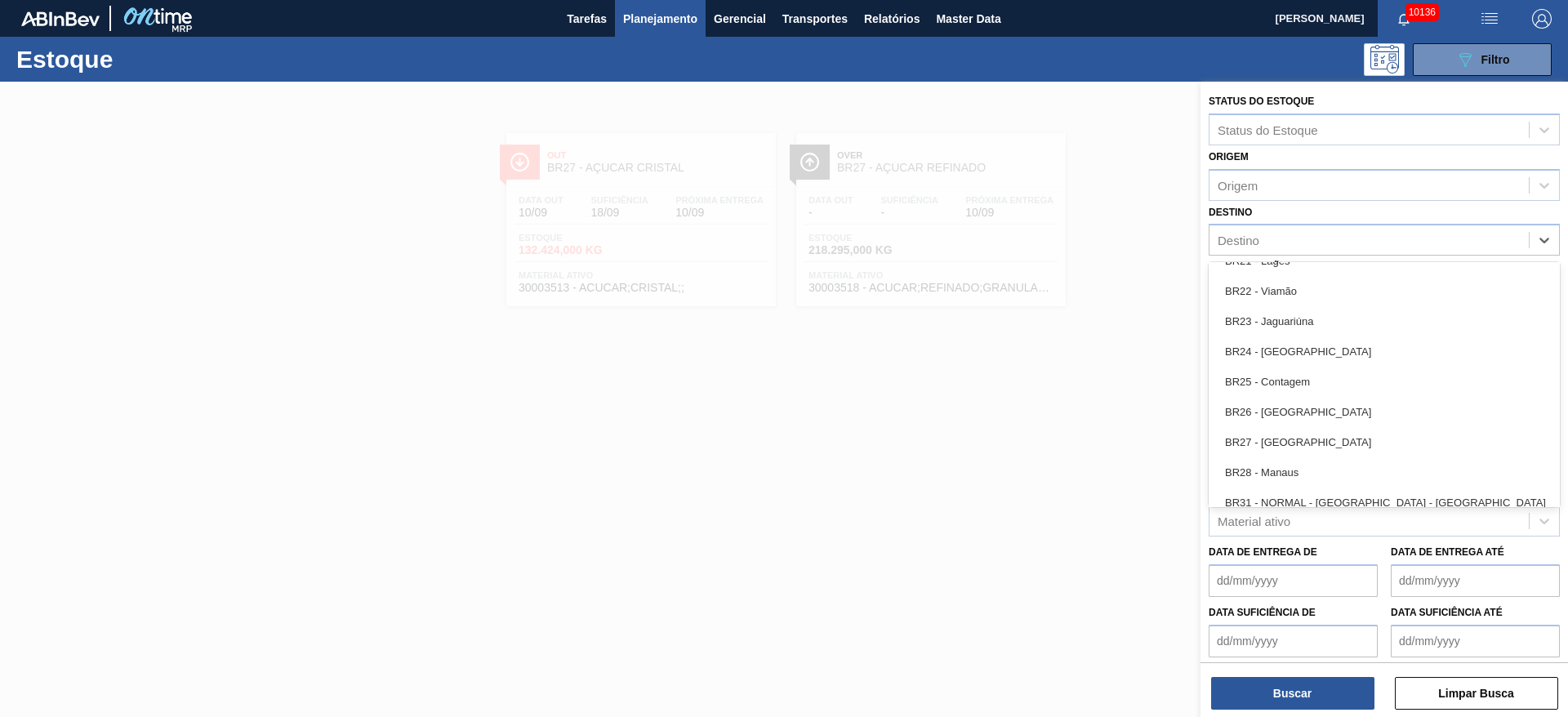
drag, startPoint x: 1293, startPoint y: 319, endPoint x: 1291, endPoint y: 330, distance: 11.2
click at [1291, 321] on div "BR23 - Jaguariúna" at bounding box center [1385, 322] width 351 height 31
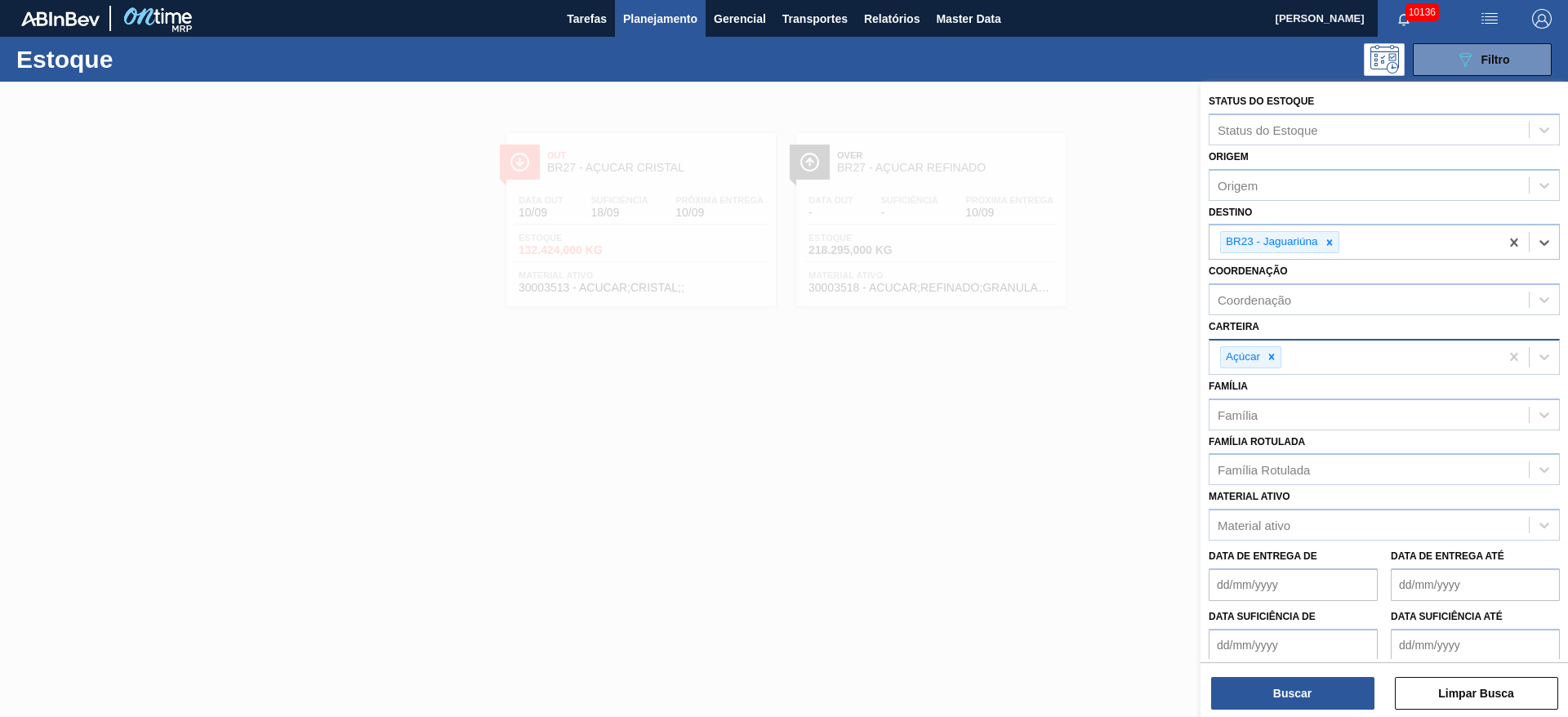
click at [1282, 356] on div "Açúcar" at bounding box center [1355, 357] width 290 height 33
click at [1277, 356] on icon at bounding box center [1272, 357] width 11 height 11
click at [1277, 356] on div "Carteira" at bounding box center [1369, 354] width 319 height 24
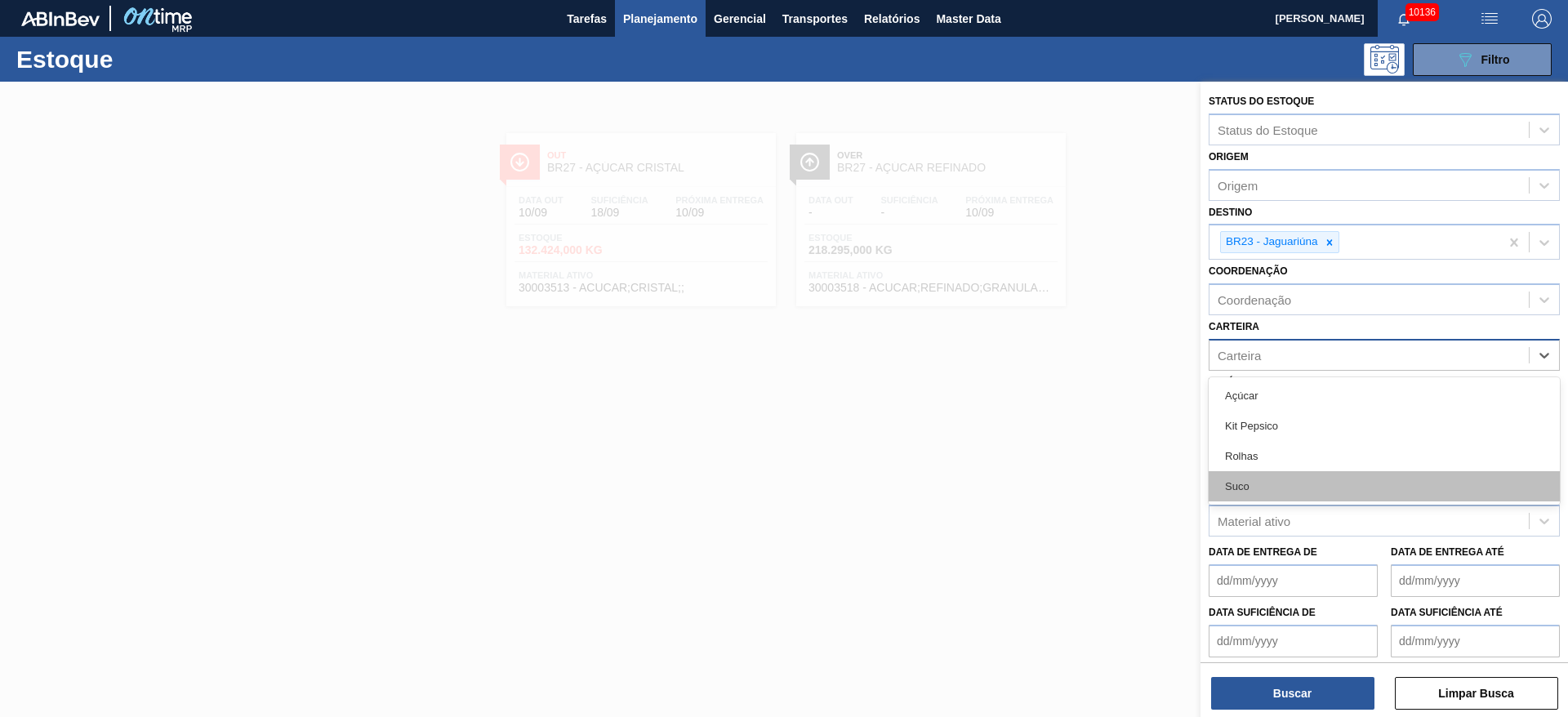
click at [1275, 473] on div "Suco" at bounding box center [1385, 487] width 351 height 31
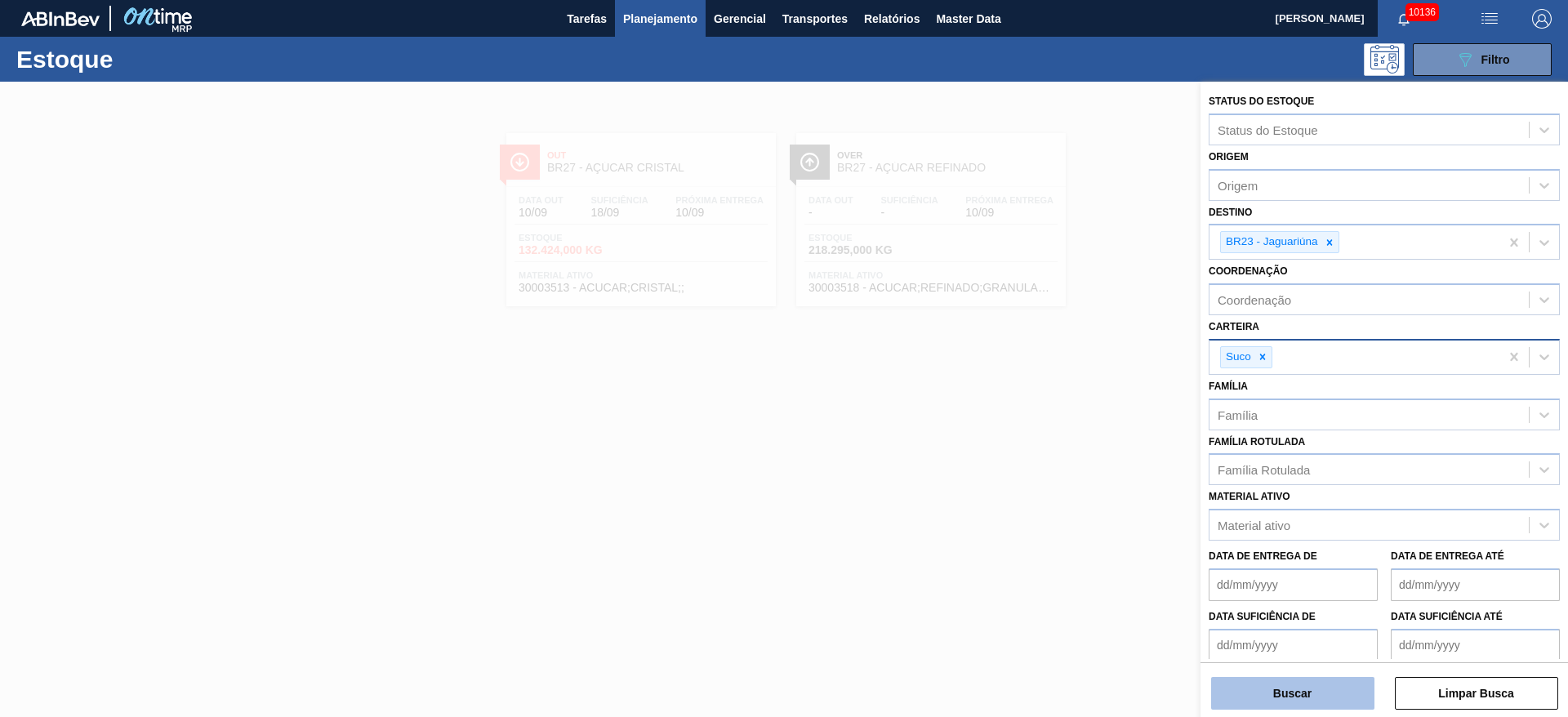
click at [1263, 698] on button "Buscar" at bounding box center [1293, 693] width 163 height 32
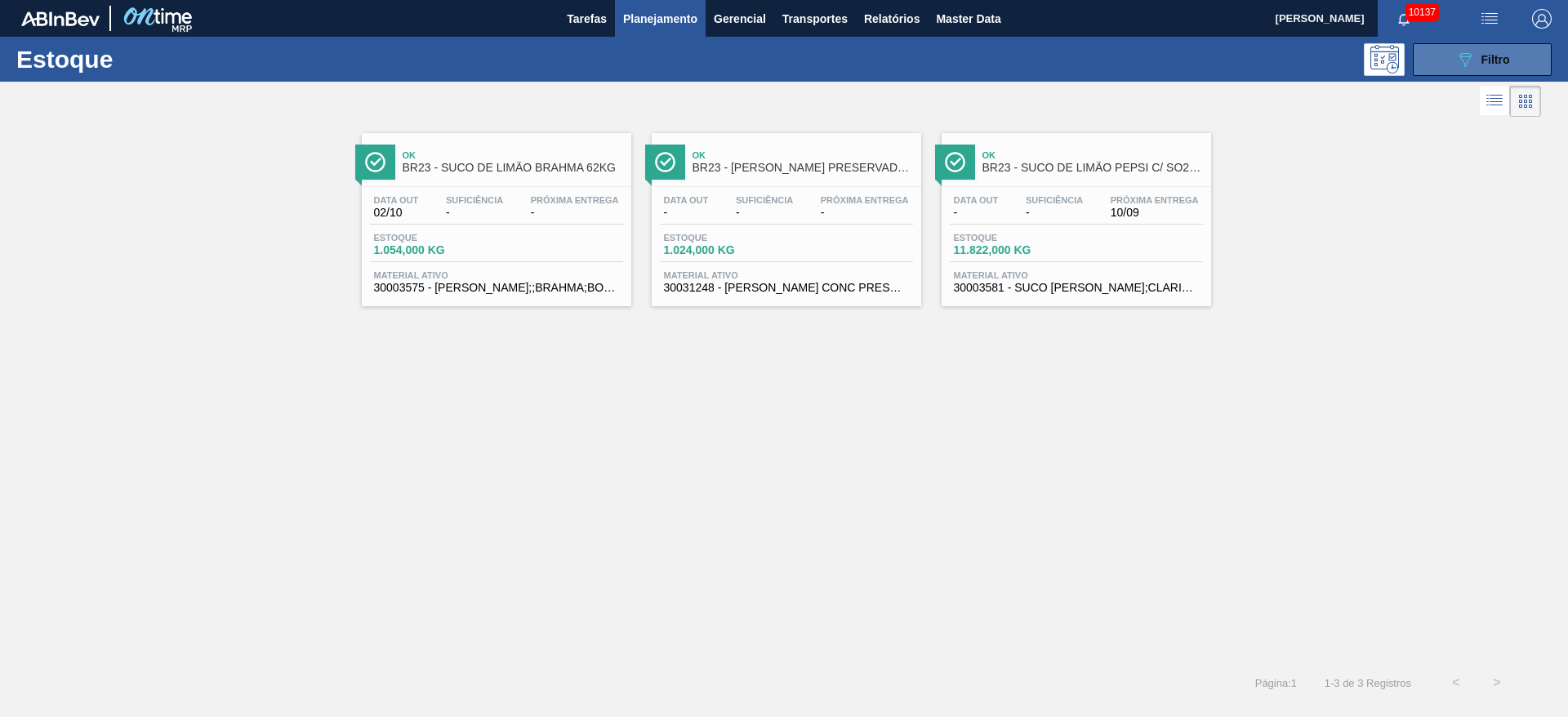
click at [1461, 52] on icon "089F7B8B-B2A5-4AFE-B5C0-19BA573D28AC" at bounding box center [1465, 59] width 20 height 20
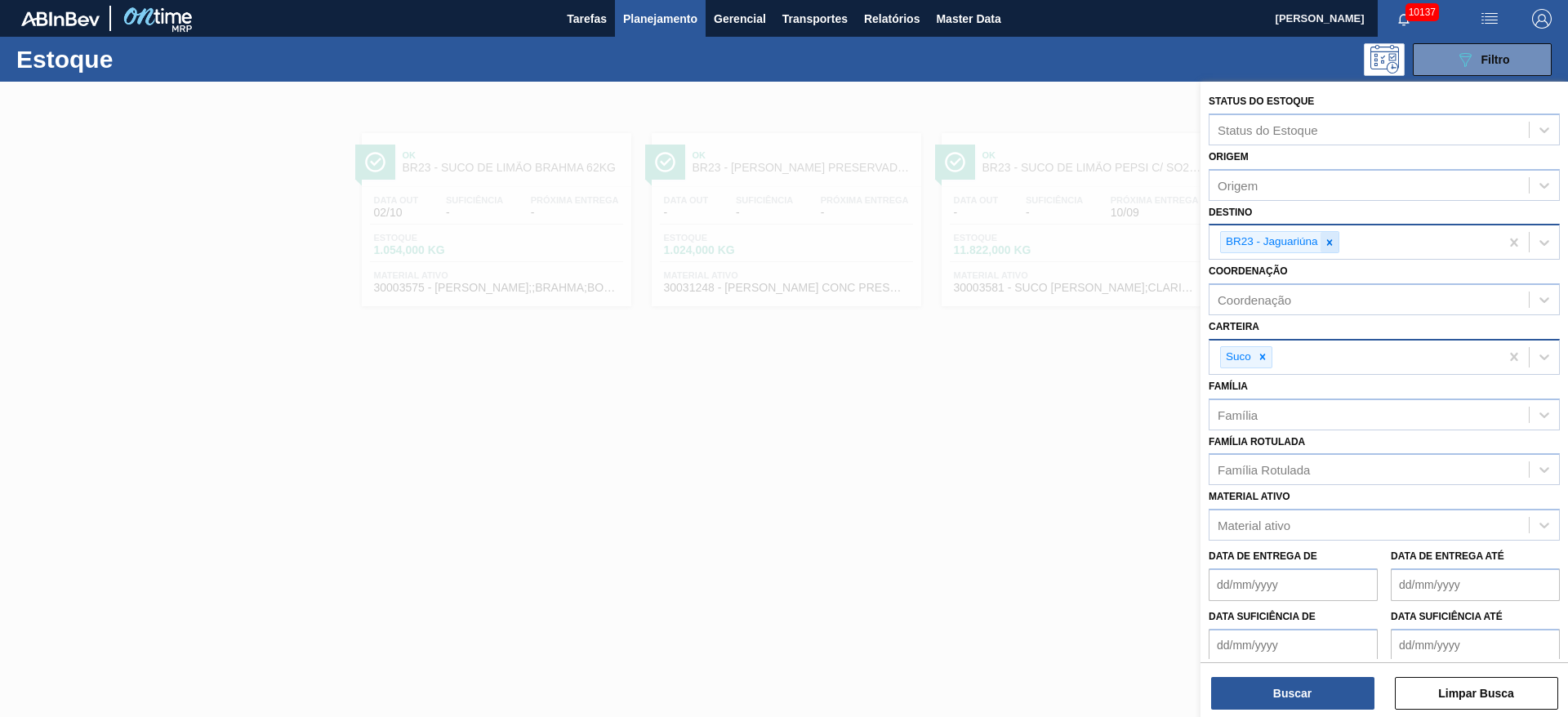
click at [1327, 243] on icon at bounding box center [1330, 243] width 11 height 11
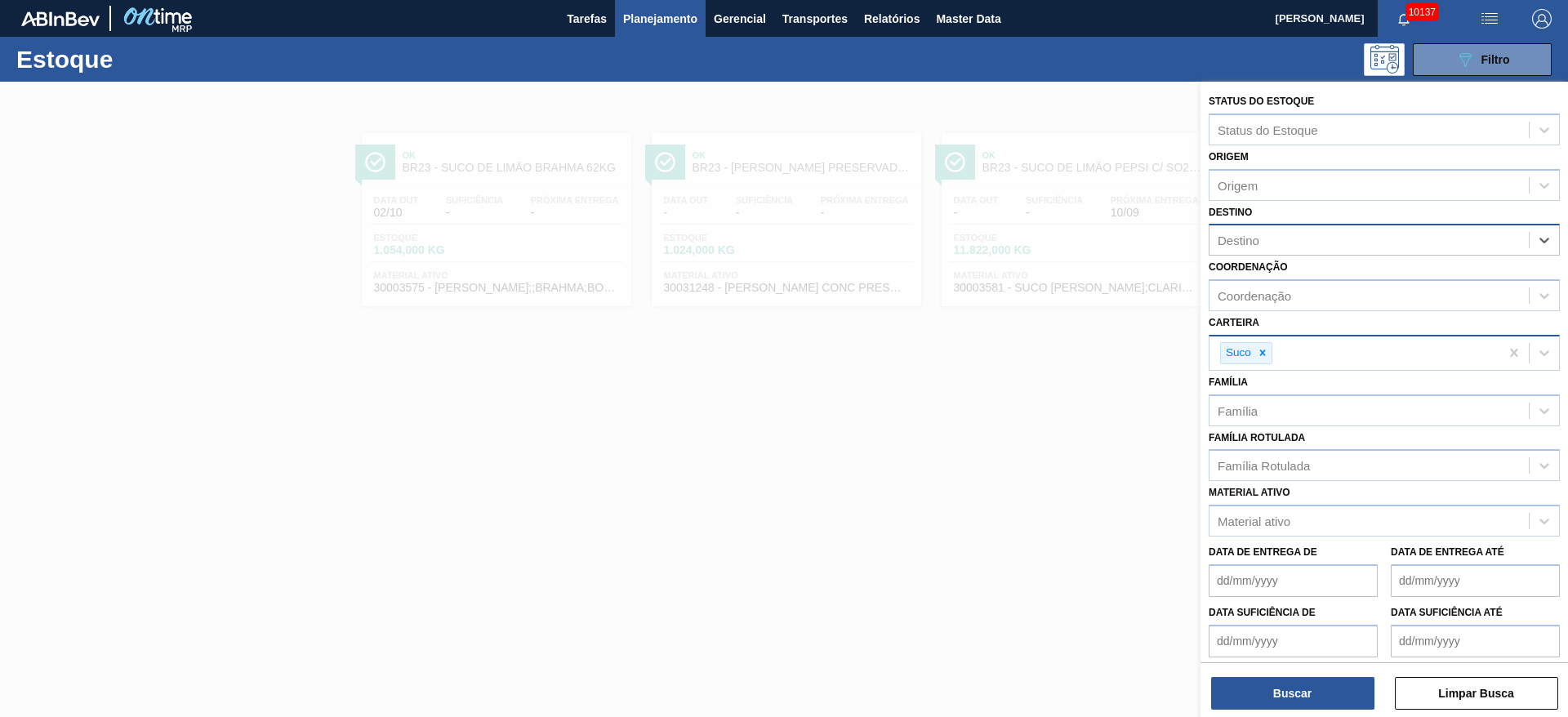
type input "2"
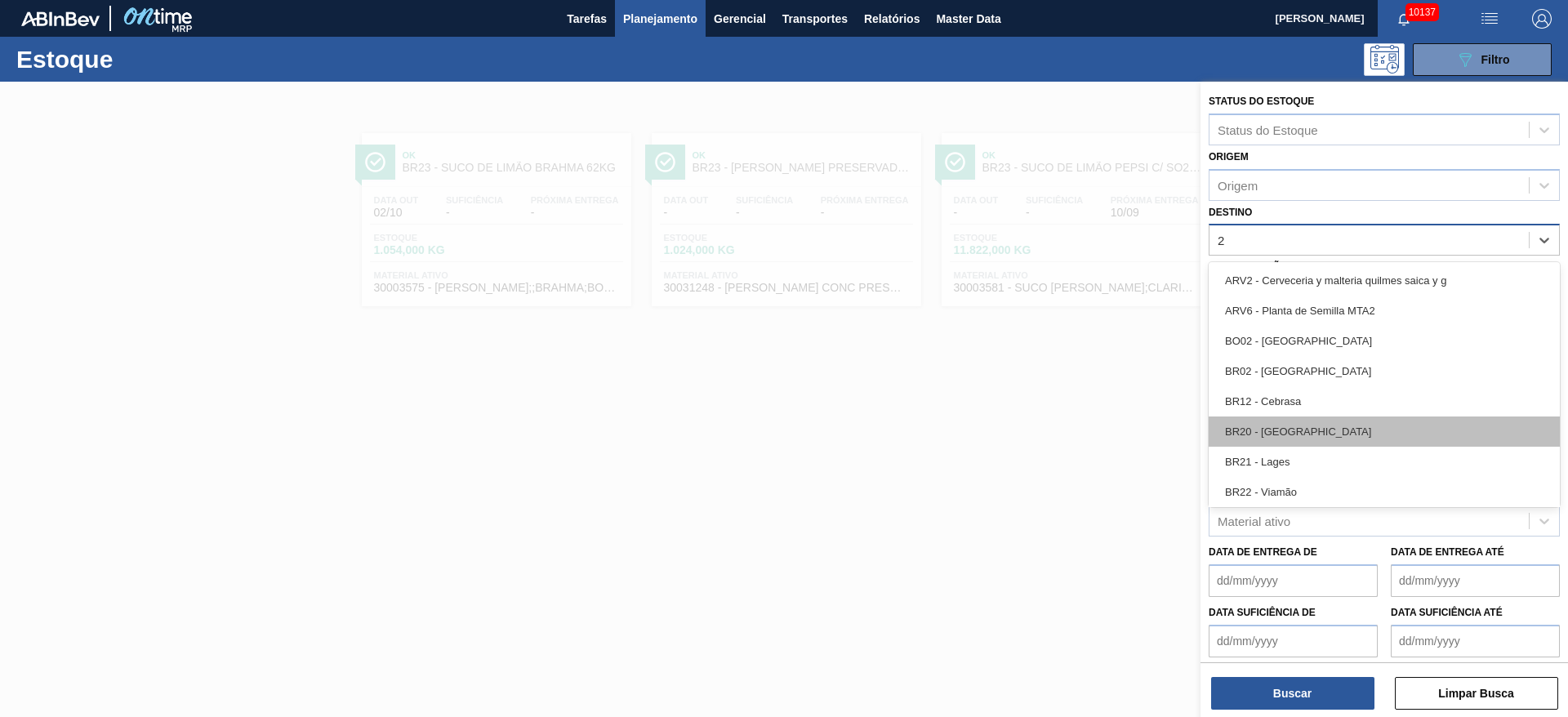
click at [1300, 427] on div "BR20 - [GEOGRAPHIC_DATA]" at bounding box center [1385, 432] width 351 height 31
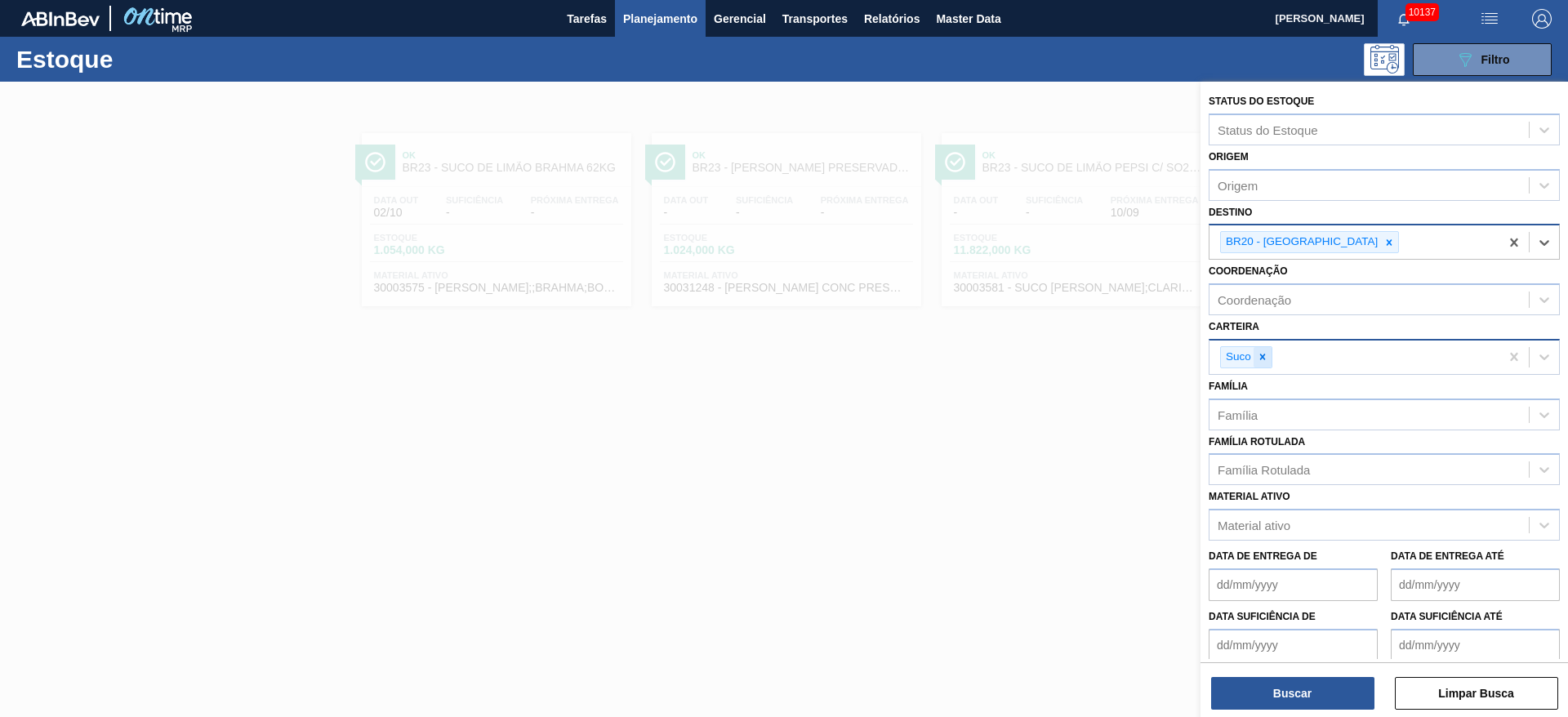
click at [1263, 366] on div at bounding box center [1262, 357] width 18 height 20
click at [1263, 366] on div "Carteira" at bounding box center [1369, 354] width 319 height 24
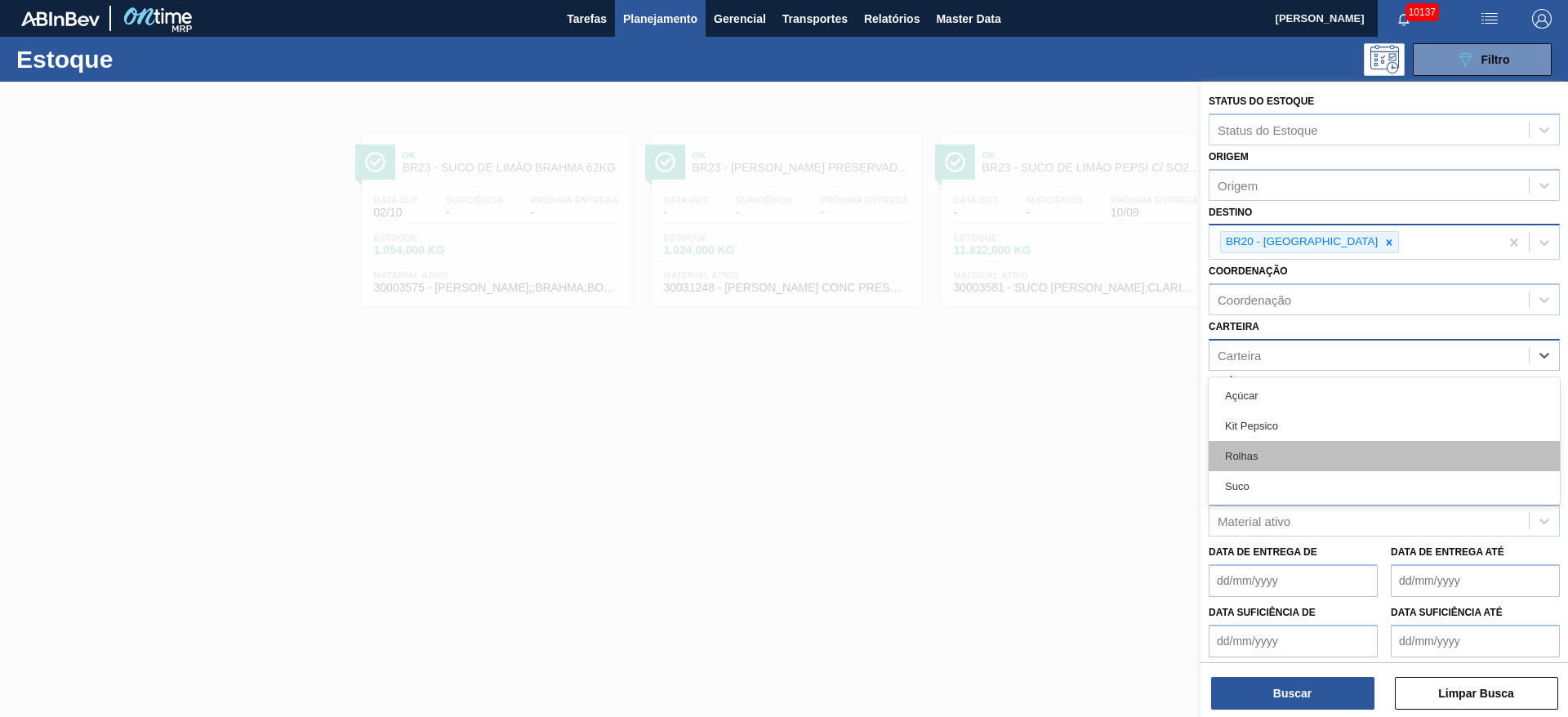
drag, startPoint x: 1286, startPoint y: 453, endPoint x: 1286, endPoint y: 533, distance: 80.0
click at [1286, 454] on div "Rolhas" at bounding box center [1385, 456] width 351 height 31
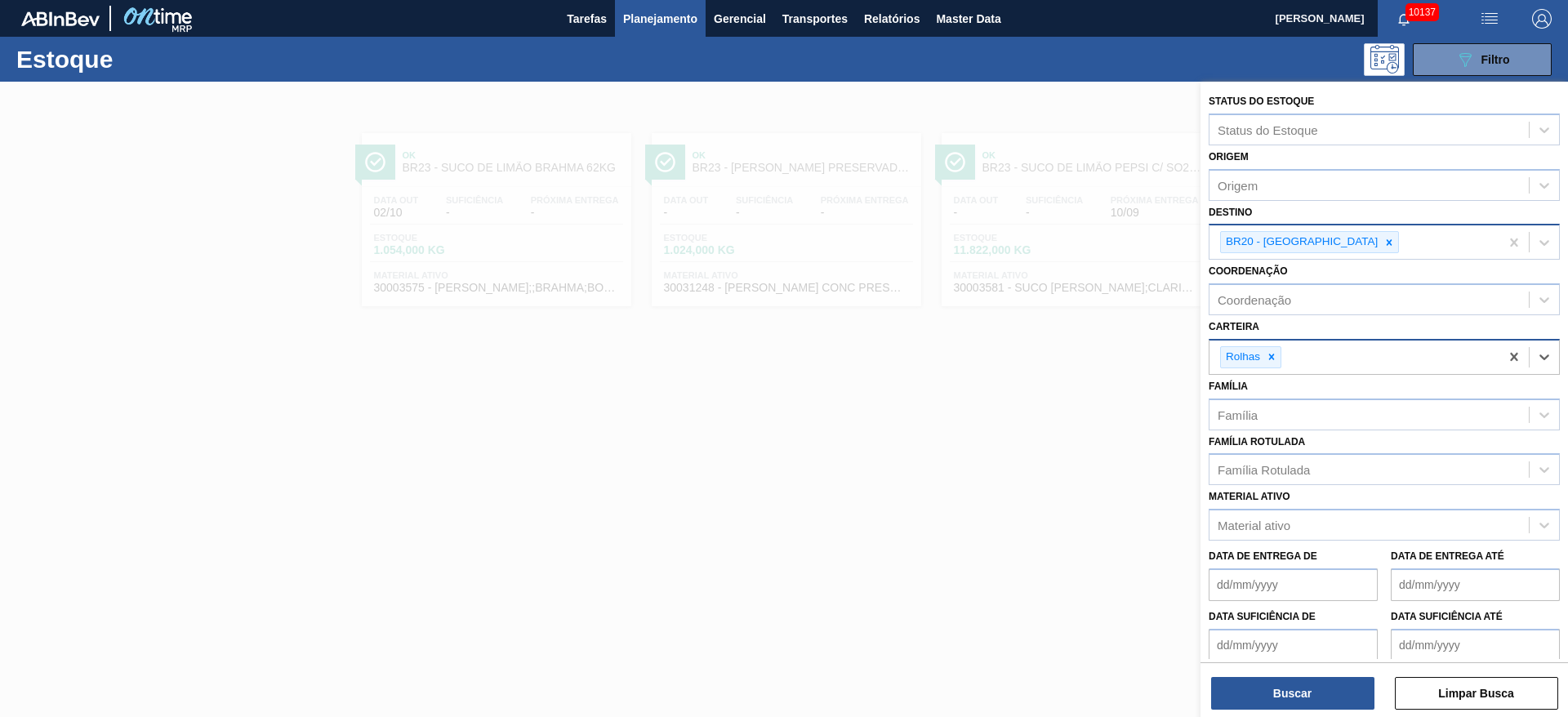
drag, startPoint x: 1310, startPoint y: 664, endPoint x: 1317, endPoint y: 675, distance: 13.0
click at [1312, 670] on div "Buscar Limpar Busca" at bounding box center [1385, 685] width 368 height 46
click at [1317, 675] on div "Buscar Limpar Busca" at bounding box center [1385, 685] width 368 height 46
click at [1314, 684] on button "Buscar" at bounding box center [1293, 693] width 163 height 32
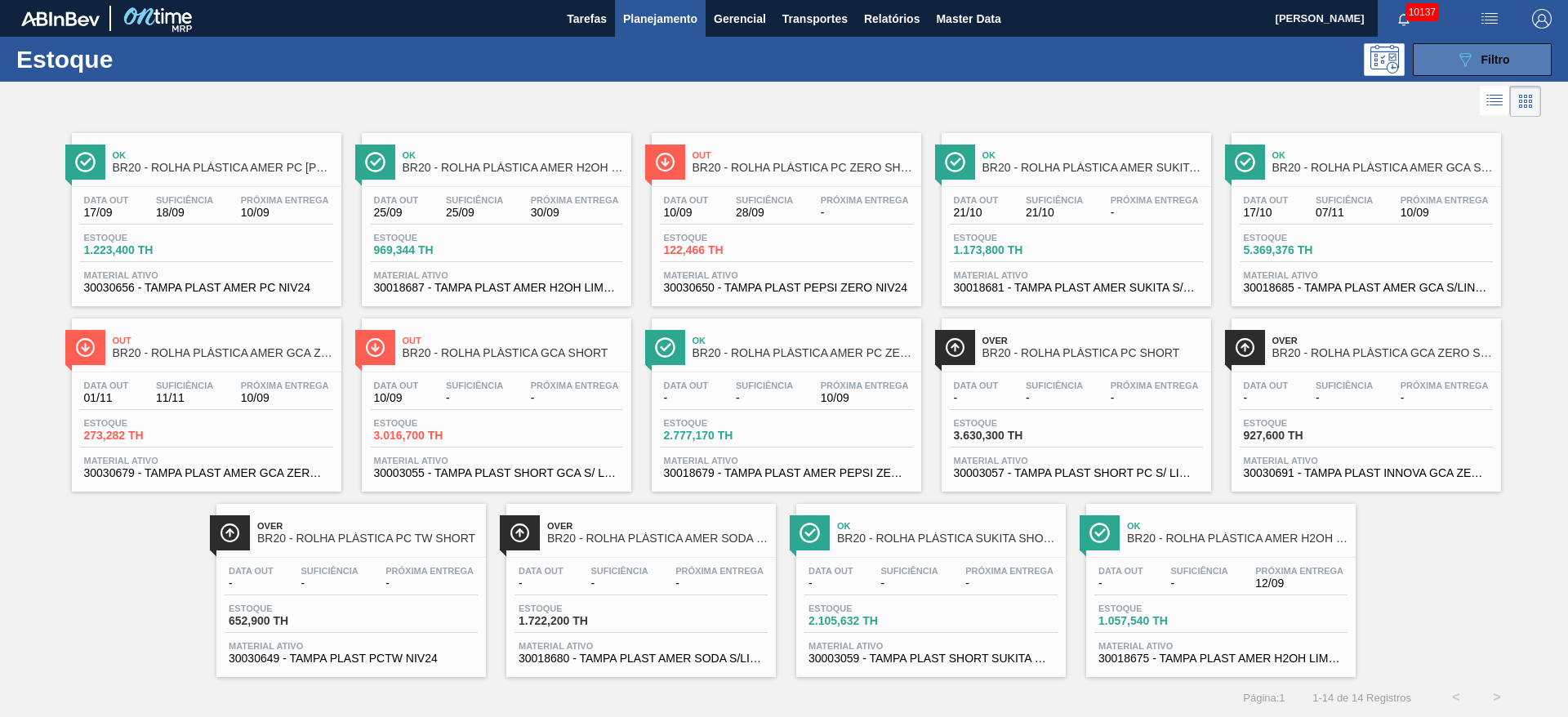
click at [1488, 48] on button "089F7B8B-B2A5-4AFE-B5C0-19BA573D28AC Filtro" at bounding box center [1482, 59] width 138 height 32
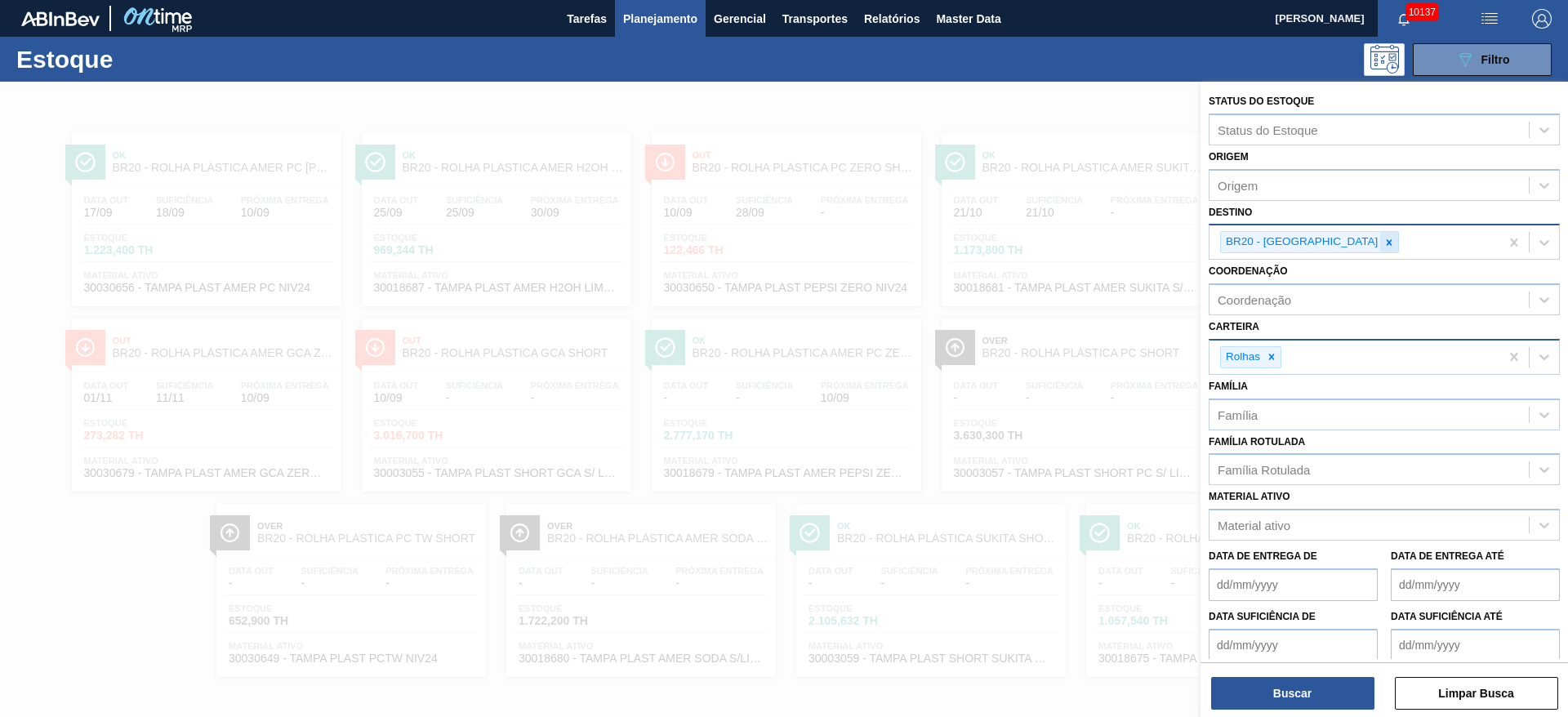
click at [1384, 243] on icon at bounding box center [1389, 243] width 11 height 11
type input "22"
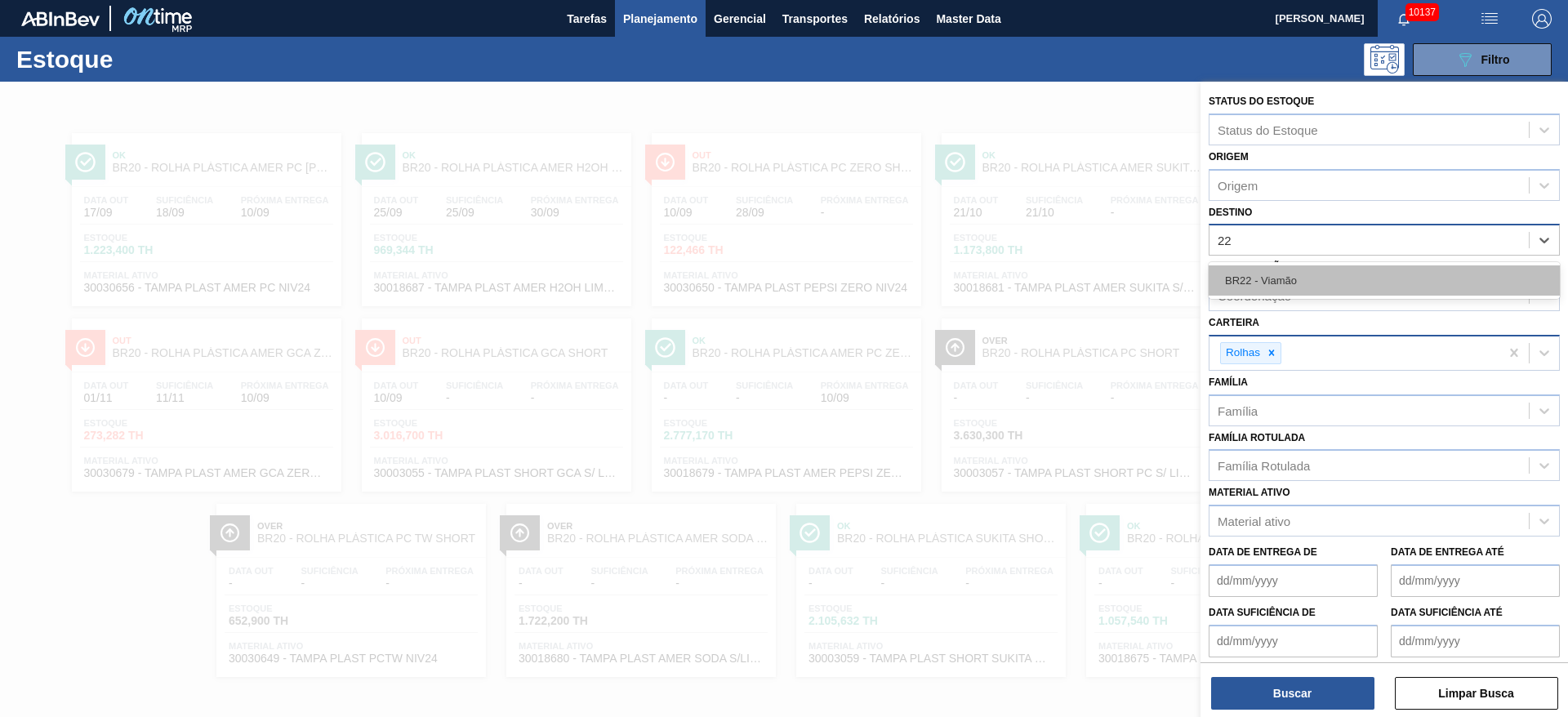
click at [1315, 272] on div "BR22 - Viamão" at bounding box center [1385, 281] width 351 height 31
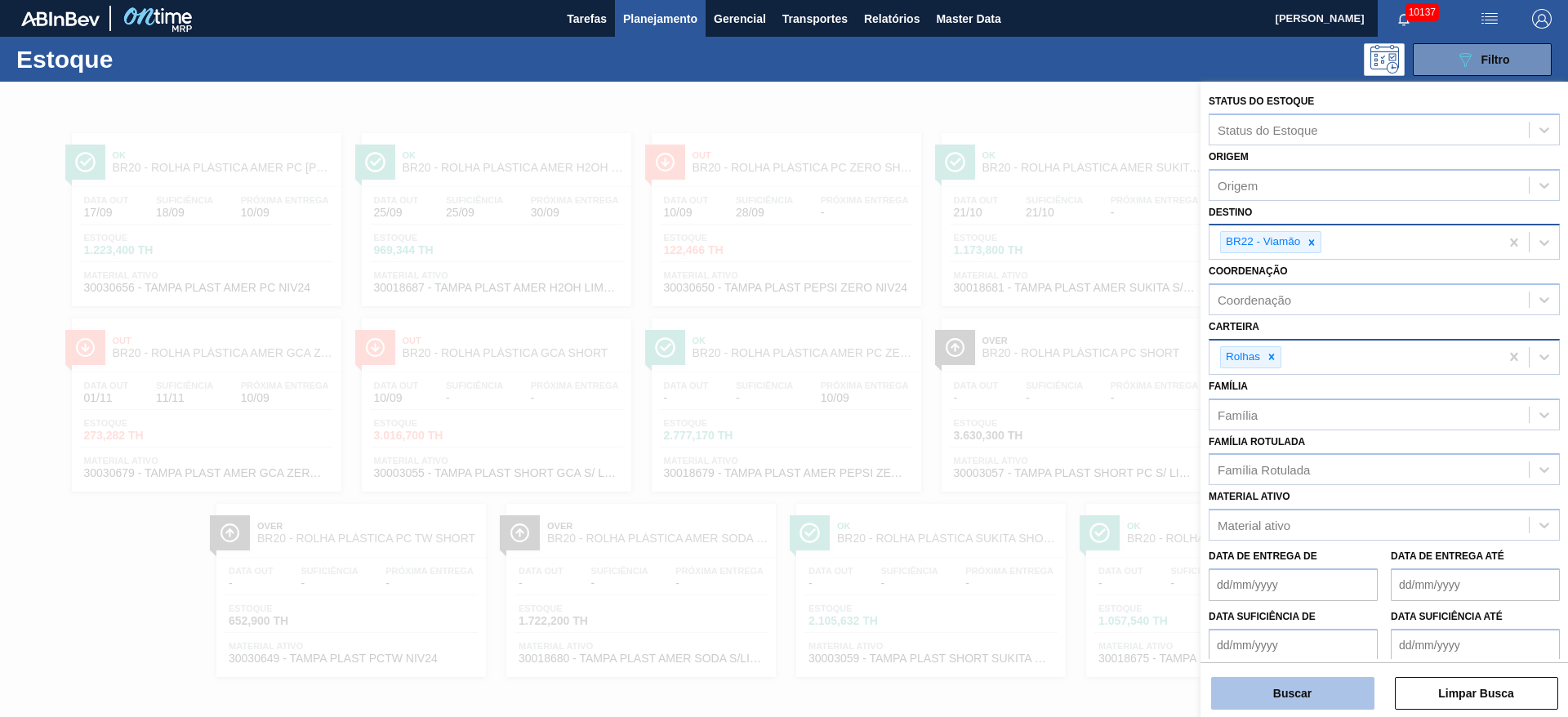
click at [1308, 684] on button "Buscar" at bounding box center [1293, 693] width 163 height 32
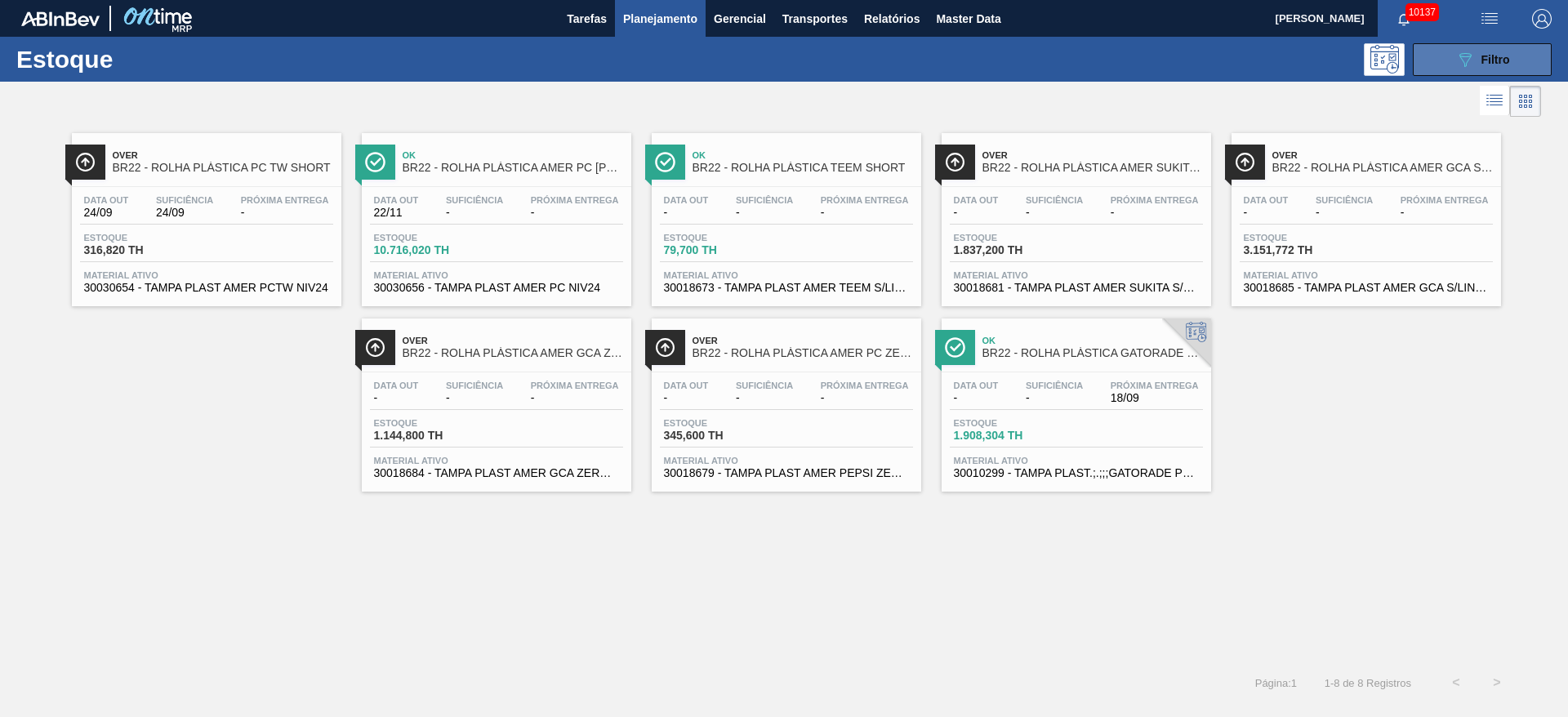
click at [1439, 58] on button "089F7B8B-B2A5-4AFE-B5C0-19BA573D28AC Filtro" at bounding box center [1482, 59] width 138 height 32
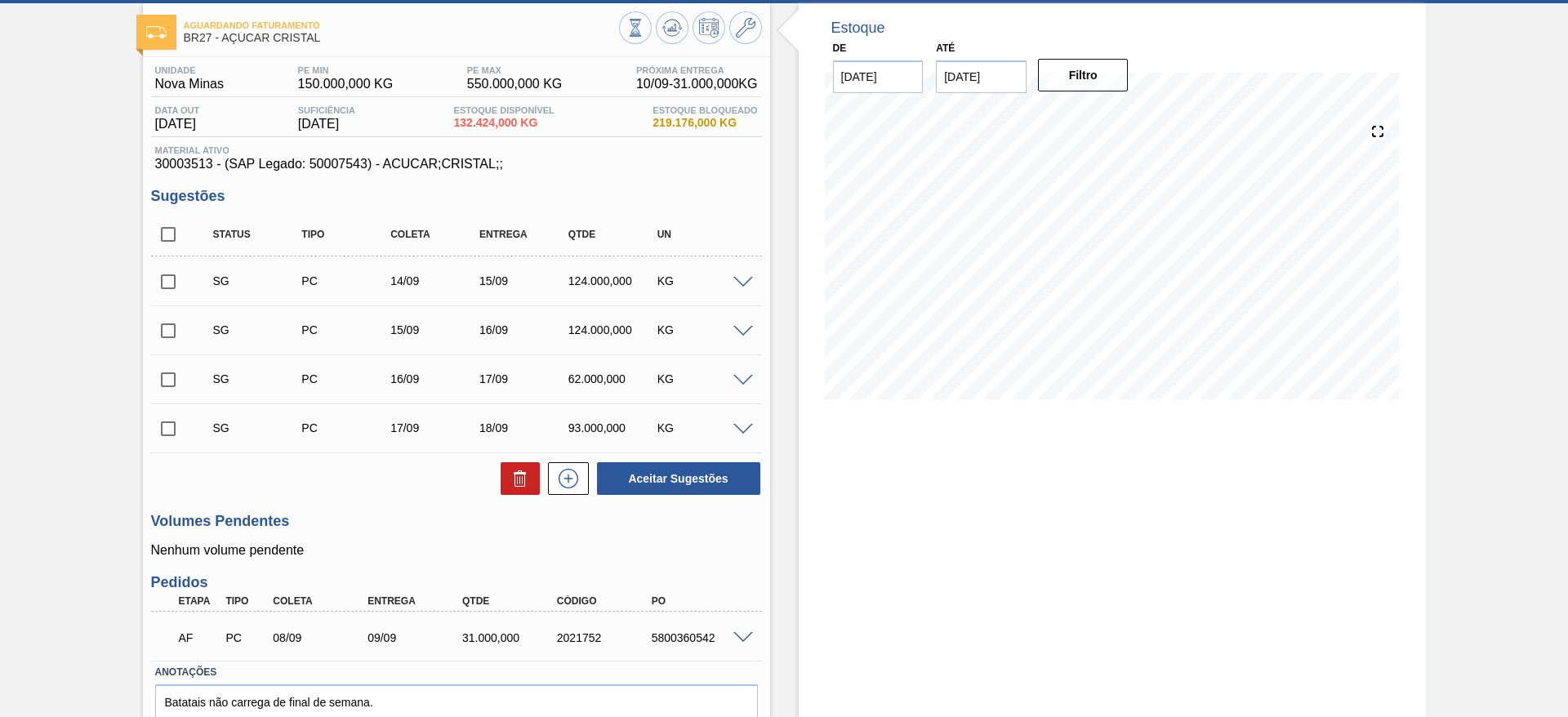
scroll to position [156, 0]
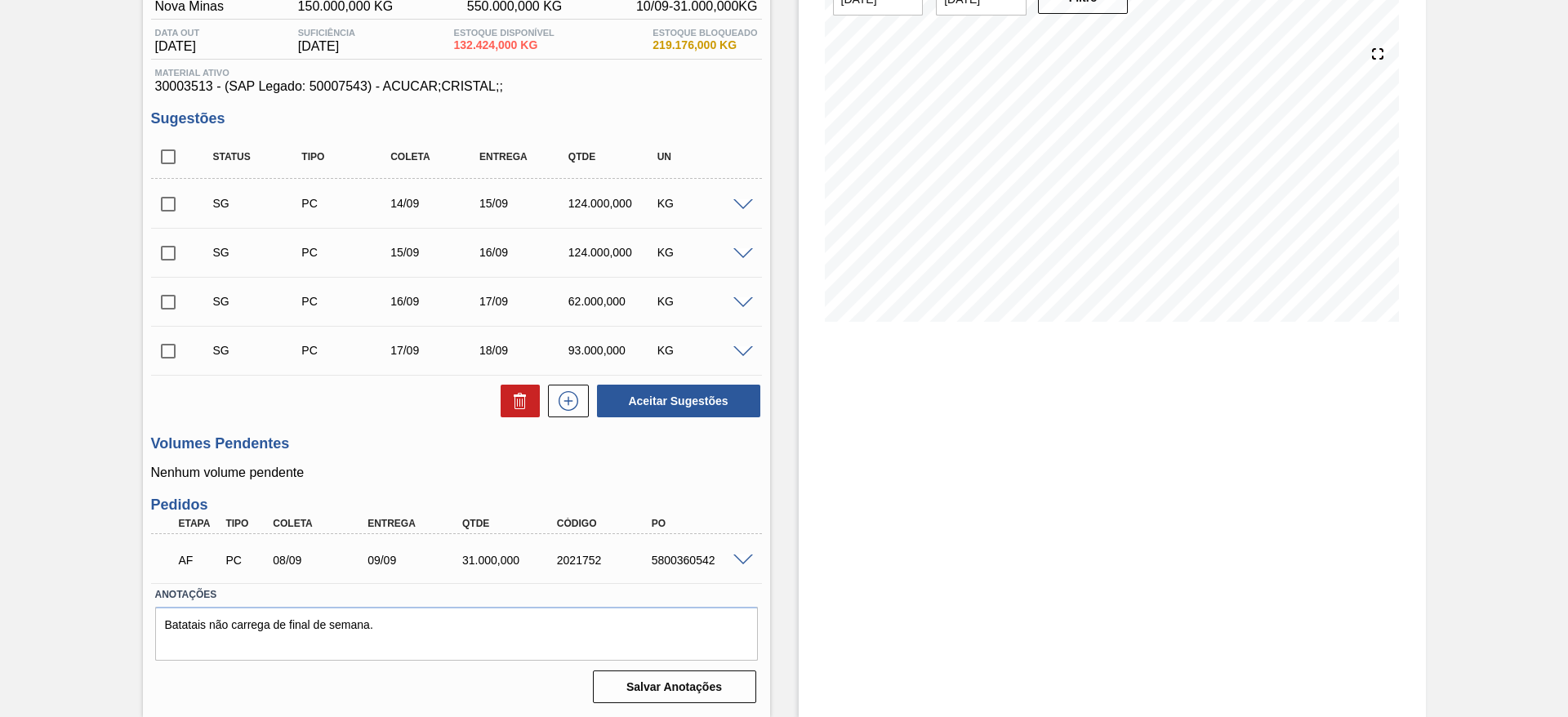
click at [732, 568] on div "AF PC 08/09 09/09 31.000,000 2021752 5800360542" at bounding box center [452, 559] width 568 height 32
click at [737, 565] on div "5800360542" at bounding box center [700, 560] width 106 height 13
click at [739, 562] on span at bounding box center [743, 560] width 20 height 12
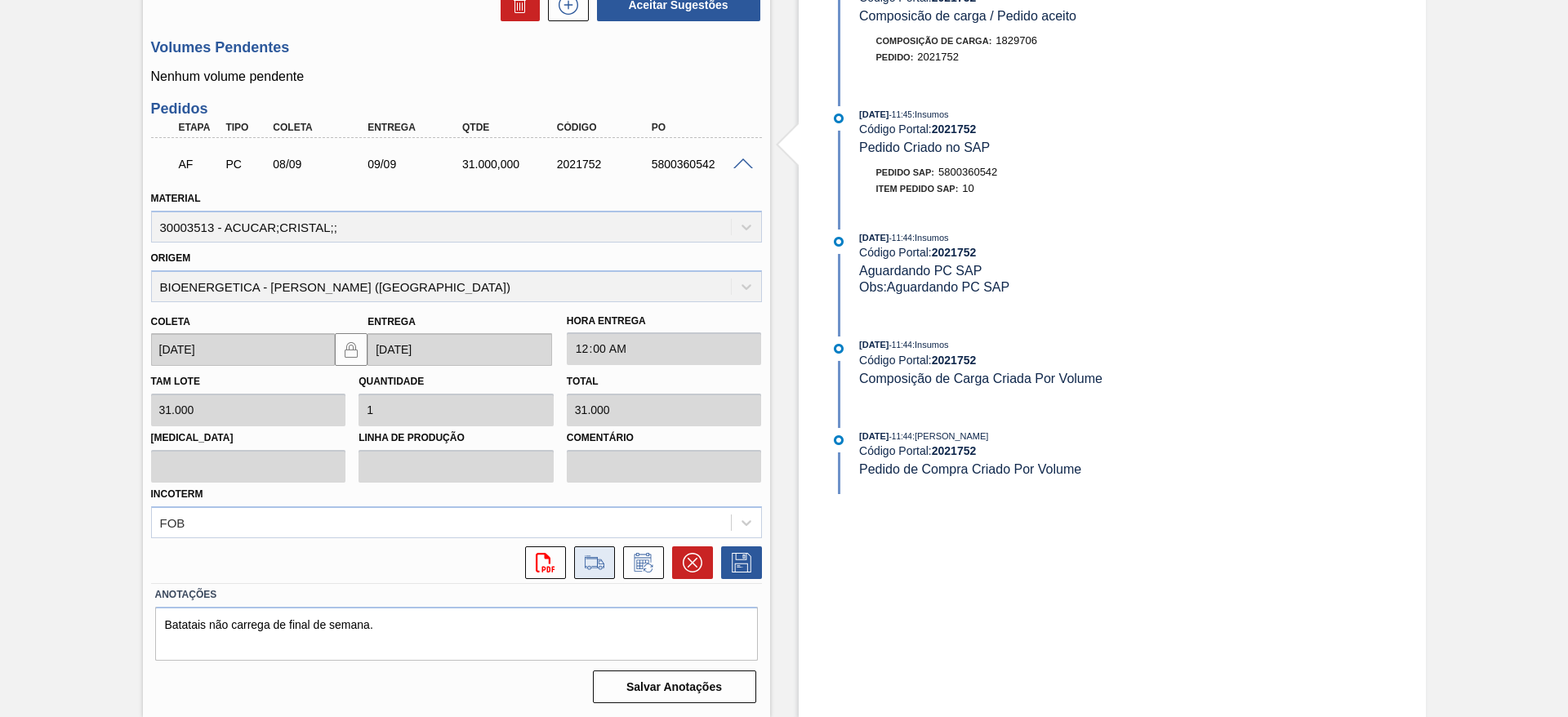
click at [591, 558] on icon at bounding box center [595, 561] width 20 height 12
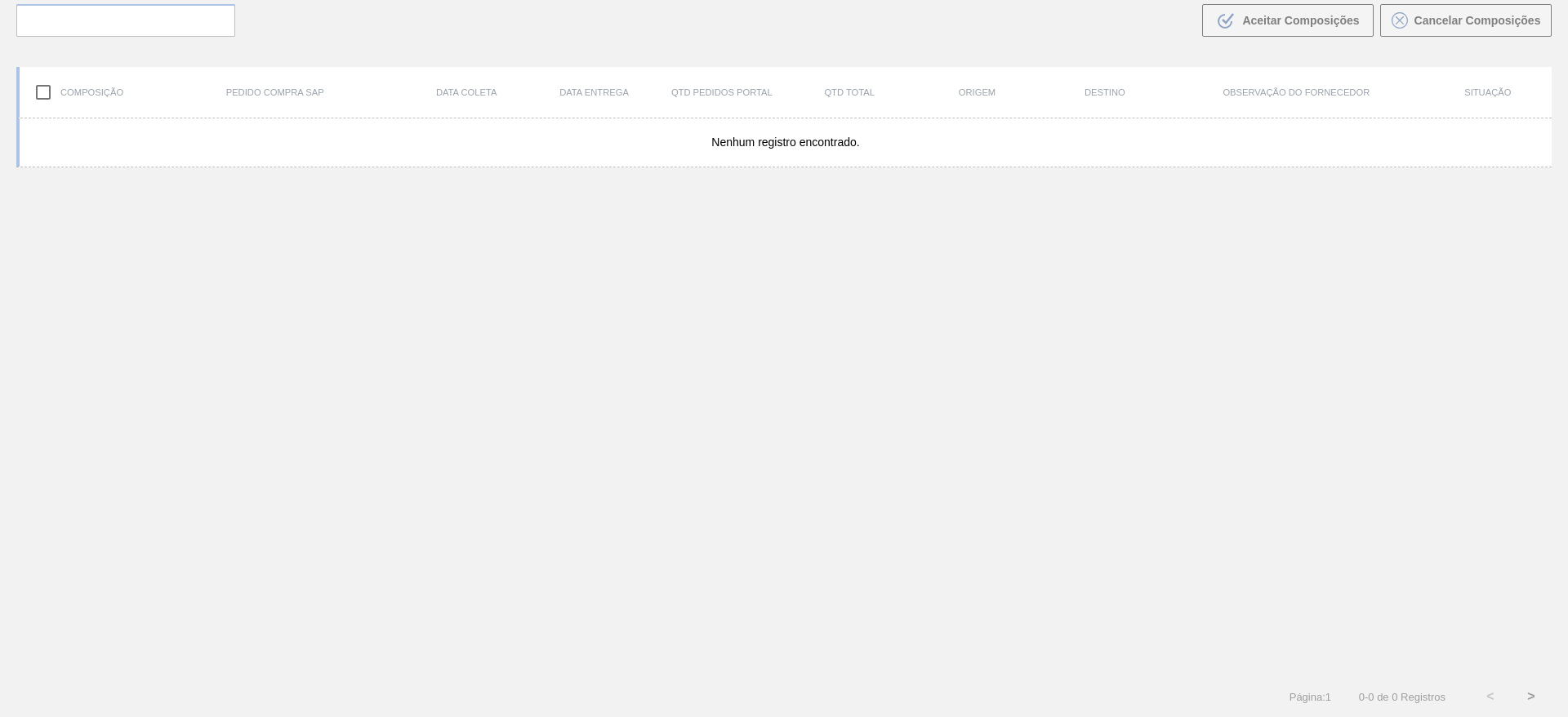
scroll to position [117, 0]
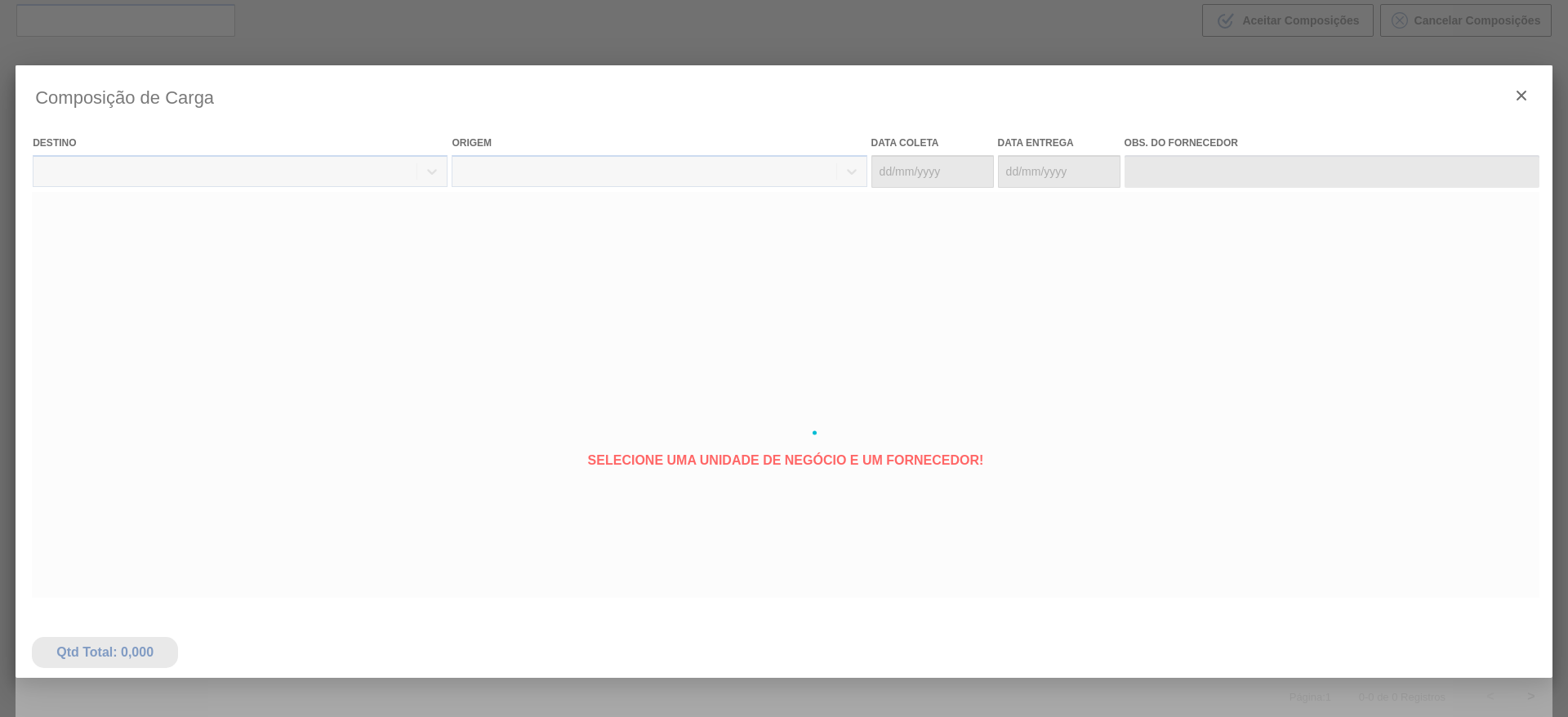
type coleta "08/09/2025"
type entrega "09/09/2025"
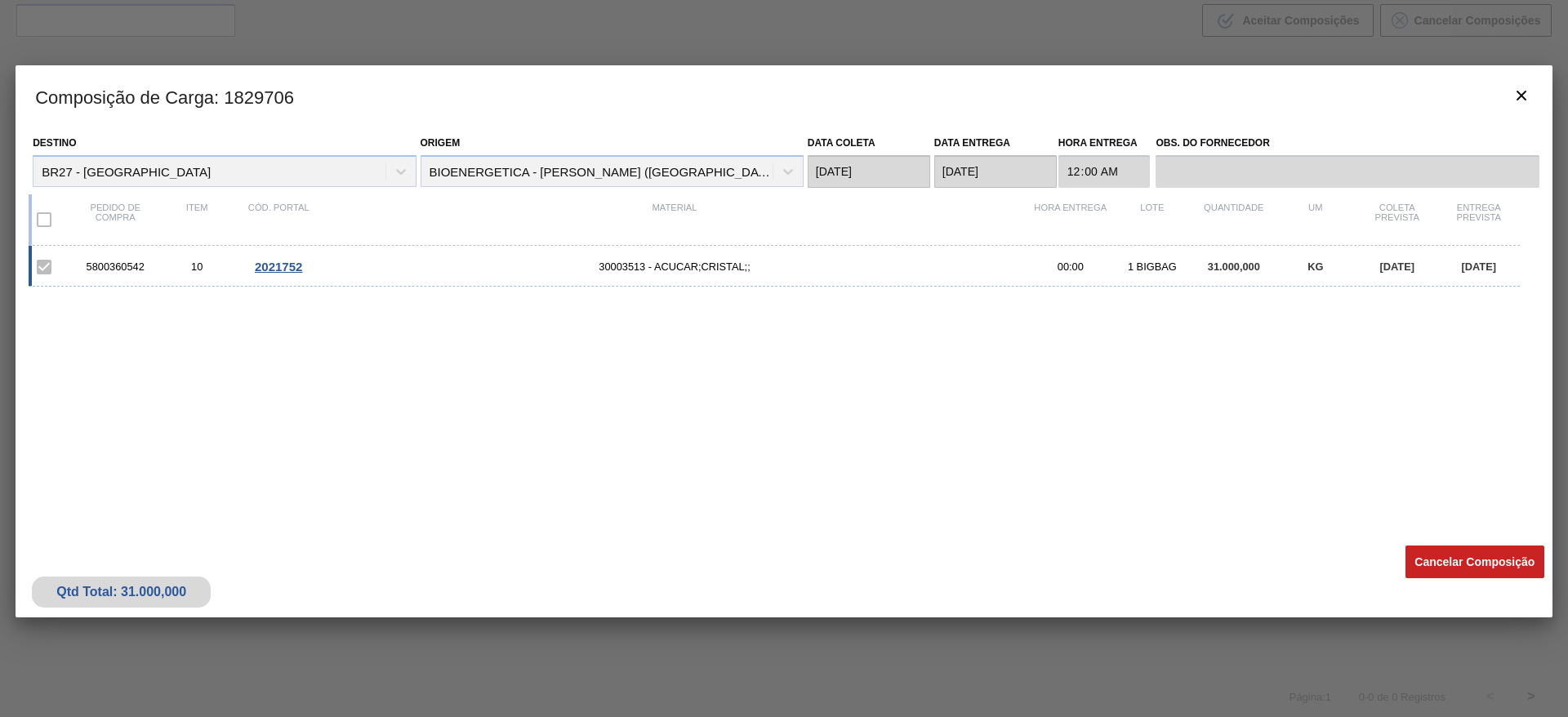
click at [1455, 554] on button "Cancelar Composição" at bounding box center [1474, 561] width 138 height 32
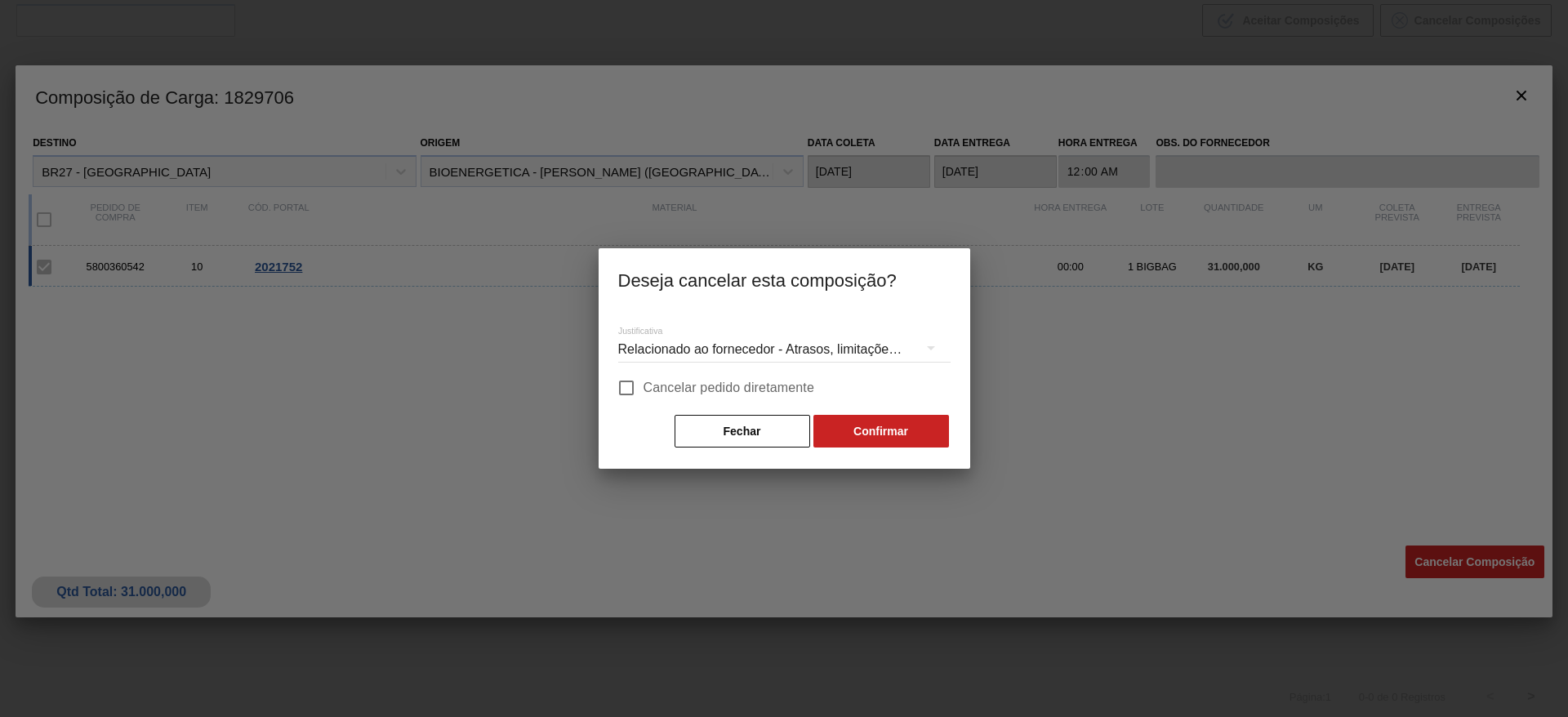
click at [689, 368] on div "Relacionado ao fornecedor - Atrasos, limitações de capacidade, etc." at bounding box center [785, 349] width 332 height 46
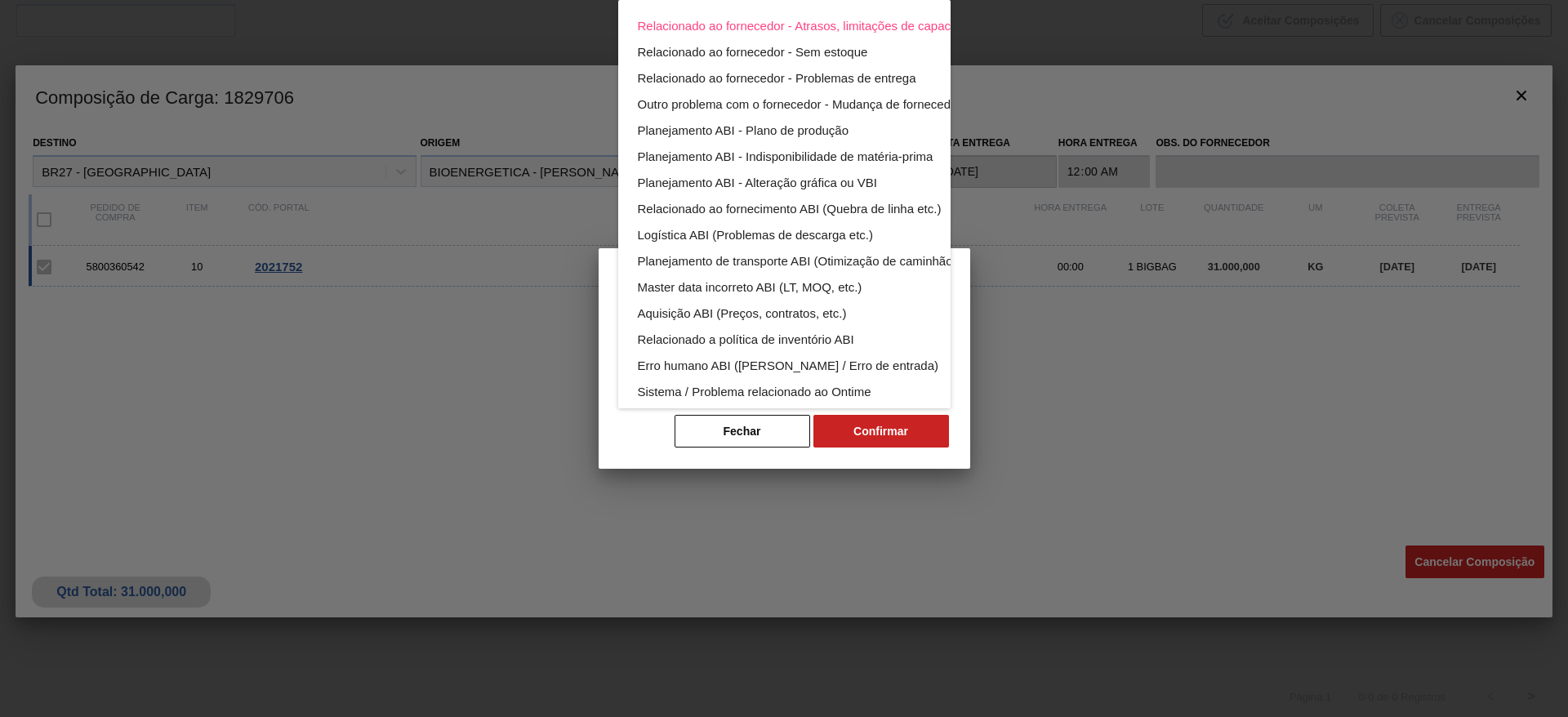
click at [699, 372] on div "Relacionado ao fornecedor - Atrasos, limitações de capacidade, etc. Relacionado…" at bounding box center [784, 358] width 1568 height 717
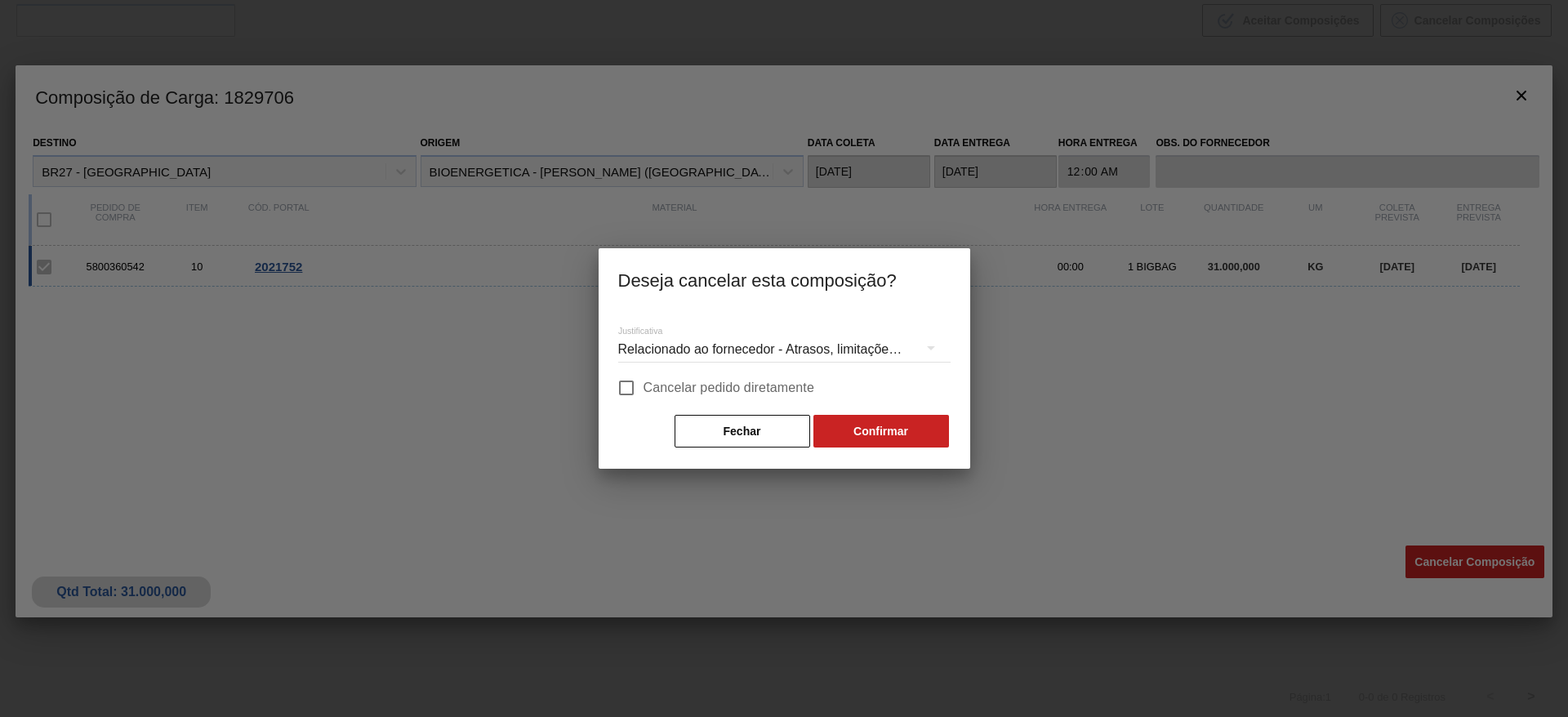
click at [653, 387] on span "Cancelar pedido diretamente" at bounding box center [730, 388] width 172 height 20
click at [644, 387] on input "Cancelar pedido diretamente" at bounding box center [626, 388] width 34 height 34
checkbox input "true"
click at [897, 447] on button "Confirmar" at bounding box center [881, 432] width 136 height 32
